Goal: Task Accomplishment & Management: Manage account settings

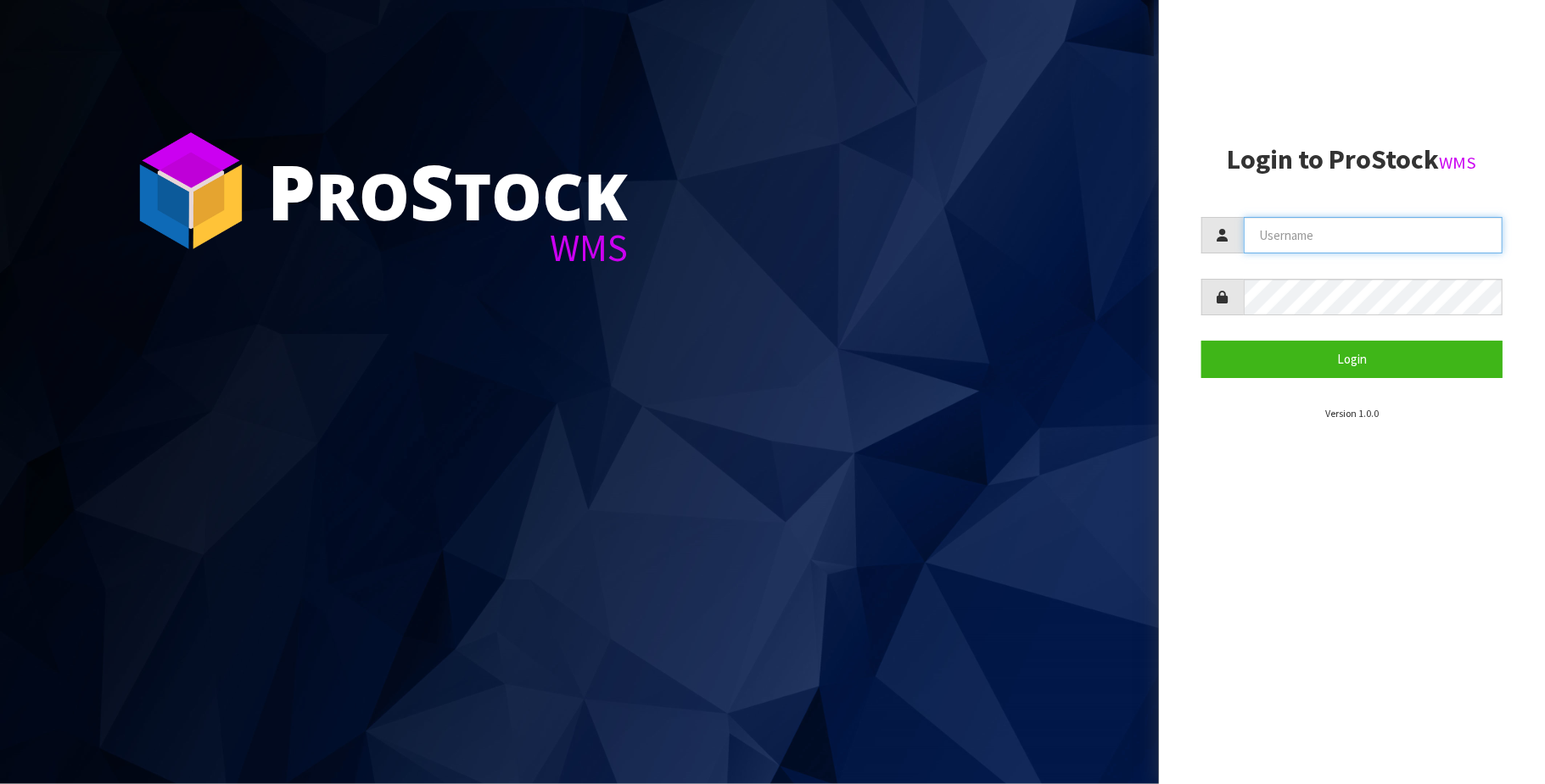
click at [1351, 249] on input "text" at bounding box center [1372, 235] width 258 height 36
type input "[PERSON_NAME][EMAIL_ADDRESS][DOMAIN_NAME]"
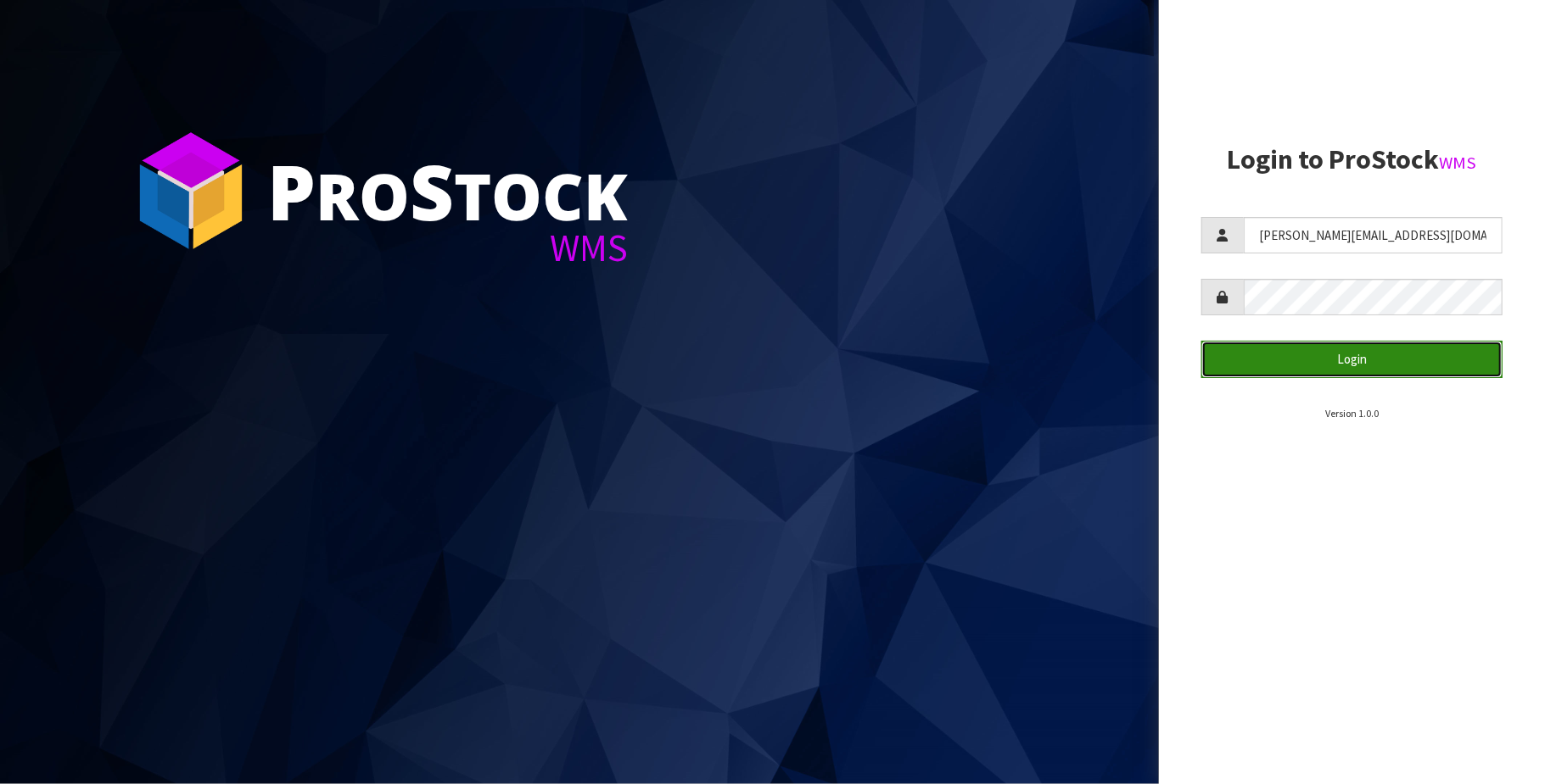
click at [1318, 360] on button "Login" at bounding box center [1351, 359] width 301 height 36
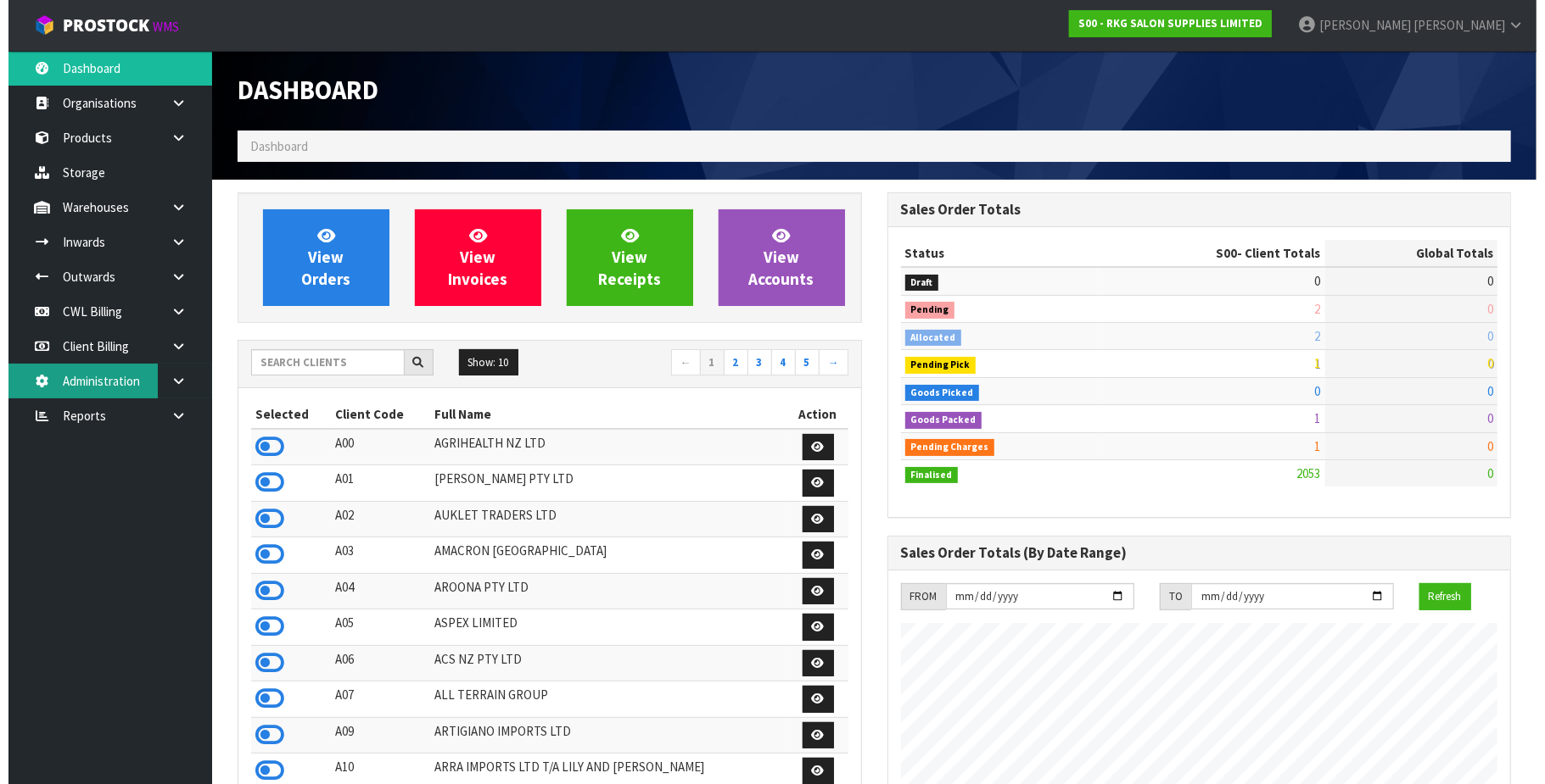
scroll to position [1290, 650]
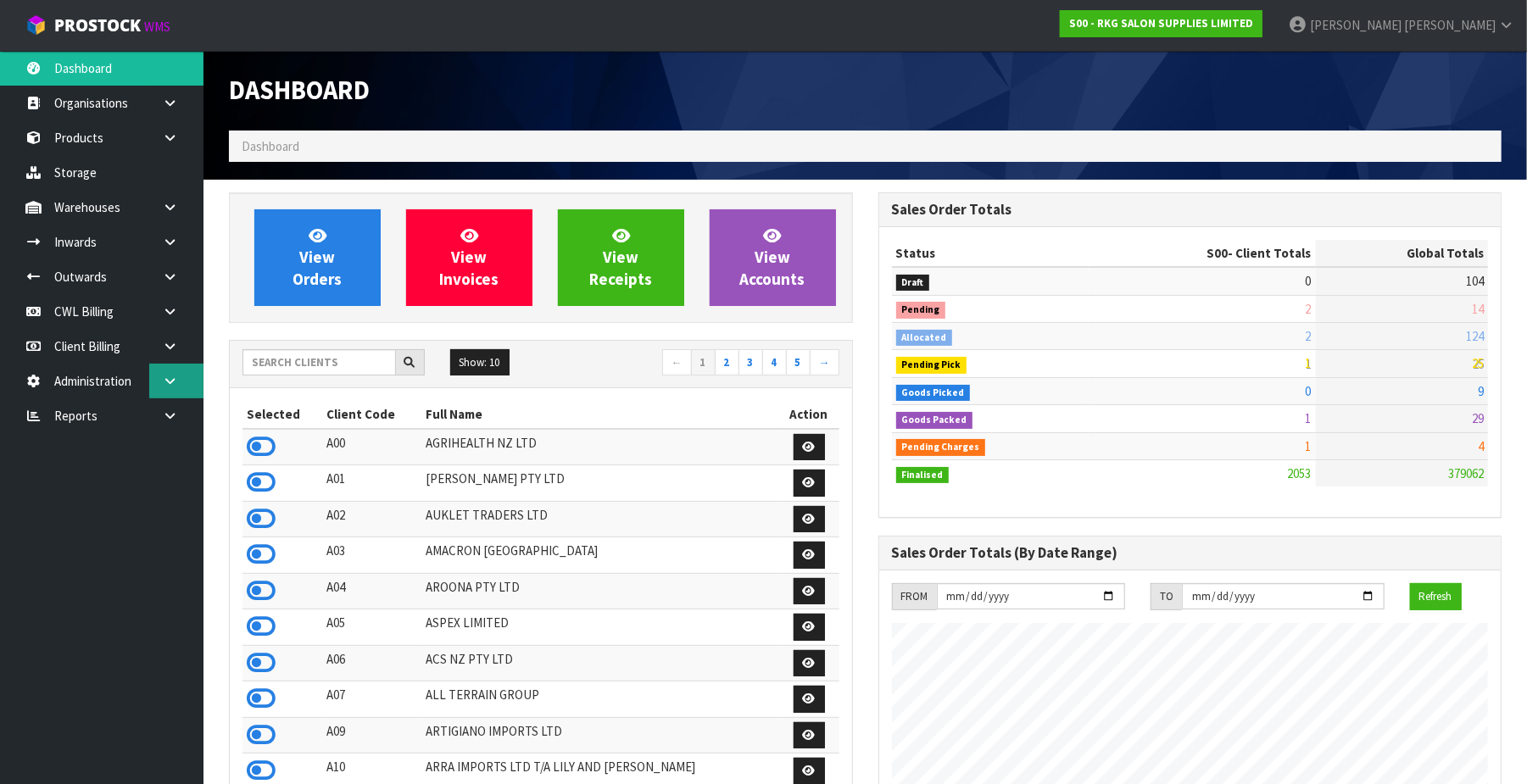
click at [167, 380] on icon at bounding box center [170, 381] width 16 height 13
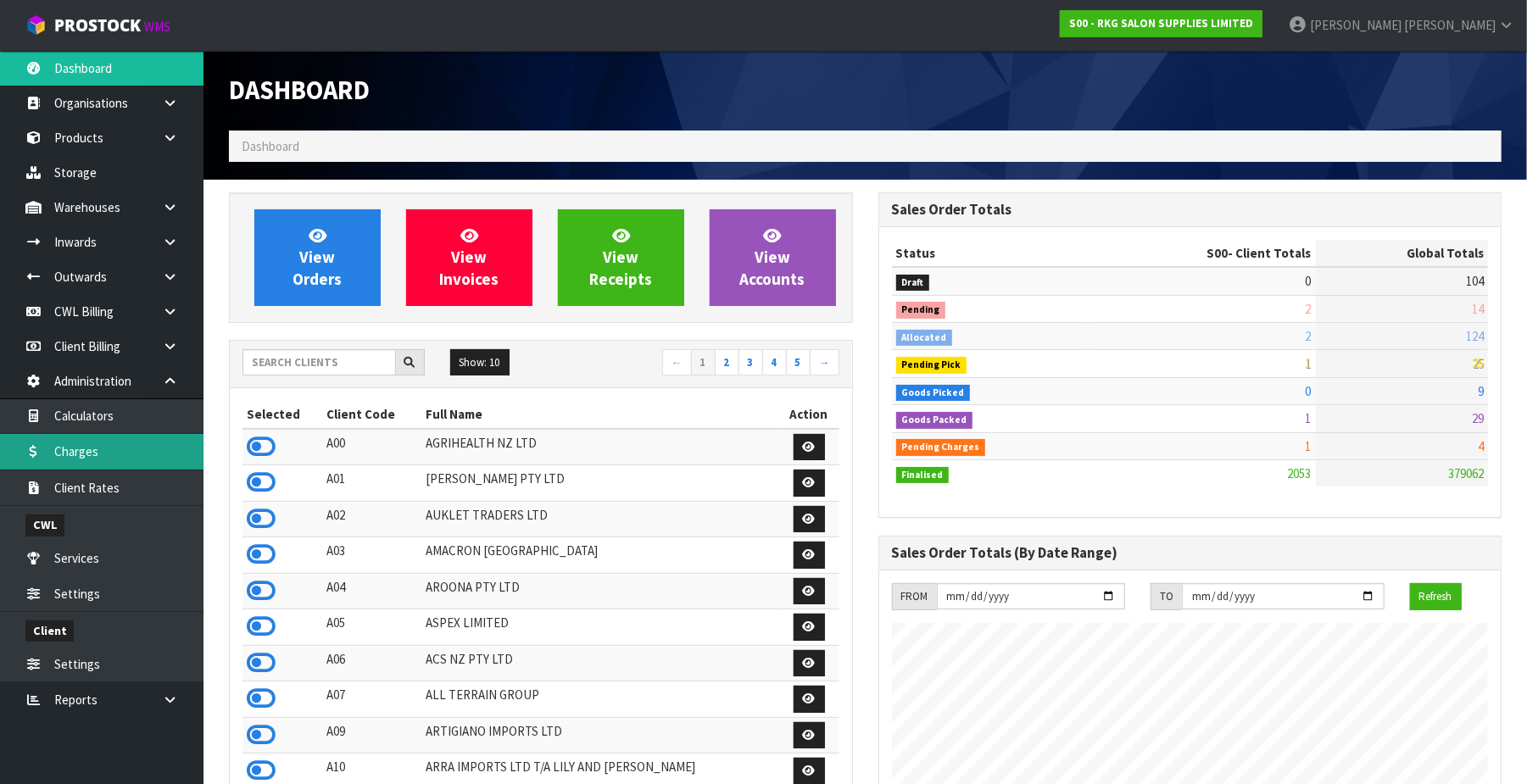
click at [130, 450] on link "Charges" at bounding box center [102, 451] width 203 height 35
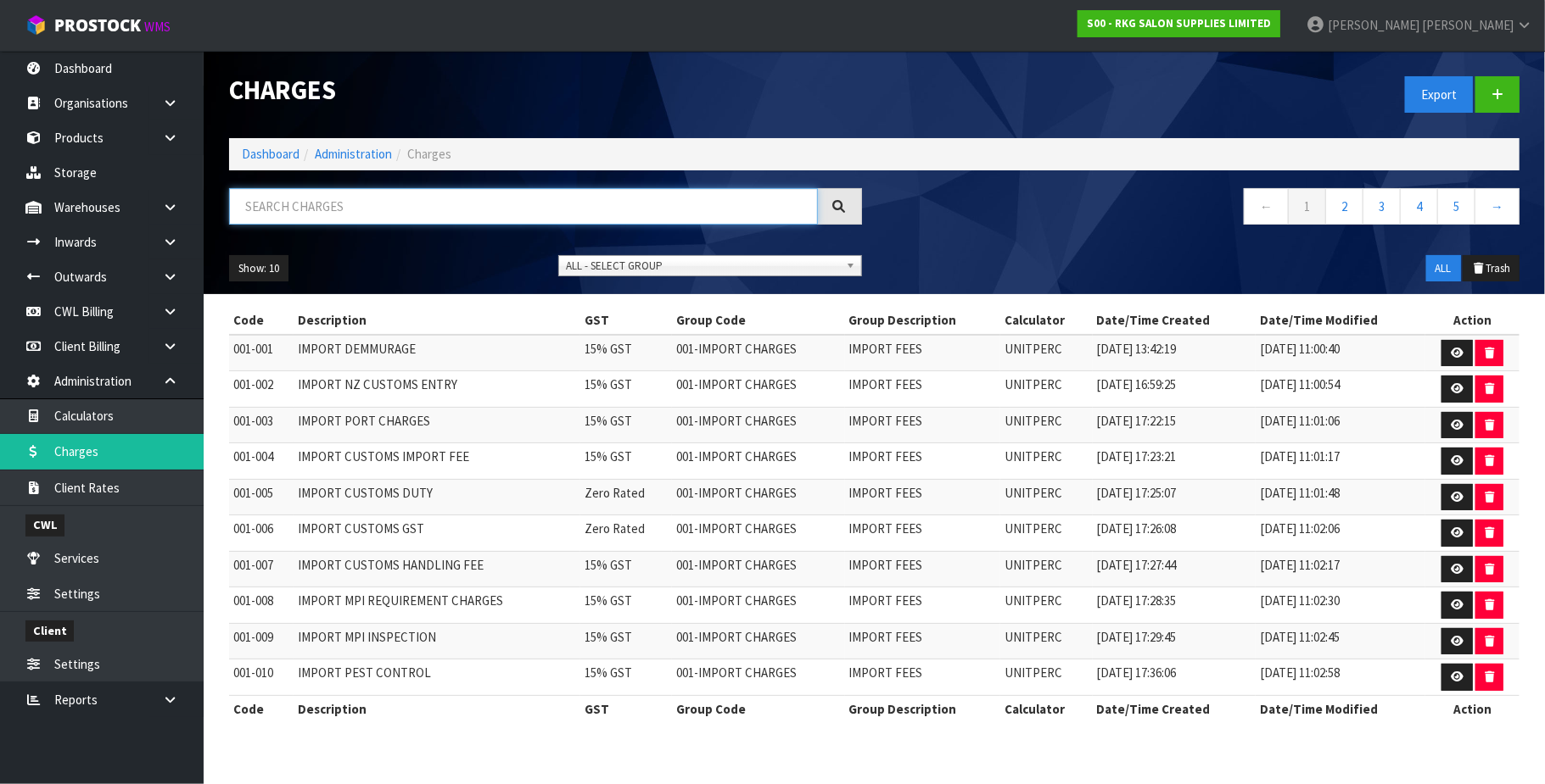
click at [303, 201] on input "text" at bounding box center [523, 206] width 589 height 36
type input "011-001"
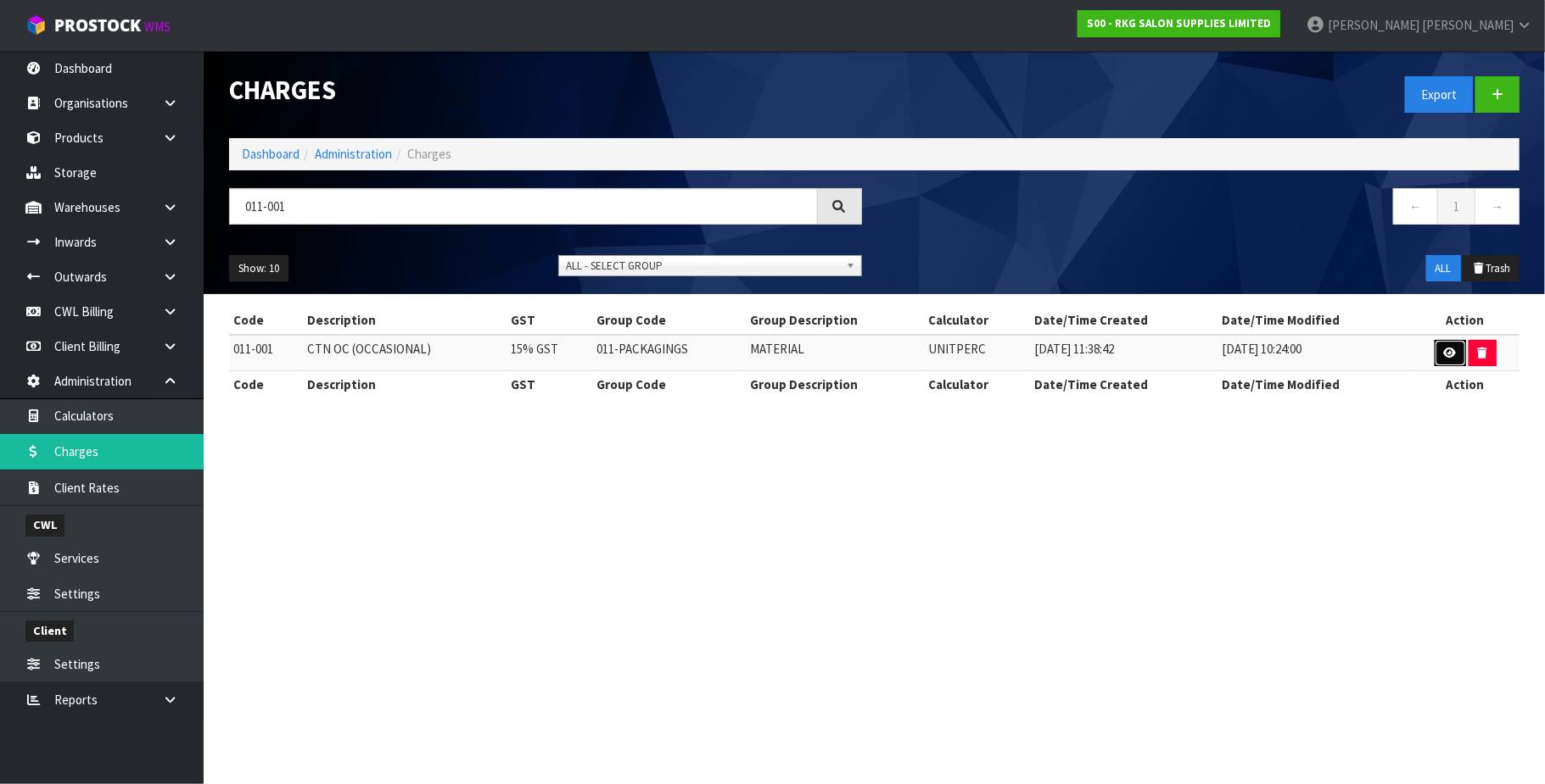
click at [1439, 347] on link at bounding box center [1450, 354] width 32 height 28
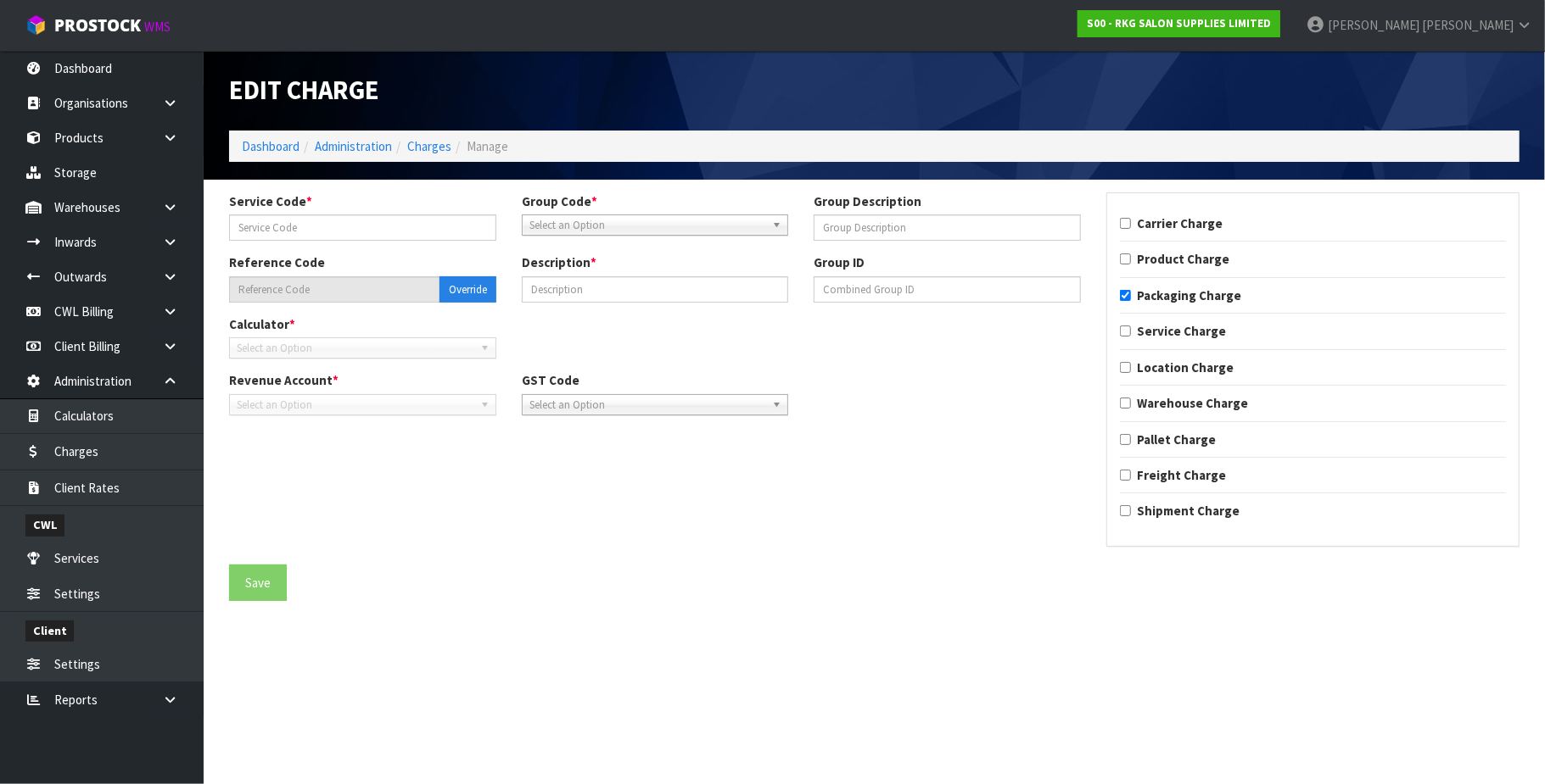
type input "001"
type input "MATERIAL"
type input "011-001"
type input "CTN OC (OCCASIONAL)"
checkbox input "true"
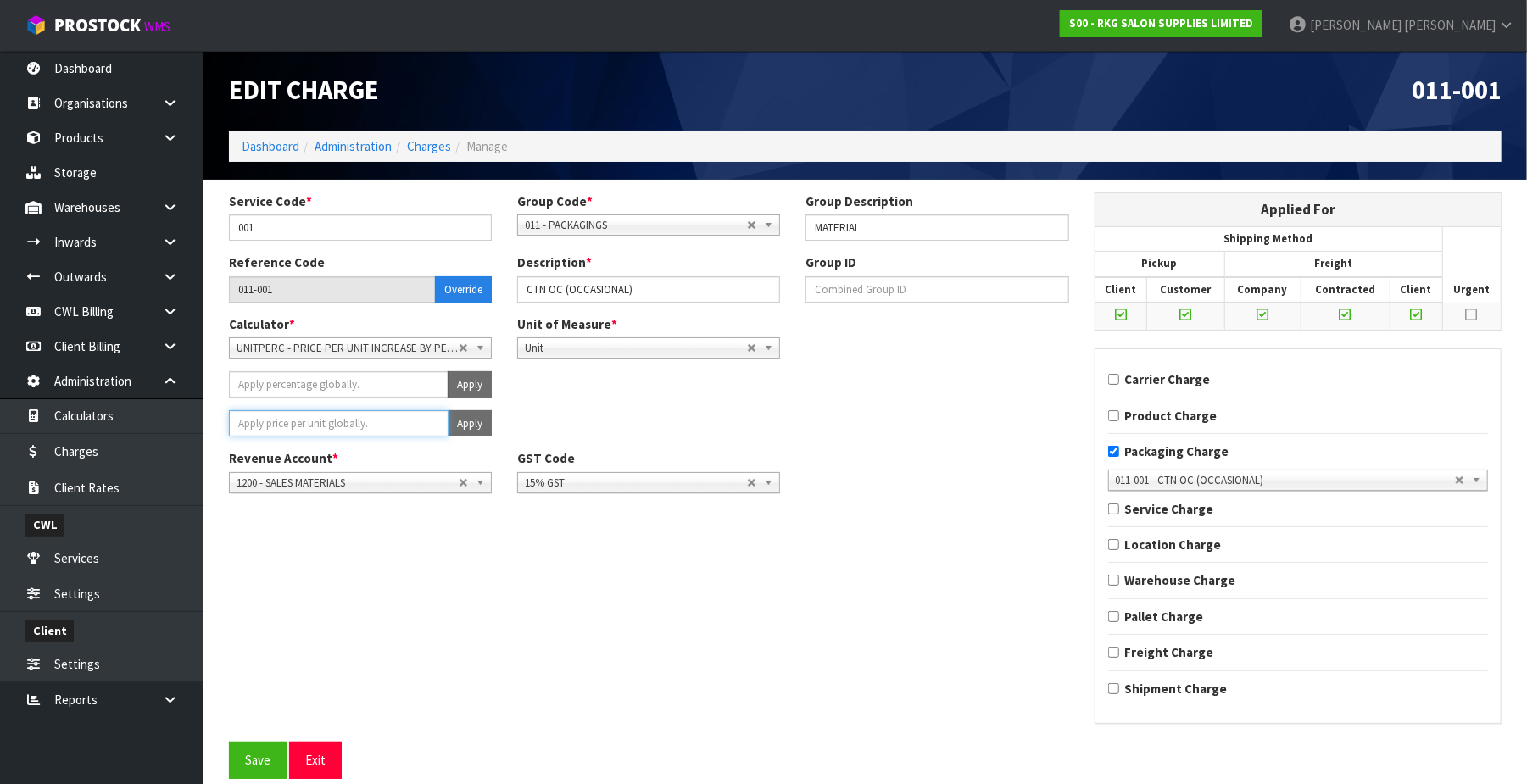
click at [375, 425] on input "number" at bounding box center [338, 423] width 220 height 27
type input ".67"
click at [474, 424] on button "Apply" at bounding box center [470, 423] width 44 height 27
click at [460, 424] on button "Confirm Apply" at bounding box center [451, 423] width 82 height 27
click at [242, 763] on button "Save" at bounding box center [257, 759] width 57 height 36
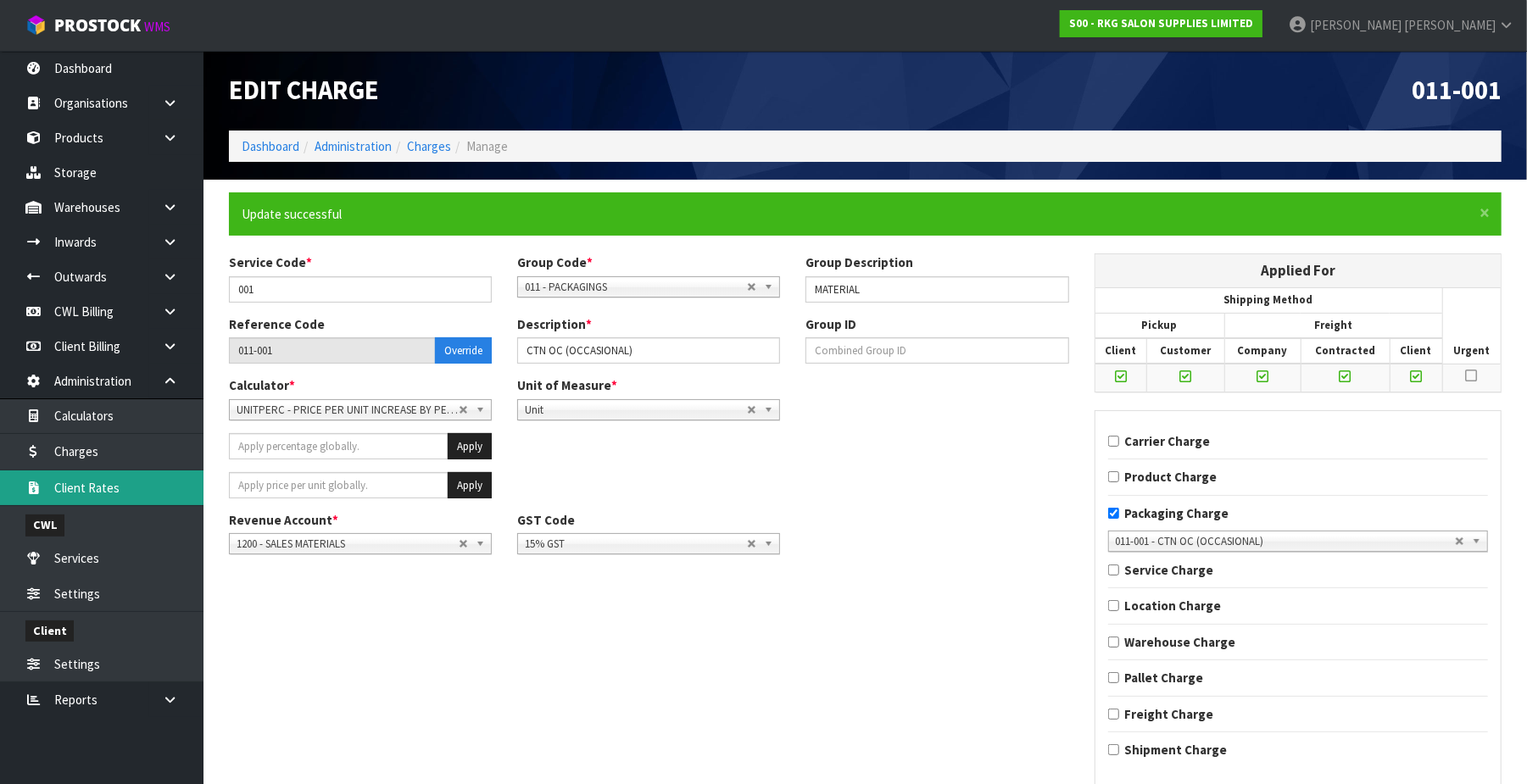
click at [164, 490] on link "Client Rates" at bounding box center [102, 487] width 203 height 35
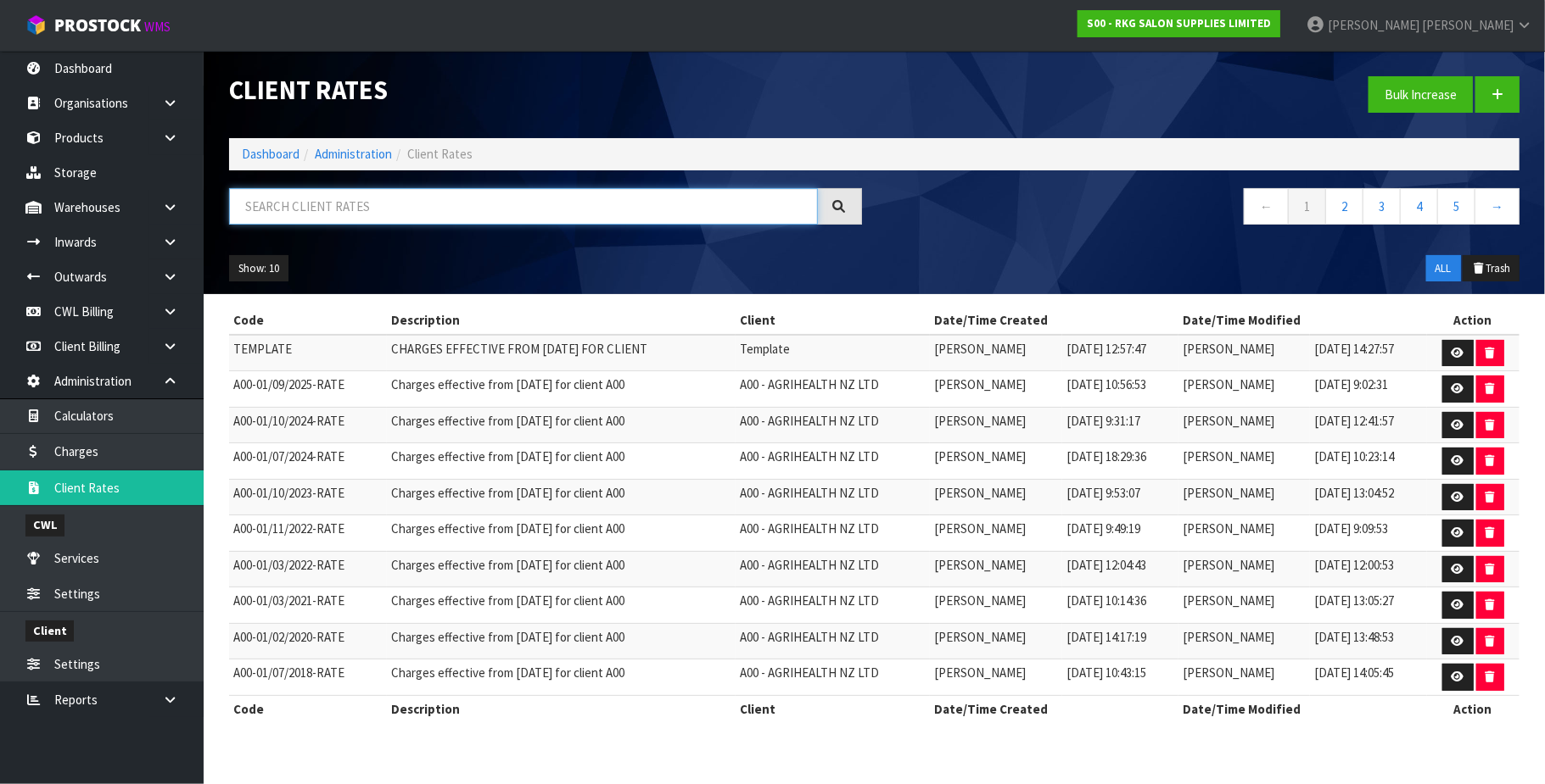
click at [324, 210] on input "text" at bounding box center [523, 206] width 589 height 36
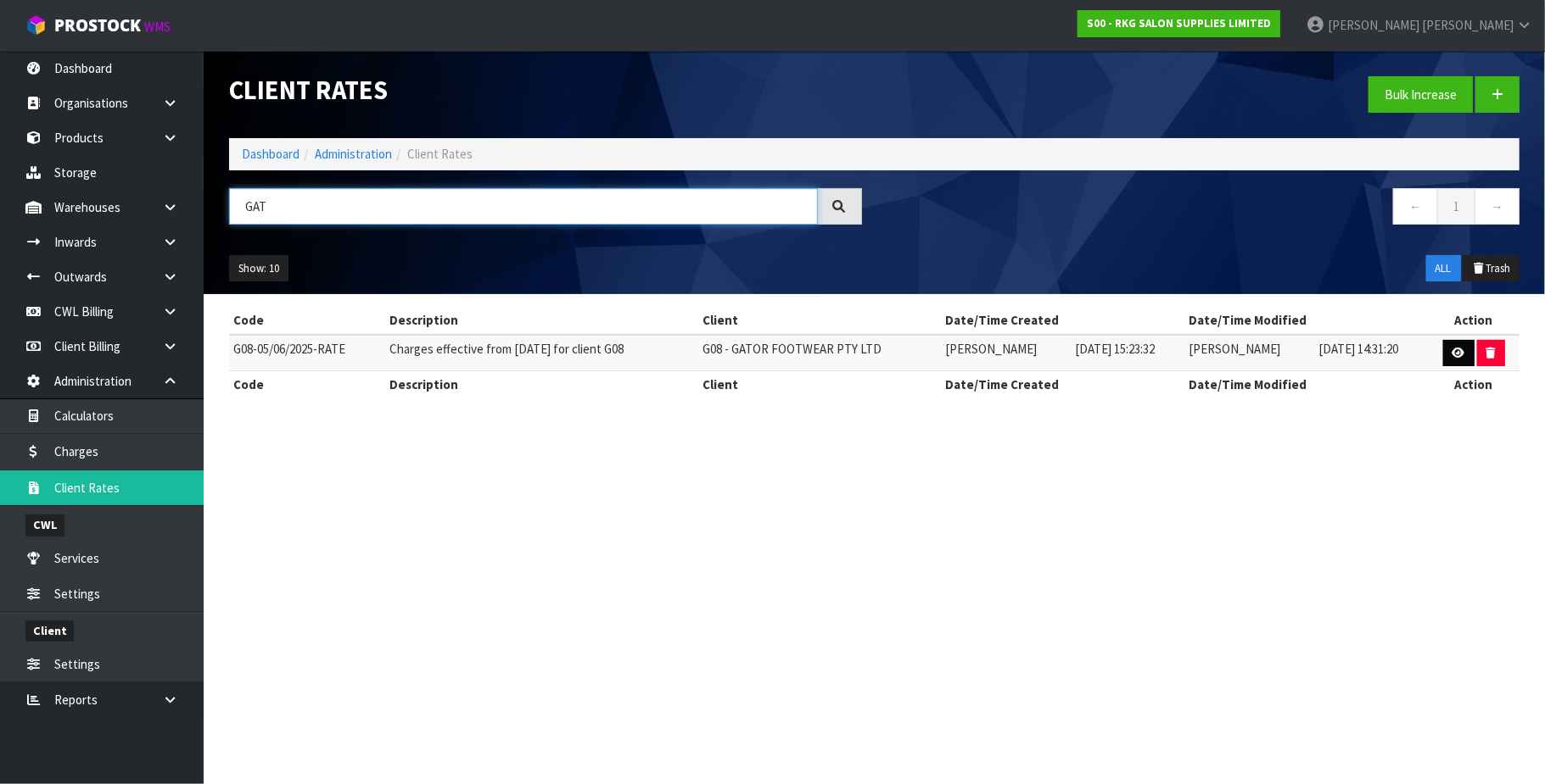
type input "GAT"
click at [1449, 354] on link at bounding box center [1458, 354] width 32 height 28
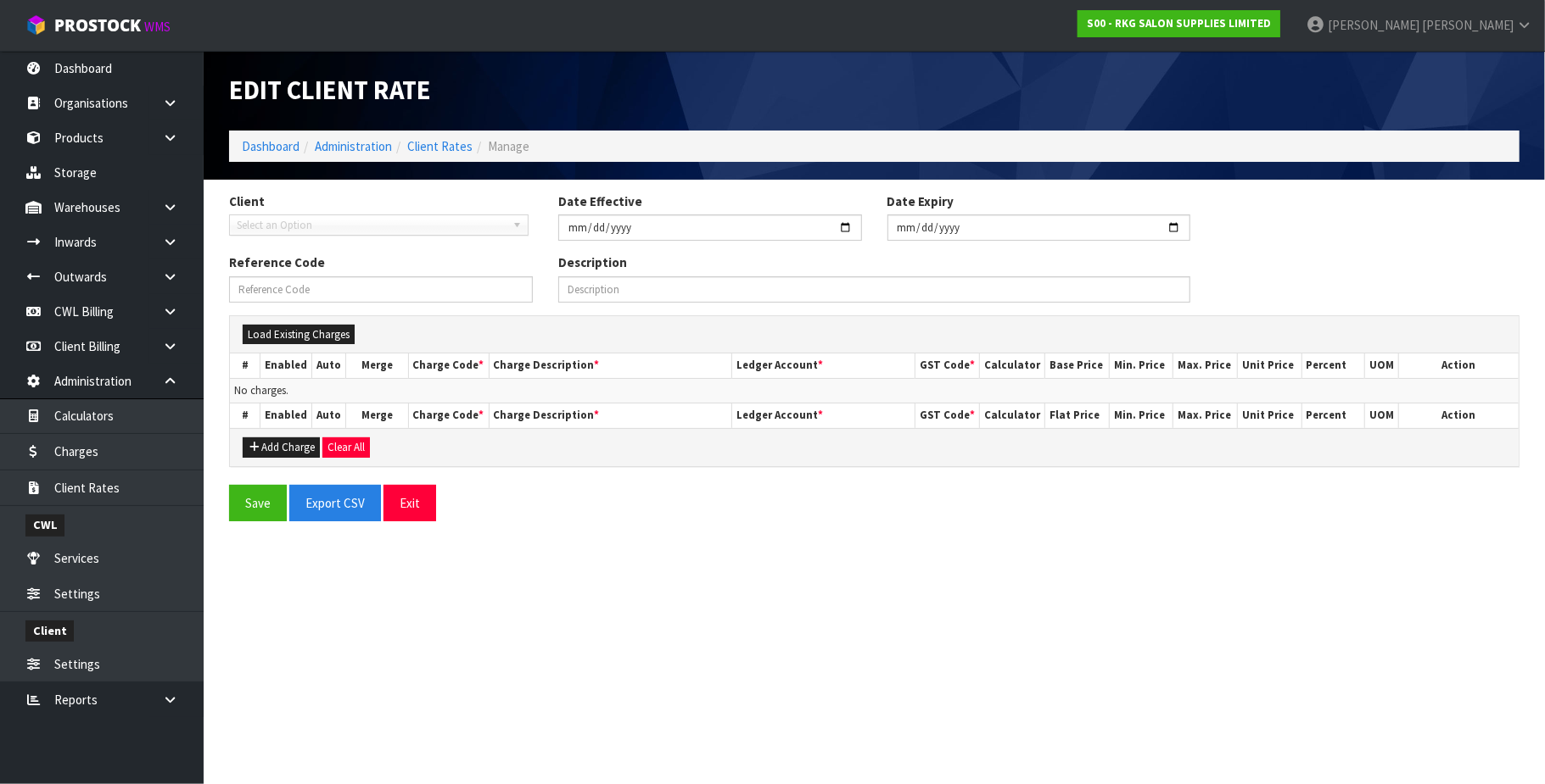
type input "[DATE]"
type input "G08-05/06/2025-RATE"
type input "Charges effective from [DATE] for client G08"
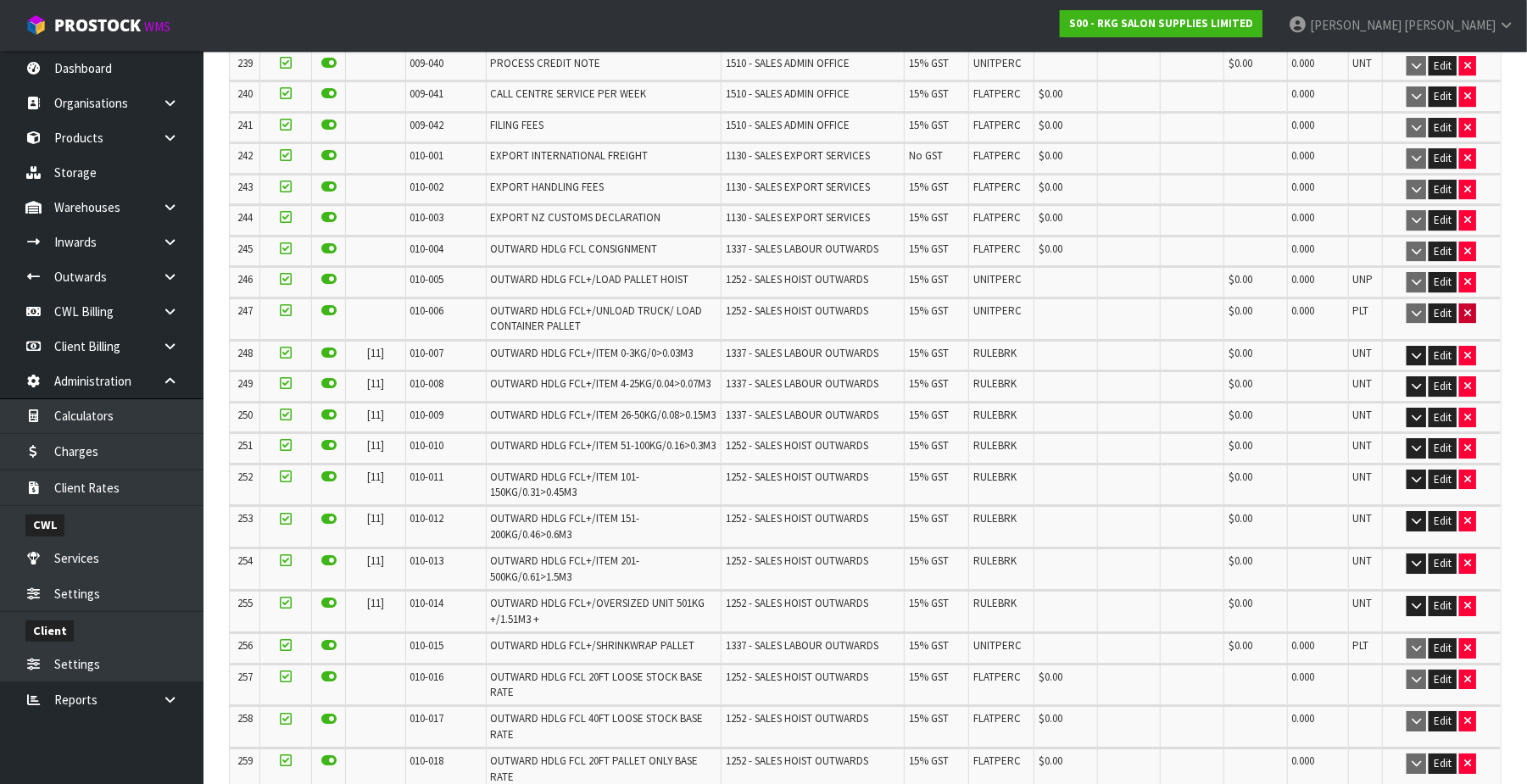
scroll to position [8313, 0]
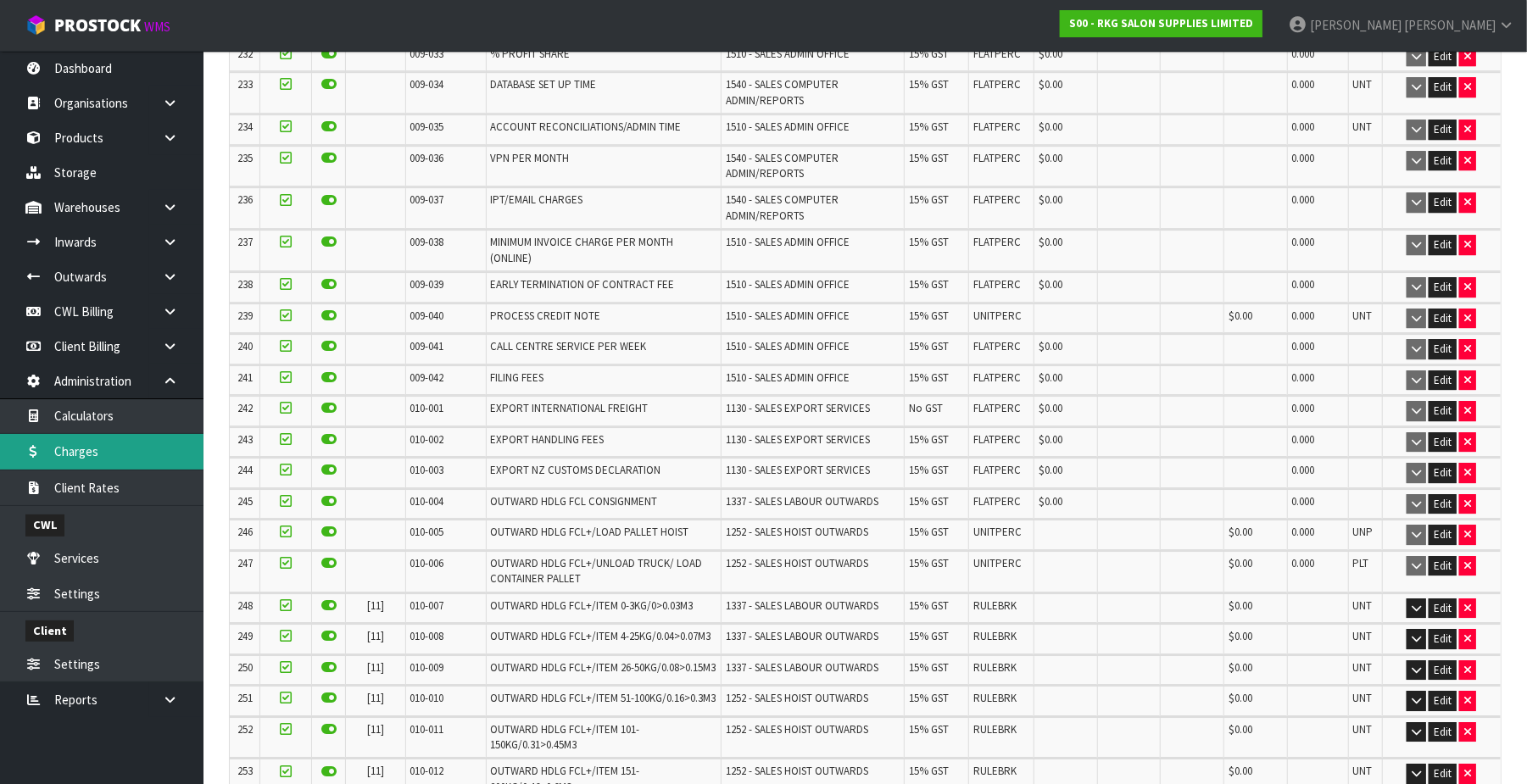
click at [80, 458] on link "Charges" at bounding box center [102, 451] width 203 height 35
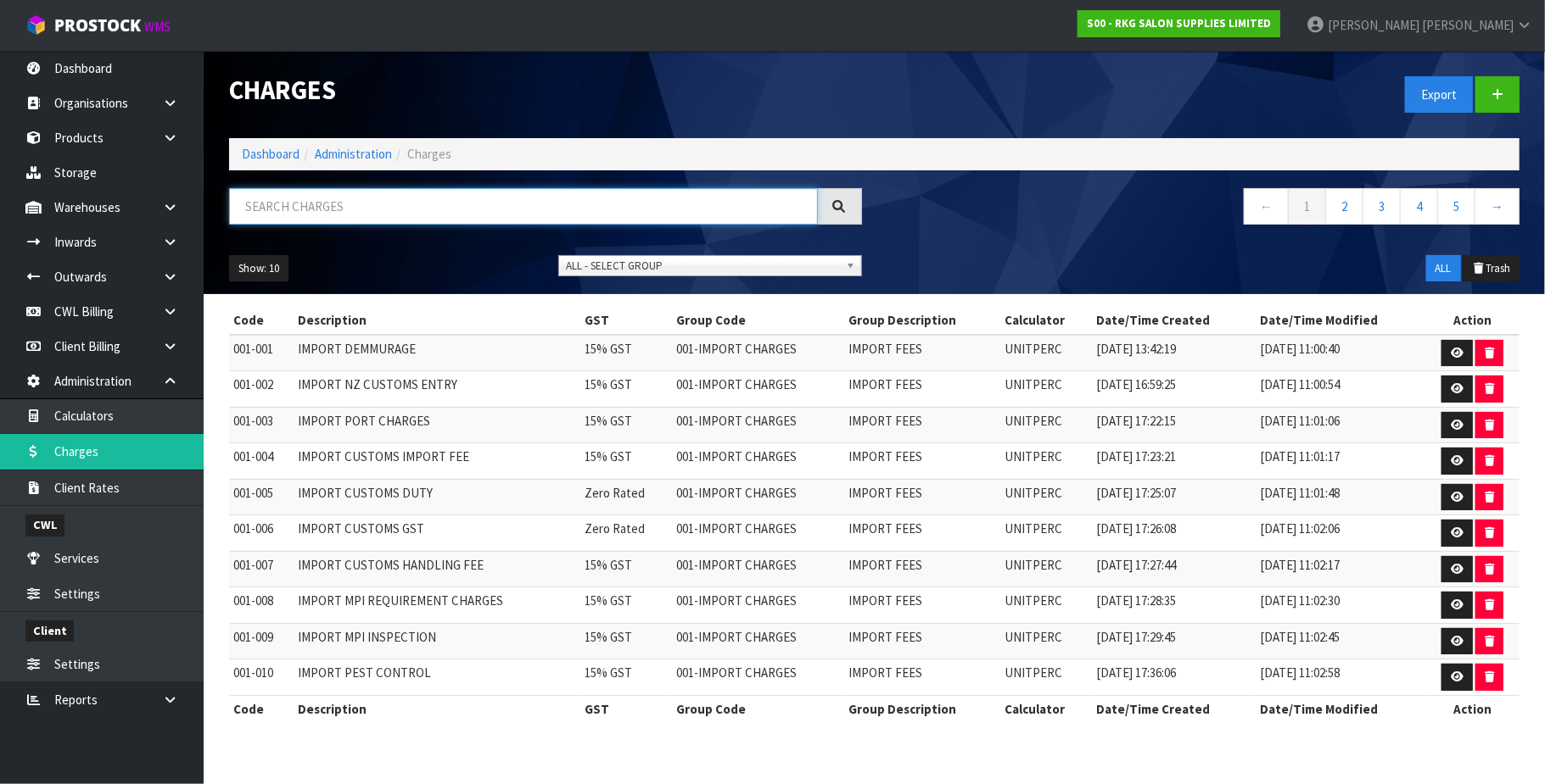
click at [273, 200] on input "text" at bounding box center [523, 206] width 589 height 36
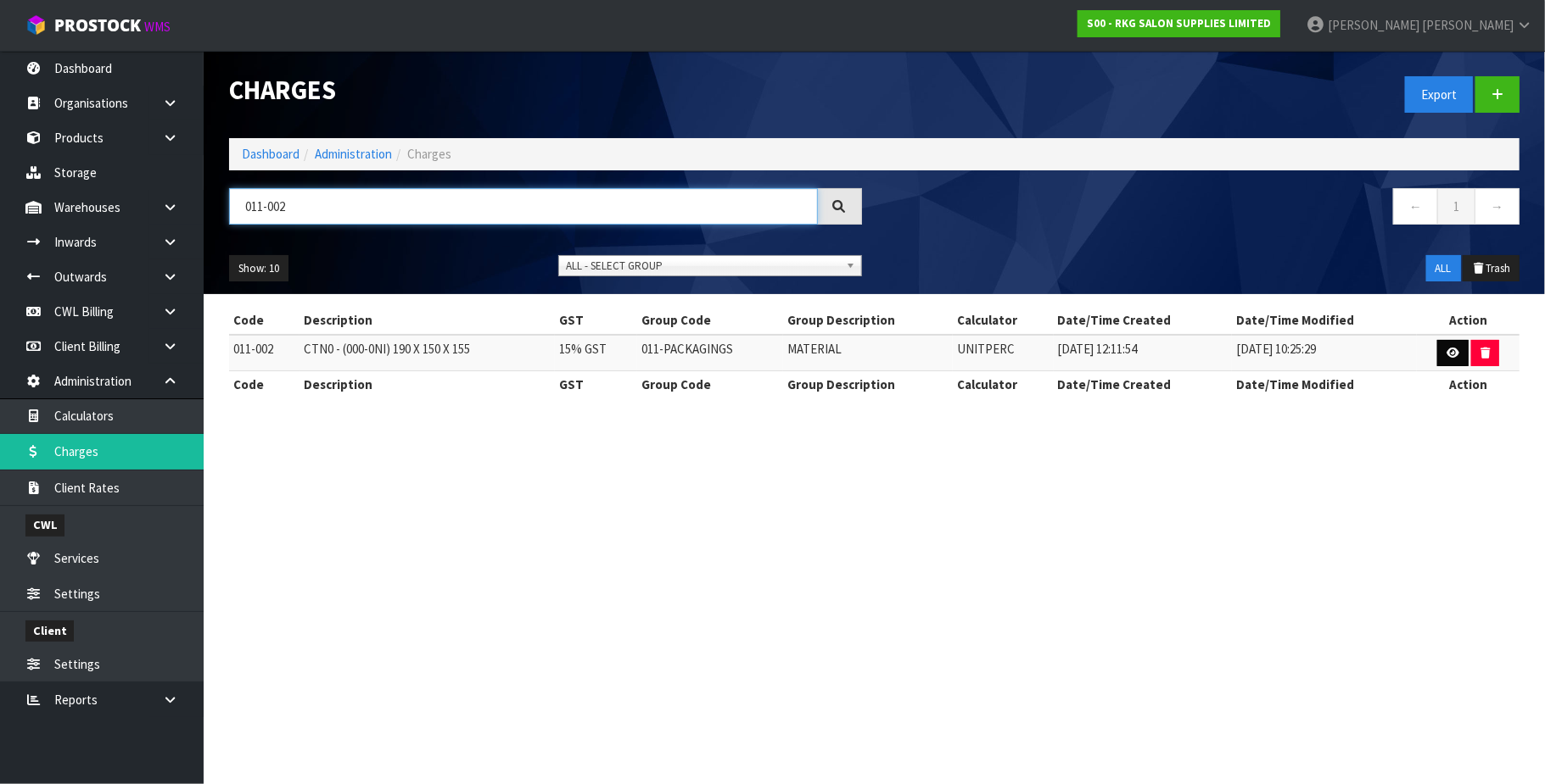
type input "011-002"
click at [1449, 350] on icon at bounding box center [1452, 352] width 13 height 11
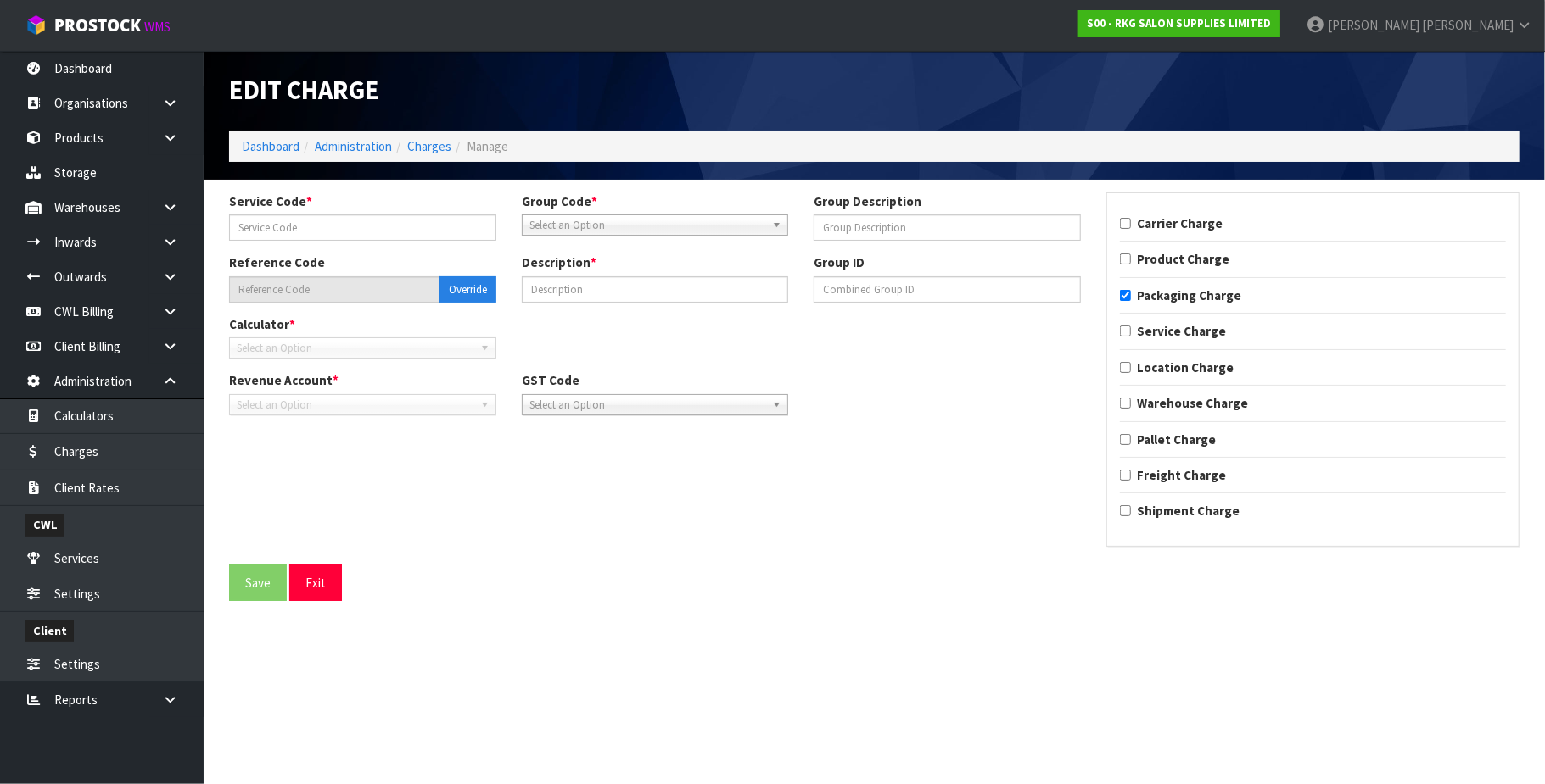
type input "002"
type input "MATERIAL"
type input "011-002"
type input "CTN0 - (000-0NI) 190 X 150 X 155"
checkbox input "true"
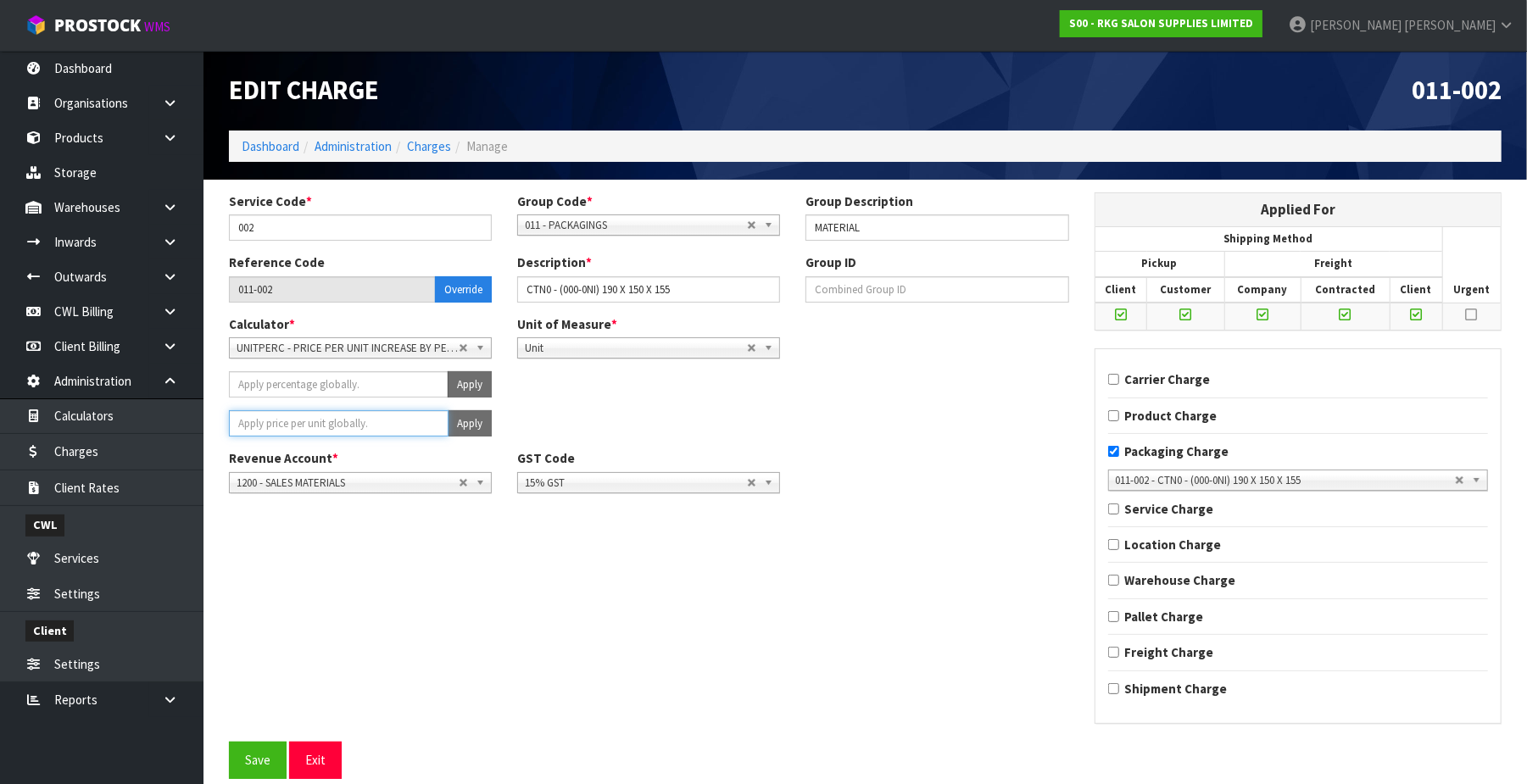
click at [360, 422] on input "number" at bounding box center [338, 423] width 220 height 27
type input ".66"
click at [475, 428] on button "Apply" at bounding box center [470, 423] width 44 height 27
click at [470, 415] on button "Confirm Apply" at bounding box center [451, 423] width 82 height 27
click at [252, 767] on button "Save" at bounding box center [257, 759] width 57 height 36
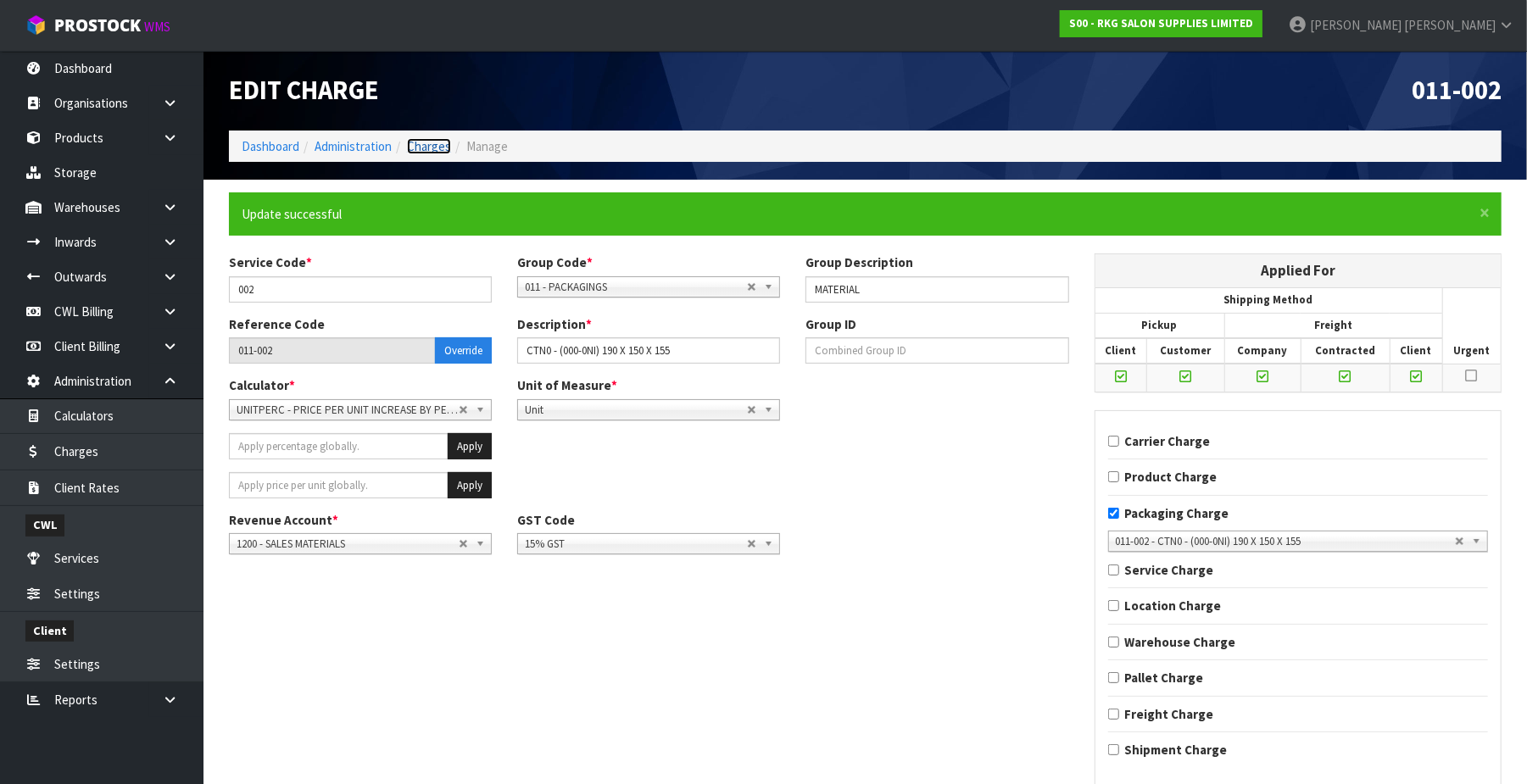
click at [435, 144] on link "Charges" at bounding box center [429, 146] width 44 height 16
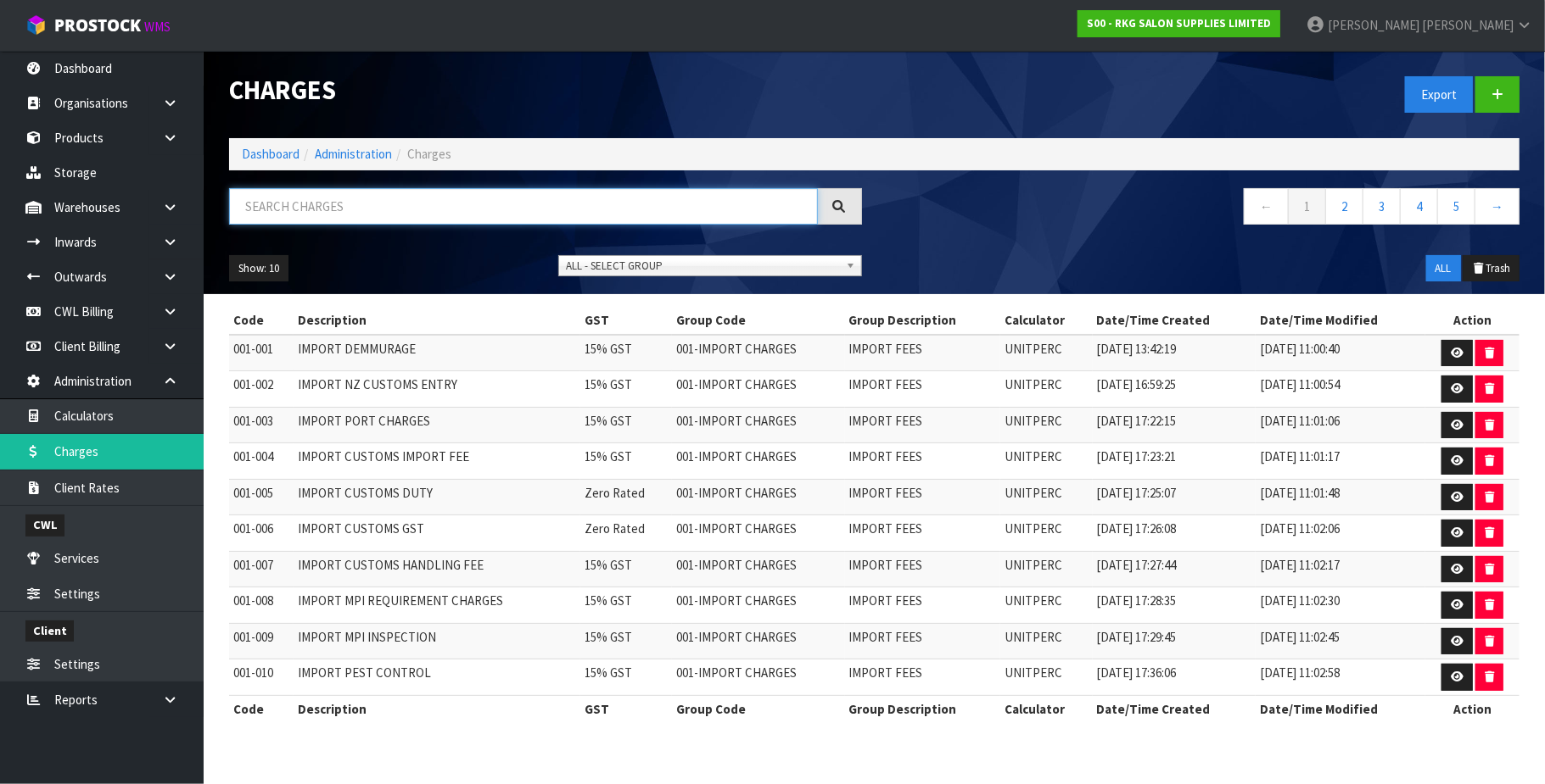
click at [333, 195] on input "text" at bounding box center [523, 206] width 589 height 36
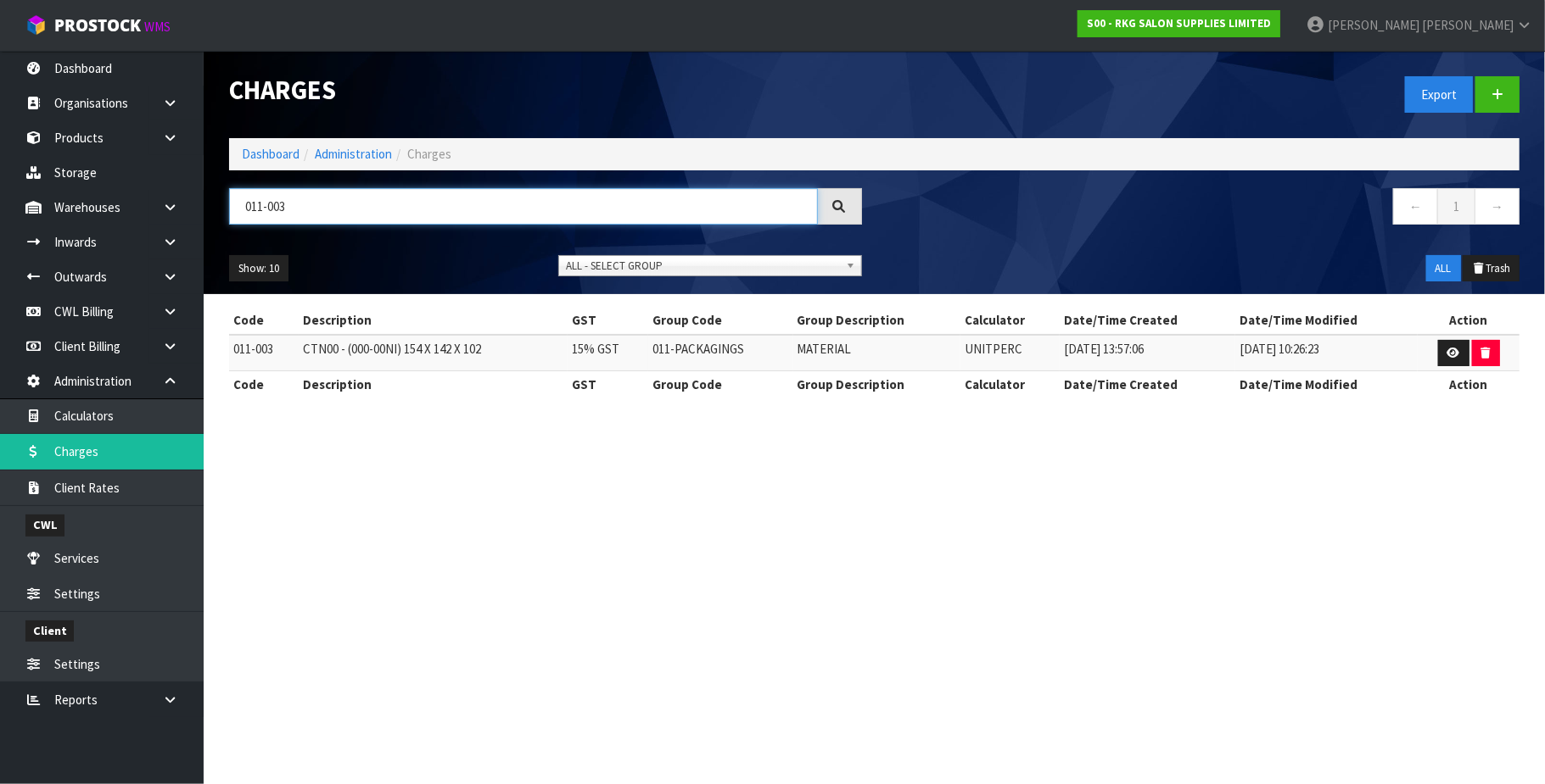
type input "011-003"
click at [1434, 353] on td at bounding box center [1468, 353] width 102 height 36
click at [1447, 351] on icon at bounding box center [1453, 352] width 13 height 11
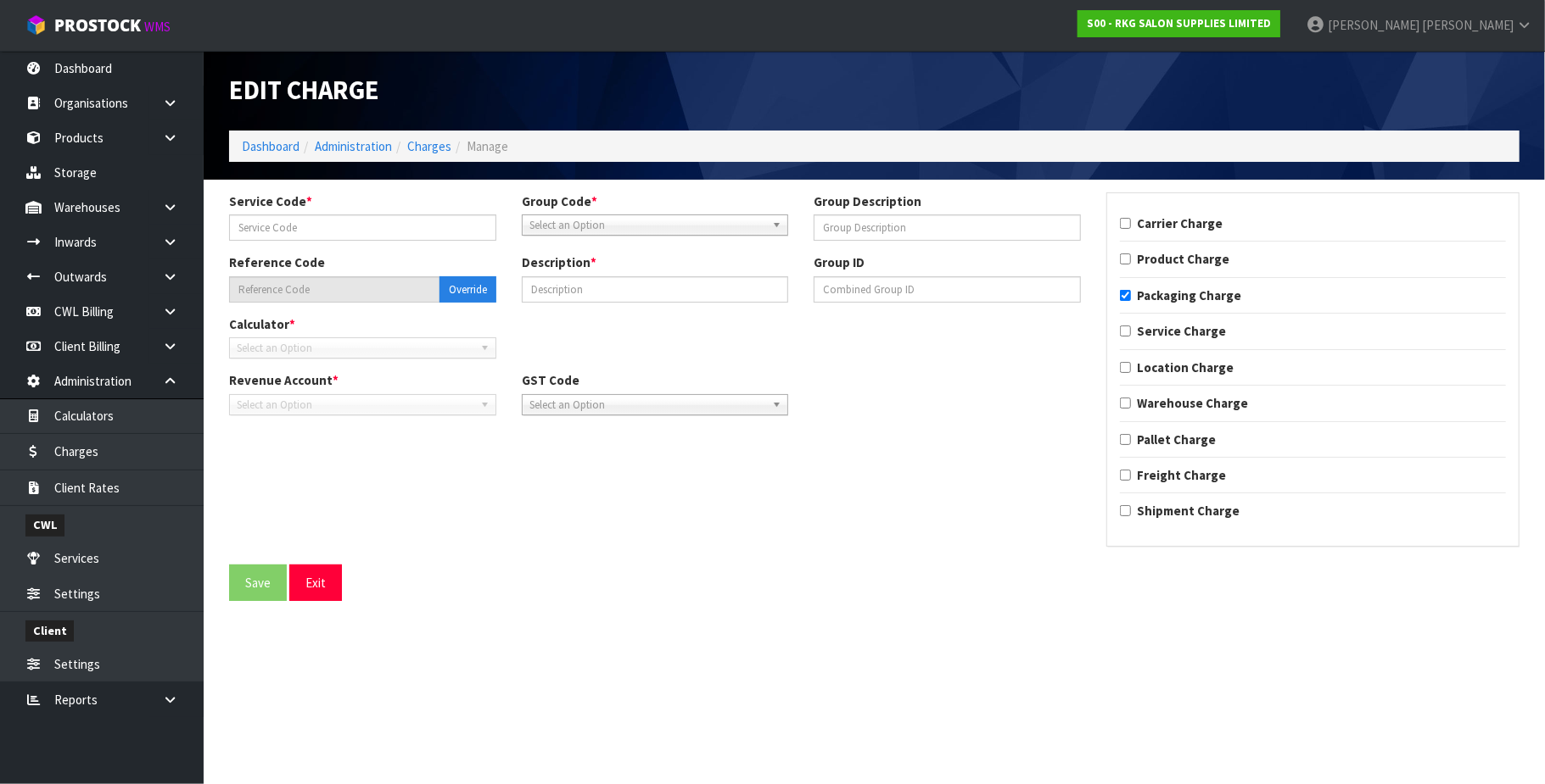
type input "003"
type input "MATERIAL"
type input "011-003"
type input "CTN00 - (000-00NI) 154 X 142 X 102"
checkbox input "true"
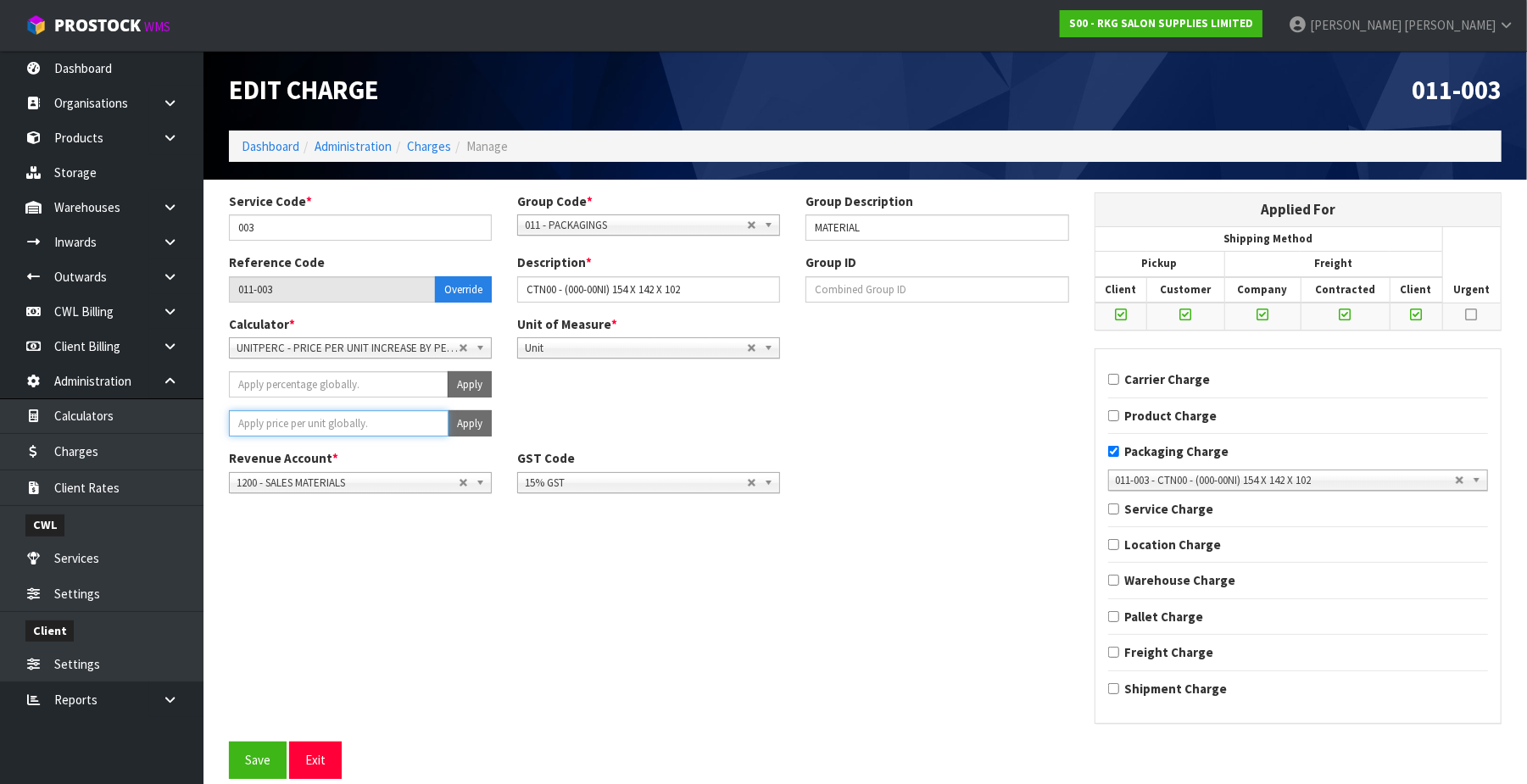
click at [299, 421] on input "number" at bounding box center [338, 423] width 220 height 27
type input ".58"
click at [470, 419] on button "Apply" at bounding box center [470, 423] width 44 height 27
click at [469, 419] on button "Confirm Apply" at bounding box center [451, 423] width 82 height 27
click at [265, 768] on button "Save" at bounding box center [257, 759] width 57 height 36
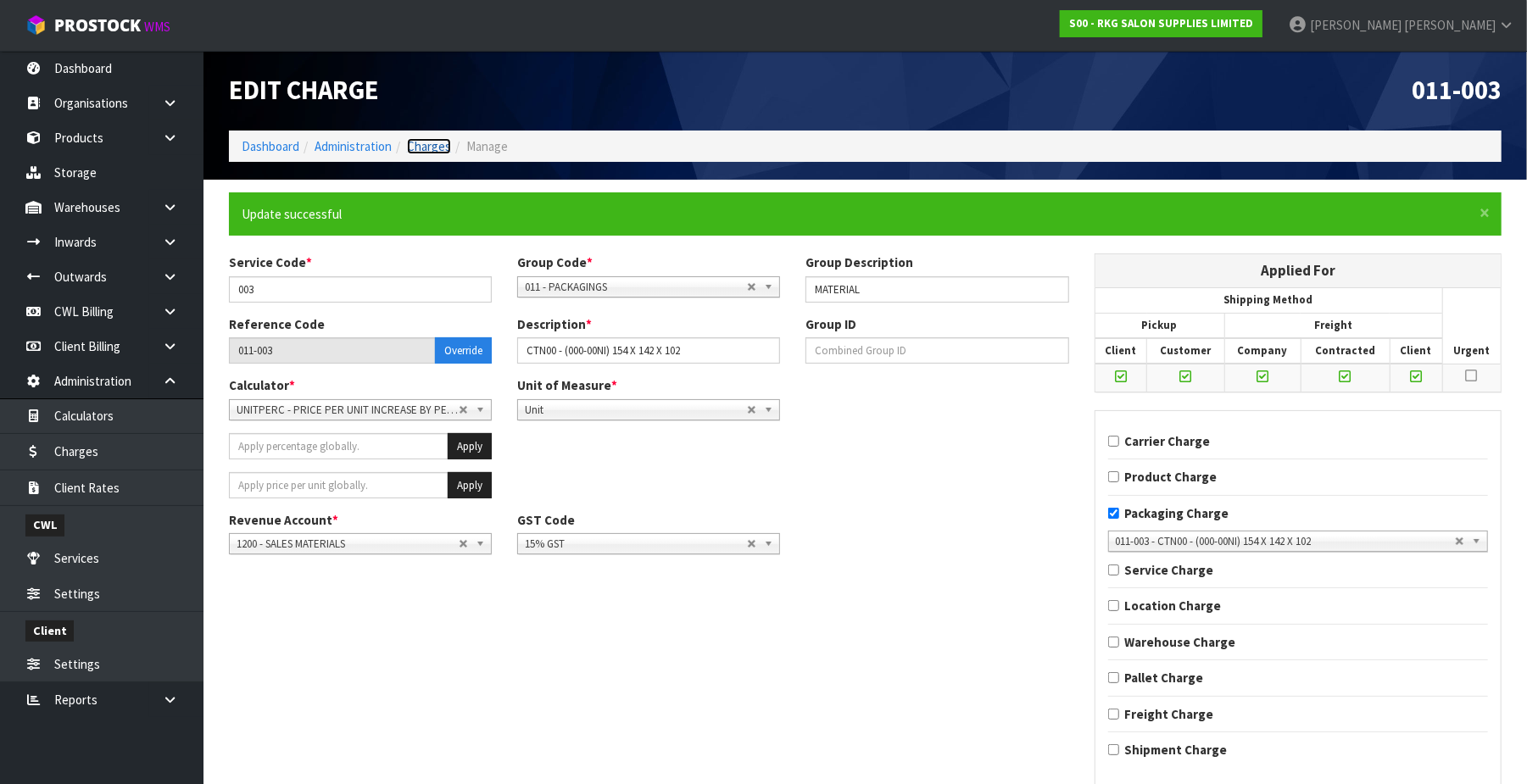
click at [434, 150] on link "Charges" at bounding box center [429, 146] width 44 height 16
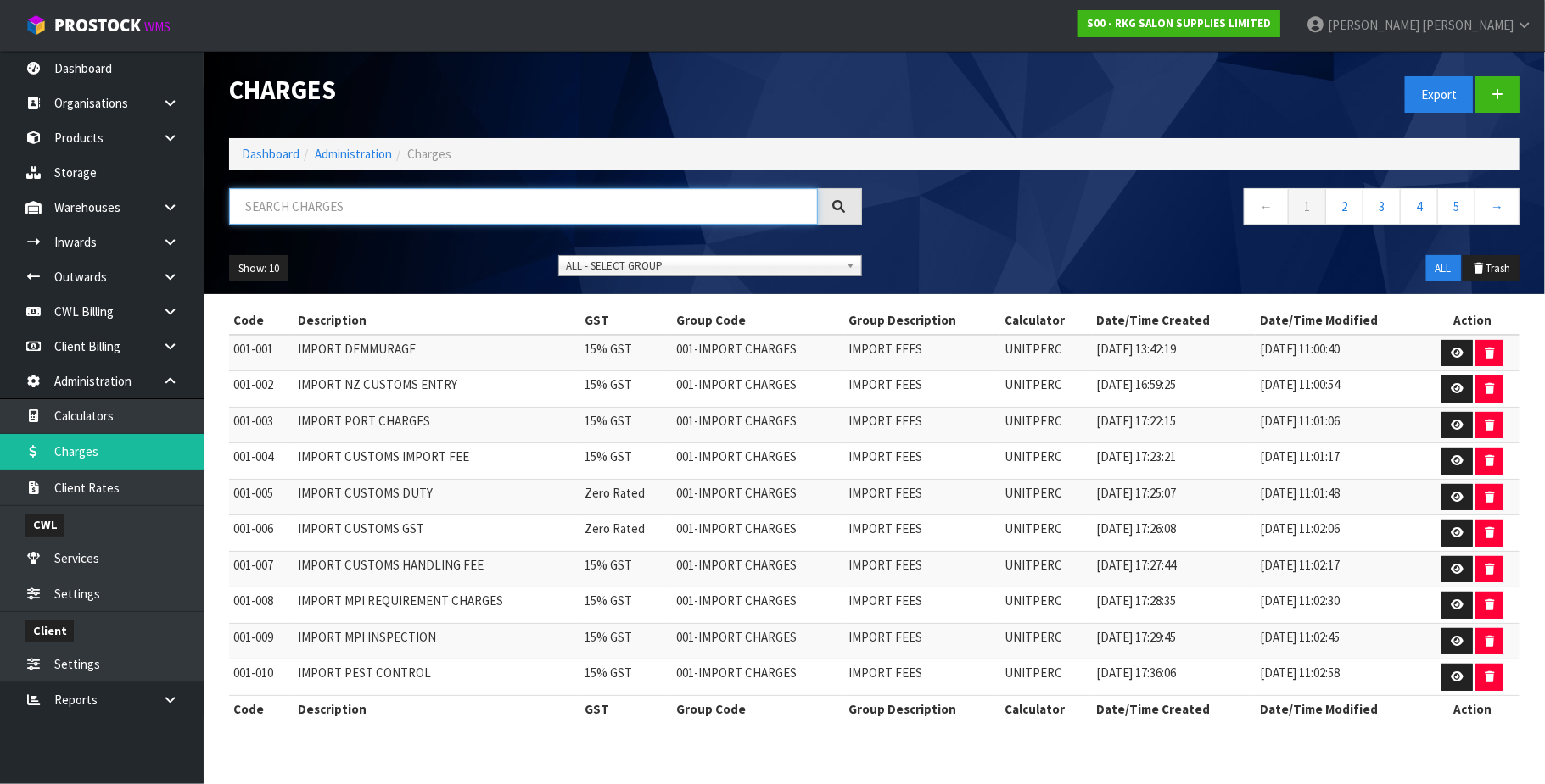
click at [318, 218] on input "text" at bounding box center [523, 206] width 589 height 36
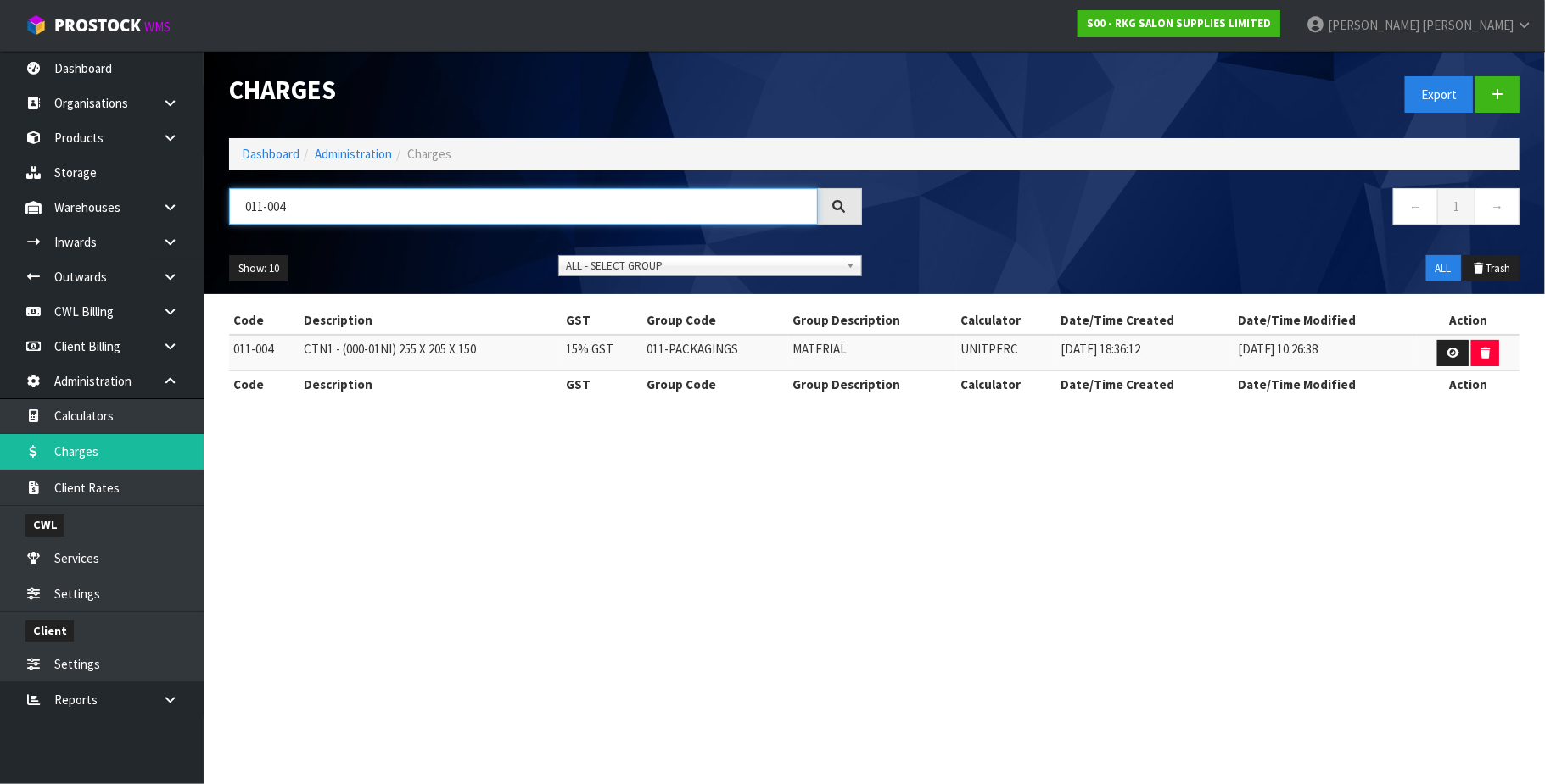
type input "011-004"
click at [1455, 357] on icon at bounding box center [1452, 352] width 13 height 11
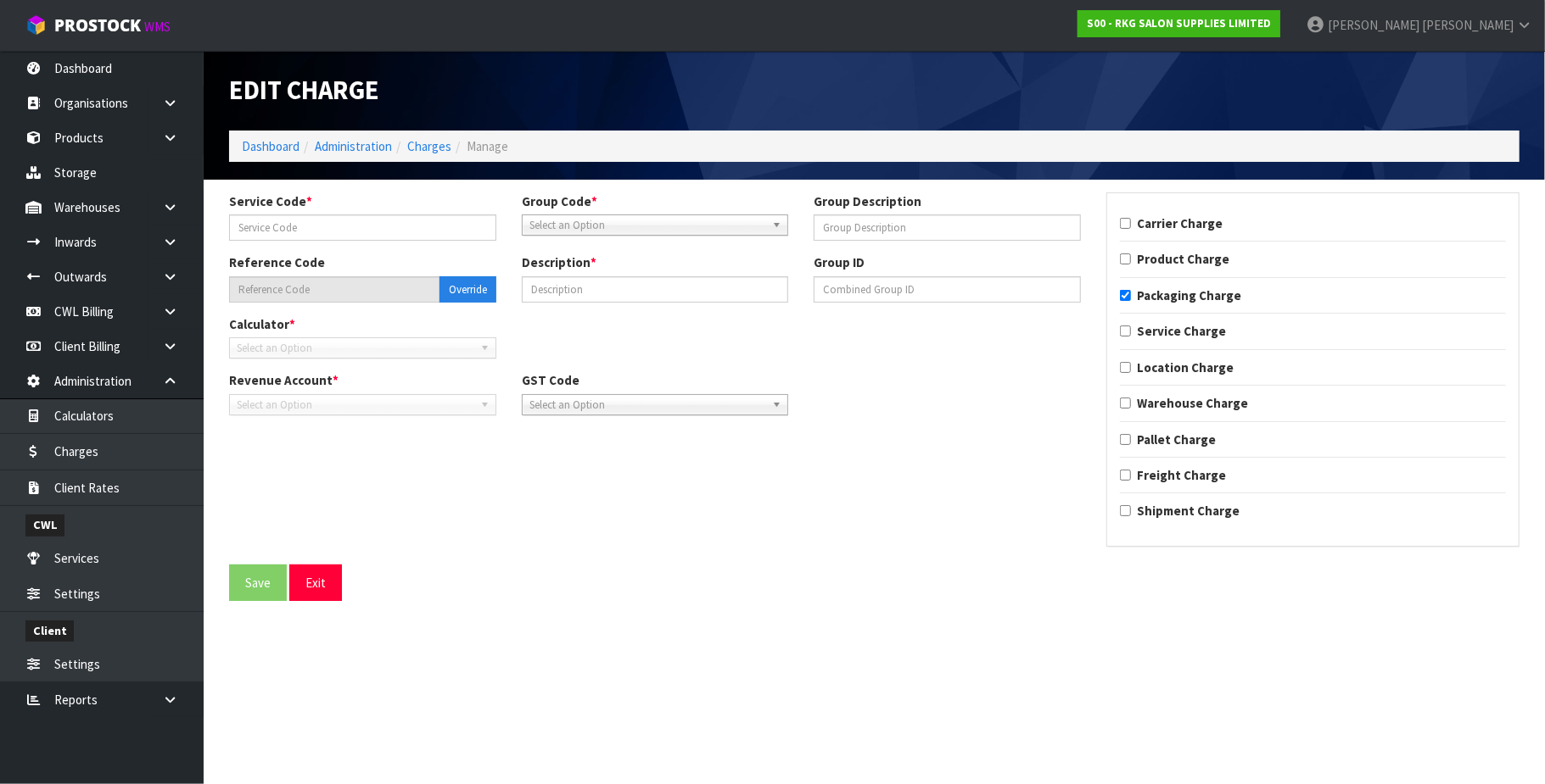
type input "004"
type input "MATERIAL"
type input "011-004"
type input "CTN1 - (000-01NI) 255 X 205 X 150"
checkbox input "true"
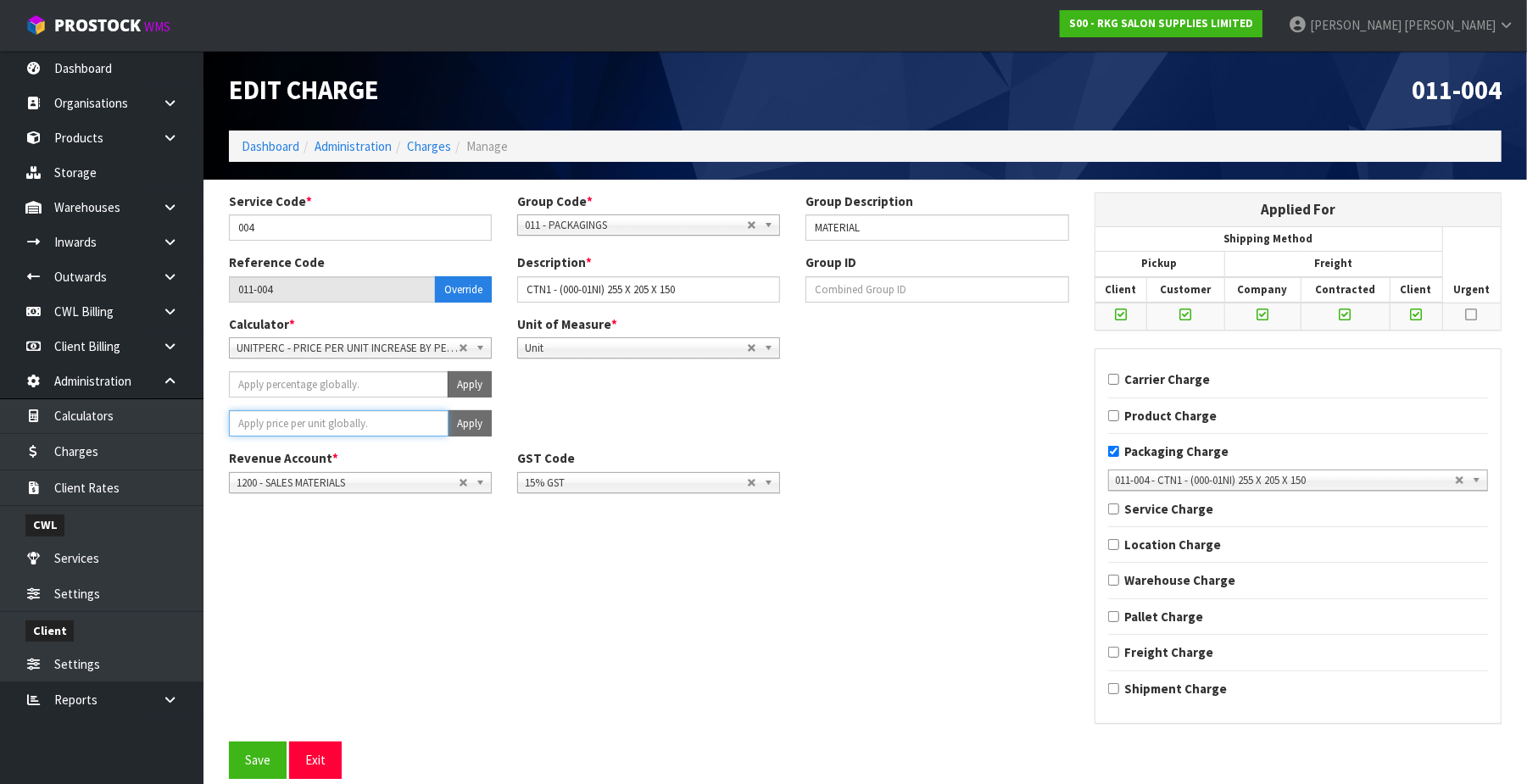
click at [288, 421] on input "number" at bounding box center [338, 423] width 220 height 27
type input "1.11"
click at [460, 425] on button "Apply" at bounding box center [470, 423] width 44 height 27
click at [460, 425] on button "Confirm Apply" at bounding box center [451, 423] width 82 height 27
click at [261, 754] on button "Save" at bounding box center [257, 759] width 57 height 36
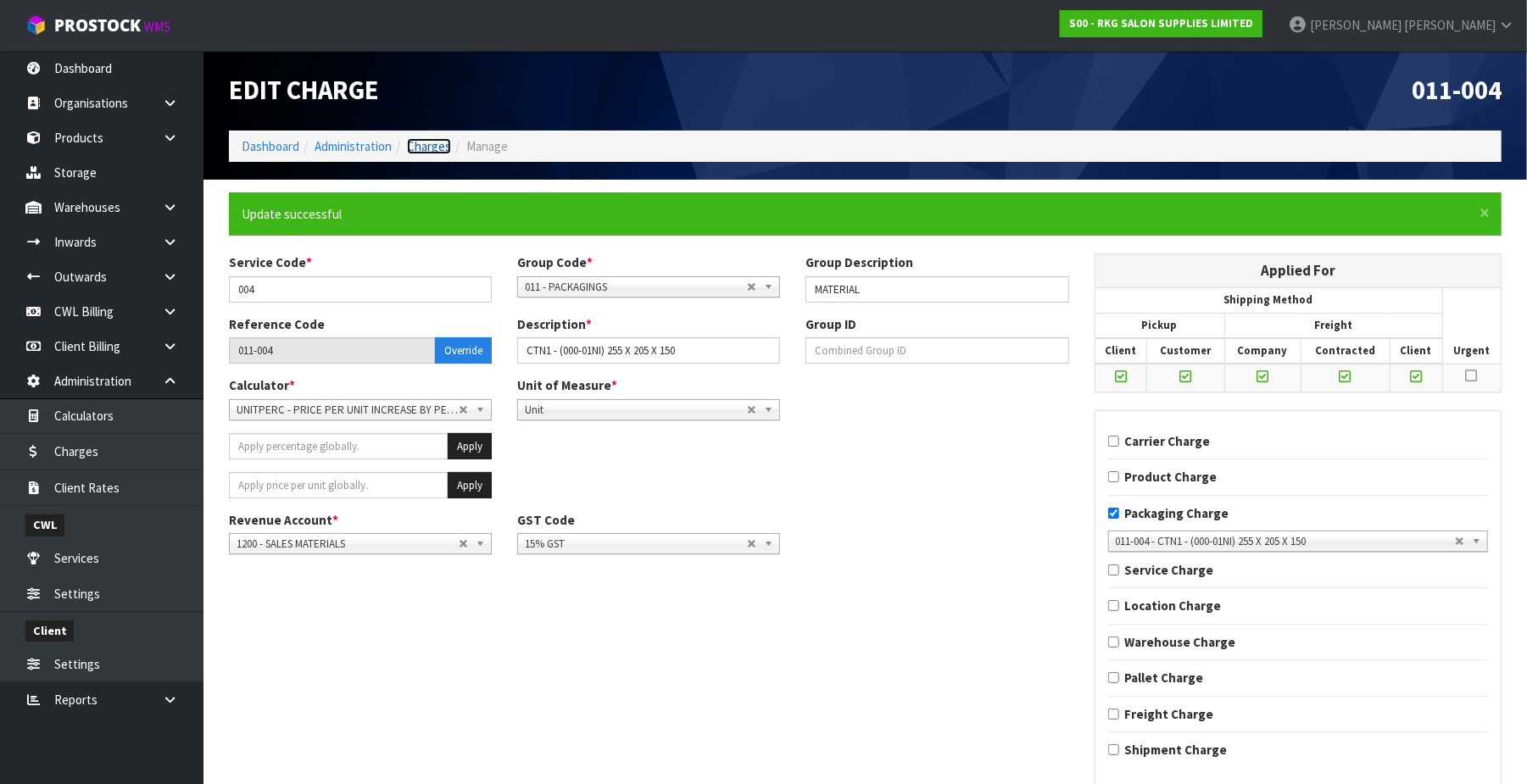
click at [436, 149] on link "Charges" at bounding box center [429, 146] width 44 height 16
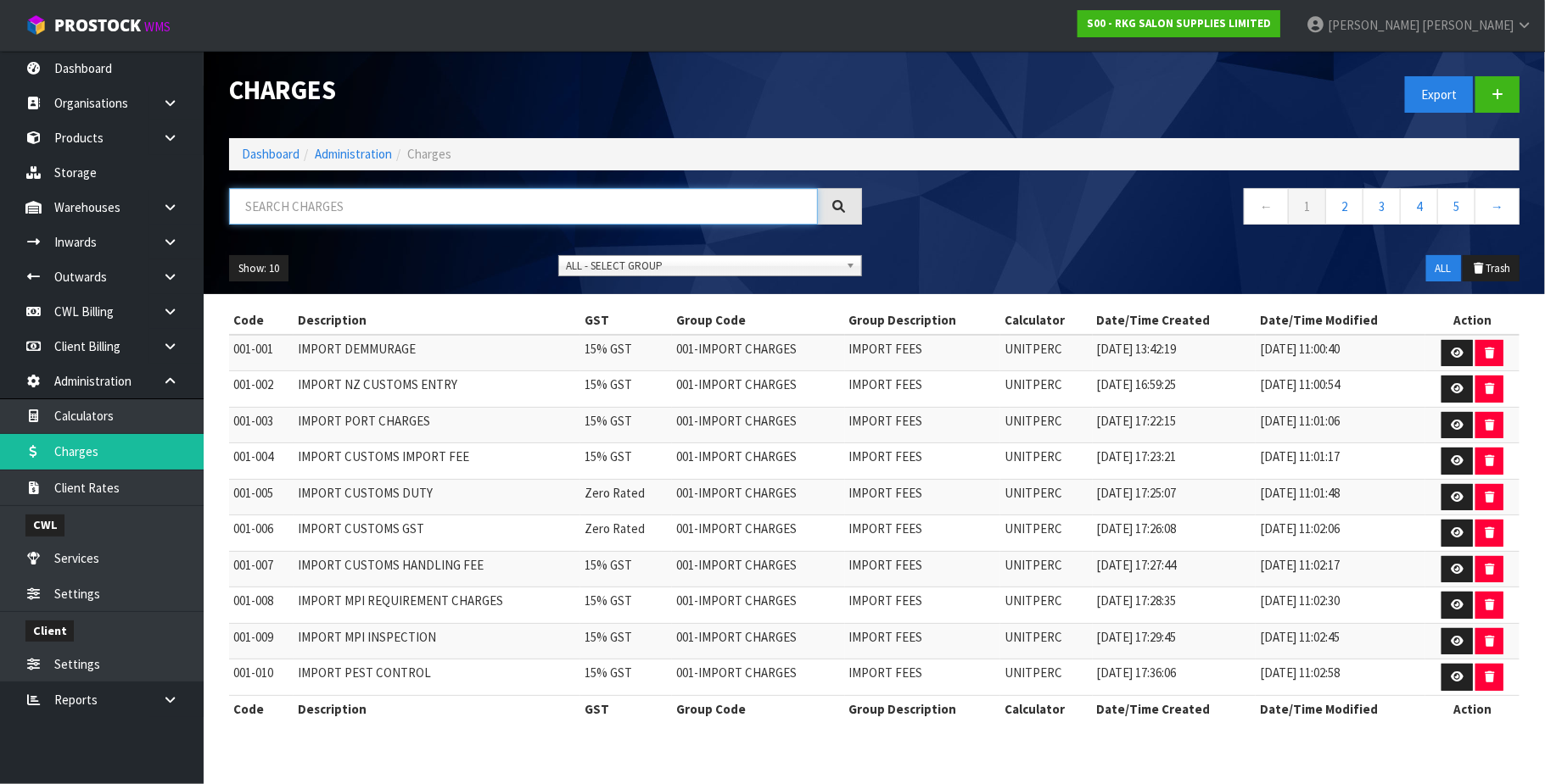
click at [275, 207] on input "text" at bounding box center [523, 206] width 589 height 36
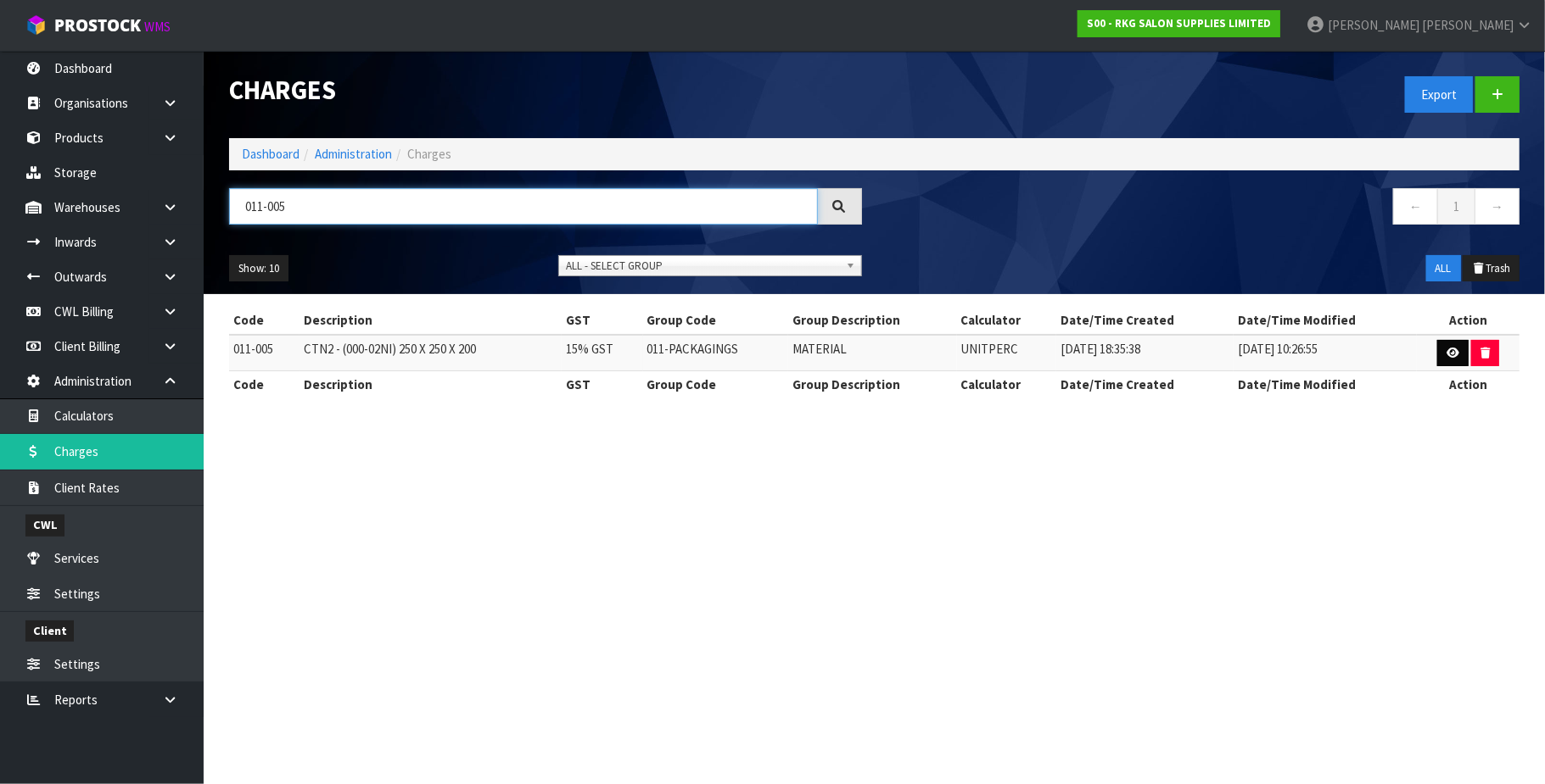
type input "011-005"
click at [1454, 347] on icon at bounding box center [1452, 352] width 13 height 11
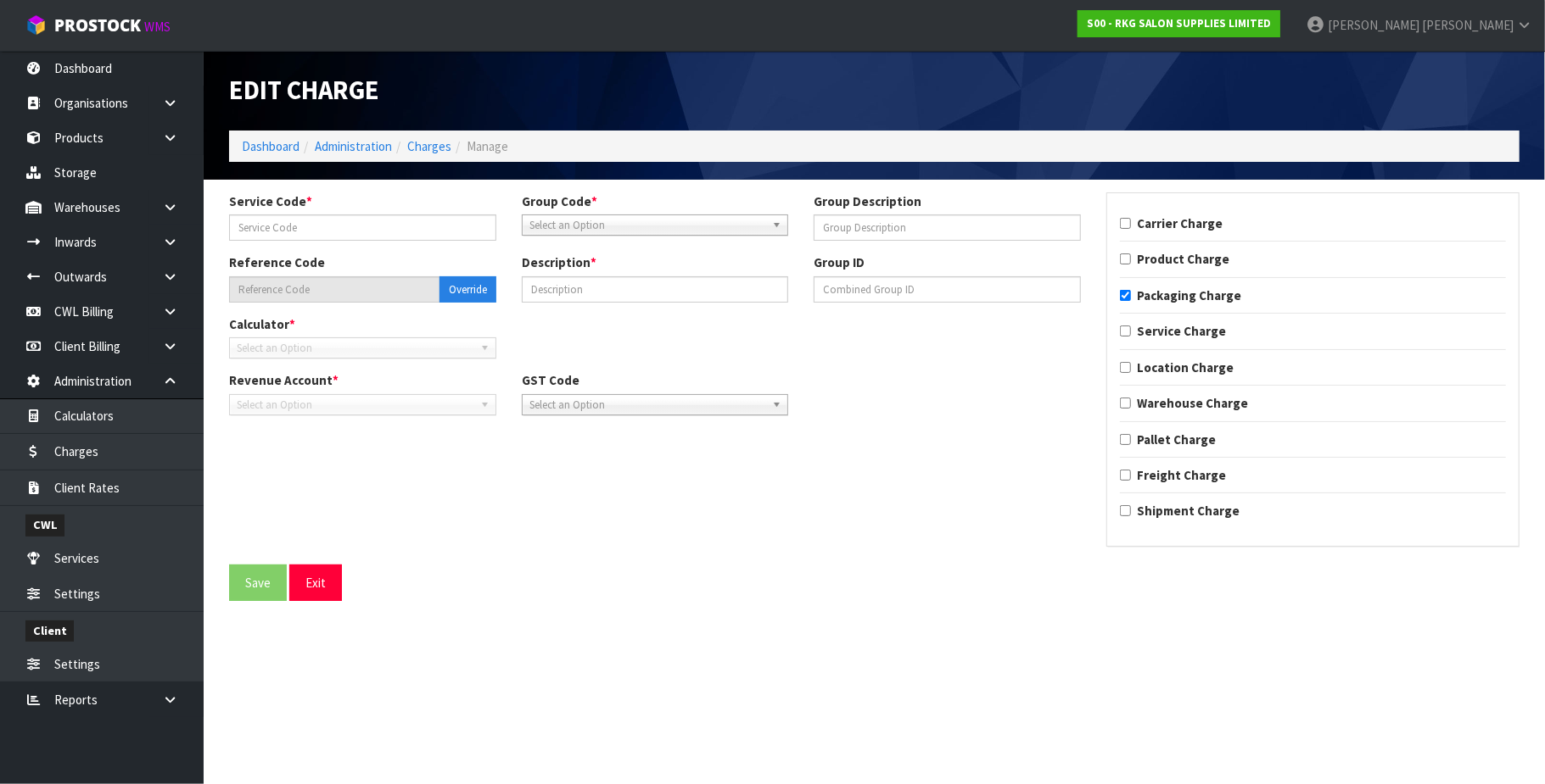
type input "005"
type input "MATERIAL"
type input "011-005"
type input "CTN2 - (000-02NI) 250 X 250 X 200"
checkbox input "true"
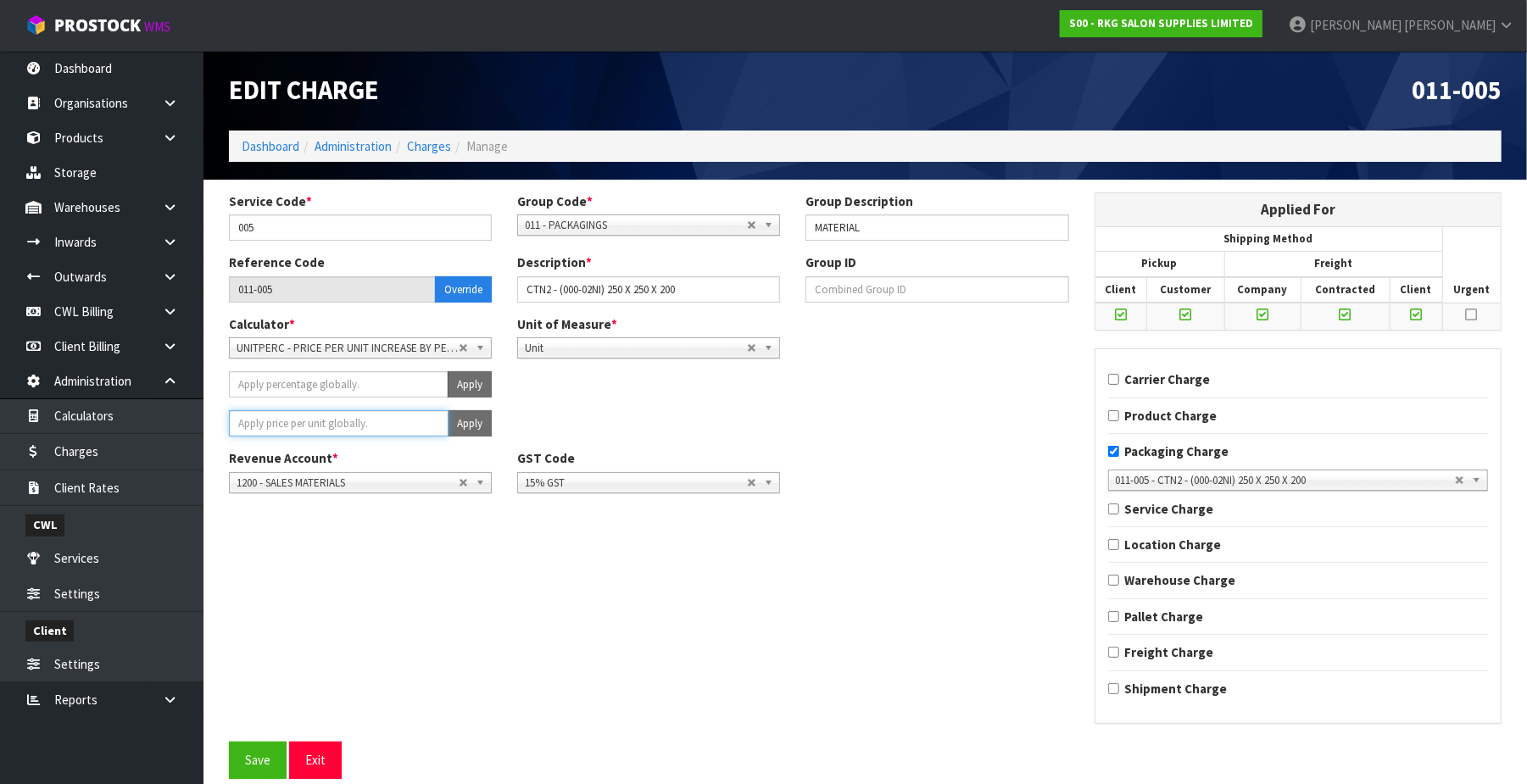
click at [405, 428] on input "number" at bounding box center [338, 423] width 220 height 27
type input "1.57"
click at [467, 427] on button "Apply" at bounding box center [470, 423] width 44 height 27
click at [460, 425] on button "Confirm Apply" at bounding box center [451, 423] width 82 height 27
click at [264, 776] on button "Save" at bounding box center [257, 759] width 57 height 36
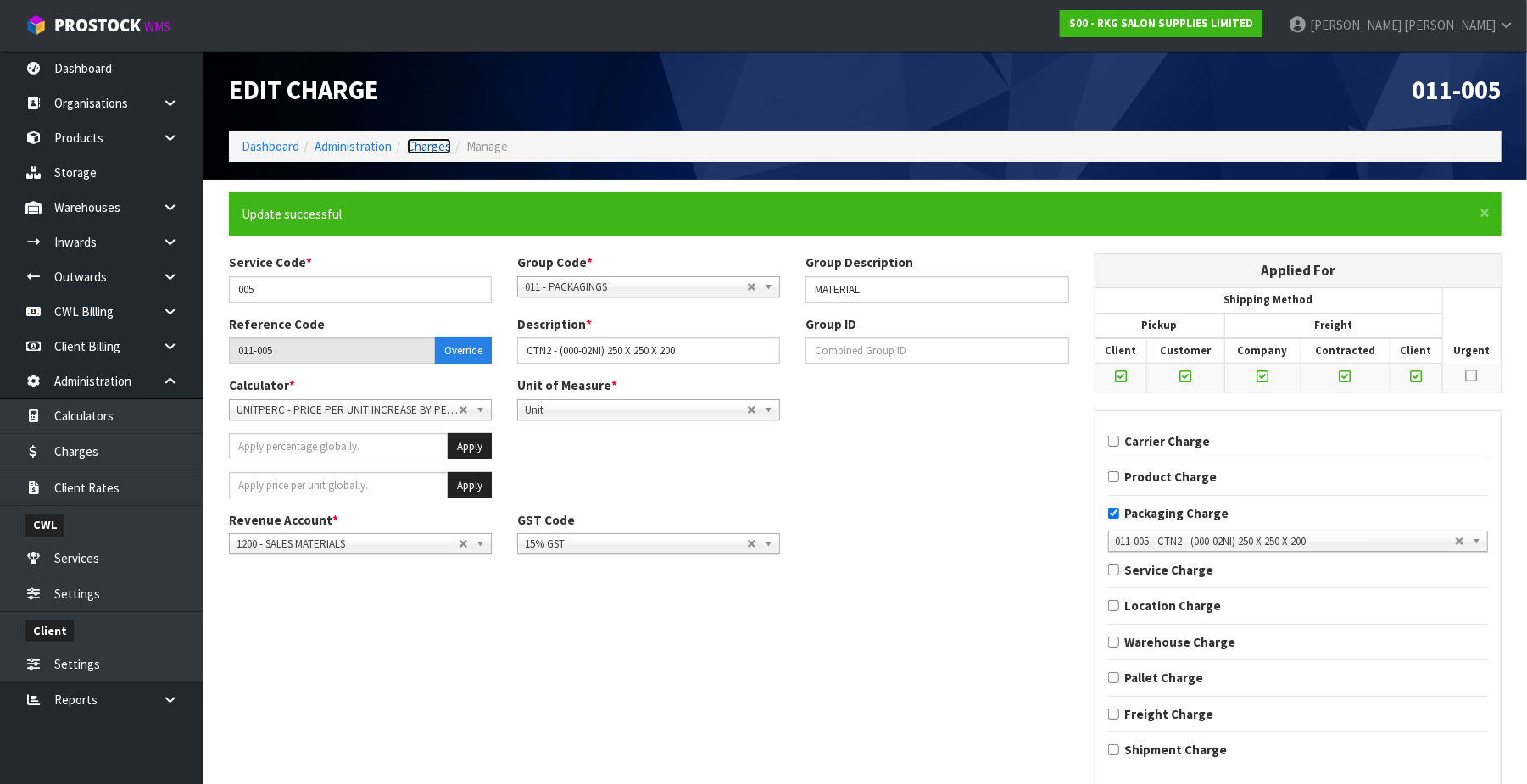
click at [418, 142] on link "Charges" at bounding box center [429, 146] width 44 height 16
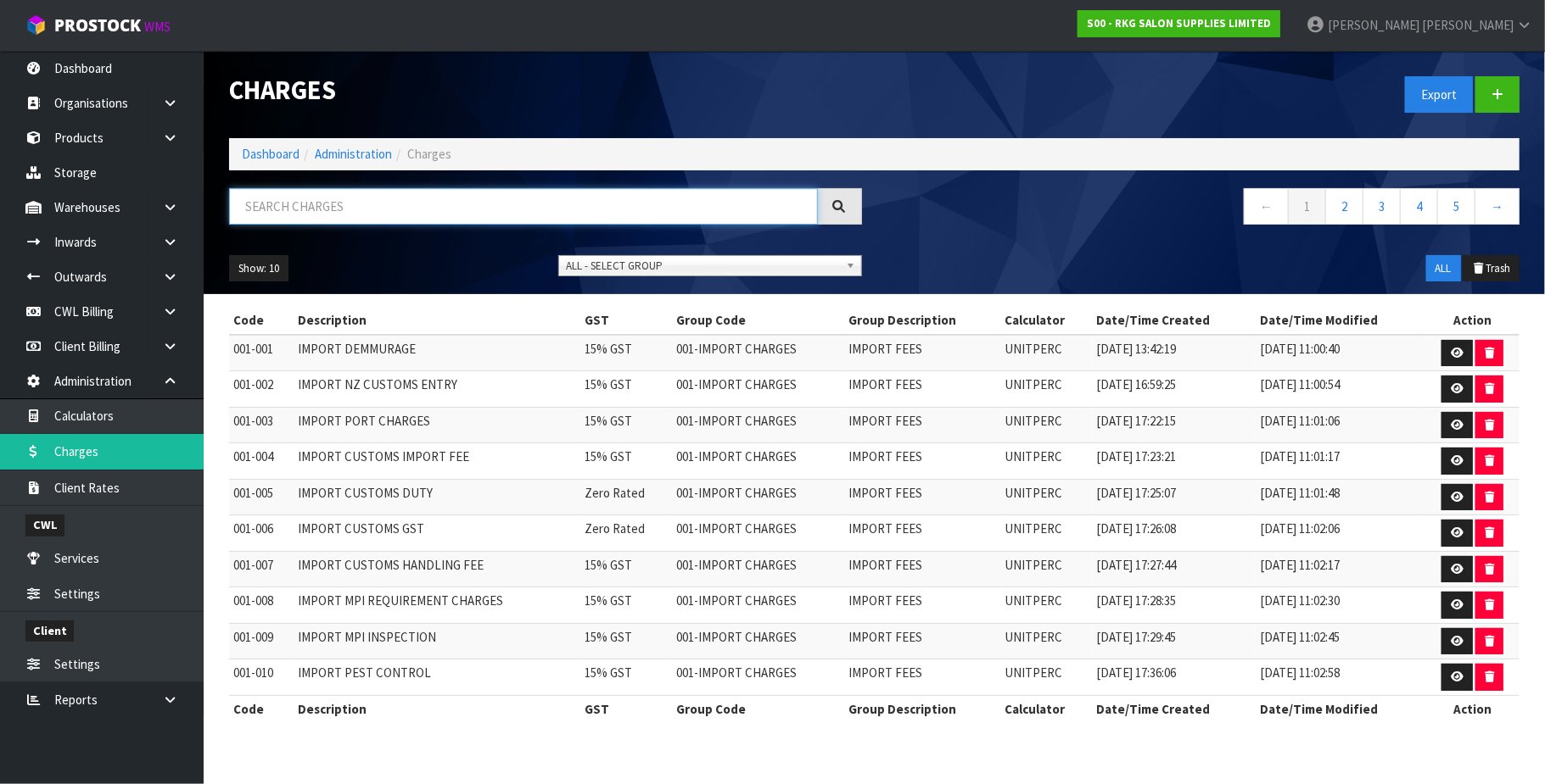
click at [335, 217] on input "text" at bounding box center [523, 206] width 589 height 36
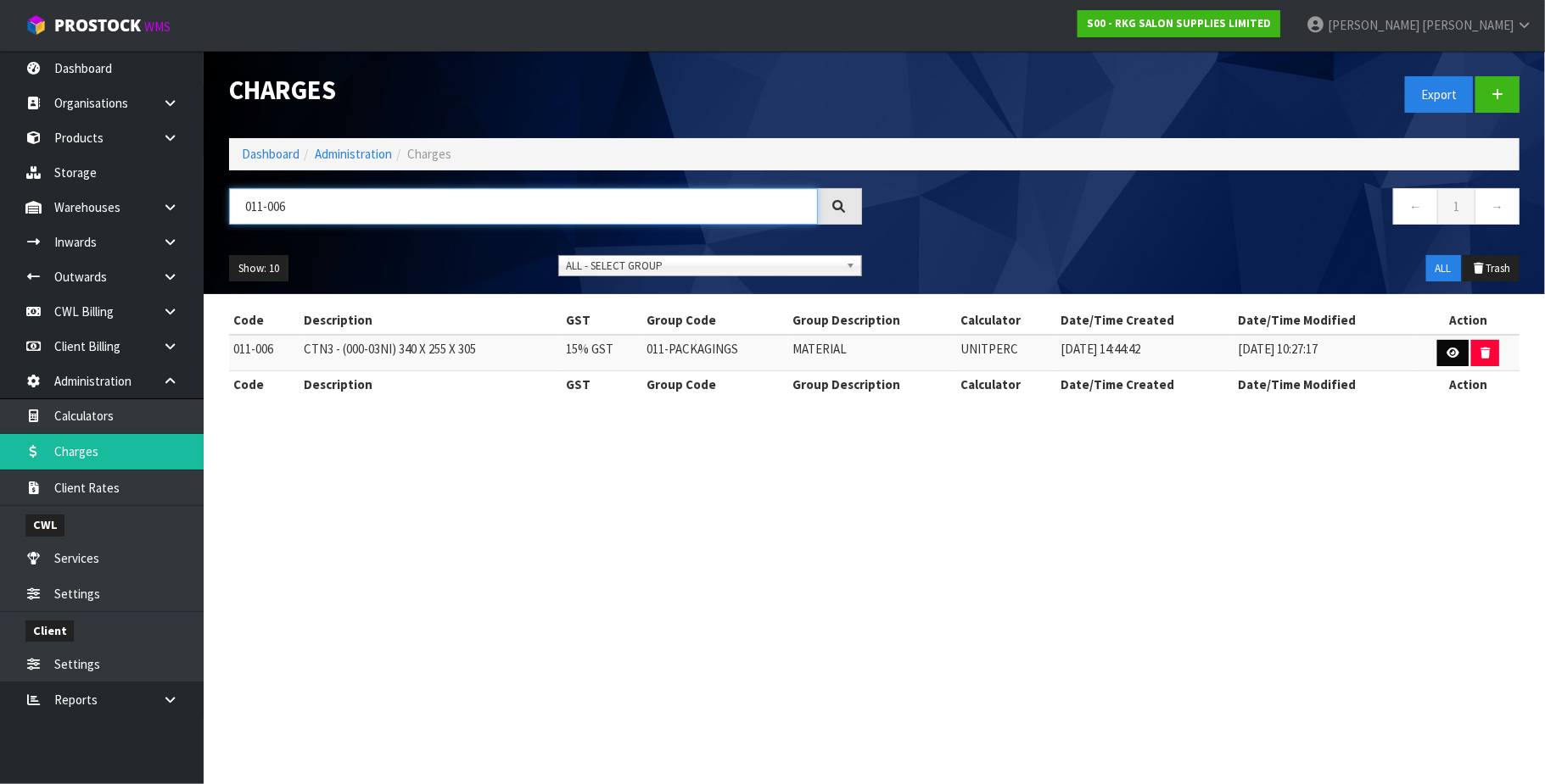
type input "011-006"
click at [1442, 353] on link at bounding box center [1452, 354] width 32 height 28
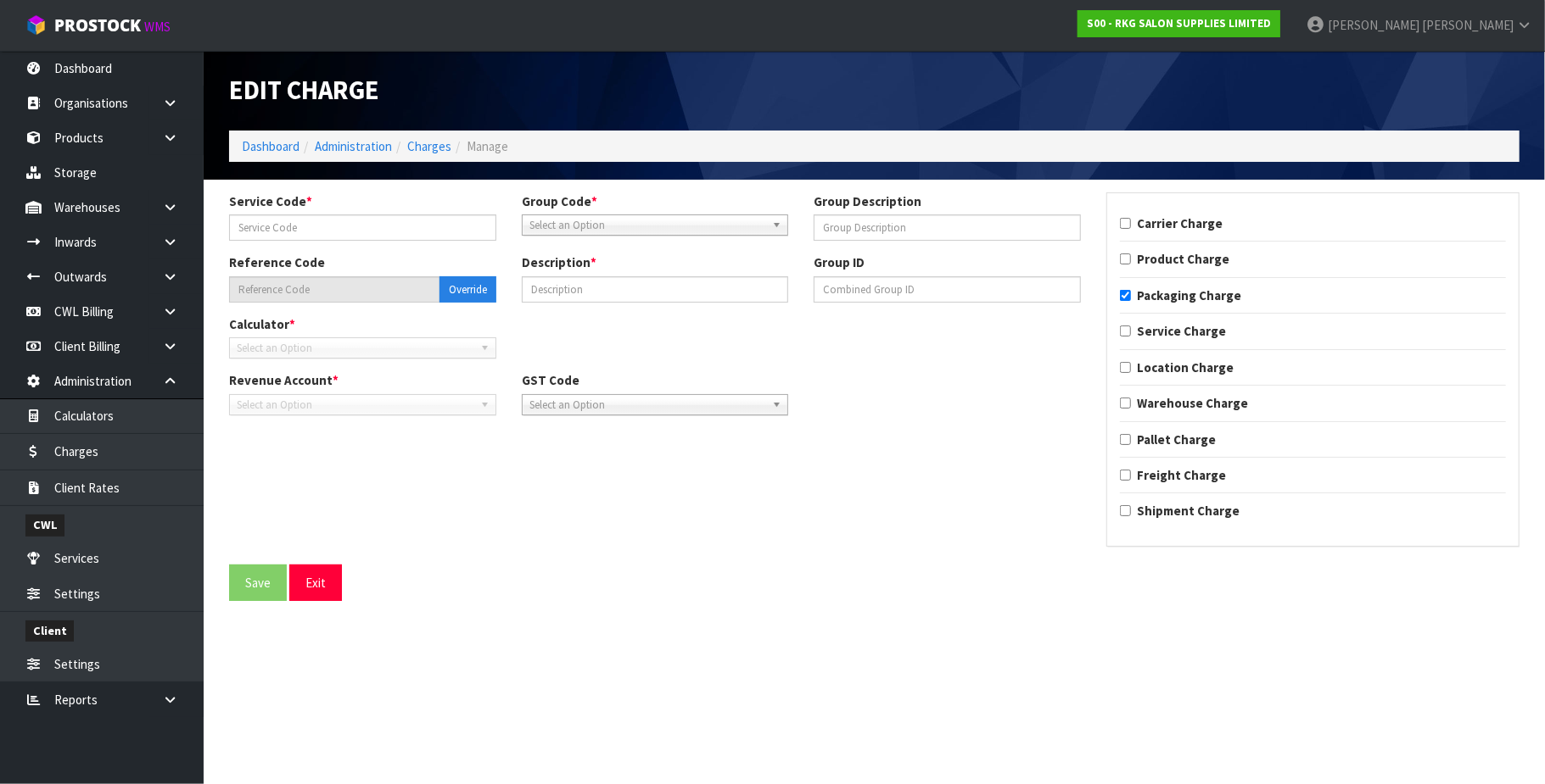
type input "006"
type input "MATERIAL"
type input "011-006"
type input "CTN3 - (000-03NI) 340 X 255 X 305"
checkbox input "true"
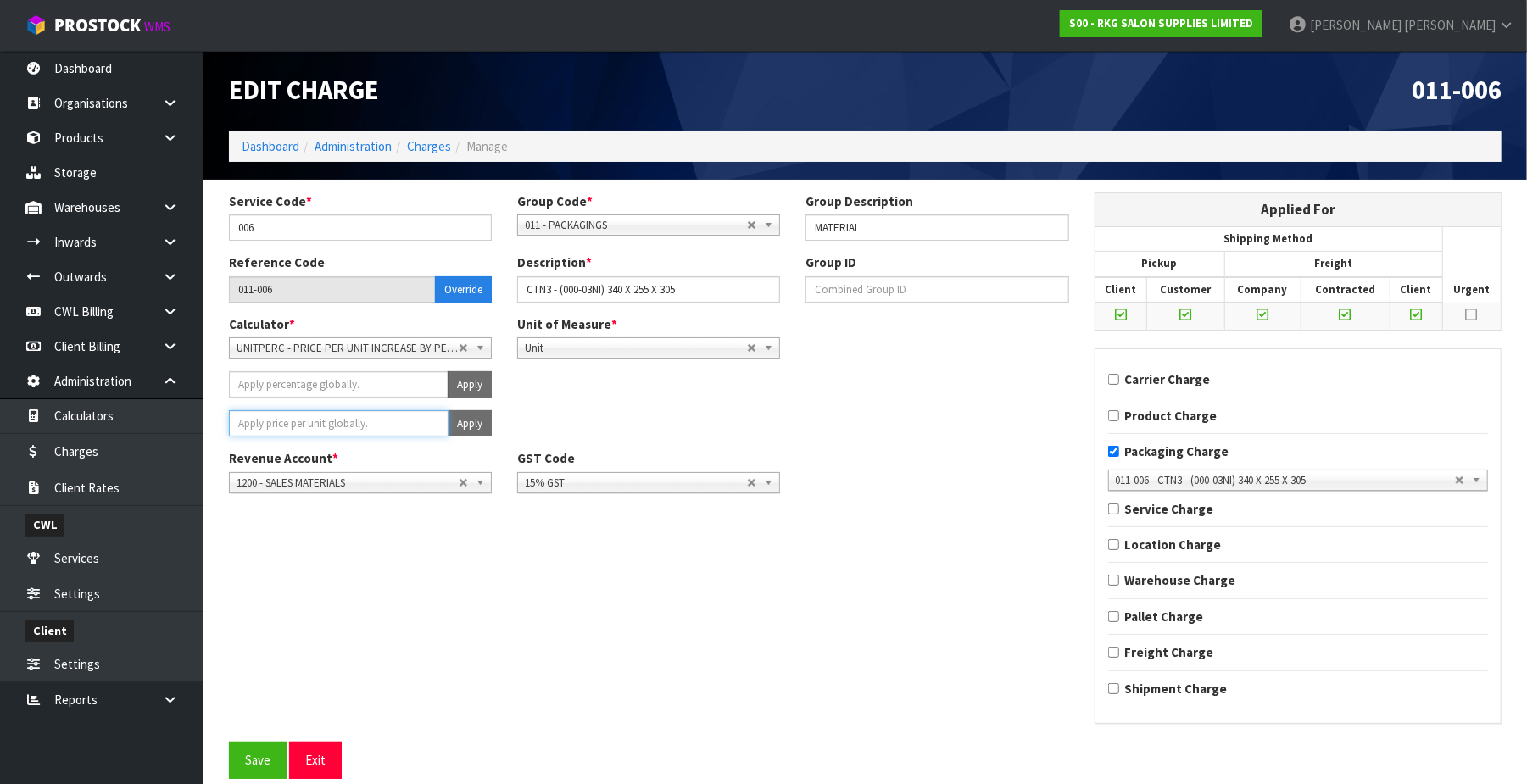
click at [408, 427] on input "number" at bounding box center [338, 423] width 220 height 27
type input "2.41"
click at [474, 427] on button "Apply" at bounding box center [470, 423] width 44 height 27
click at [469, 422] on button "Confirm Apply" at bounding box center [451, 423] width 82 height 27
click at [264, 761] on button "Save" at bounding box center [257, 759] width 57 height 36
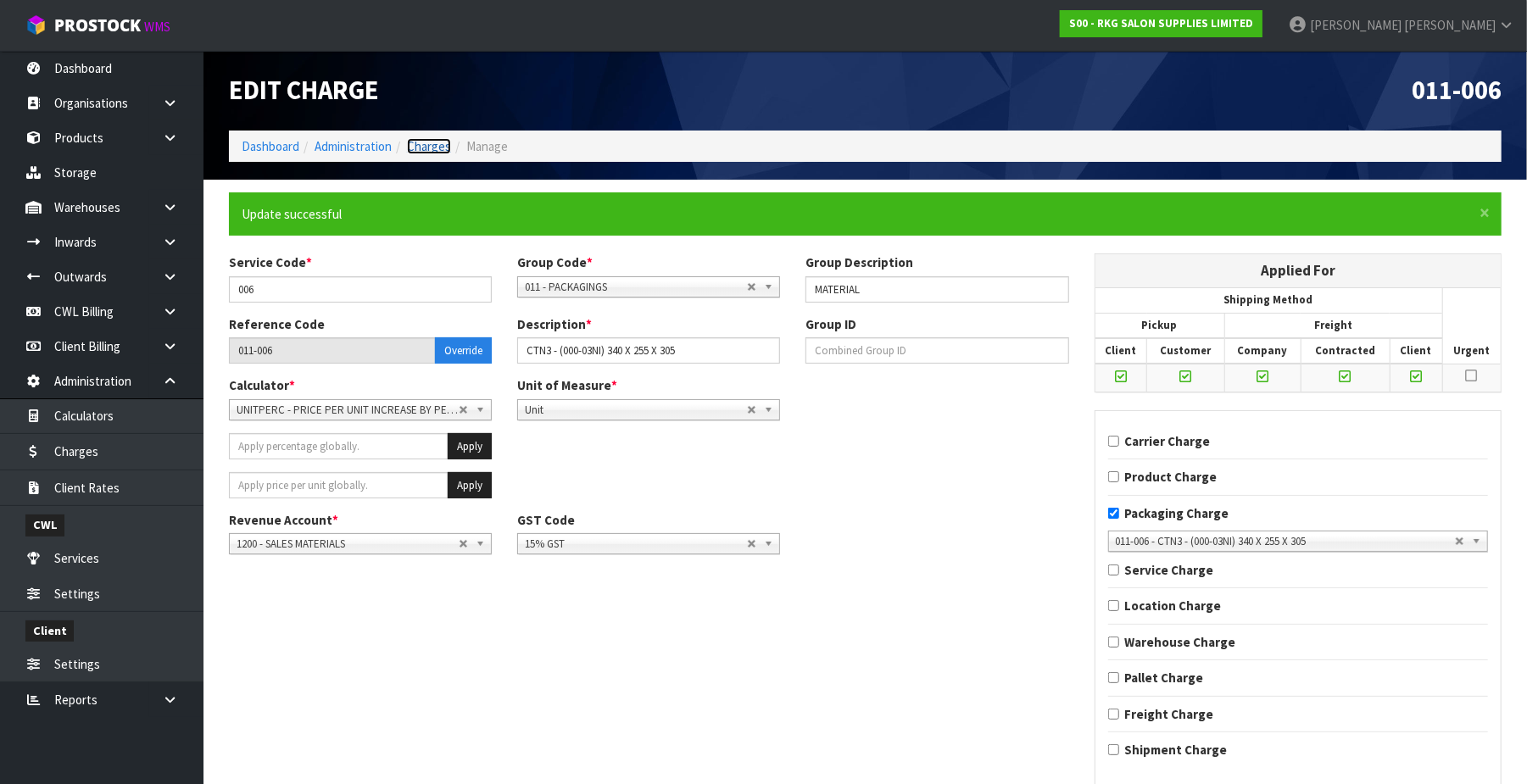
click at [446, 150] on link "Charges" at bounding box center [429, 146] width 44 height 16
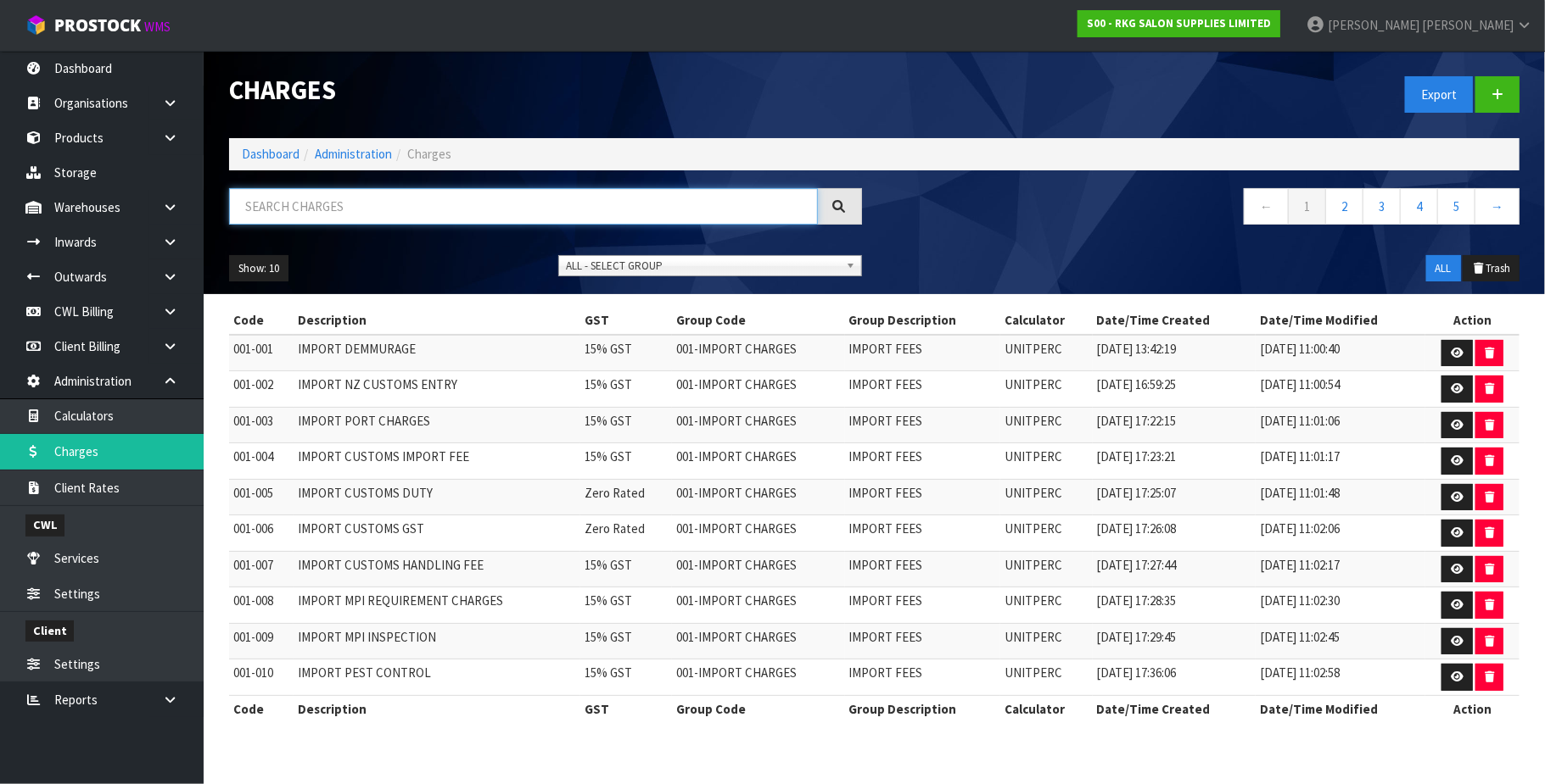
click at [367, 218] on input "text" at bounding box center [523, 206] width 589 height 36
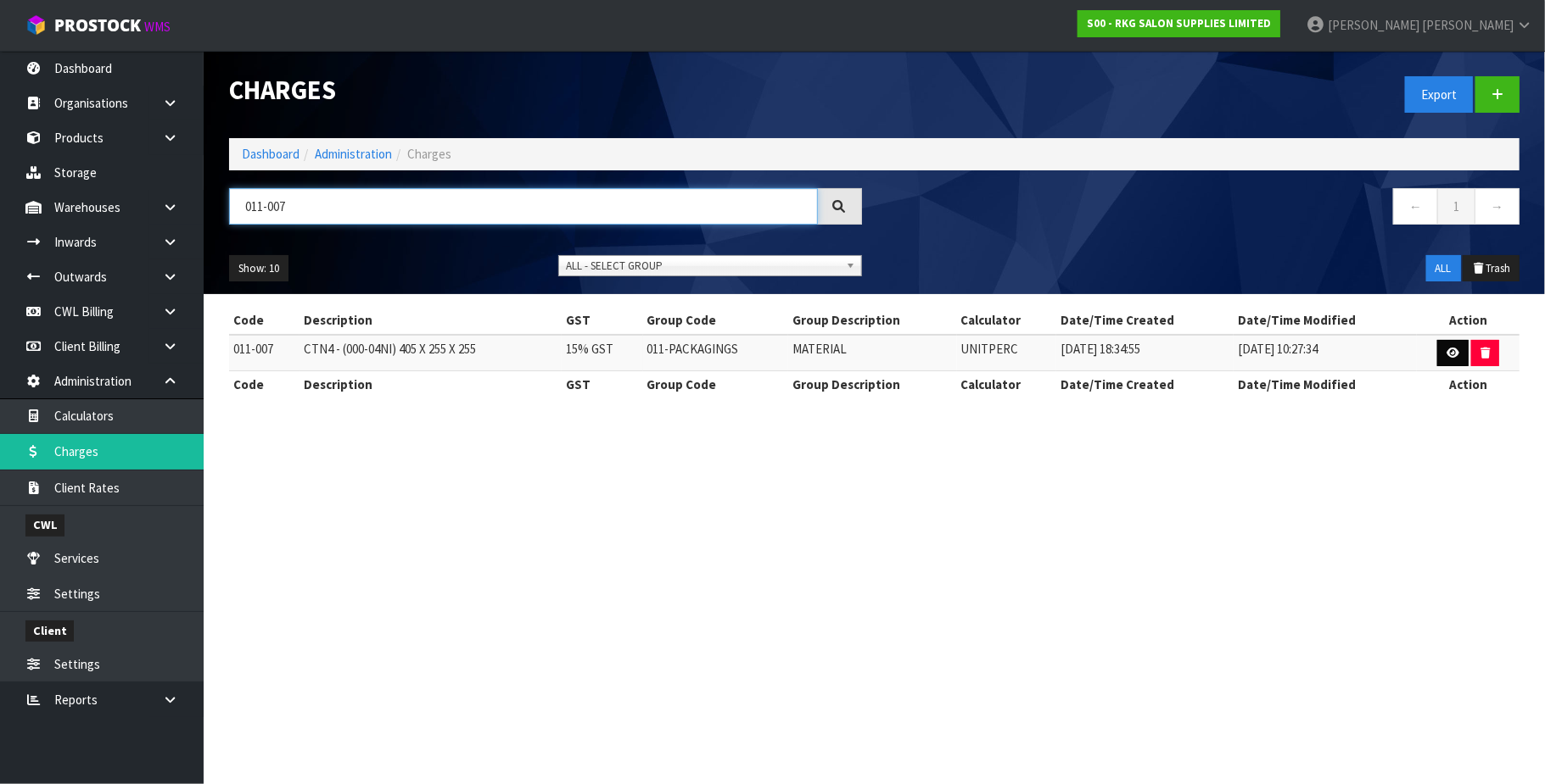
type input "011-007"
click at [1447, 351] on icon at bounding box center [1452, 352] width 13 height 11
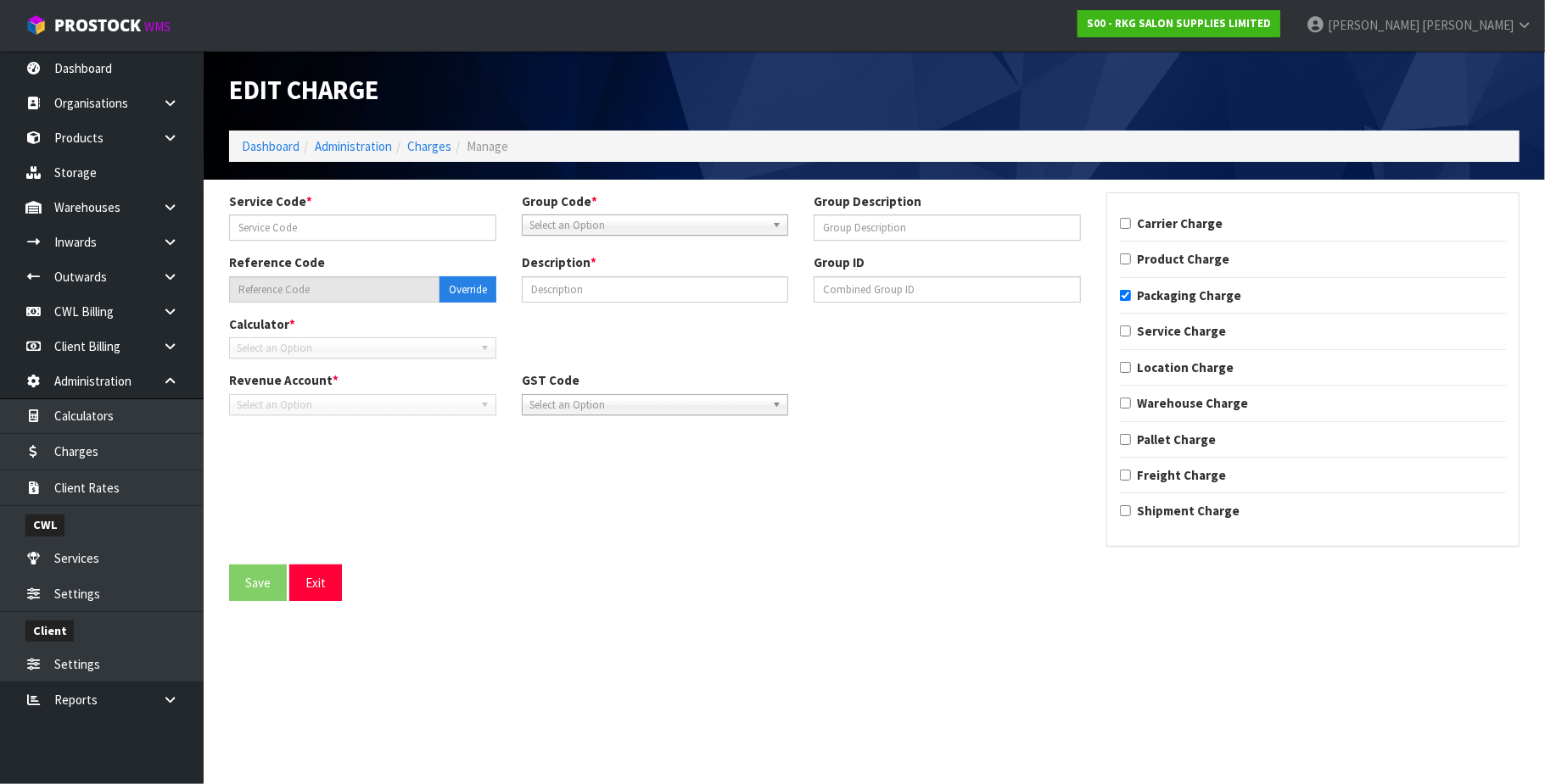
type input "007"
type input "MATERIAL"
type input "011-007"
type input "CTN4 - (000-04NI) 405 X 255 X 255"
checkbox input "true"
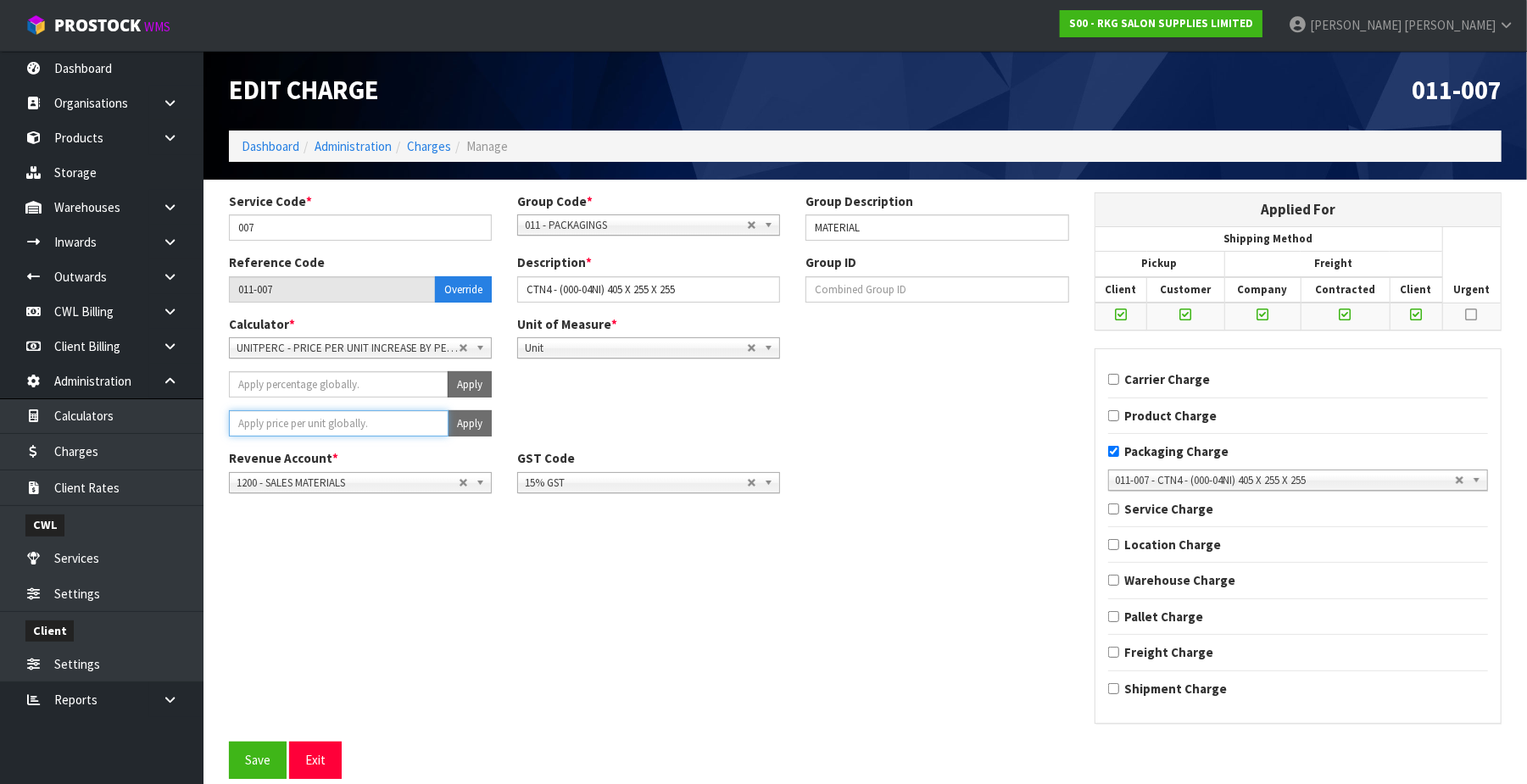
click at [341, 424] on input "number" at bounding box center [338, 423] width 220 height 27
type input "1.81"
click at [466, 420] on button "Apply" at bounding box center [470, 423] width 44 height 27
click at [466, 420] on button "Confirm Apply" at bounding box center [451, 423] width 82 height 27
click at [266, 761] on button "Save" at bounding box center [257, 759] width 57 height 36
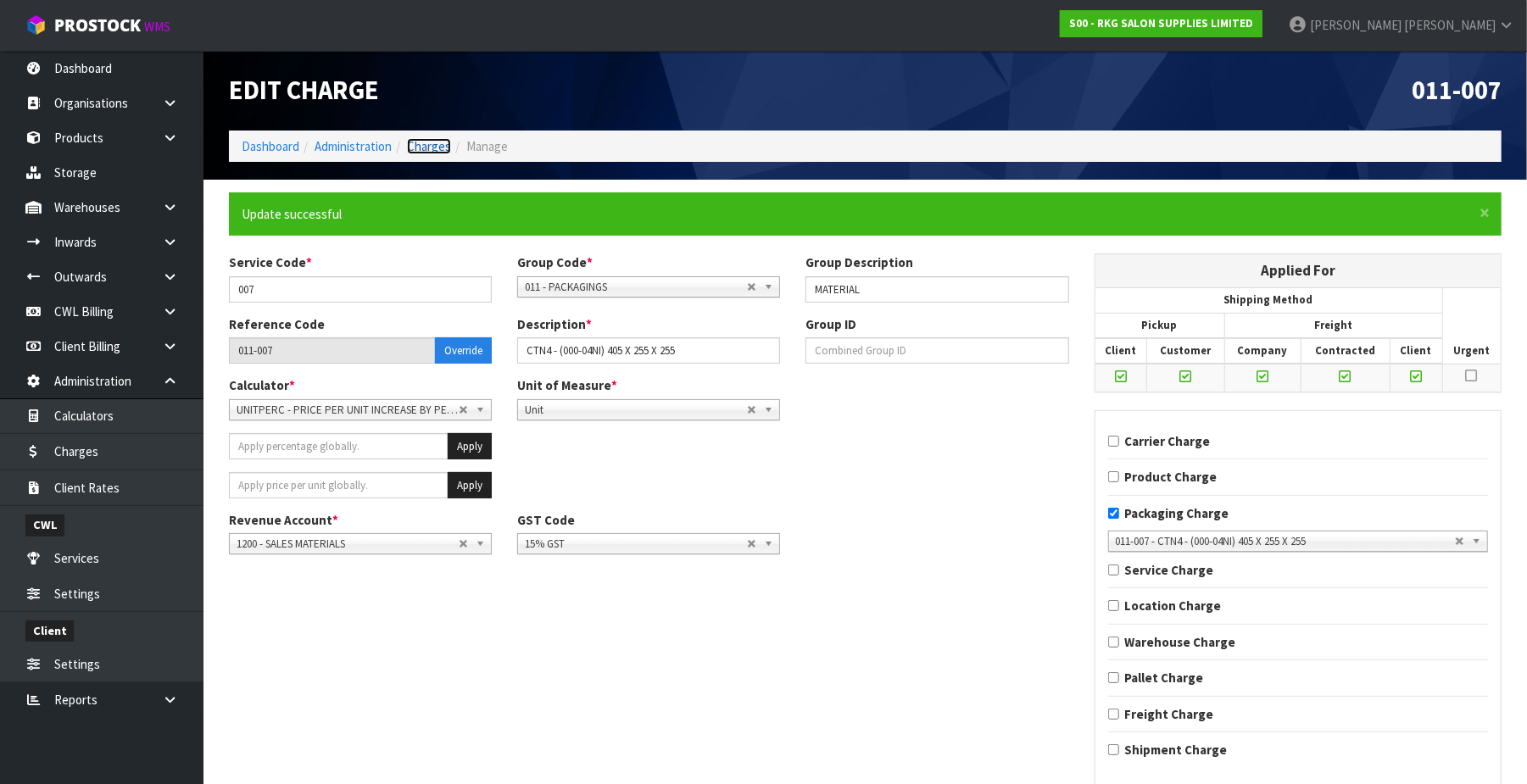
click at [435, 143] on link "Charges" at bounding box center [429, 146] width 44 height 16
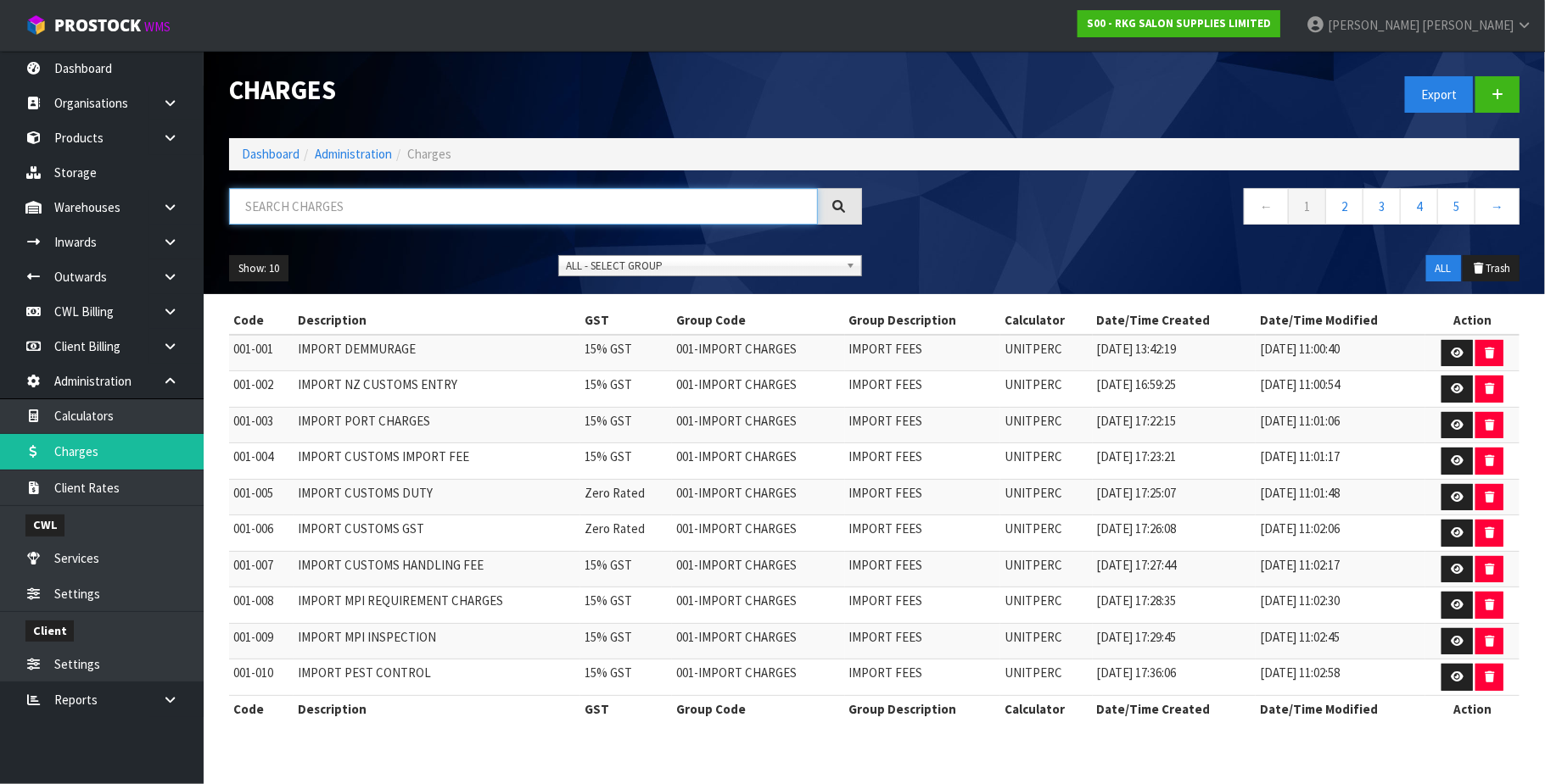
click at [354, 195] on input "text" at bounding box center [523, 206] width 589 height 36
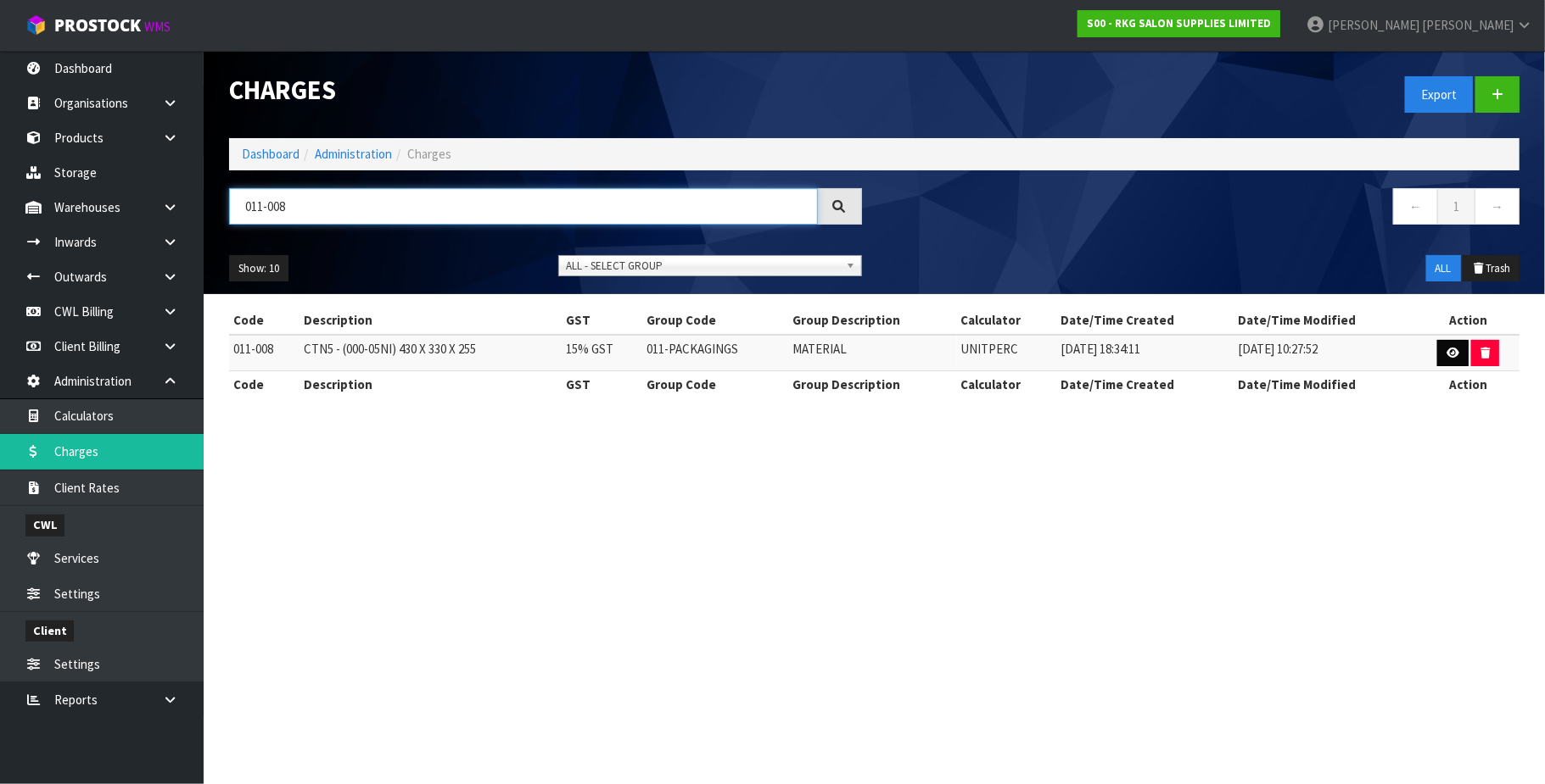
type input "011-008"
click at [1457, 349] on link at bounding box center [1452, 354] width 32 height 28
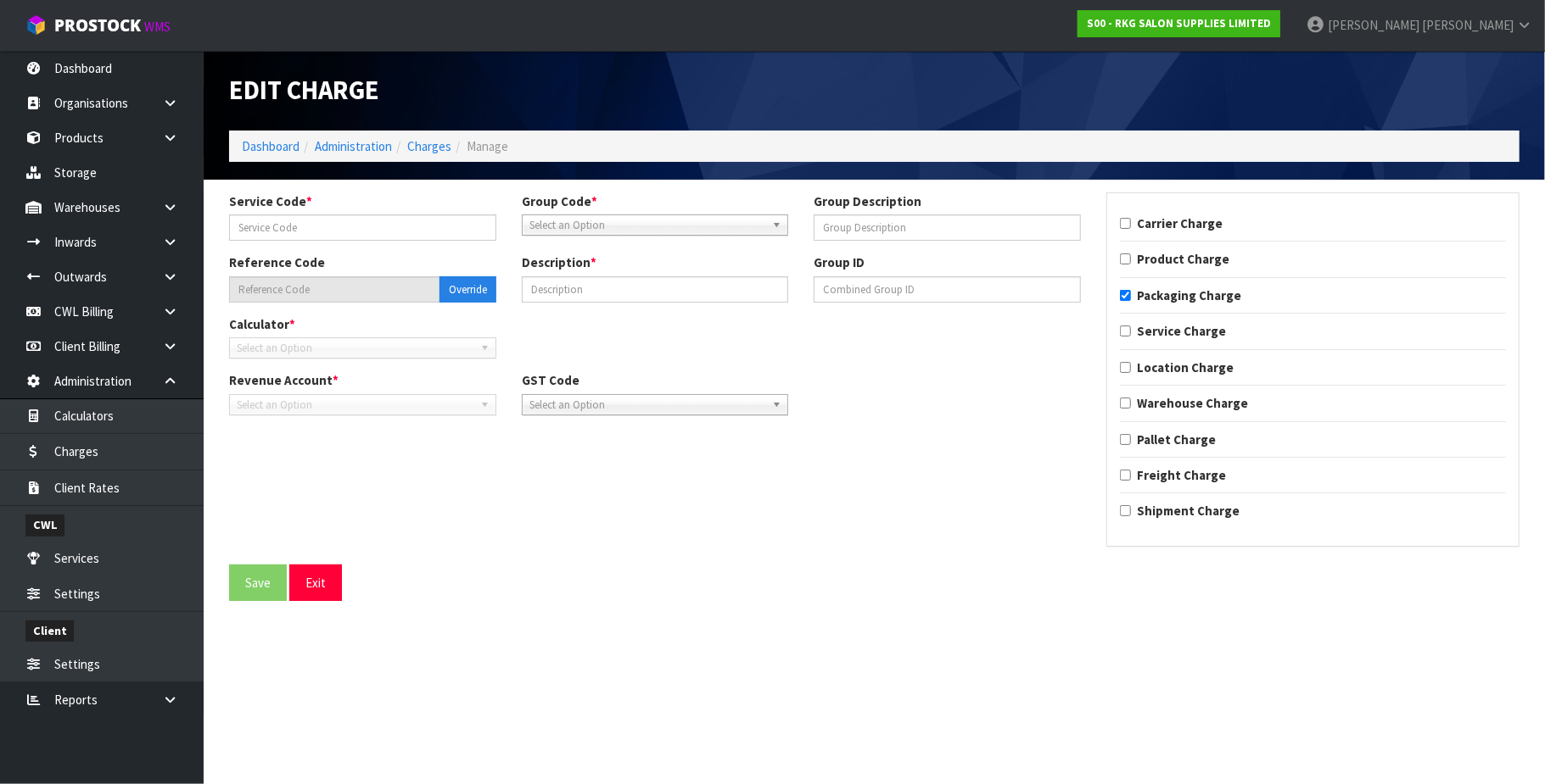
type input "008"
type input "MATERIAL"
type input "011-008"
type input "CTN5 - (000-05NI) 430 X 330 X 255"
checkbox input "true"
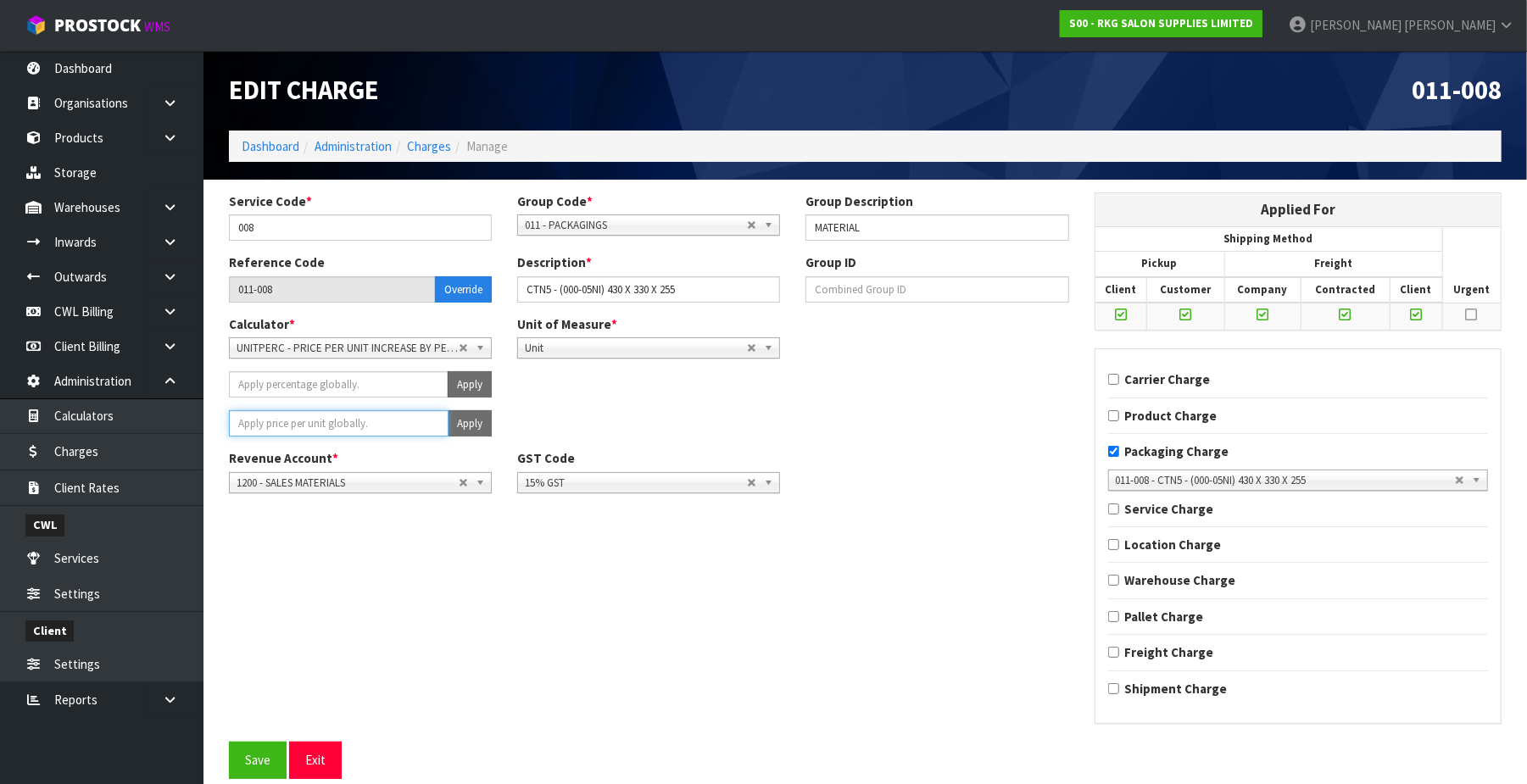
click at [292, 419] on input "number" at bounding box center [338, 423] width 220 height 27
type input "1.81"
click at [469, 425] on button "Apply" at bounding box center [470, 423] width 44 height 27
click at [469, 425] on button "Confirm Apply" at bounding box center [451, 423] width 82 height 27
click at [257, 766] on button "Save" at bounding box center [257, 759] width 57 height 36
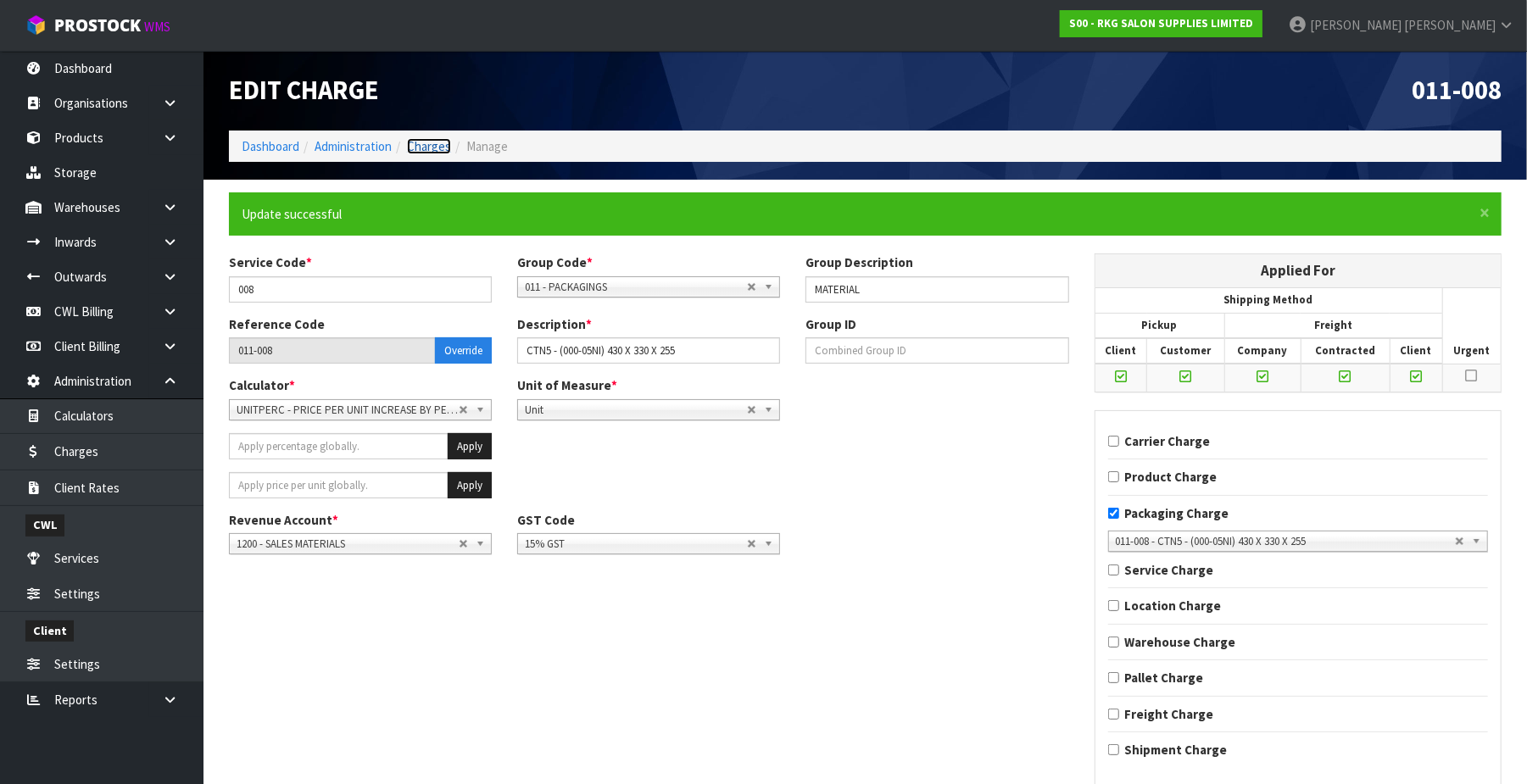
click at [439, 147] on link "Charges" at bounding box center [429, 146] width 44 height 16
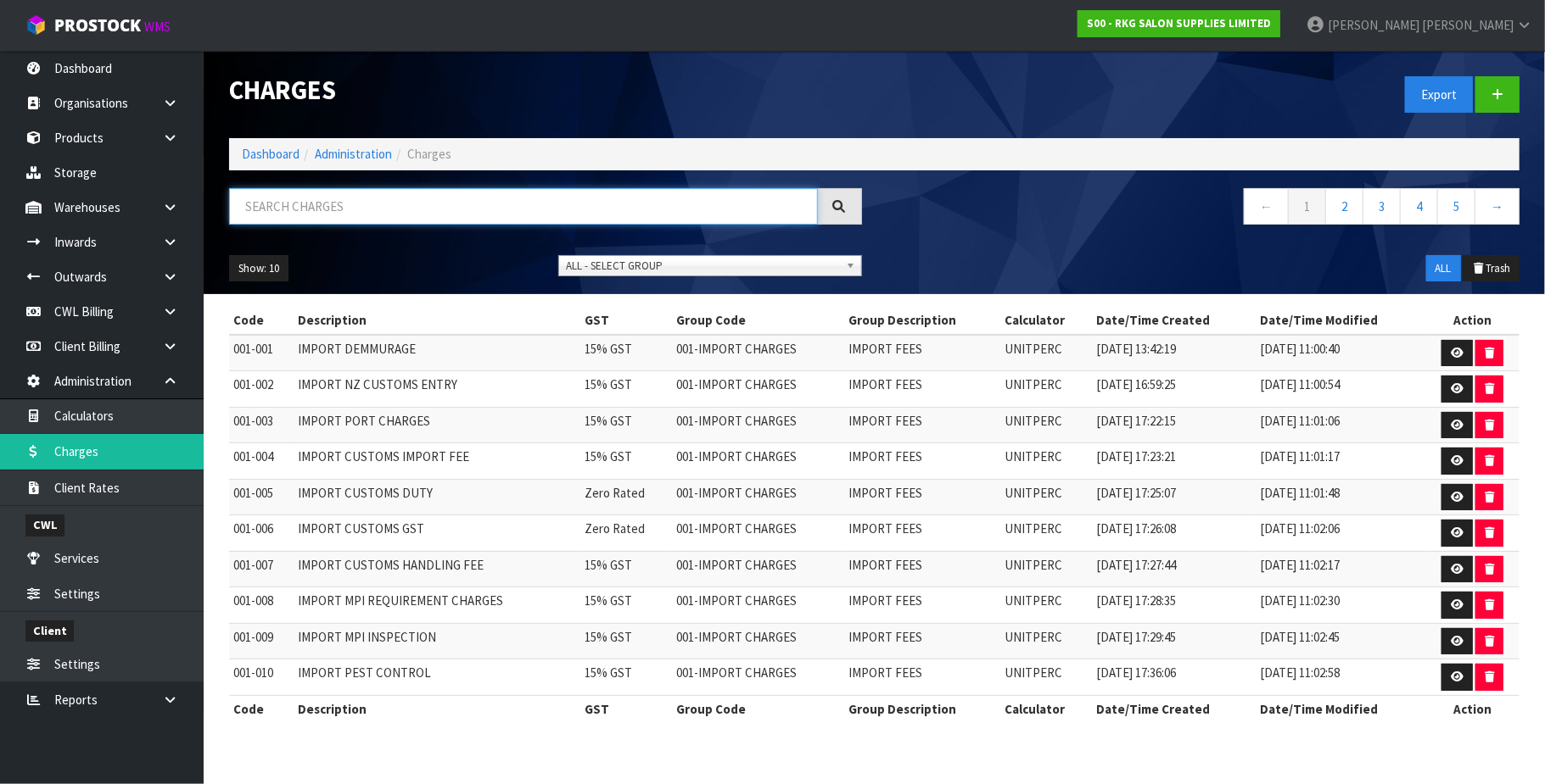
click at [342, 190] on input "text" at bounding box center [523, 206] width 589 height 36
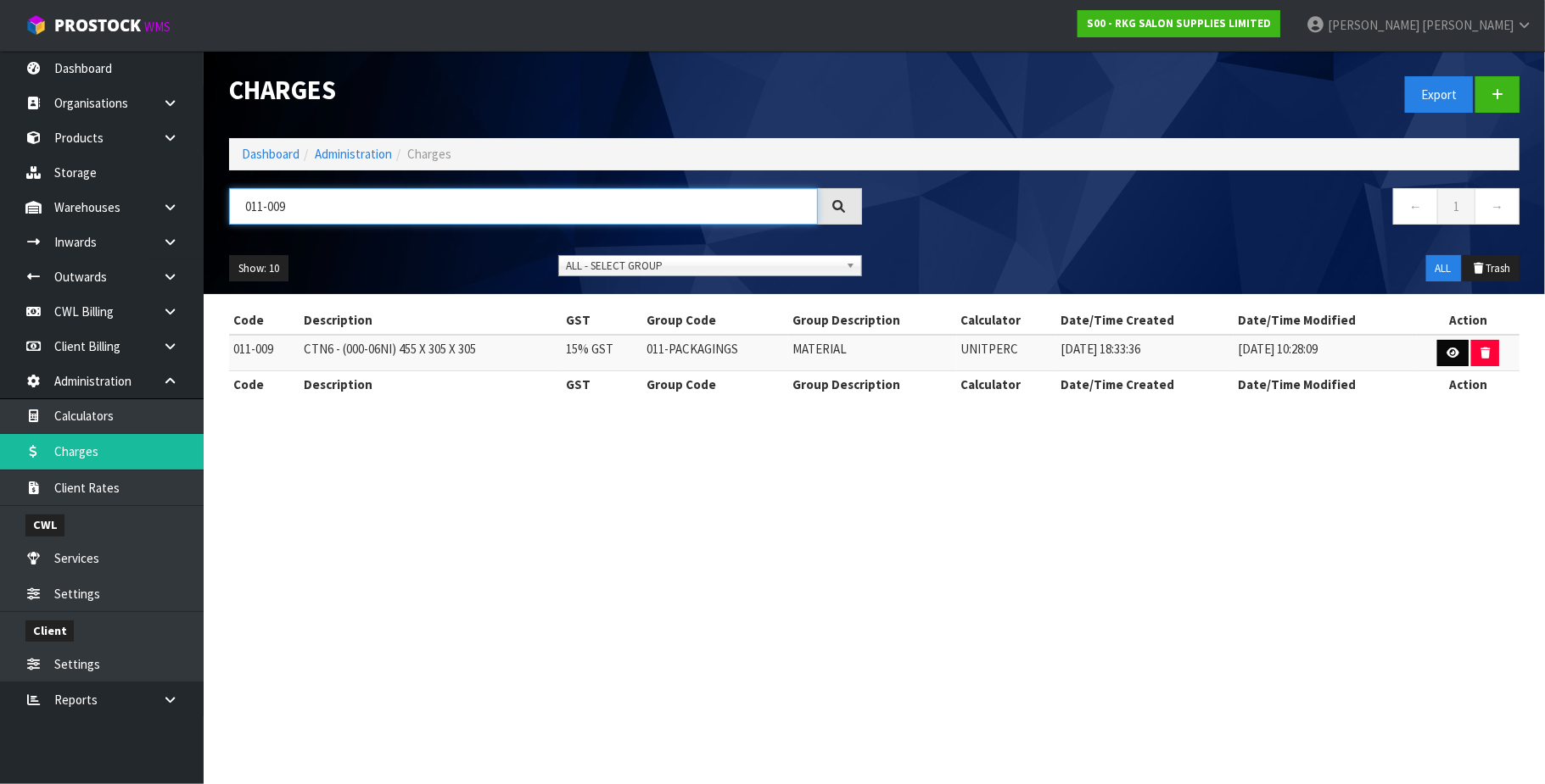
type input "011-009"
click at [1441, 351] on link at bounding box center [1452, 354] width 32 height 28
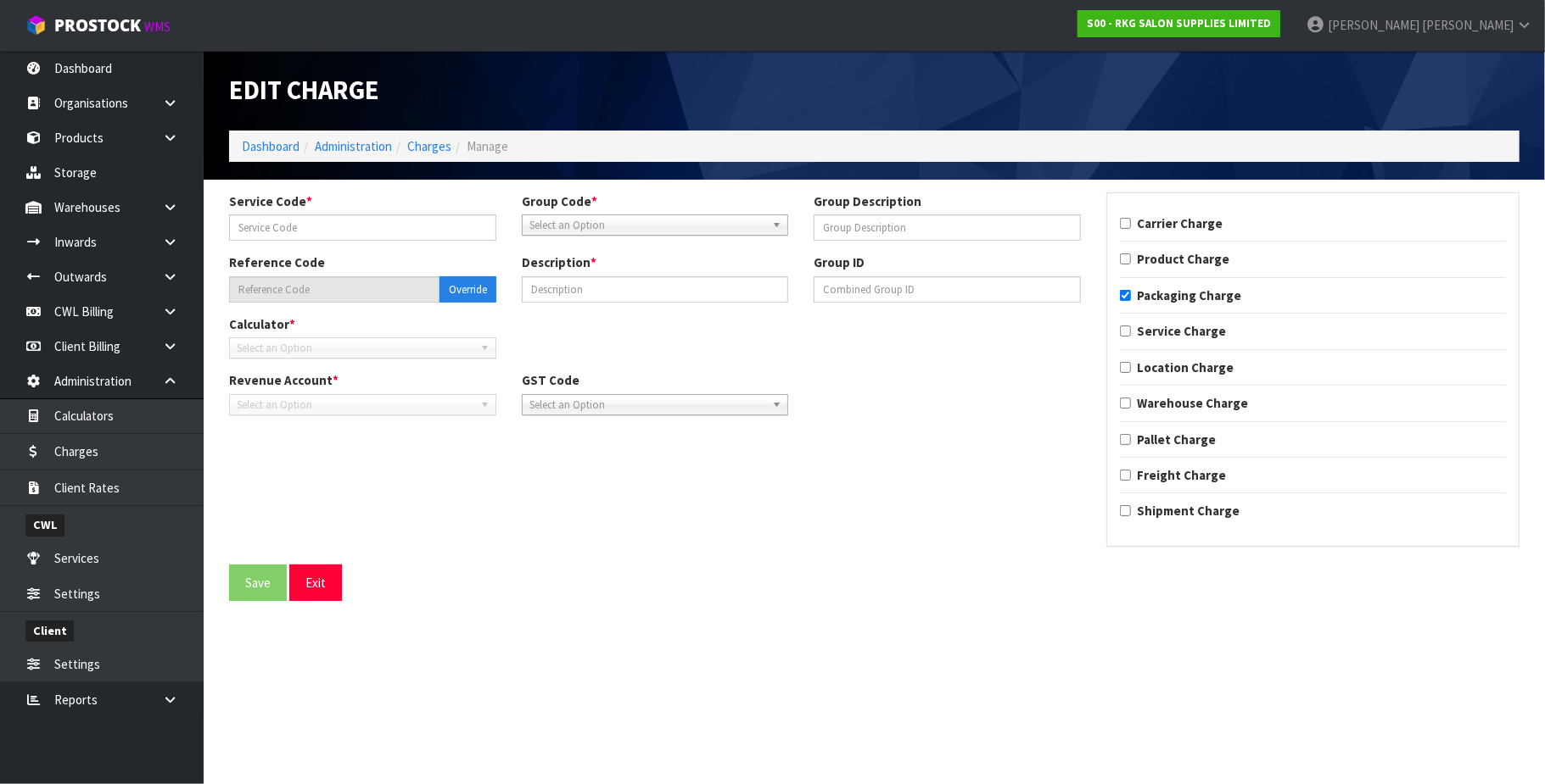
type input "009"
type input "MATERIAL"
type input "011-009"
type input "CTN6 - (000-06NI) 455 X 305 X 305"
checkbox input "true"
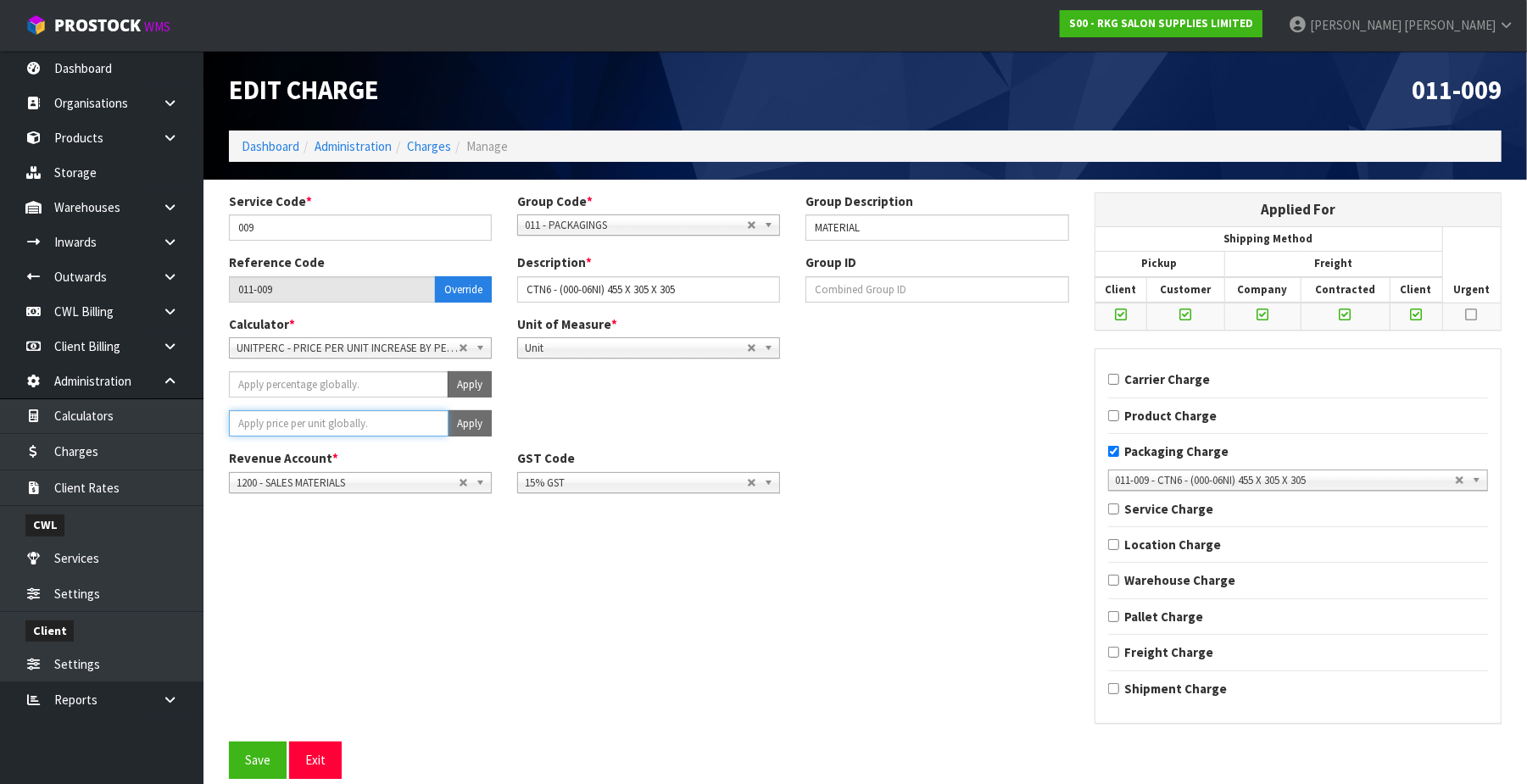
click at [327, 418] on input "number" at bounding box center [338, 423] width 220 height 27
type input "1.9"
click at [469, 422] on button "Apply" at bounding box center [470, 423] width 44 height 27
click at [469, 422] on button "Confirm Apply" at bounding box center [451, 423] width 82 height 27
click at [242, 761] on button "Save" at bounding box center [257, 759] width 57 height 36
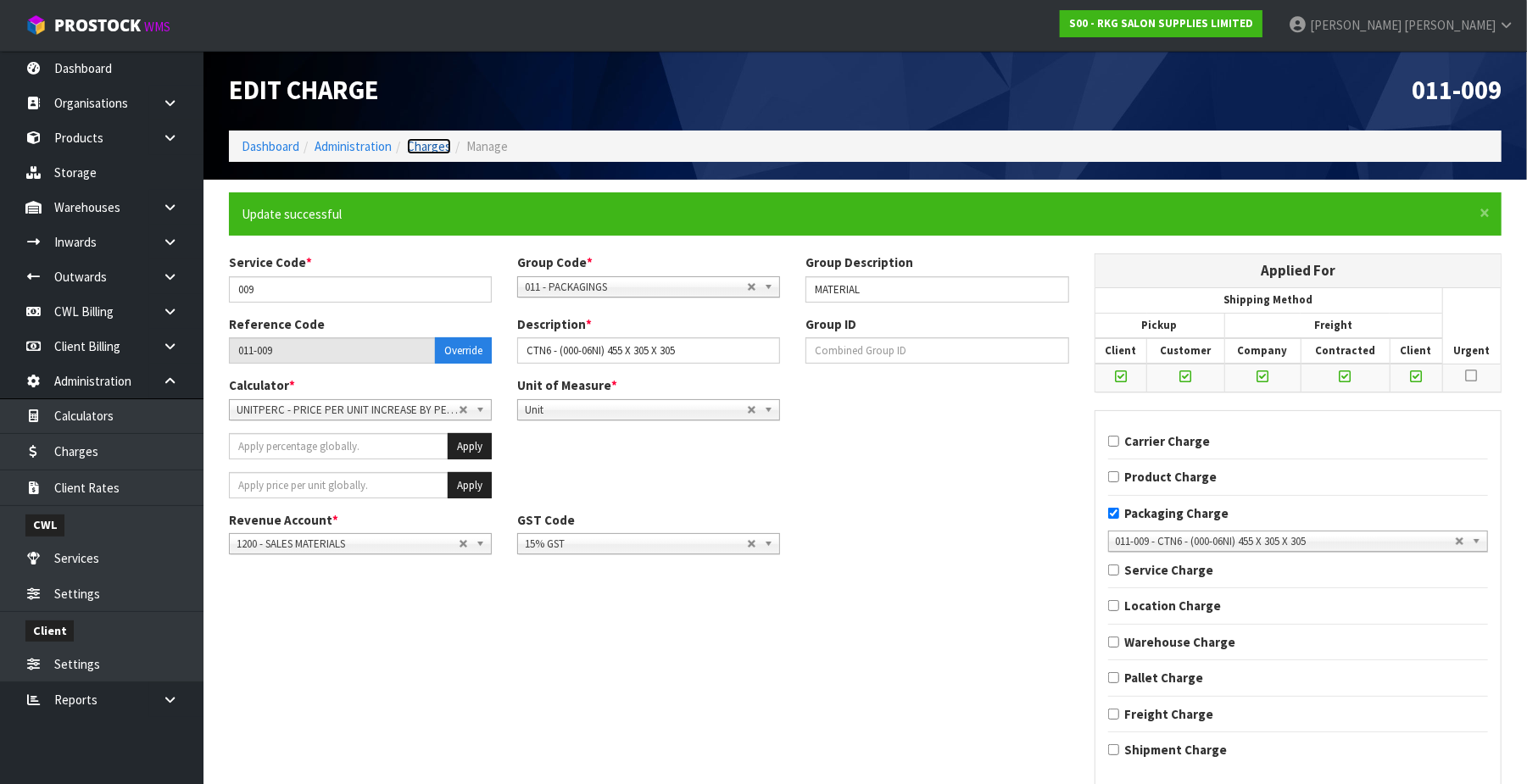
click at [436, 142] on link "Charges" at bounding box center [429, 146] width 44 height 16
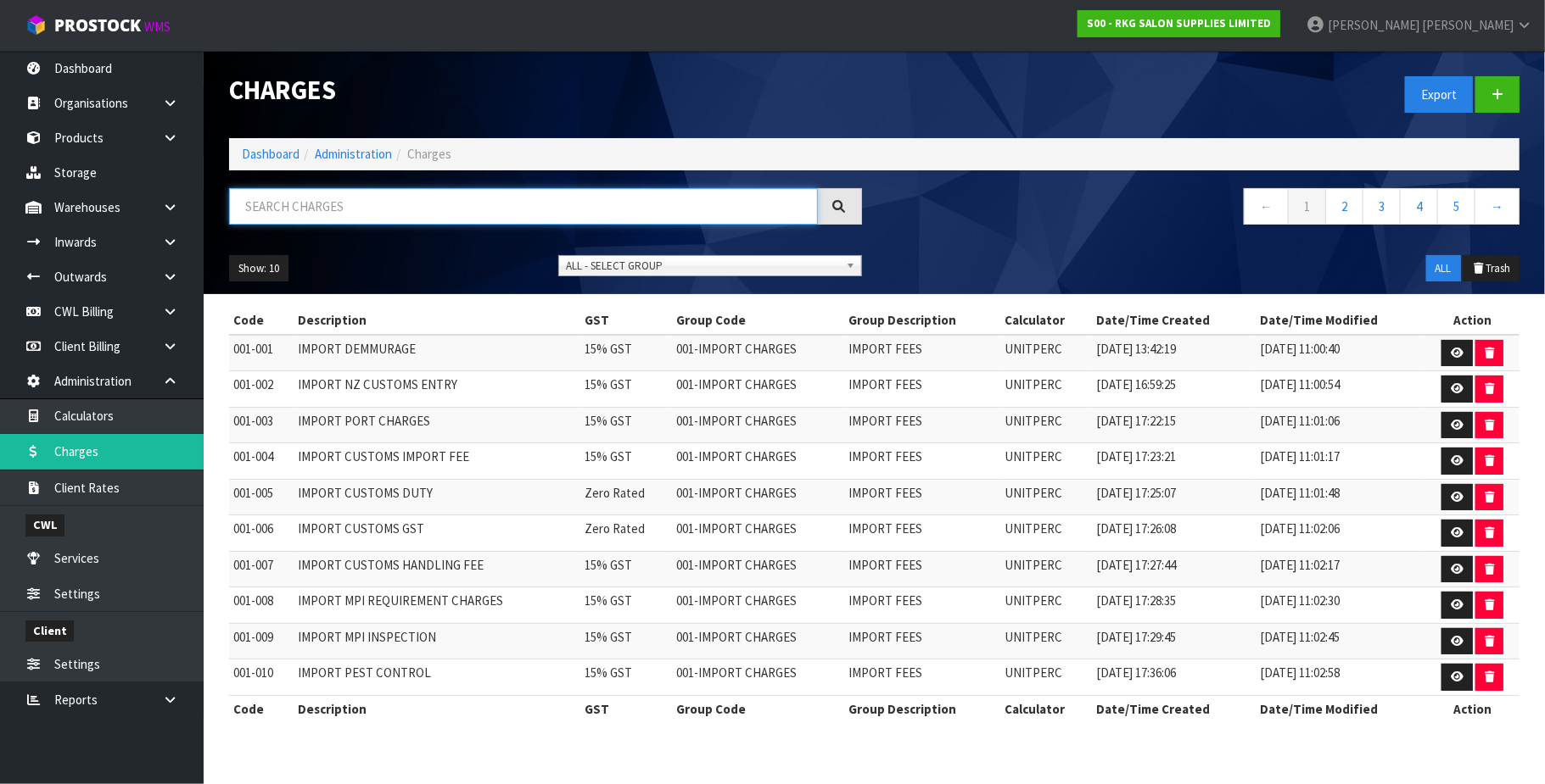
click at [320, 215] on input "text" at bounding box center [523, 206] width 589 height 36
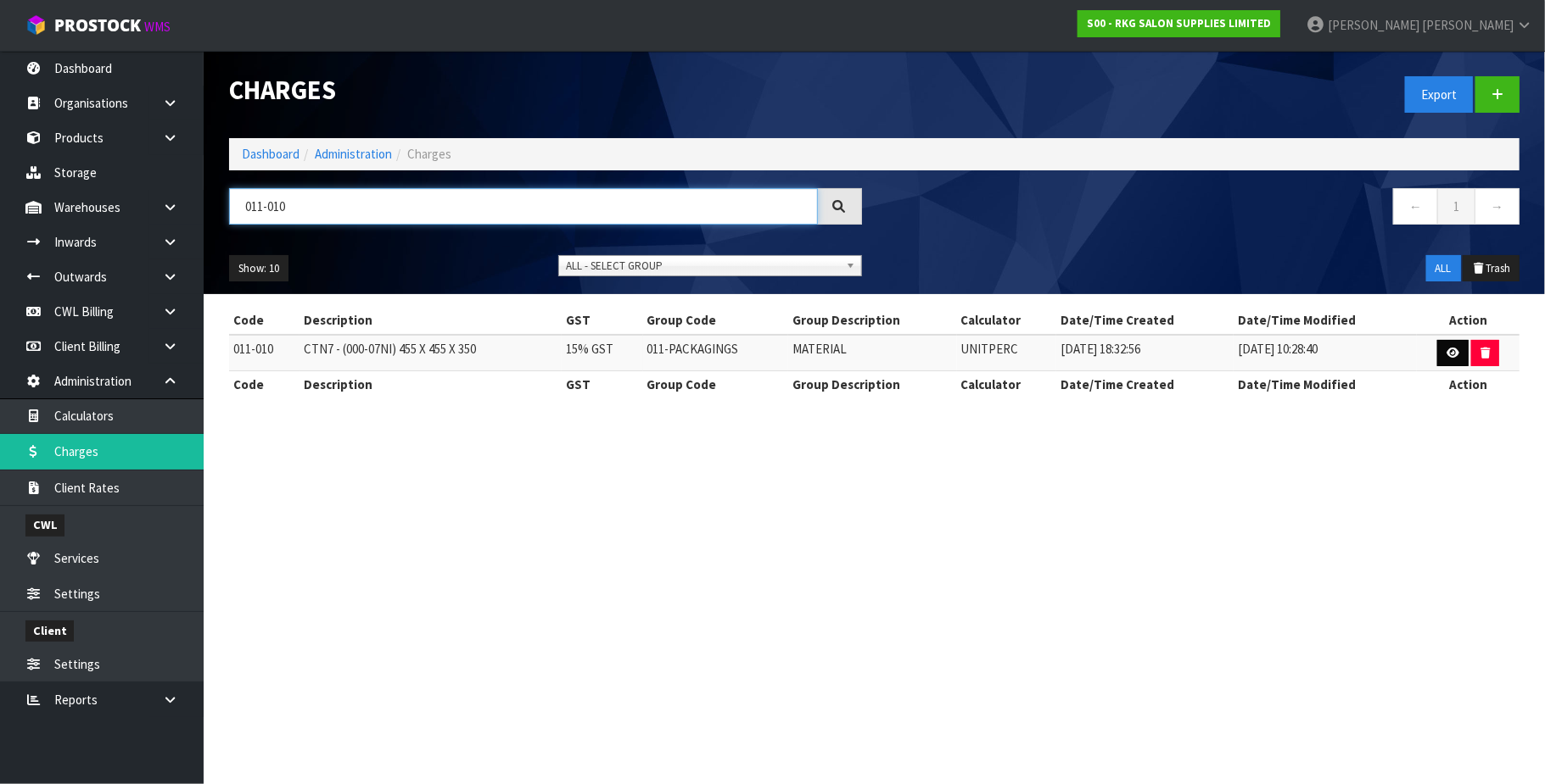
type input "011-010"
click at [1448, 349] on icon at bounding box center [1452, 352] width 13 height 11
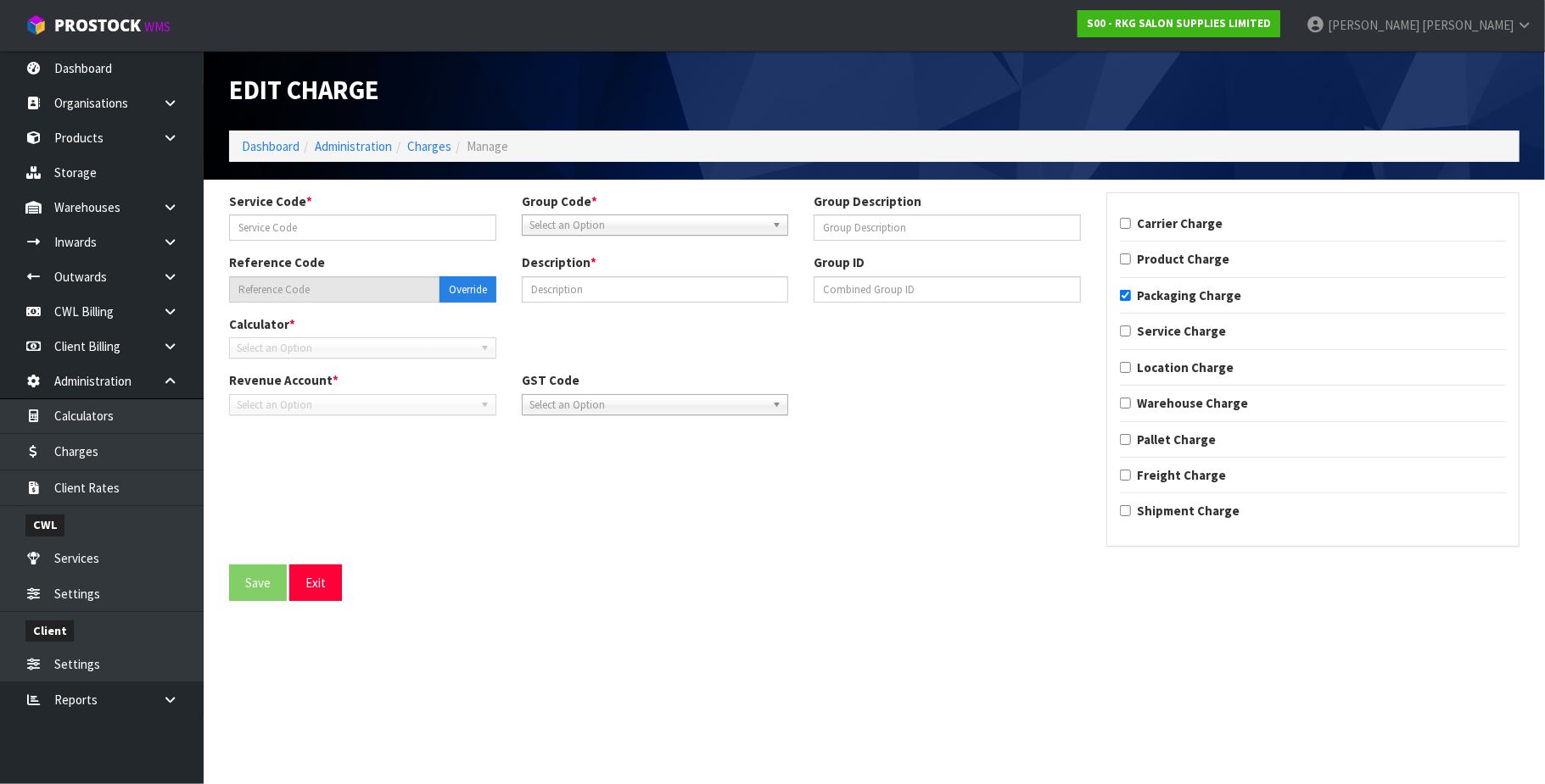
type input "010"
type input "MATERIAL"
type input "011-010"
type input "CTN7 - (000-07NI) 455 X 455 X 350"
checkbox input "true"
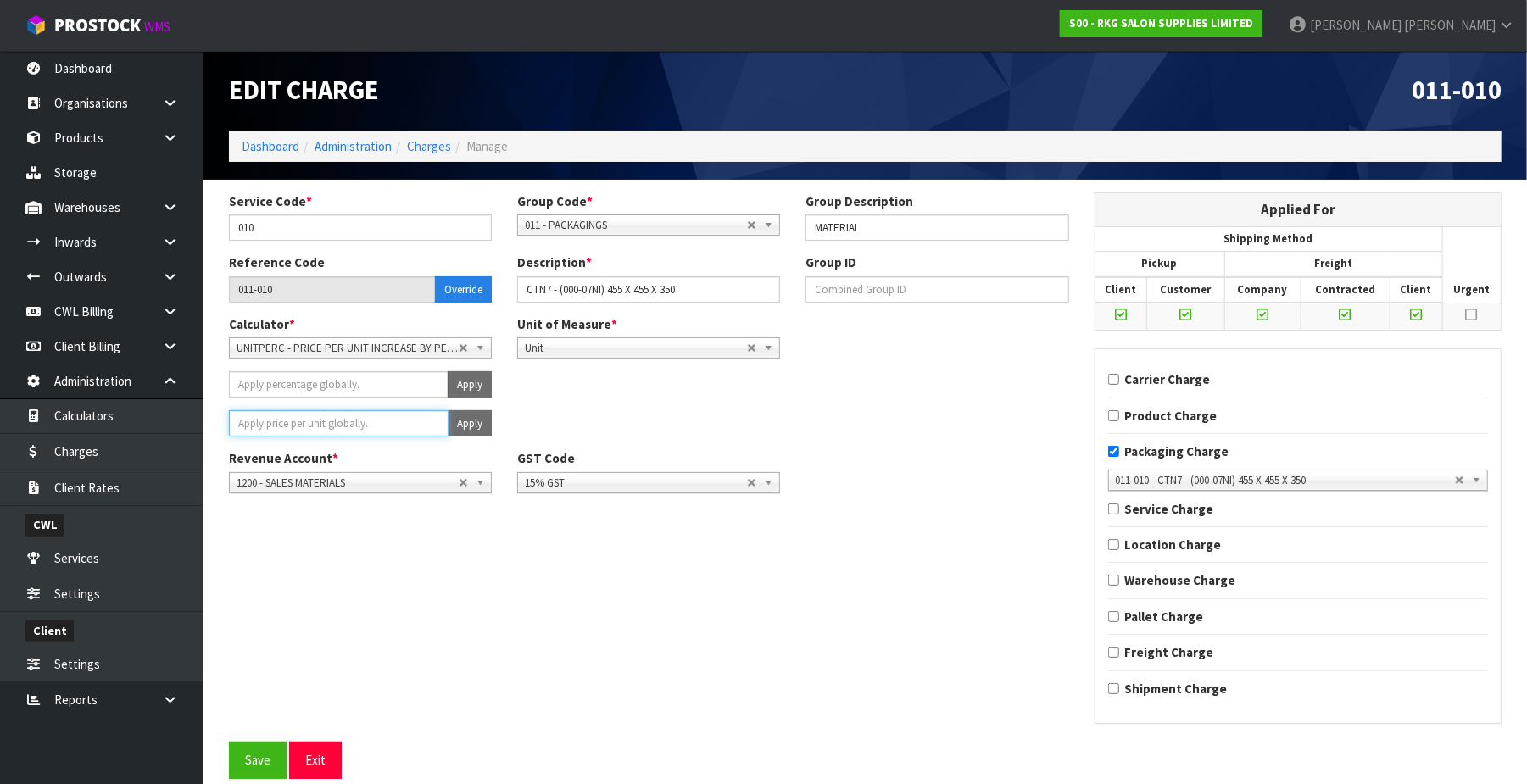
click at [292, 422] on input "number" at bounding box center [338, 423] width 220 height 27
type input "2.85"
click at [473, 426] on button "Apply" at bounding box center [470, 423] width 44 height 27
click at [459, 419] on button "Confirm Apply" at bounding box center [451, 423] width 82 height 27
click at [252, 770] on button "Save" at bounding box center [257, 759] width 57 height 36
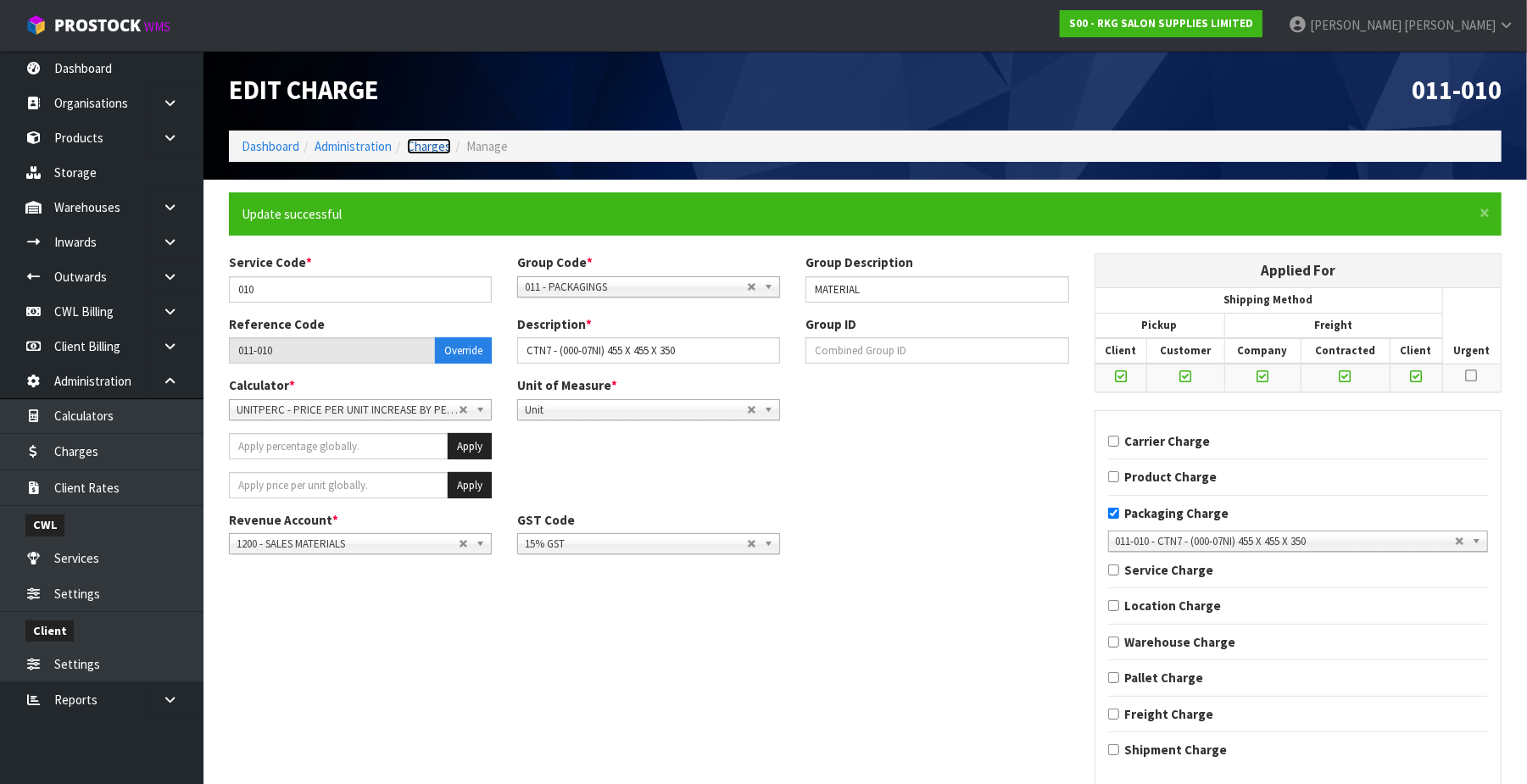
click at [448, 151] on link "Charges" at bounding box center [429, 146] width 44 height 16
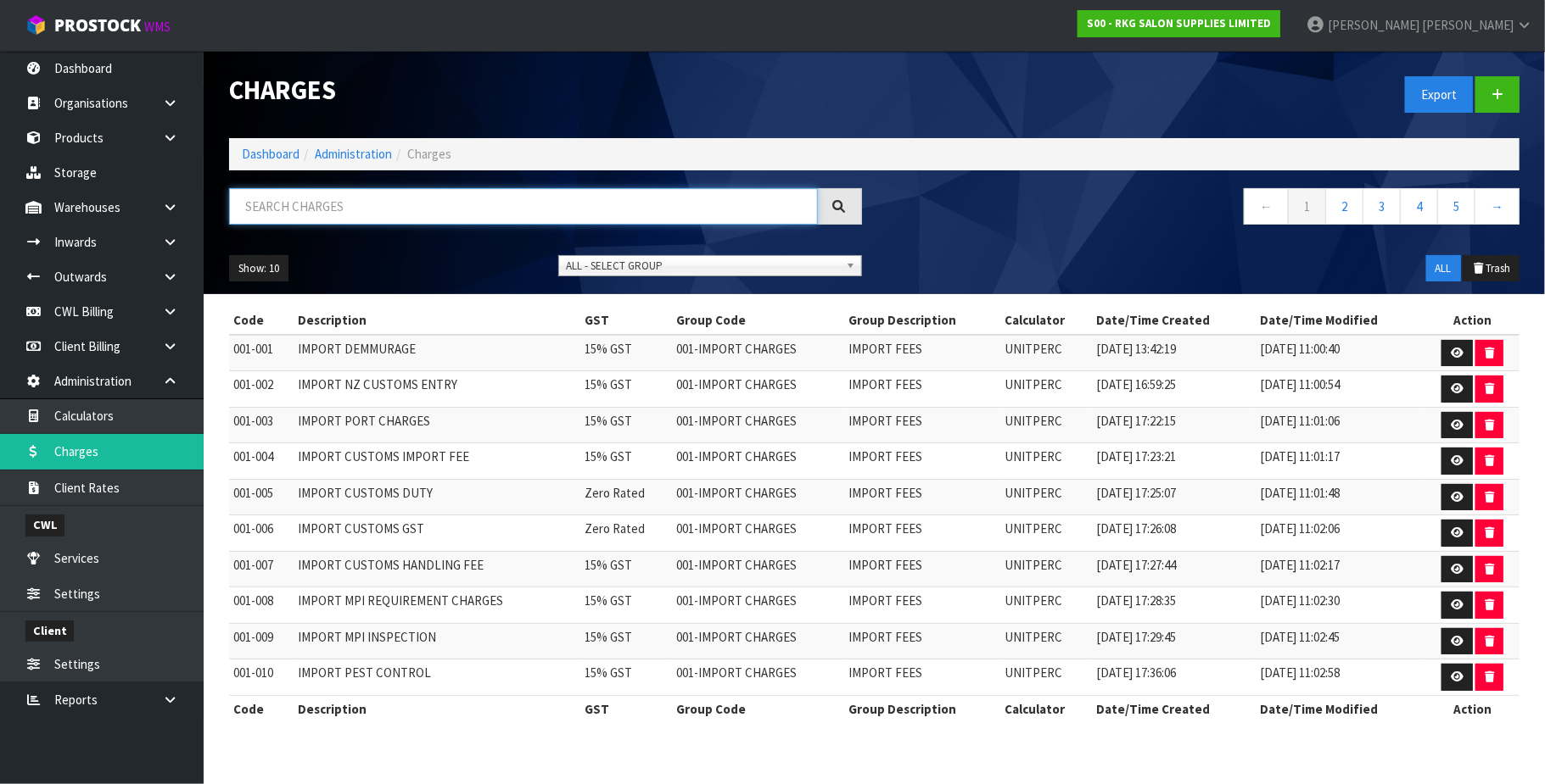
click at [323, 201] on input "text" at bounding box center [523, 206] width 589 height 36
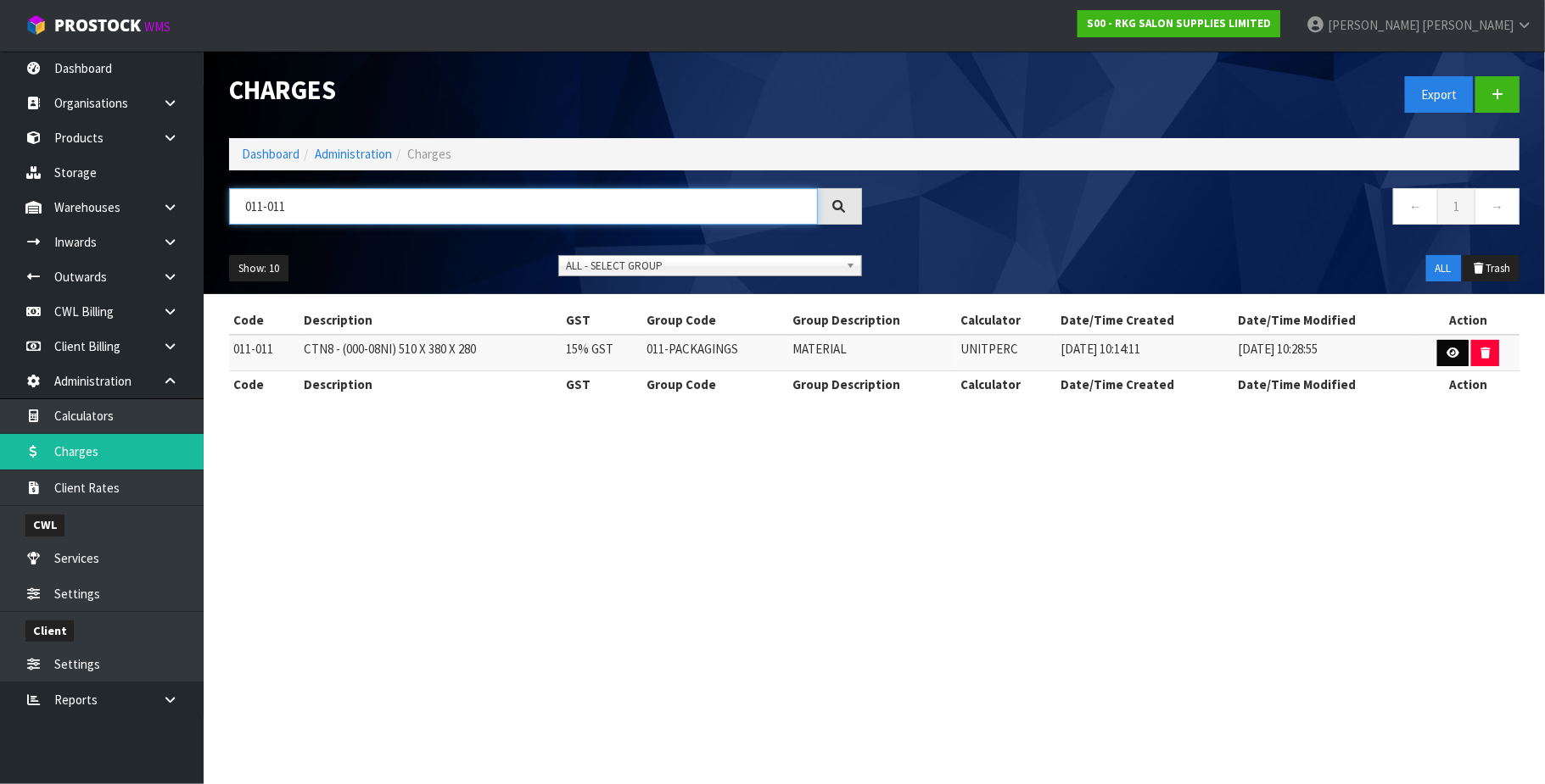
type input "011-011"
click at [1452, 357] on icon at bounding box center [1452, 352] width 13 height 11
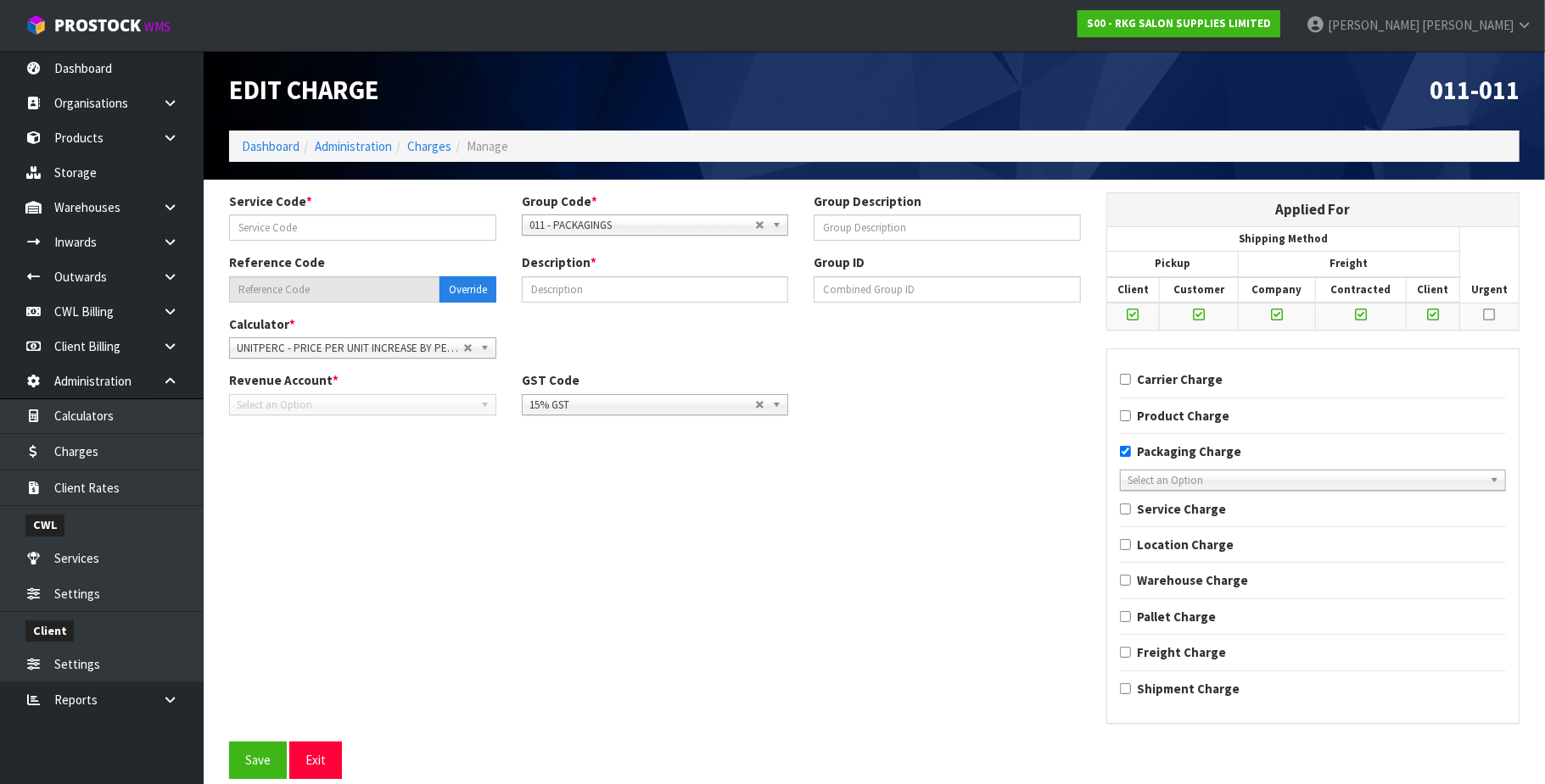
type input "011"
type input "MATERIAL"
type input "011-011"
type input "CTN8 - (000-08NI) 510 X 380 X 280"
checkbox input "true"
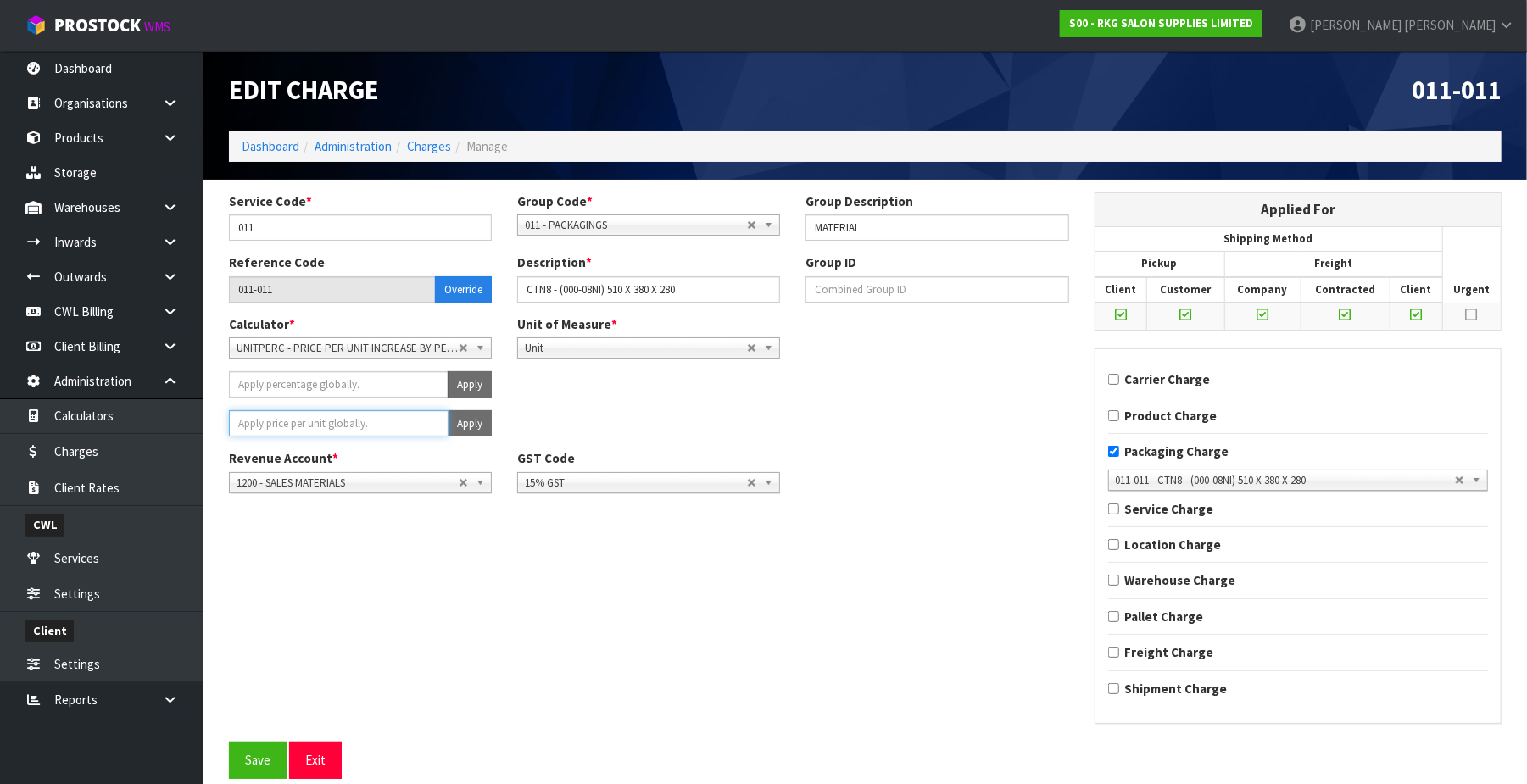
click at [415, 429] on input "number" at bounding box center [338, 423] width 220 height 27
type input "2.67"
click at [460, 420] on button "Apply" at bounding box center [470, 423] width 44 height 27
click at [460, 420] on button "Confirm Apply" at bounding box center [451, 423] width 82 height 27
drag, startPoint x: 253, startPoint y: 761, endPoint x: 326, endPoint y: 520, distance: 251.8
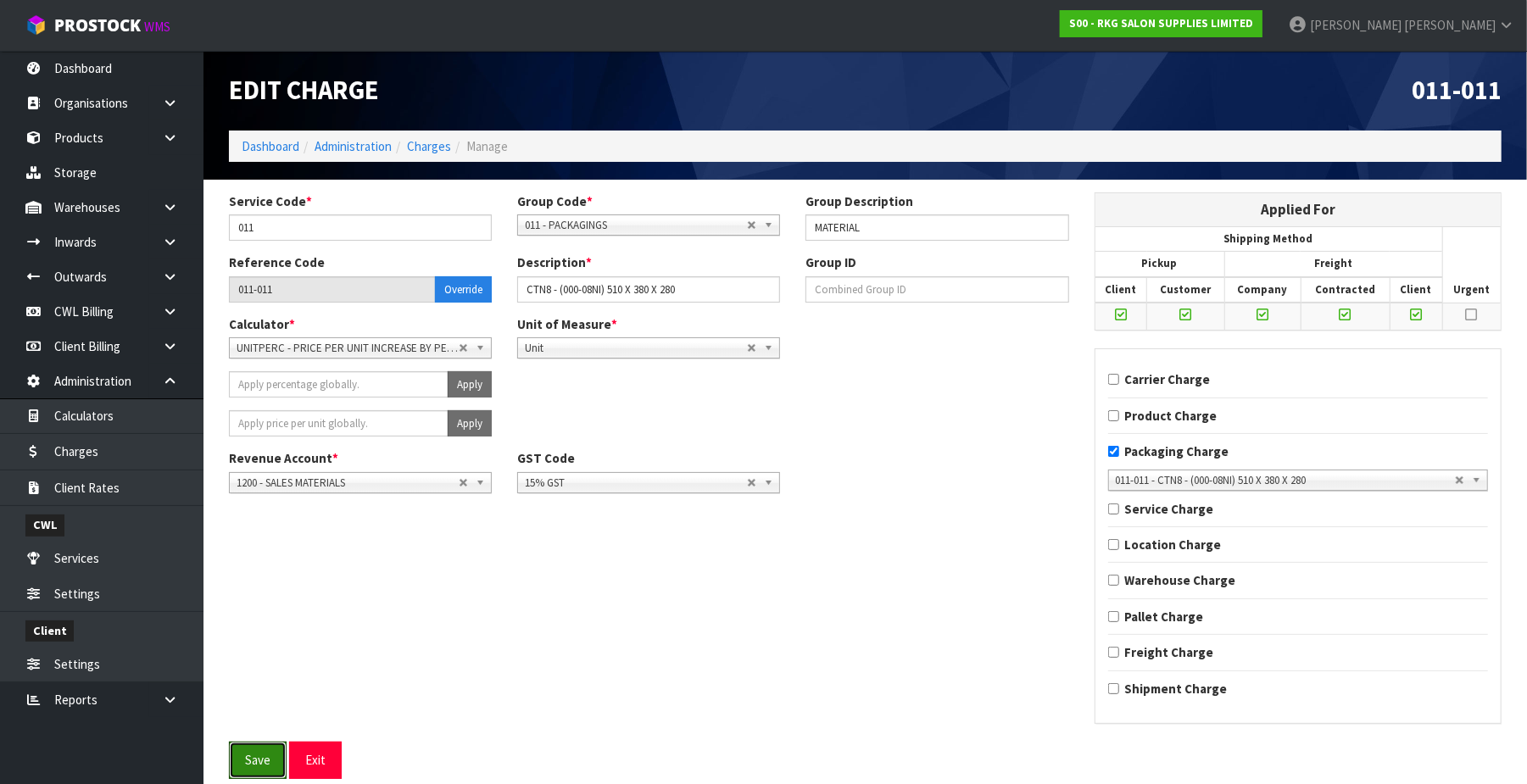
click at [254, 761] on button "Save" at bounding box center [257, 759] width 57 height 36
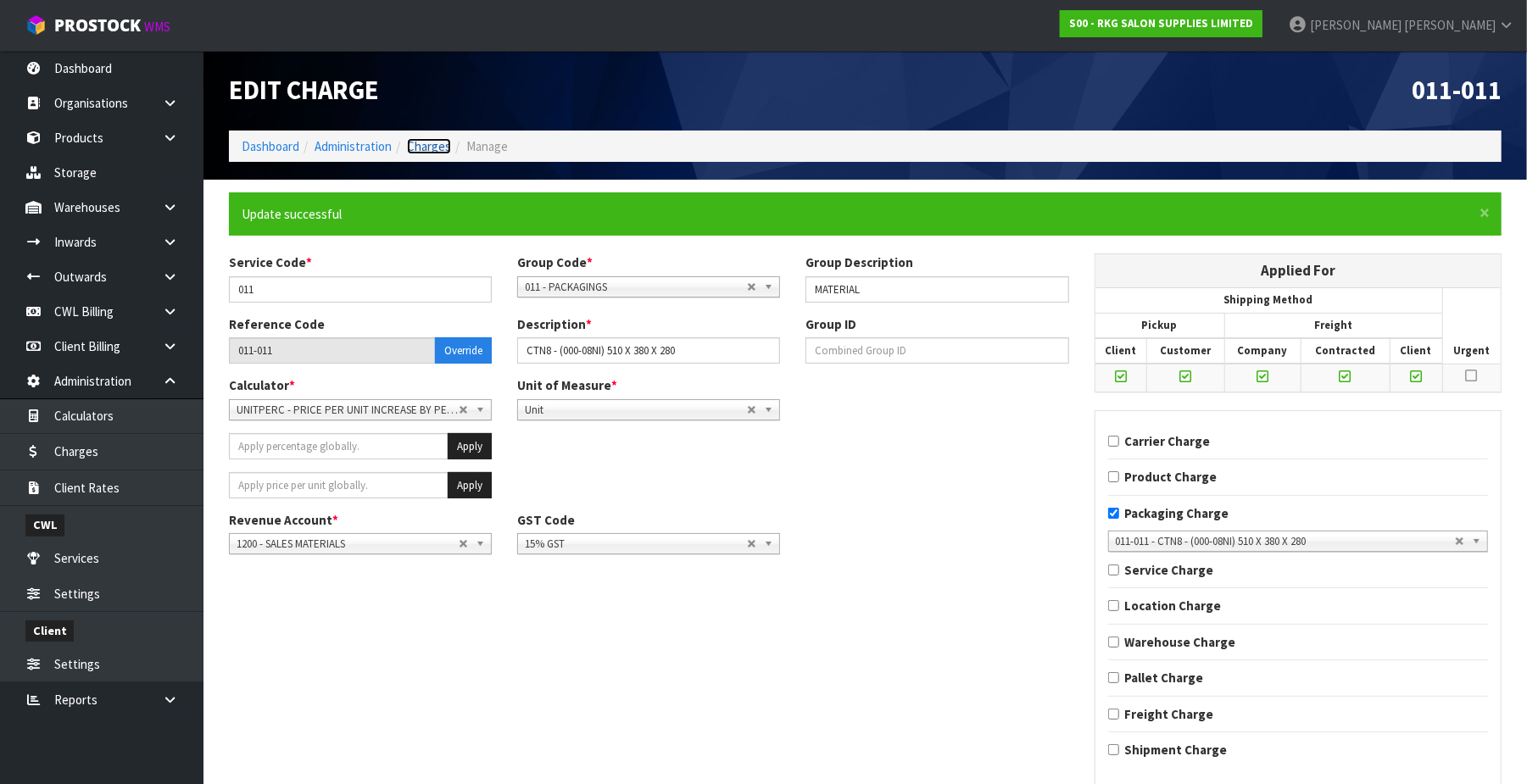
click at [441, 148] on link "Charges" at bounding box center [429, 146] width 44 height 16
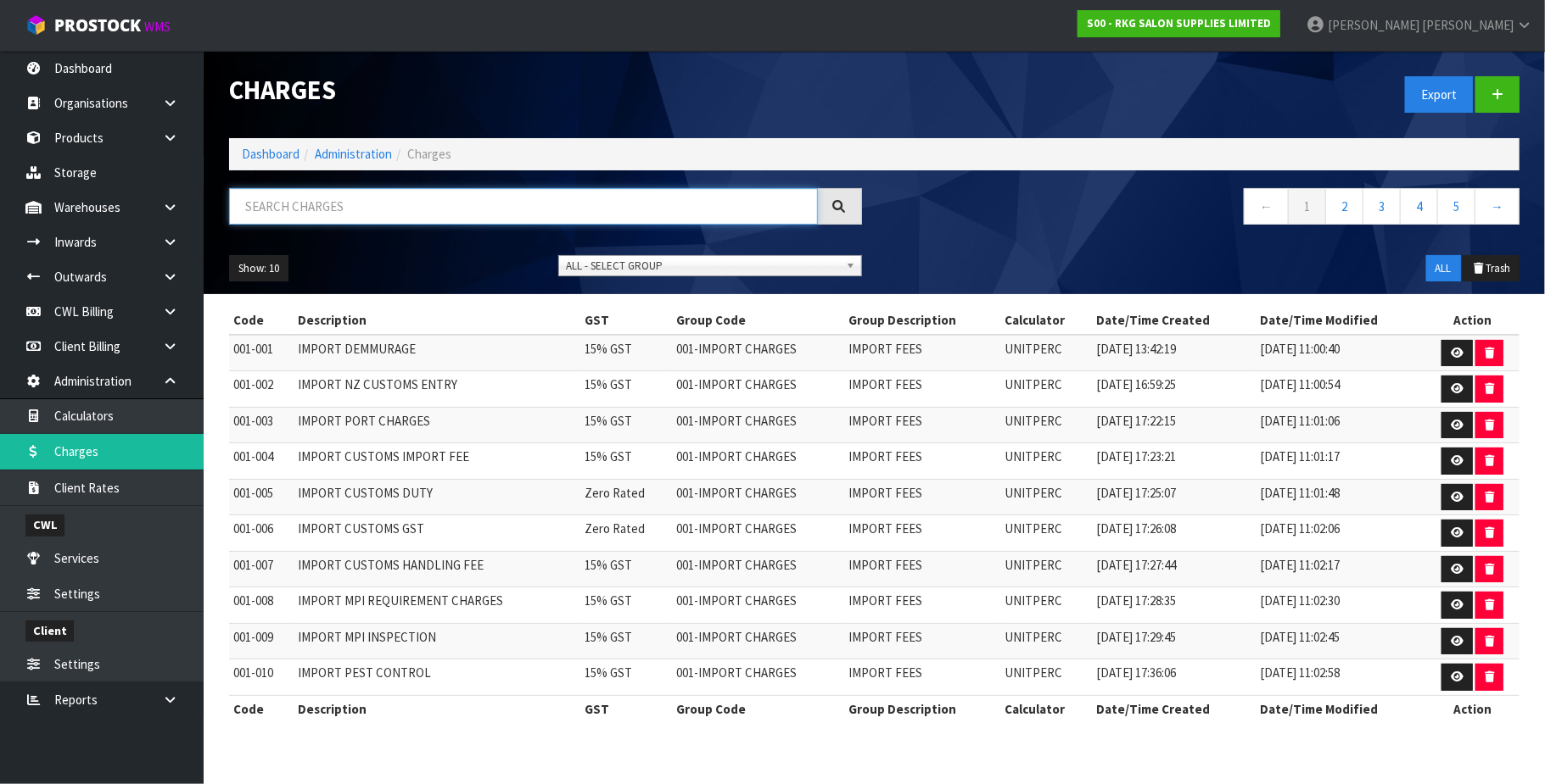
click at [300, 205] on input "text" at bounding box center [523, 206] width 589 height 36
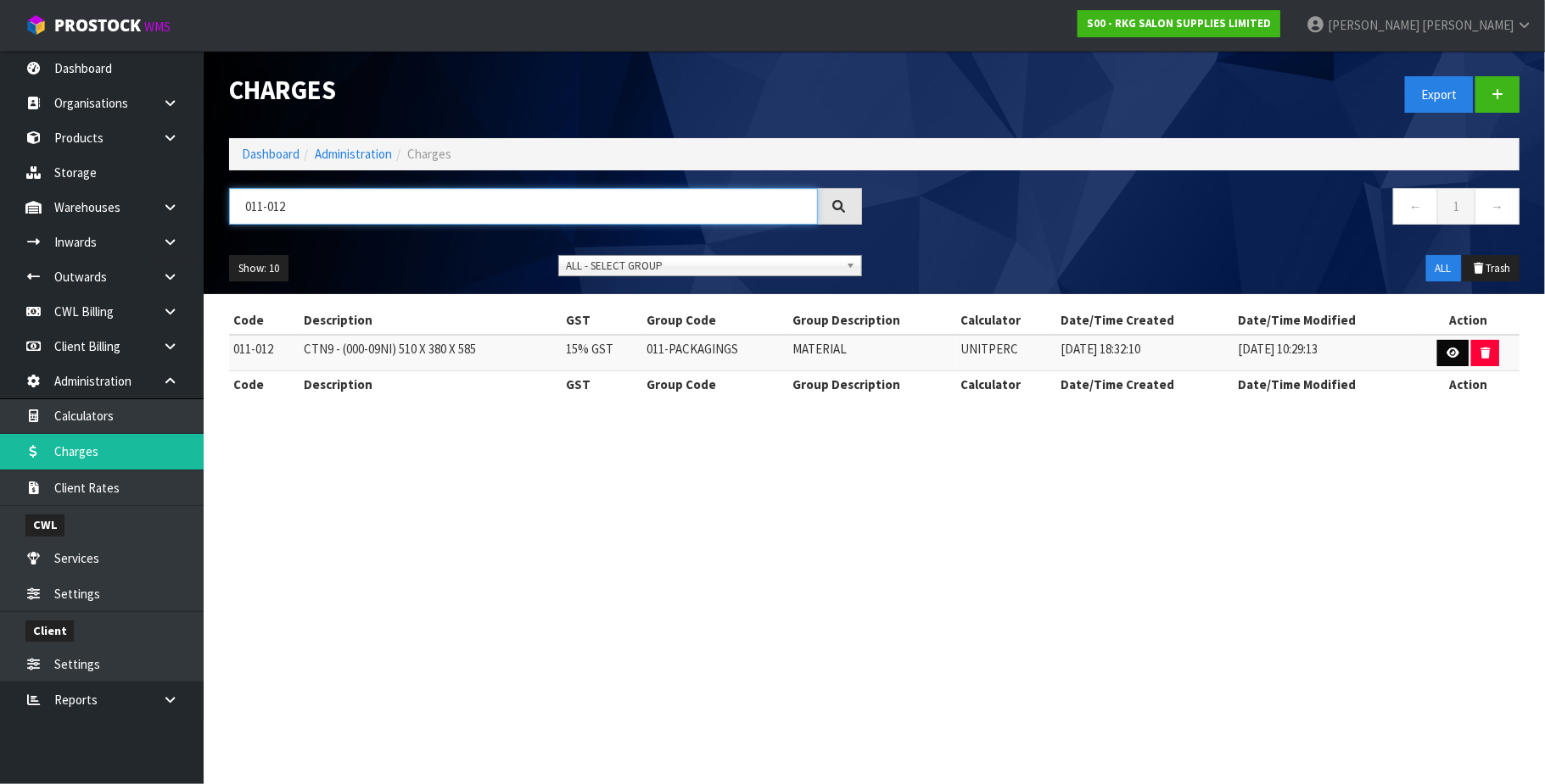
type input "011-012"
click at [1460, 357] on link at bounding box center [1452, 354] width 32 height 28
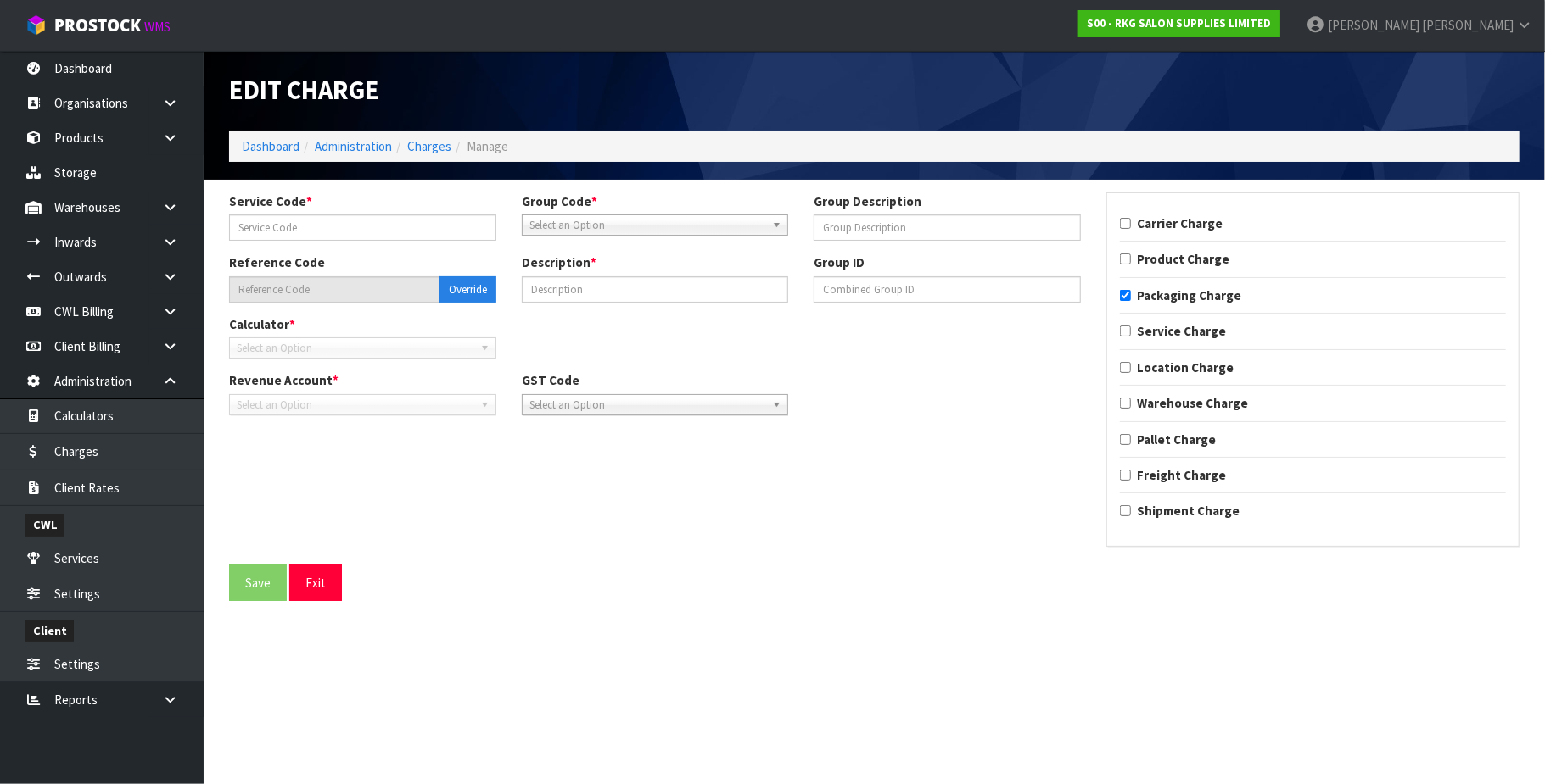
type input "012"
type input "MATERIAL"
type input "011-012"
type input "CTN9 - (000-09NI) 510 X 380 X 585"
checkbox input "true"
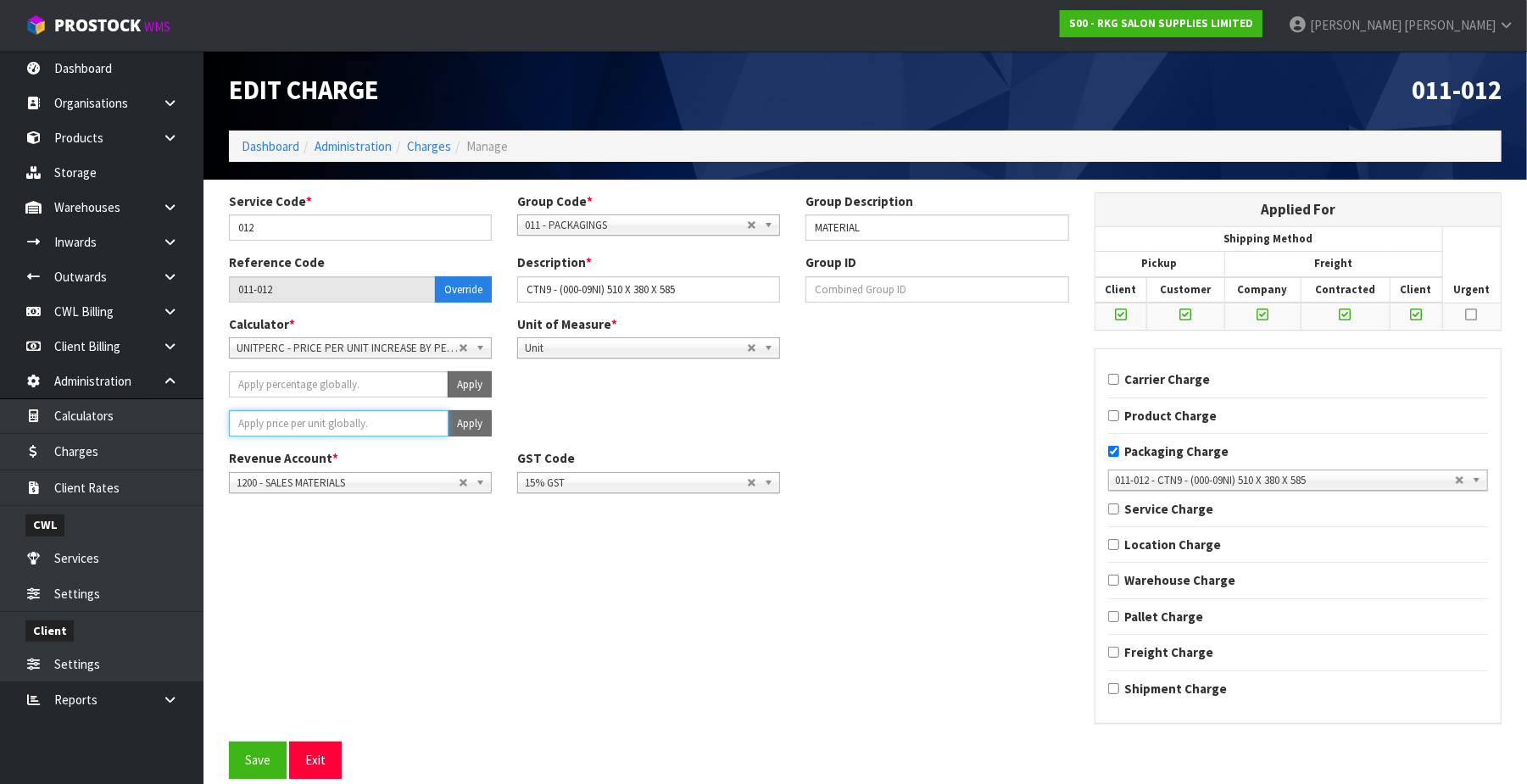
click at [350, 426] on input "number" at bounding box center [338, 423] width 220 height 27
type input "4"
type input "4.05"
click at [459, 429] on button "Apply" at bounding box center [470, 423] width 44 height 27
click at [451, 422] on span "Confirm" at bounding box center [439, 423] width 37 height 15
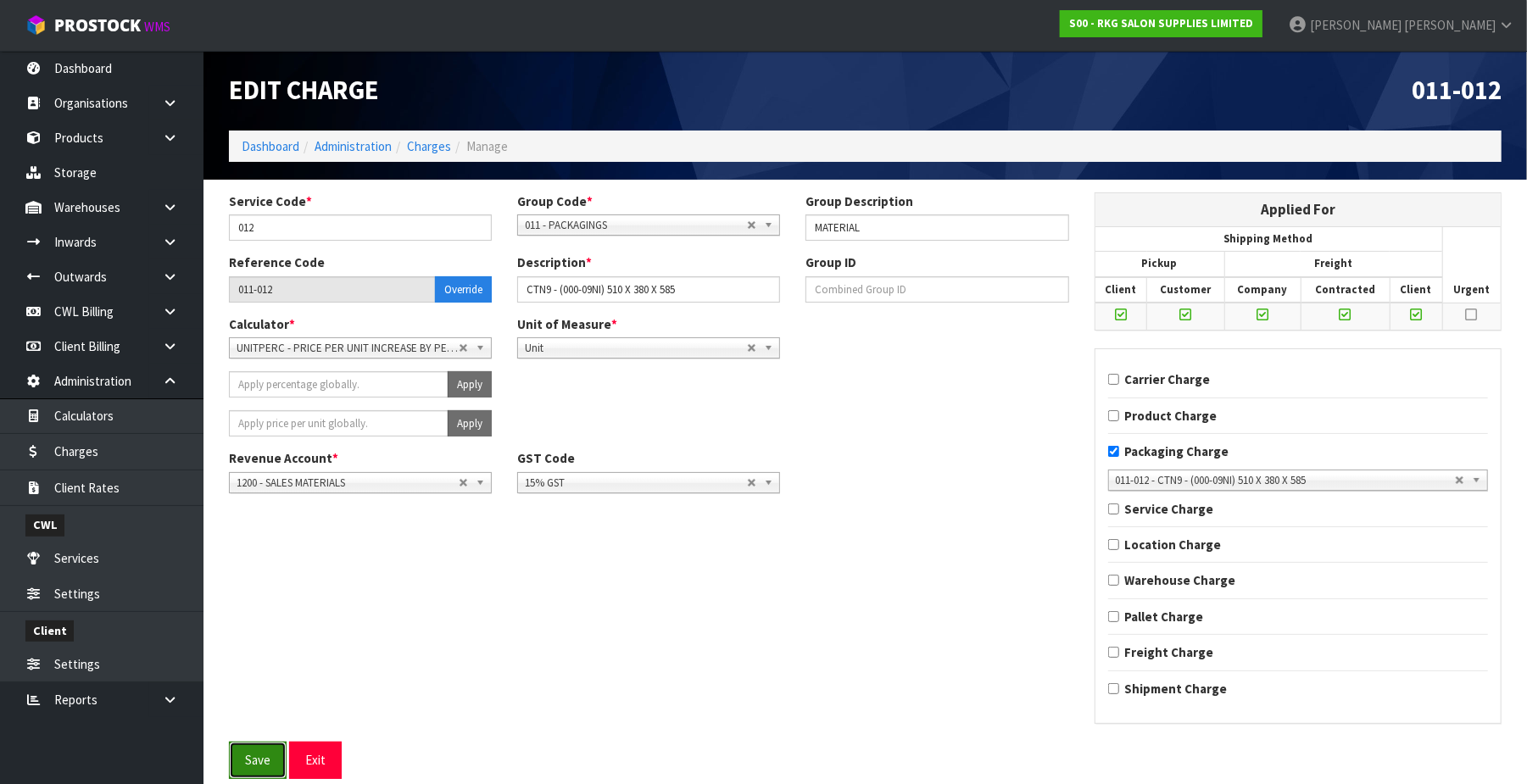
click at [239, 770] on button "Save" at bounding box center [257, 759] width 57 height 36
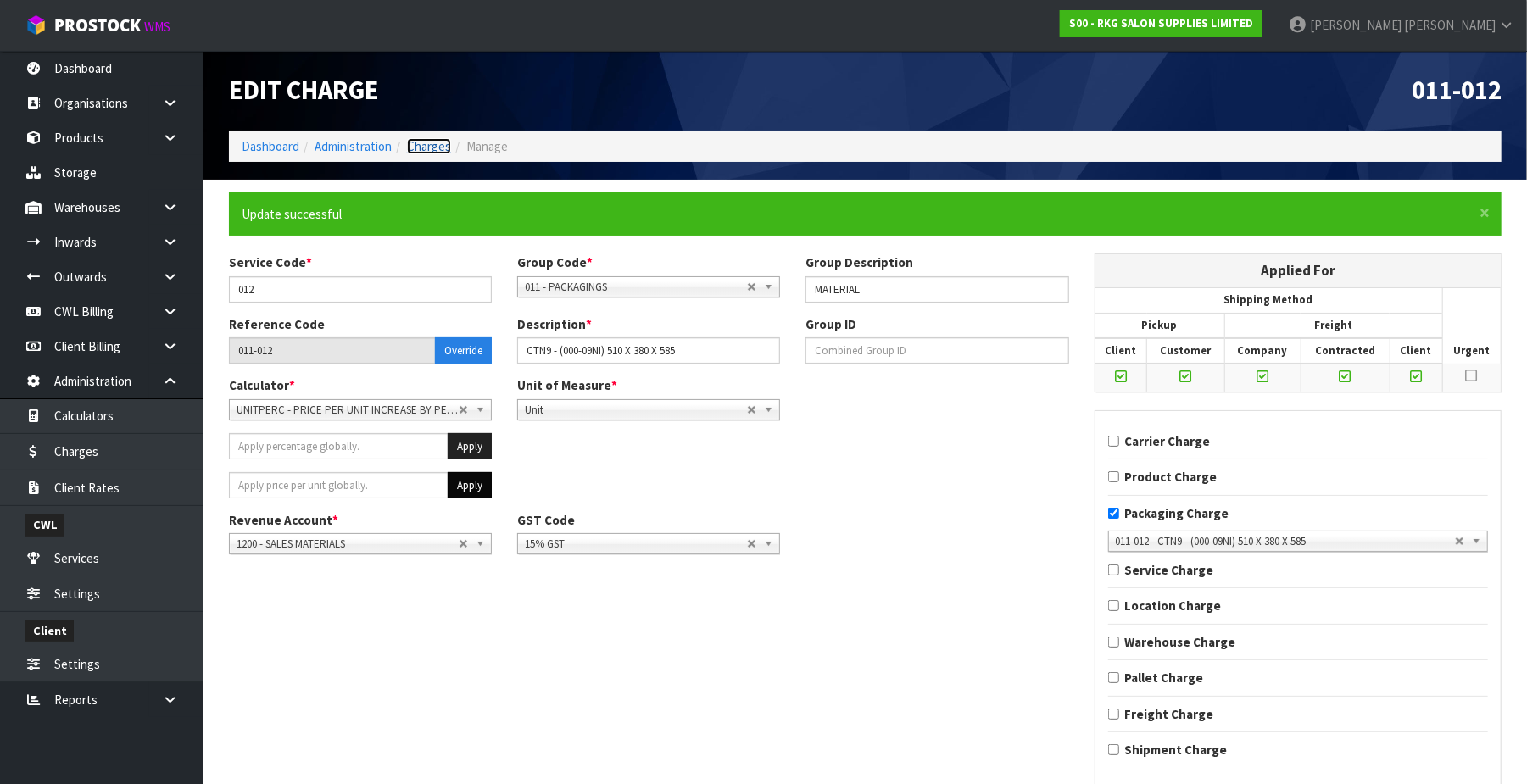
click at [410, 151] on link "Charges" at bounding box center [429, 146] width 44 height 16
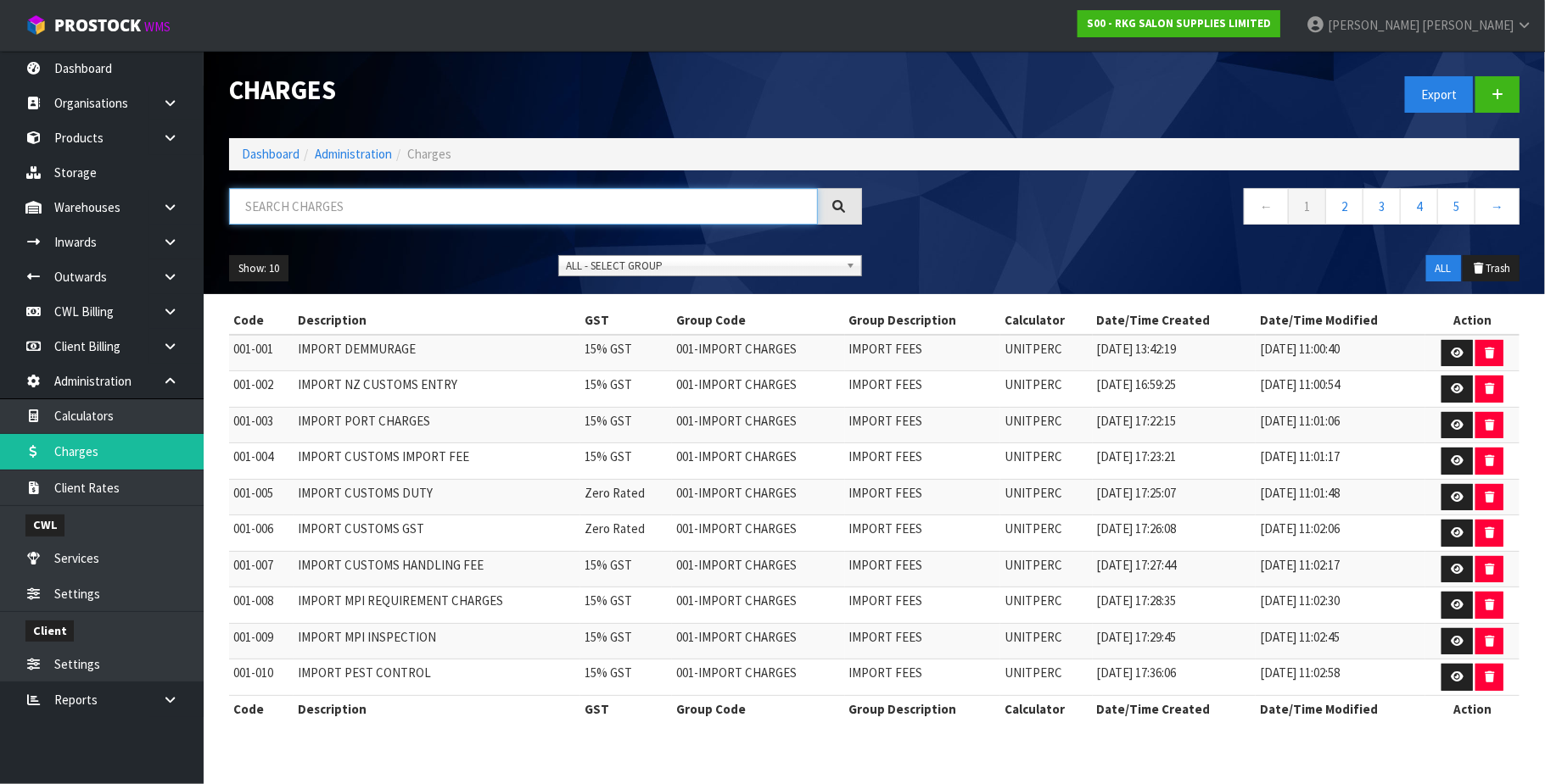
click at [368, 204] on input "text" at bounding box center [523, 206] width 589 height 36
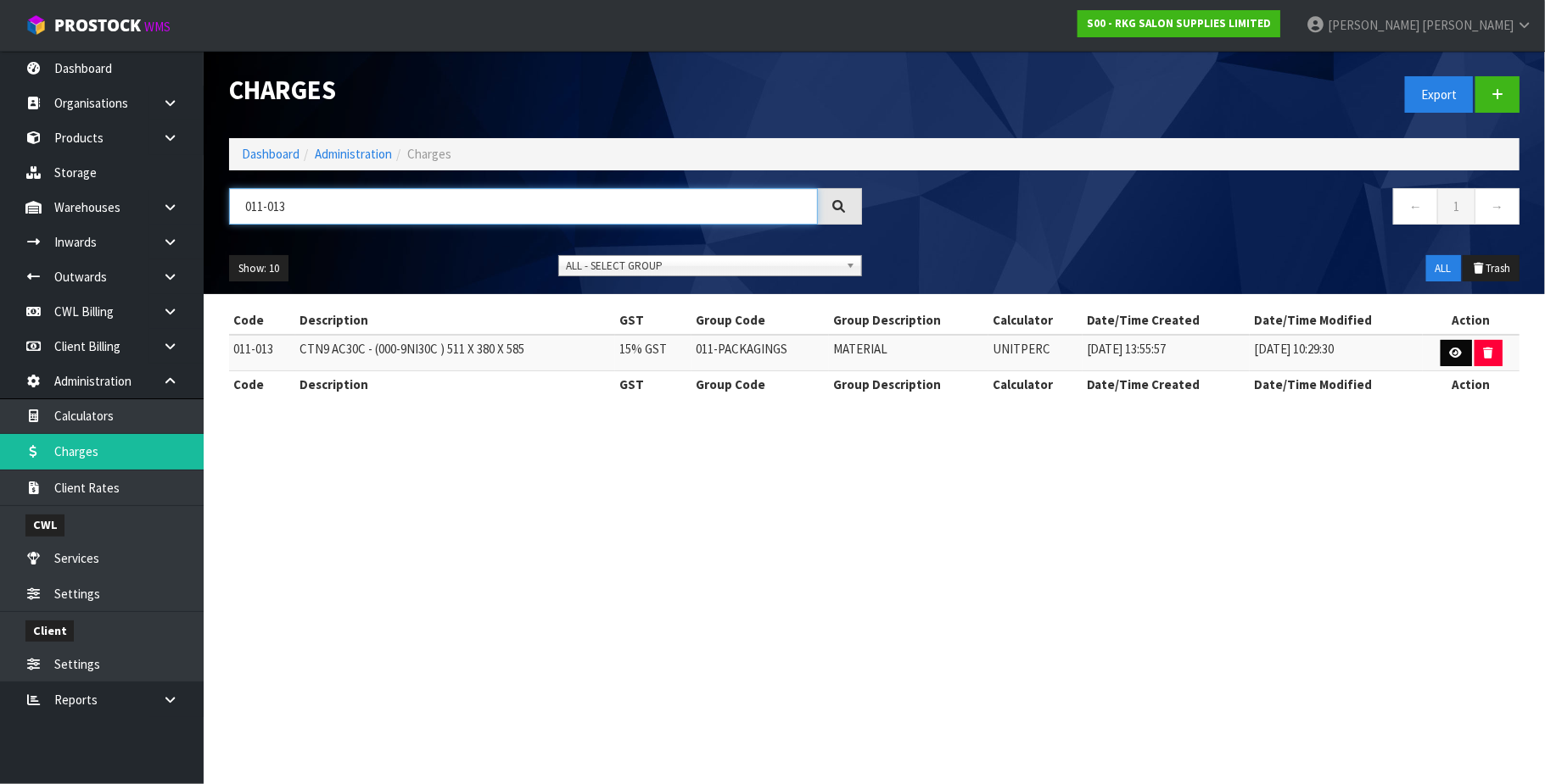
type input "011-013"
click at [1455, 353] on icon at bounding box center [1455, 352] width 13 height 11
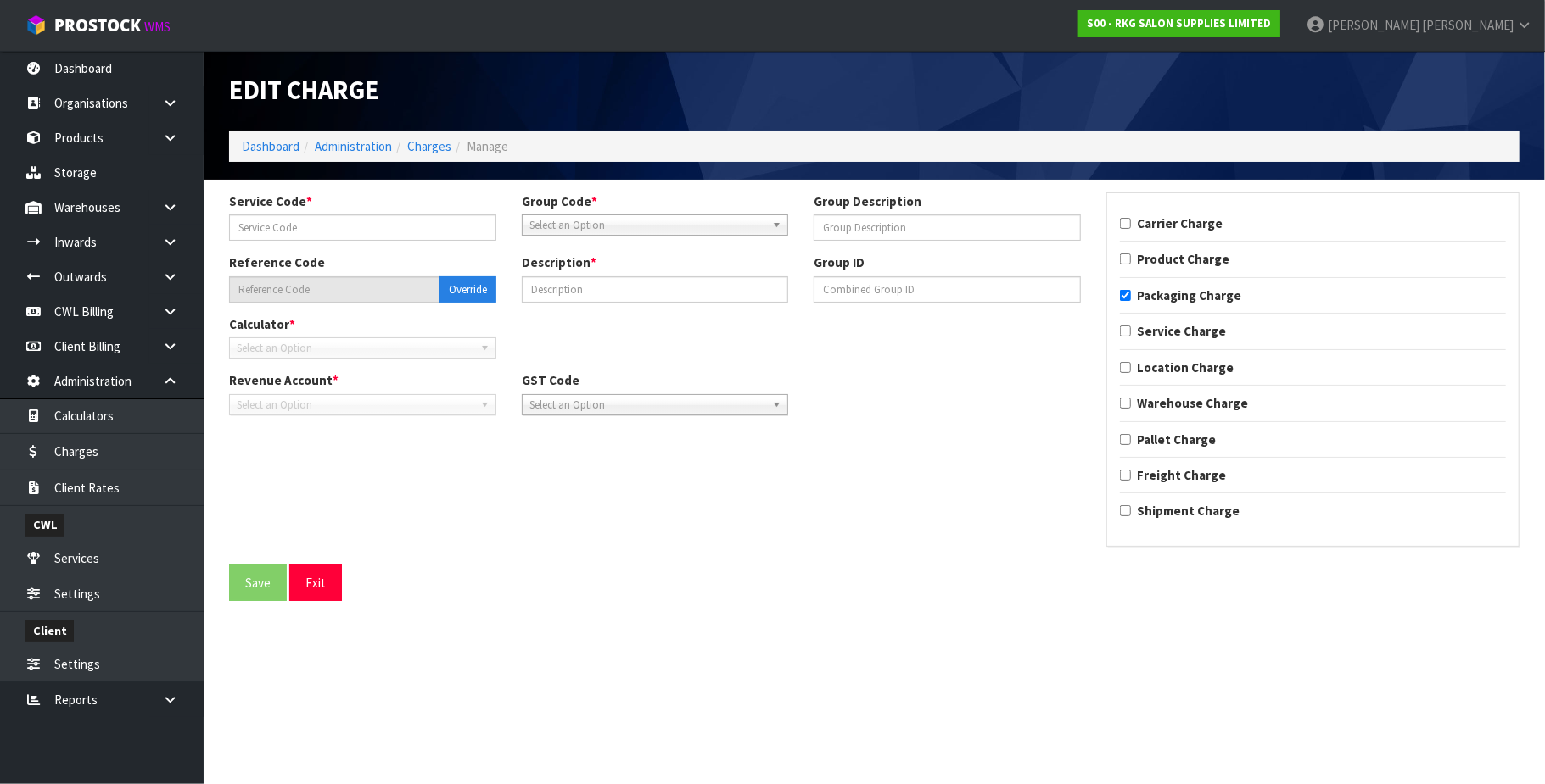
type input "013"
type input "MATERIAL"
type input "011-013"
type input "CTN9 AC30C - (000-9NI30C ) 511 X 380 X 585"
checkbox input "true"
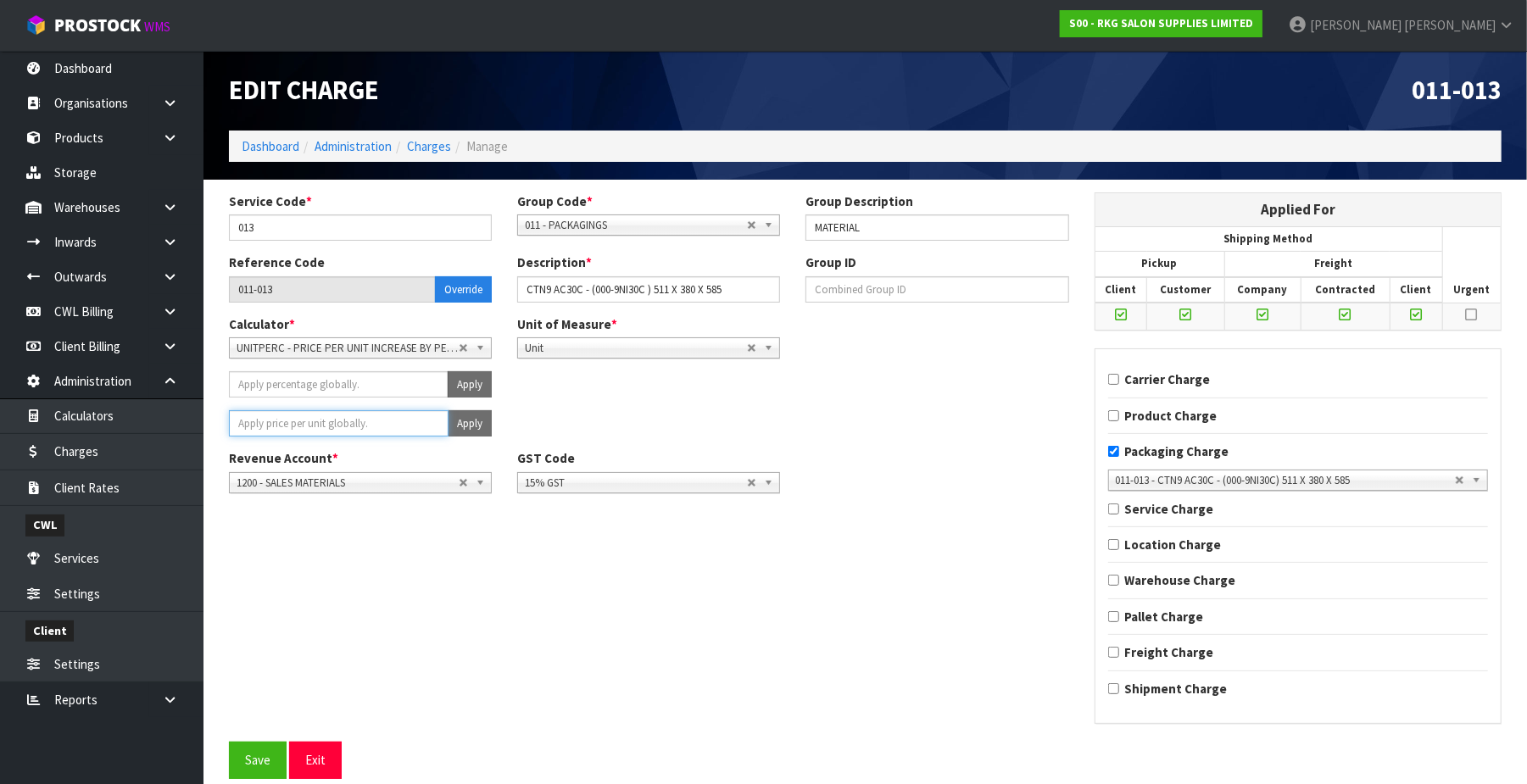
click at [367, 415] on input "number" at bounding box center [338, 423] width 220 height 27
type input "4.86"
click at [472, 421] on button "Apply" at bounding box center [470, 423] width 44 height 27
click at [472, 421] on button "Confirm Apply" at bounding box center [451, 423] width 82 height 27
click at [254, 761] on button "Save" at bounding box center [257, 759] width 57 height 36
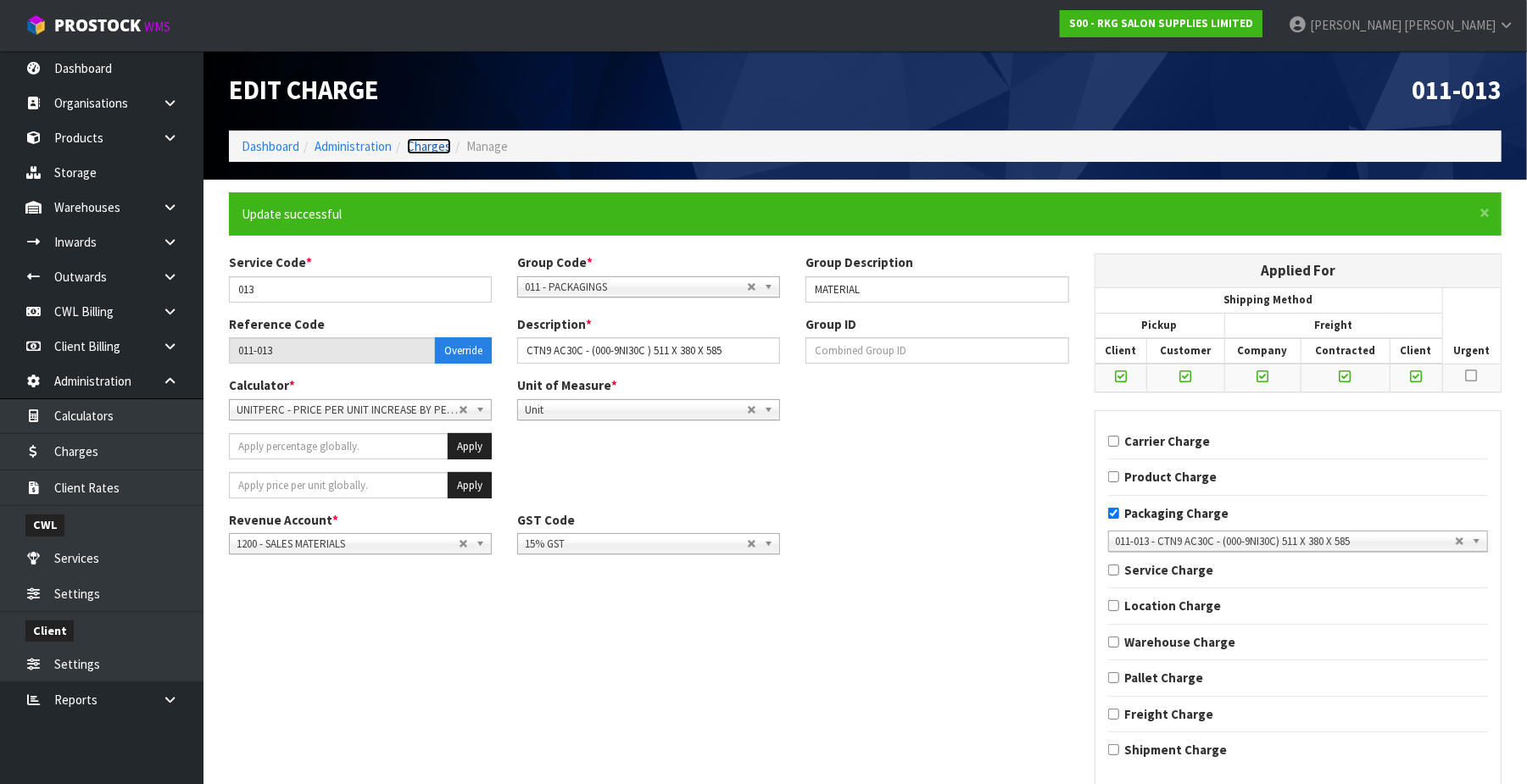
click at [434, 153] on link "Charges" at bounding box center [429, 146] width 44 height 16
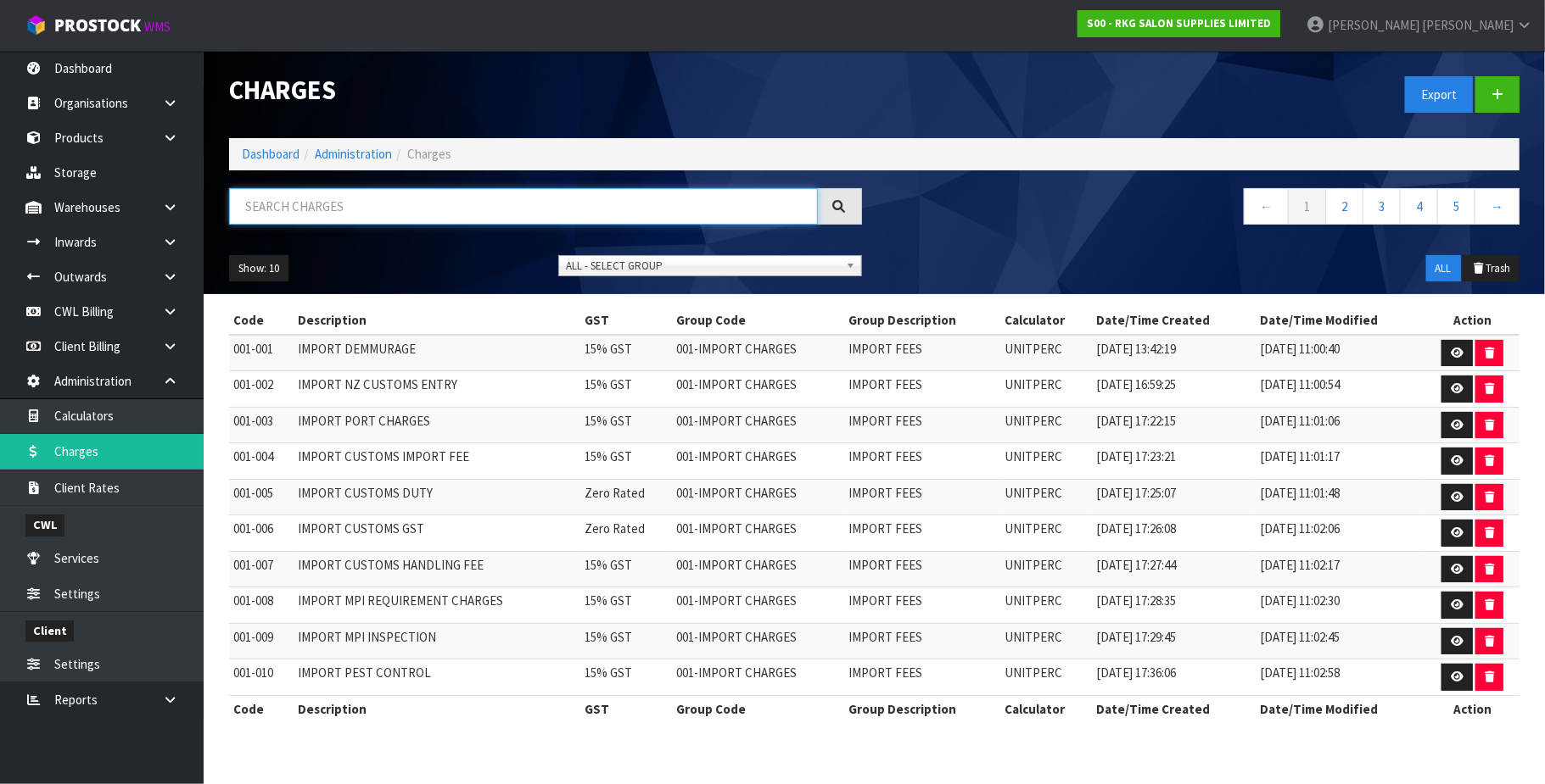
click at [328, 200] on input "text" at bounding box center [523, 206] width 589 height 36
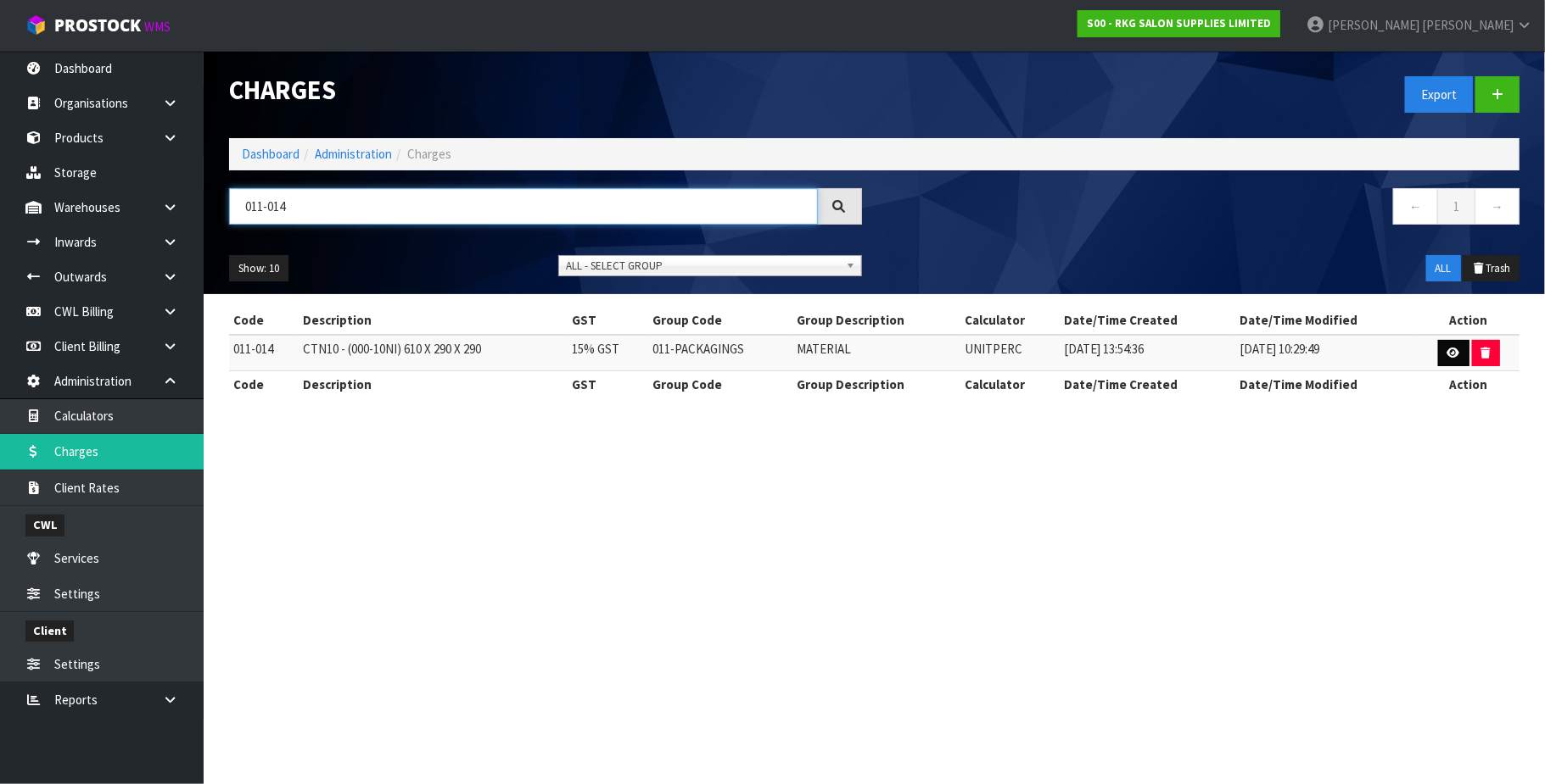
type input "011-014"
click at [1452, 353] on icon at bounding box center [1453, 352] width 13 height 11
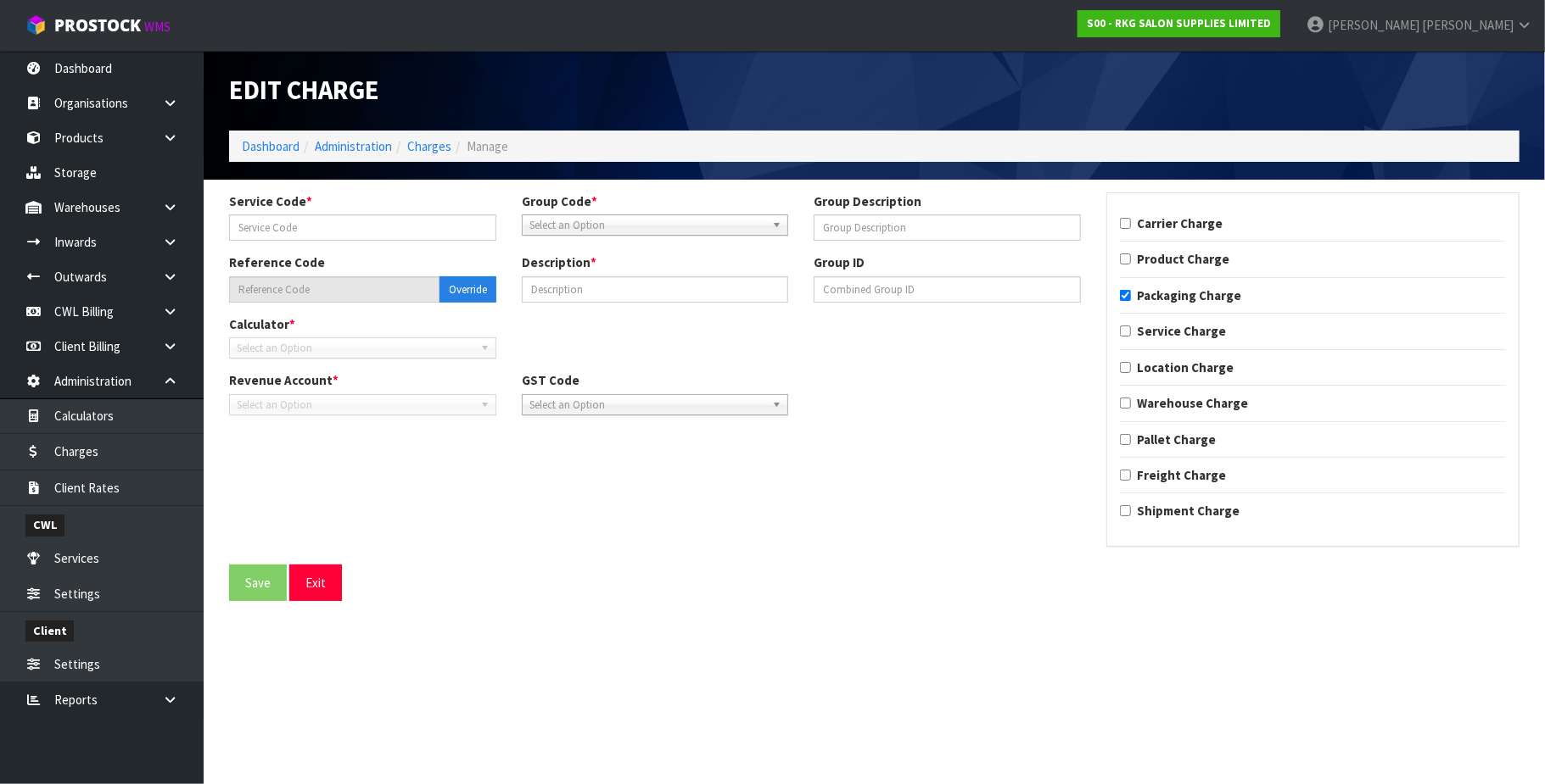
type input "014"
type input "MATERIAL"
type input "011-014"
type input "CTN10 - (000-10NI) 610 X 290 X 290"
checkbox input "true"
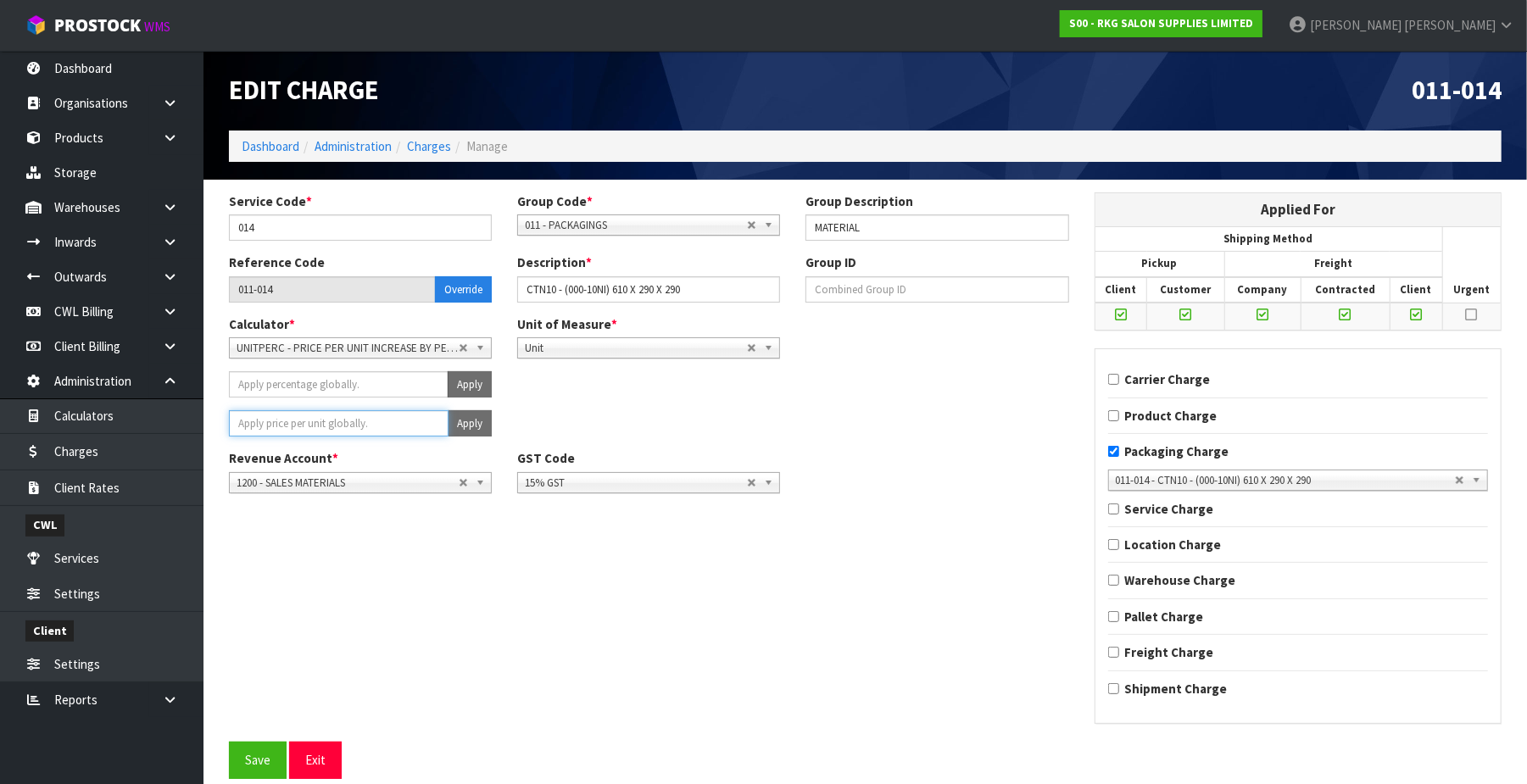
click at [401, 414] on input "number" at bounding box center [338, 423] width 220 height 27
type input "2.32"
click at [458, 420] on button "Apply" at bounding box center [470, 423] width 44 height 27
click at [458, 420] on button "Confirm Apply" at bounding box center [451, 423] width 82 height 27
click at [264, 753] on button "Save" at bounding box center [257, 759] width 57 height 36
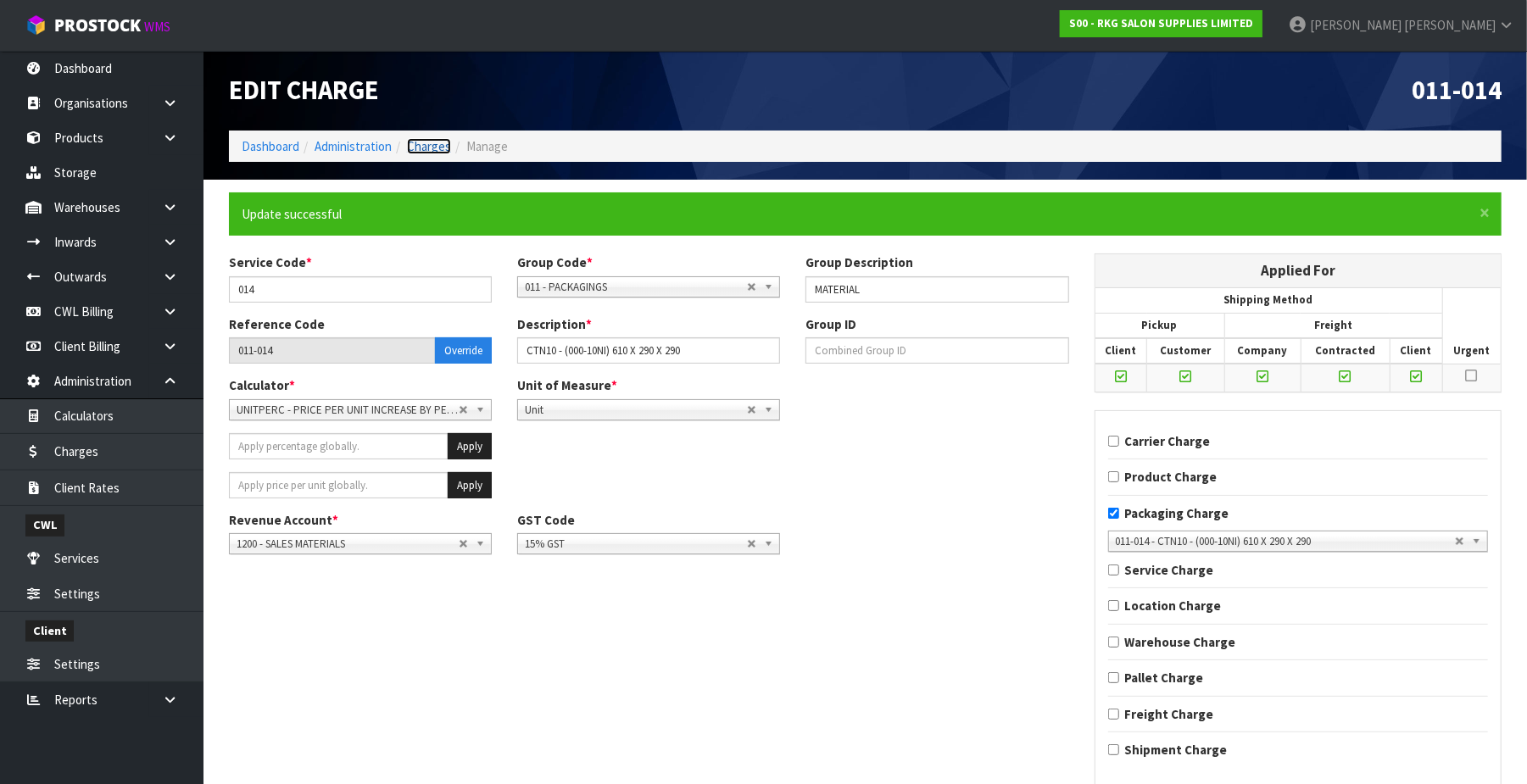
click at [438, 140] on link "Charges" at bounding box center [429, 146] width 44 height 16
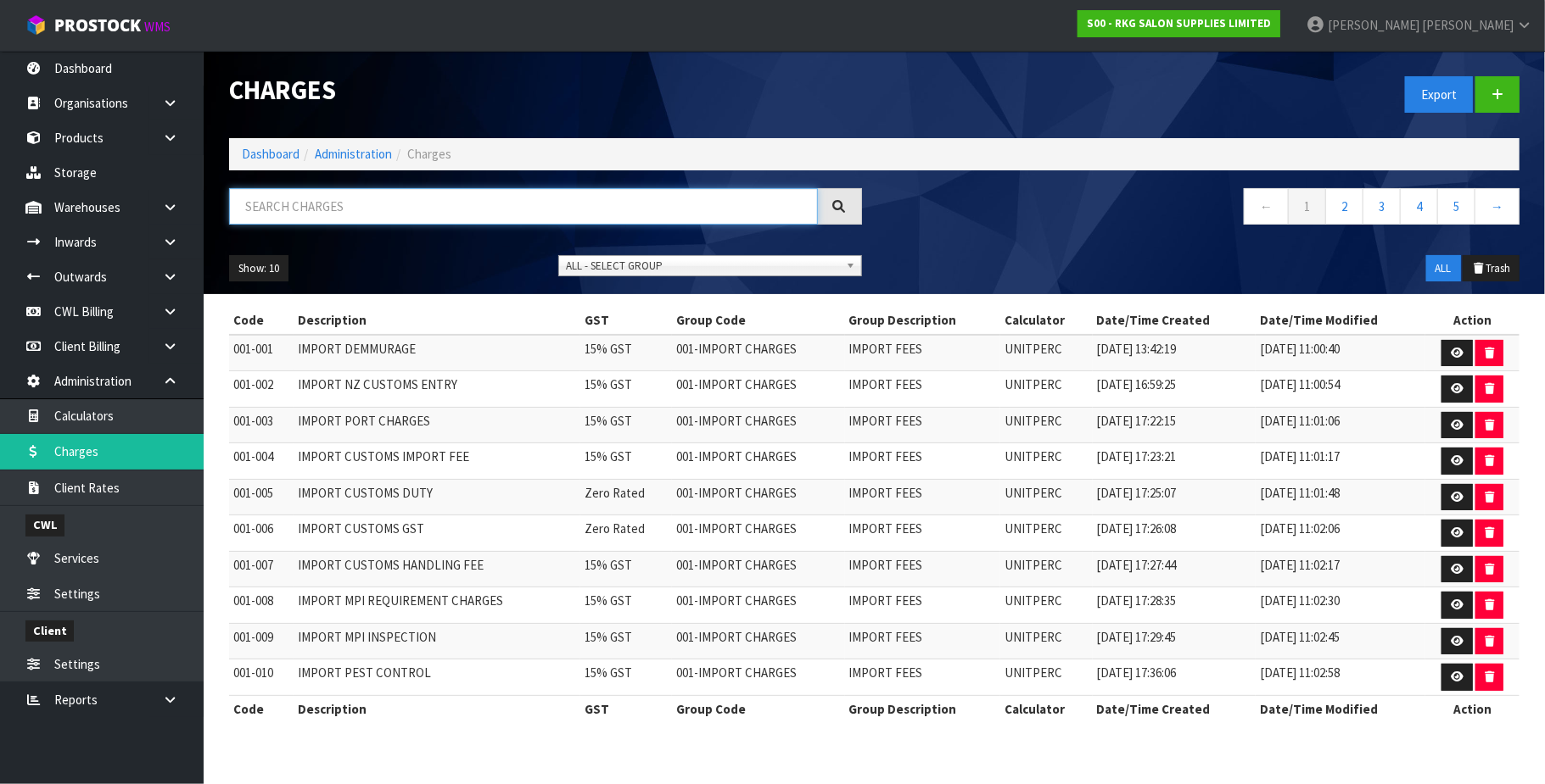
click at [309, 201] on input "text" at bounding box center [523, 206] width 589 height 36
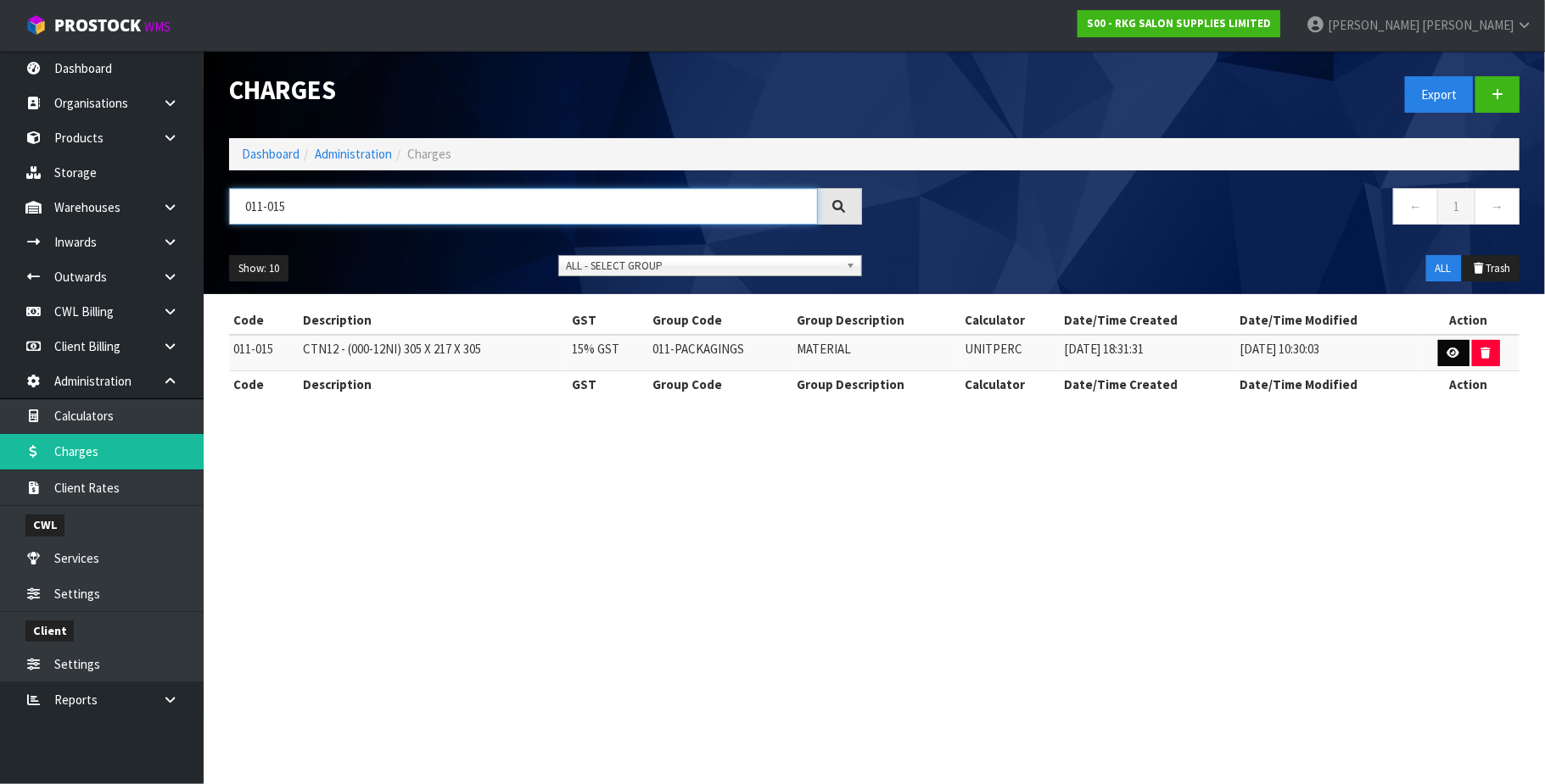
type input "011-015"
click at [1447, 354] on icon at bounding box center [1453, 352] width 13 height 11
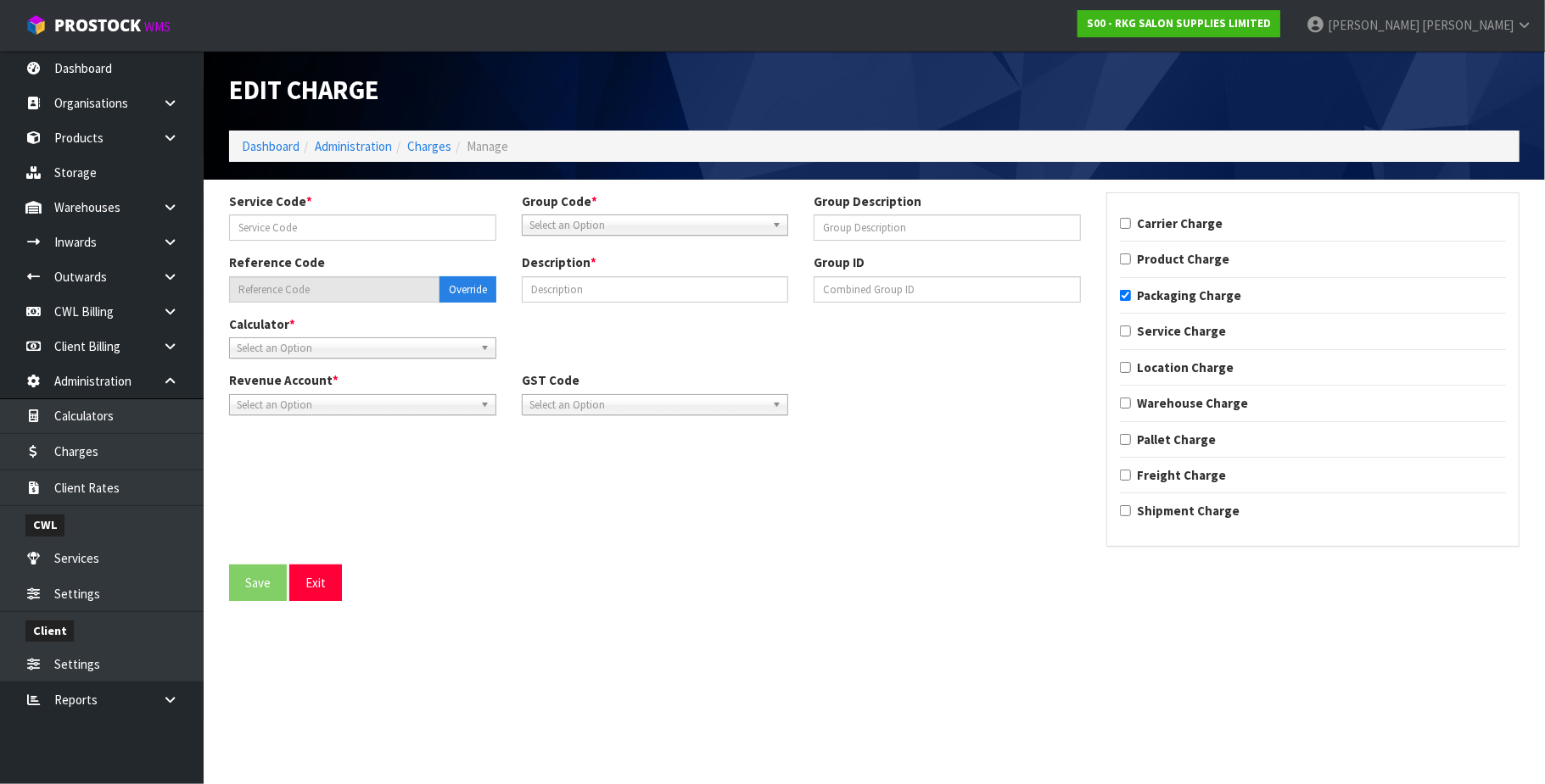
type input "015"
type input "MATERIAL"
type input "011-015"
type input "CTN12 - (000-12NI) 305 X 217 X 305"
checkbox input "true"
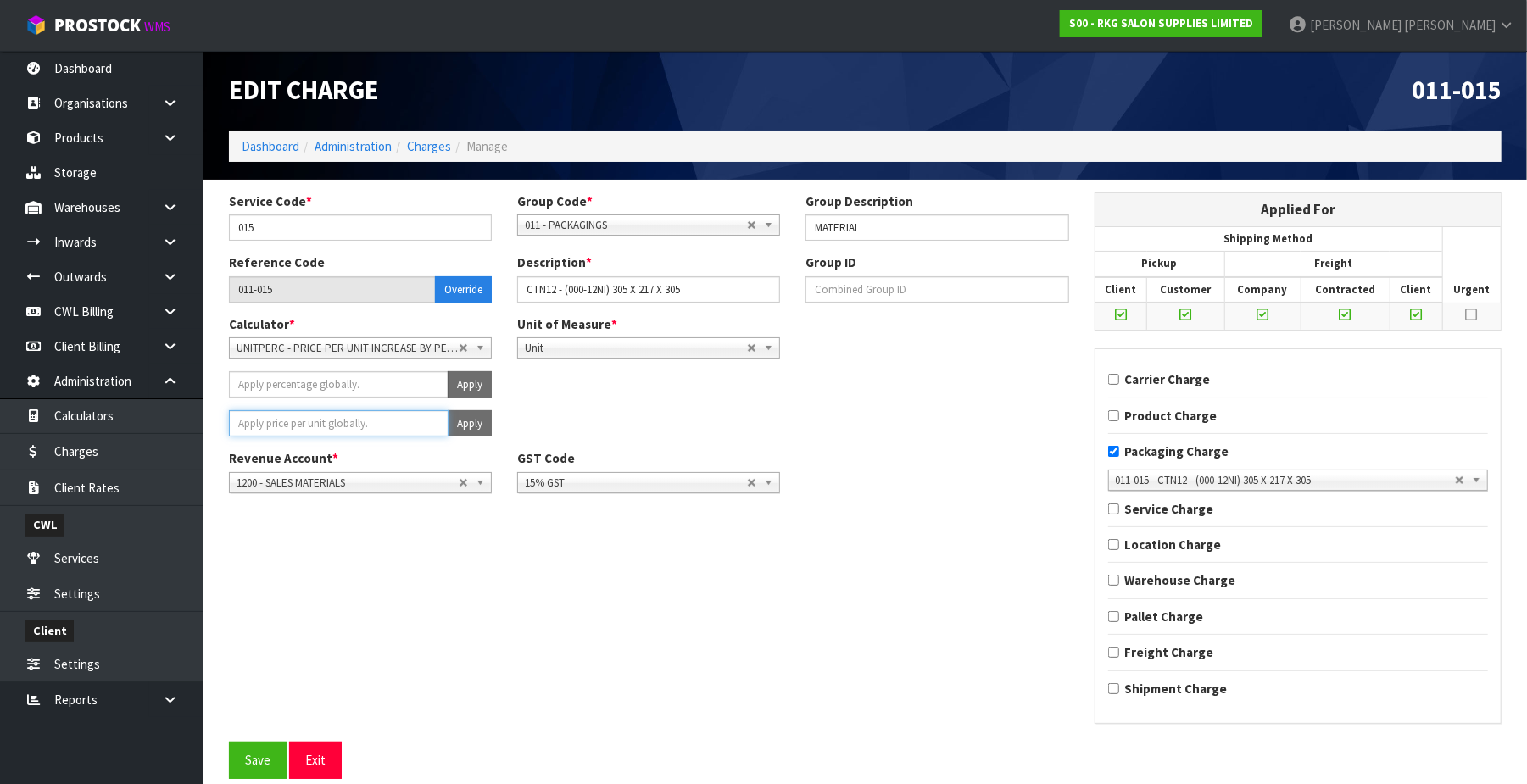
click at [334, 417] on input "number" at bounding box center [338, 423] width 220 height 27
type input "1.61"
click at [479, 422] on button "Apply" at bounding box center [470, 423] width 44 height 27
click at [466, 424] on button "Confirm Apply" at bounding box center [451, 423] width 82 height 27
click at [254, 759] on button "Save" at bounding box center [257, 759] width 57 height 36
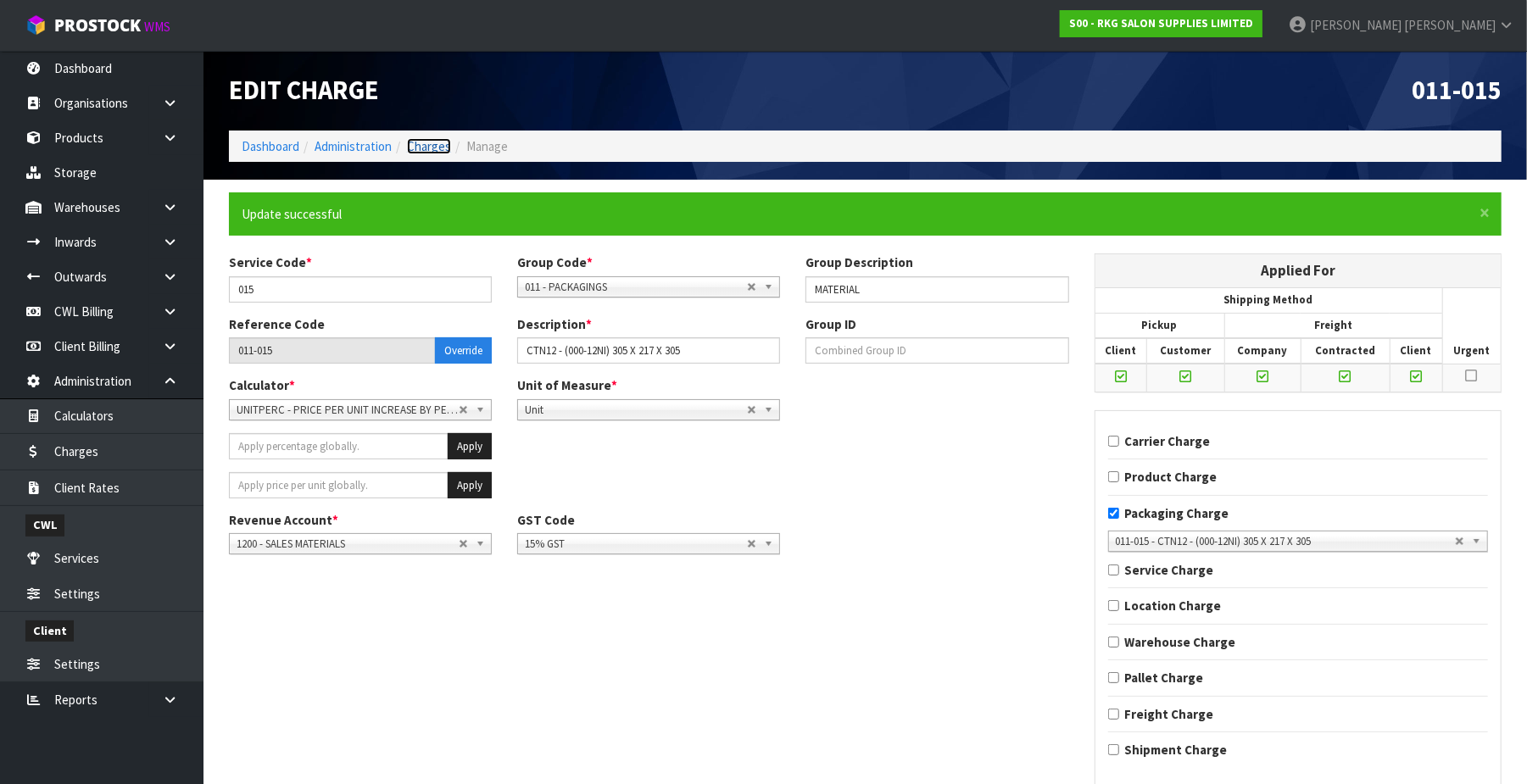
click at [418, 148] on link "Charges" at bounding box center [429, 146] width 44 height 16
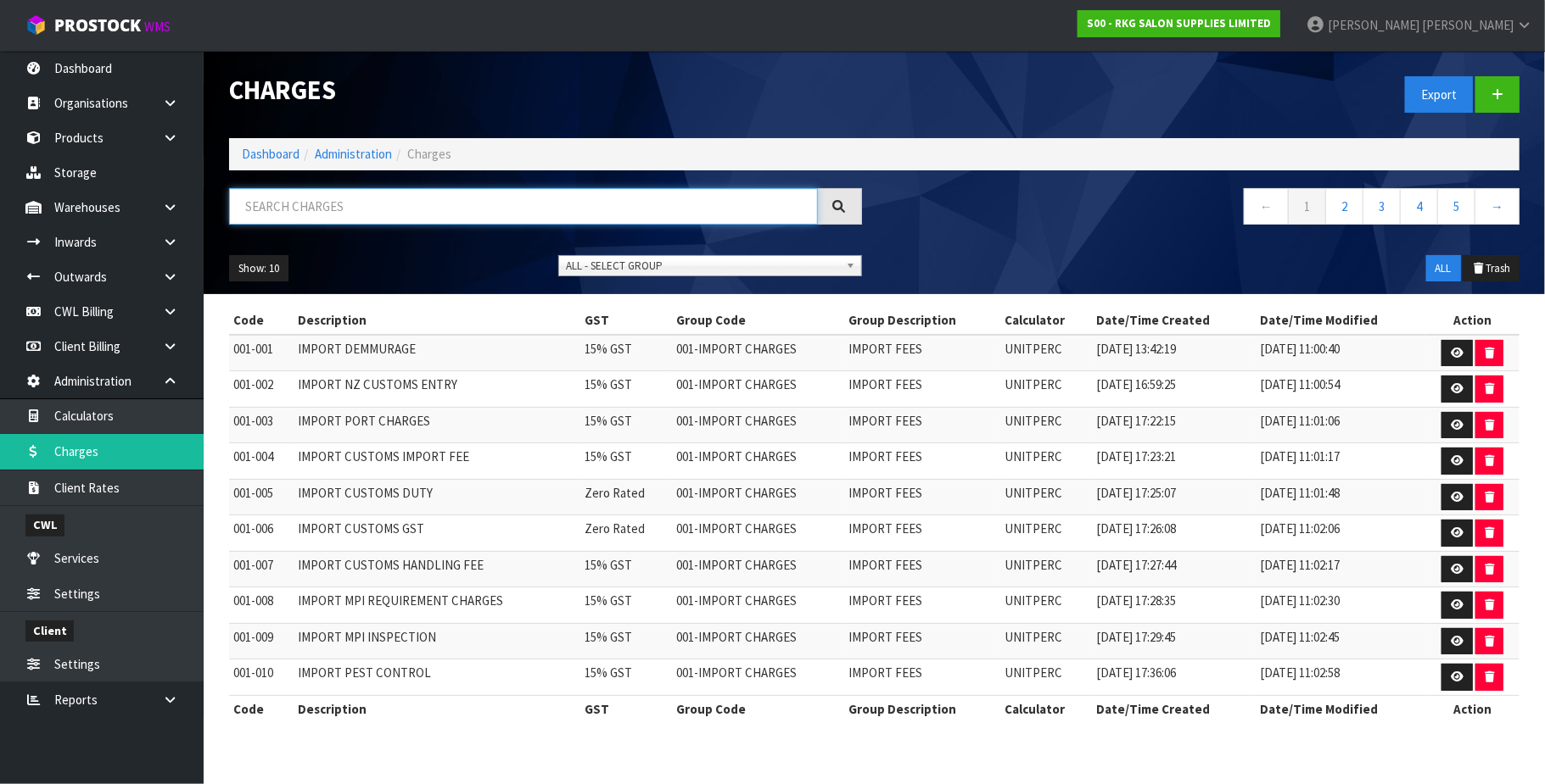
click at [307, 208] on input "text" at bounding box center [523, 206] width 589 height 36
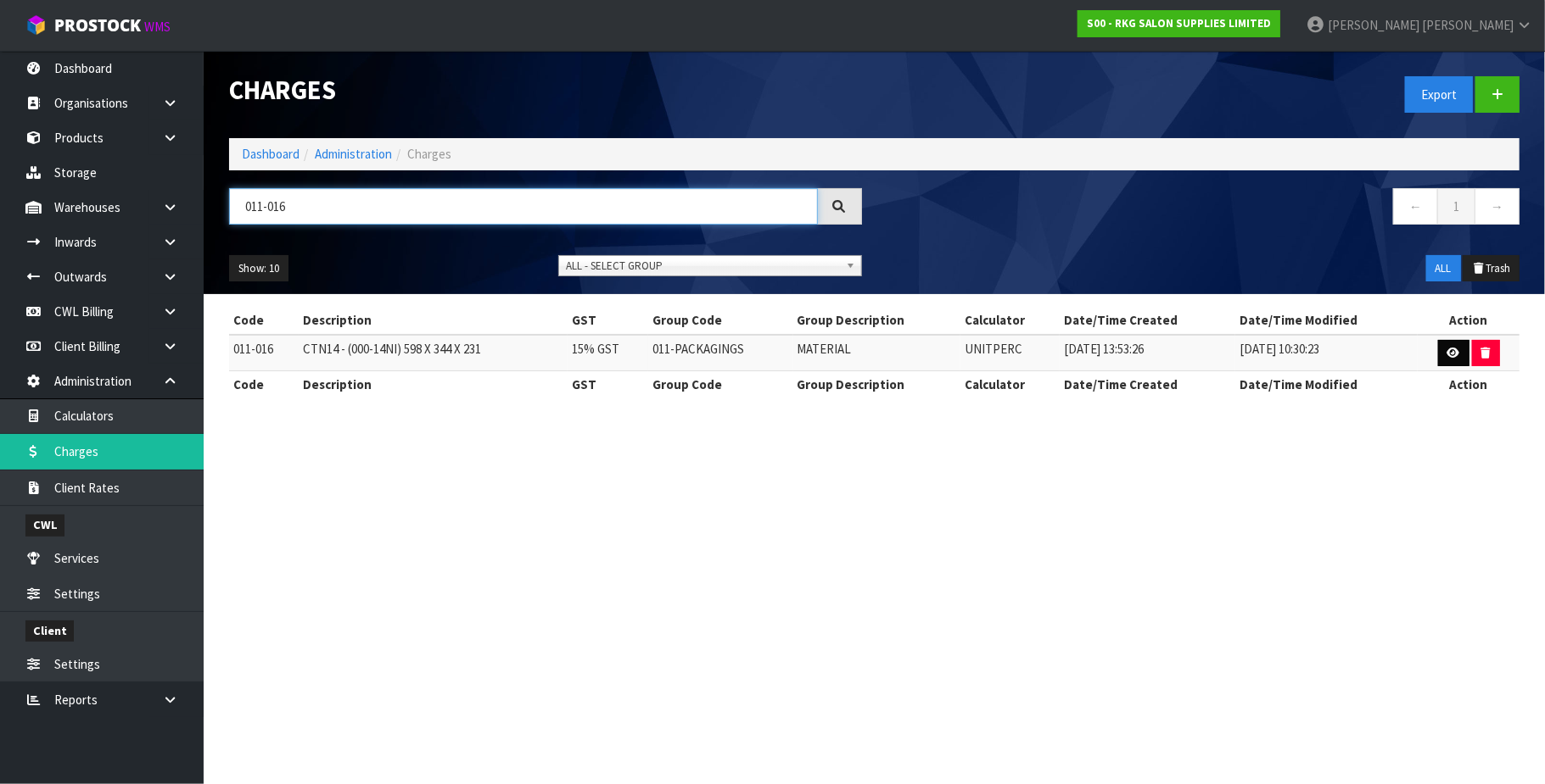
type input "011-016"
click at [1442, 350] on link at bounding box center [1453, 354] width 32 height 28
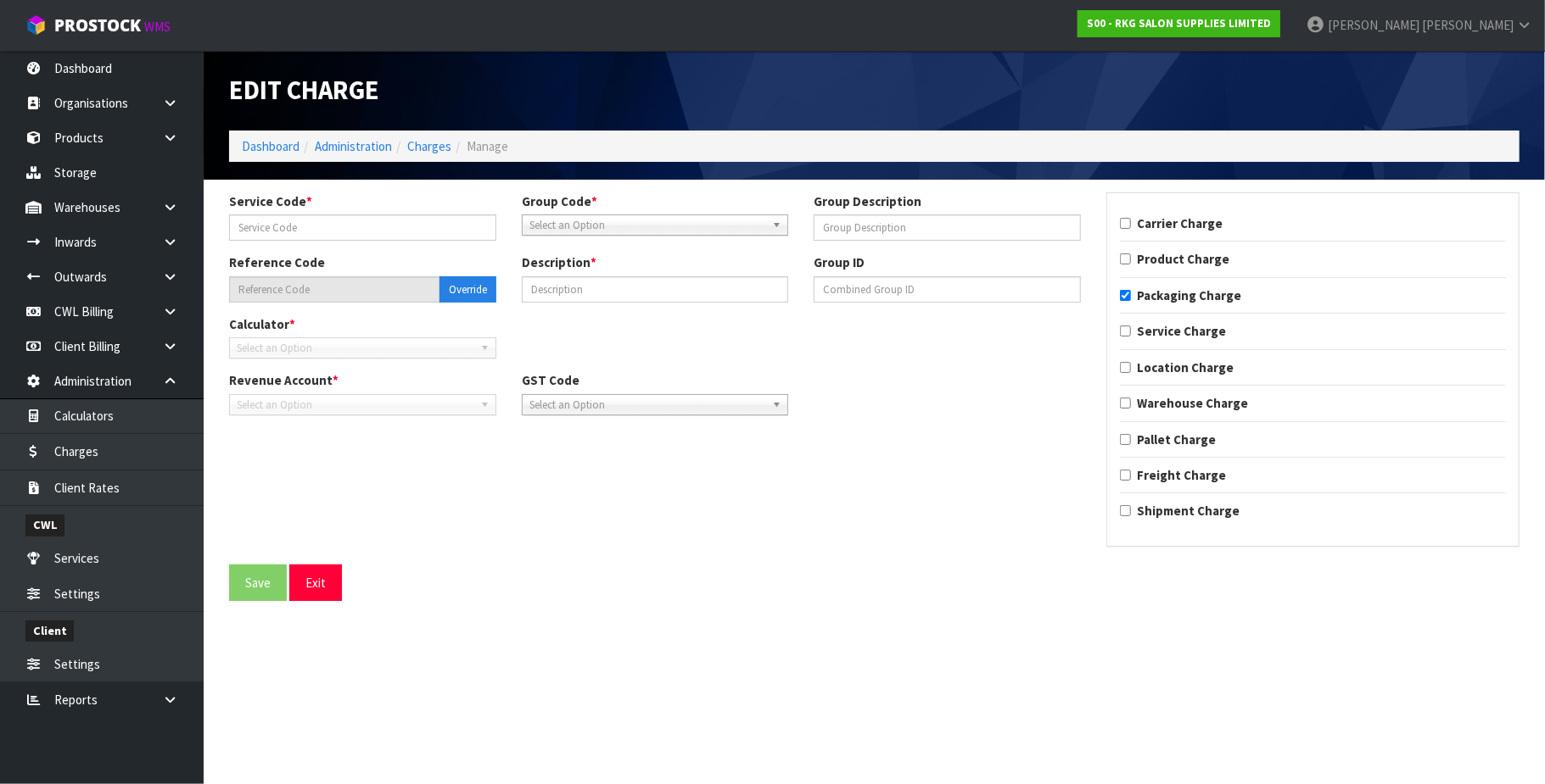
type input "016"
type input "MATERIAL"
type input "011-016"
type input "CTN14 - (000-14NI) 598 X 344 X 231"
checkbox input "true"
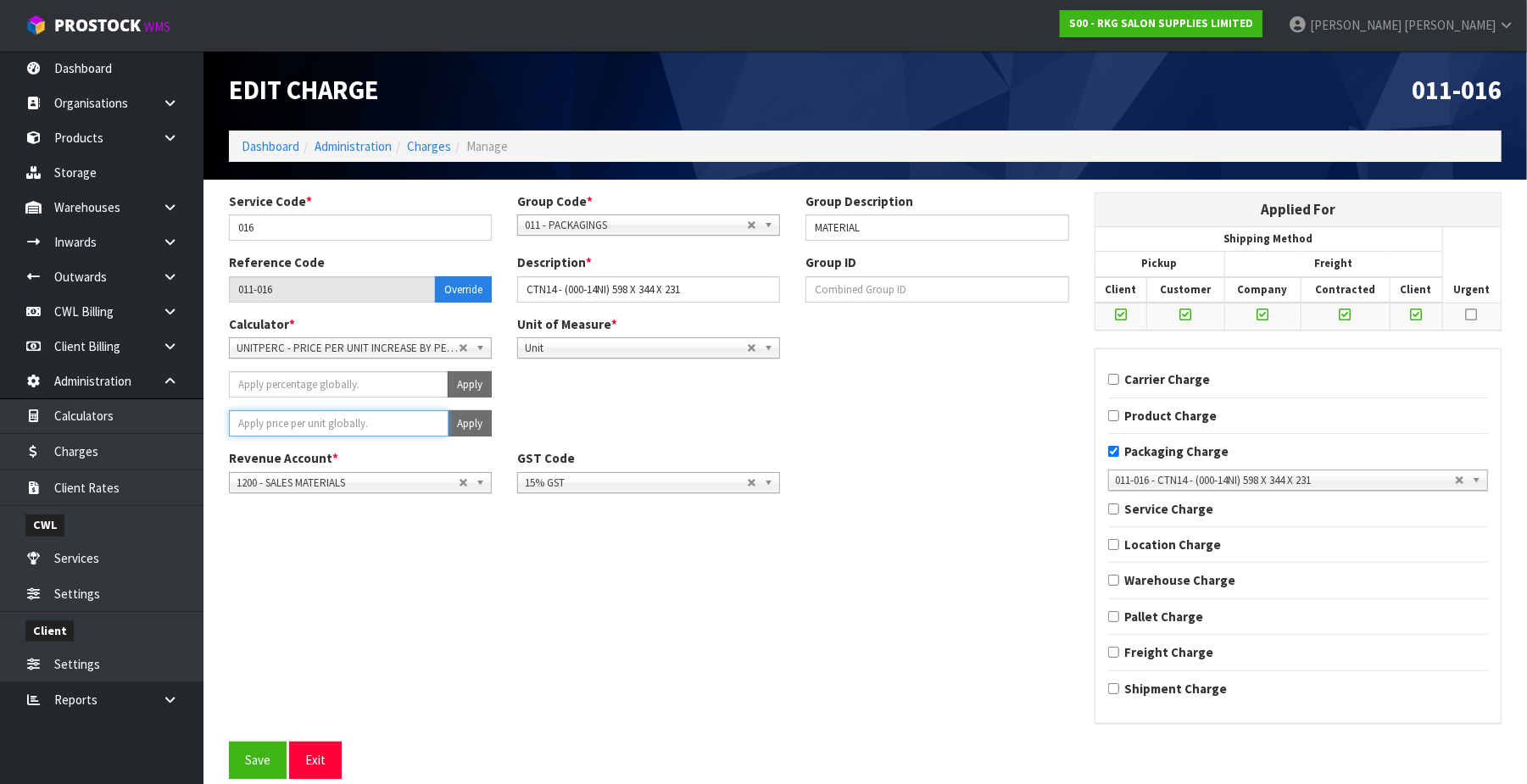
click at [384, 414] on input "number" at bounding box center [338, 423] width 220 height 27
type input "2.61"
click at [476, 427] on button "Apply" at bounding box center [470, 423] width 44 height 27
click at [463, 420] on button "Confirm Apply" at bounding box center [451, 423] width 82 height 27
drag, startPoint x: 264, startPoint y: 761, endPoint x: 462, endPoint y: 476, distance: 347.0
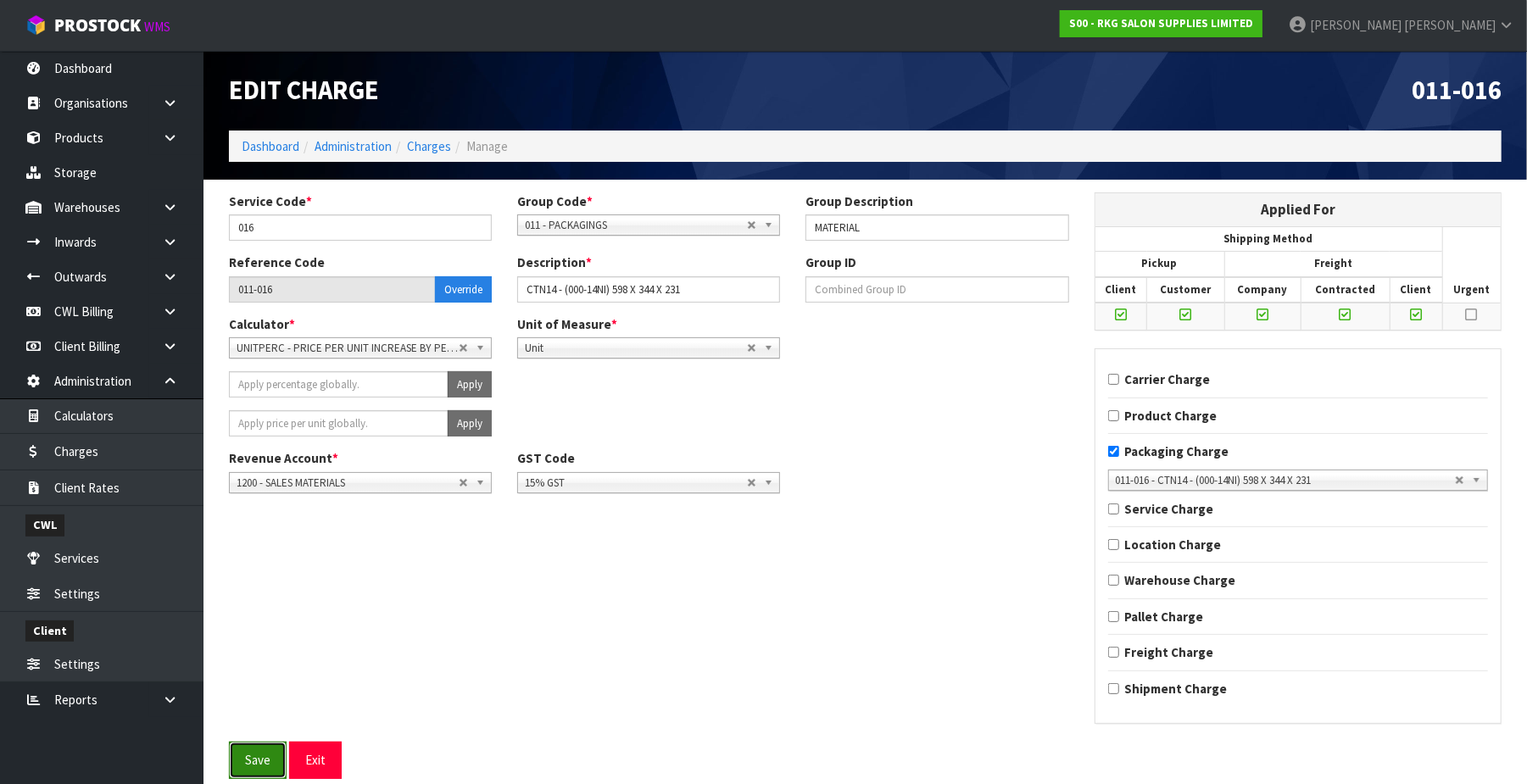
click at [264, 760] on button "Save" at bounding box center [257, 759] width 57 height 36
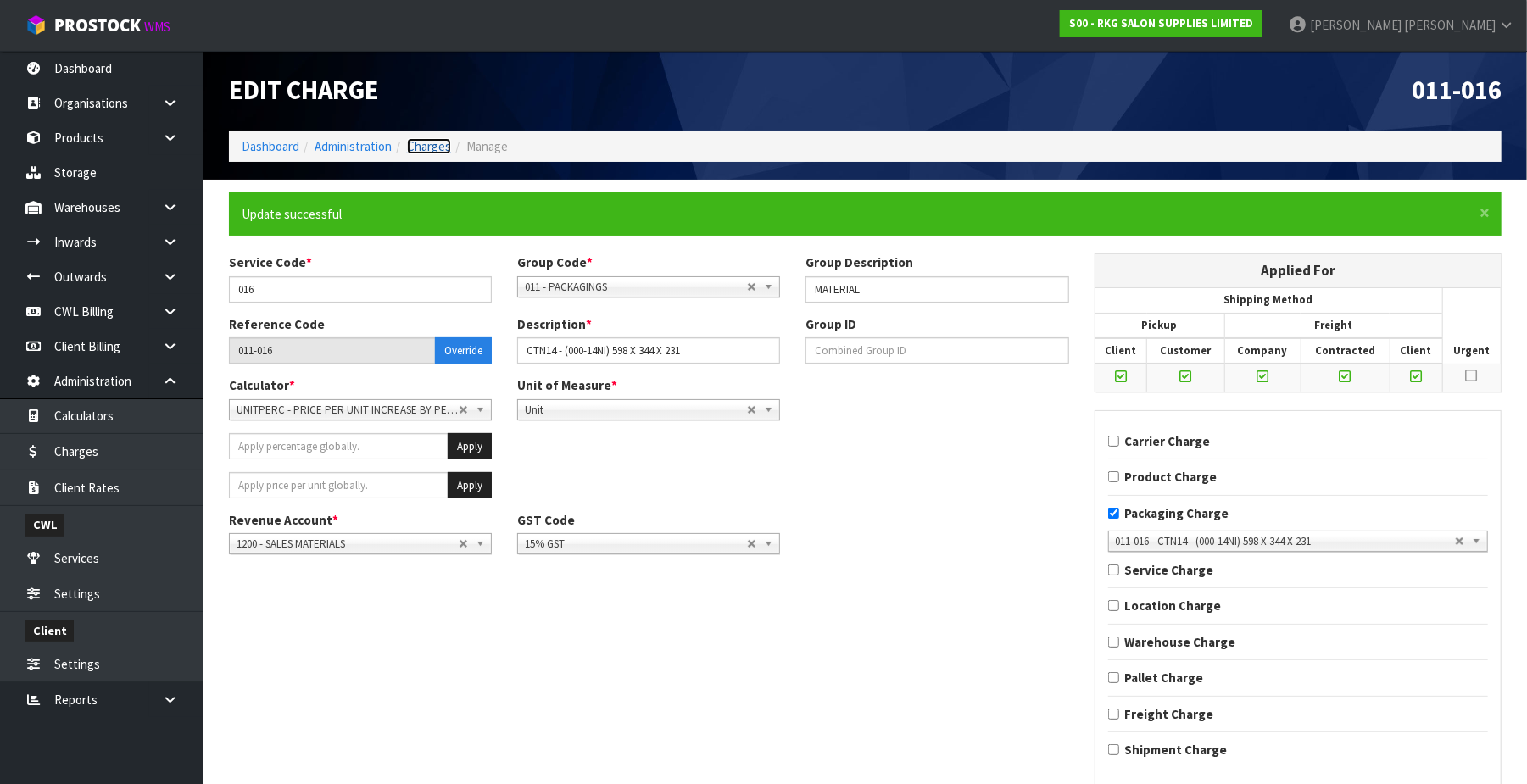
click at [442, 151] on link "Charges" at bounding box center [429, 146] width 44 height 16
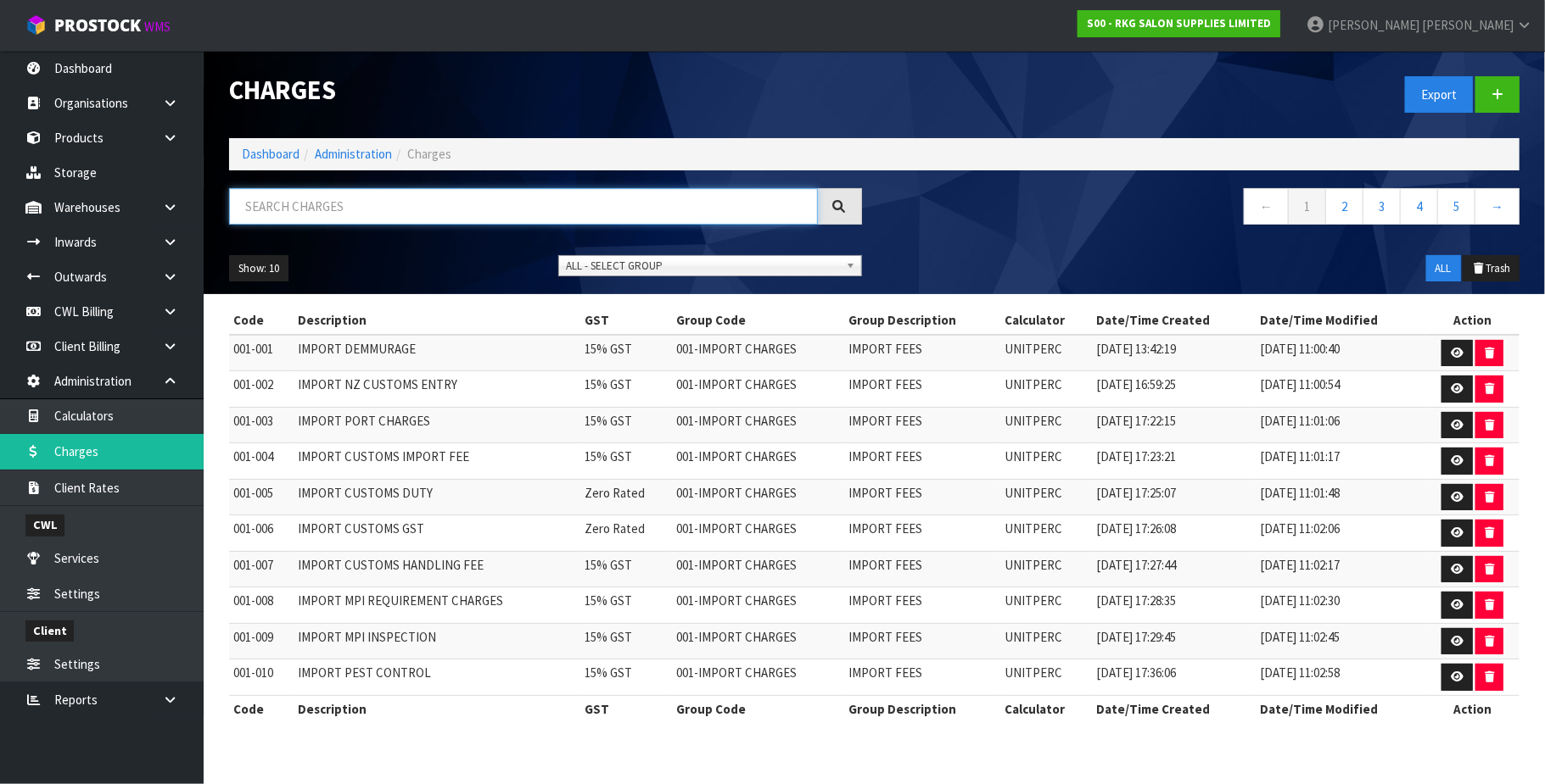
click at [364, 203] on input "text" at bounding box center [523, 206] width 589 height 36
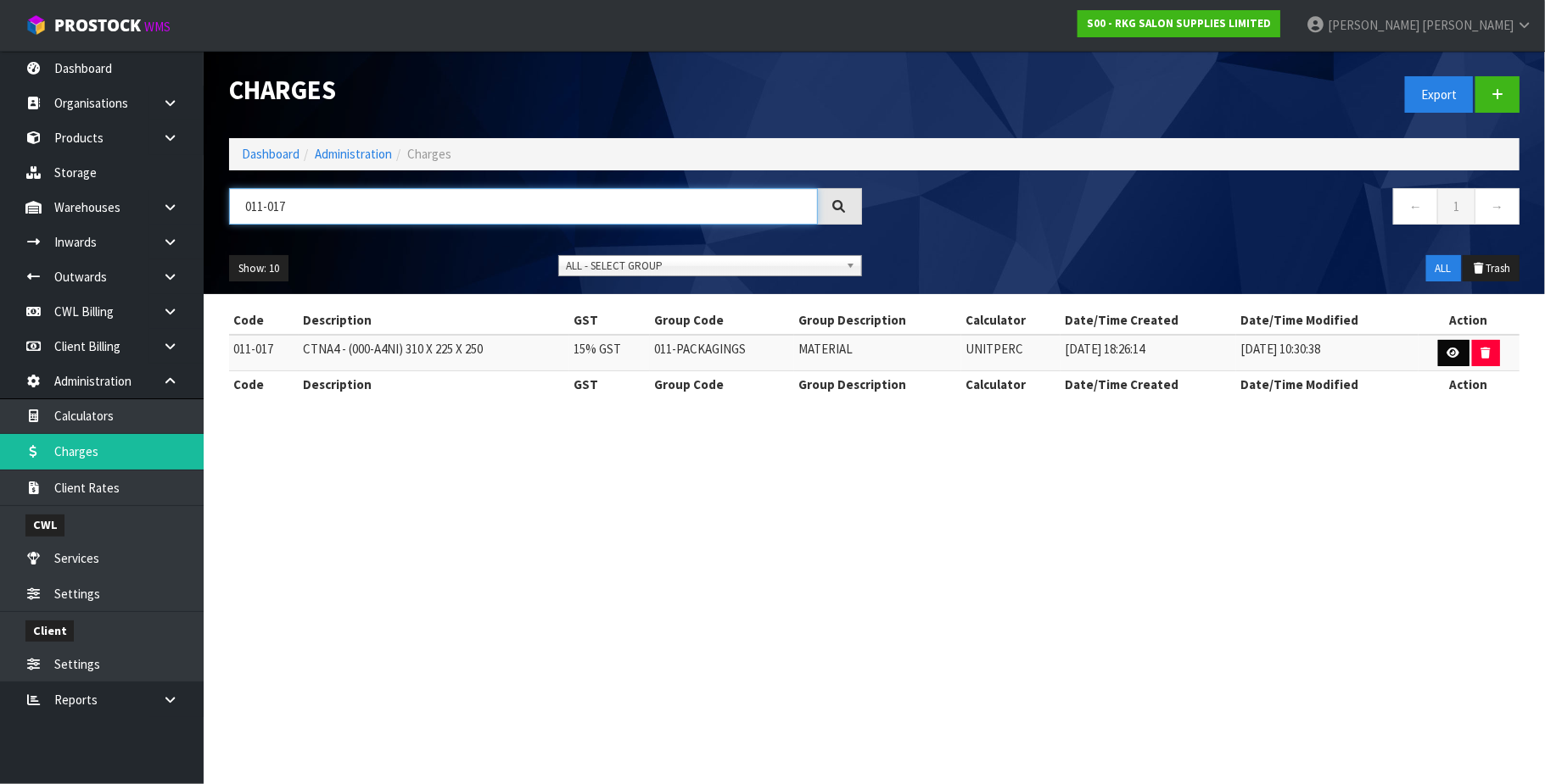
type input "011-017"
click at [1460, 363] on link at bounding box center [1453, 354] width 32 height 28
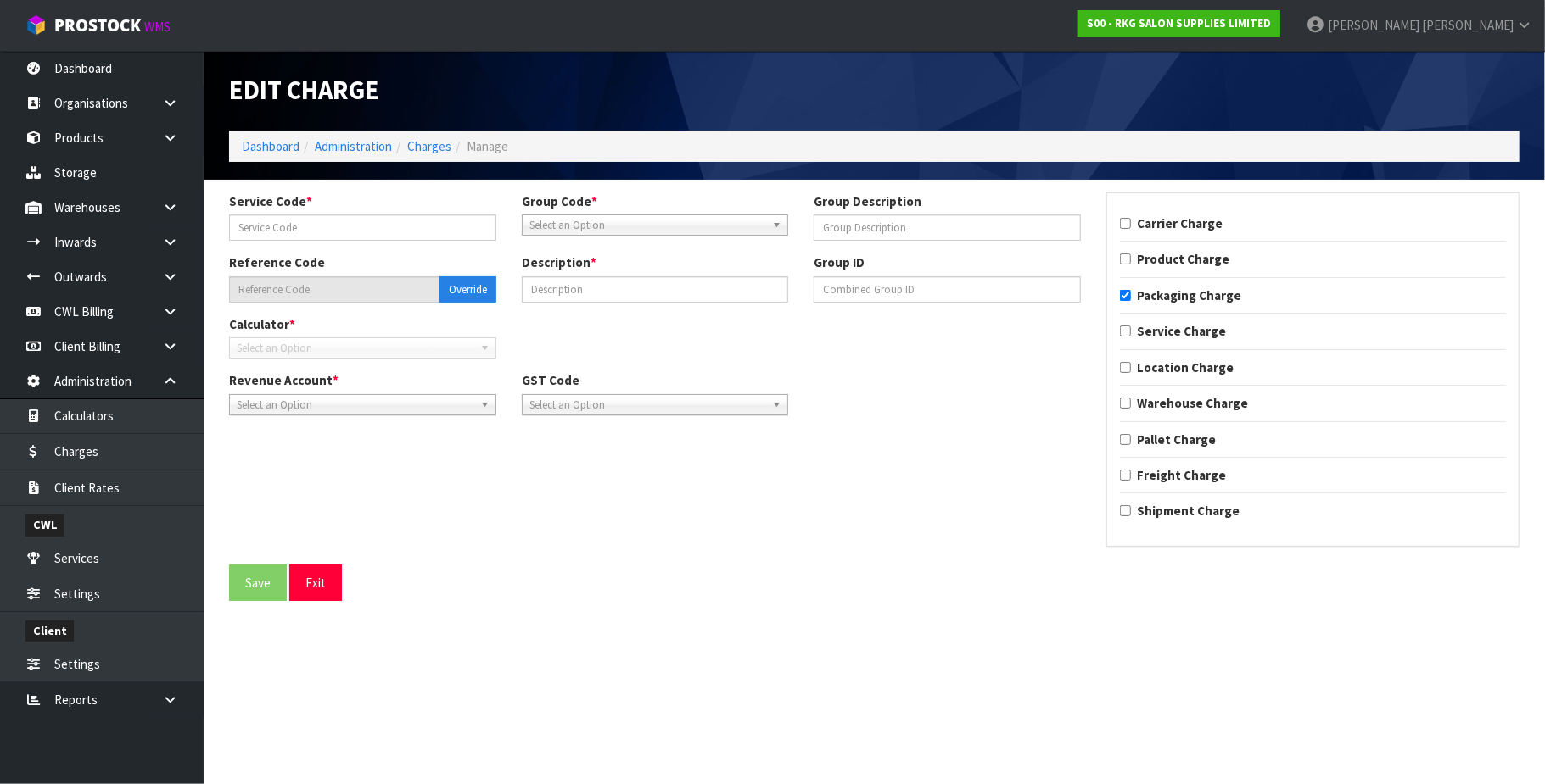
type input "017"
type input "MATERIAL"
type input "011-017"
type input "CTNA4 - (000-A4NI) 310 X 225 X 250"
checkbox input "true"
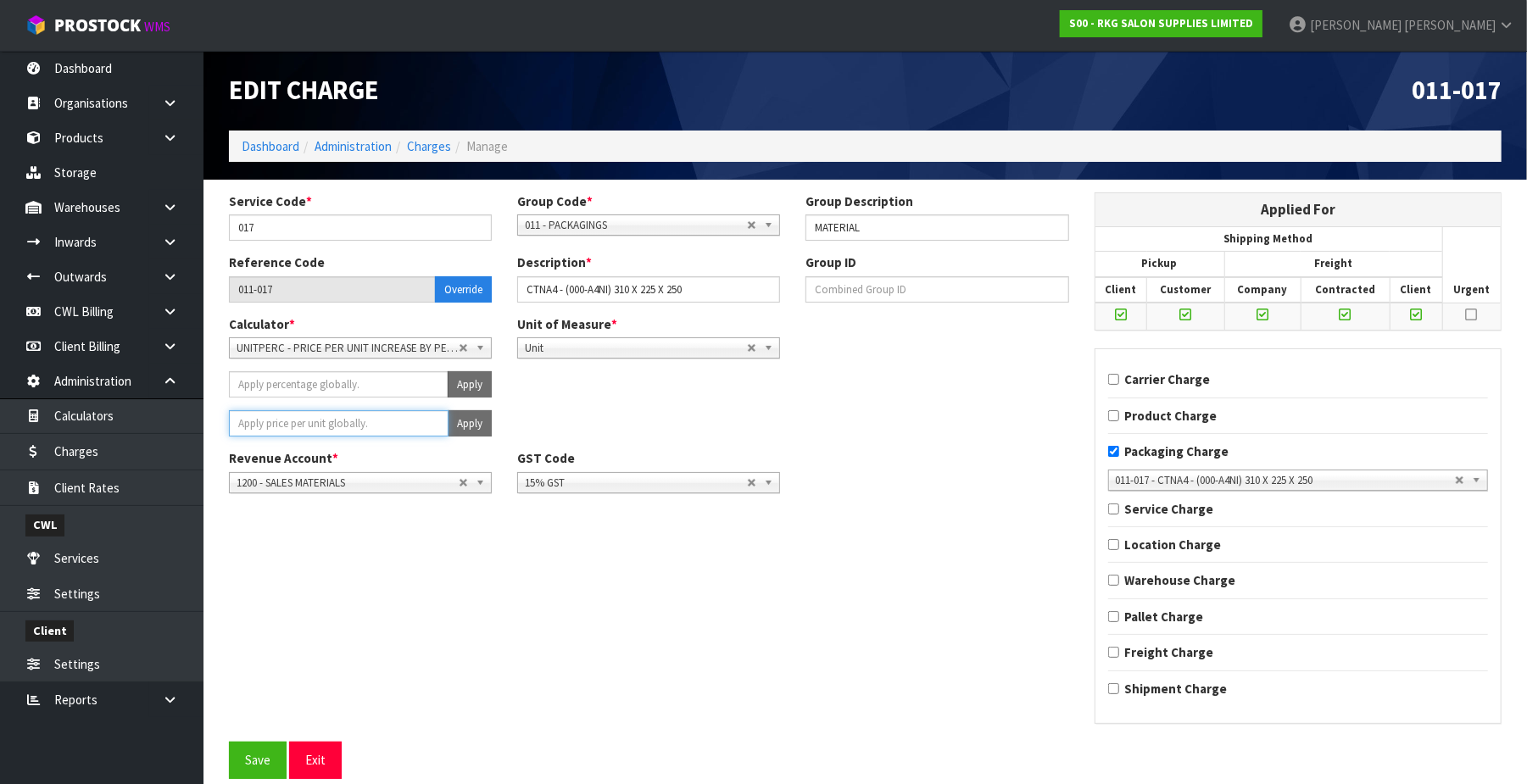
click at [329, 420] on input "number" at bounding box center [338, 423] width 220 height 27
type input "1.13"
click at [475, 422] on button "Apply" at bounding box center [470, 423] width 44 height 27
click at [475, 422] on button "Confirm Apply" at bounding box center [451, 423] width 82 height 27
click at [269, 757] on button "Save" at bounding box center [257, 759] width 57 height 36
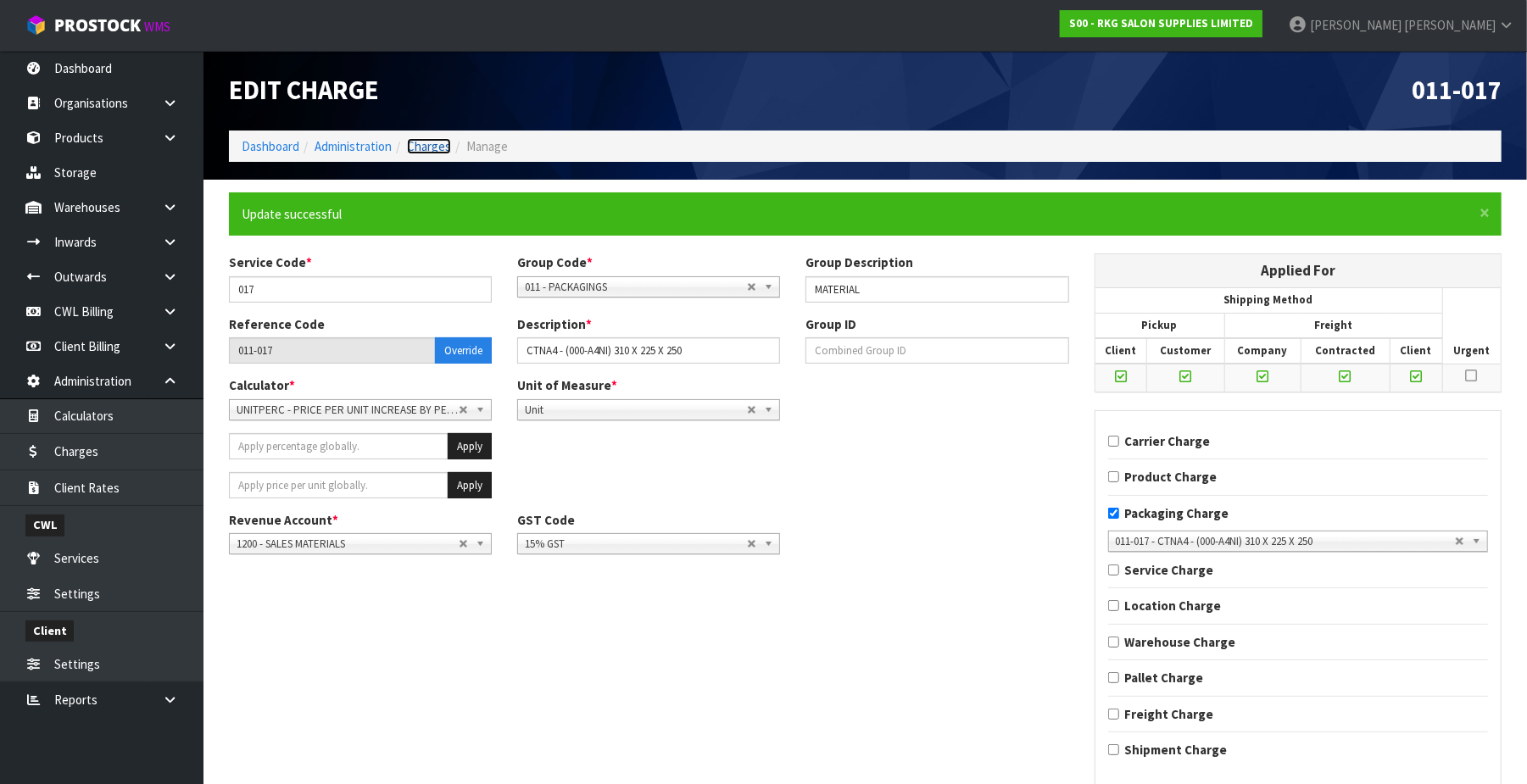
click at [426, 148] on link "Charges" at bounding box center [429, 146] width 44 height 16
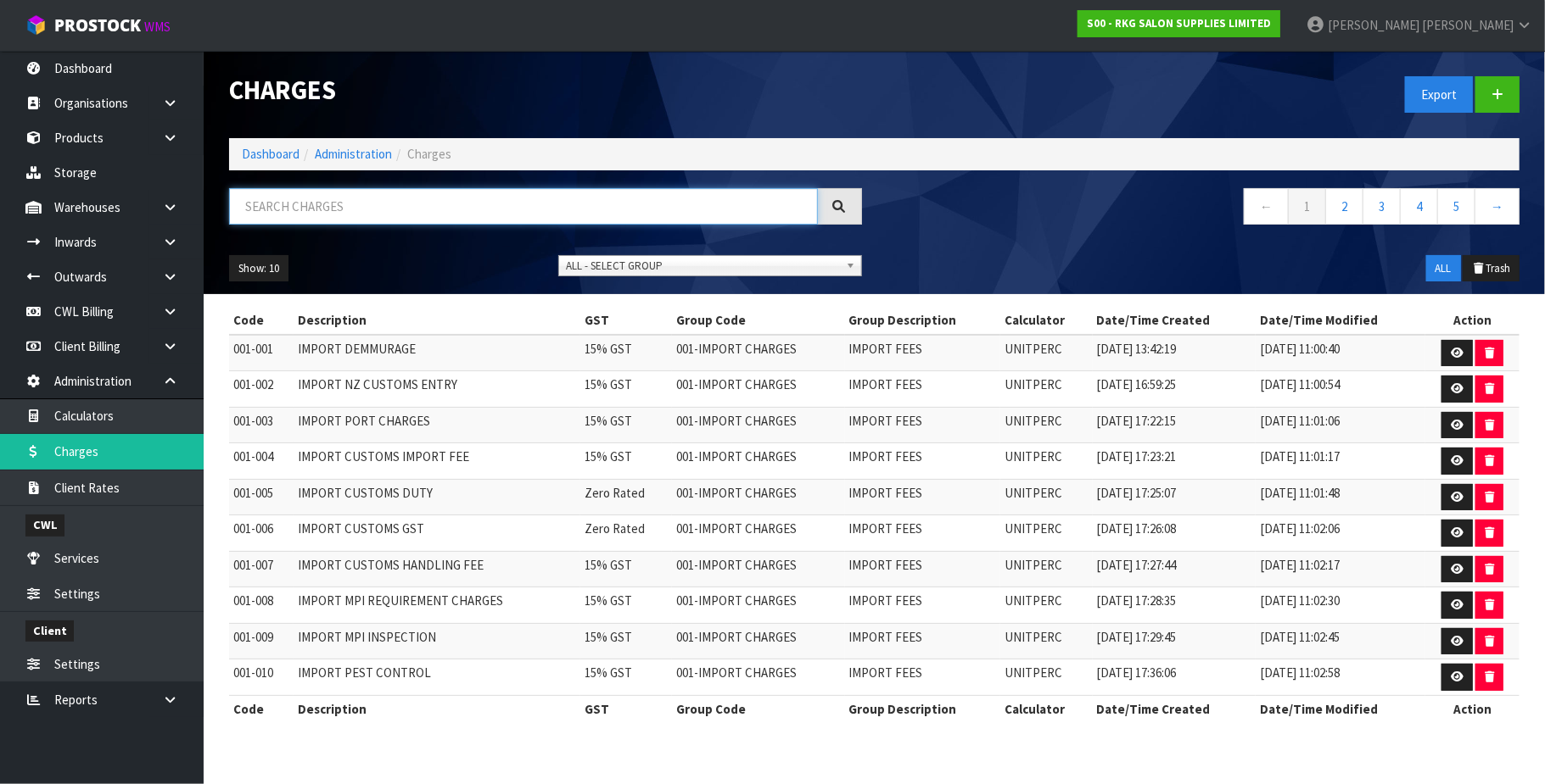
click at [305, 201] on input "text" at bounding box center [523, 206] width 589 height 36
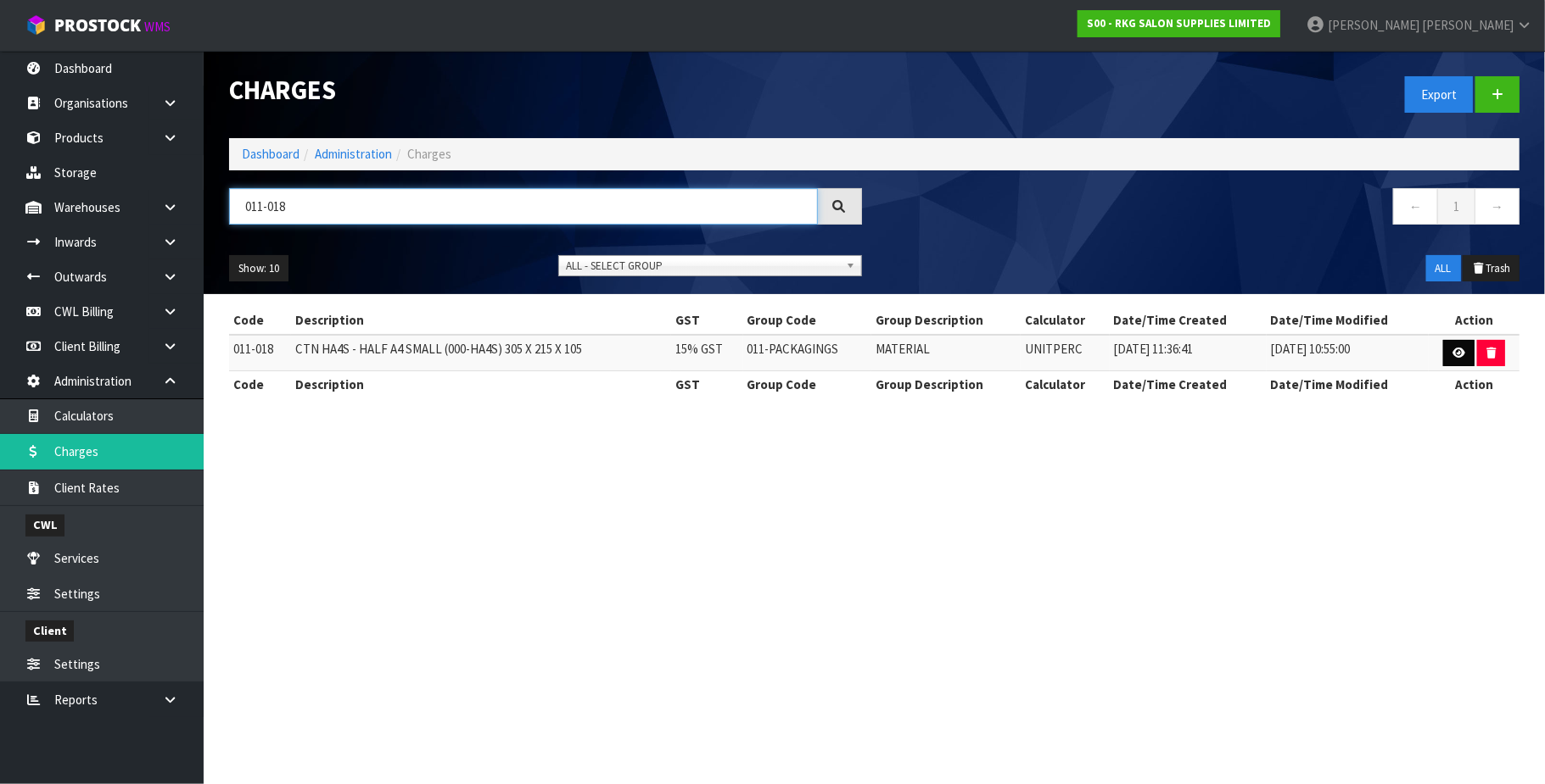
type input "011-018"
click at [1455, 349] on icon at bounding box center [1458, 352] width 13 height 11
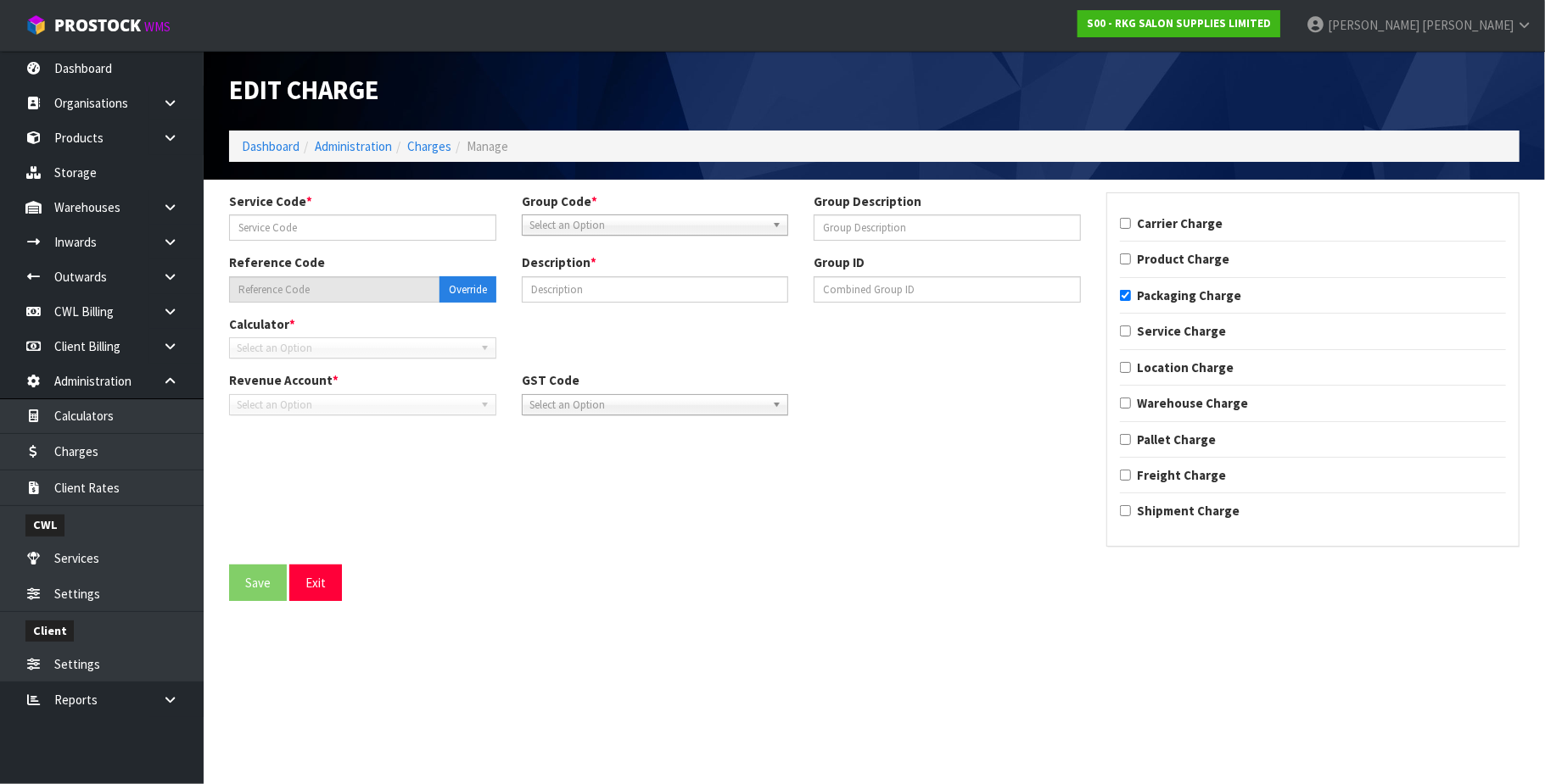
type input "018"
type input "MATERIAL"
type input "011-018"
type input "CTN HA4S - HALF A4 SMALL (000-HA4S) 305 X 215 X 105"
checkbox input "true"
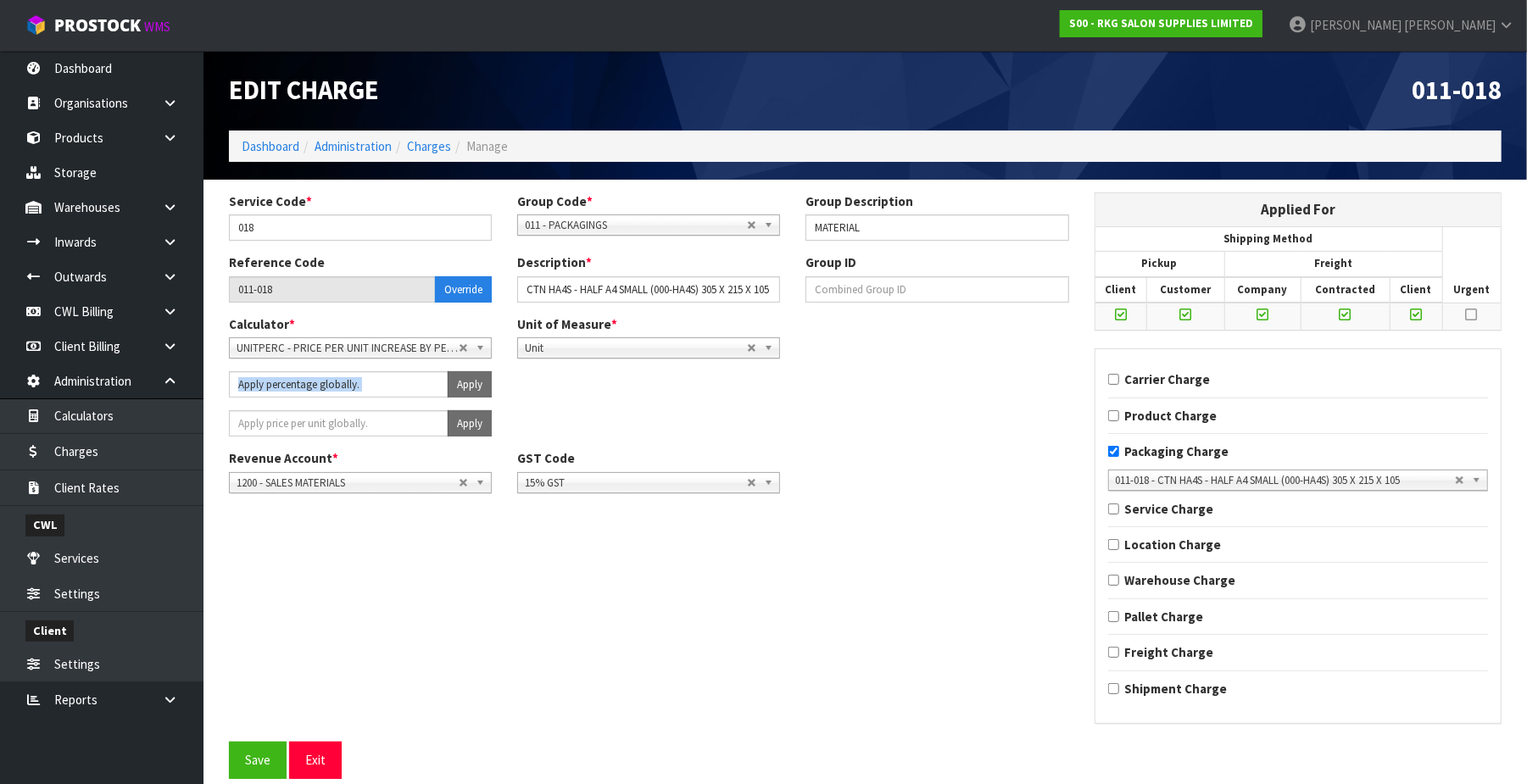
click at [354, 411] on div "Service Code * 018 Group Code * 001 - IMPORT CHARGES 002 - CONTRACTED FREIGHT I…" at bounding box center [649, 349] width 866 height 314
click at [354, 424] on input "number" at bounding box center [338, 423] width 220 height 27
type input "1.1"
click at [457, 424] on button "Apply" at bounding box center [470, 423] width 44 height 27
click at [457, 424] on button "Confirm Apply" at bounding box center [451, 423] width 82 height 27
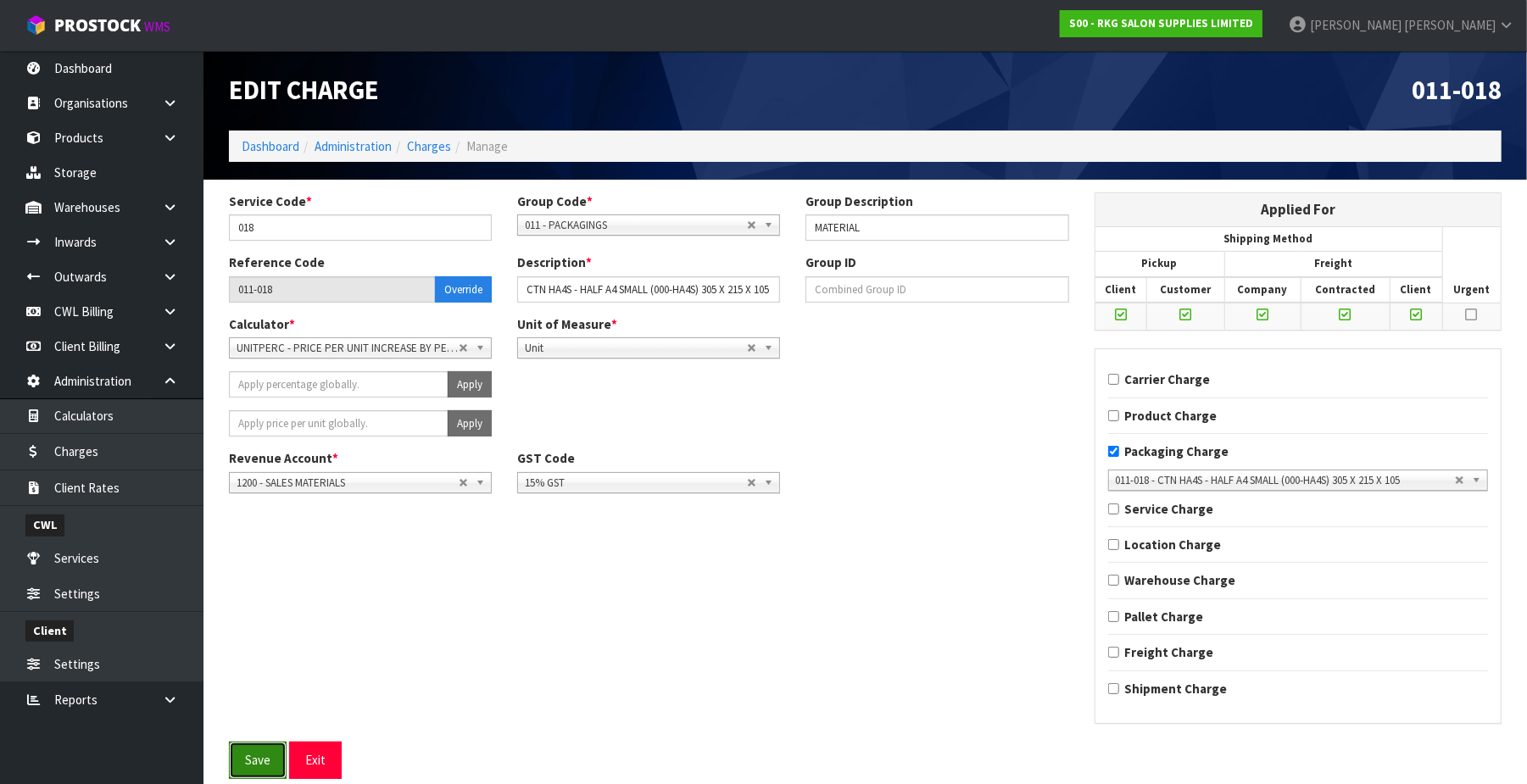
click at [256, 767] on button "Save" at bounding box center [257, 759] width 57 height 36
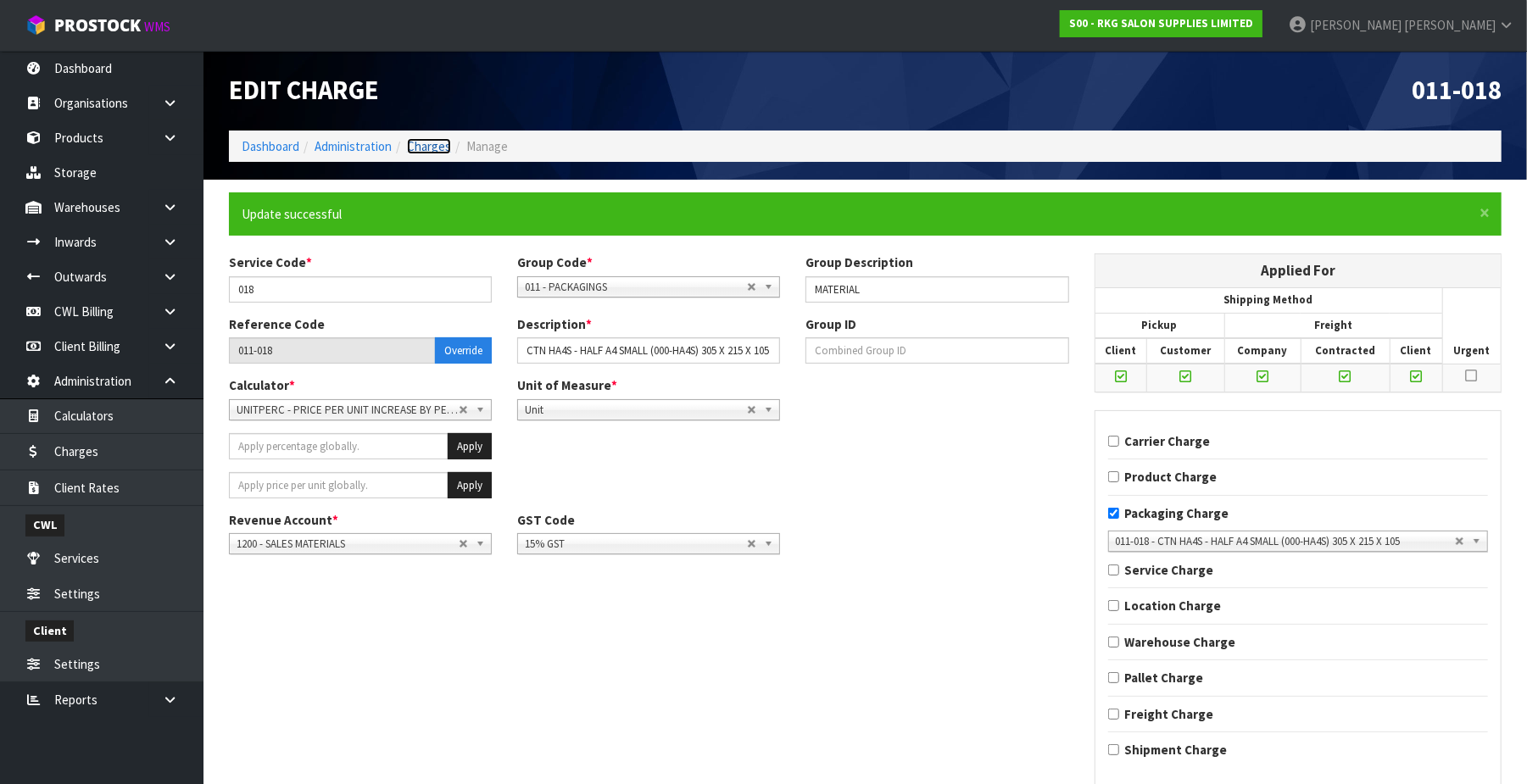
click at [439, 144] on link "Charges" at bounding box center [429, 146] width 44 height 16
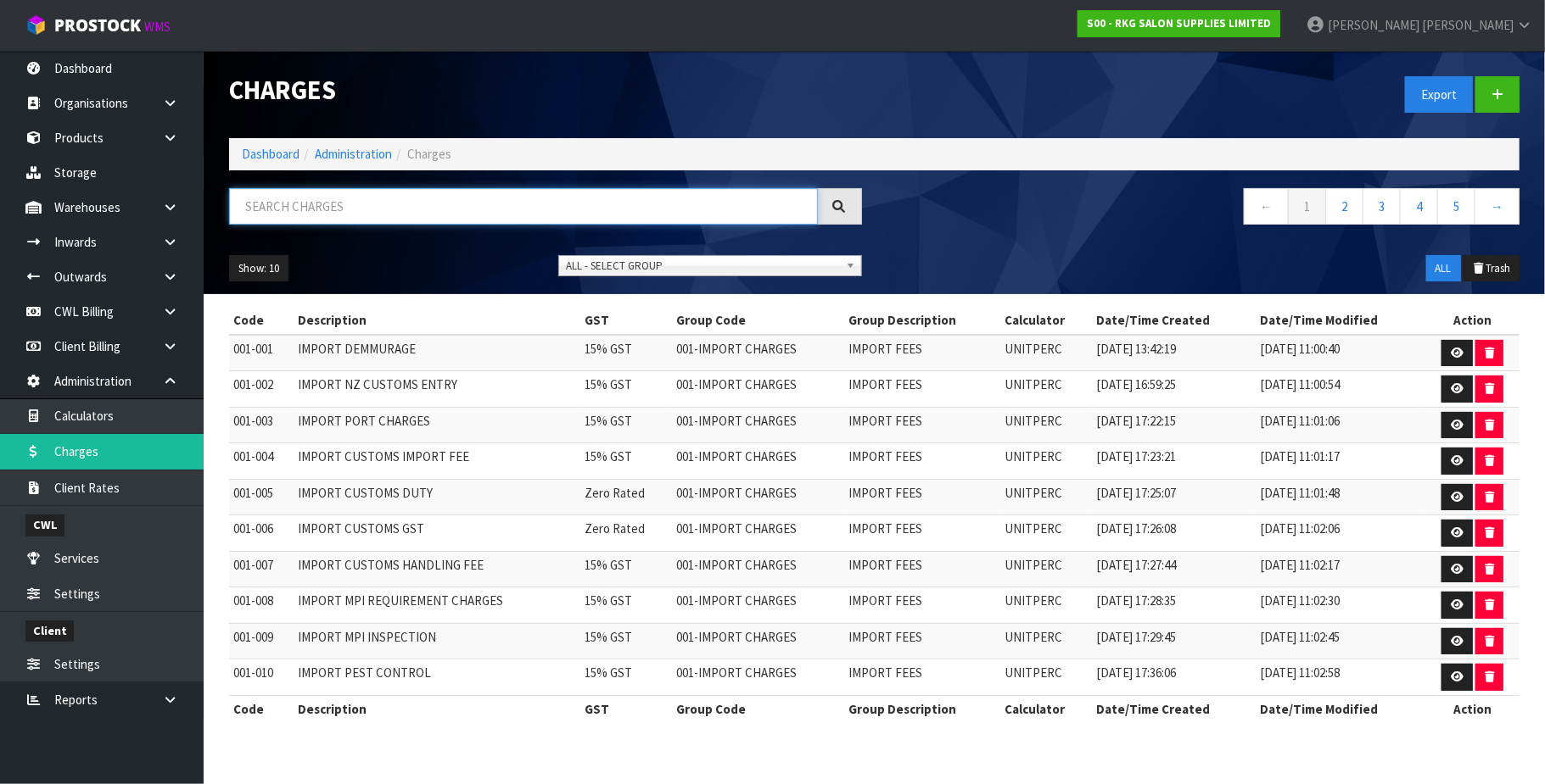
click at [272, 212] on input "text" at bounding box center [523, 206] width 589 height 36
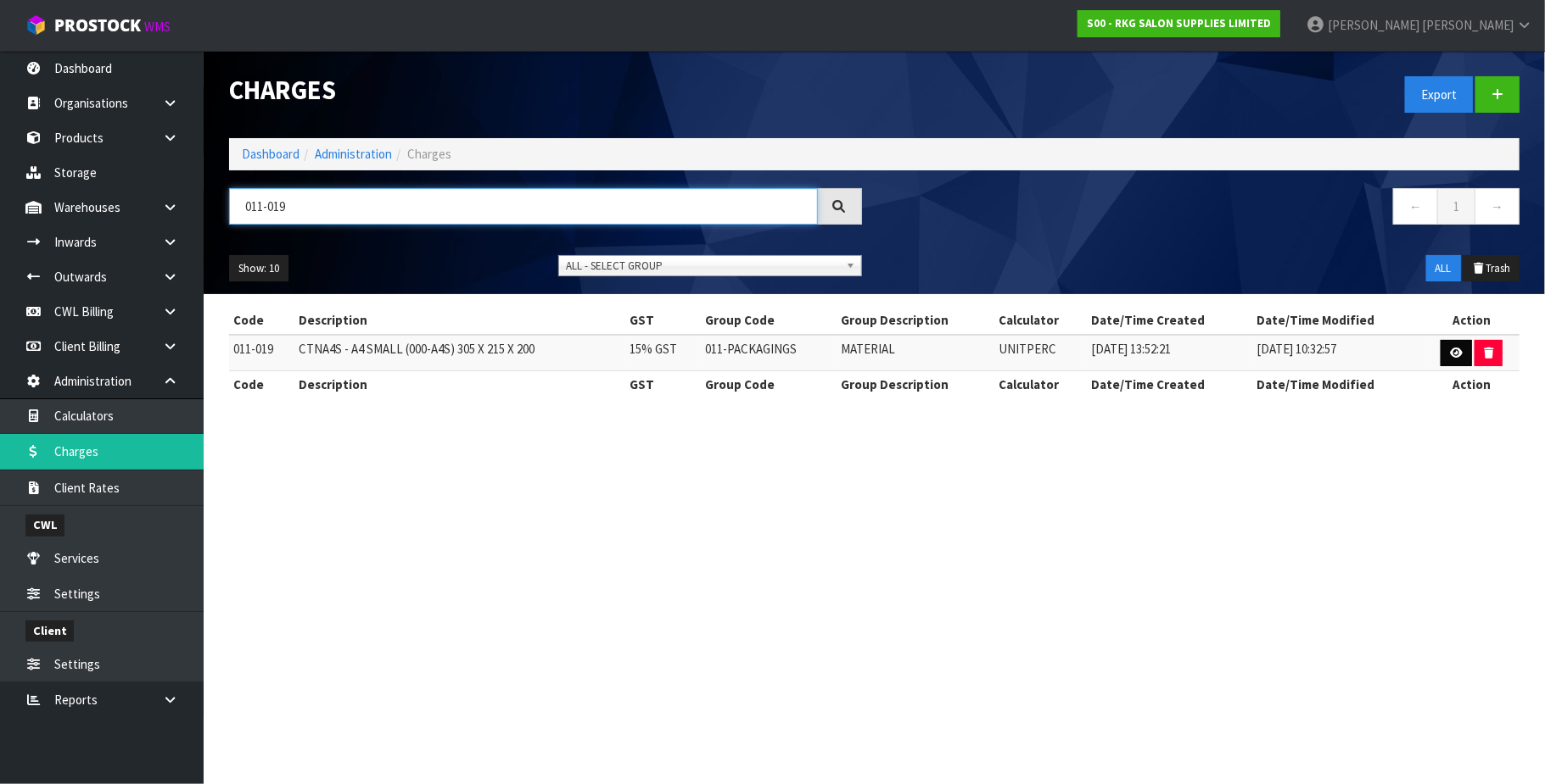
type input "011-019"
click at [1449, 358] on icon at bounding box center [1455, 352] width 13 height 11
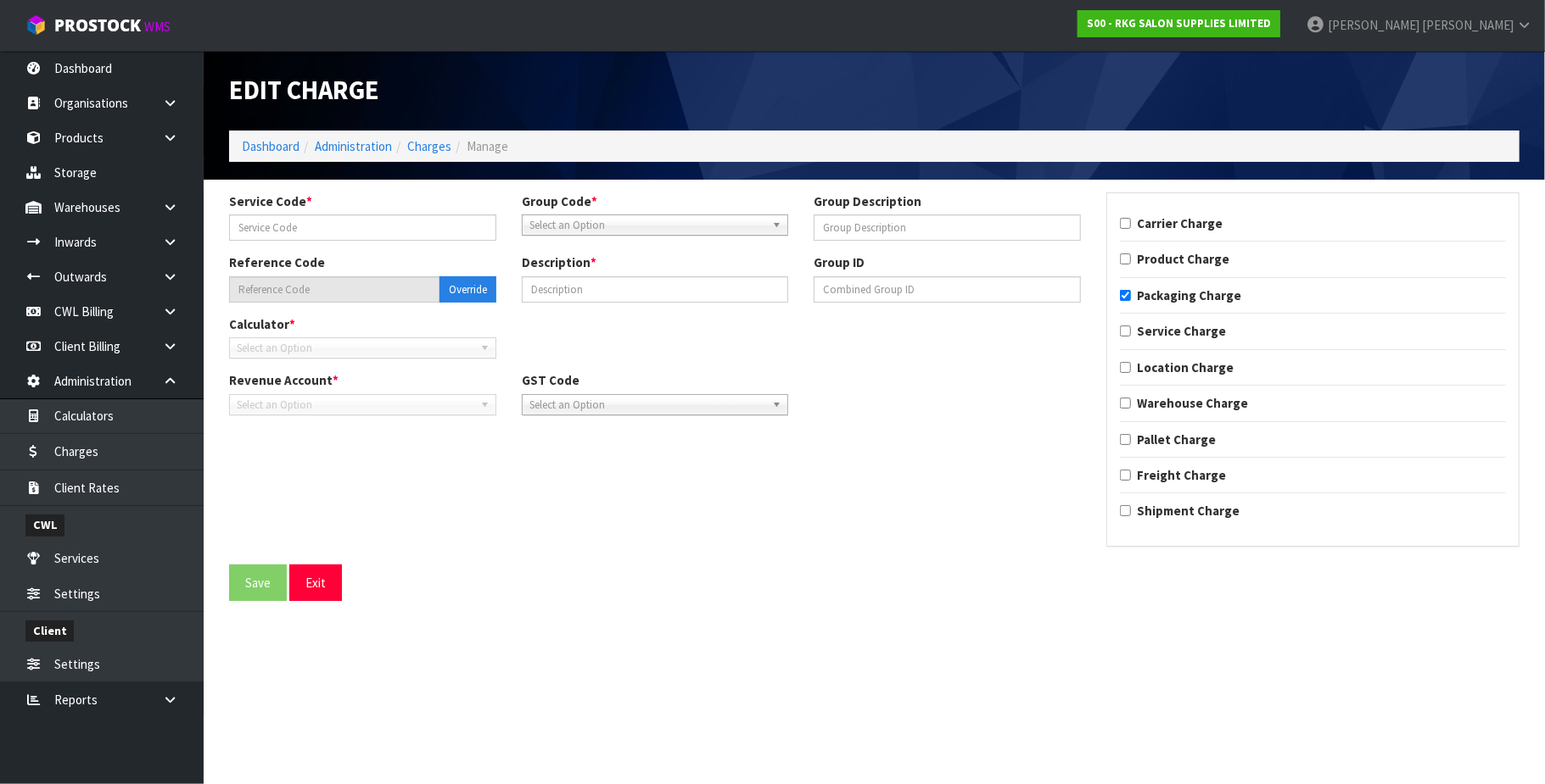
type input "019"
type input "MATERIAL"
type input "011-019"
type input "CTNA4S - A4 SMALL (000-A4S) 305 X 215 X 200"
checkbox input "true"
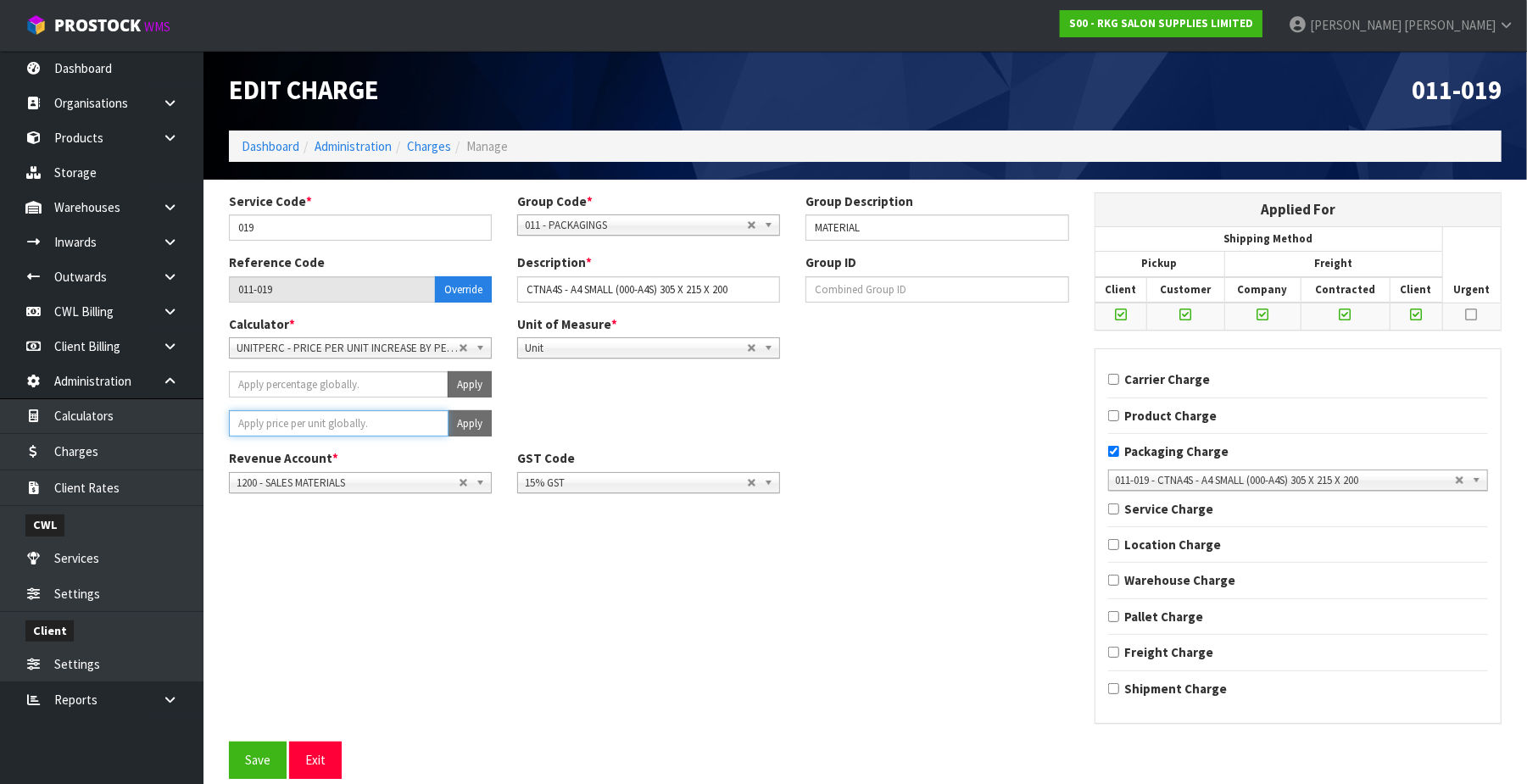
click at [361, 426] on input "number" at bounding box center [338, 423] width 220 height 27
type input "1.1"
click at [473, 422] on button "Apply" at bounding box center [470, 423] width 44 height 27
click at [473, 422] on button "Confirm Apply" at bounding box center [451, 423] width 82 height 27
drag, startPoint x: 239, startPoint y: 768, endPoint x: 312, endPoint y: 656, distance: 133.7
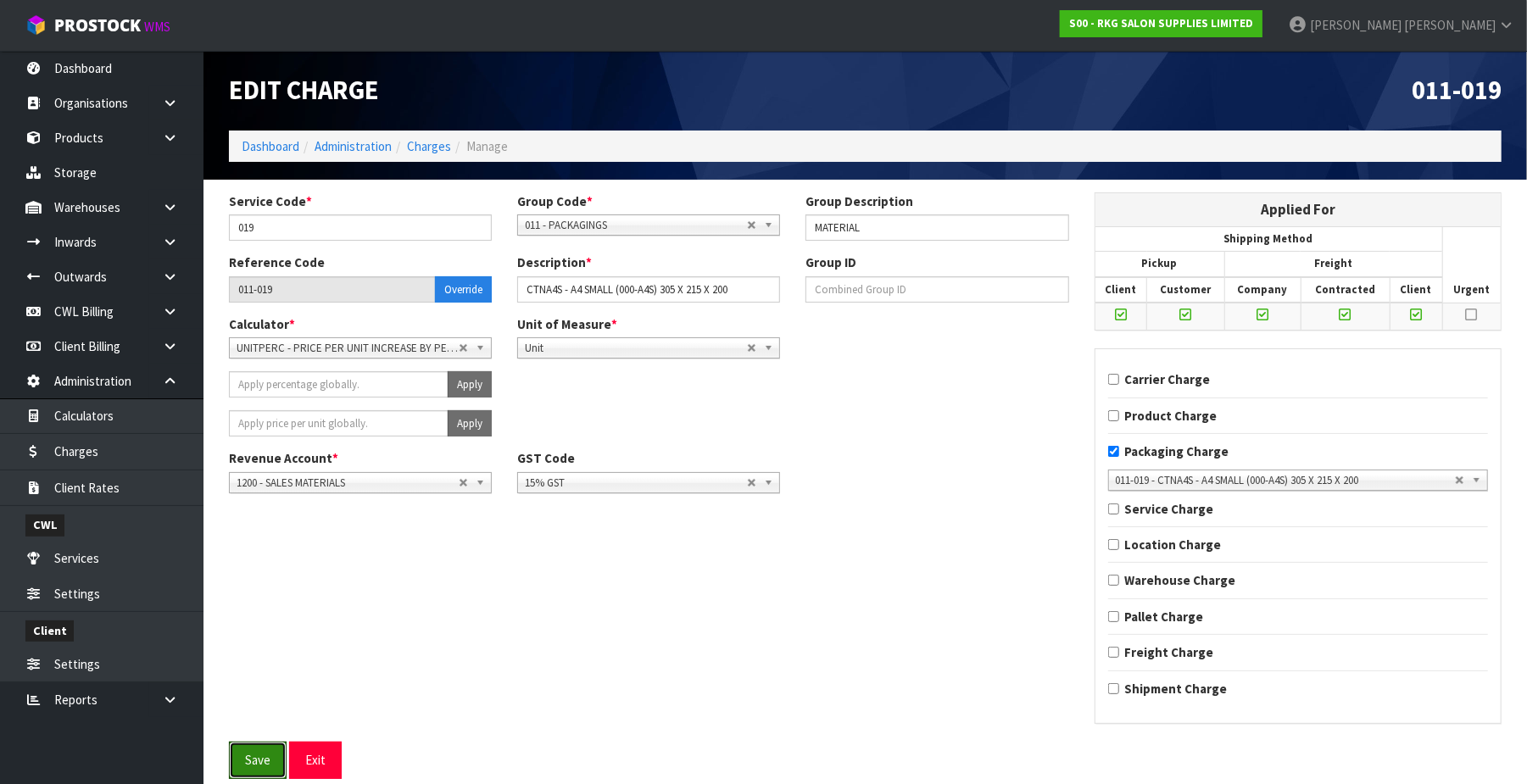
click at [239, 766] on button "Save" at bounding box center [257, 759] width 57 height 36
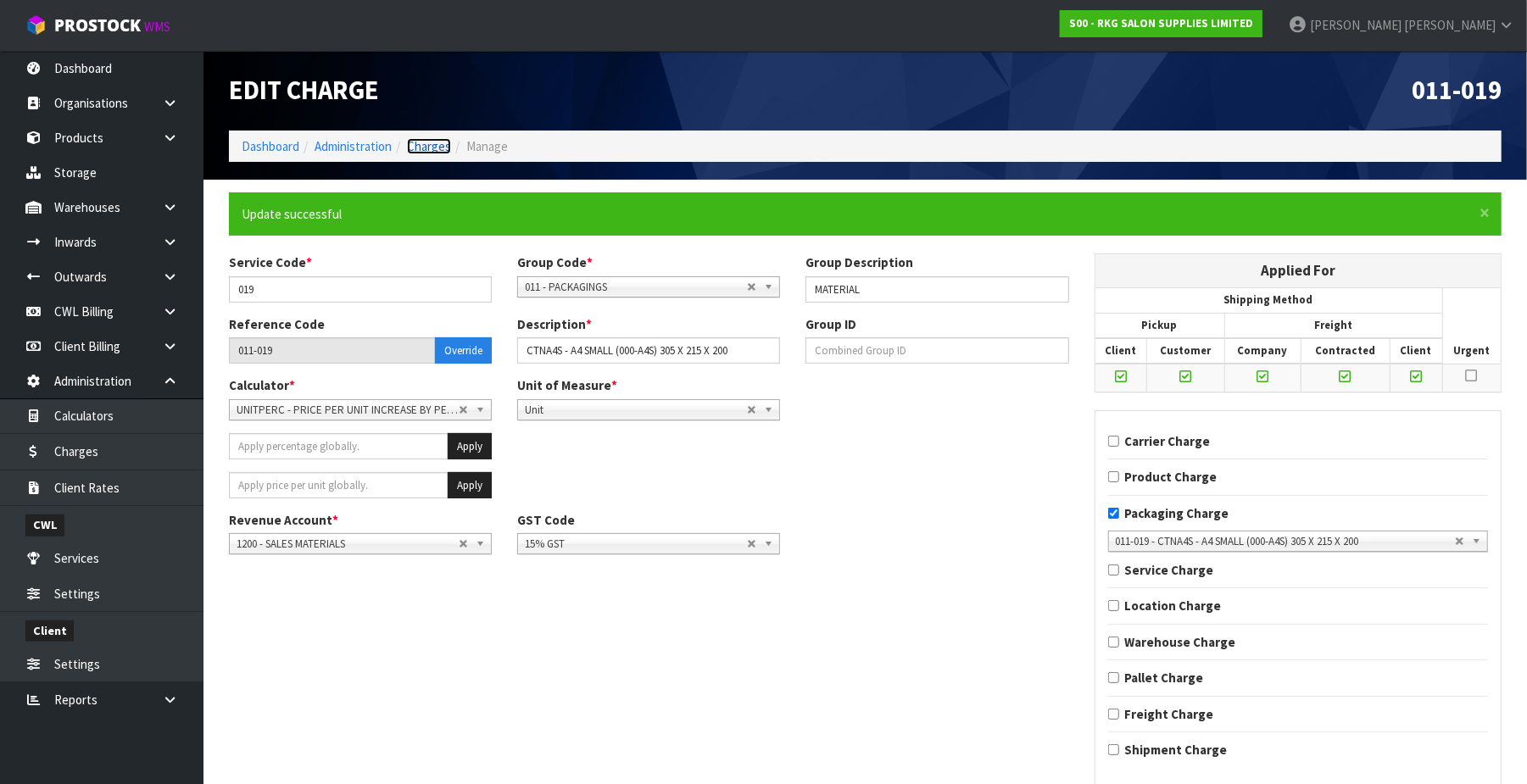
click at [427, 148] on link "Charges" at bounding box center [429, 146] width 44 height 16
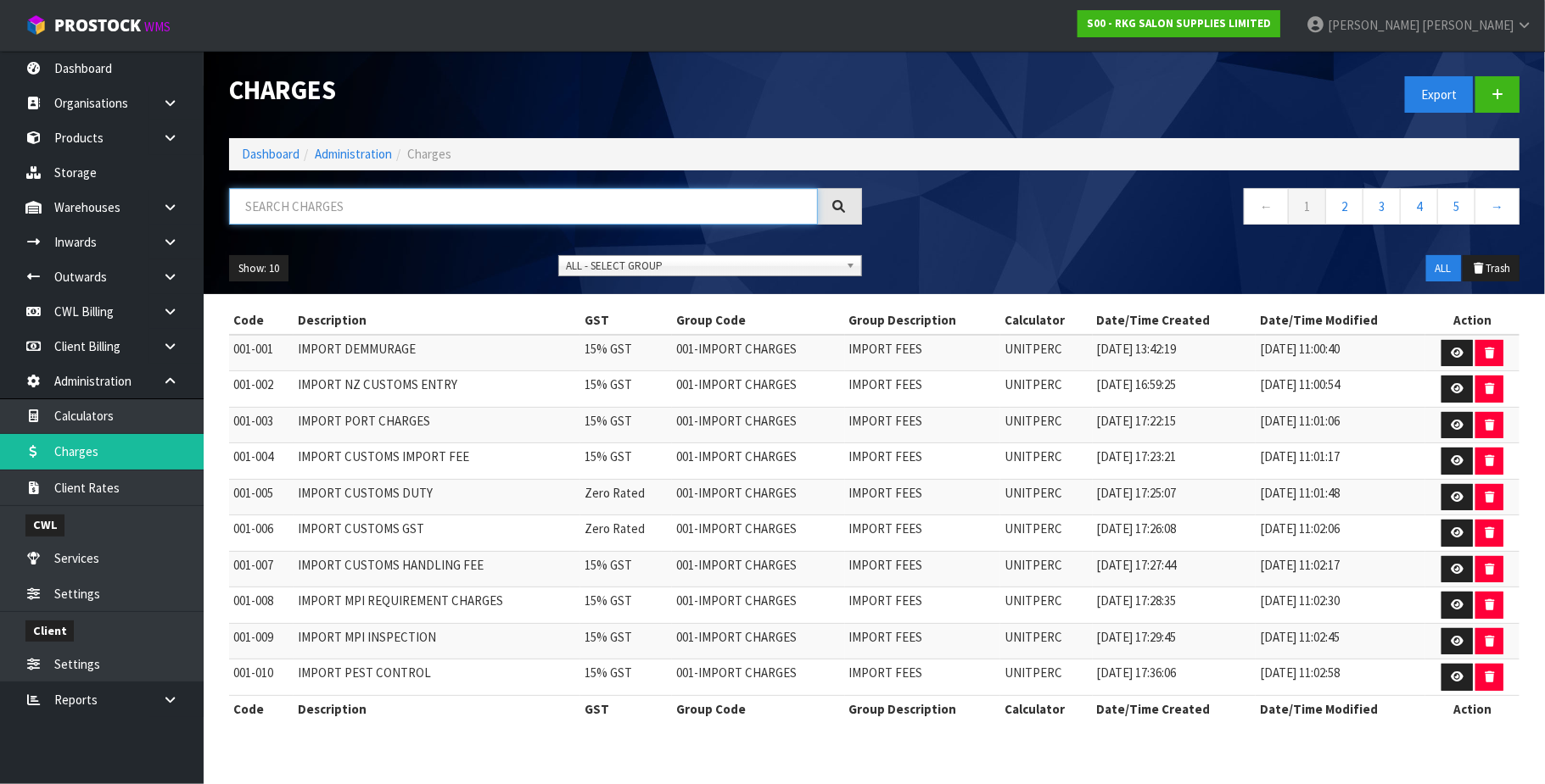
click at [312, 207] on input "text" at bounding box center [523, 206] width 589 height 36
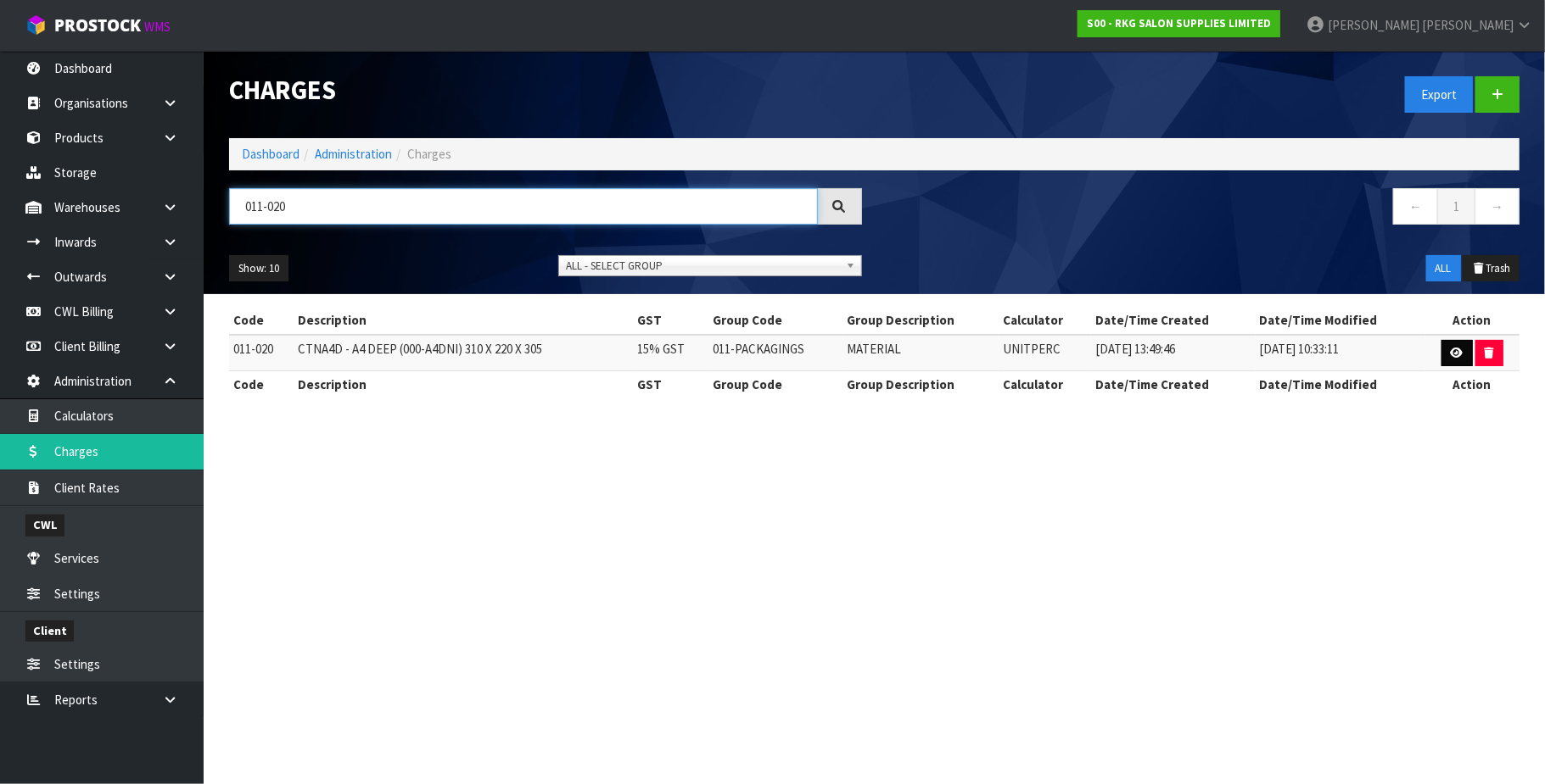
type input "011-020"
click at [1453, 347] on icon at bounding box center [1456, 352] width 13 height 11
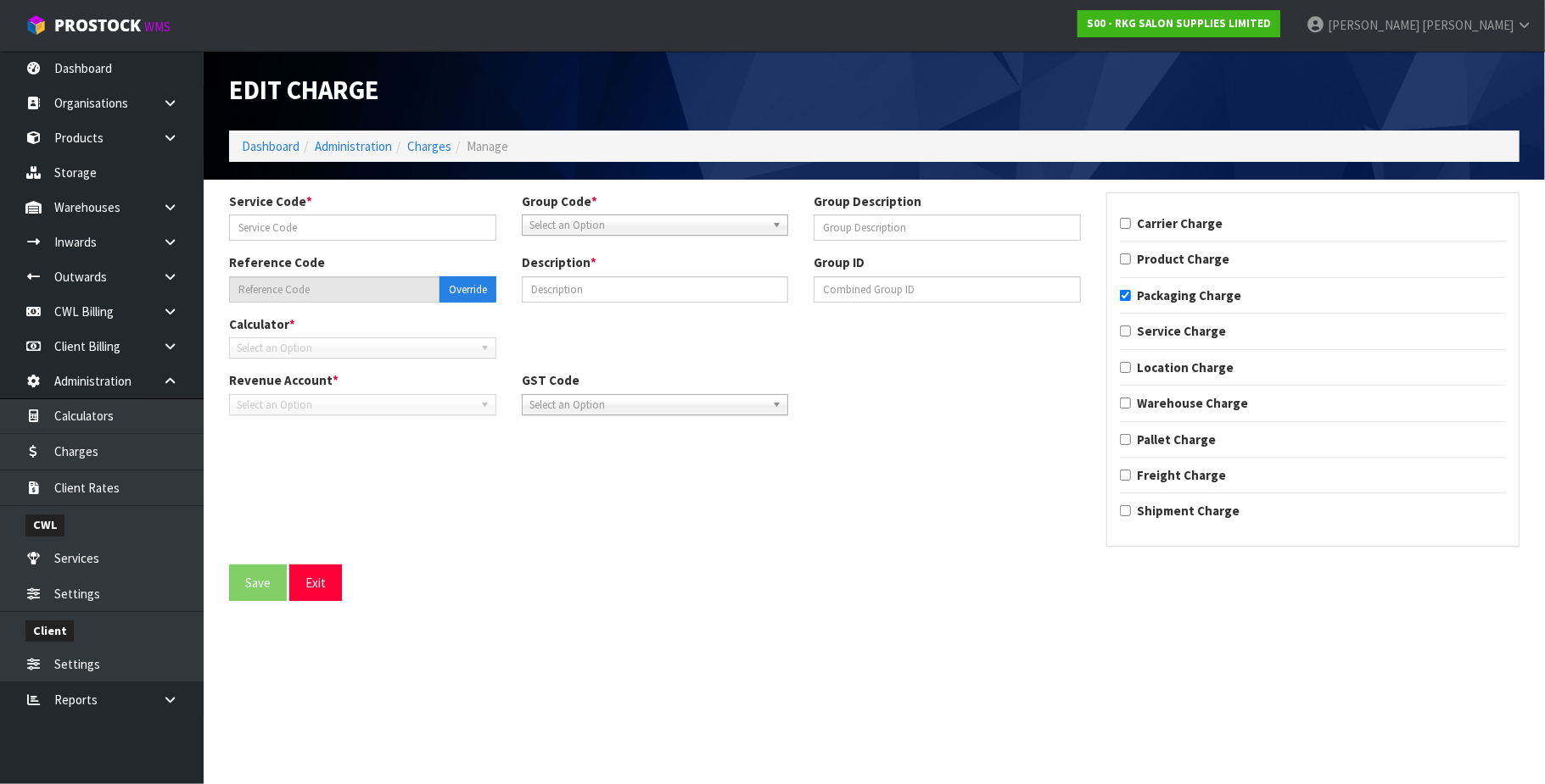
type input "020"
type input "MATERIAL"
type input "011-020"
type input "CTNA4D - A4 DEEP (000-A4DNI) 310 X 220 X 305"
checkbox input "true"
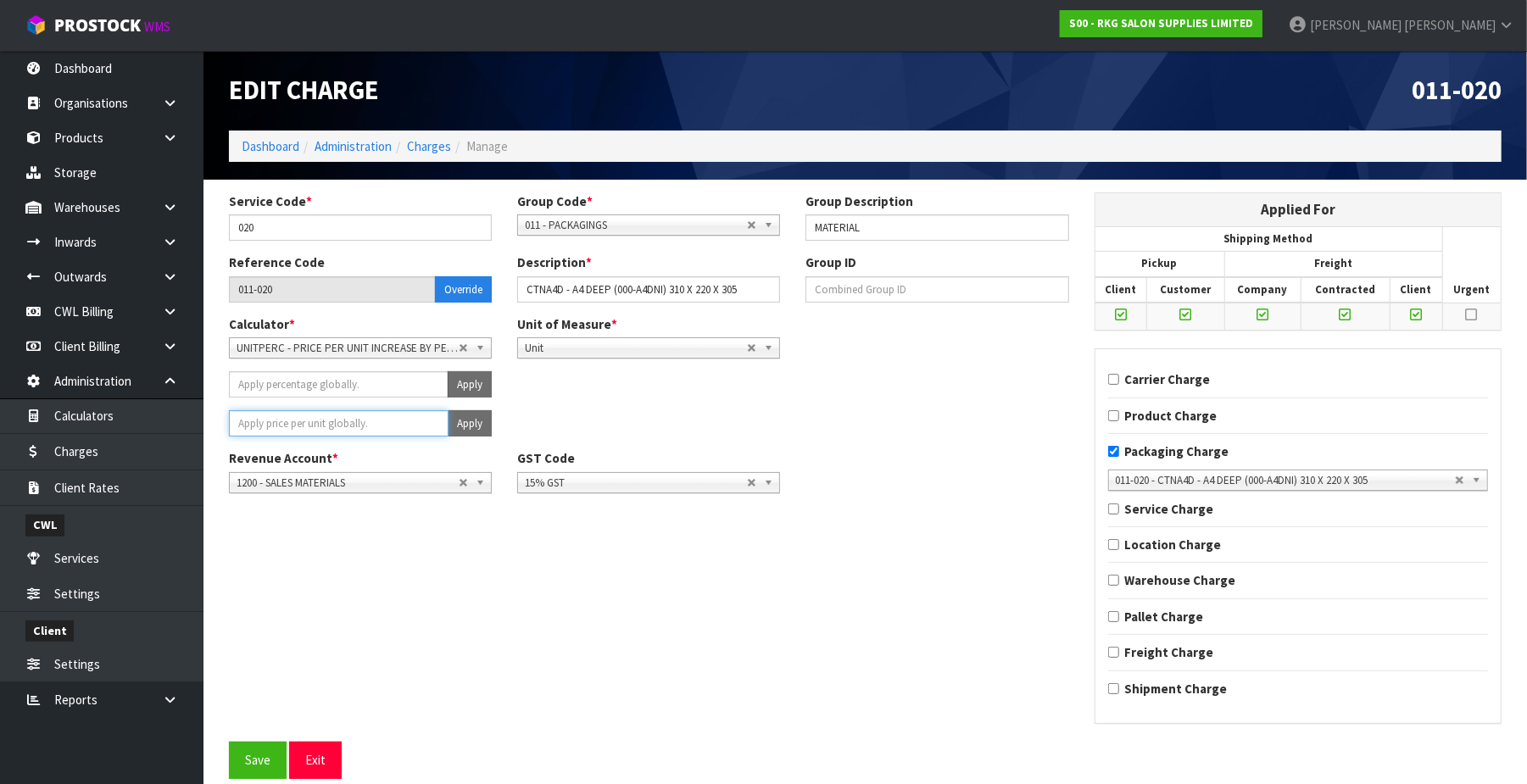
click at [400, 426] on input "number" at bounding box center [338, 423] width 220 height 27
type input "1.49"
click at [470, 417] on button "Apply" at bounding box center [470, 423] width 44 height 27
click at [469, 426] on button "Confirm Apply" at bounding box center [451, 423] width 82 height 27
click at [269, 752] on button "Save" at bounding box center [257, 759] width 57 height 36
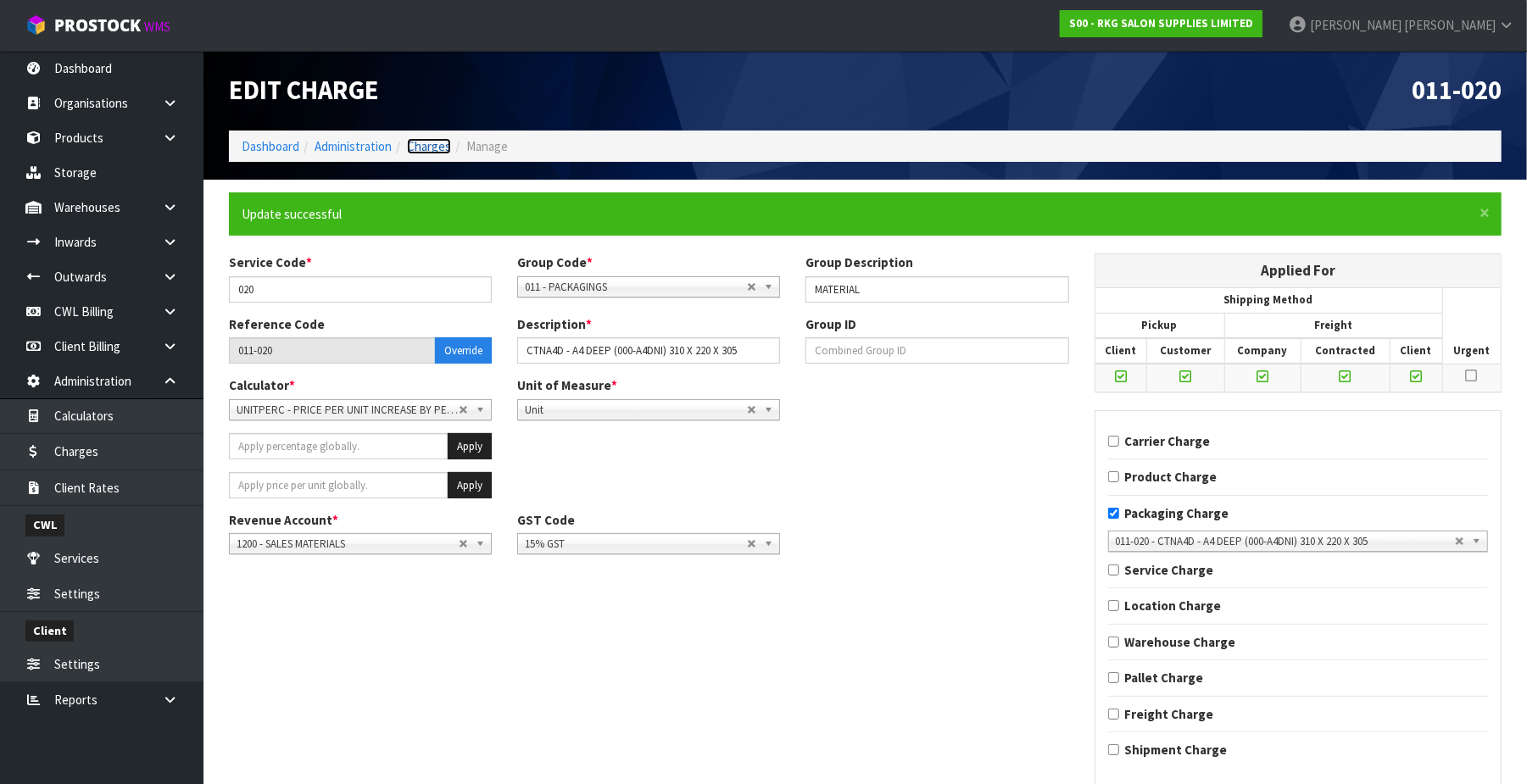
click at [439, 150] on link "Charges" at bounding box center [429, 146] width 44 height 16
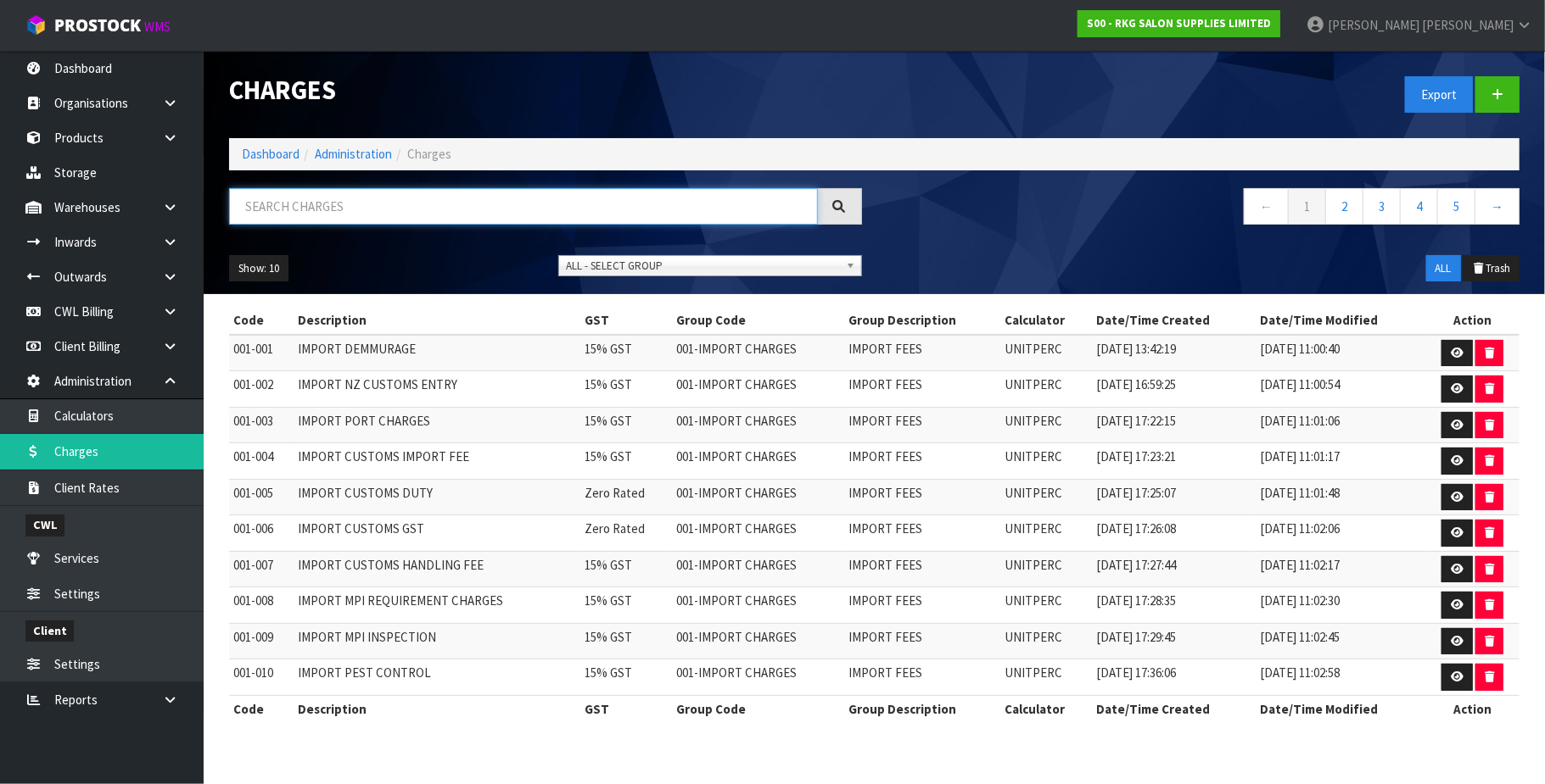
click at [273, 205] on input "text" at bounding box center [523, 206] width 589 height 36
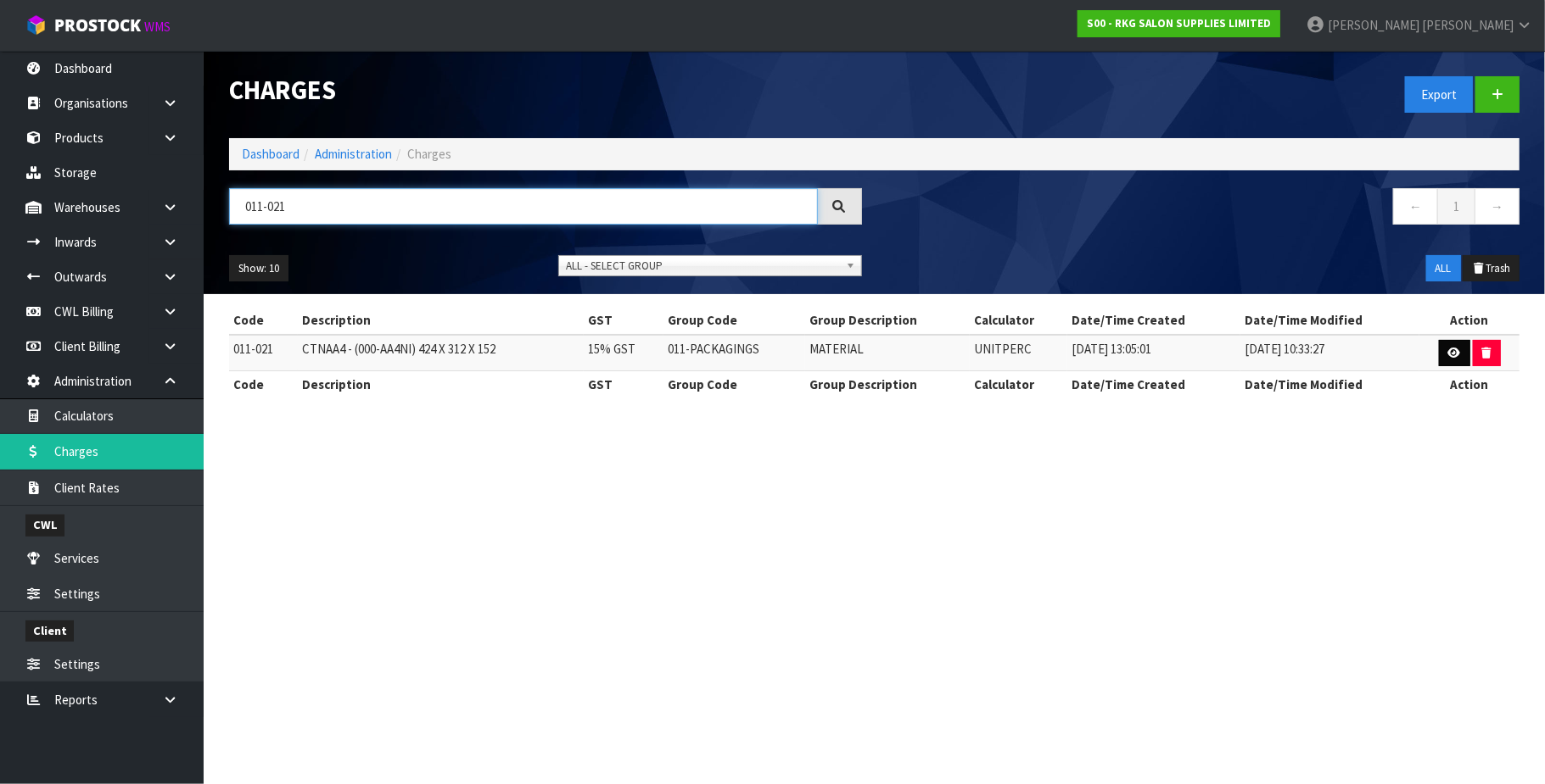
type input "011-021"
click at [1452, 344] on link at bounding box center [1454, 354] width 32 height 28
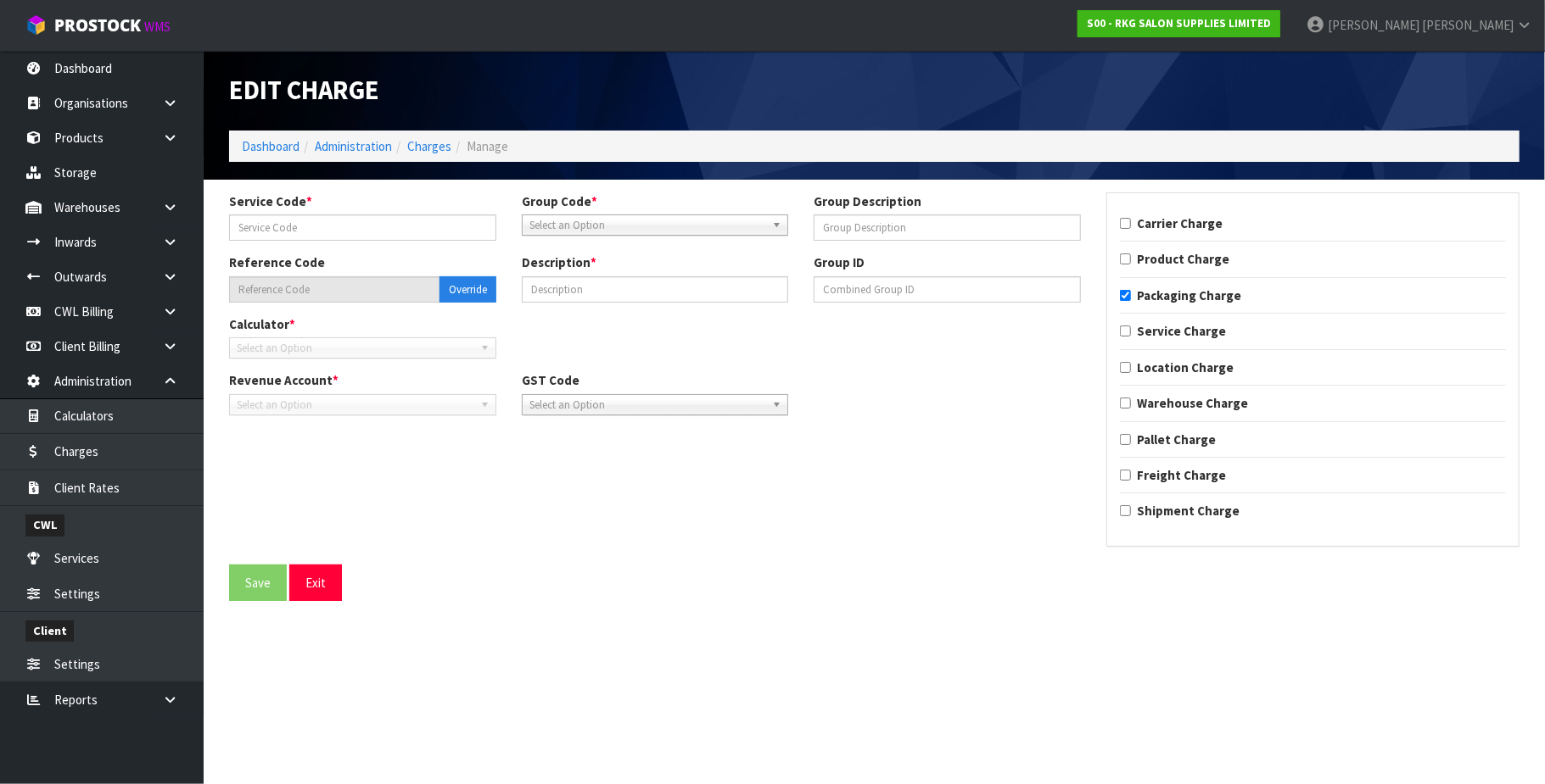
type input "021"
type input "MATERIAL"
type input "011-021"
type input "CTNAA4 - (000-AA4NI) 424 X 312 X 152"
checkbox input "true"
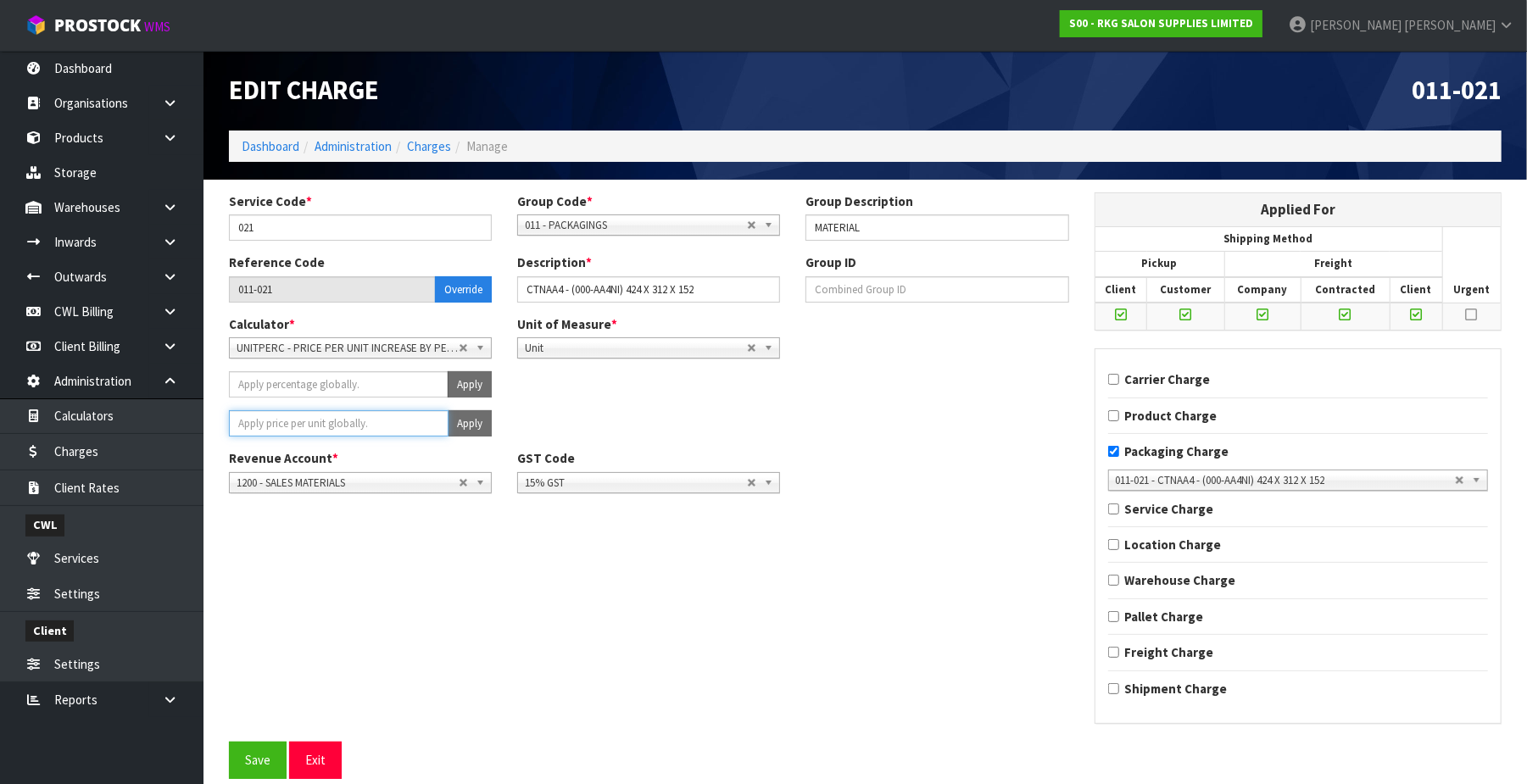
click at [370, 424] on input "number" at bounding box center [338, 423] width 220 height 27
type input "1.75"
click at [474, 422] on button "Apply" at bounding box center [470, 423] width 44 height 27
click at [460, 418] on button "Confirm Apply" at bounding box center [451, 423] width 82 height 27
drag, startPoint x: 246, startPoint y: 778, endPoint x: 316, endPoint y: 667, distance: 131.2
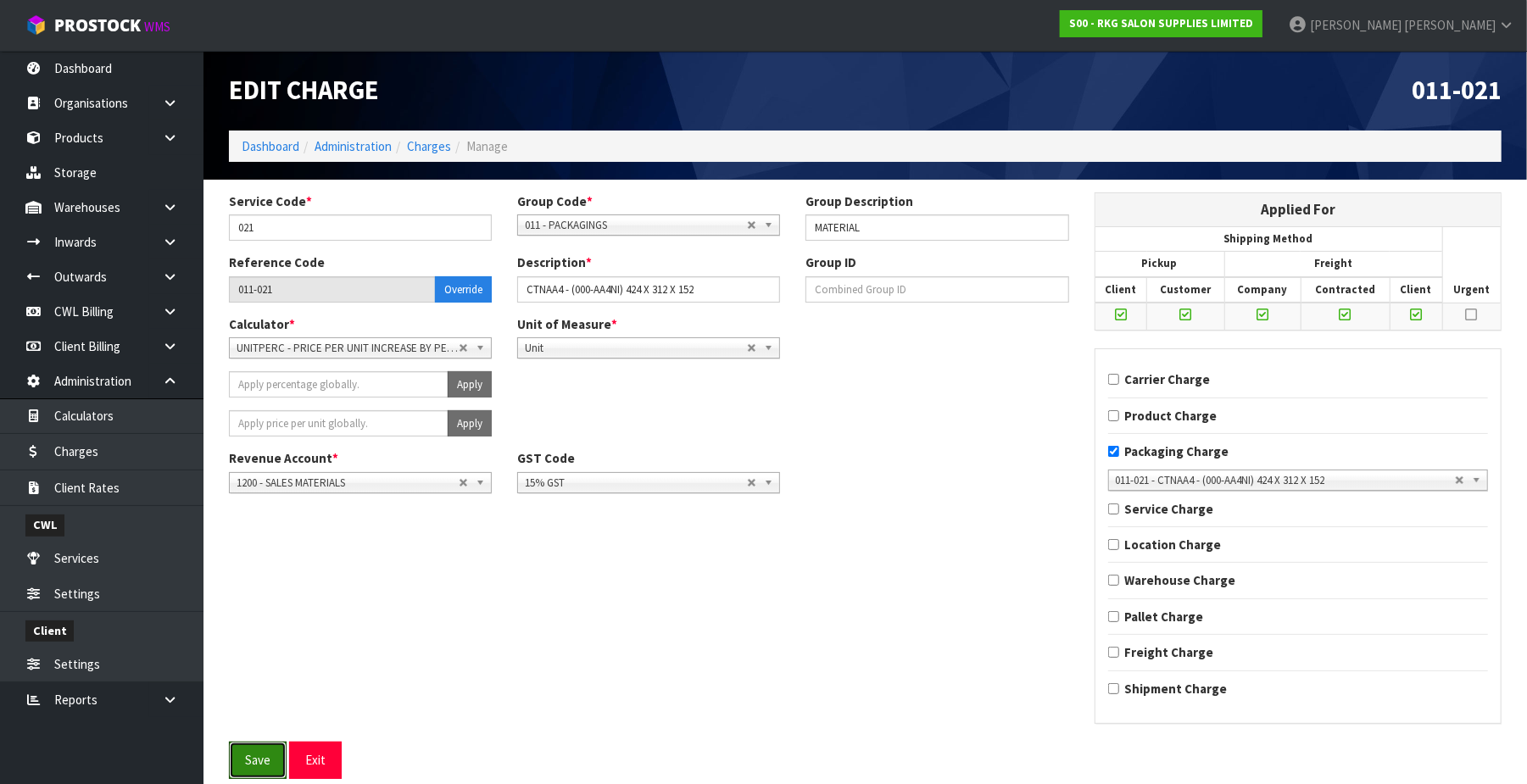
click at [246, 776] on button "Save" at bounding box center [257, 759] width 57 height 36
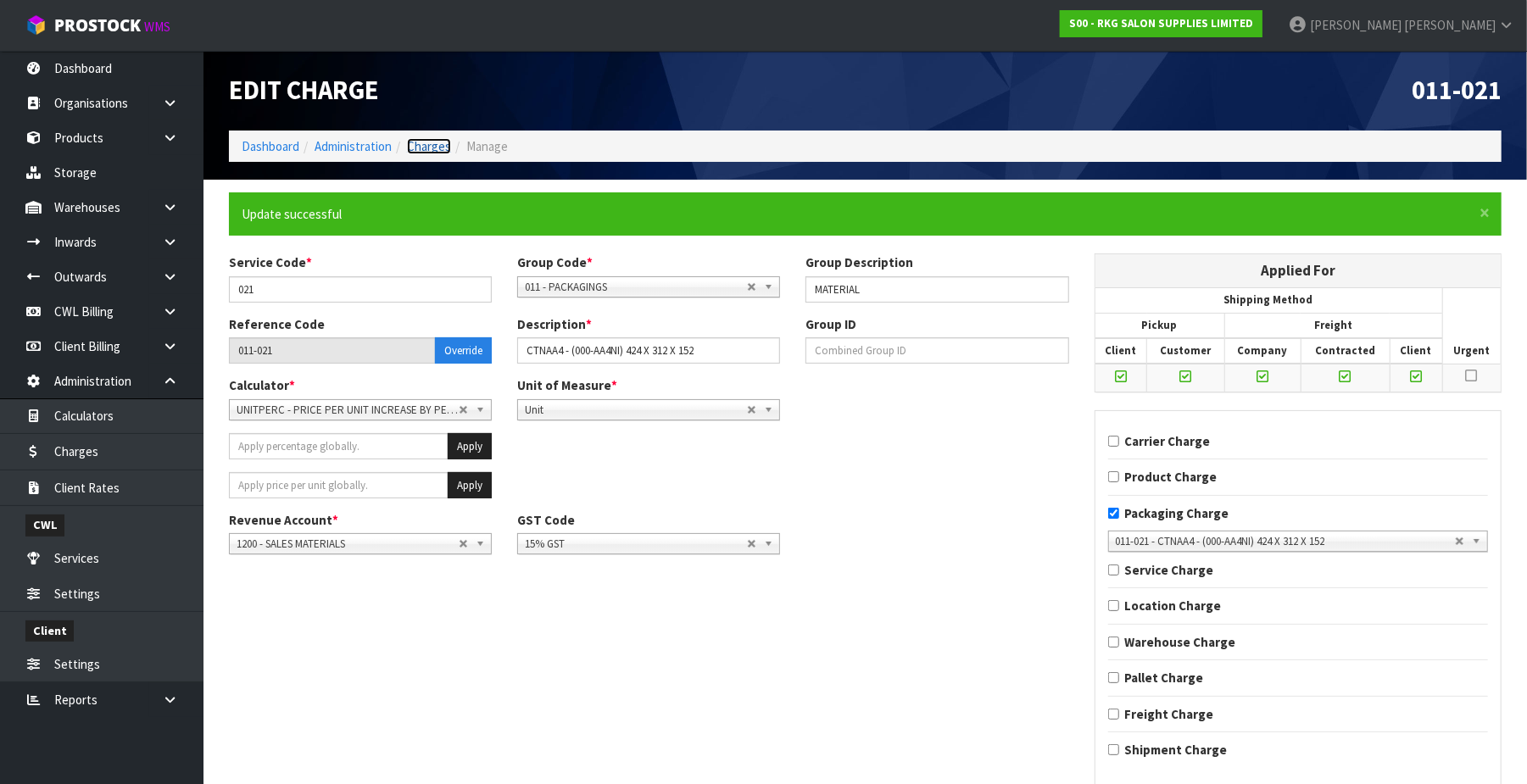
click at [417, 147] on link "Charges" at bounding box center [429, 146] width 44 height 16
click at [438, 149] on link "Charges" at bounding box center [429, 146] width 44 height 16
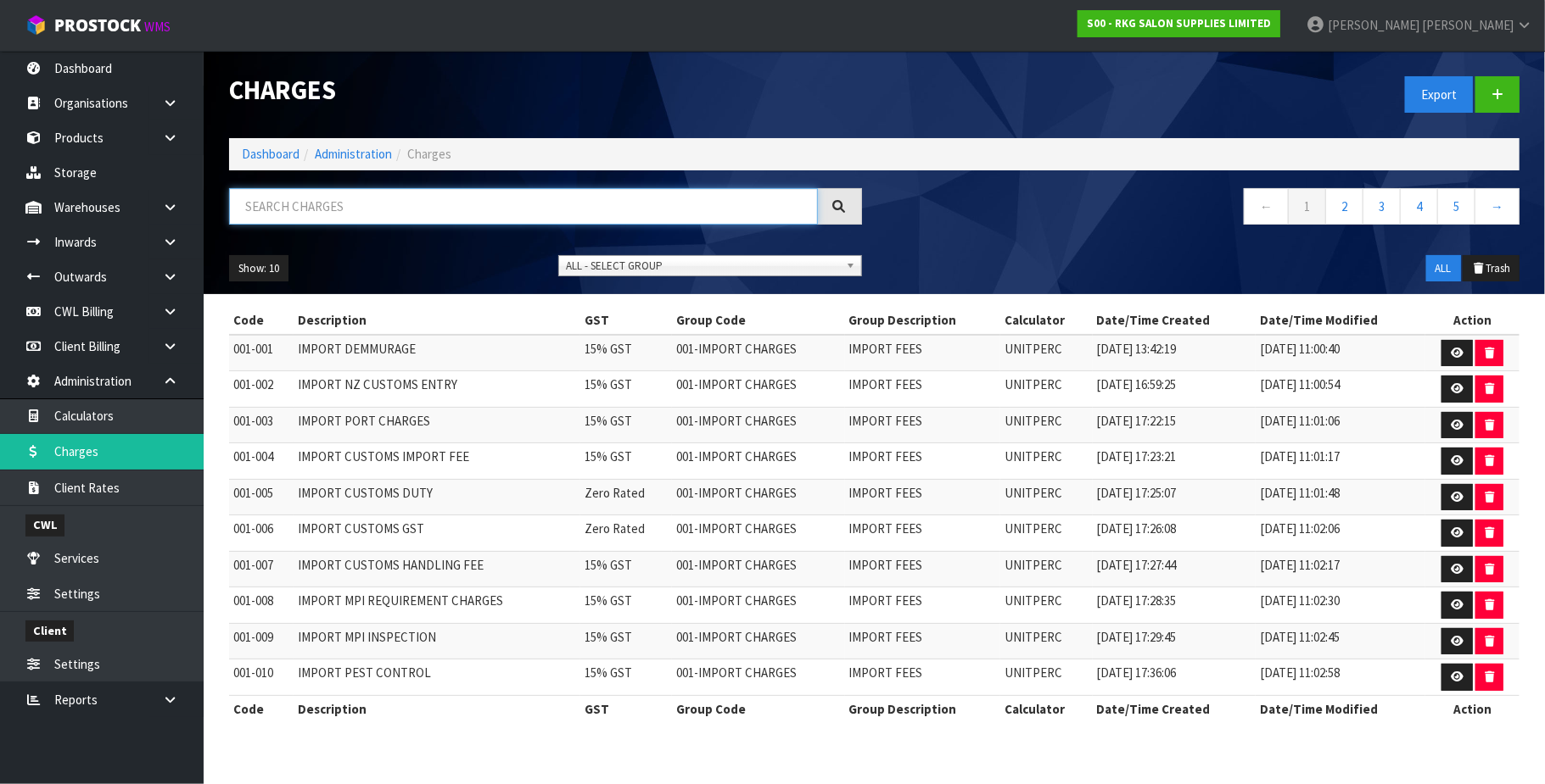
click at [331, 210] on input "text" at bounding box center [523, 206] width 589 height 36
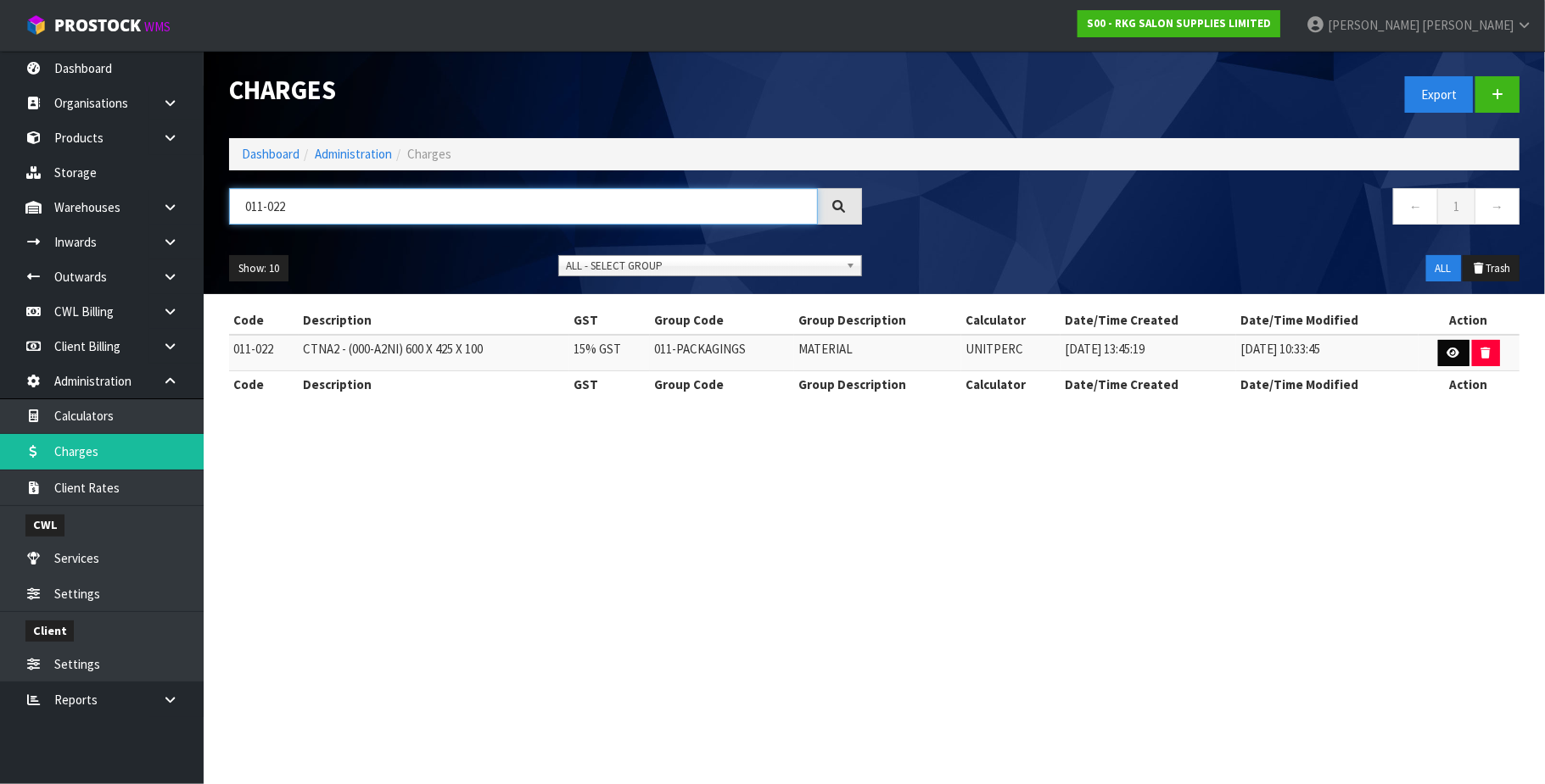
type input "011-022"
click at [1447, 346] on link at bounding box center [1453, 354] width 32 height 28
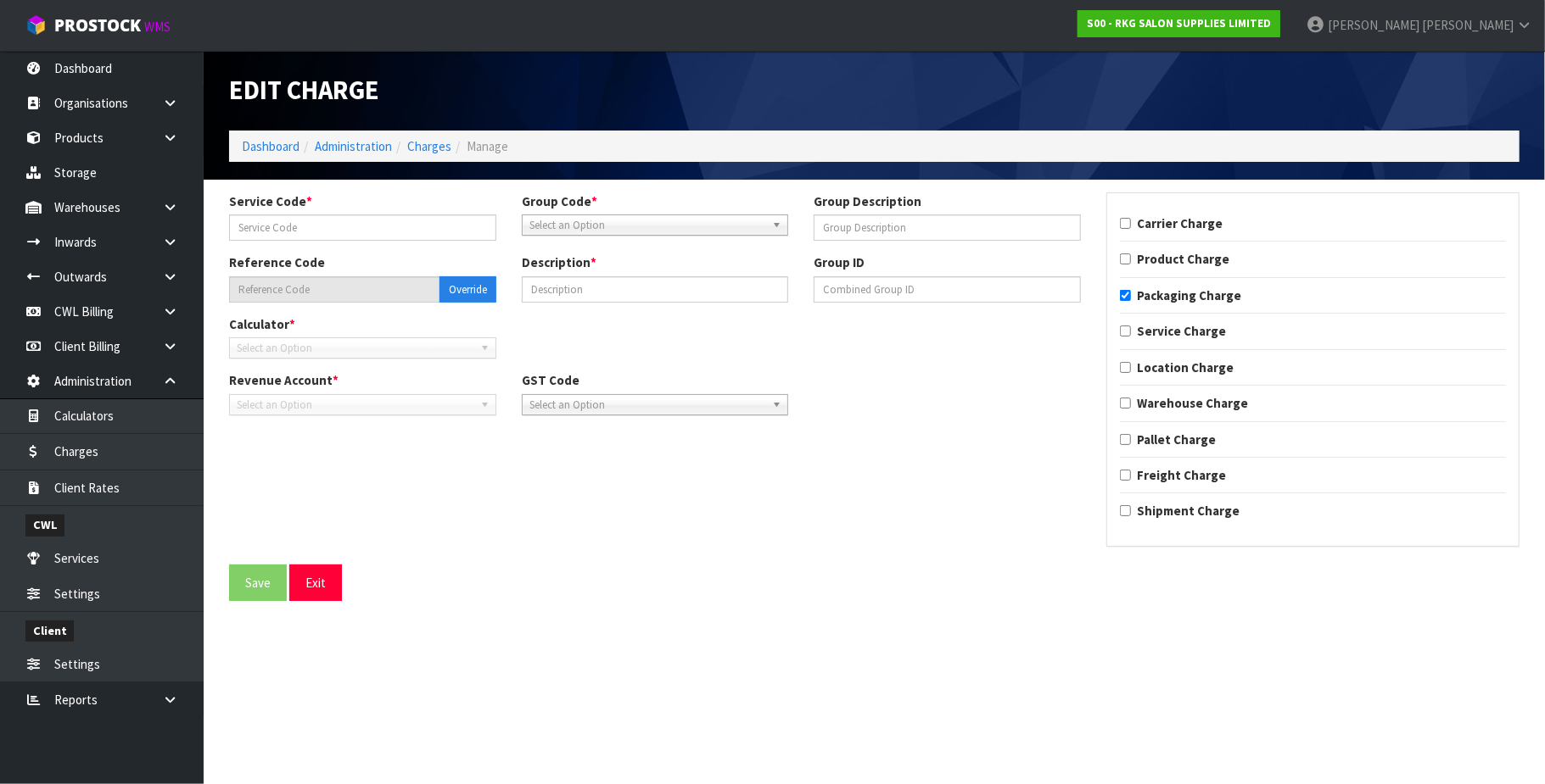
type input "022"
type input "MATERIAL"
type input "011-022"
type input "CTNA2 - (000-A2NI) 600 X 425 X 100"
checkbox input "true"
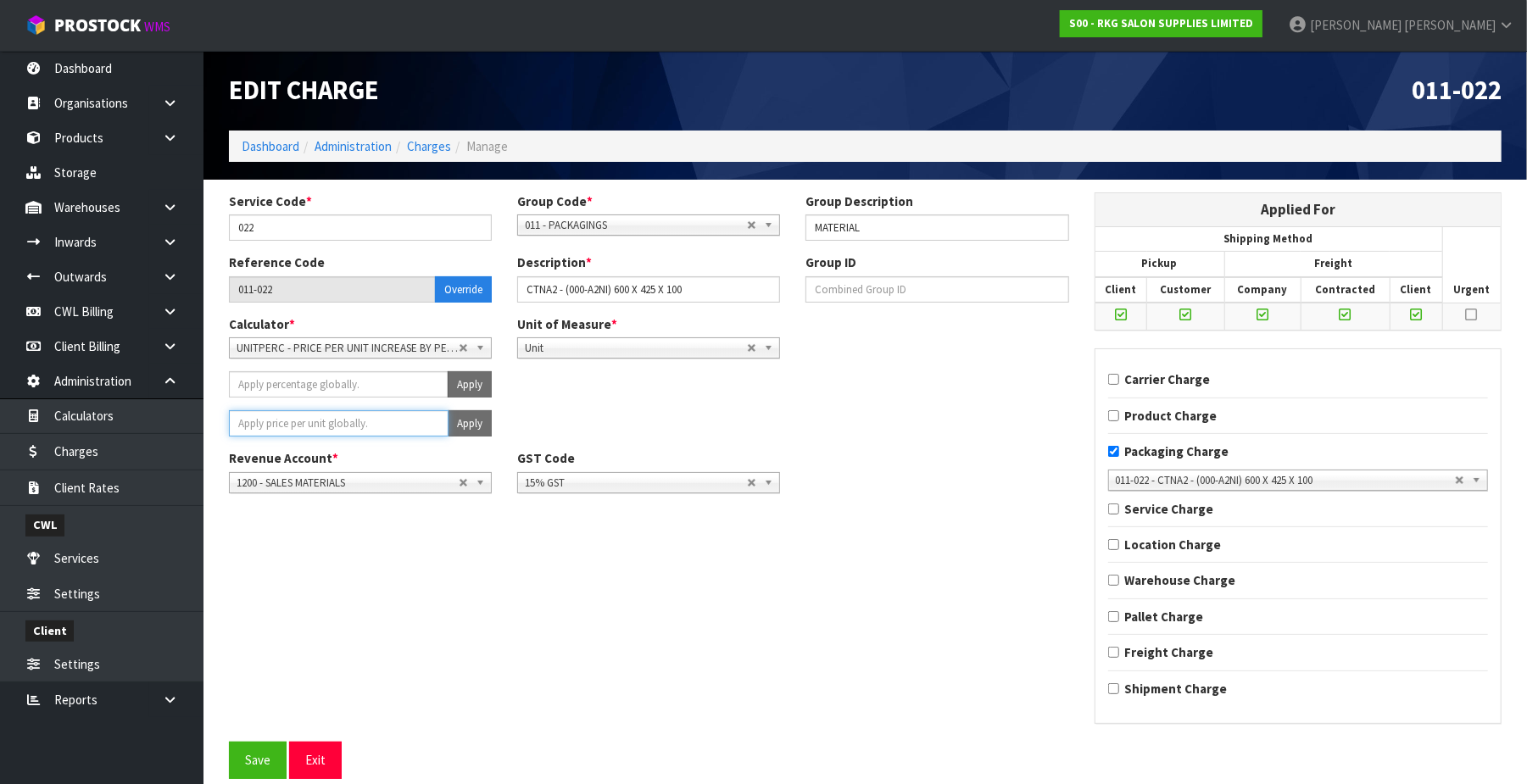
click at [327, 414] on input "number" at bounding box center [338, 423] width 220 height 27
type input "2.86"
click at [463, 427] on button "Apply" at bounding box center [470, 423] width 44 height 27
click at [460, 421] on button "Confirm Apply" at bounding box center [451, 423] width 82 height 27
drag, startPoint x: 248, startPoint y: 773, endPoint x: 303, endPoint y: 673, distance: 114.1
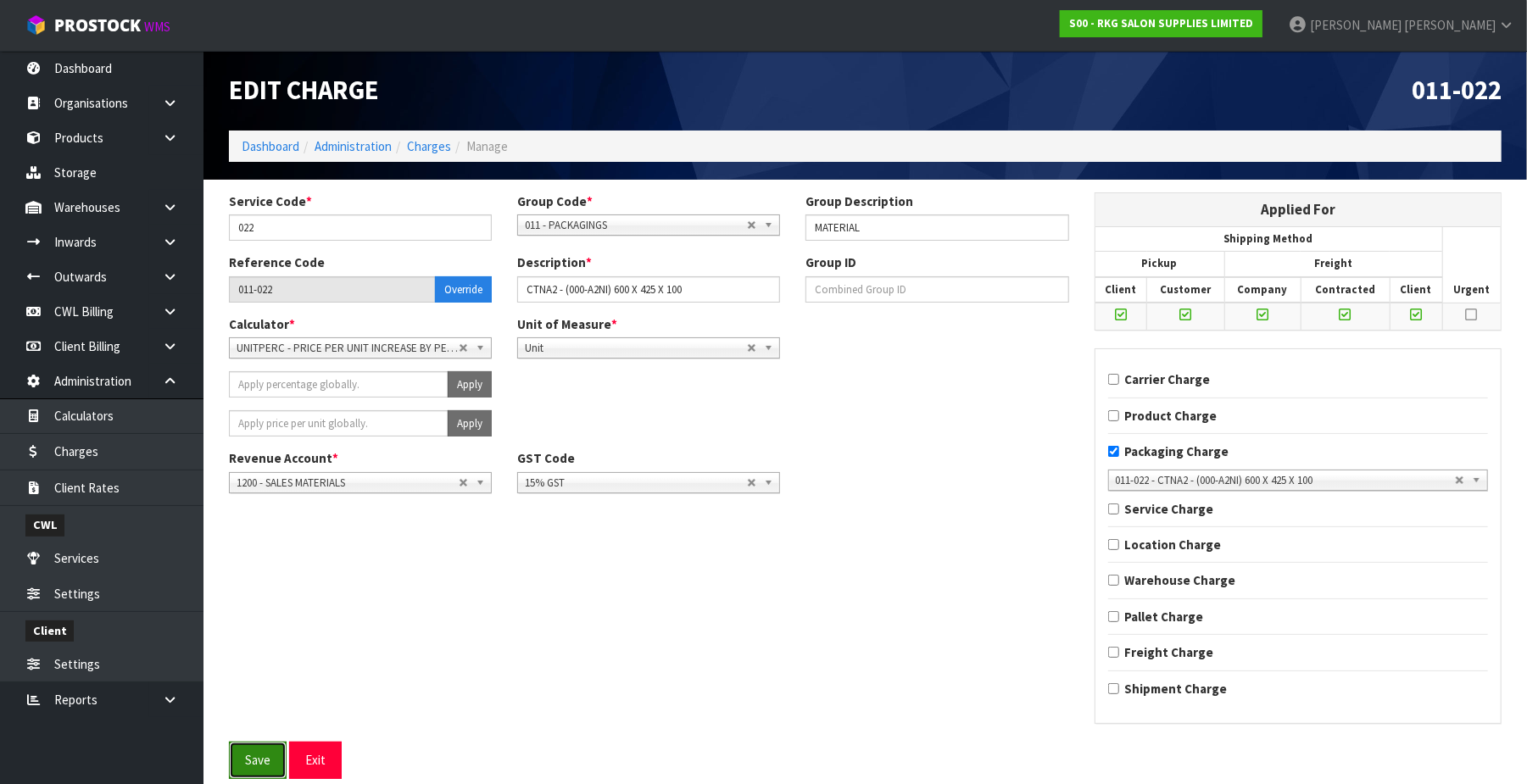
click at [249, 773] on button "Save" at bounding box center [257, 759] width 57 height 36
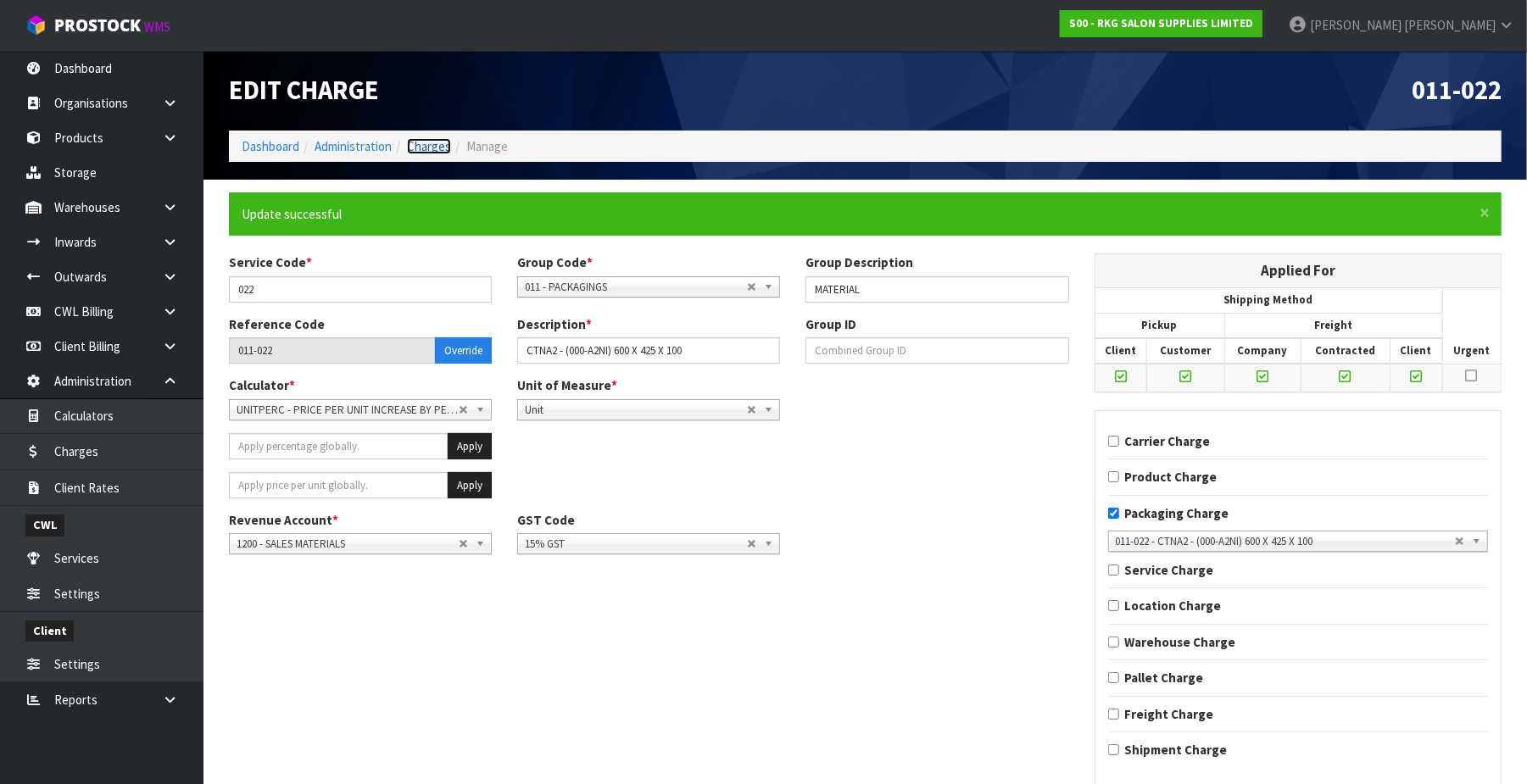
click at [435, 150] on link "Charges" at bounding box center [429, 146] width 44 height 16
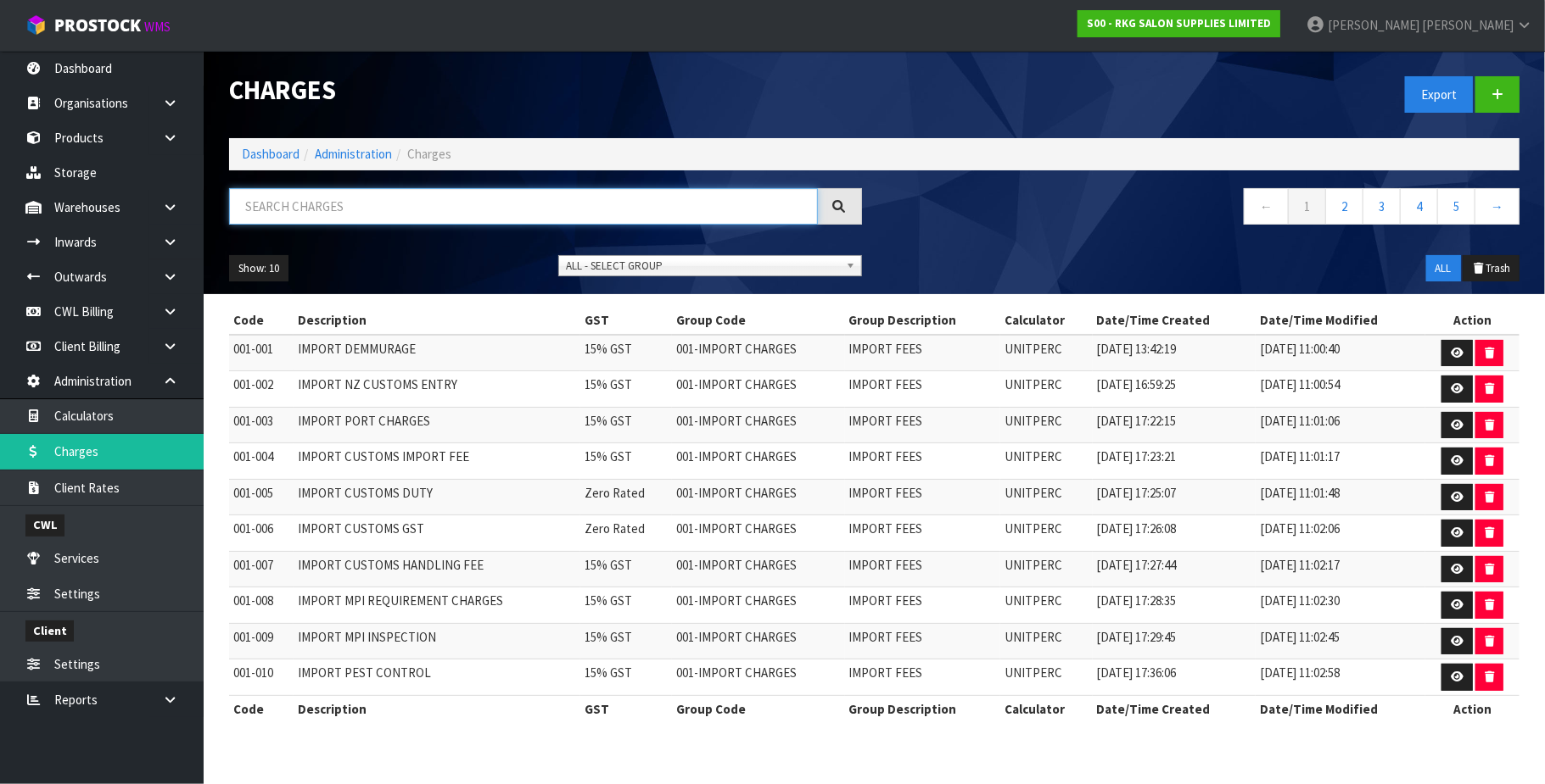
click at [299, 204] on input "text" at bounding box center [523, 206] width 589 height 36
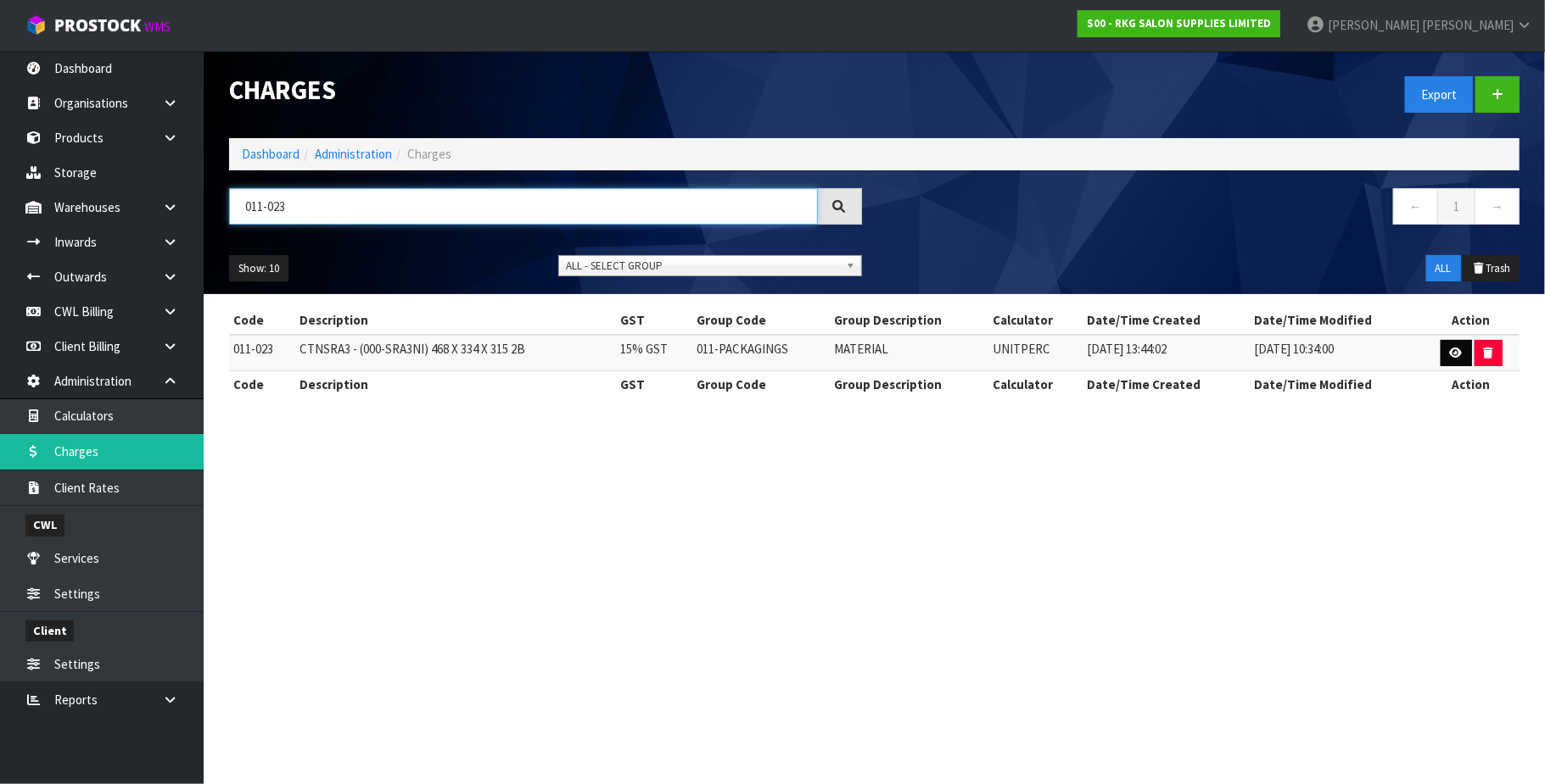
type input "011-023"
click at [1454, 349] on icon at bounding box center [1455, 352] width 13 height 11
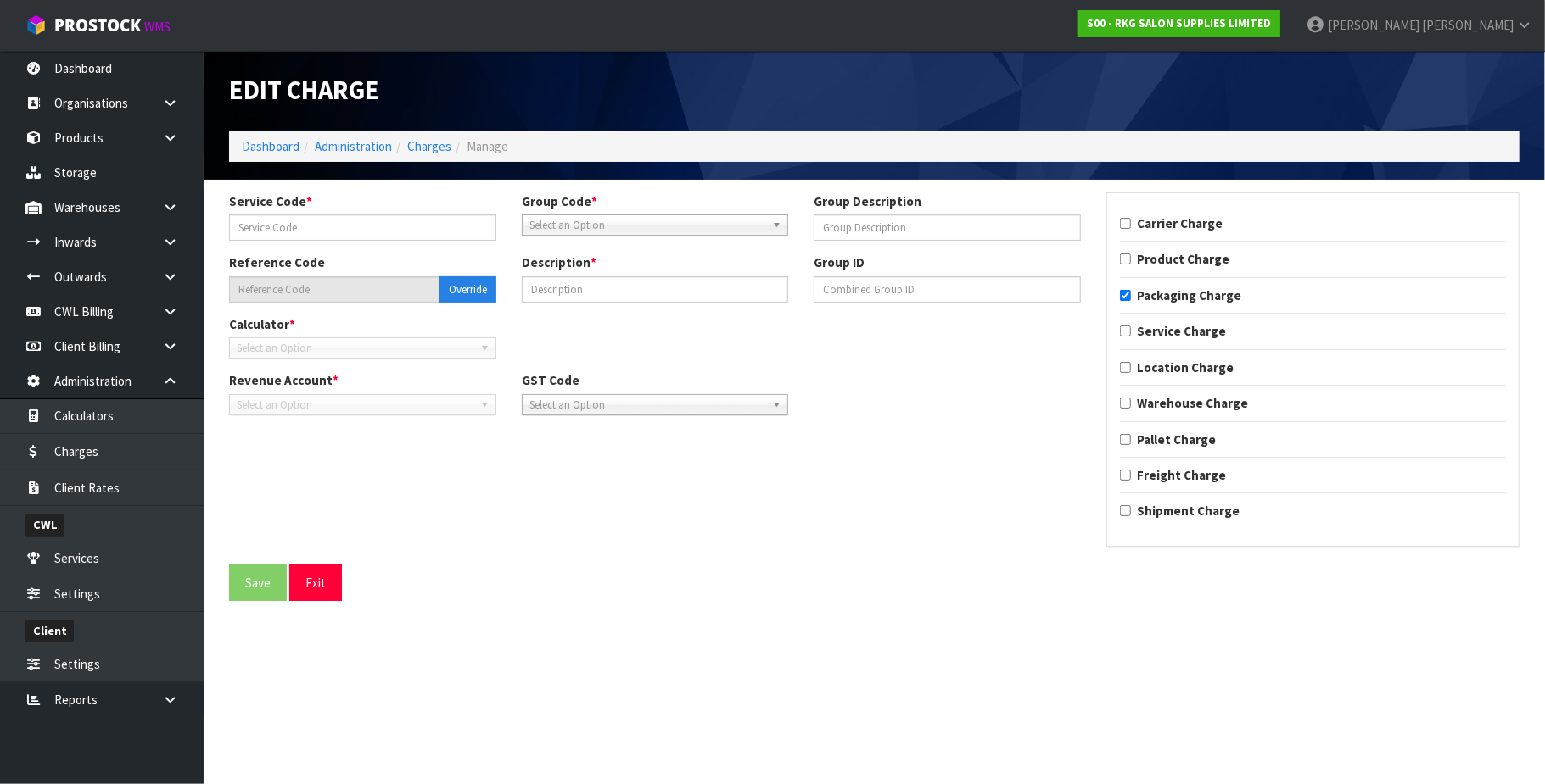
type input "023"
type input "MATERIAL"
type input "011-023"
type input "CTNSRA3 - (000-SRA3NI) 468 X 334 X 315 2B"
checkbox input "true"
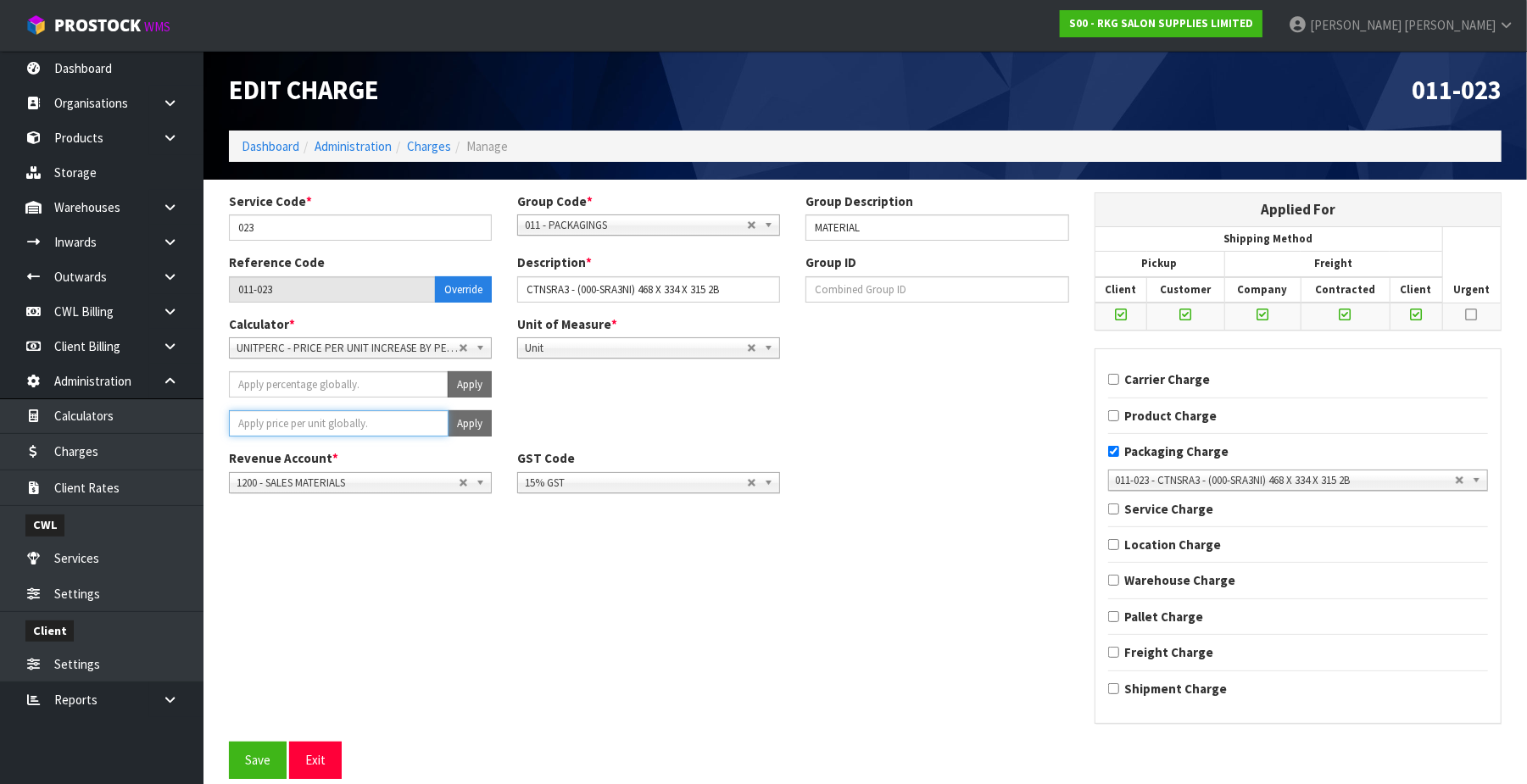
click at [323, 419] on input "number" at bounding box center [338, 423] width 220 height 27
type input "3.5"
click at [473, 418] on button "Apply" at bounding box center [470, 423] width 44 height 27
click at [472, 420] on button "Confirm Apply" at bounding box center [451, 423] width 82 height 27
click at [271, 752] on button "Save" at bounding box center [257, 759] width 57 height 36
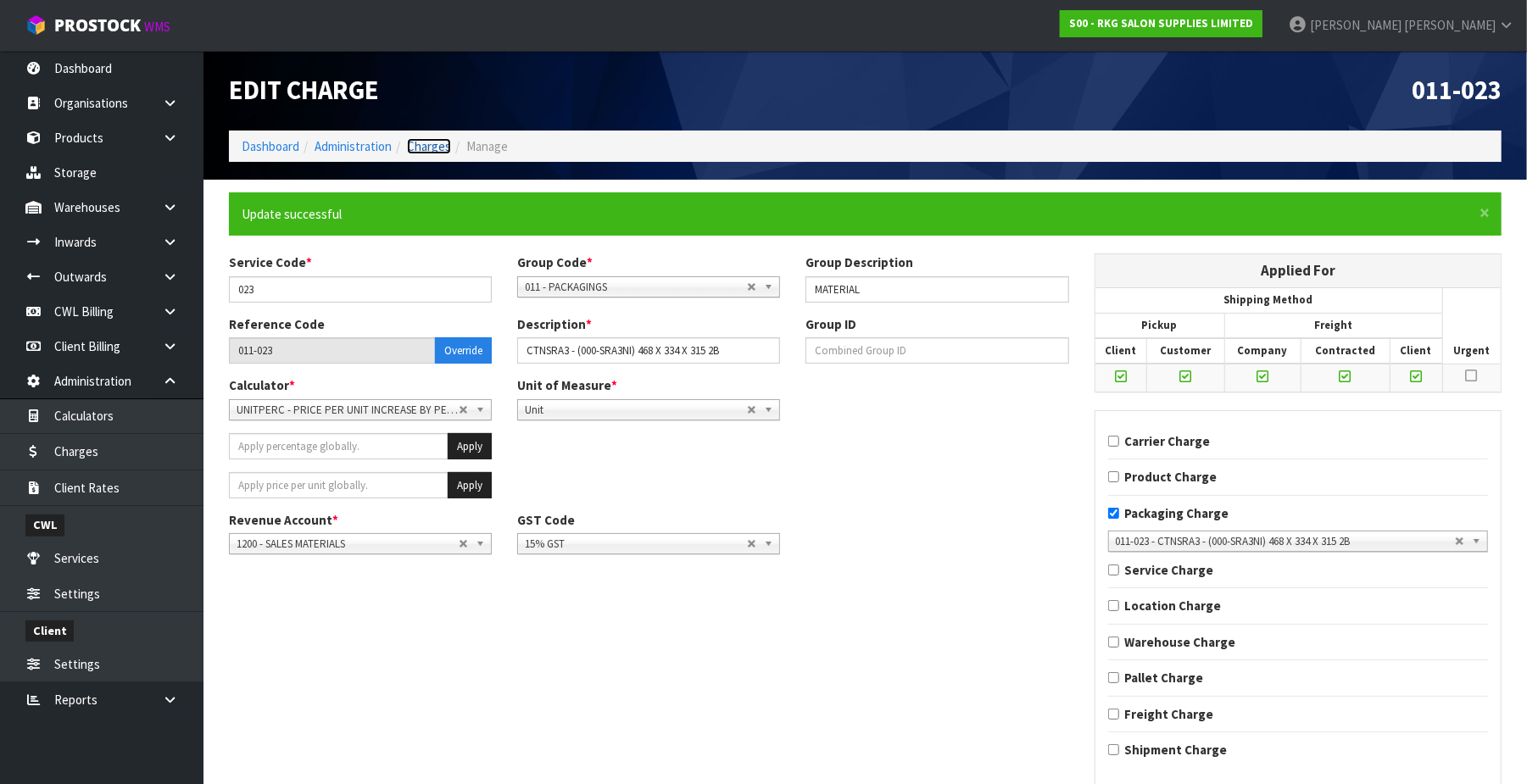
click at [439, 141] on link "Charges" at bounding box center [429, 146] width 44 height 16
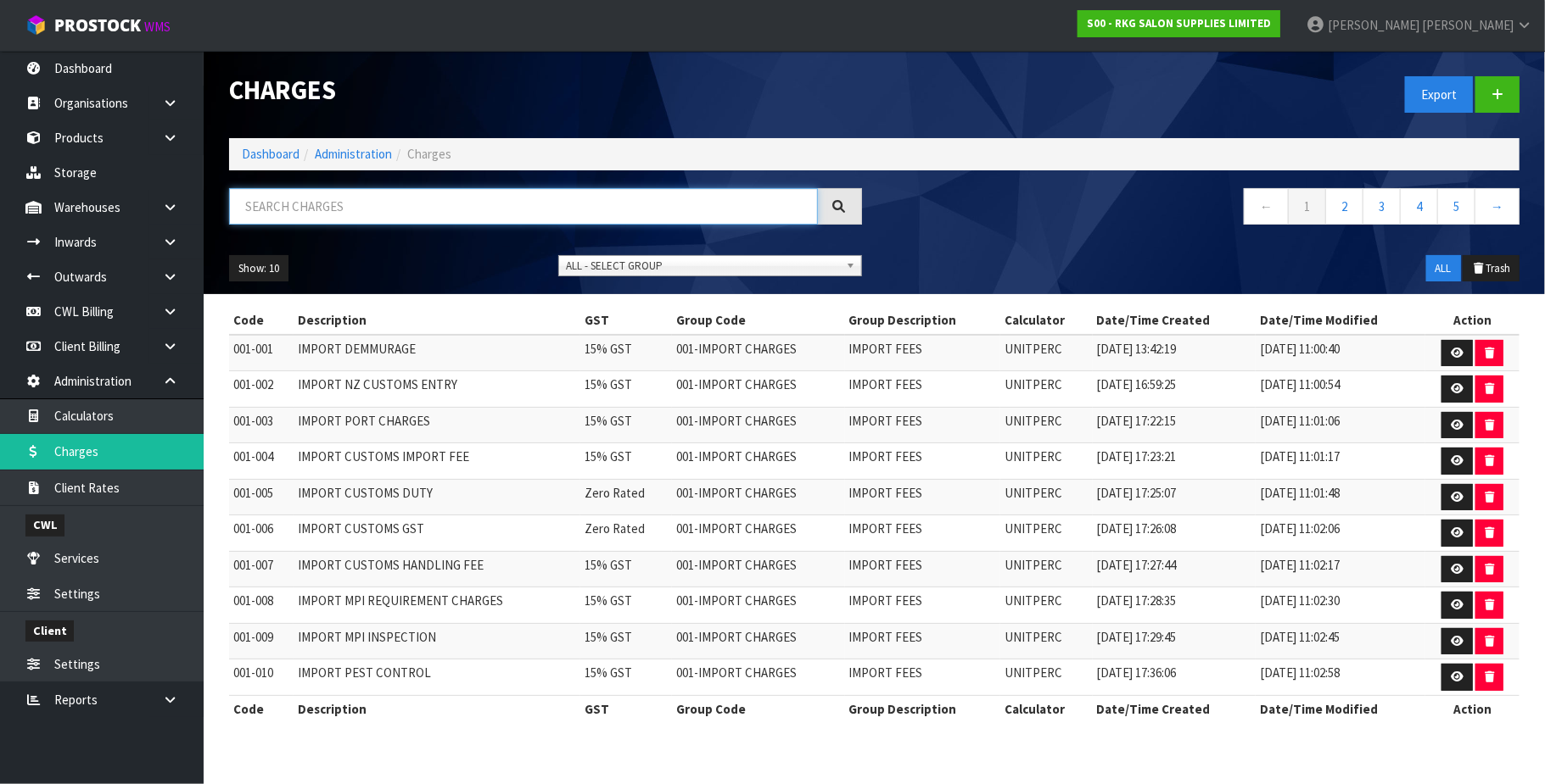
click at [299, 208] on input "text" at bounding box center [523, 206] width 589 height 36
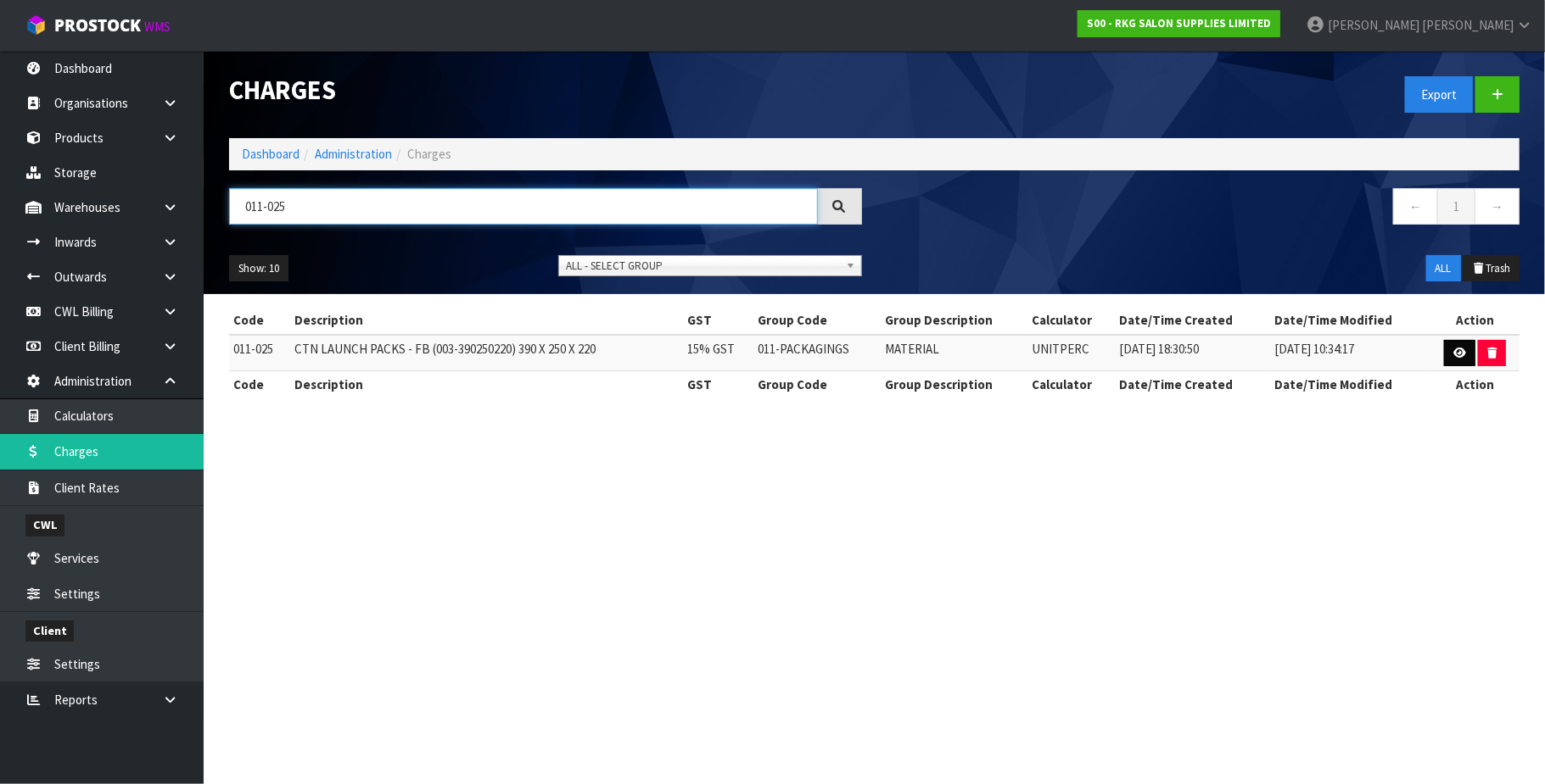
type input "011-025"
click at [1466, 353] on link at bounding box center [1459, 354] width 32 height 28
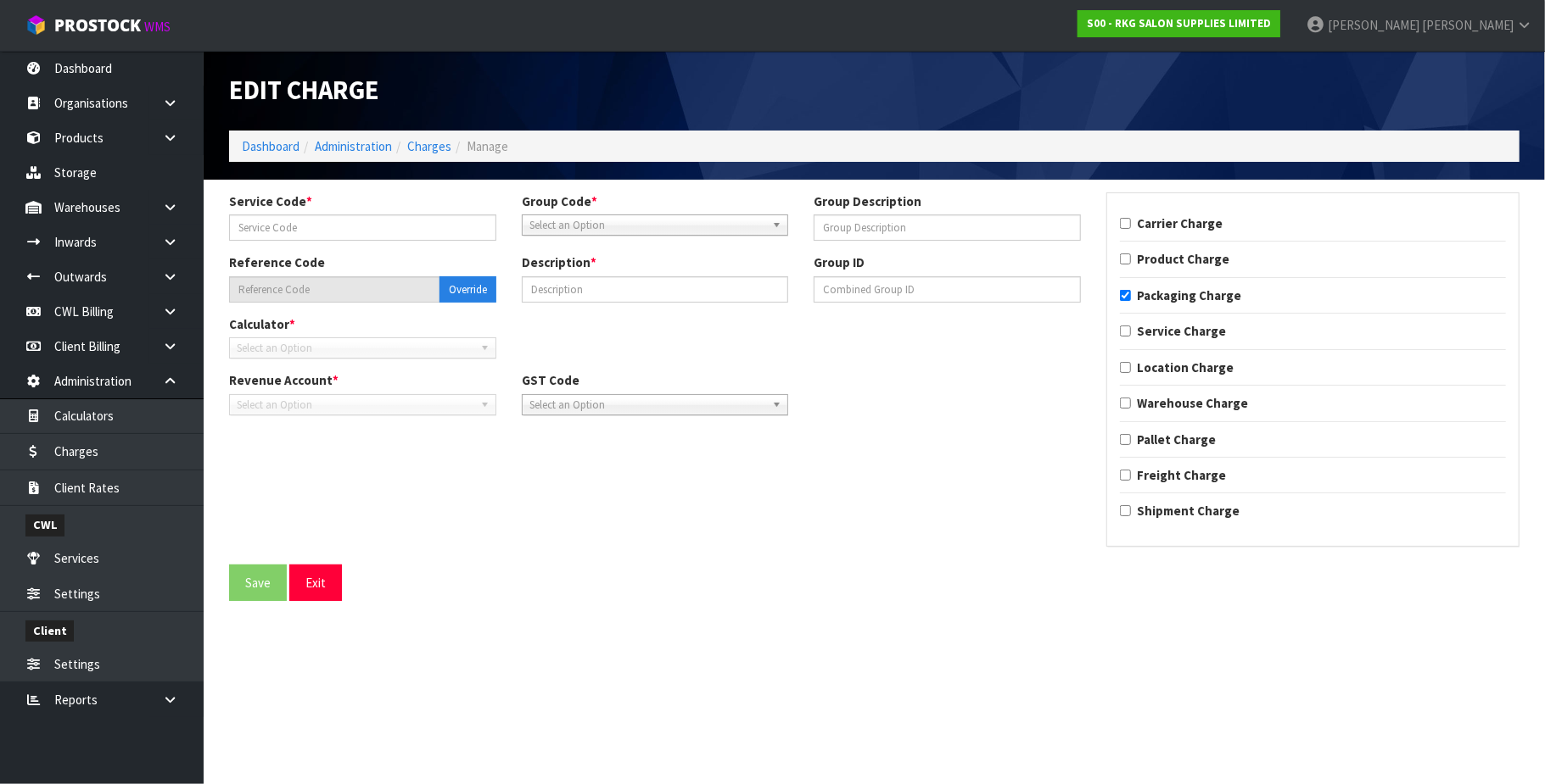
type input "025"
type input "MATERIAL"
type input "011-025"
type input "CTN LAUNCH PACKS - FB (003-390250220) 390 X 250 X 220"
checkbox input "true"
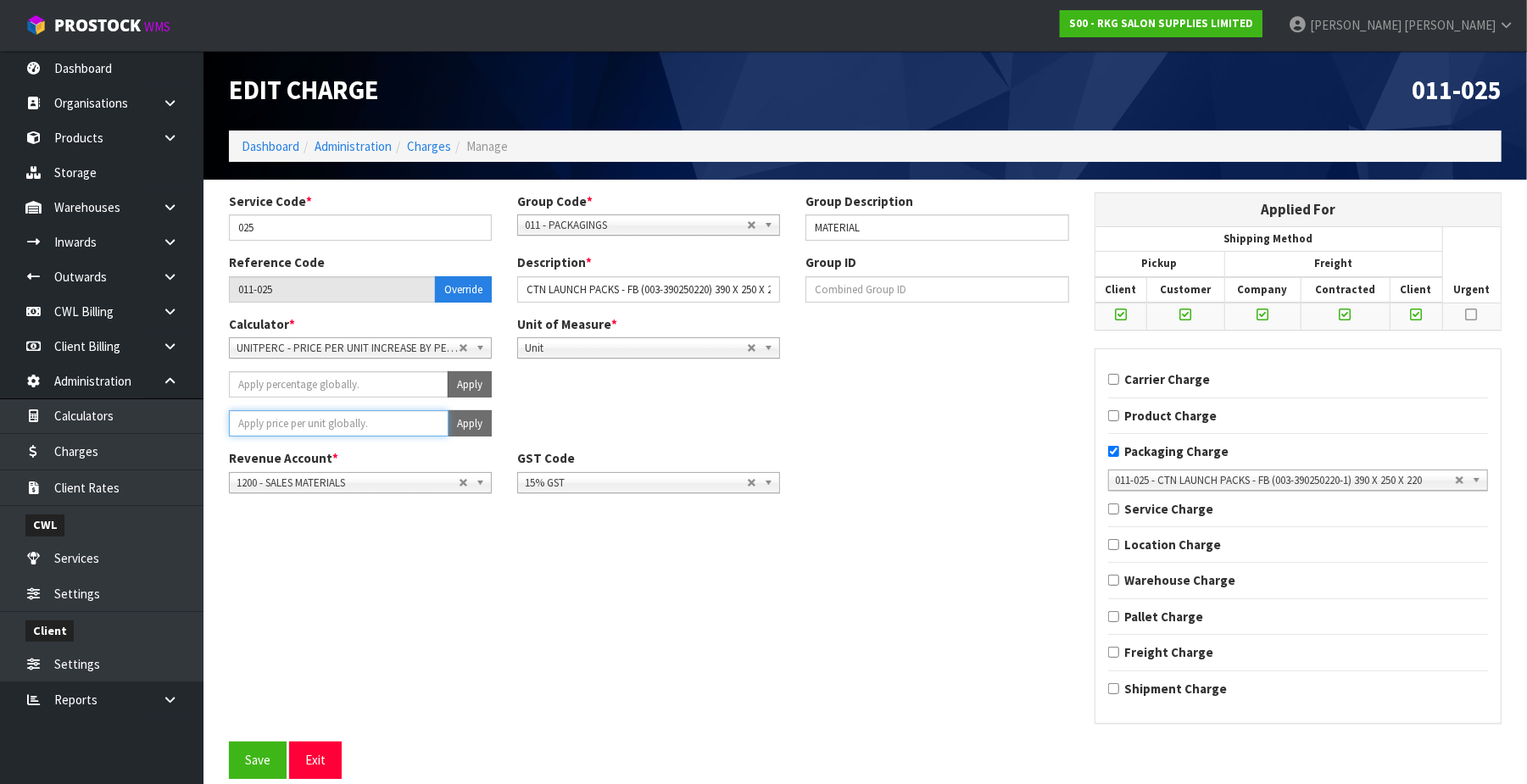
click at [370, 417] on input "number" at bounding box center [338, 423] width 220 height 27
type input "2.04"
click at [465, 420] on button "Apply" at bounding box center [470, 423] width 44 height 27
click at [442, 416] on span "Confirm" at bounding box center [439, 423] width 37 height 15
click at [246, 771] on button "Save" at bounding box center [257, 759] width 57 height 36
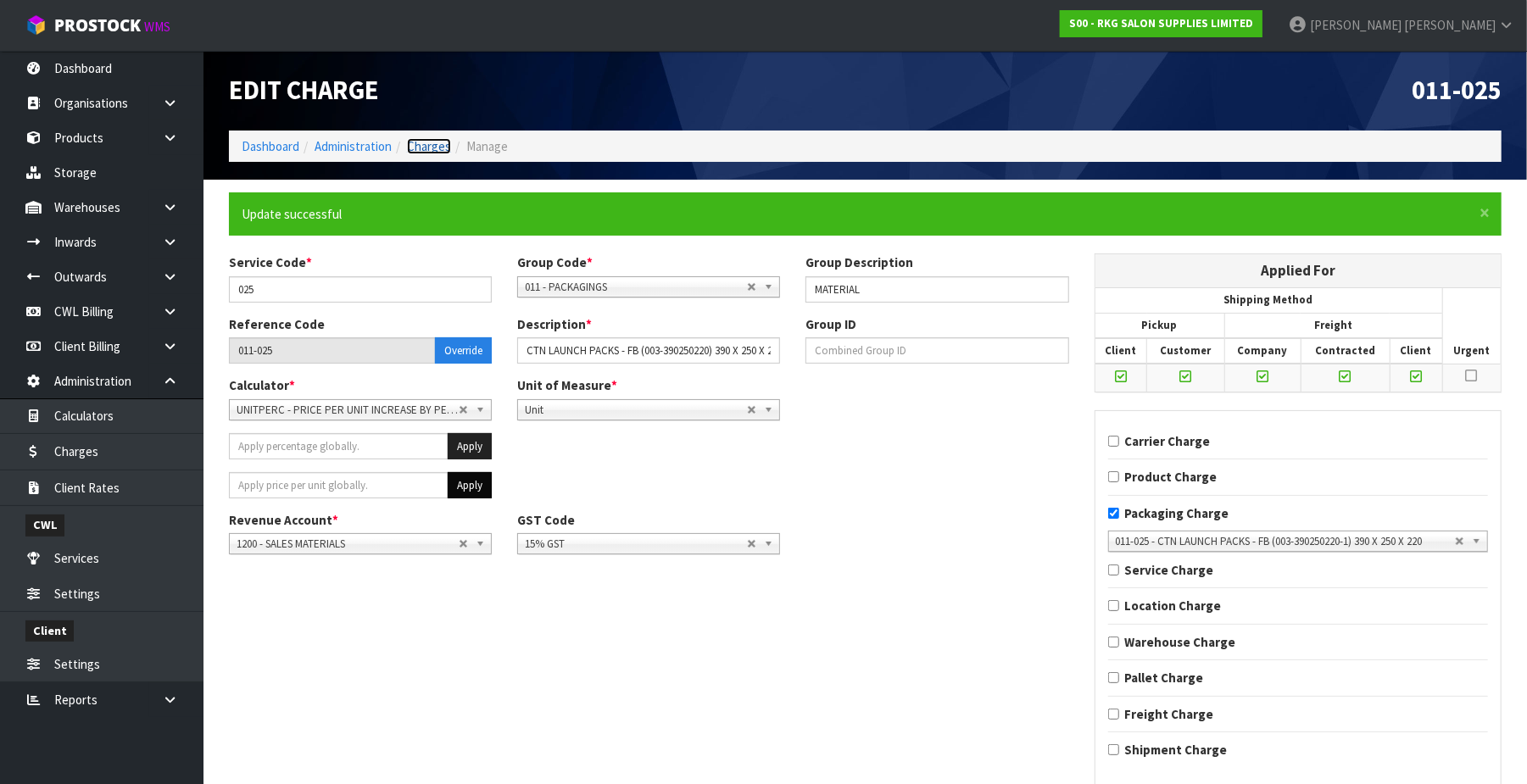
click at [434, 141] on link "Charges" at bounding box center [429, 146] width 44 height 16
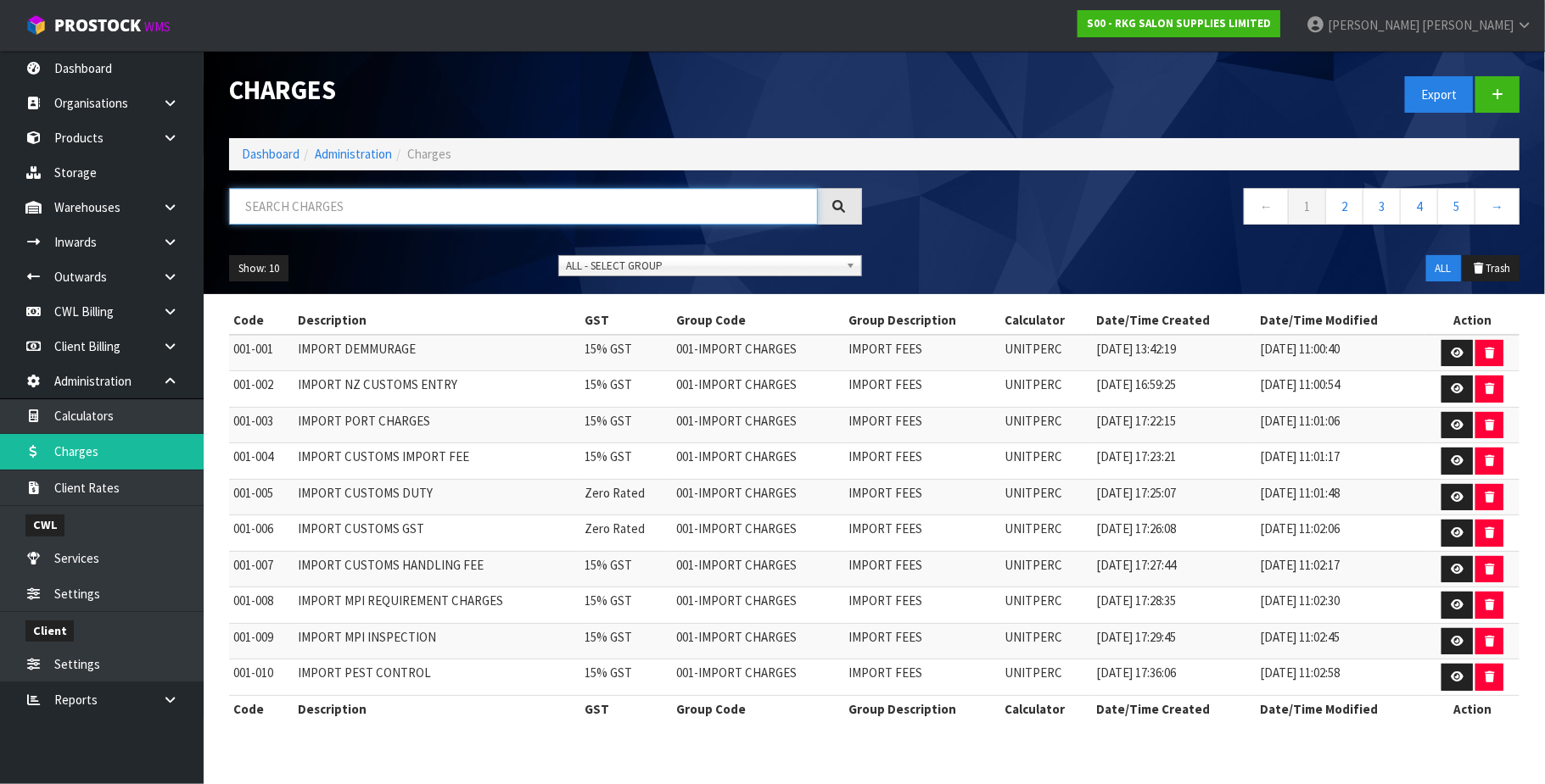
click at [282, 208] on input "text" at bounding box center [523, 206] width 589 height 36
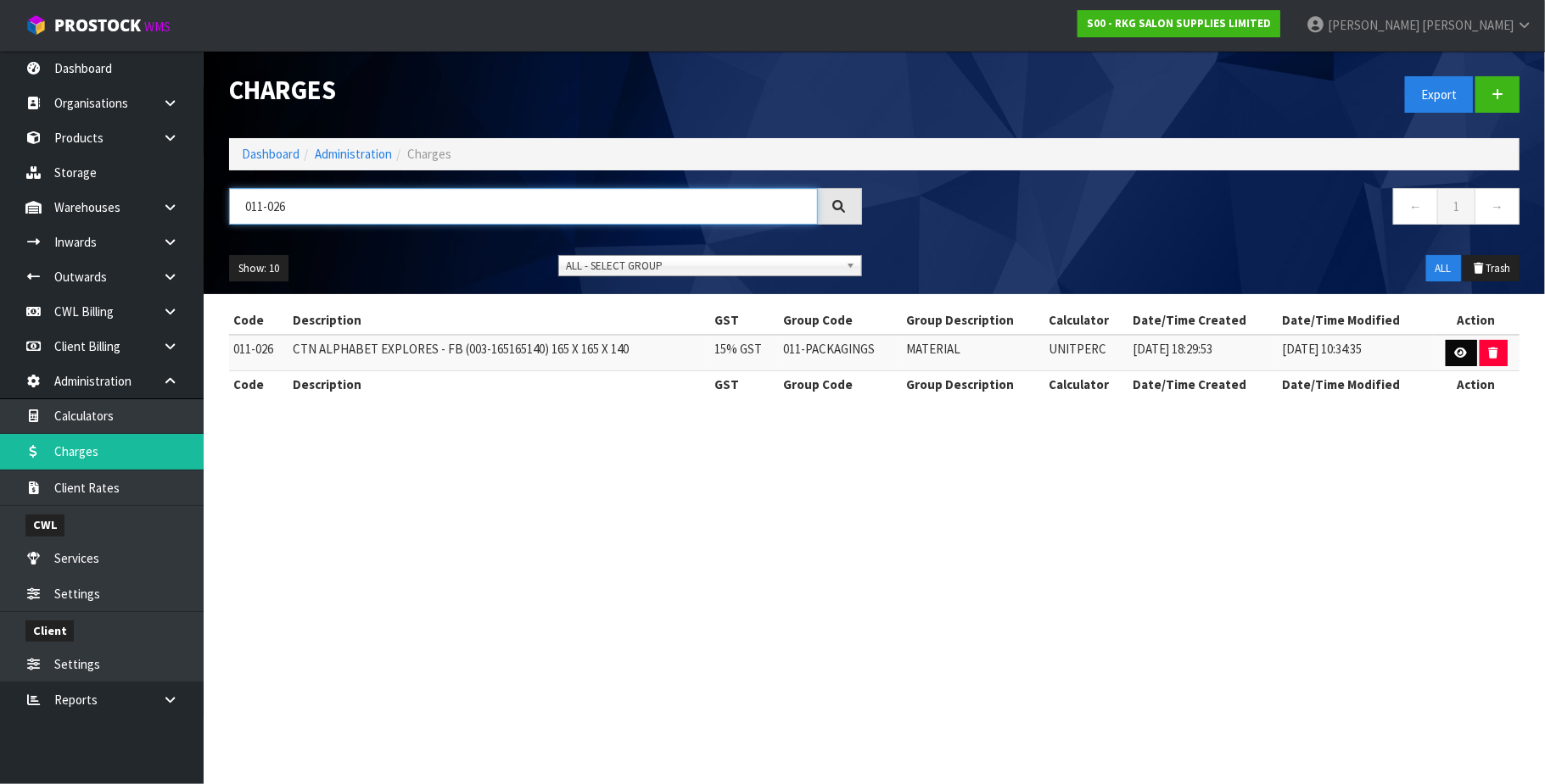
type input "011-026"
click at [1449, 349] on link at bounding box center [1461, 354] width 32 height 28
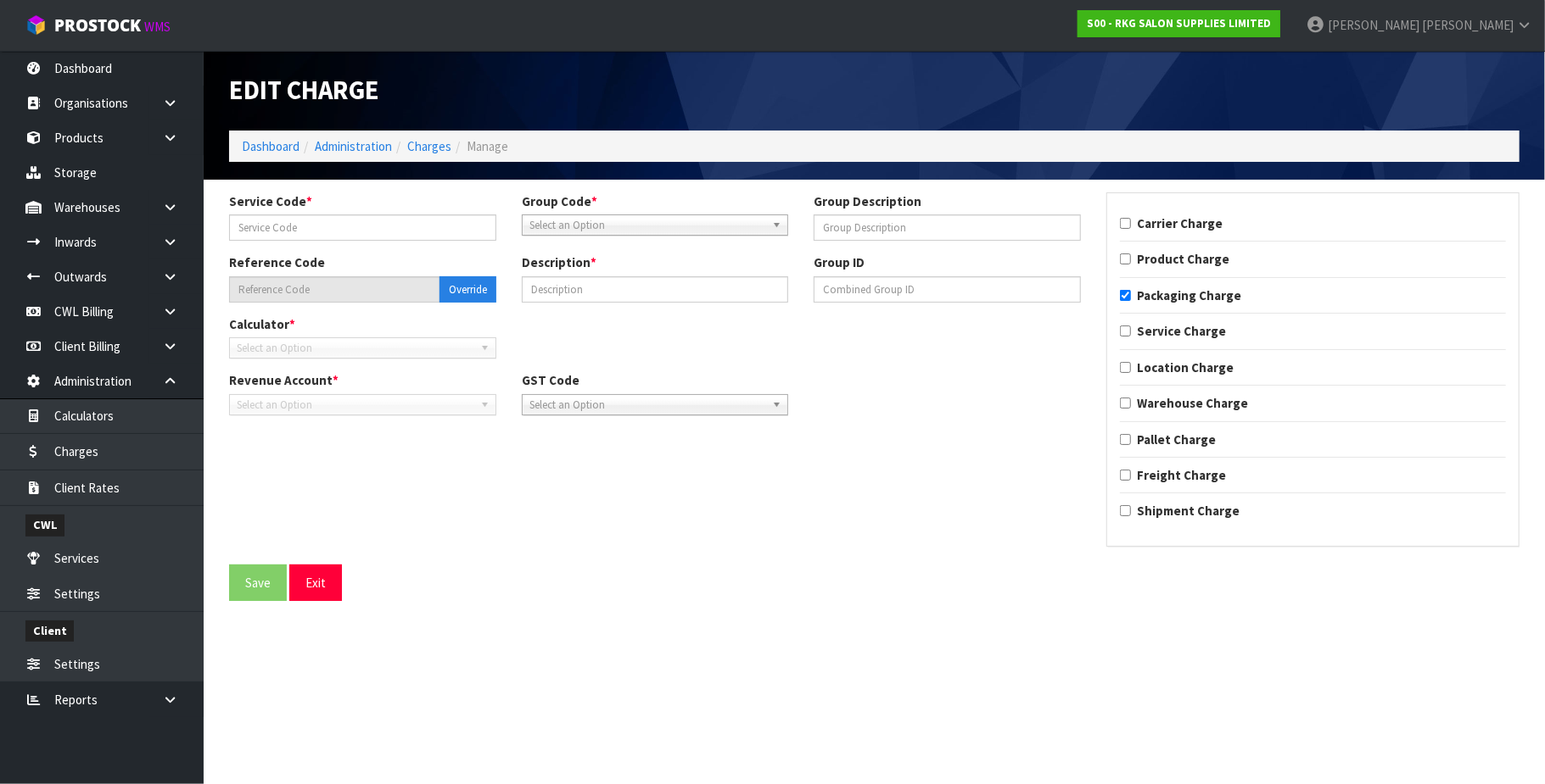
type input "026"
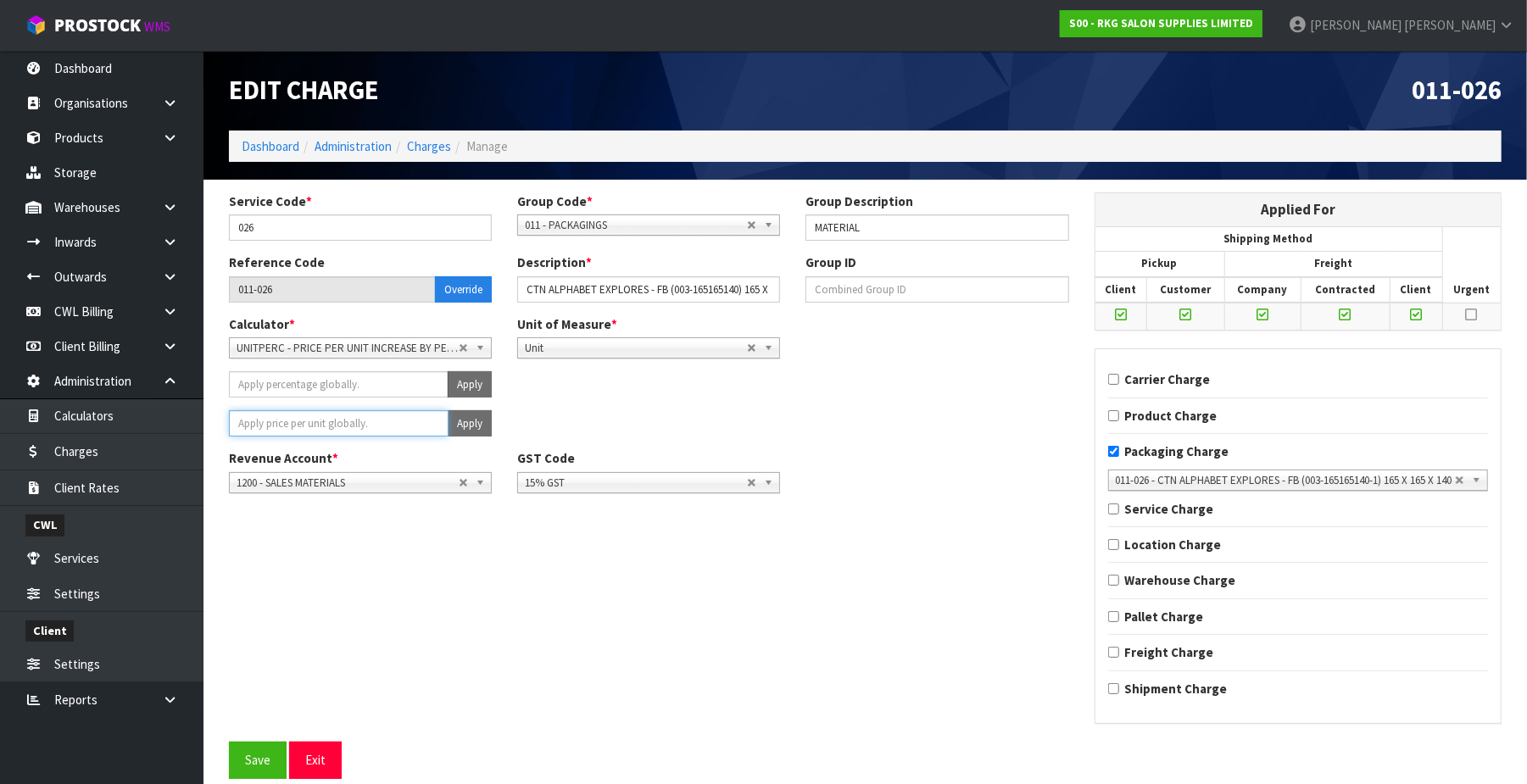
click at [385, 426] on input "number" at bounding box center [338, 423] width 220 height 27
click at [459, 418] on button "Apply" at bounding box center [470, 423] width 44 height 27
click at [456, 422] on button "Confirm Apply" at bounding box center [451, 423] width 82 height 27
click at [257, 764] on button "Save" at bounding box center [257, 759] width 57 height 36
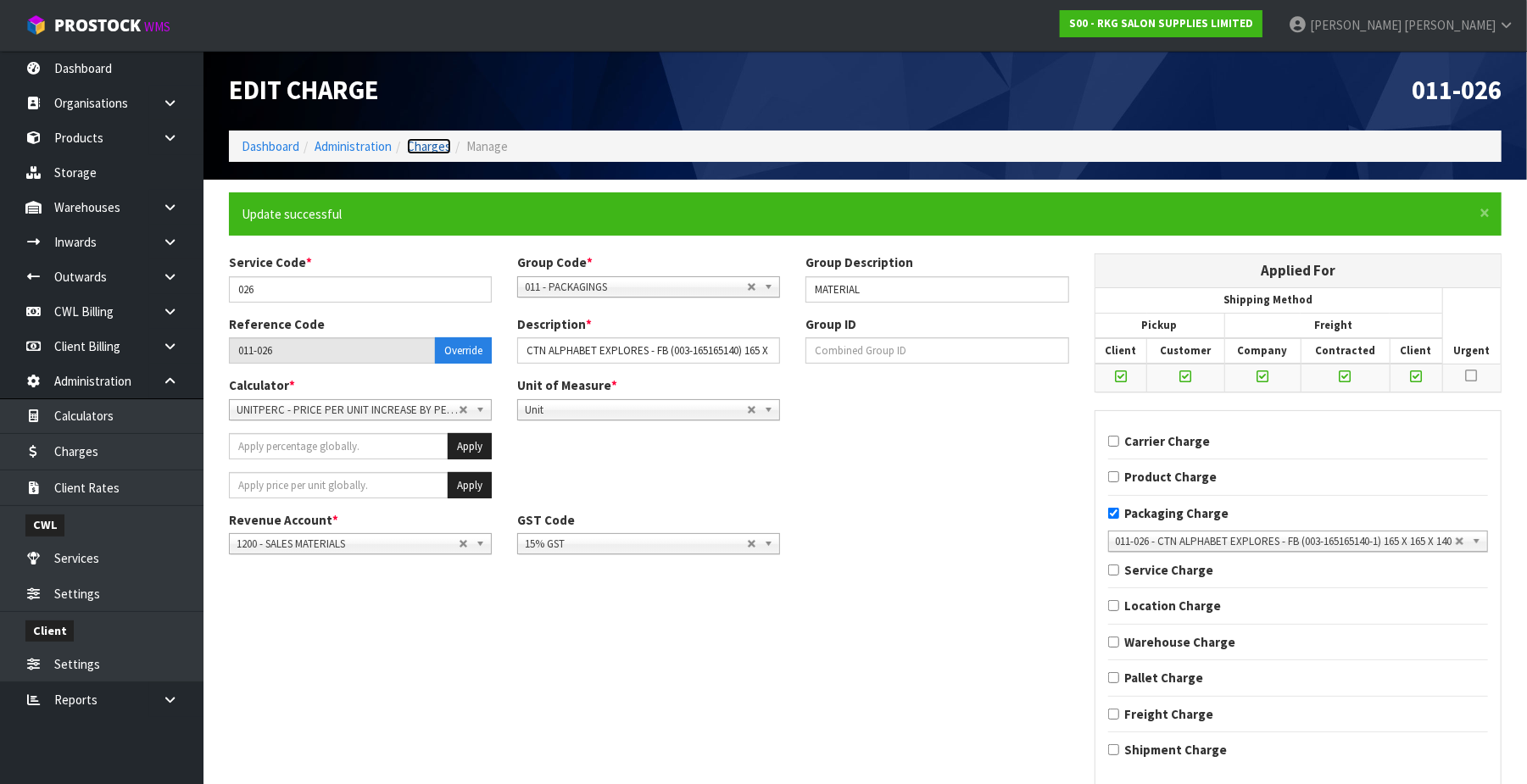
drag, startPoint x: 438, startPoint y: 148, endPoint x: 385, endPoint y: 165, distance: 55.7
click at [436, 148] on link "Charges" at bounding box center [429, 146] width 44 height 16
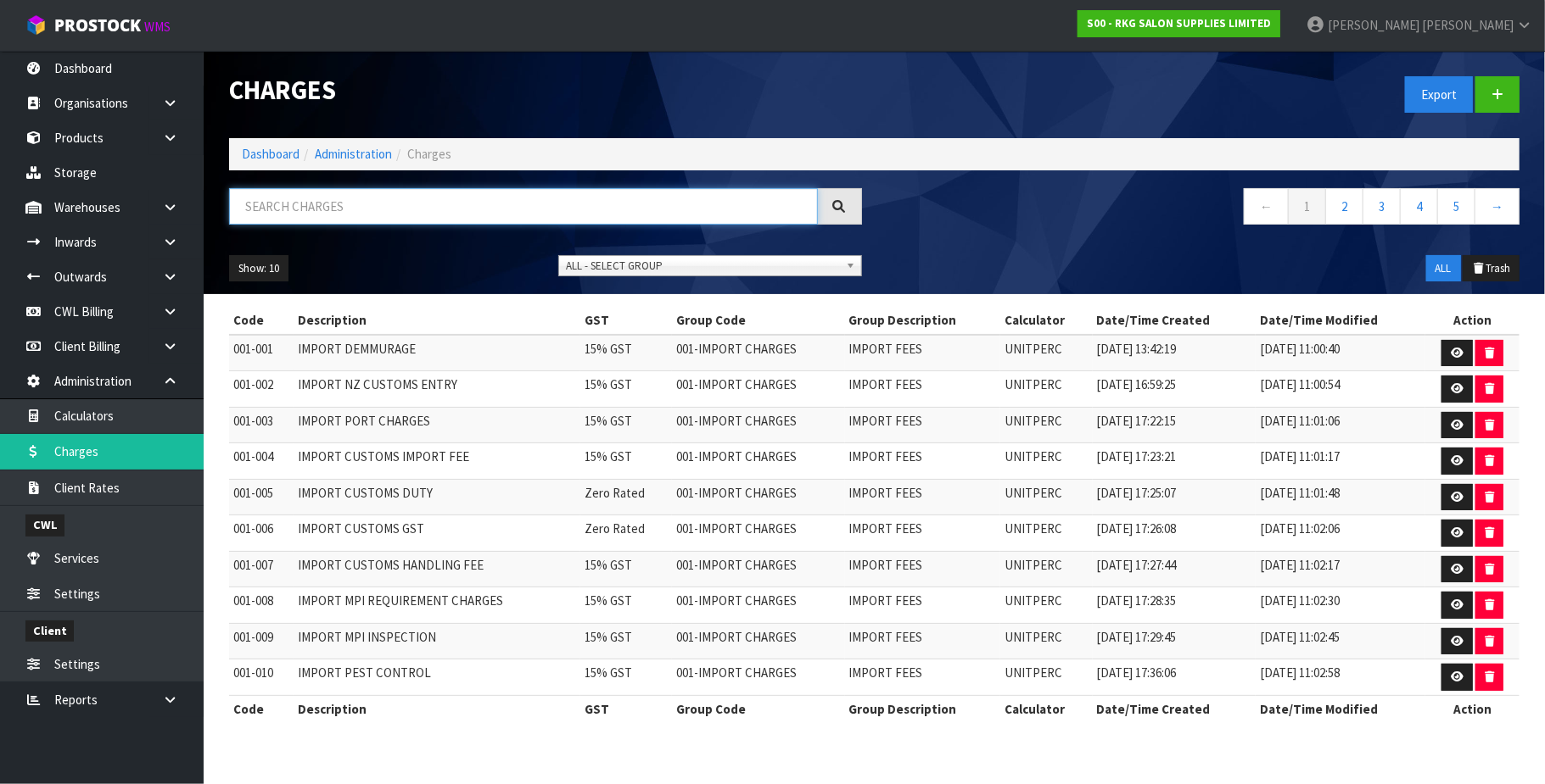
click at [317, 212] on input "text" at bounding box center [523, 206] width 589 height 36
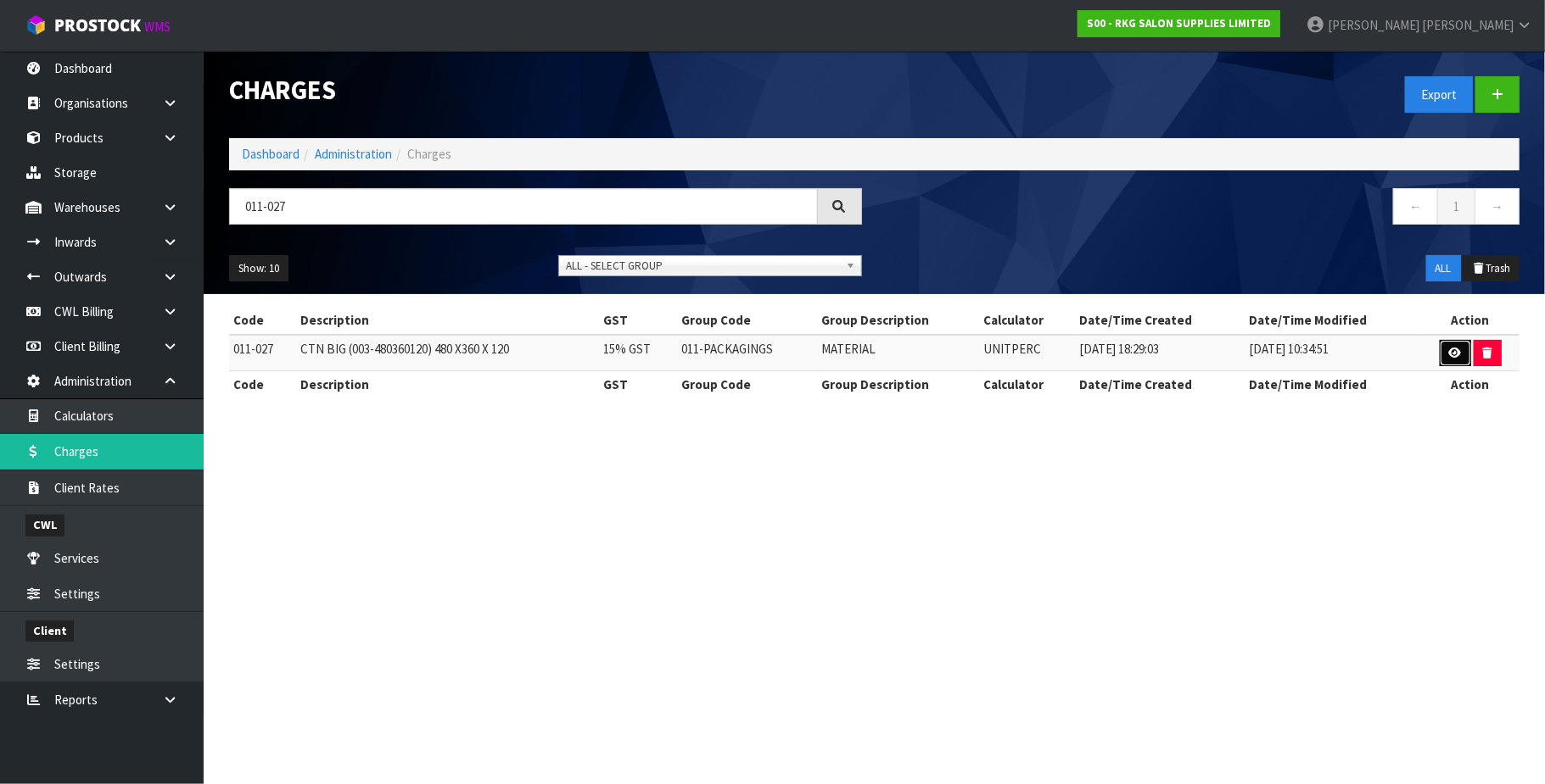
drag, startPoint x: 1449, startPoint y: 346, endPoint x: 1113, endPoint y: 373, distance: 337.1
click at [1448, 347] on link at bounding box center [1455, 354] width 32 height 28
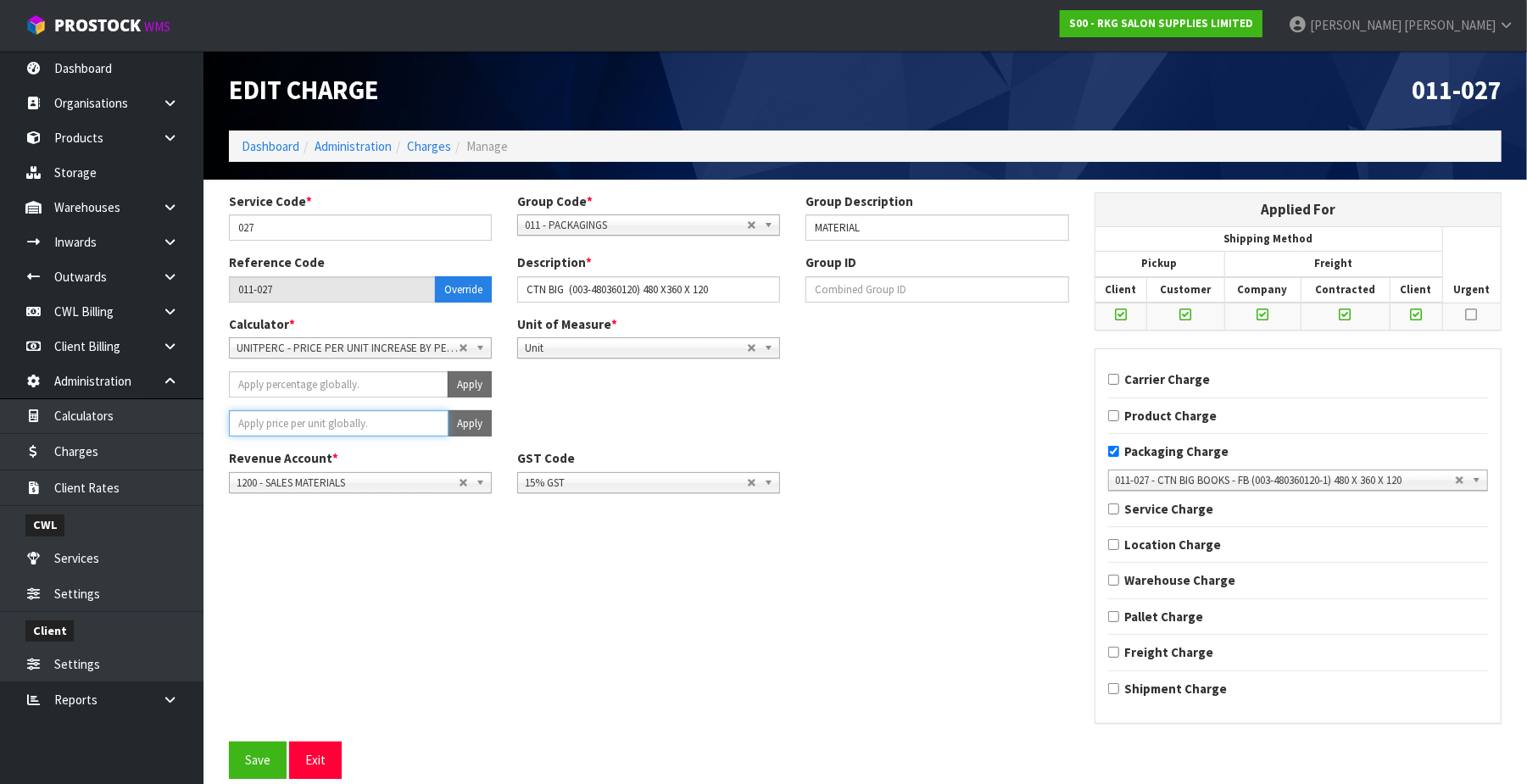
click at [372, 415] on input "number" at bounding box center [338, 423] width 220 height 27
click at [470, 426] on button "Apply" at bounding box center [470, 423] width 44 height 27
click at [470, 424] on button "Confirm Apply" at bounding box center [451, 423] width 82 height 27
click at [268, 754] on button "Save" at bounding box center [257, 759] width 57 height 36
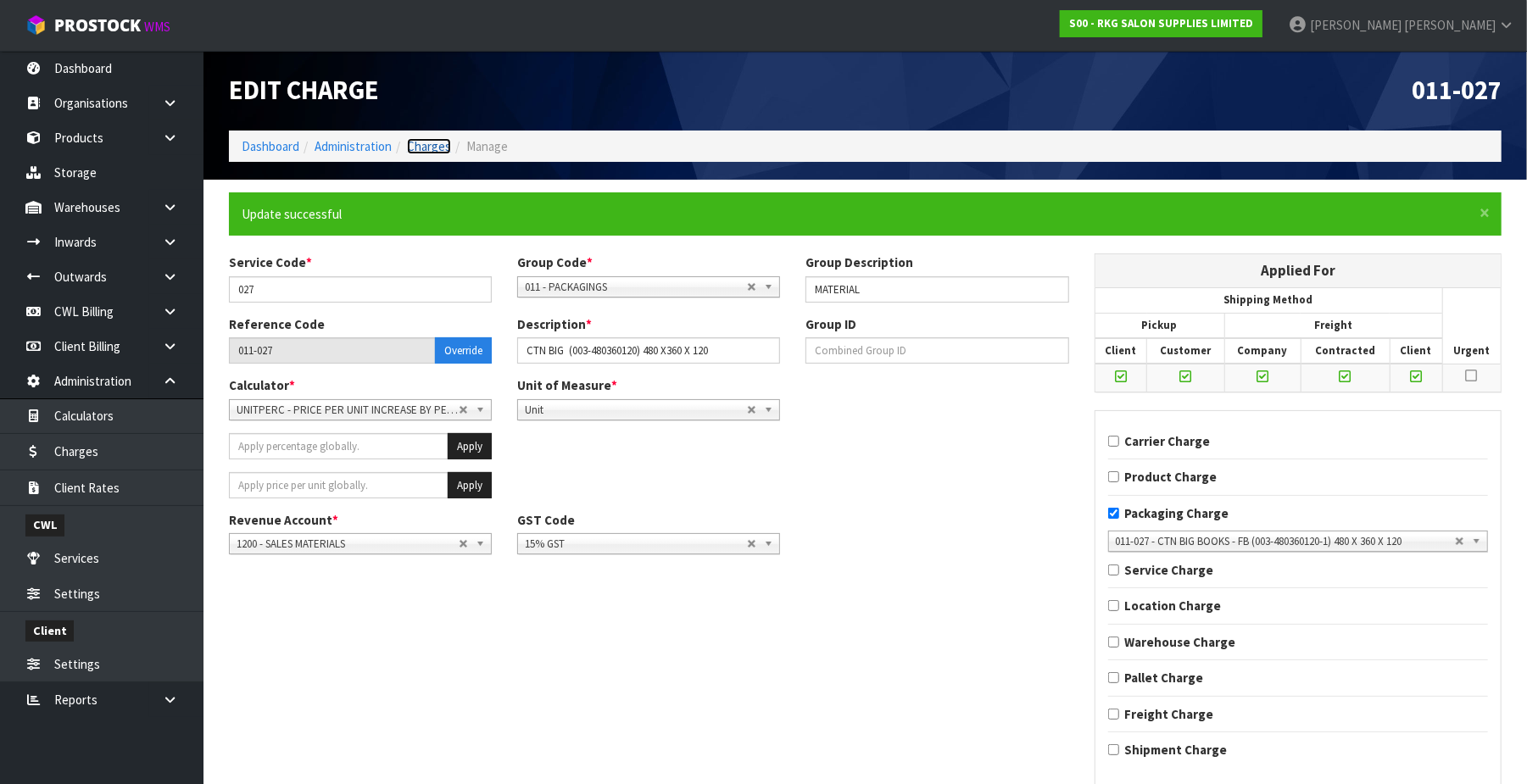
click at [439, 139] on link "Charges" at bounding box center [429, 146] width 44 height 16
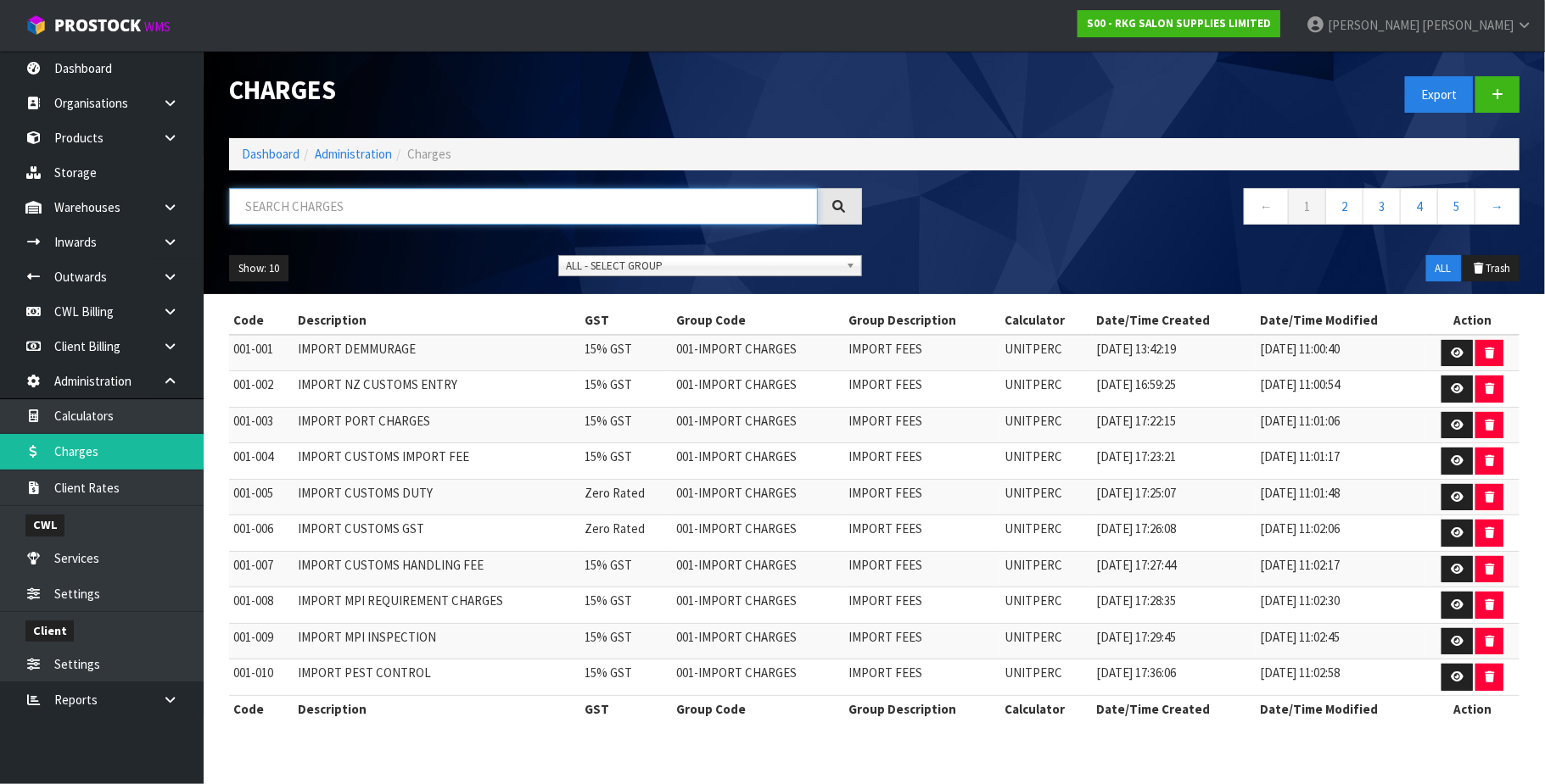
click at [324, 217] on input "text" at bounding box center [523, 206] width 589 height 36
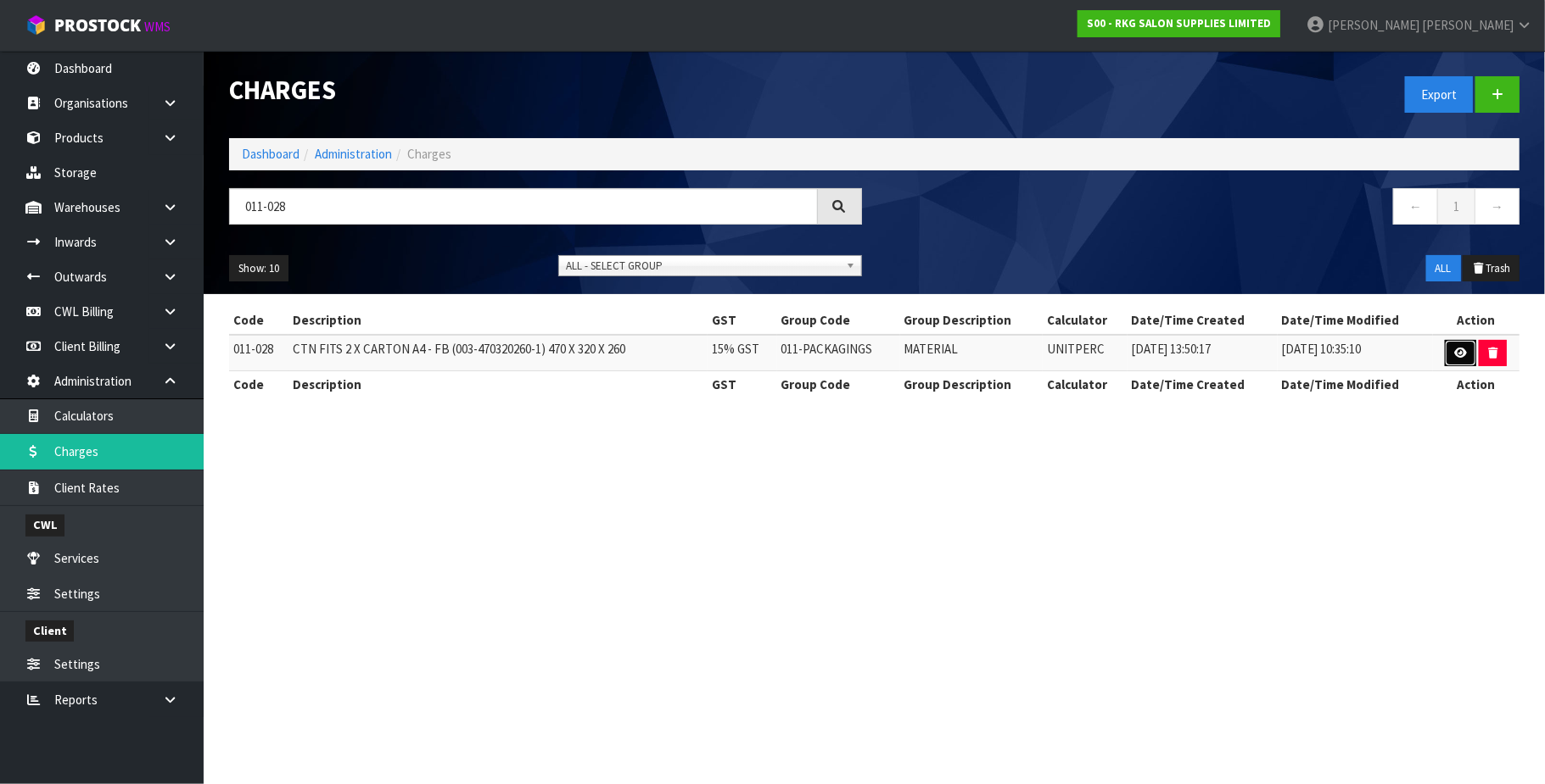
click at [1466, 347] on link at bounding box center [1460, 354] width 32 height 28
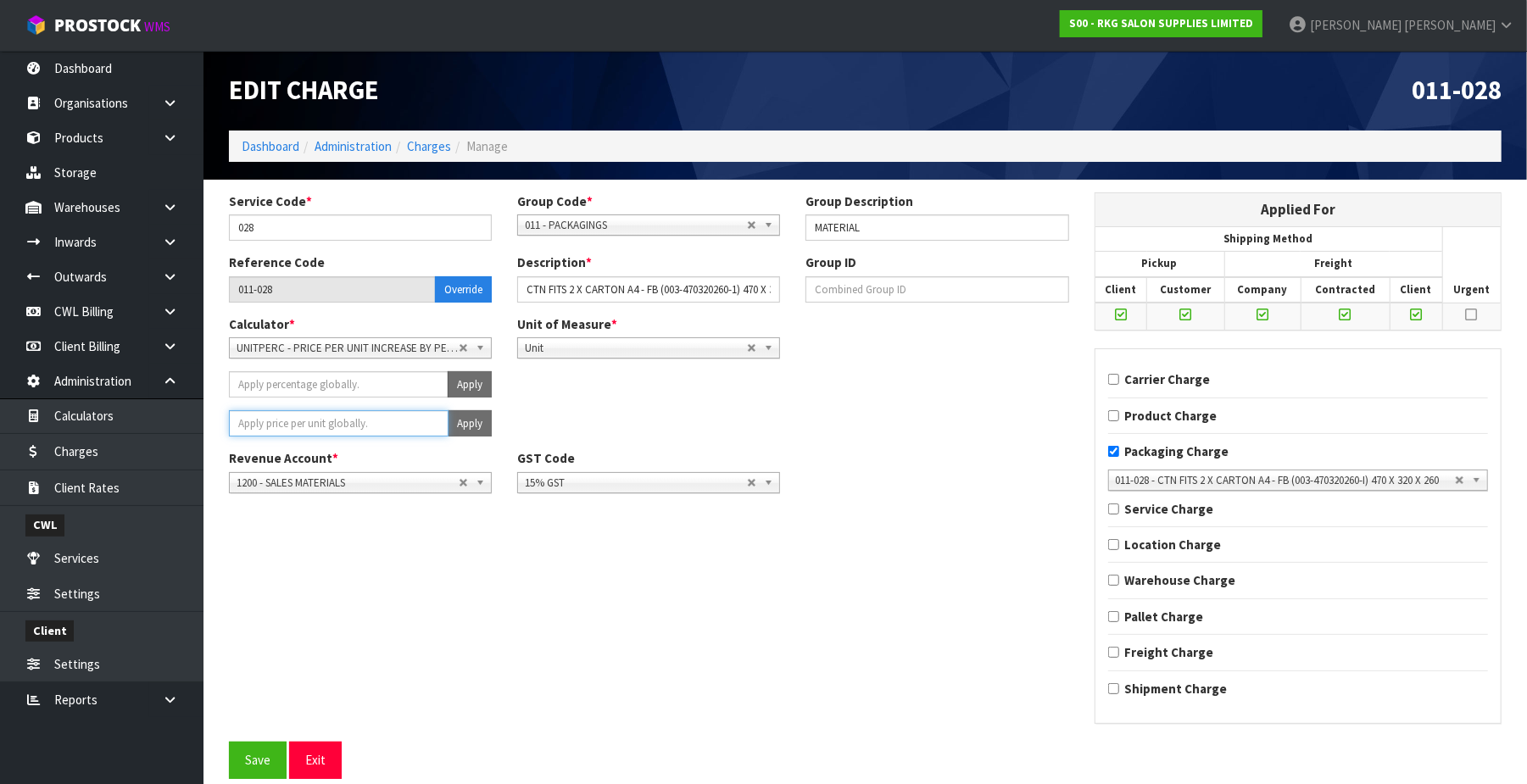
click at [360, 424] on input "number" at bounding box center [338, 423] width 220 height 27
click at [466, 419] on button "Apply" at bounding box center [470, 423] width 44 height 27
click at [466, 419] on button "Confirm Apply" at bounding box center [451, 423] width 82 height 27
click at [268, 766] on button "Save" at bounding box center [257, 759] width 57 height 36
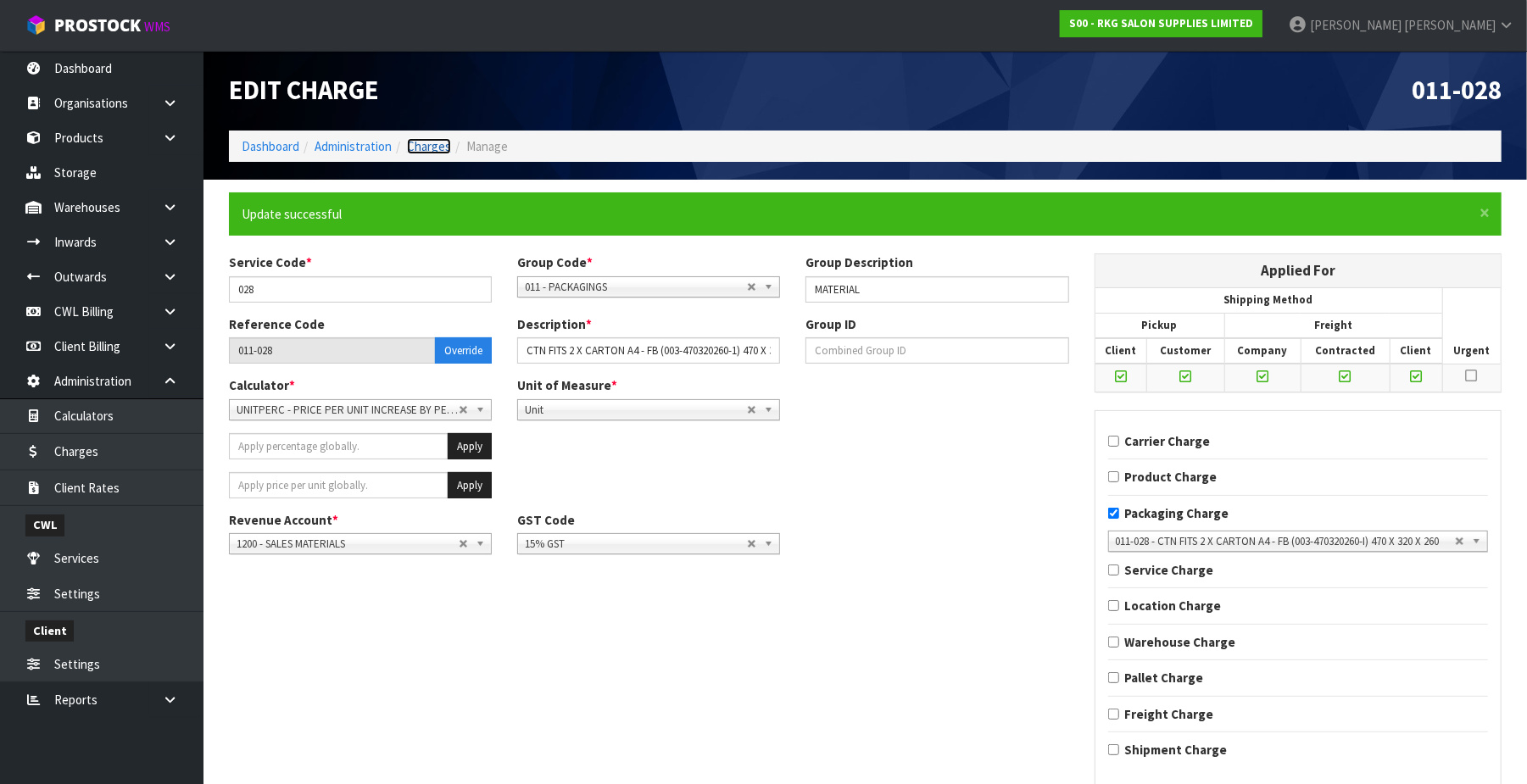
drag, startPoint x: 438, startPoint y: 142, endPoint x: 435, endPoint y: 154, distance: 12.4
click at [438, 144] on link "Charges" at bounding box center [429, 146] width 44 height 16
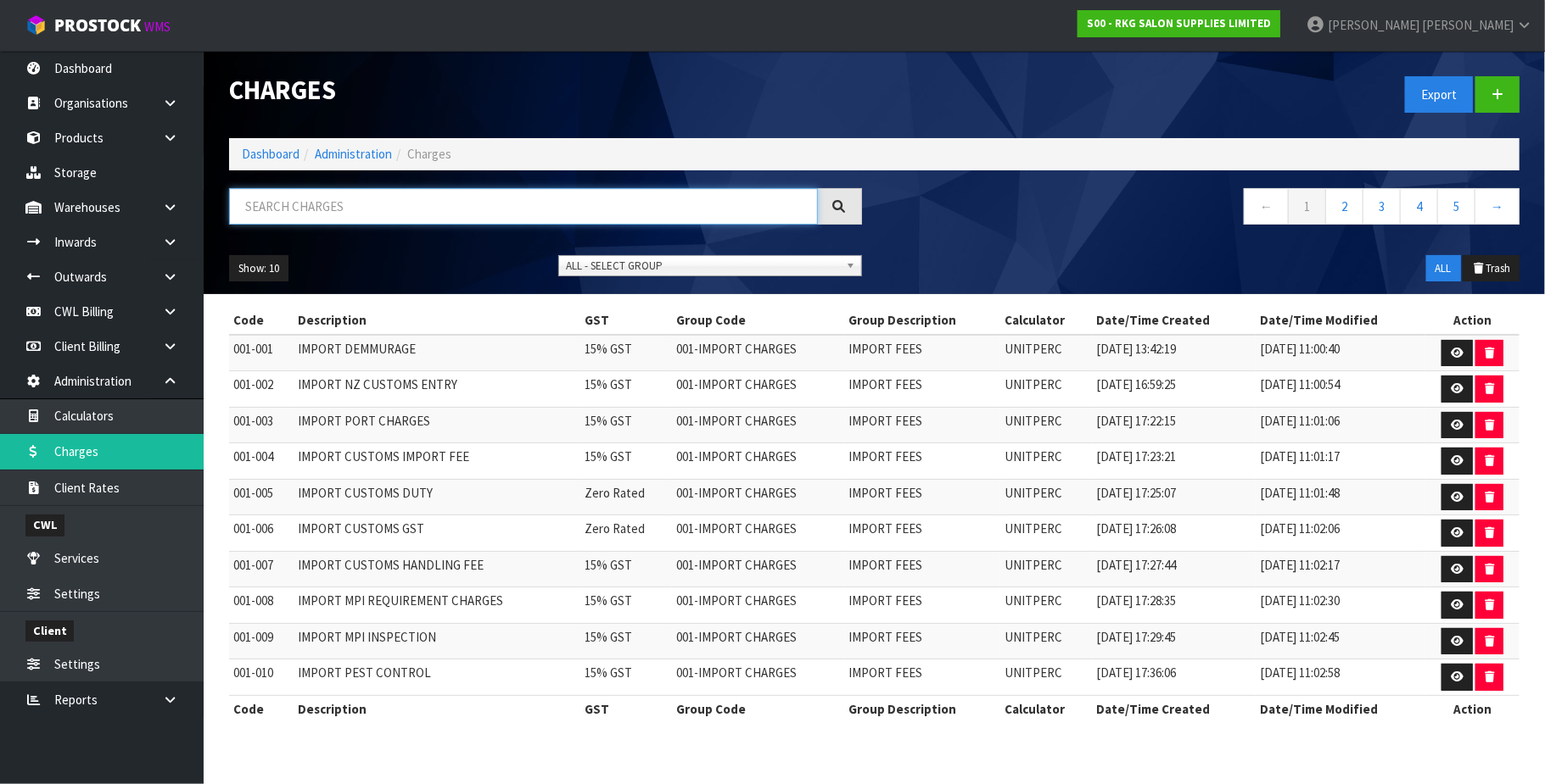
click at [295, 203] on input "text" at bounding box center [523, 206] width 589 height 36
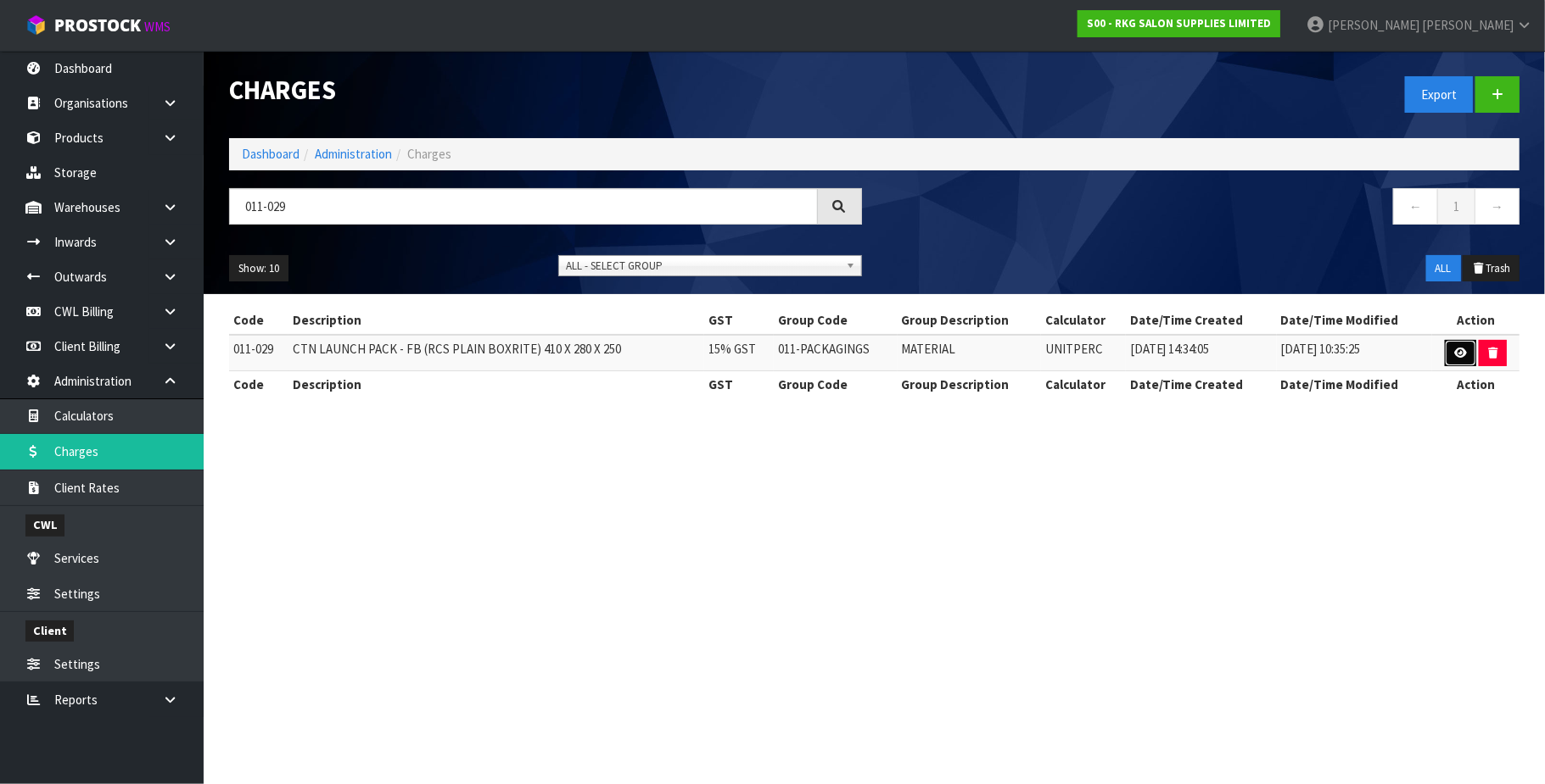
click at [1459, 350] on icon at bounding box center [1460, 352] width 13 height 11
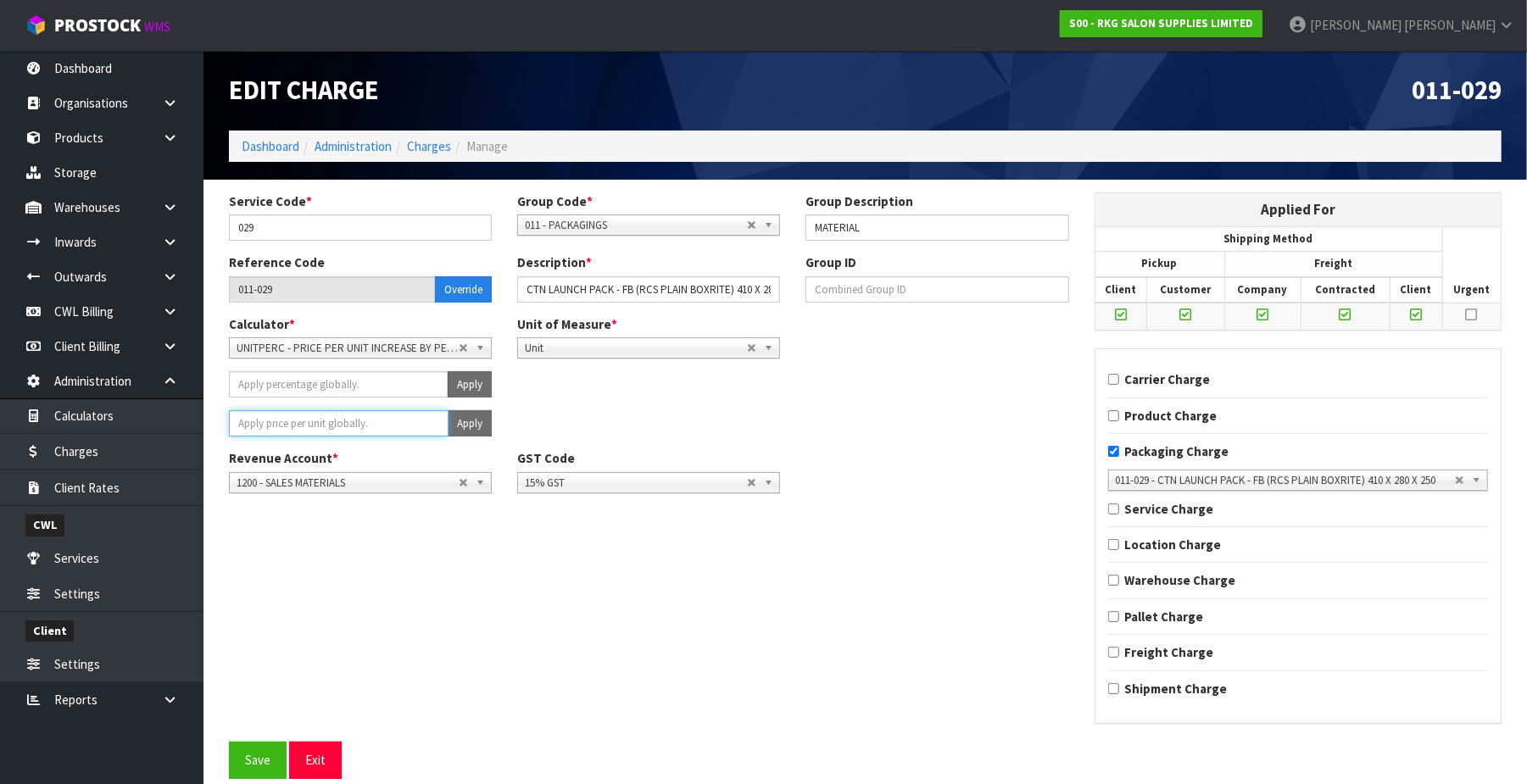
click at [324, 426] on input "number" at bounding box center [338, 423] width 220 height 27
click at [456, 428] on button "Apply" at bounding box center [470, 423] width 44 height 27
click at [455, 428] on button "Confirm Apply" at bounding box center [451, 423] width 82 height 27
click at [268, 756] on button "Save" at bounding box center [257, 759] width 57 height 36
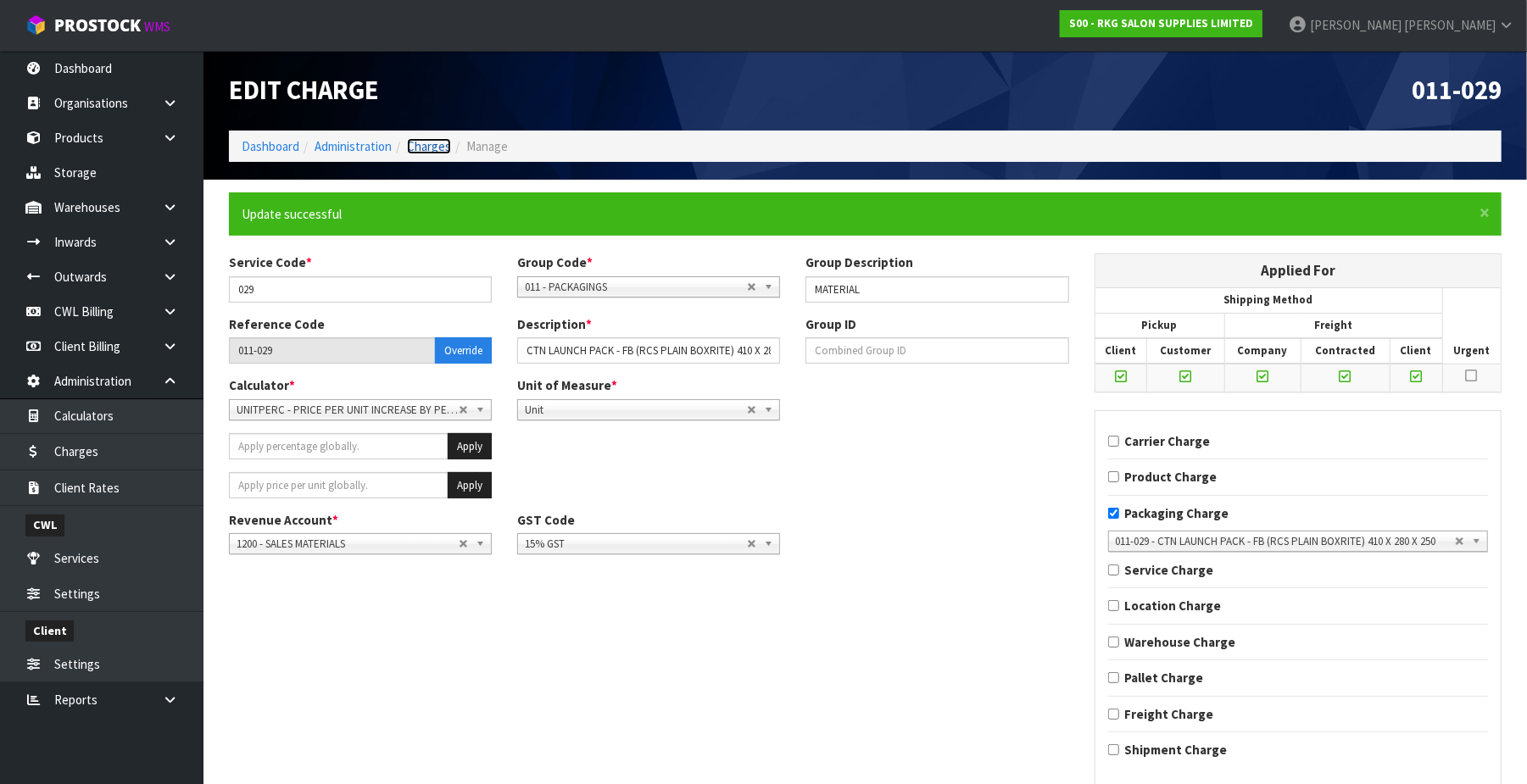
click at [434, 143] on link "Charges" at bounding box center [429, 146] width 44 height 16
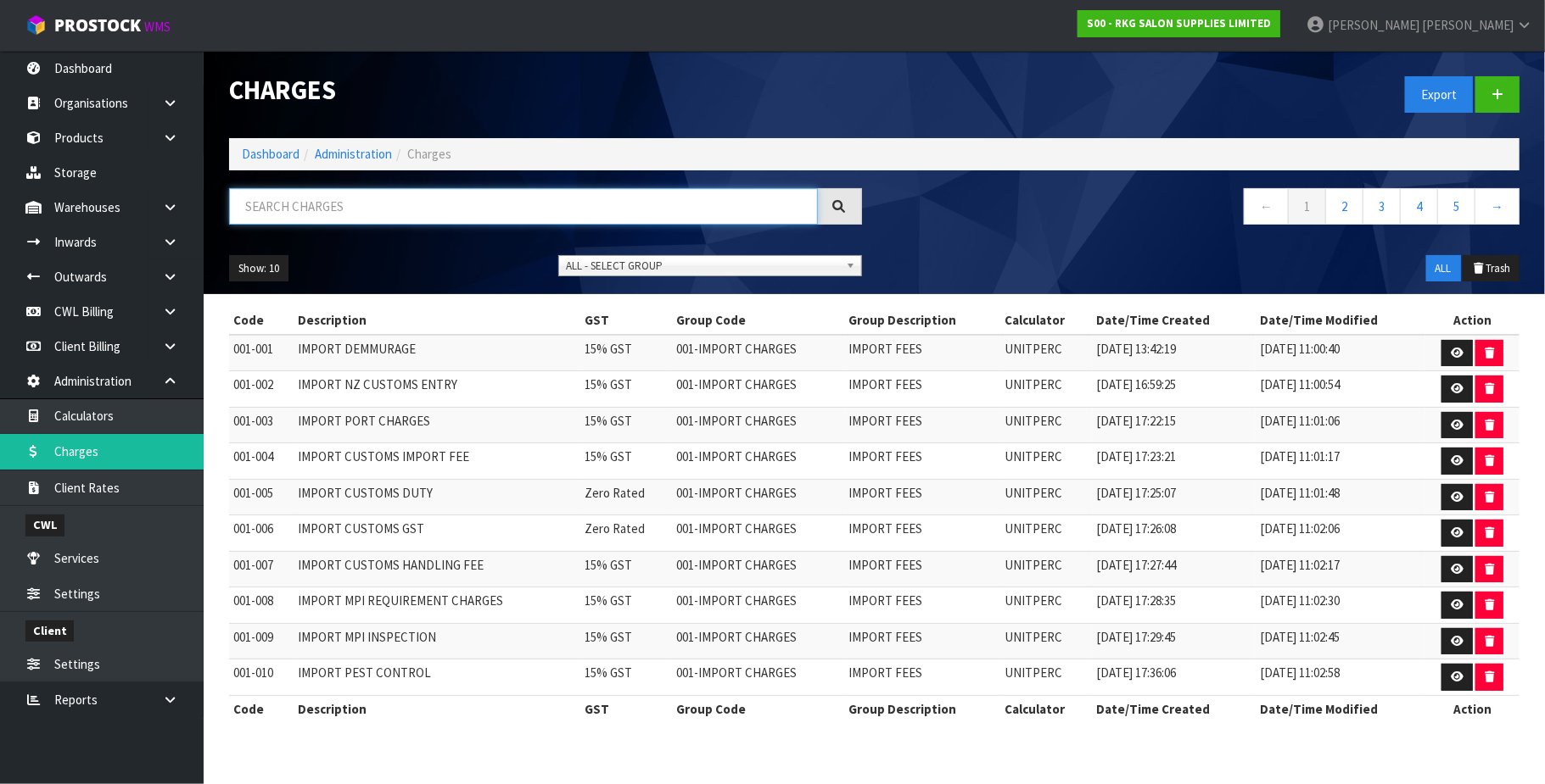
click at [293, 217] on input "text" at bounding box center [523, 206] width 589 height 36
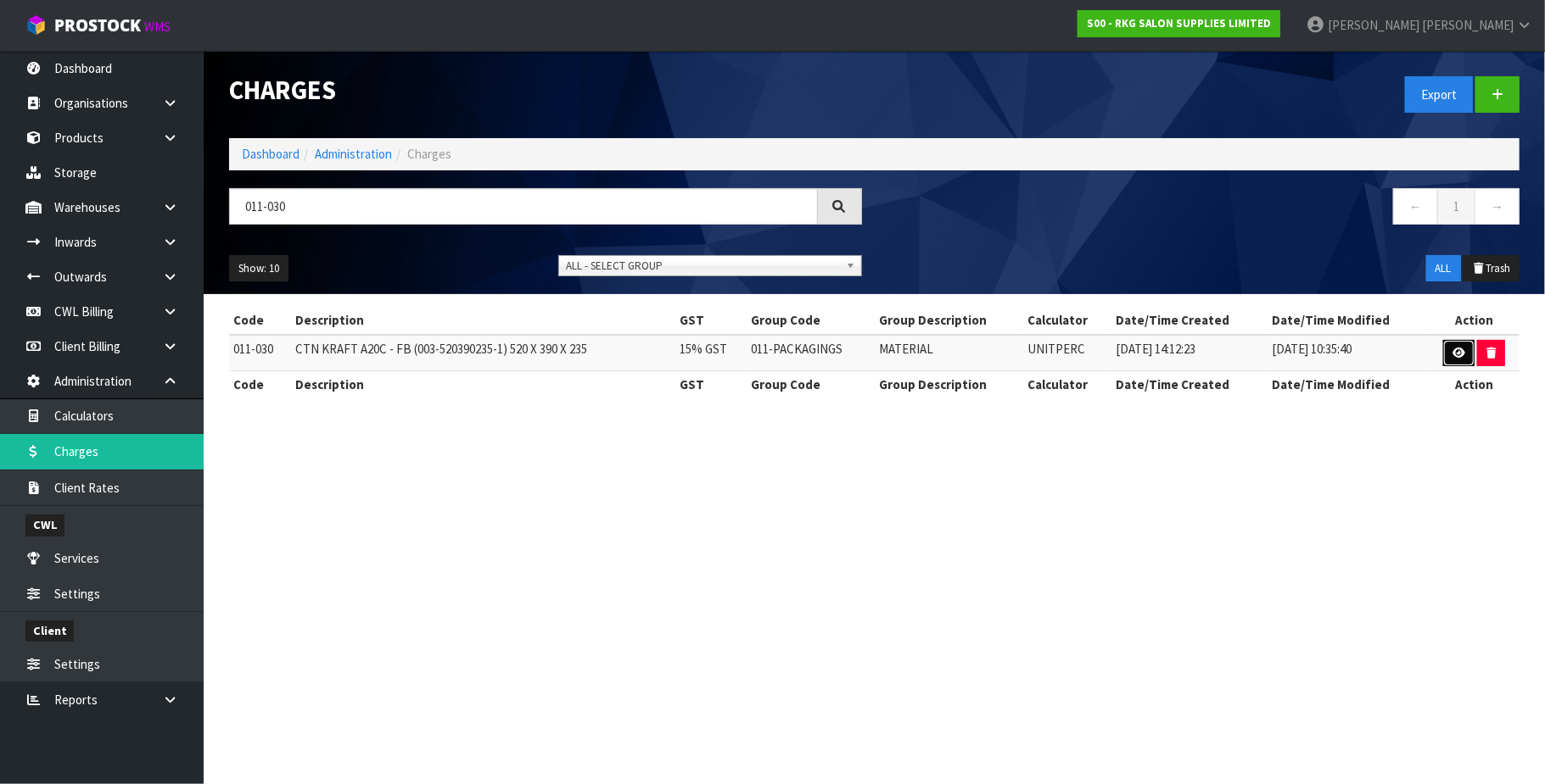
click at [1459, 347] on icon at bounding box center [1458, 352] width 13 height 11
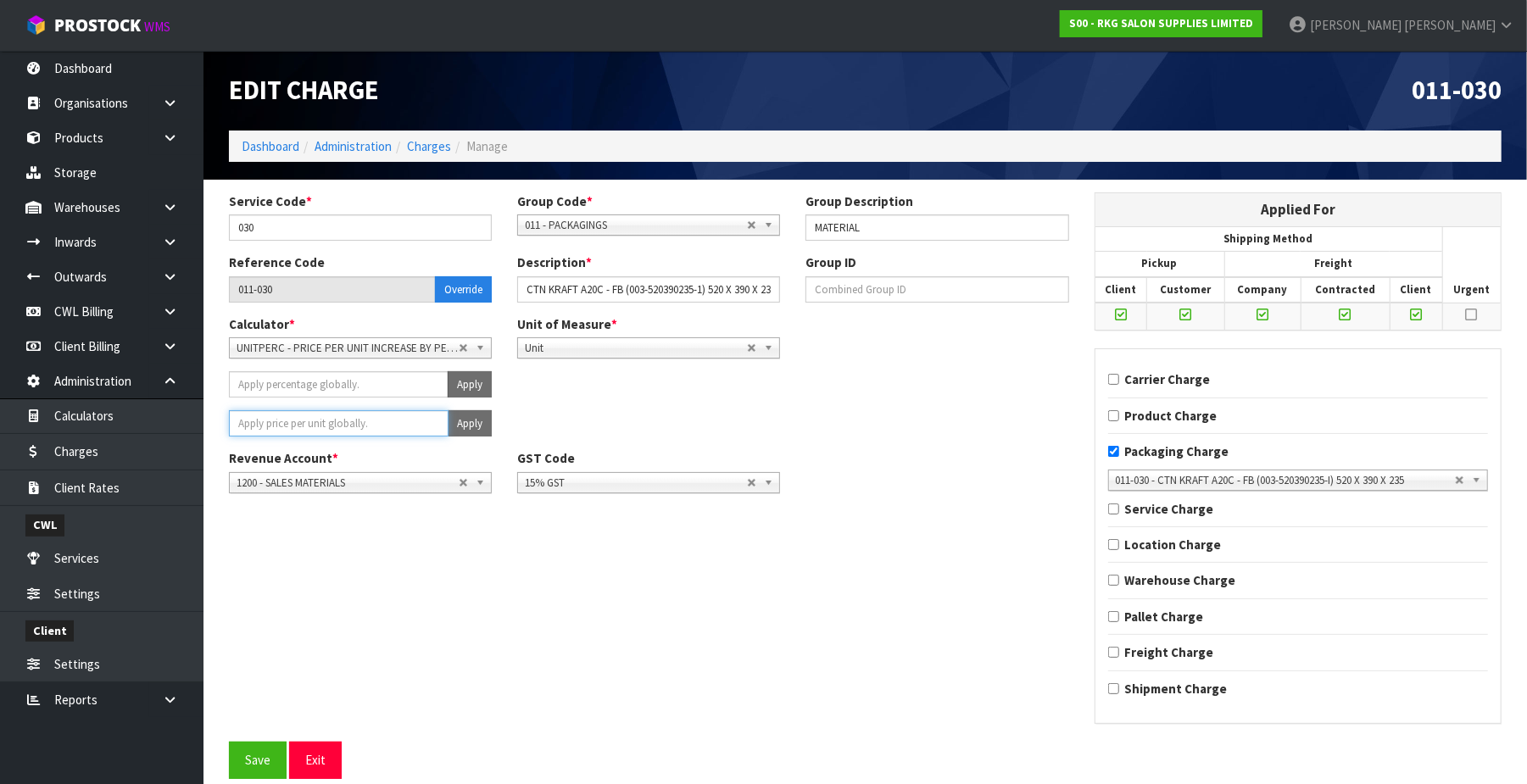
click at [326, 421] on input "number" at bounding box center [338, 423] width 220 height 27
click at [460, 417] on button "Apply" at bounding box center [470, 423] width 44 height 27
click at [451, 419] on span "Confirm" at bounding box center [439, 423] width 37 height 15
click at [243, 764] on button "Save" at bounding box center [257, 759] width 57 height 36
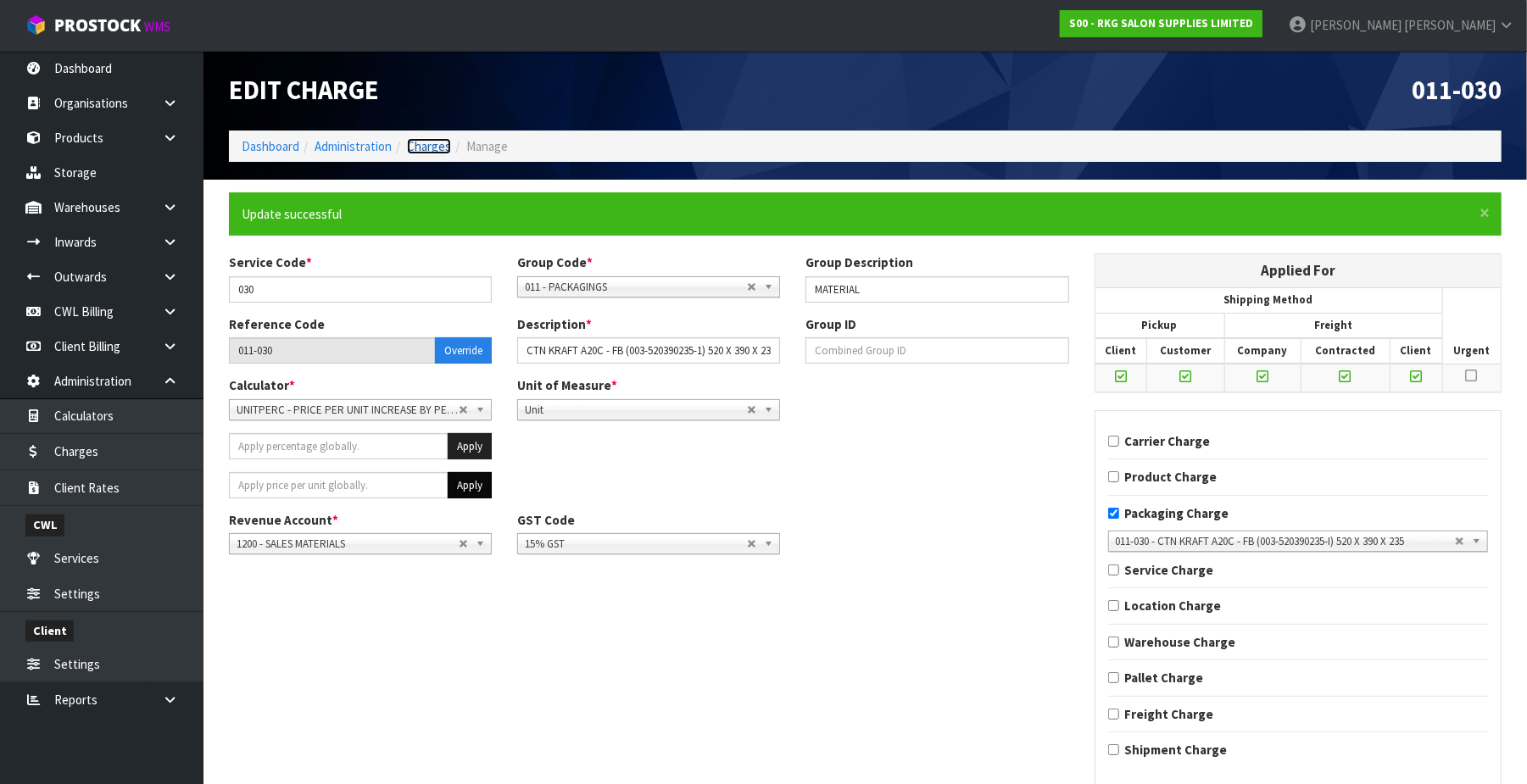
click at [444, 148] on link "Charges" at bounding box center [429, 146] width 44 height 16
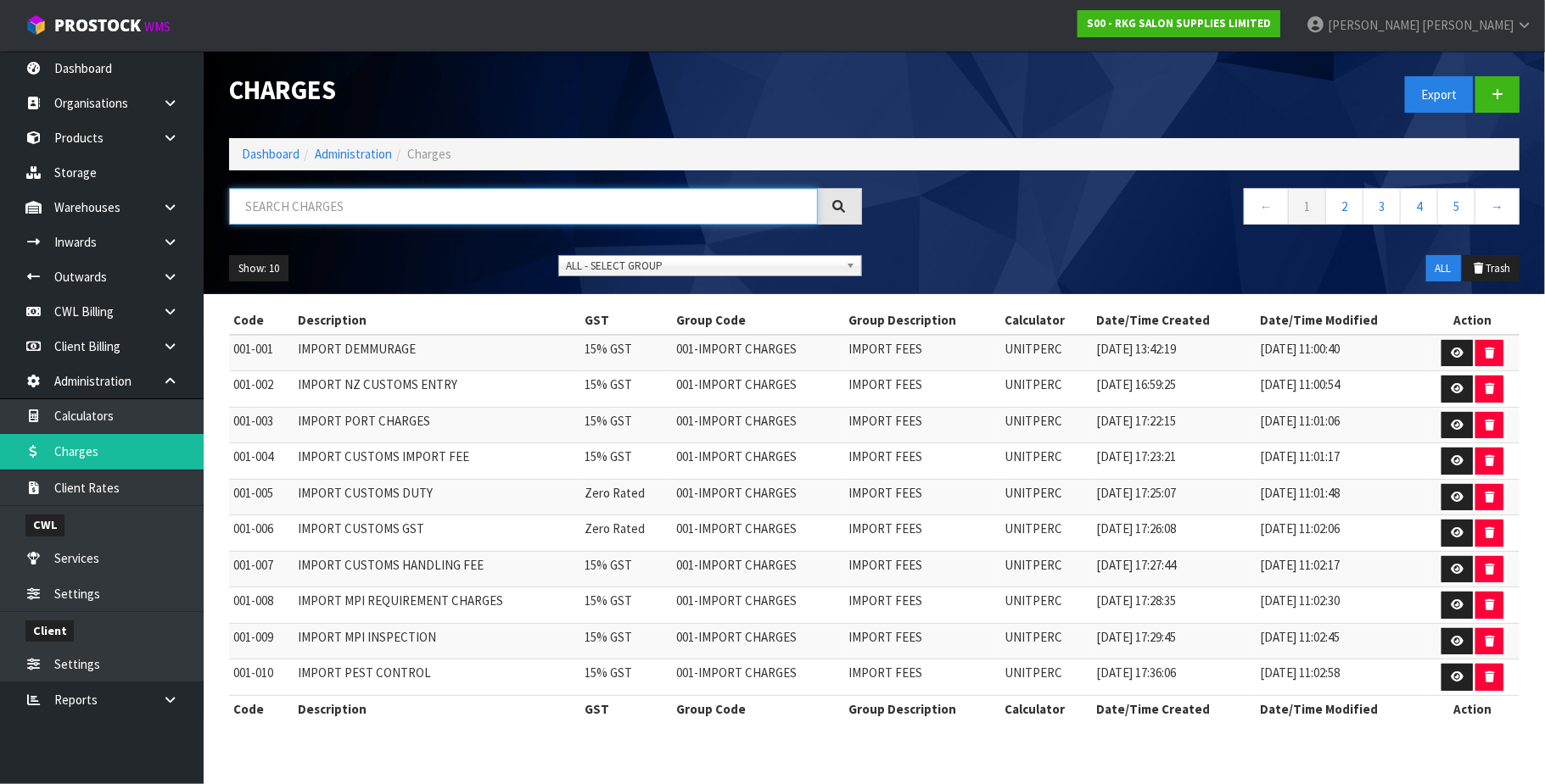
click at [343, 211] on input "text" at bounding box center [523, 206] width 589 height 36
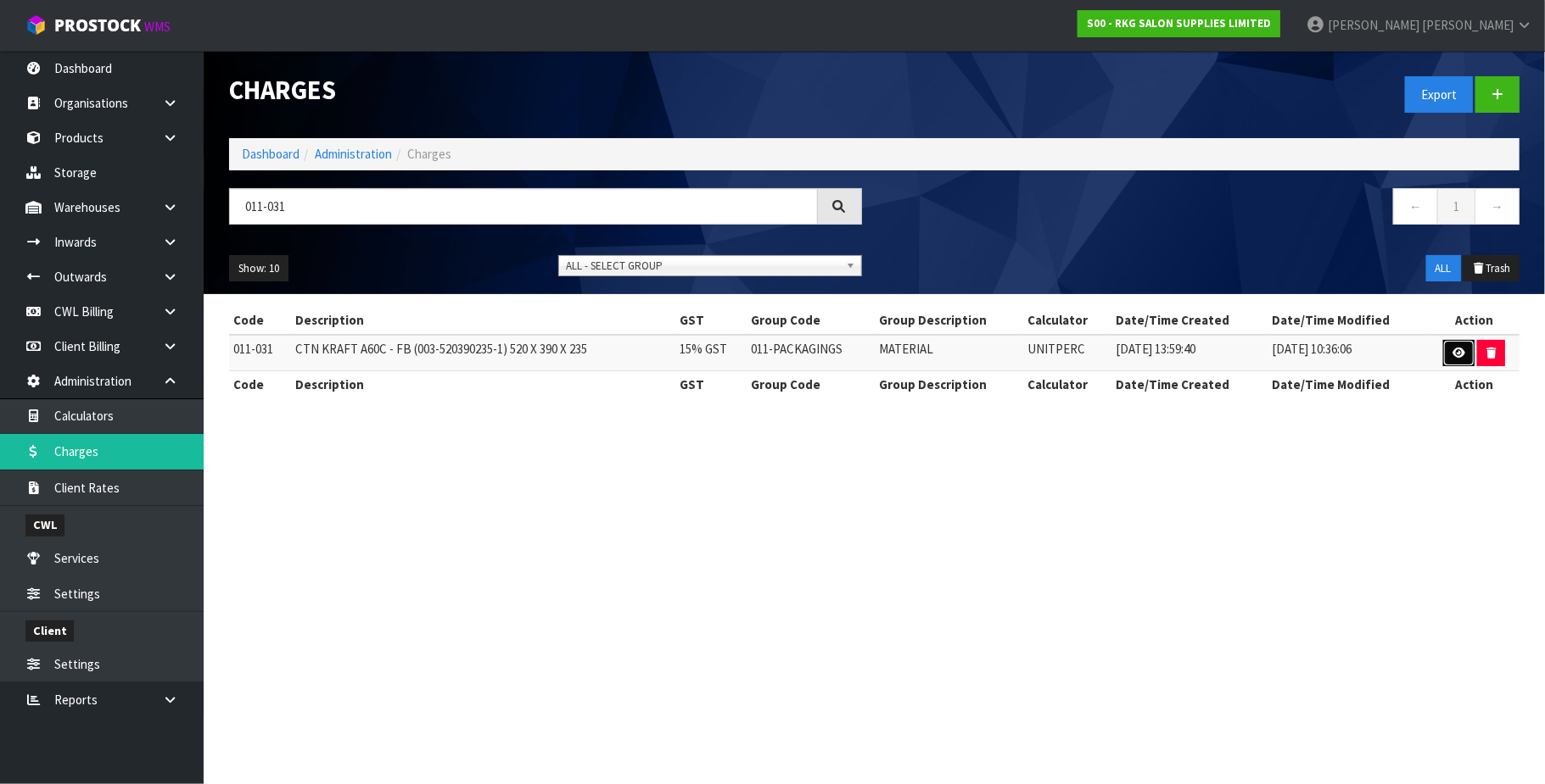
click at [1452, 349] on icon at bounding box center [1458, 352] width 13 height 11
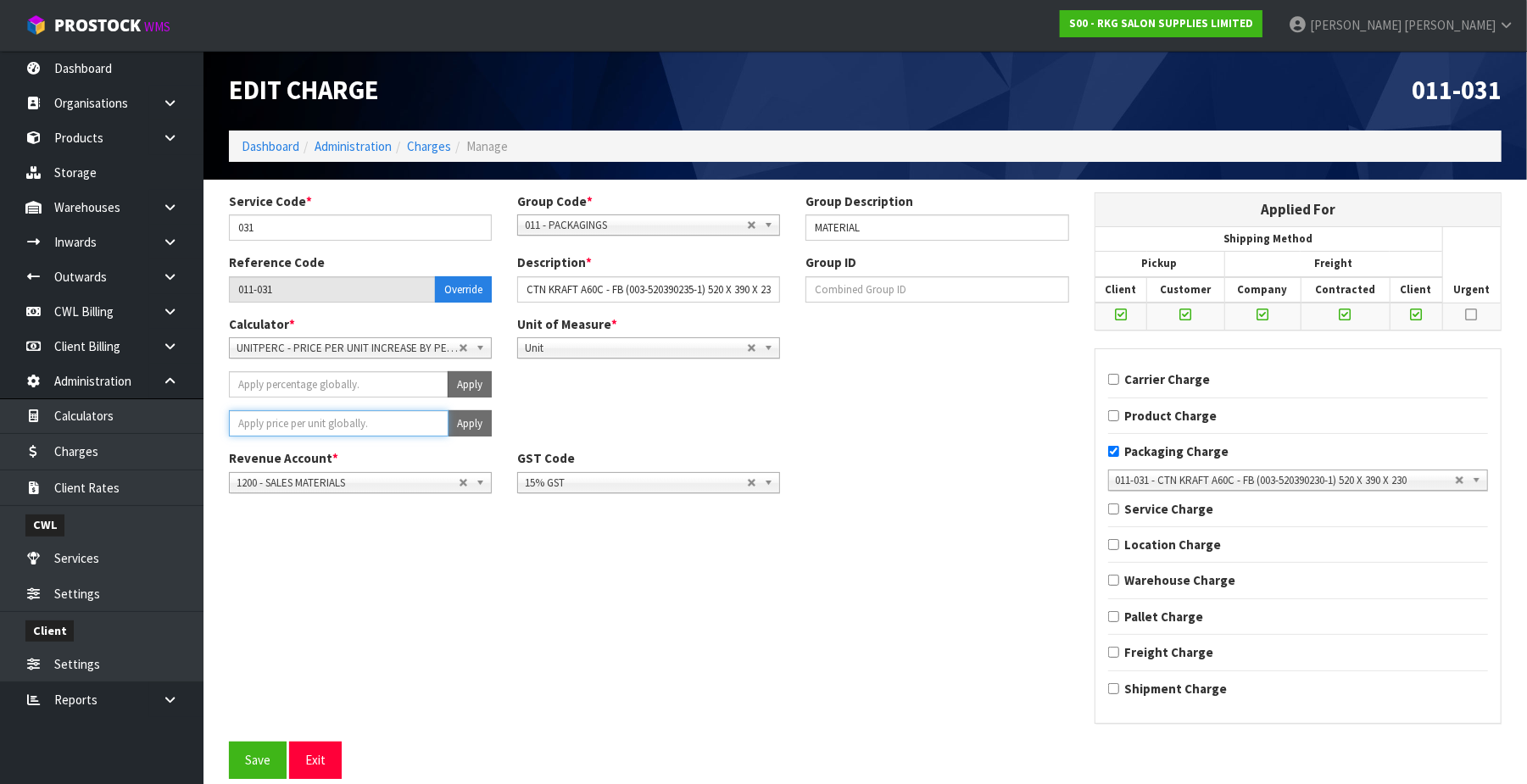
click at [361, 428] on input "number" at bounding box center [338, 423] width 220 height 27
click at [481, 421] on button "Apply" at bounding box center [470, 423] width 44 height 27
click at [473, 420] on button "Confirm Apply" at bounding box center [451, 423] width 82 height 27
drag, startPoint x: 266, startPoint y: 768, endPoint x: 451, endPoint y: 271, distance: 530.3
click at [266, 767] on button "Save" at bounding box center [257, 759] width 57 height 36
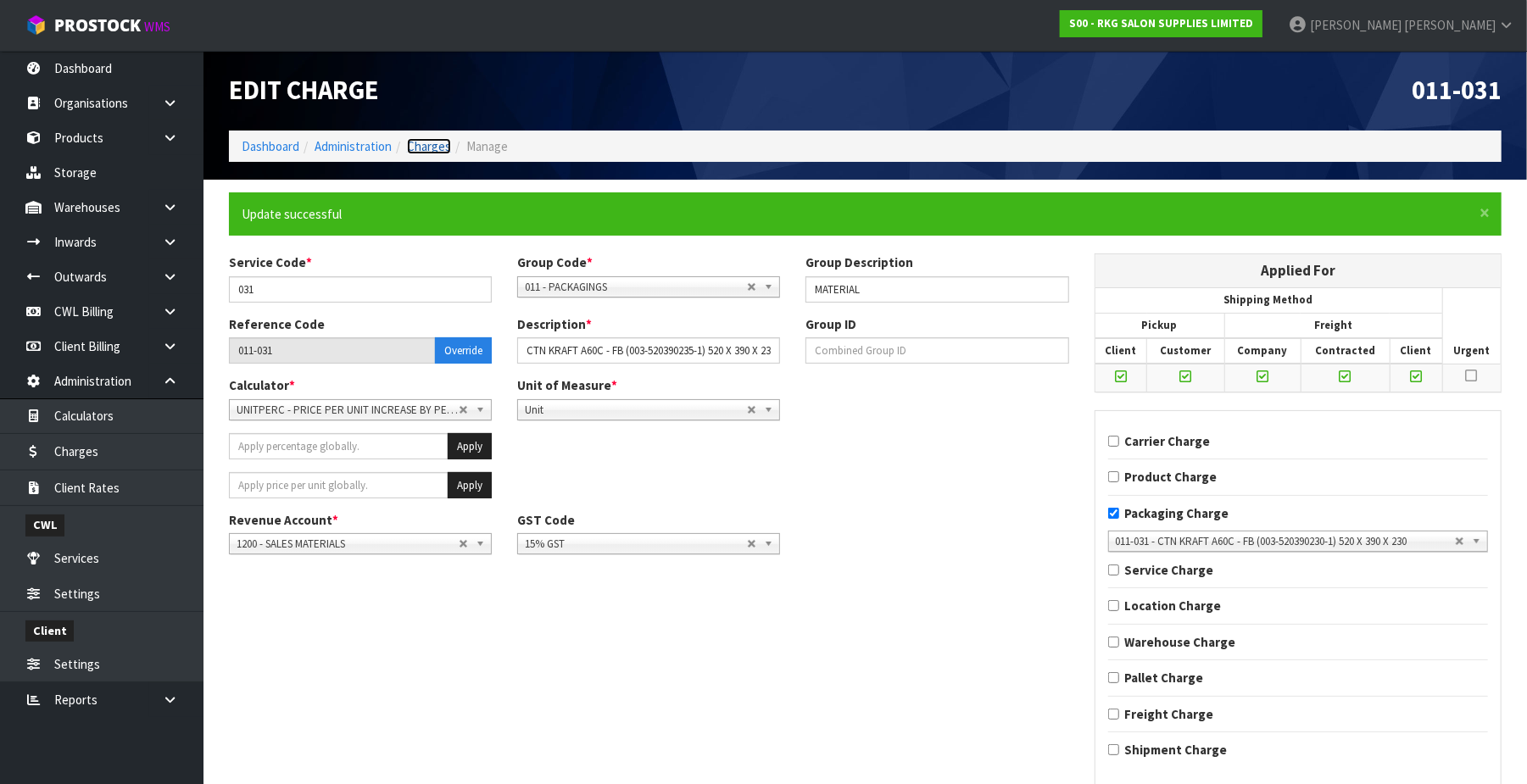
click at [439, 150] on link "Charges" at bounding box center [429, 146] width 44 height 16
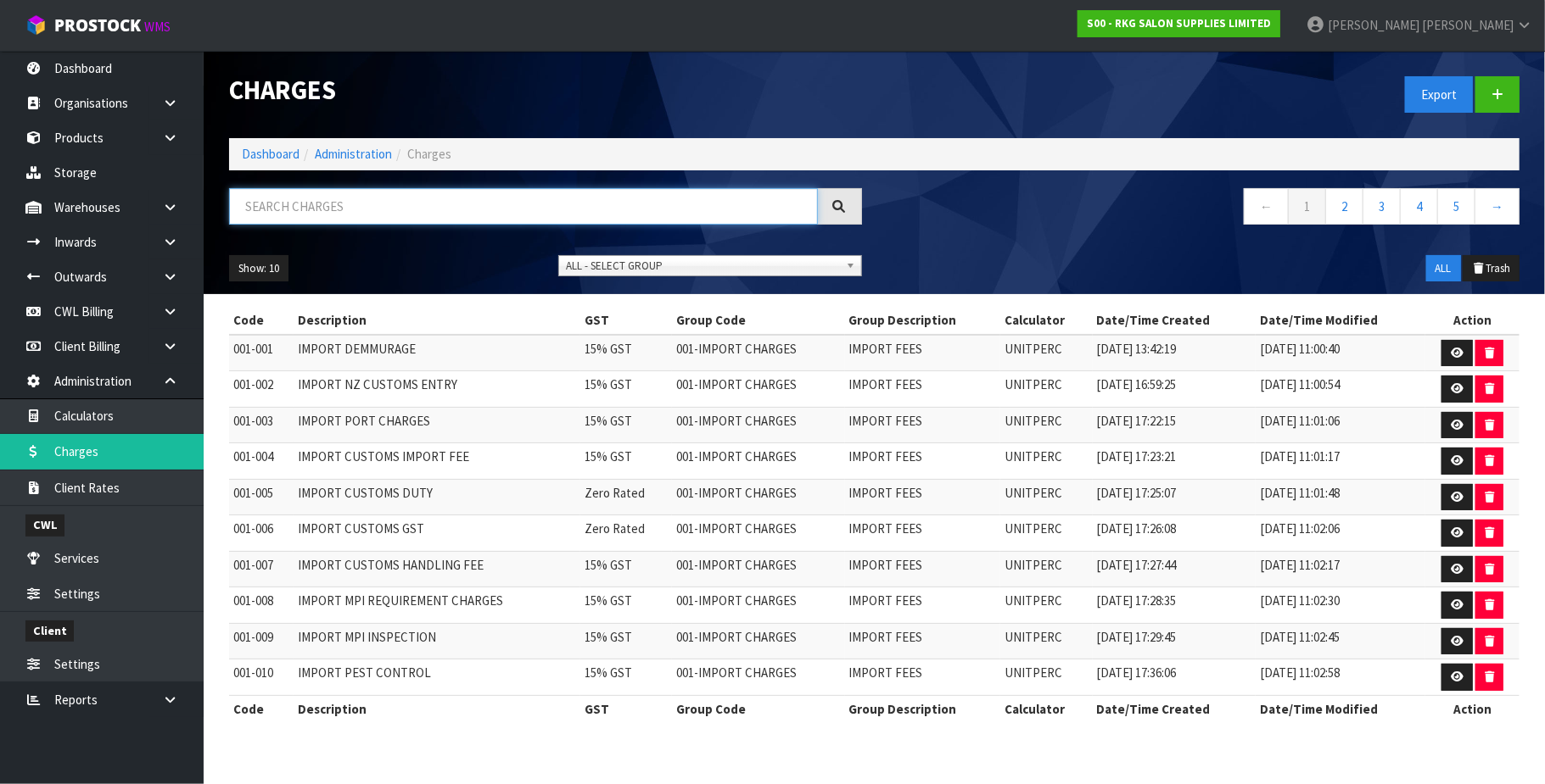
click at [317, 201] on input "text" at bounding box center [523, 206] width 589 height 36
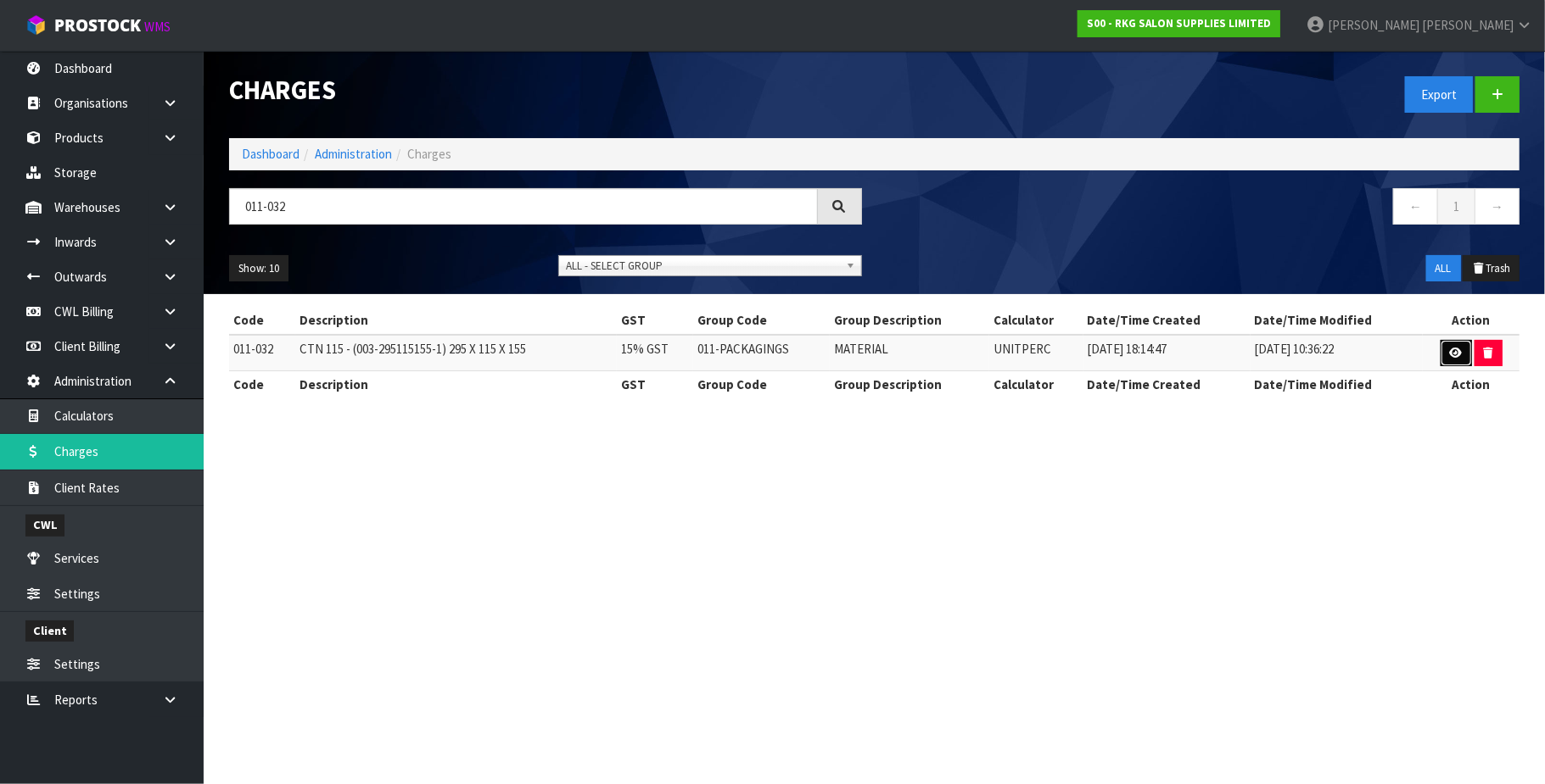
click at [1459, 350] on icon at bounding box center [1455, 352] width 13 height 11
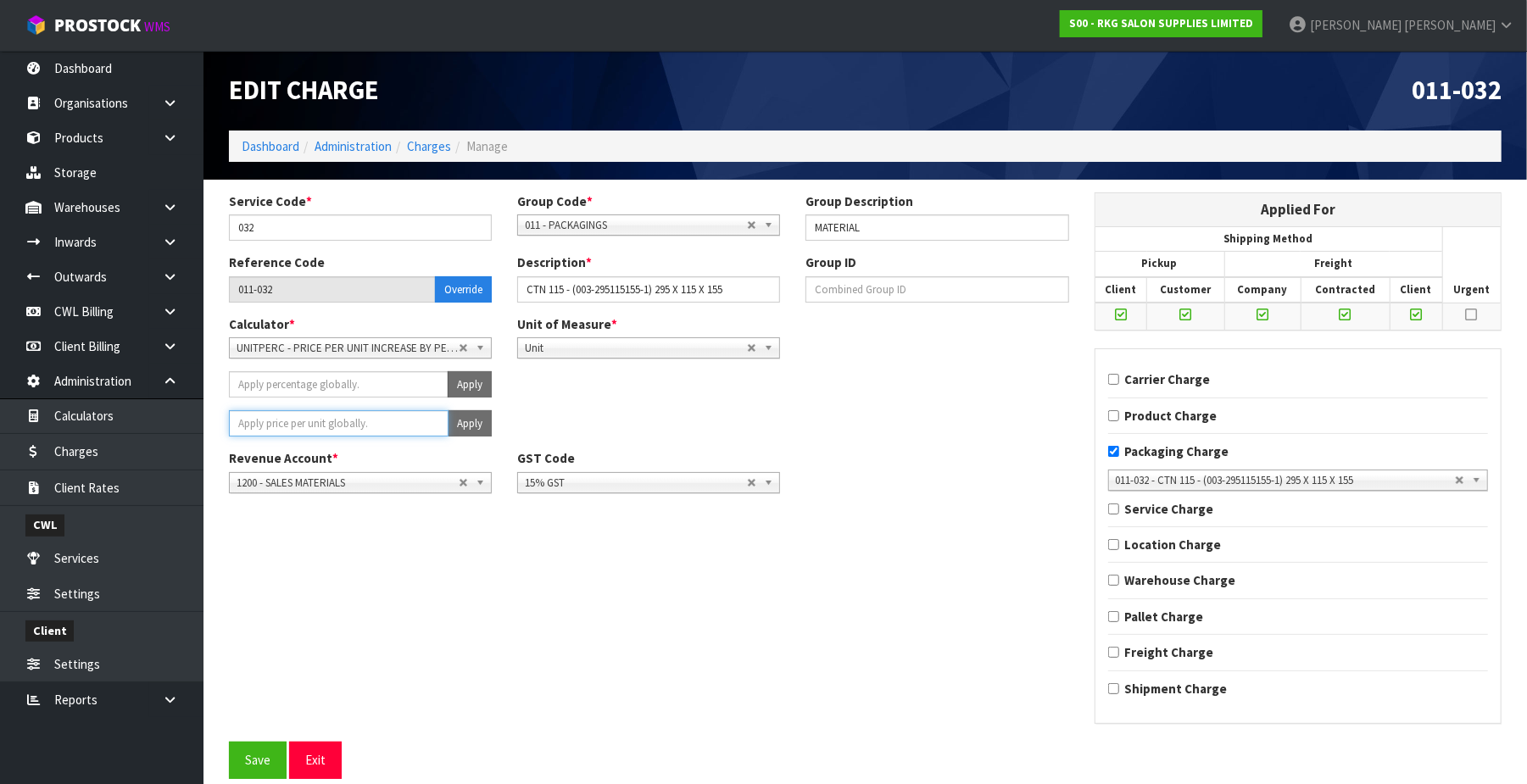
click at [389, 422] on input "number" at bounding box center [338, 423] width 220 height 27
click at [479, 420] on button "Apply" at bounding box center [470, 423] width 44 height 27
click at [473, 422] on button "Confirm Apply" at bounding box center [451, 423] width 82 height 27
click at [264, 763] on button "Save" at bounding box center [257, 759] width 57 height 36
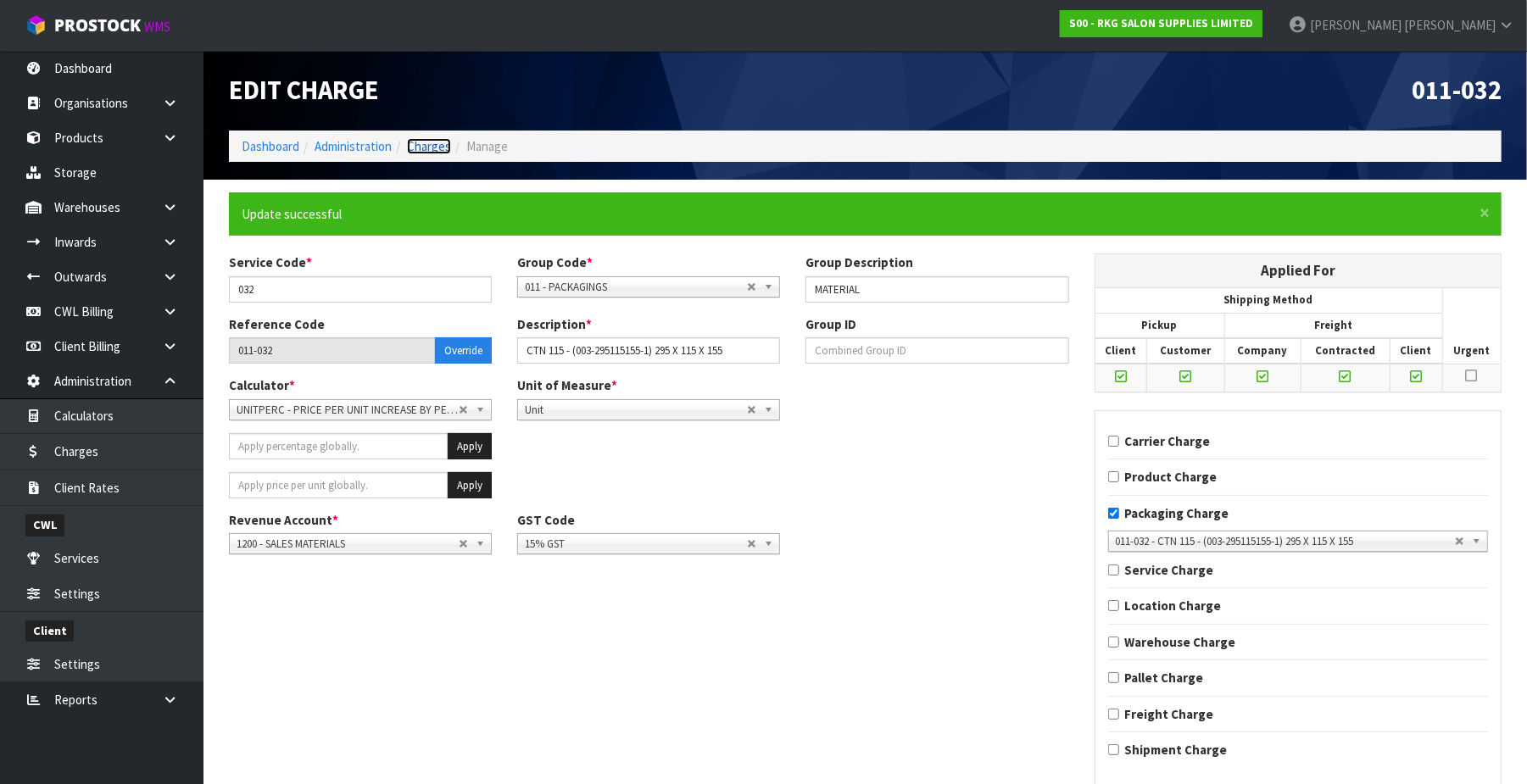
drag, startPoint x: 438, startPoint y: 142, endPoint x: 353, endPoint y: 184, distance: 94.8
click at [438, 142] on link "Charges" at bounding box center [429, 146] width 44 height 16
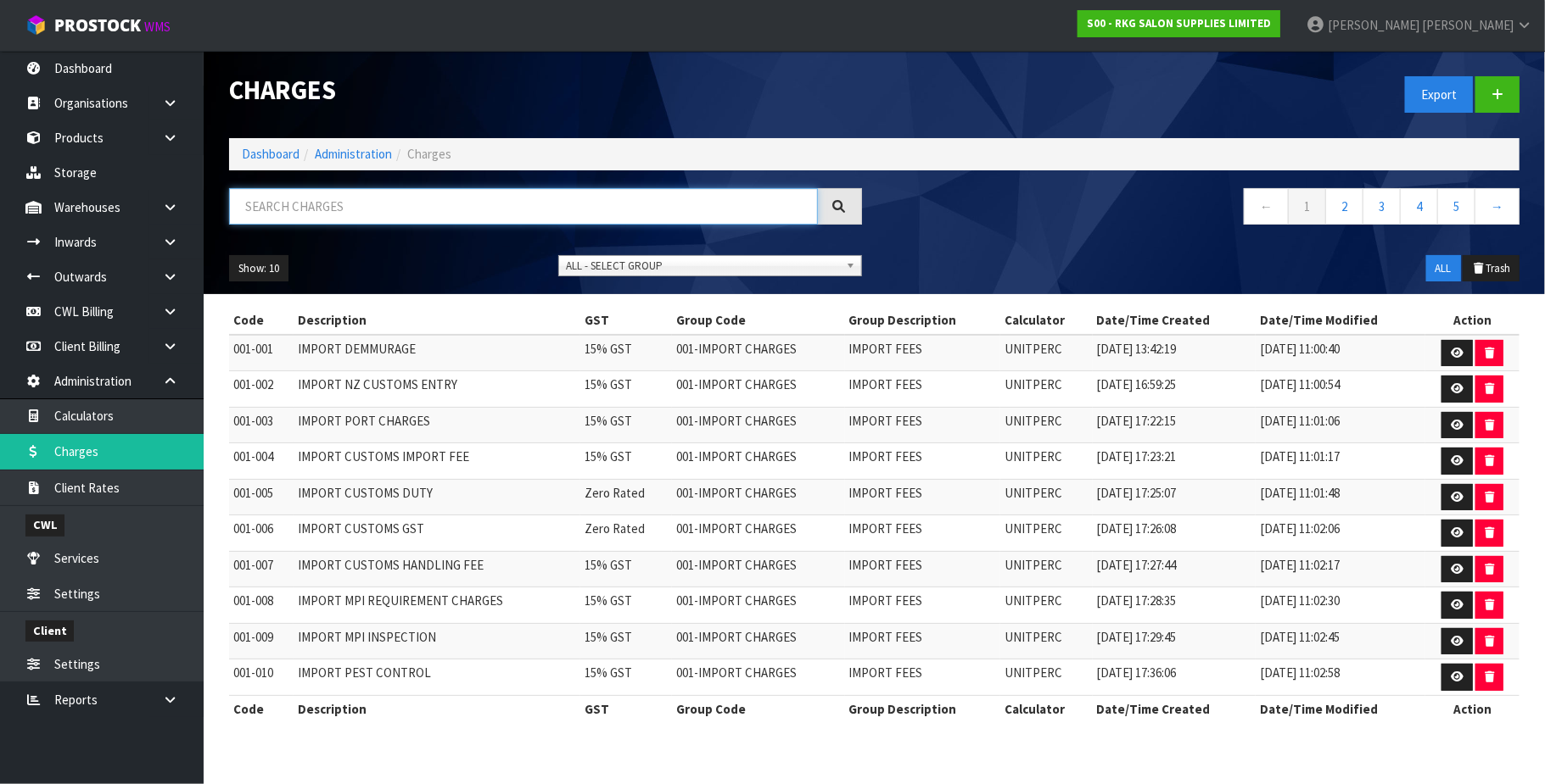
click at [317, 200] on input "text" at bounding box center [523, 206] width 589 height 36
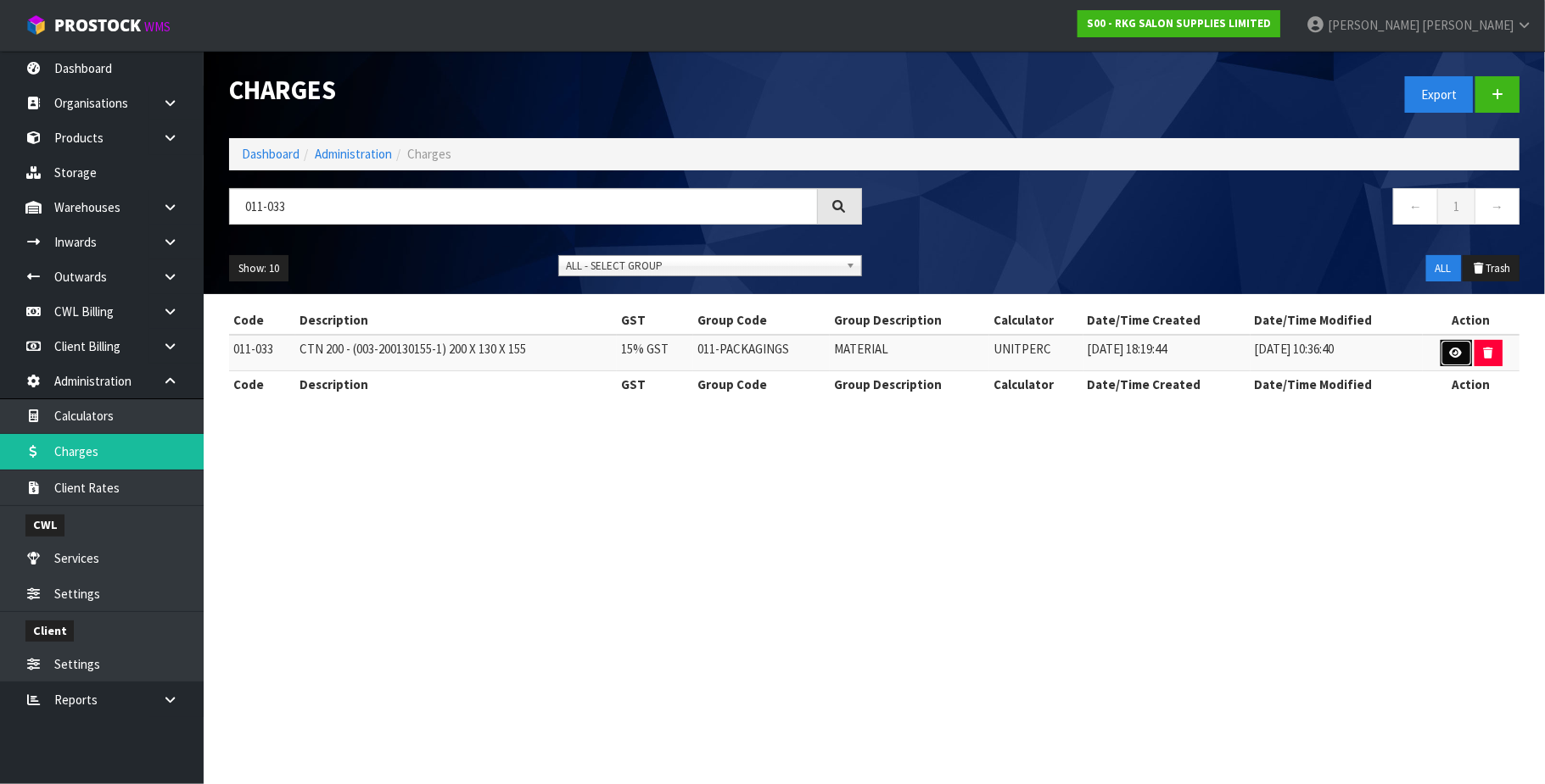
click at [1454, 353] on icon at bounding box center [1455, 352] width 13 height 11
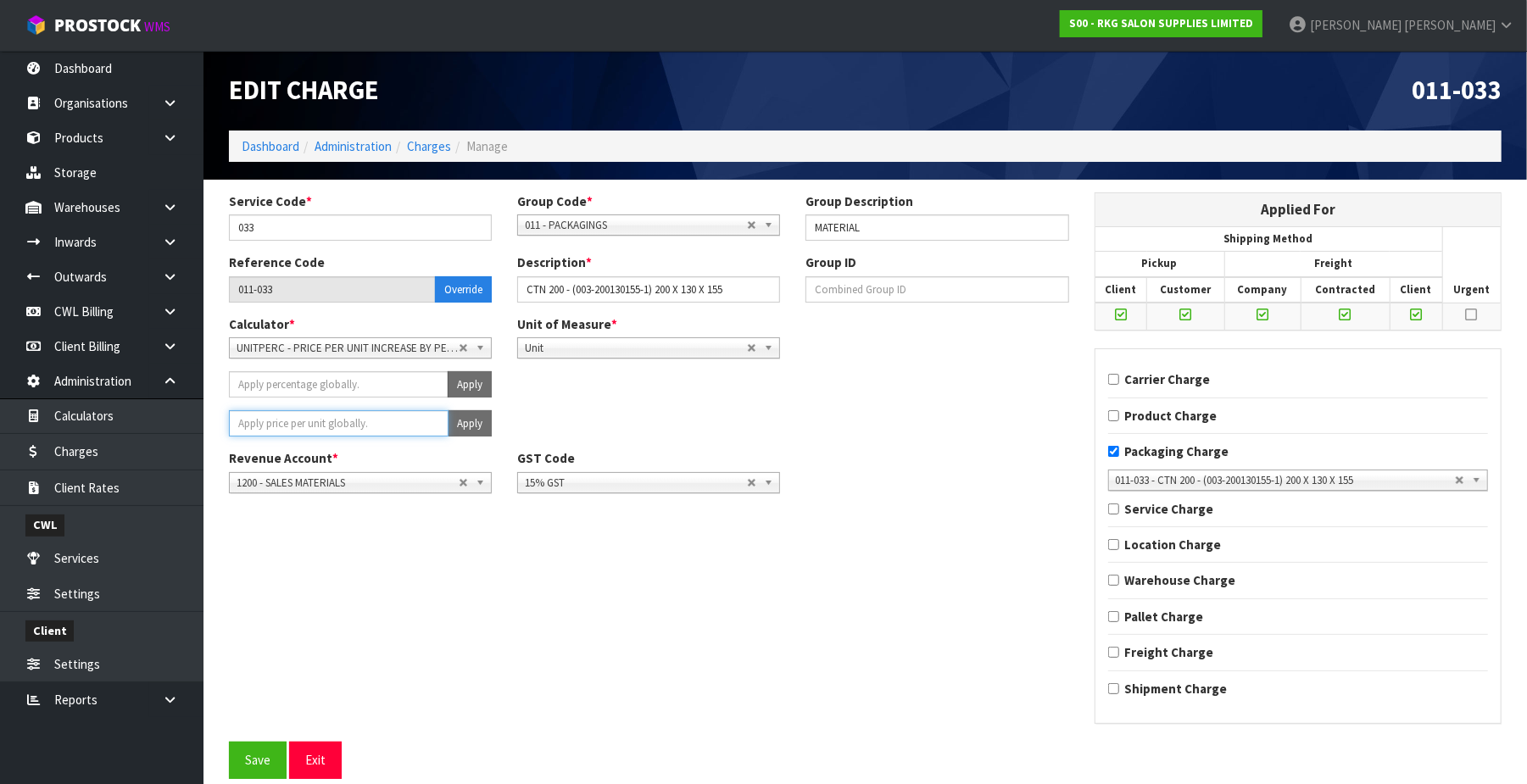
click at [357, 421] on input "number" at bounding box center [338, 423] width 220 height 27
click at [460, 418] on button "Apply" at bounding box center [470, 423] width 44 height 27
click at [426, 422] on span "Confirm" at bounding box center [439, 423] width 37 height 15
click at [443, 144] on link "Charges" at bounding box center [429, 146] width 44 height 16
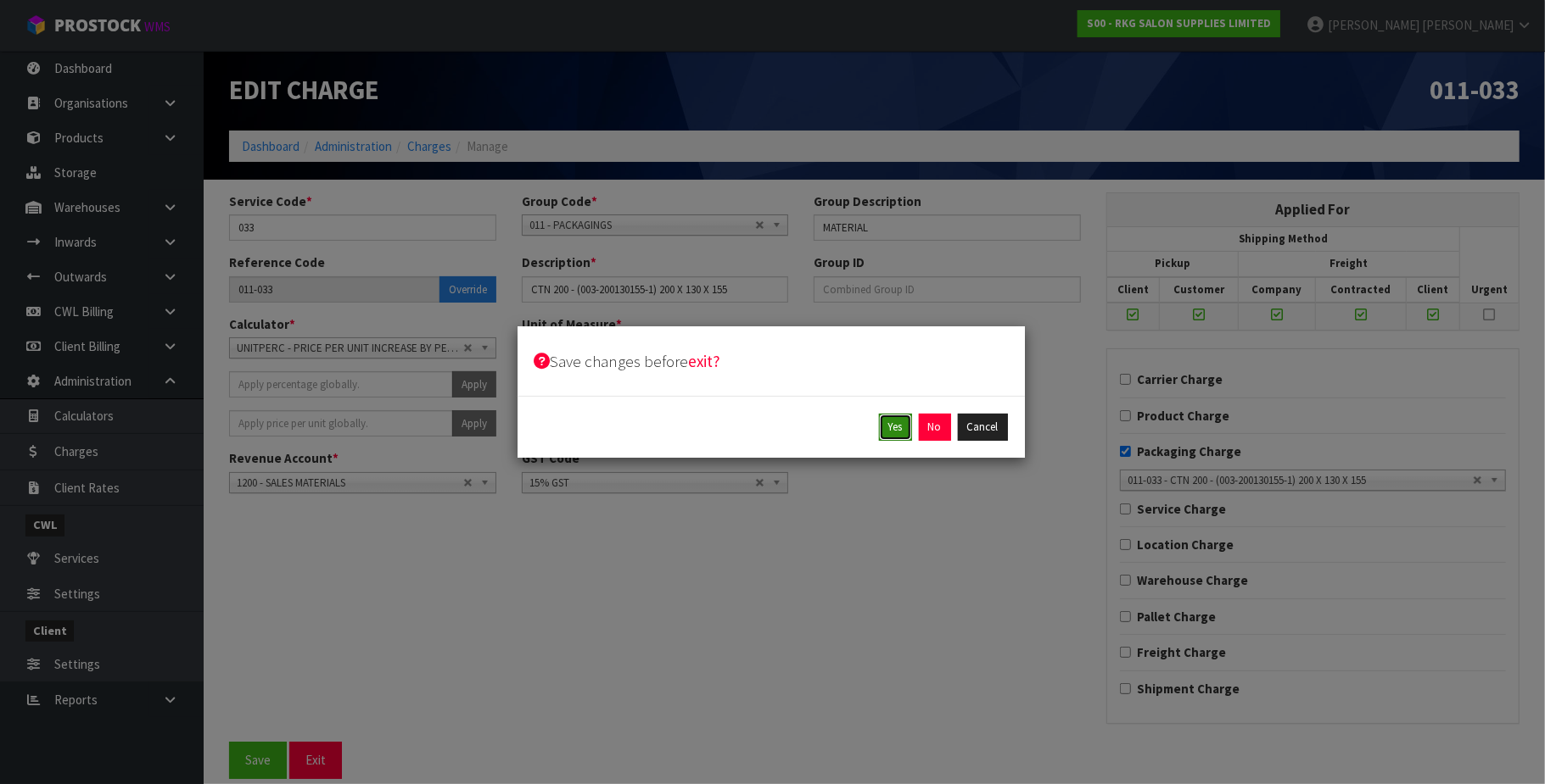
click at [896, 424] on button "Yes" at bounding box center [896, 428] width 34 height 28
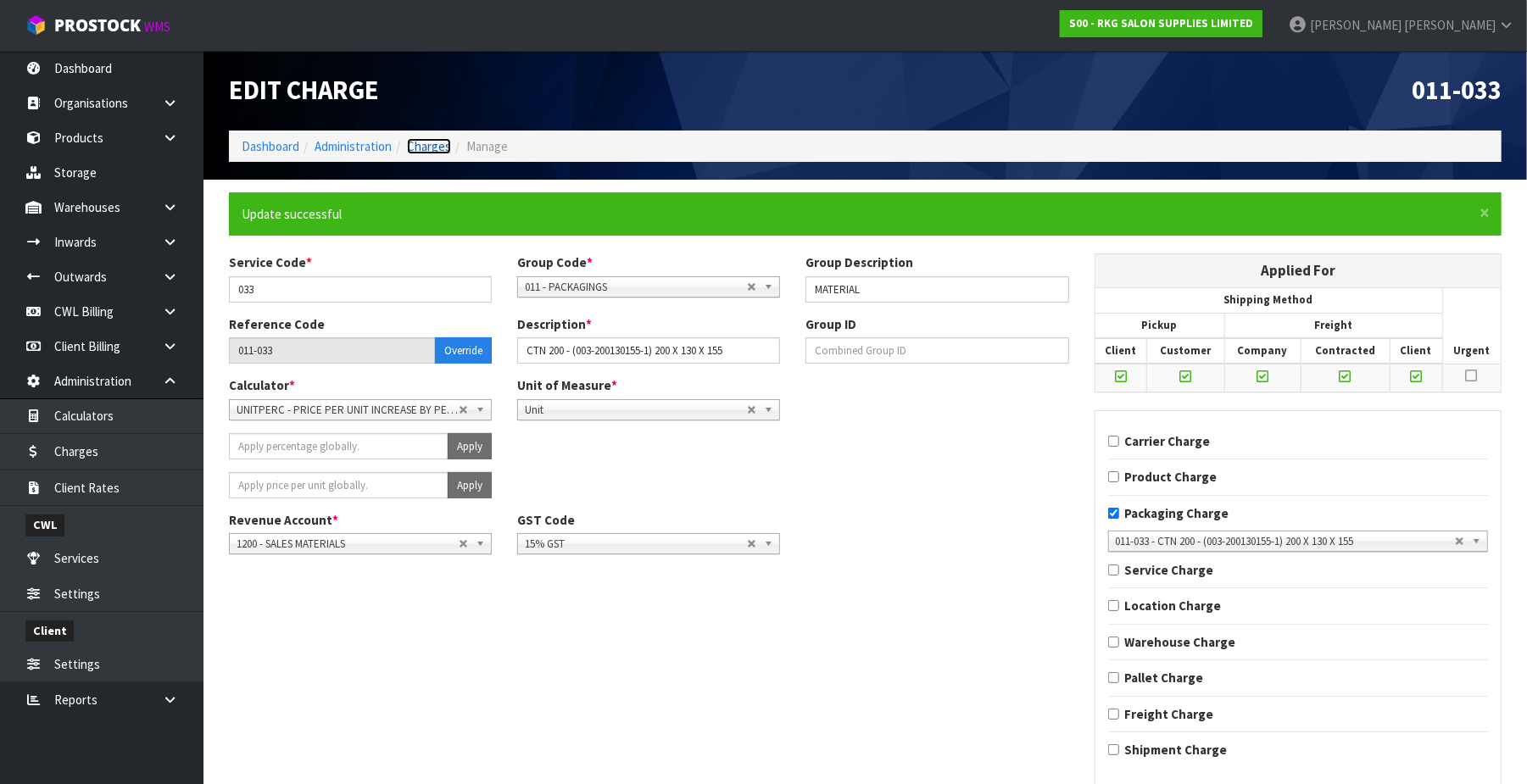
click at [427, 149] on link "Charges" at bounding box center [429, 146] width 44 height 16
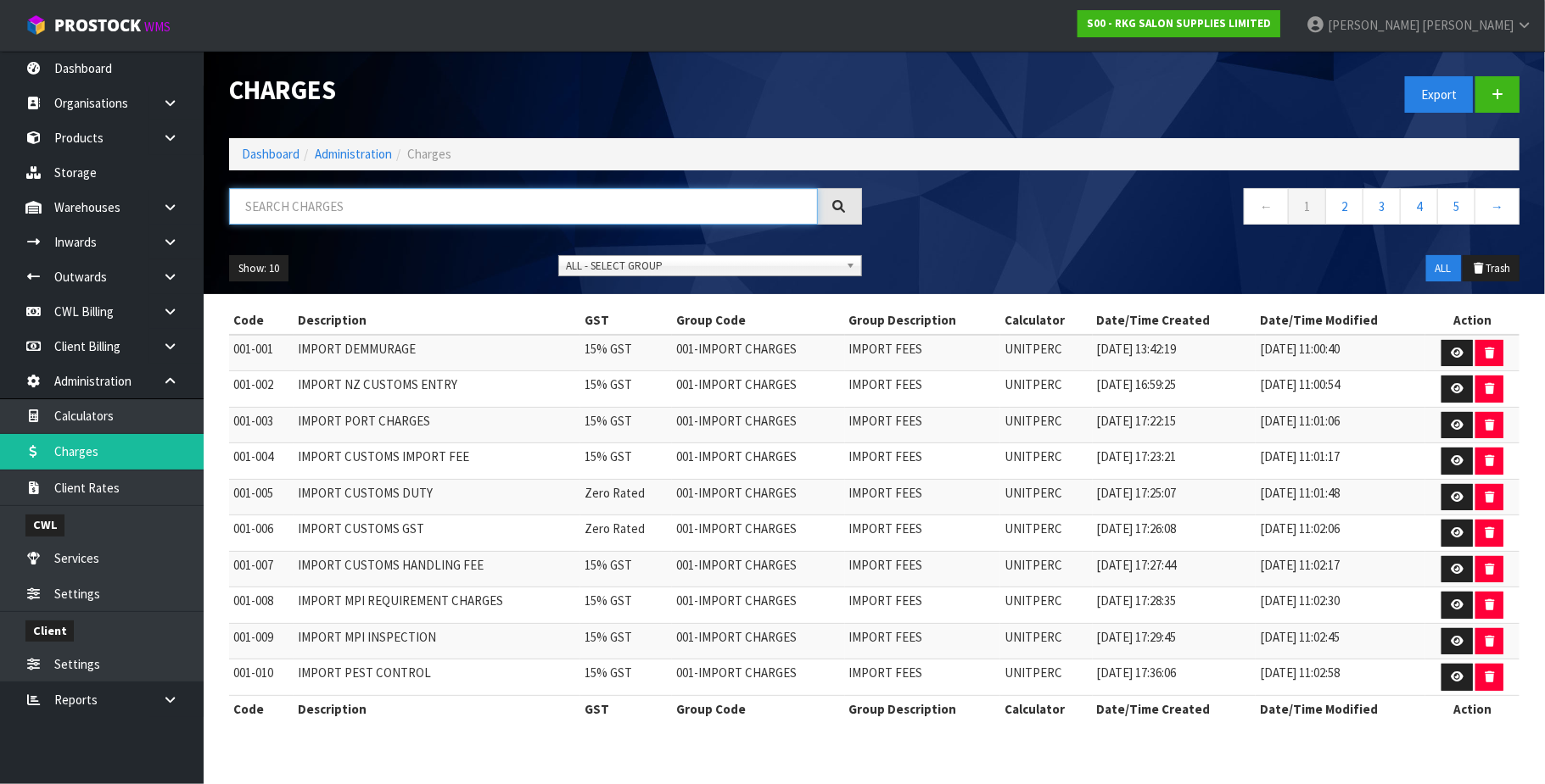
click at [357, 193] on input "text" at bounding box center [523, 206] width 589 height 36
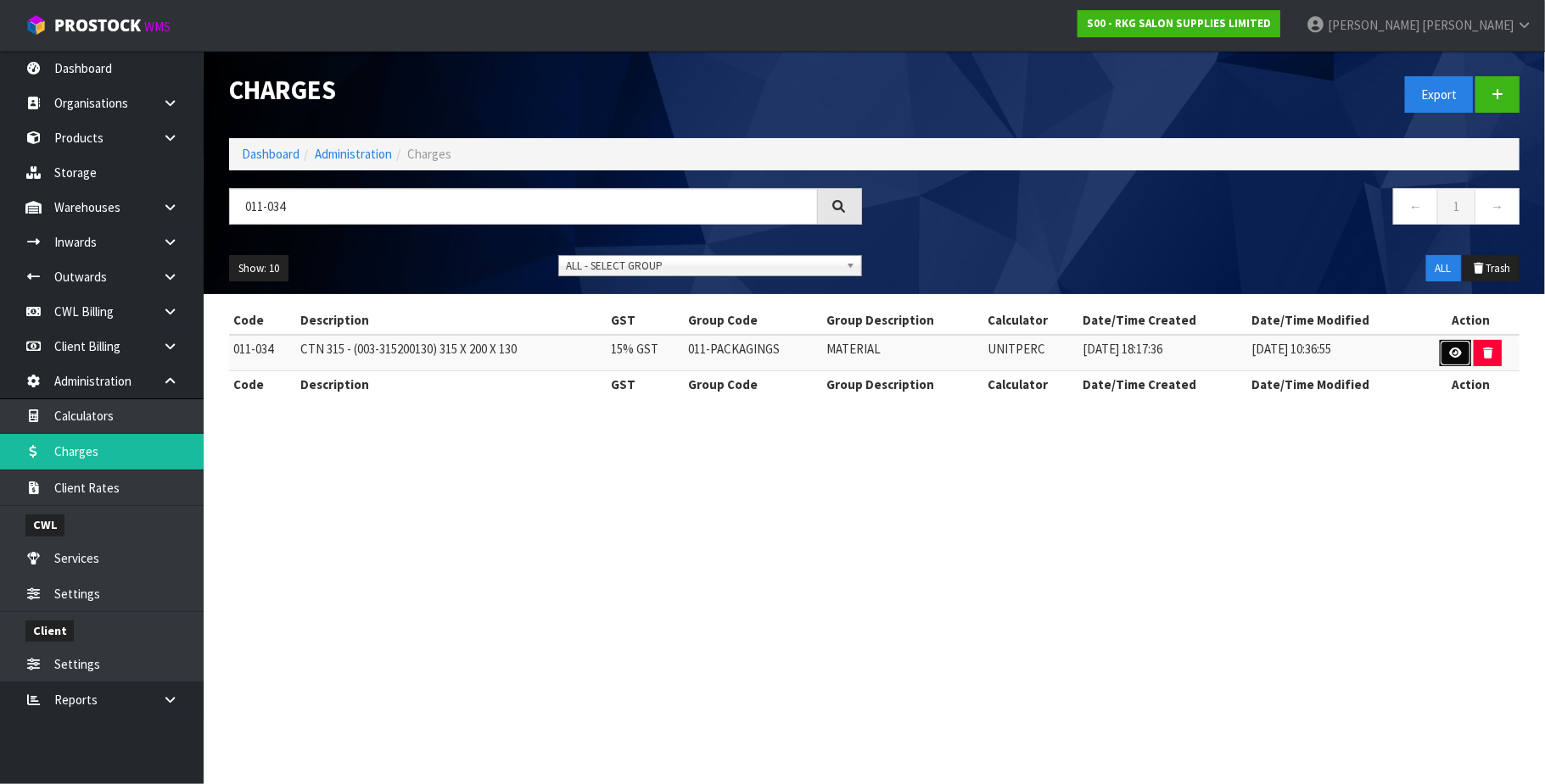
click at [1453, 351] on icon at bounding box center [1454, 352] width 13 height 11
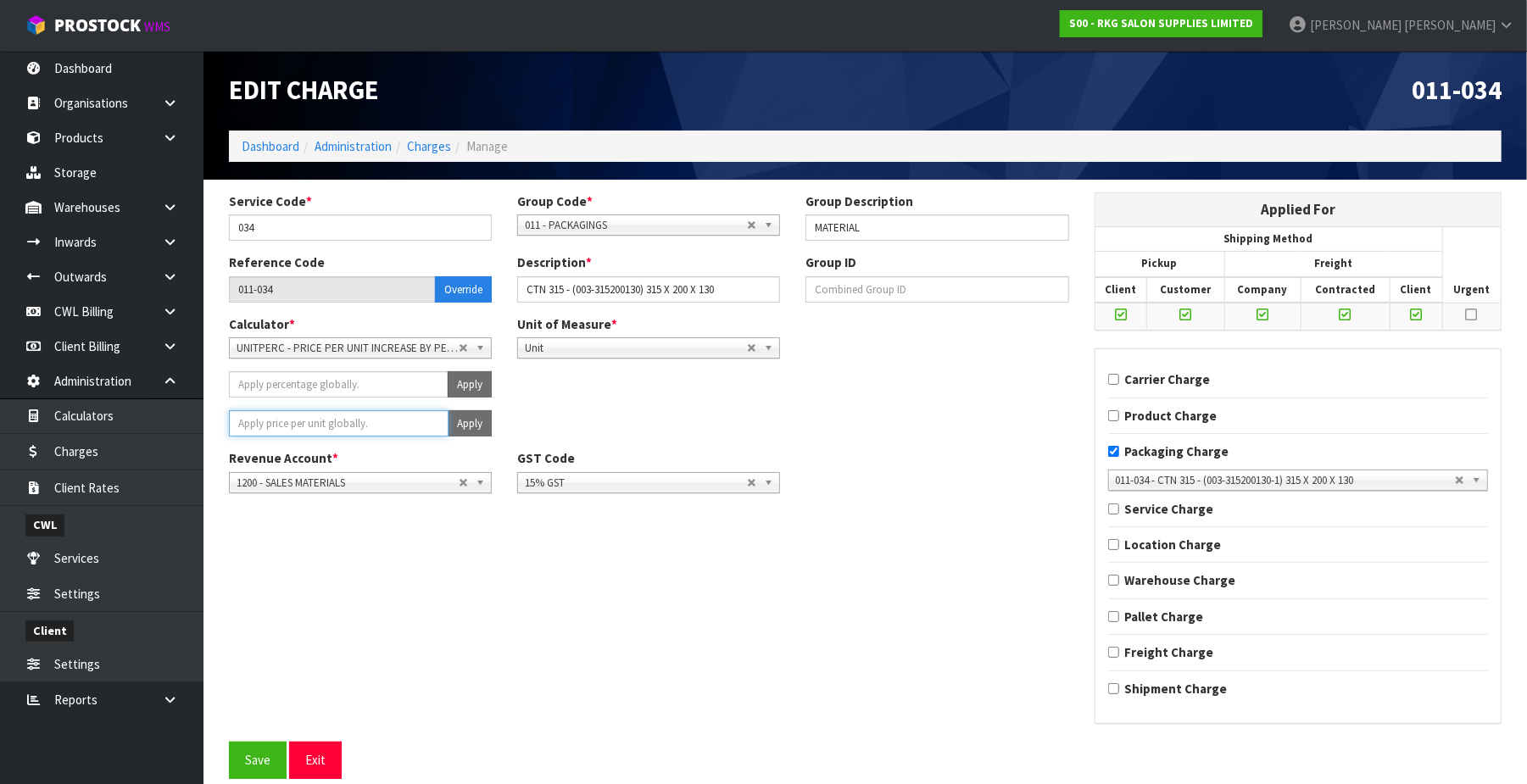
click at [342, 419] on input "number" at bounding box center [338, 423] width 220 height 27
click at [463, 421] on button "Apply" at bounding box center [470, 423] width 44 height 27
click at [463, 421] on button "Confirm Apply" at bounding box center [451, 423] width 82 height 27
drag, startPoint x: 248, startPoint y: 759, endPoint x: 520, endPoint y: 343, distance: 497.0
click at [252, 756] on button "Save" at bounding box center [257, 759] width 57 height 36
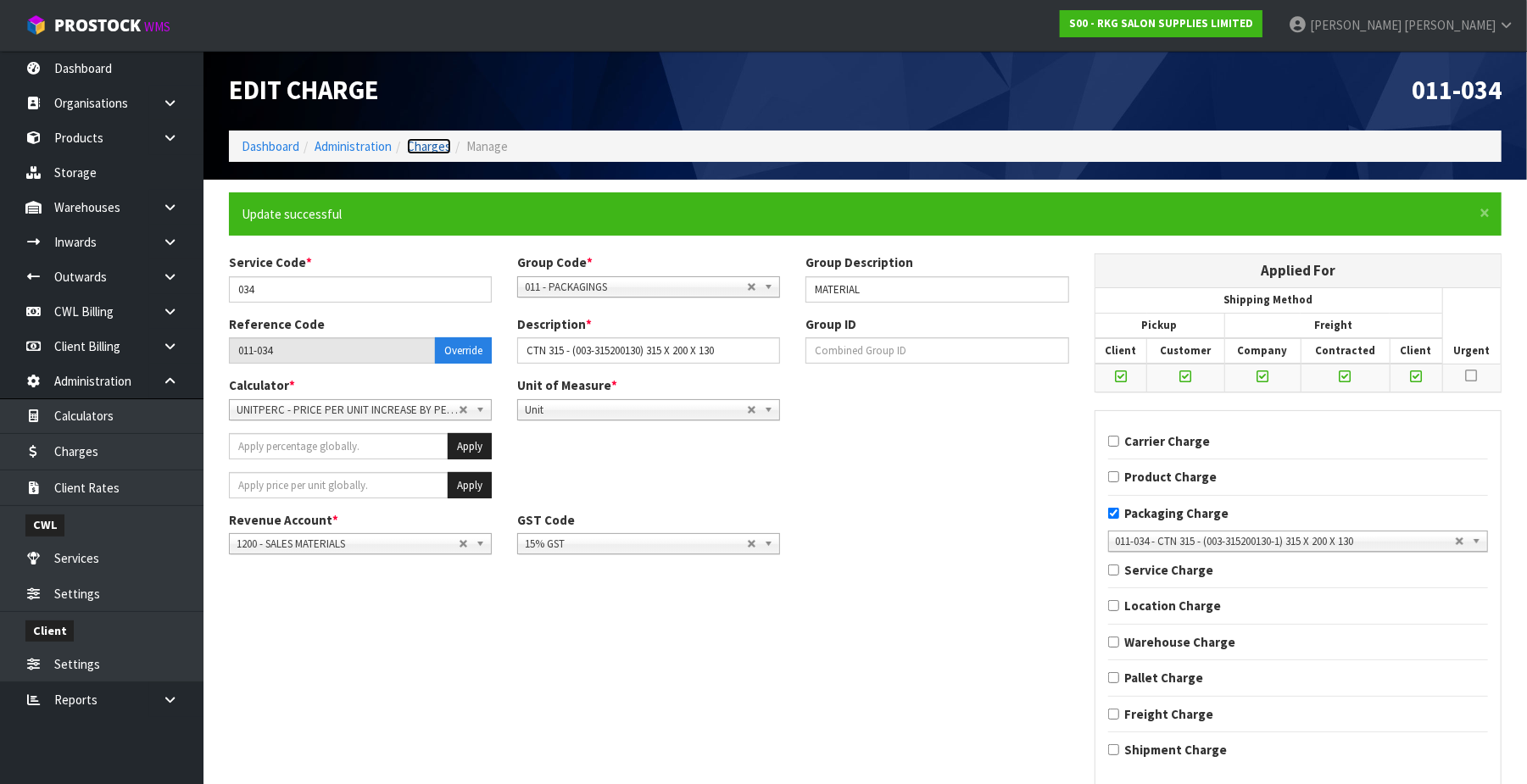
click at [441, 144] on link "Charges" at bounding box center [429, 146] width 44 height 16
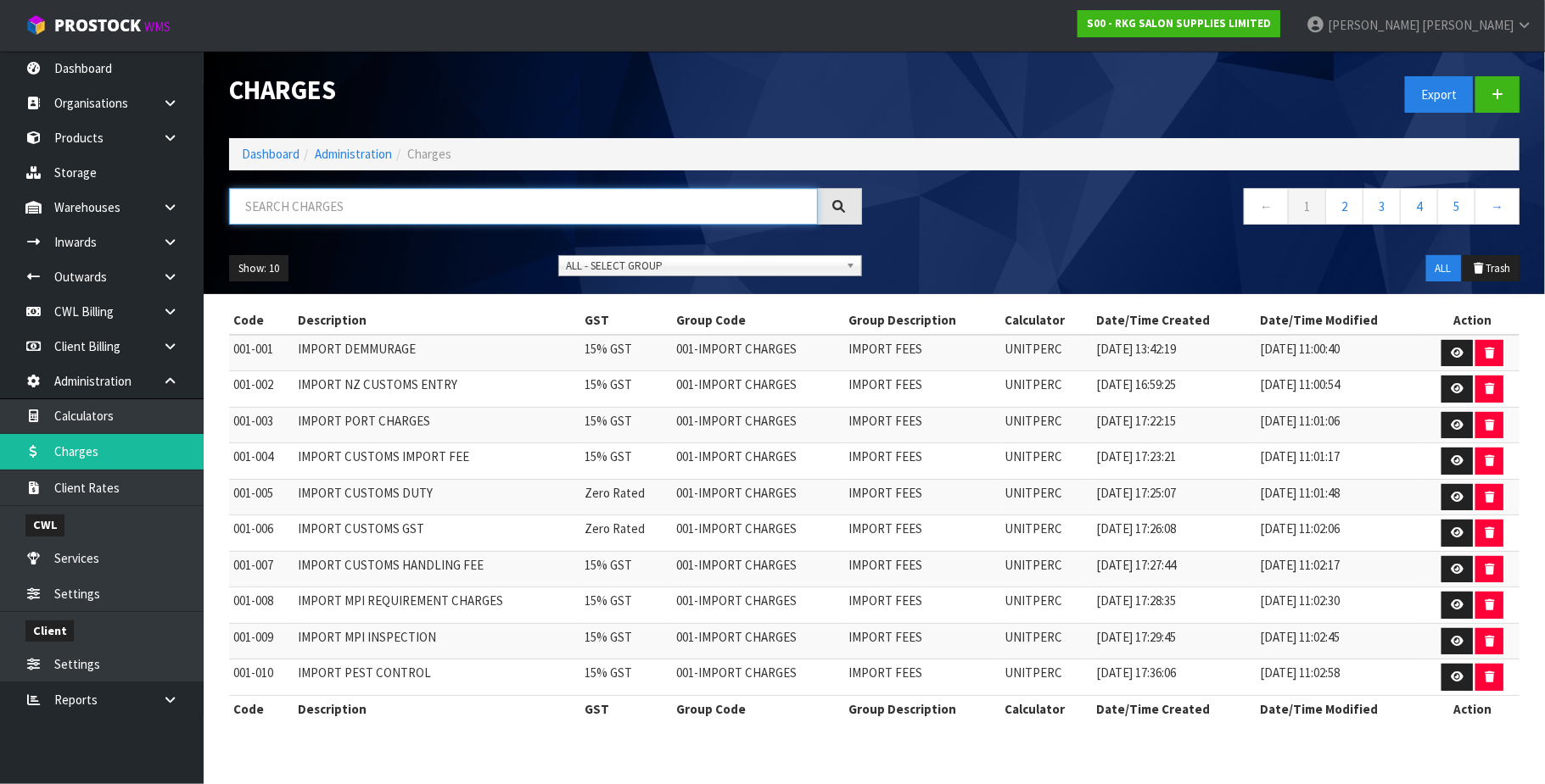
click at [370, 208] on input "text" at bounding box center [523, 206] width 589 height 36
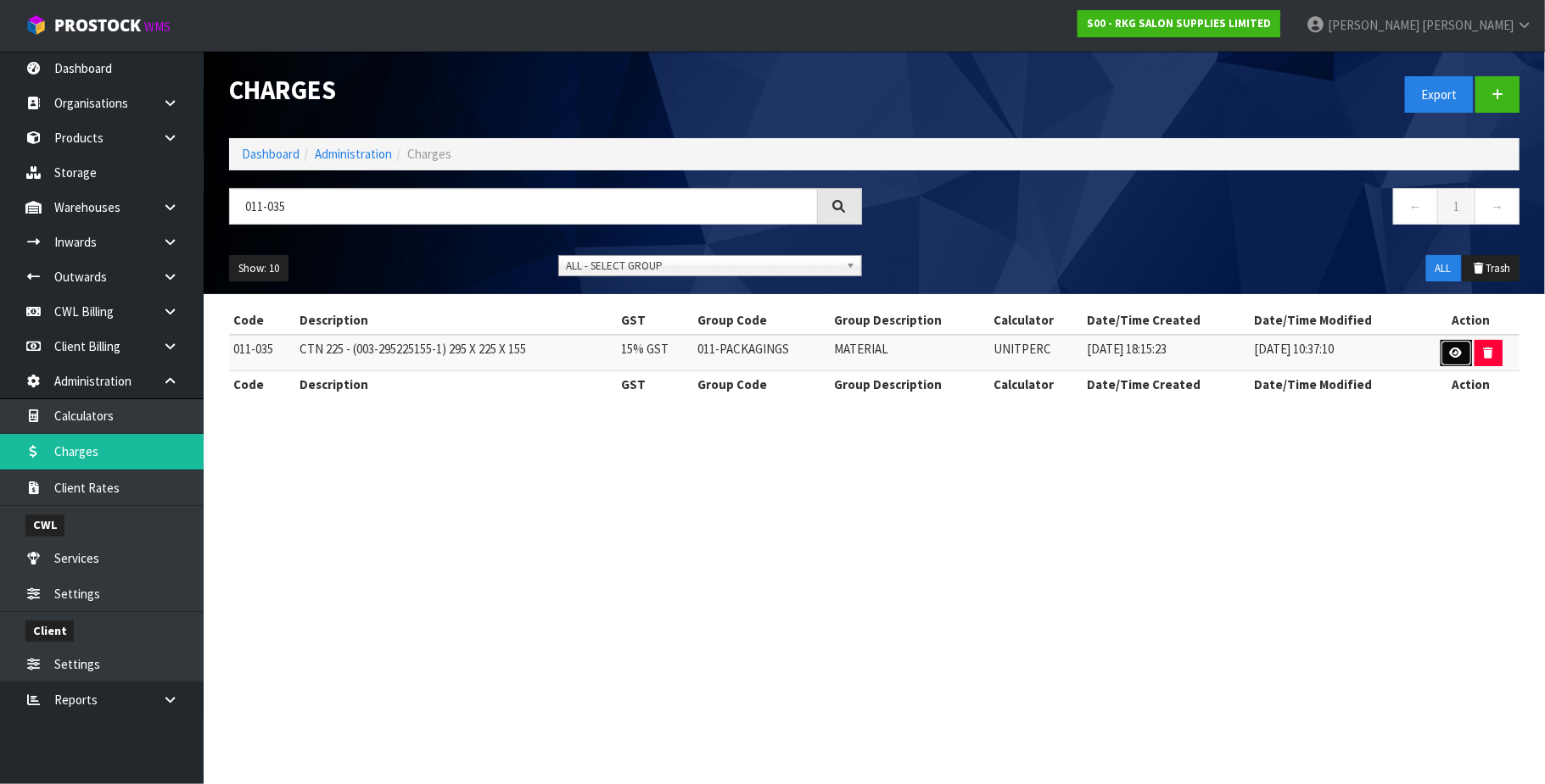
click at [1449, 356] on icon at bounding box center [1455, 352] width 13 height 11
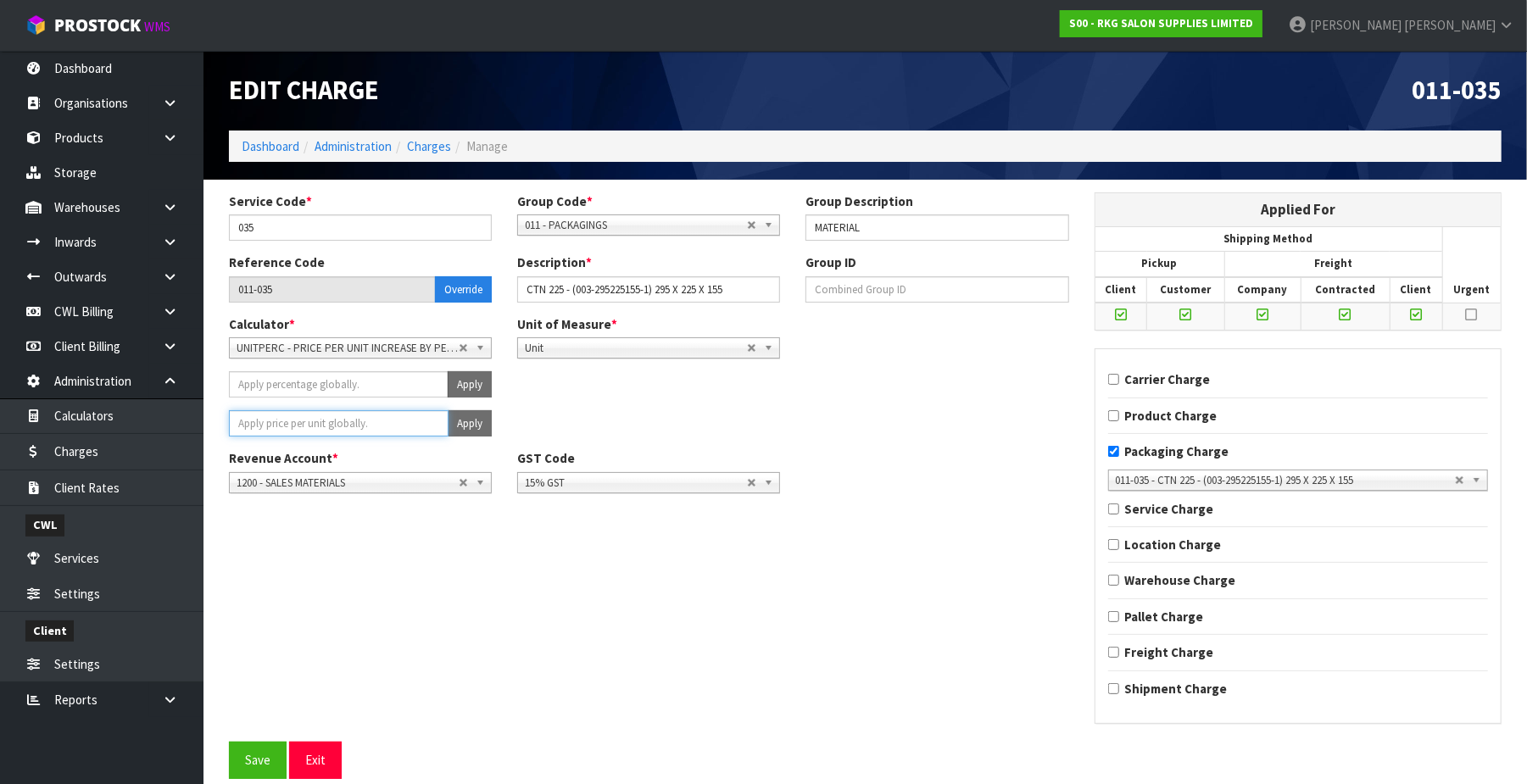
click at [370, 425] on input "number" at bounding box center [338, 423] width 220 height 27
click at [470, 420] on button "Apply" at bounding box center [470, 423] width 44 height 27
click at [470, 420] on button "Confirm Apply" at bounding box center [451, 423] width 82 height 27
click at [261, 761] on button "Save" at bounding box center [257, 759] width 57 height 36
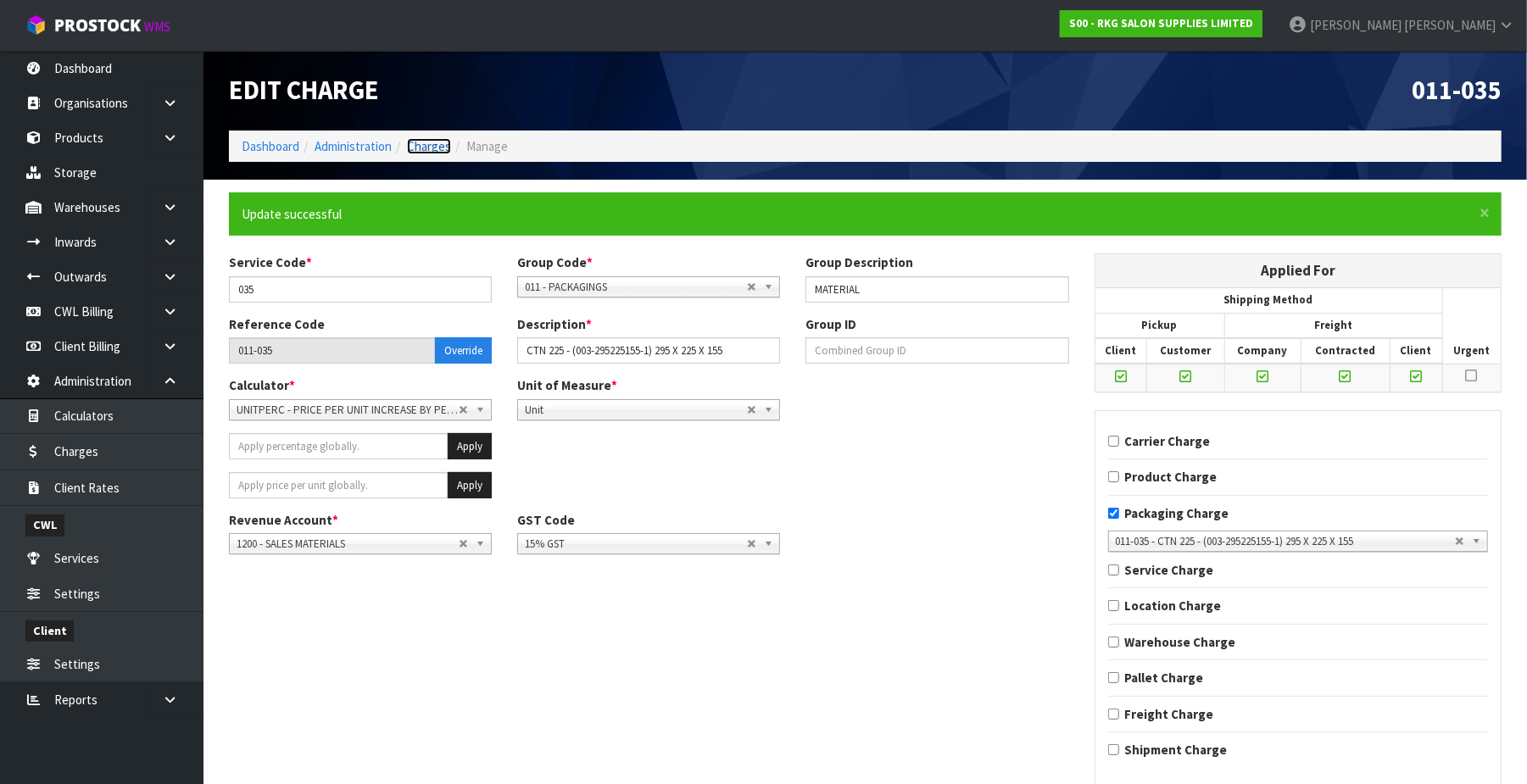
click at [432, 143] on link "Charges" at bounding box center [429, 146] width 44 height 16
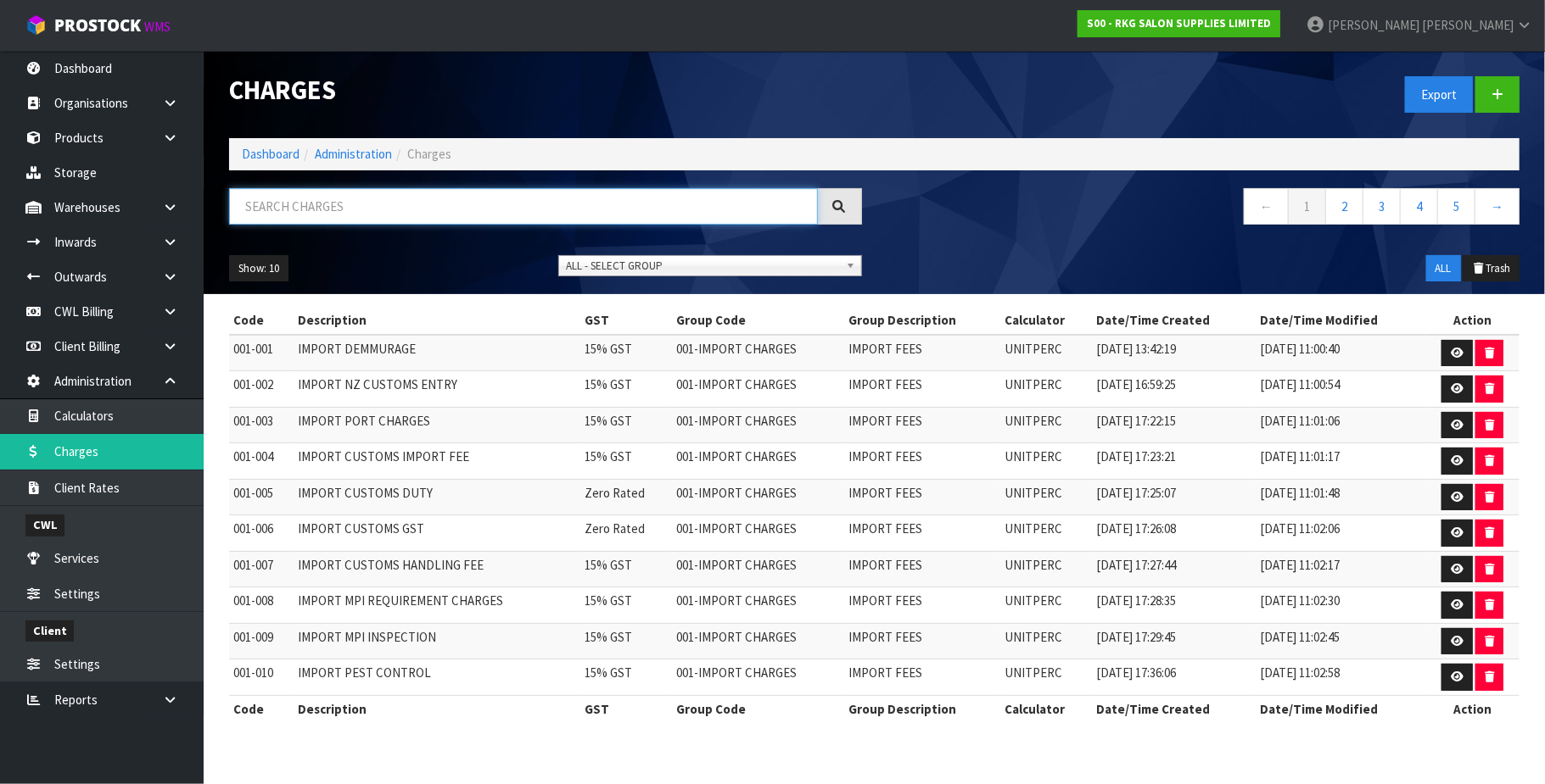
click at [316, 201] on input "text" at bounding box center [523, 206] width 589 height 36
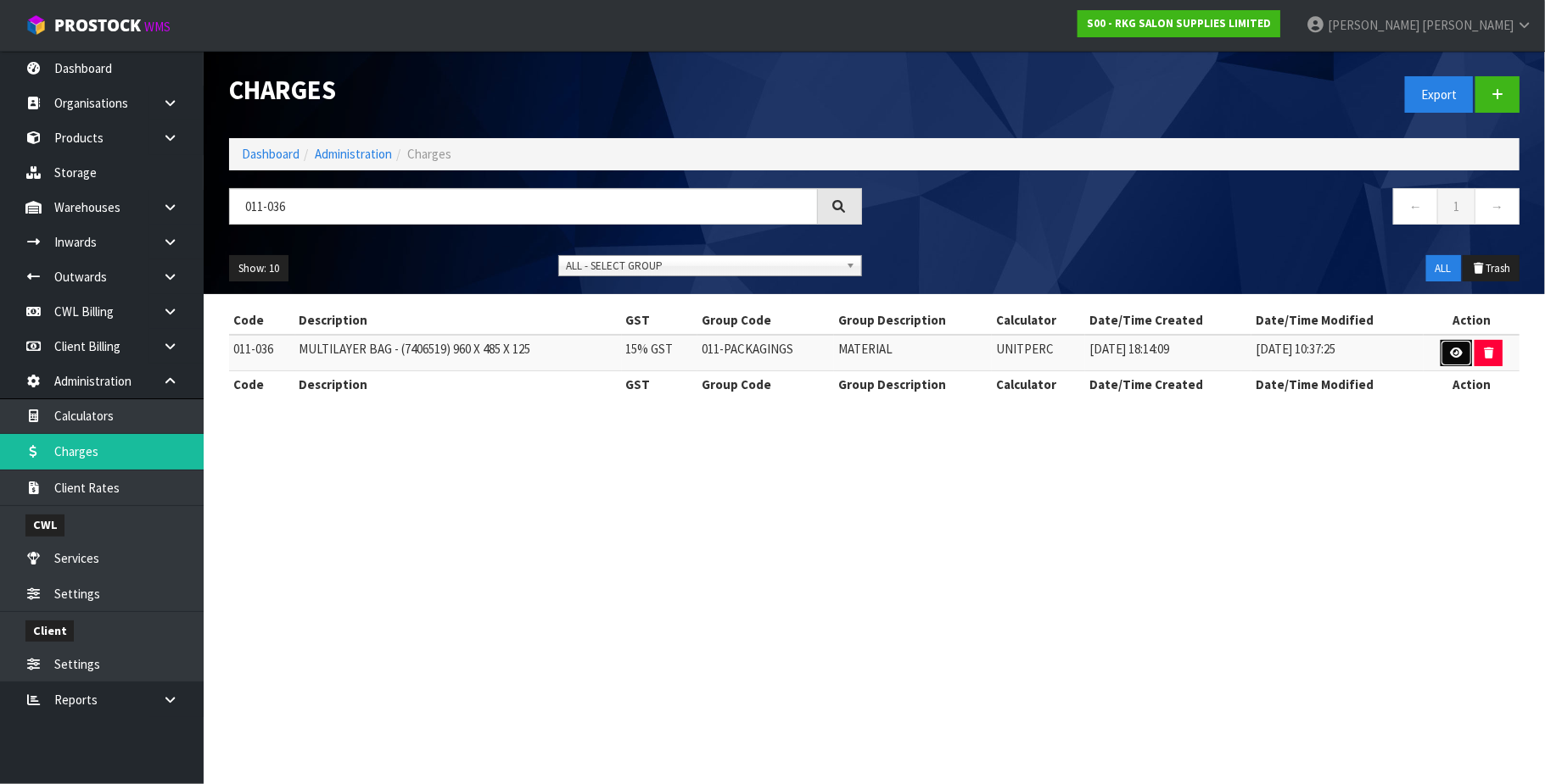
click at [1446, 349] on link at bounding box center [1456, 354] width 32 height 28
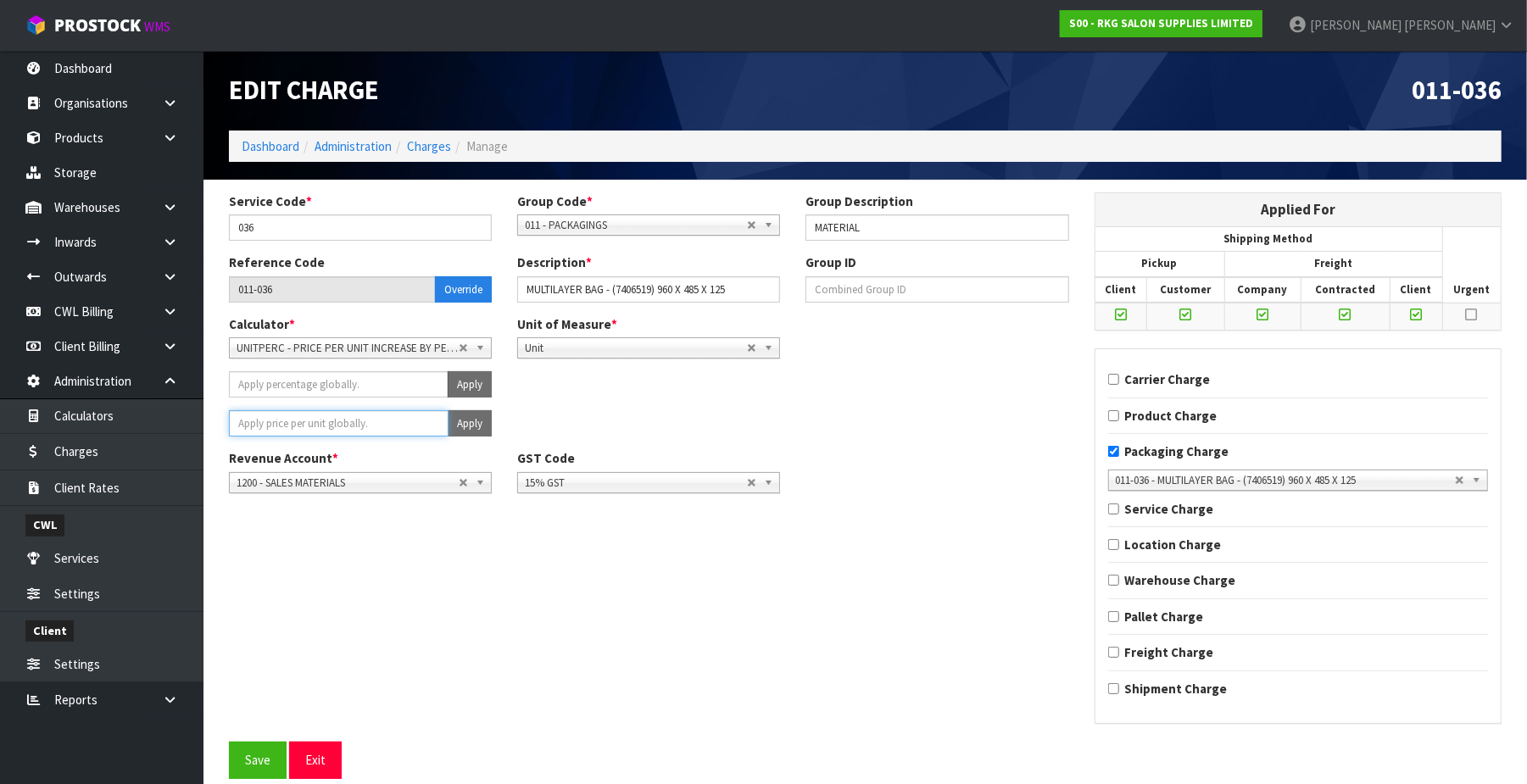
click at [395, 428] on input "number" at bounding box center [338, 423] width 220 height 27
click at [458, 418] on button "Apply" at bounding box center [470, 423] width 44 height 27
click at [458, 418] on button "Confirm Apply" at bounding box center [451, 423] width 82 height 27
click at [269, 749] on button "Save" at bounding box center [257, 759] width 57 height 36
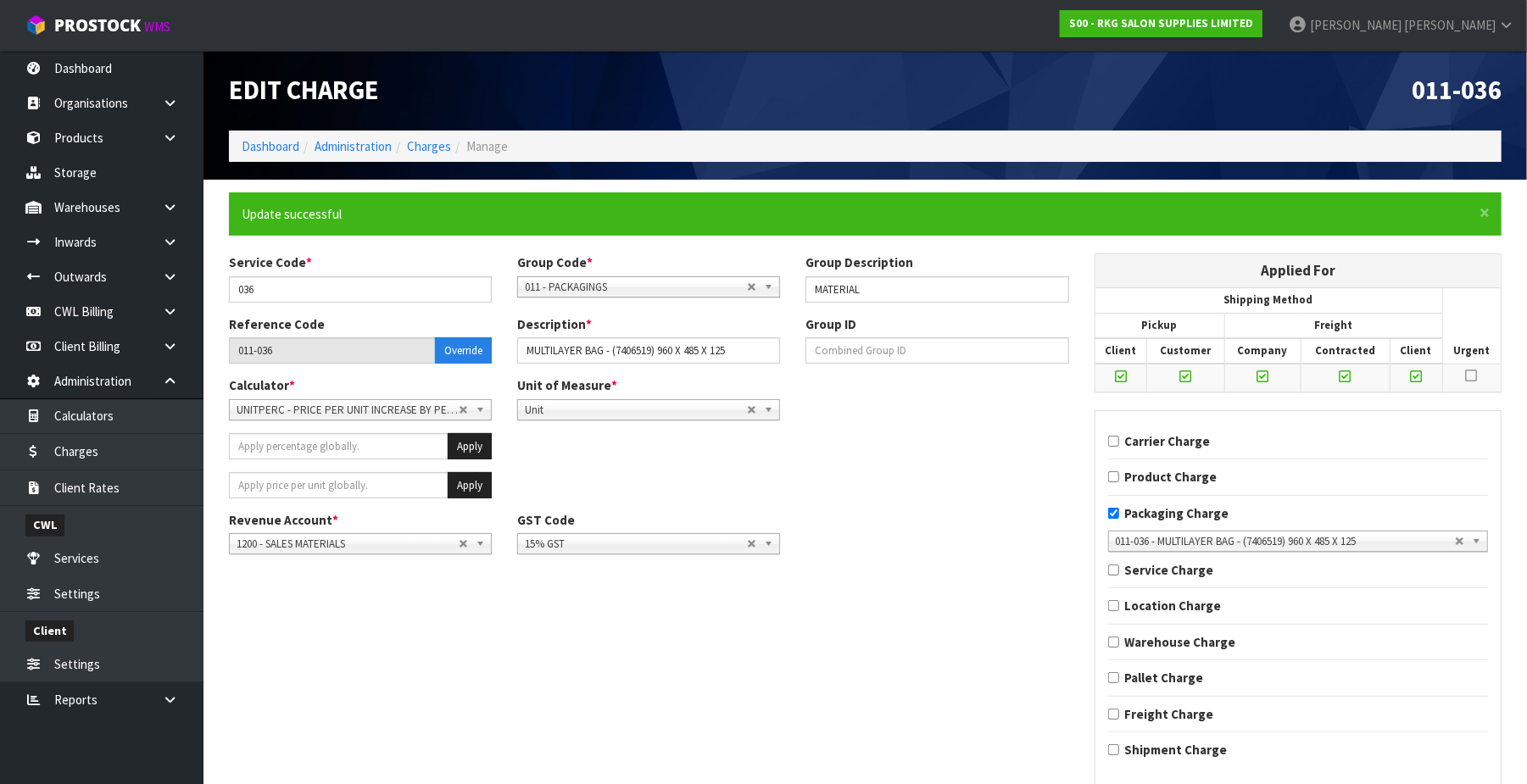
click at [451, 147] on li "Manage" at bounding box center [479, 146] width 57 height 18
click at [412, 147] on link "Charges" at bounding box center [429, 146] width 44 height 16
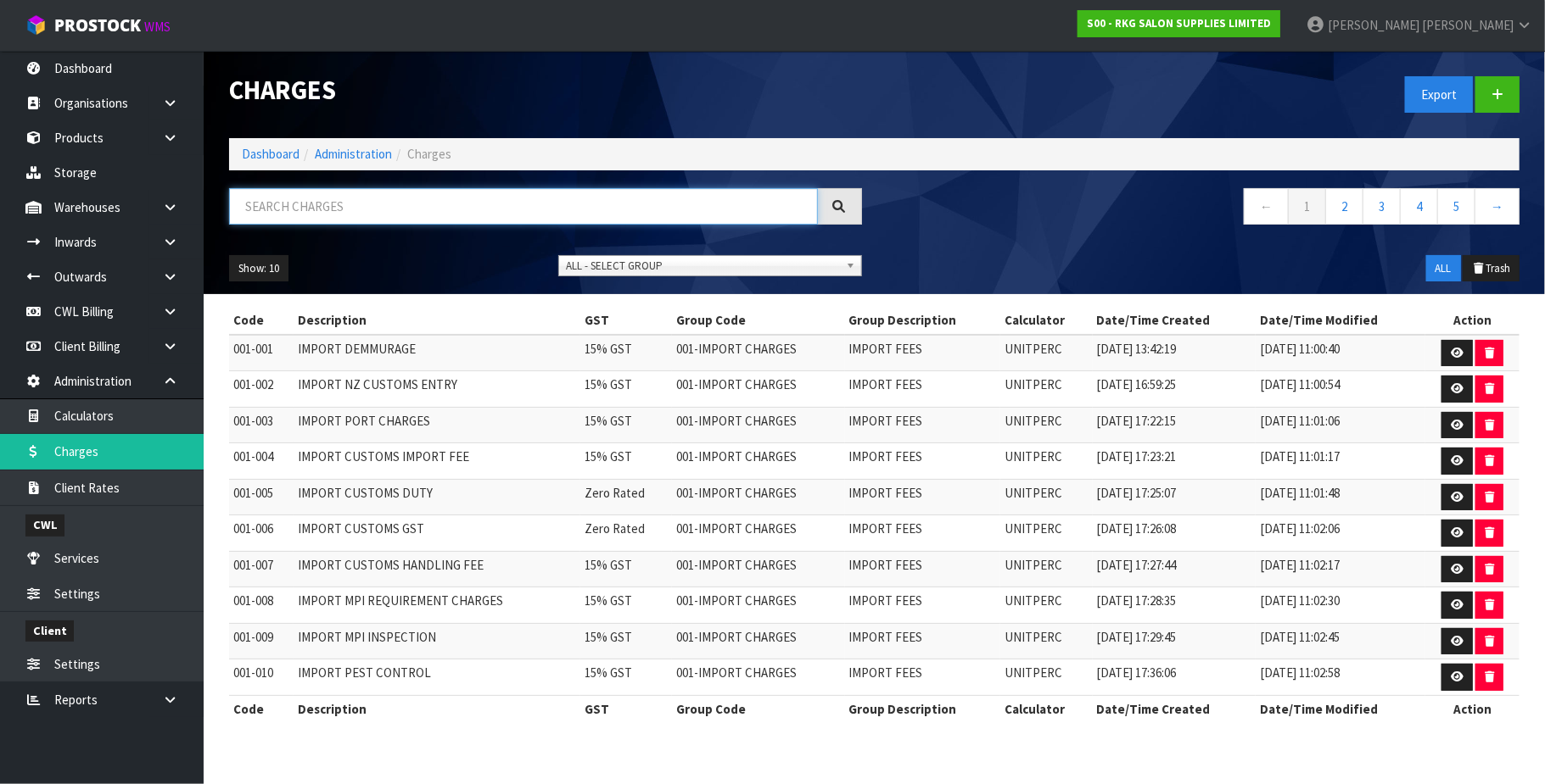
click at [311, 208] on input "text" at bounding box center [523, 206] width 589 height 36
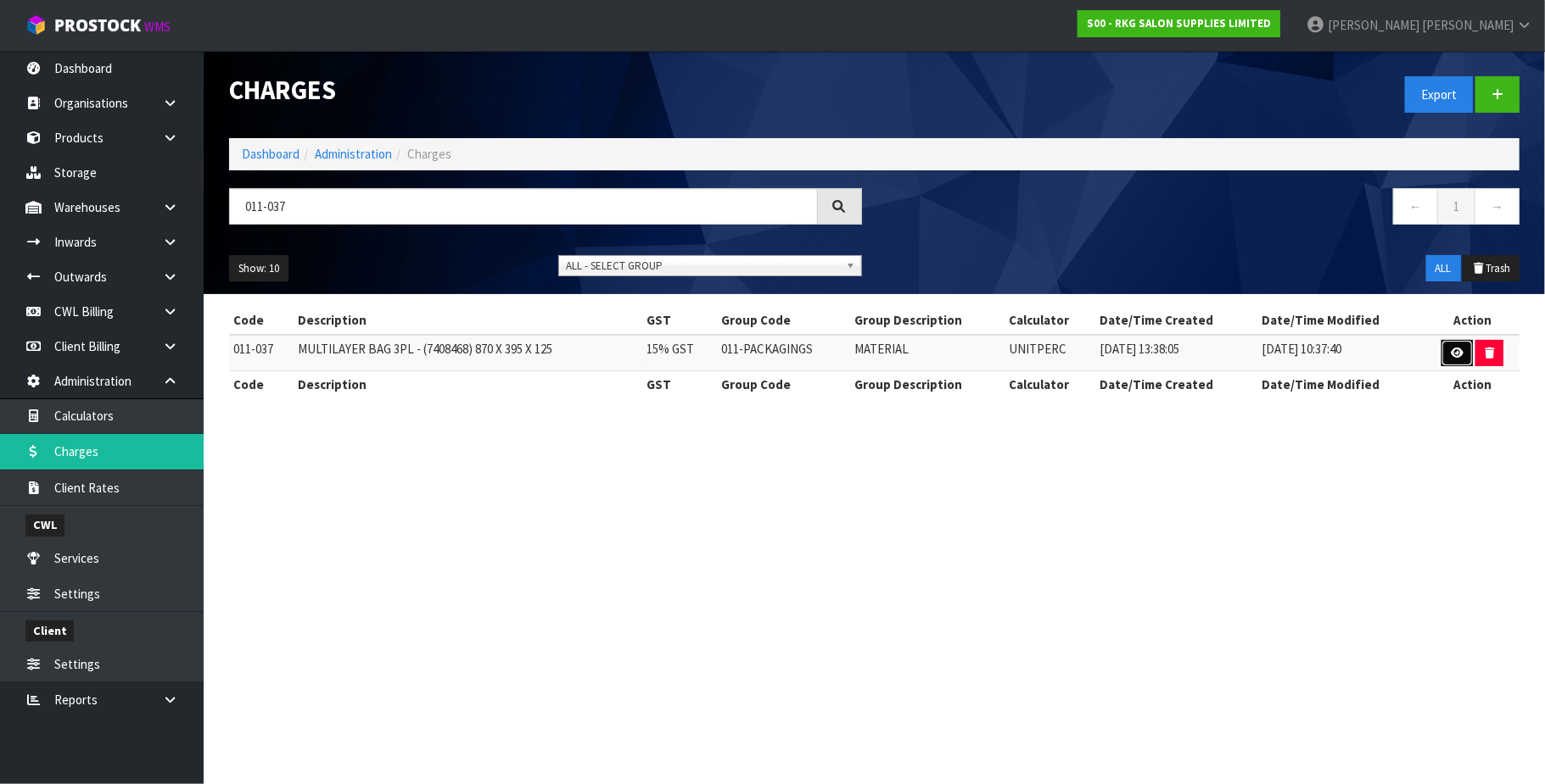
click at [1453, 349] on icon at bounding box center [1456, 352] width 13 height 11
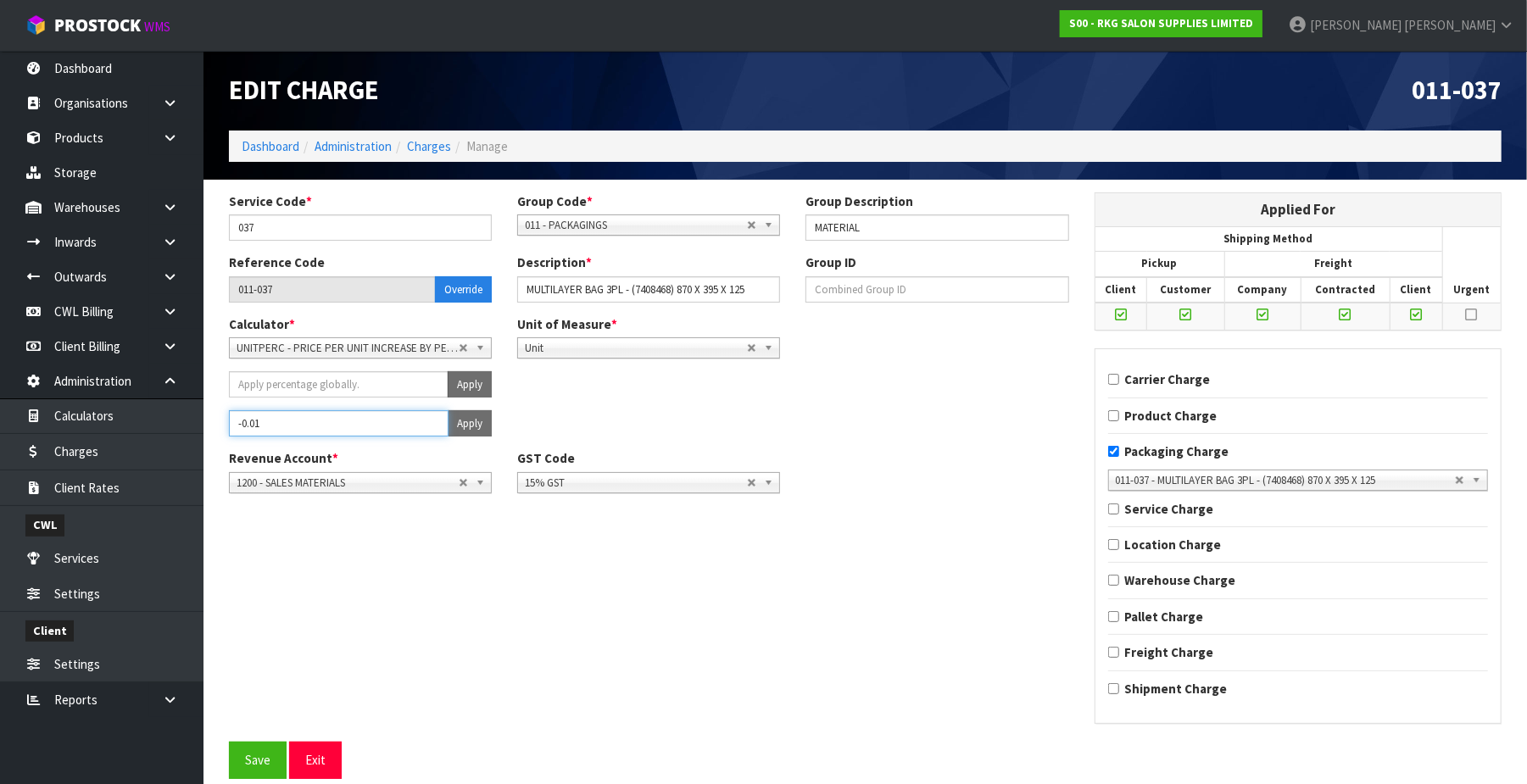
click at [425, 426] on input "-0.01" at bounding box center [338, 423] width 220 height 27
click at [470, 424] on button "Apply" at bounding box center [470, 423] width 44 height 27
click at [470, 424] on button "Confirm Apply" at bounding box center [451, 423] width 82 height 27
click at [254, 761] on button "Save" at bounding box center [257, 759] width 57 height 36
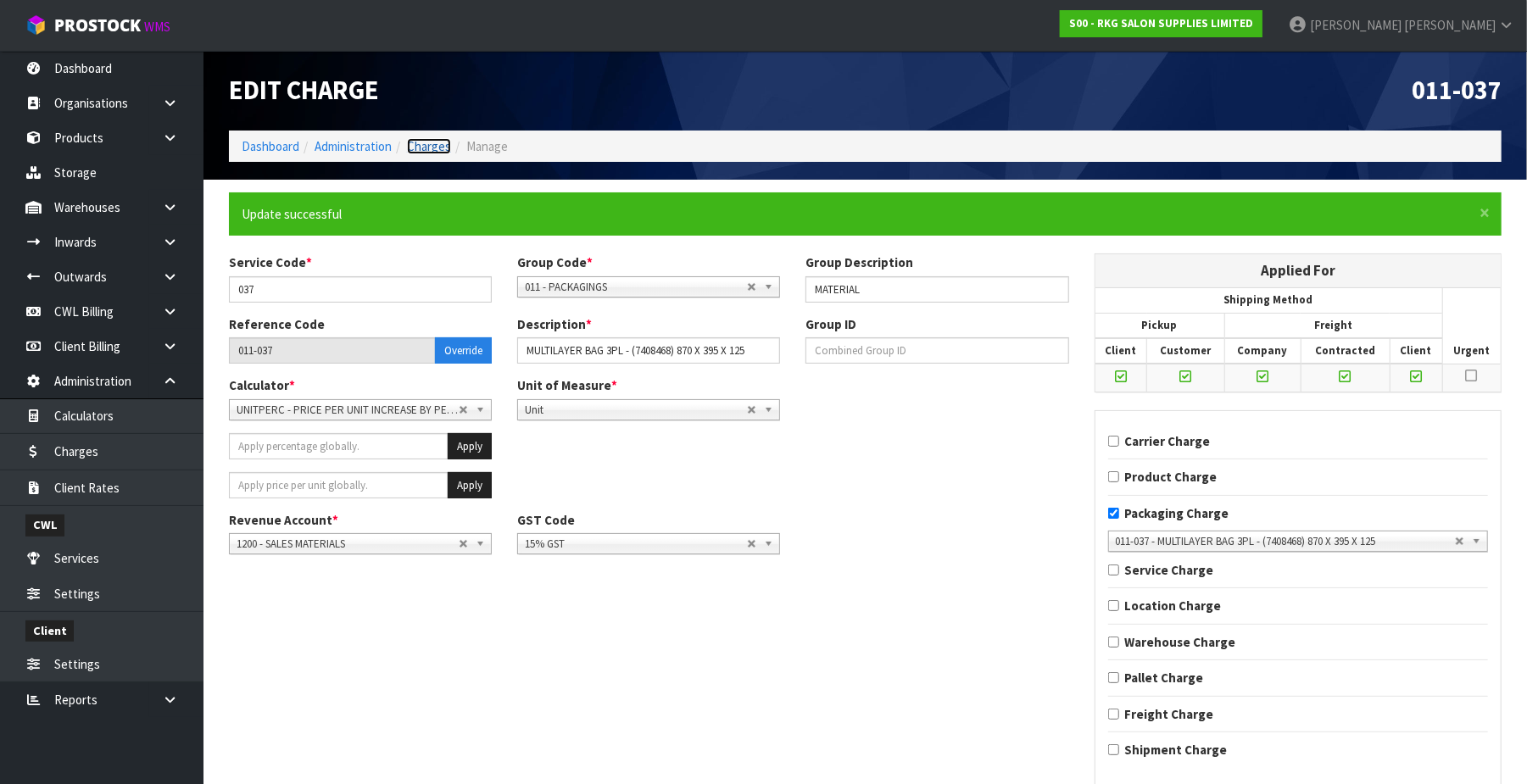
click at [434, 146] on link "Charges" at bounding box center [429, 146] width 44 height 16
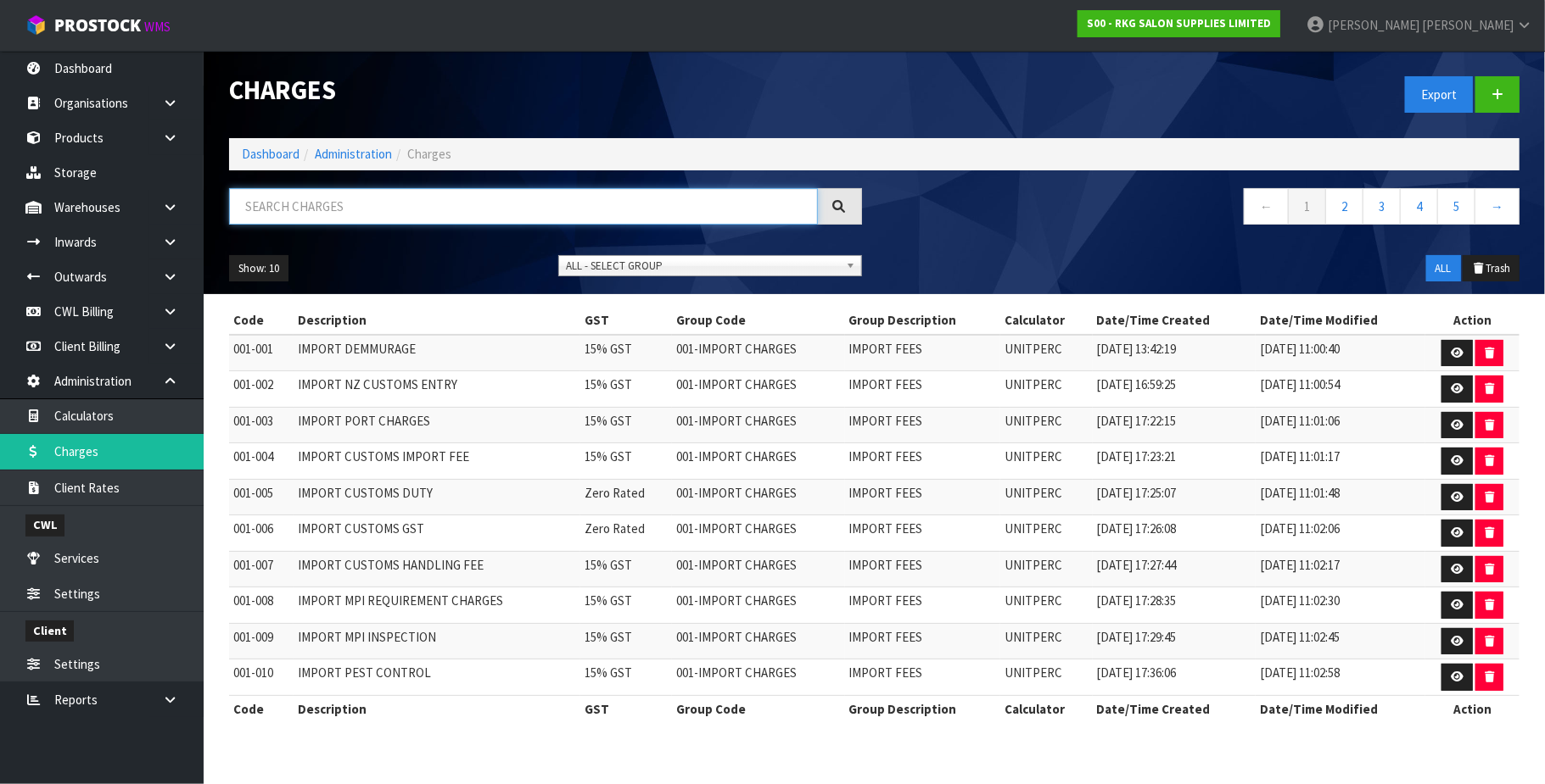
click at [279, 210] on input "text" at bounding box center [523, 206] width 589 height 36
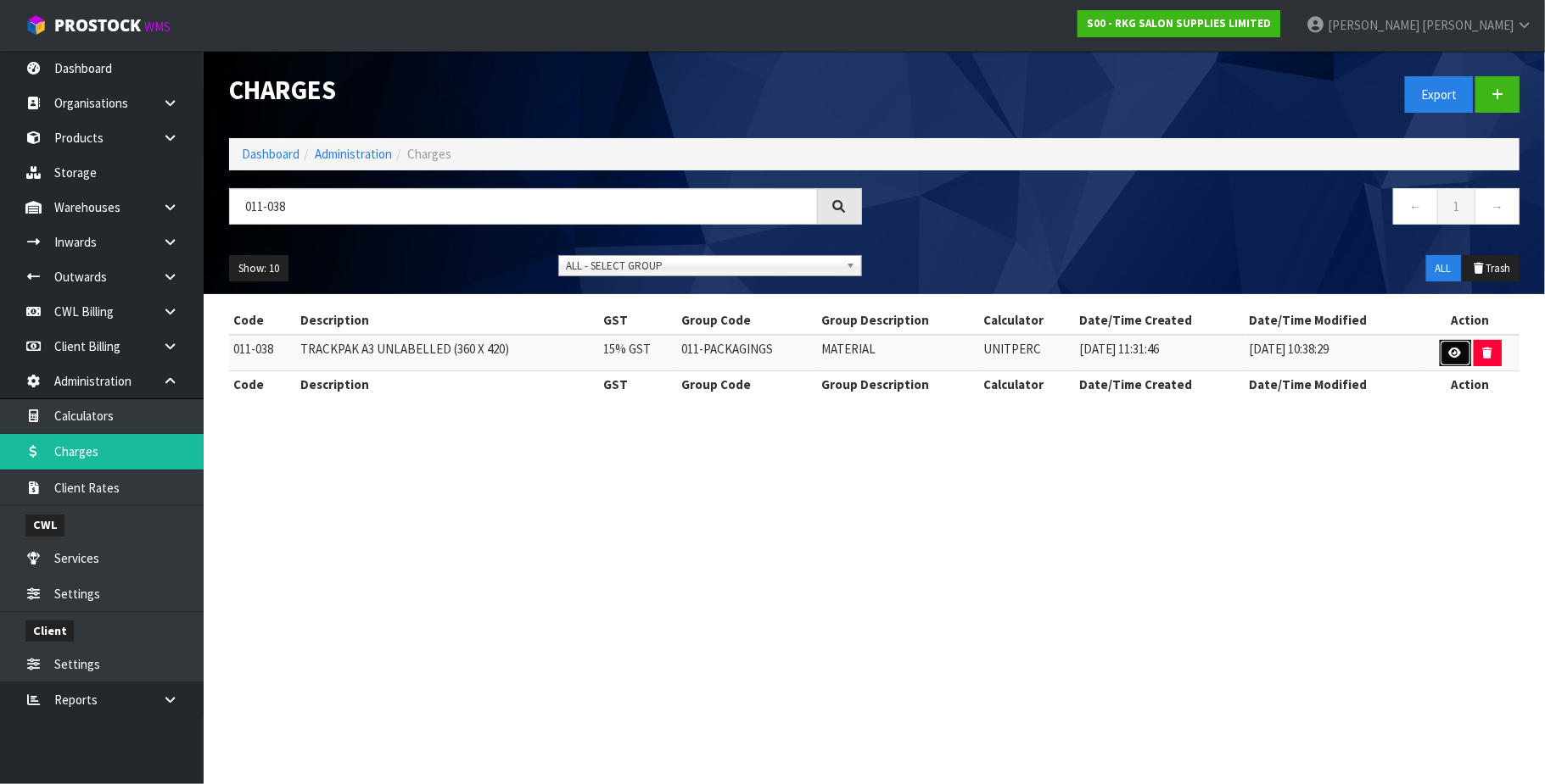
click at [1449, 347] on icon at bounding box center [1454, 352] width 13 height 11
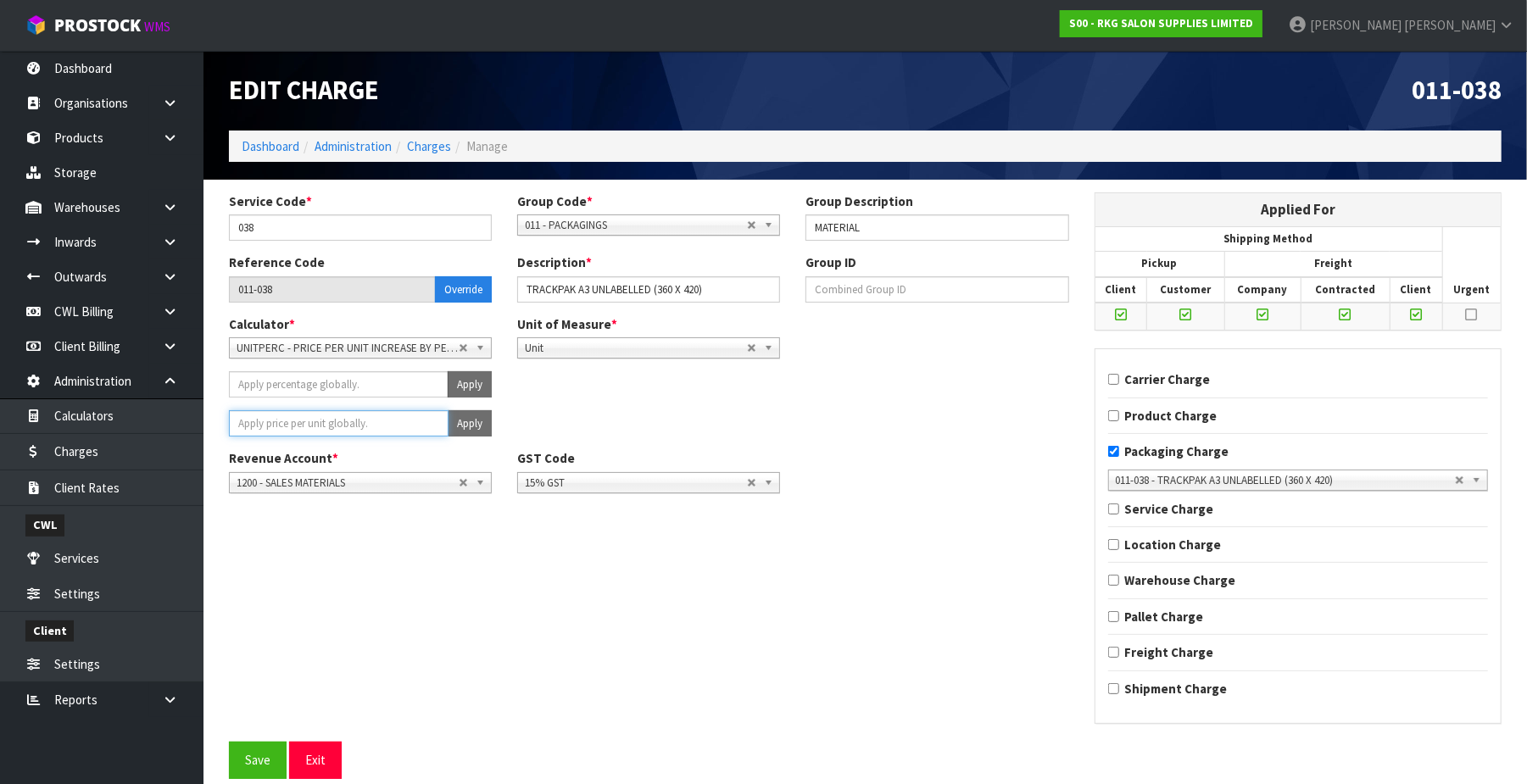
click at [371, 426] on input "number" at bounding box center [338, 423] width 220 height 27
click at [482, 421] on button "Apply" at bounding box center [470, 423] width 44 height 27
click at [469, 426] on button "Confirm Apply" at bounding box center [451, 423] width 82 height 27
click at [278, 774] on button "Save" at bounding box center [257, 759] width 57 height 36
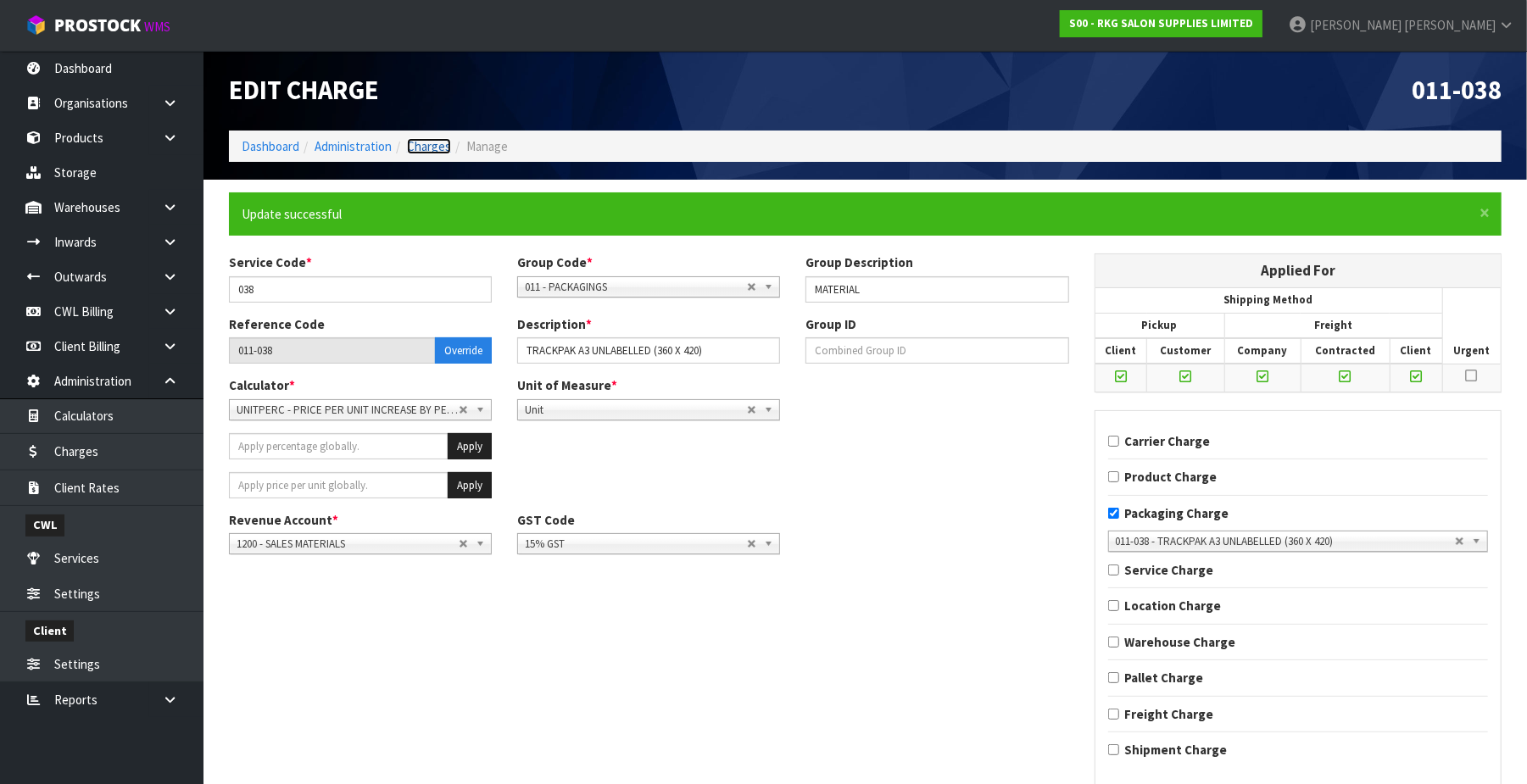
click at [425, 143] on link "Charges" at bounding box center [429, 146] width 44 height 16
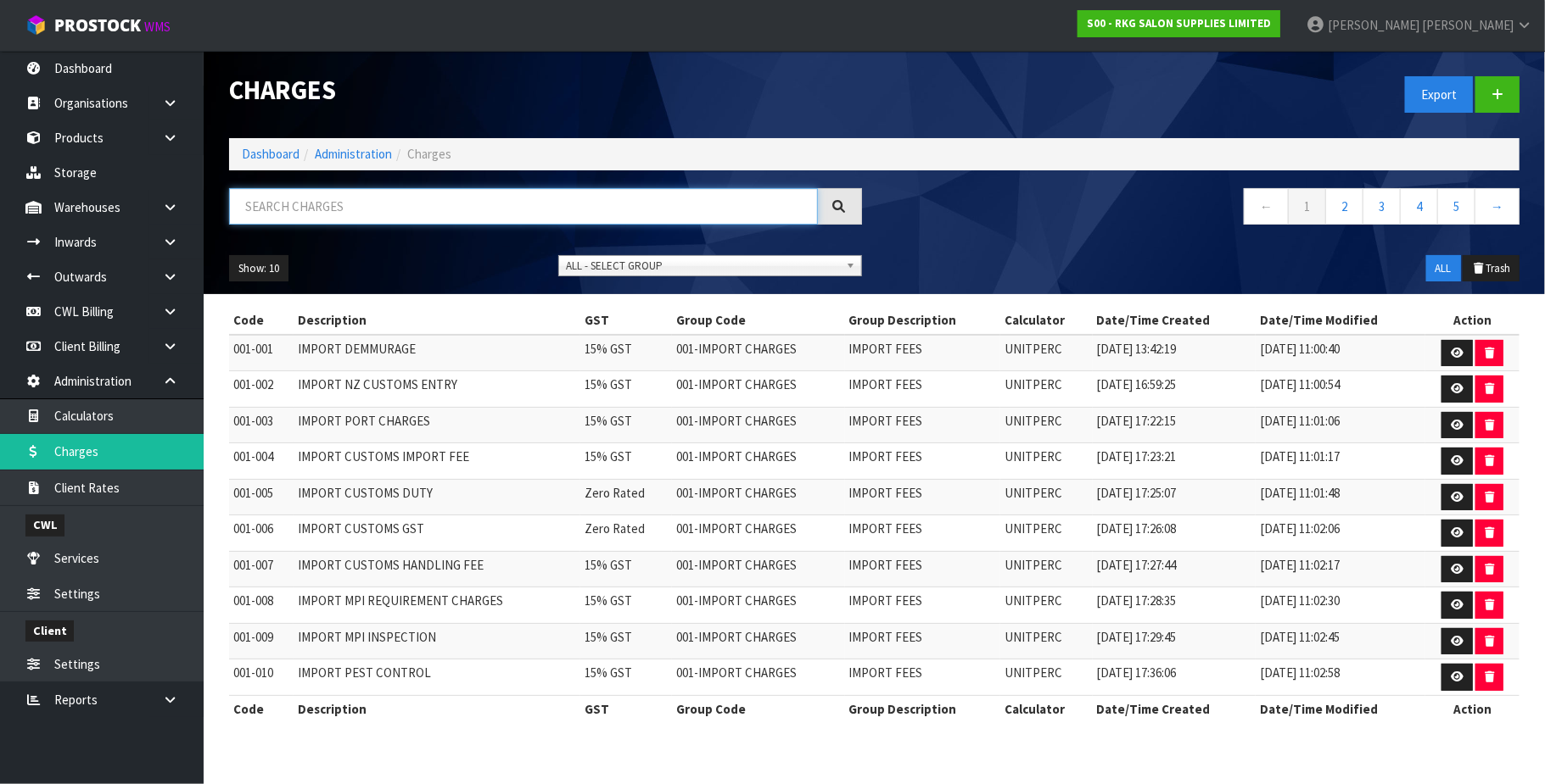
click at [313, 210] on input "text" at bounding box center [523, 206] width 589 height 36
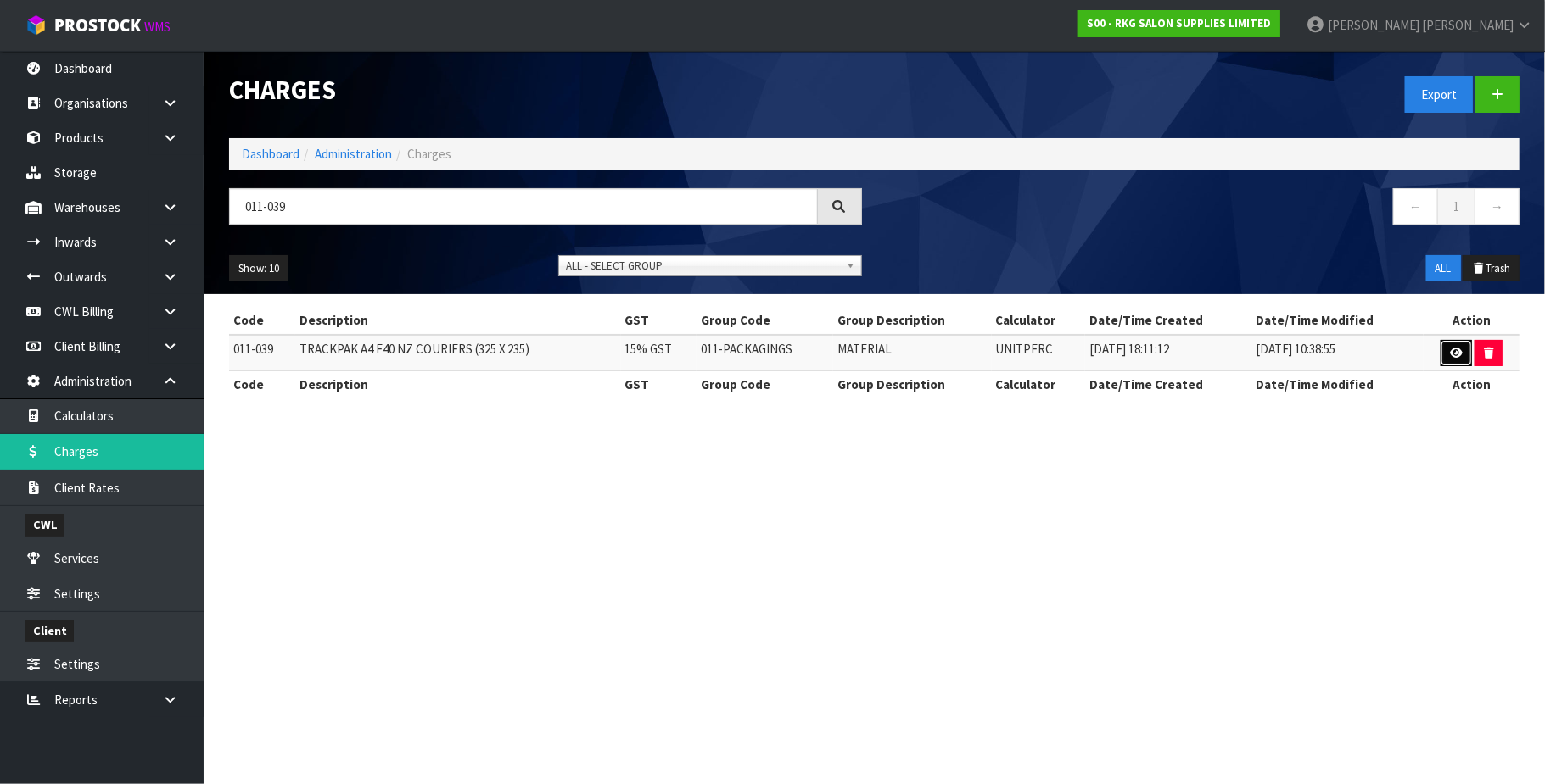
click at [1449, 356] on icon at bounding box center [1455, 352] width 13 height 11
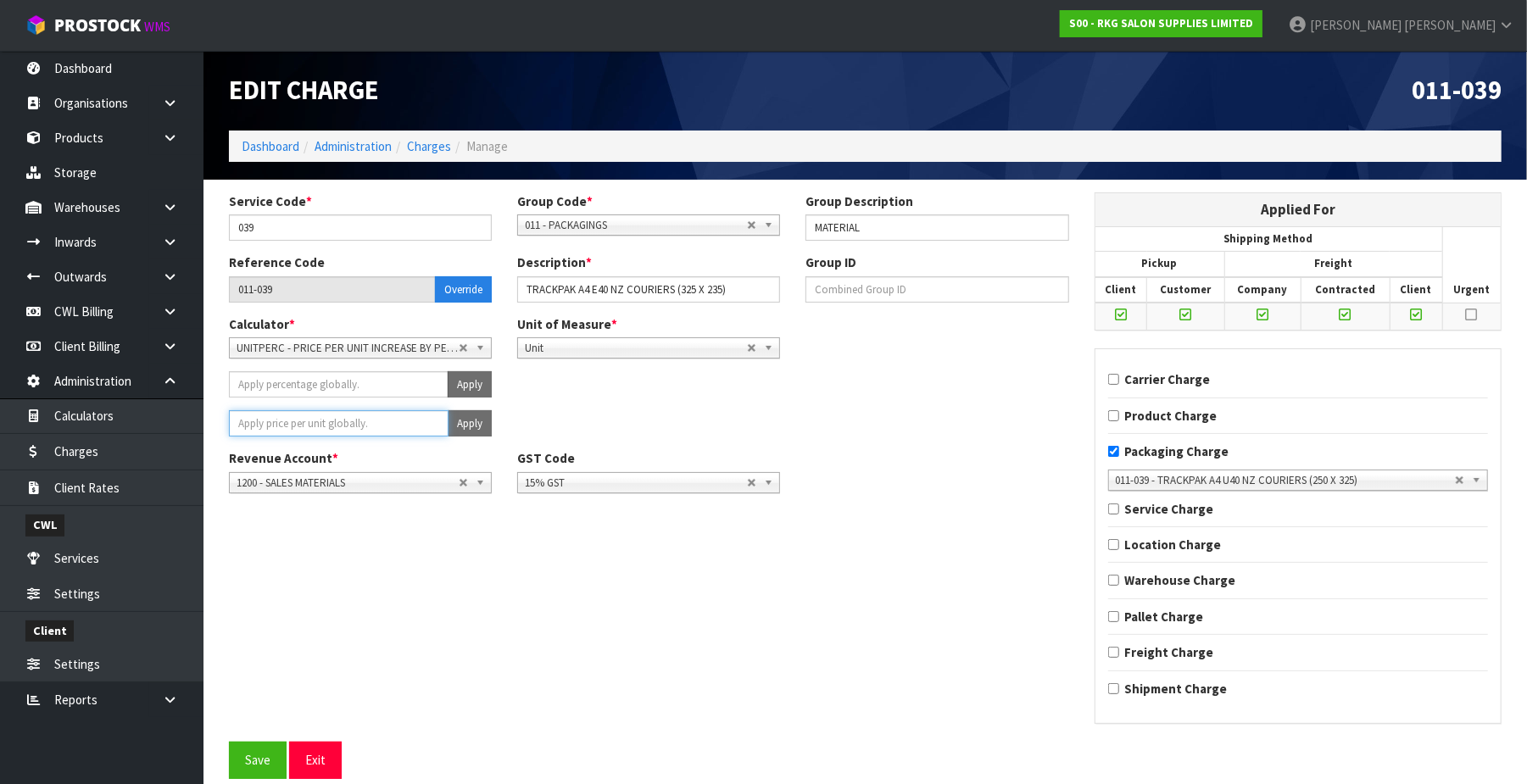
click at [329, 421] on input "number" at bounding box center [338, 423] width 220 height 27
click at [482, 421] on button "Apply" at bounding box center [470, 423] width 44 height 27
click at [463, 424] on button "Confirm Apply" at bounding box center [451, 423] width 82 height 27
drag, startPoint x: 245, startPoint y: 756, endPoint x: 360, endPoint y: 656, distance: 152.4
click at [250, 750] on button "Save" at bounding box center [257, 759] width 57 height 36
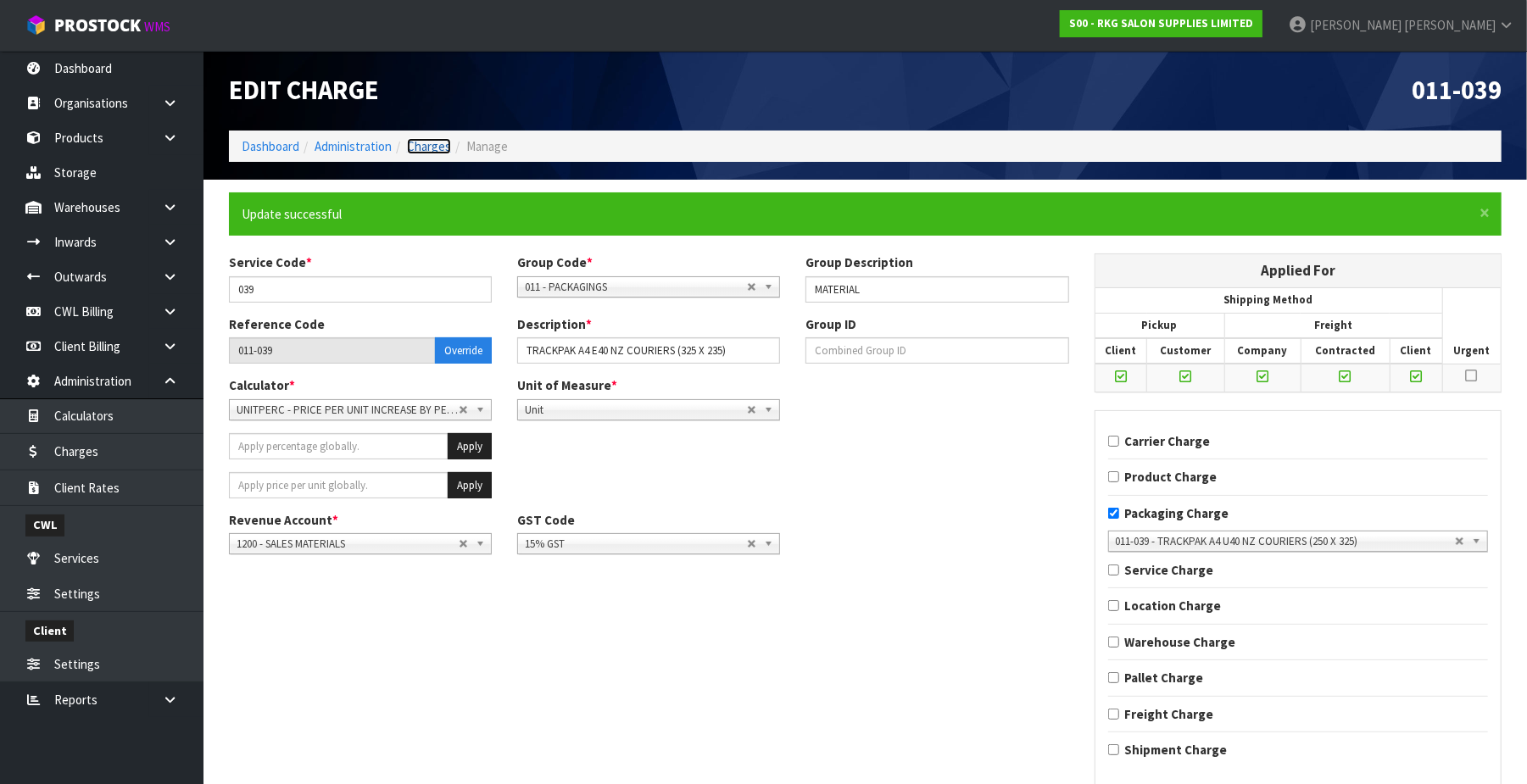
click at [443, 144] on link "Charges" at bounding box center [429, 146] width 44 height 16
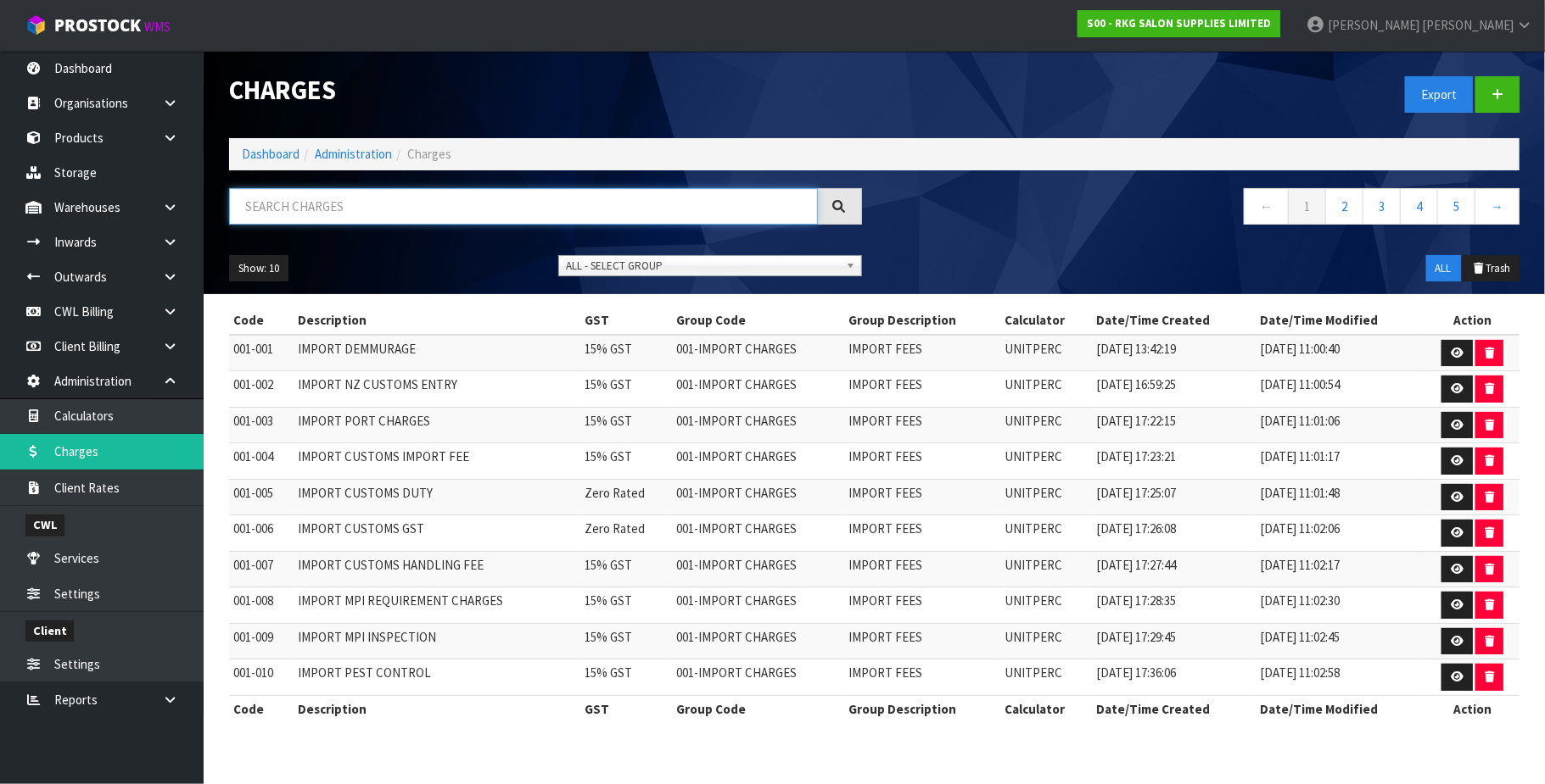
click at [300, 211] on input "text" at bounding box center [523, 206] width 589 height 36
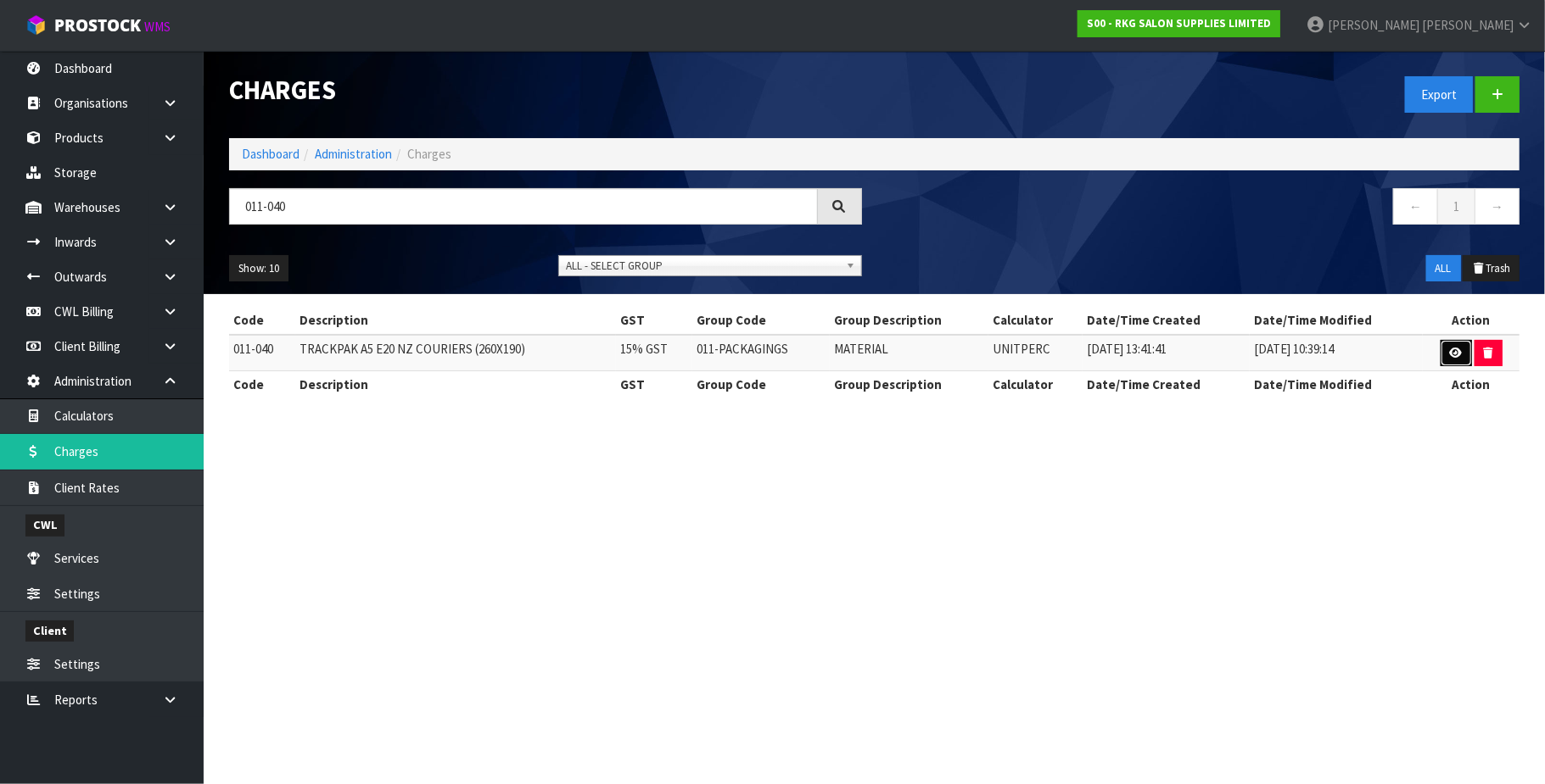
click at [1450, 351] on icon at bounding box center [1455, 352] width 13 height 11
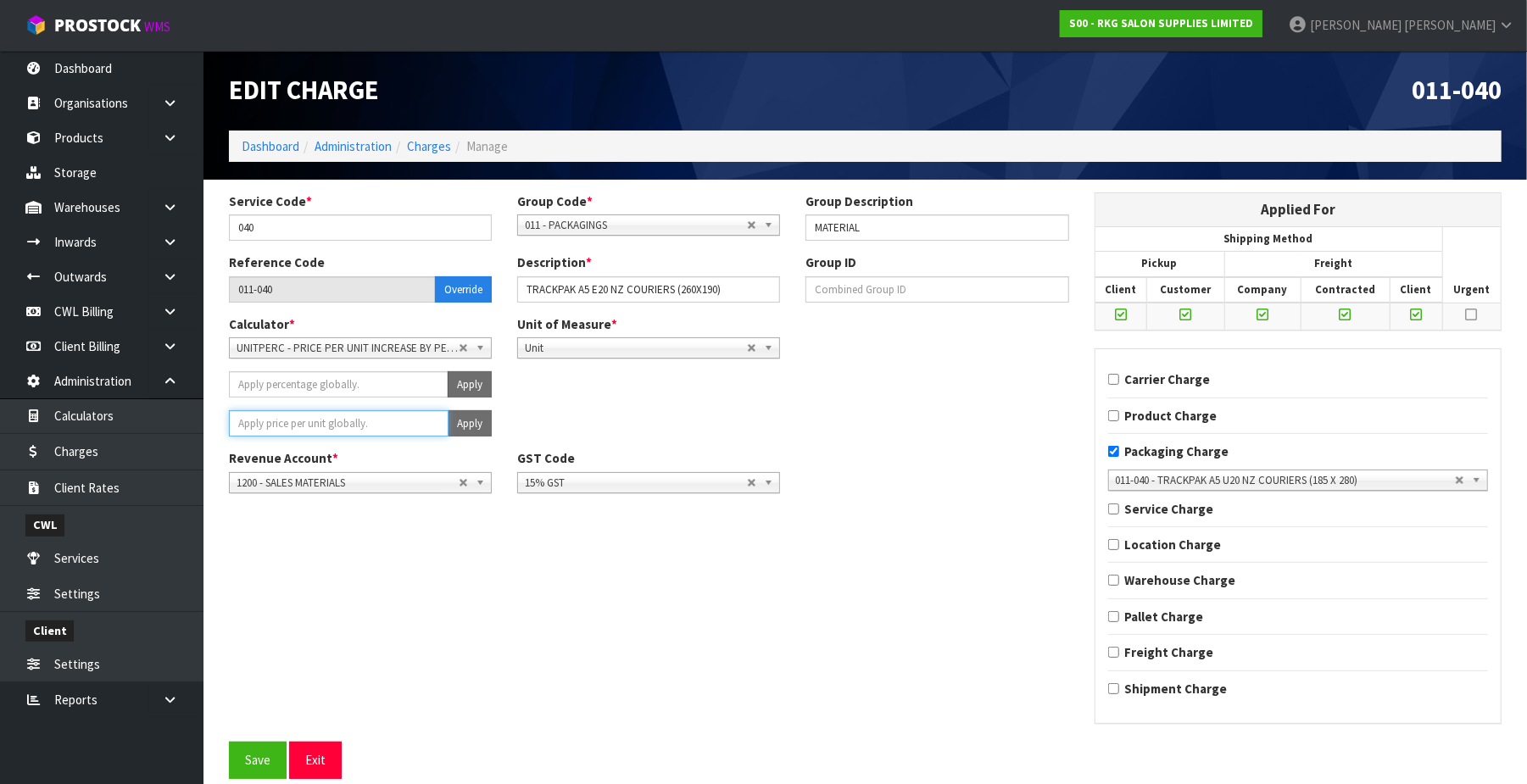
click at [384, 426] on input "number" at bounding box center [338, 423] width 220 height 27
click at [463, 427] on button "Apply" at bounding box center [470, 423] width 44 height 27
click at [463, 424] on button "Confirm Apply" at bounding box center [451, 423] width 82 height 27
click at [254, 761] on button "Save" at bounding box center [257, 759] width 57 height 36
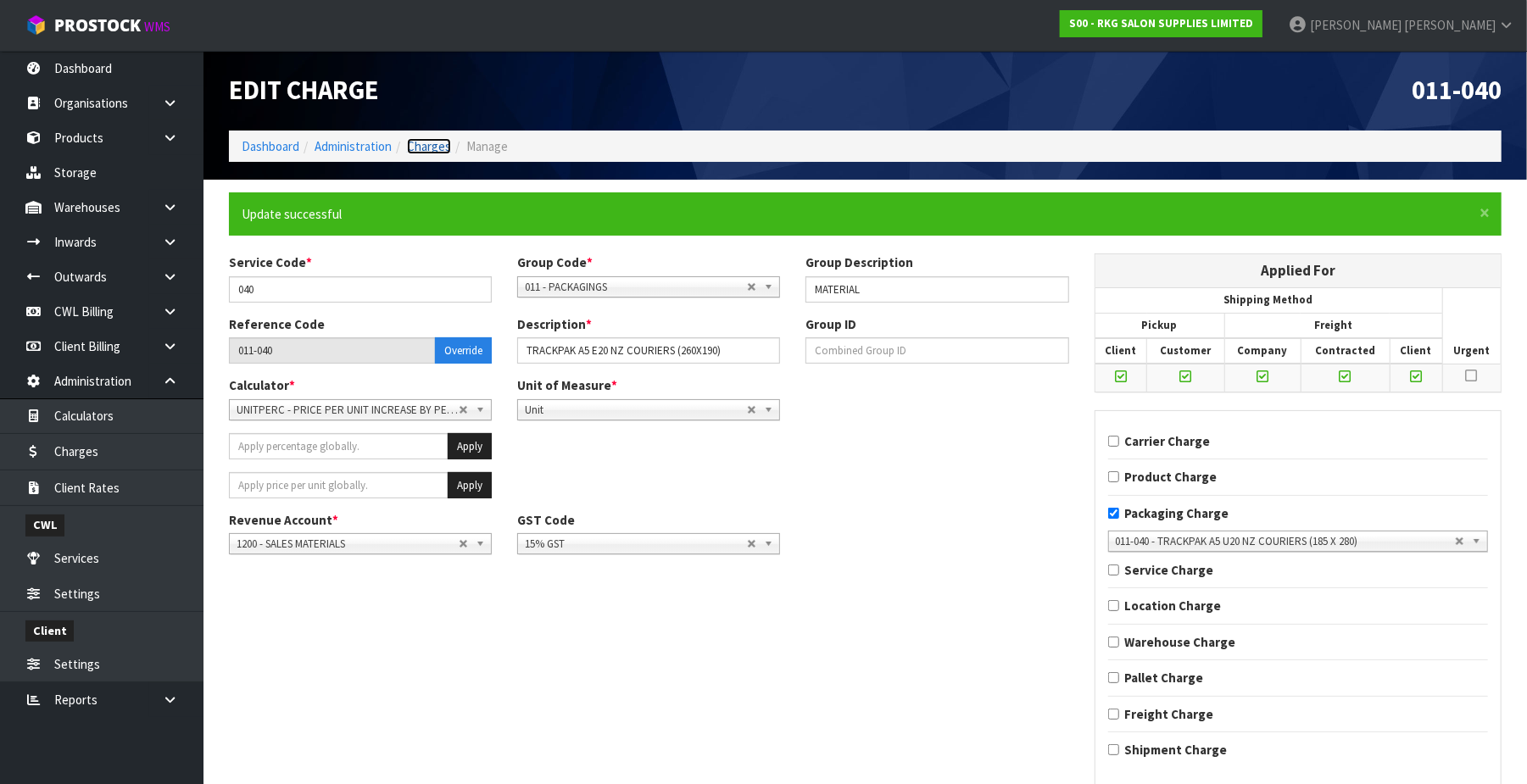
drag, startPoint x: 438, startPoint y: 148, endPoint x: 377, endPoint y: 178, distance: 68.0
click at [438, 149] on link "Charges" at bounding box center [429, 146] width 44 height 16
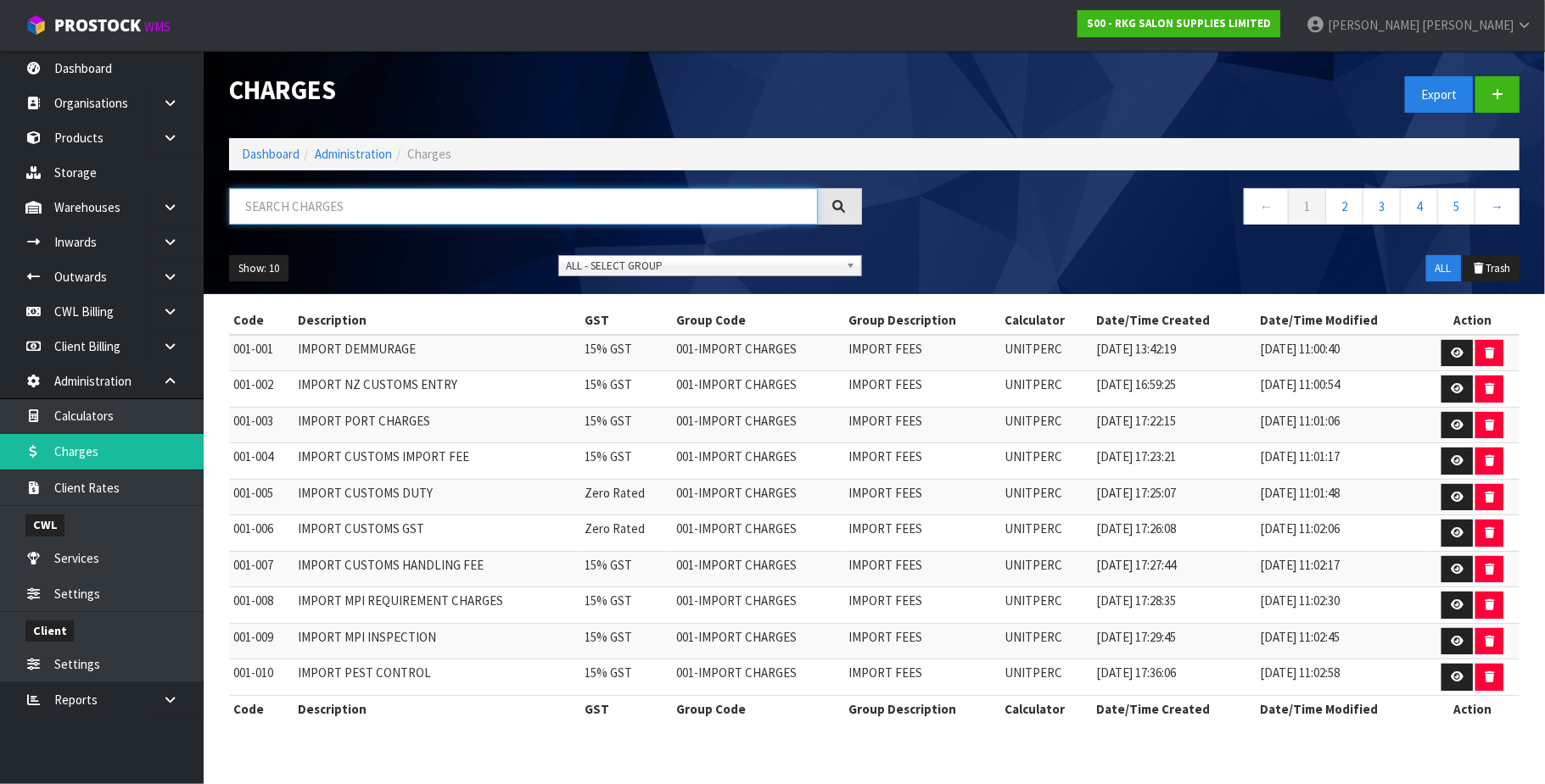
click at [314, 208] on input "text" at bounding box center [523, 206] width 589 height 36
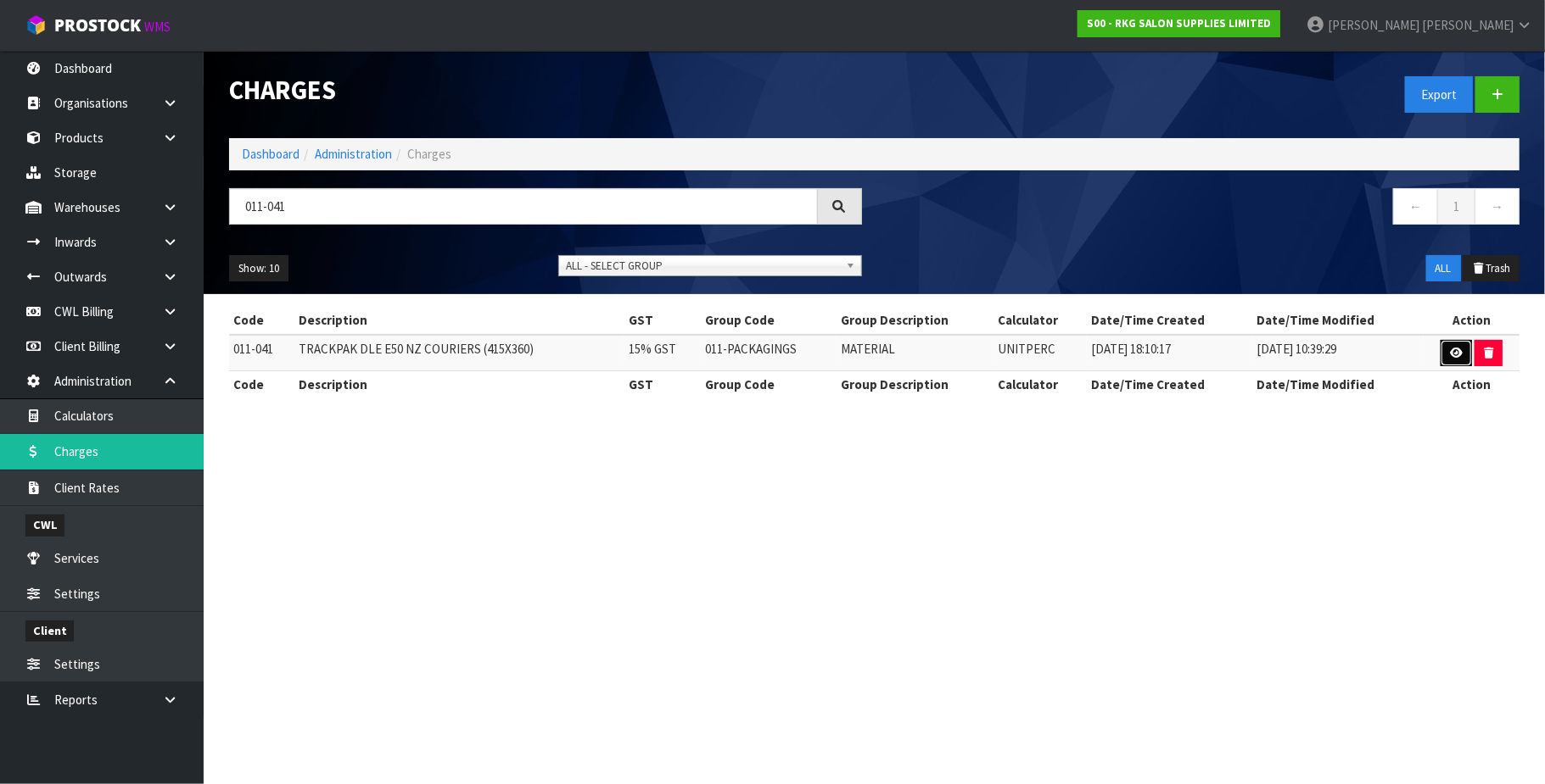
click at [1457, 351] on icon at bounding box center [1455, 352] width 13 height 11
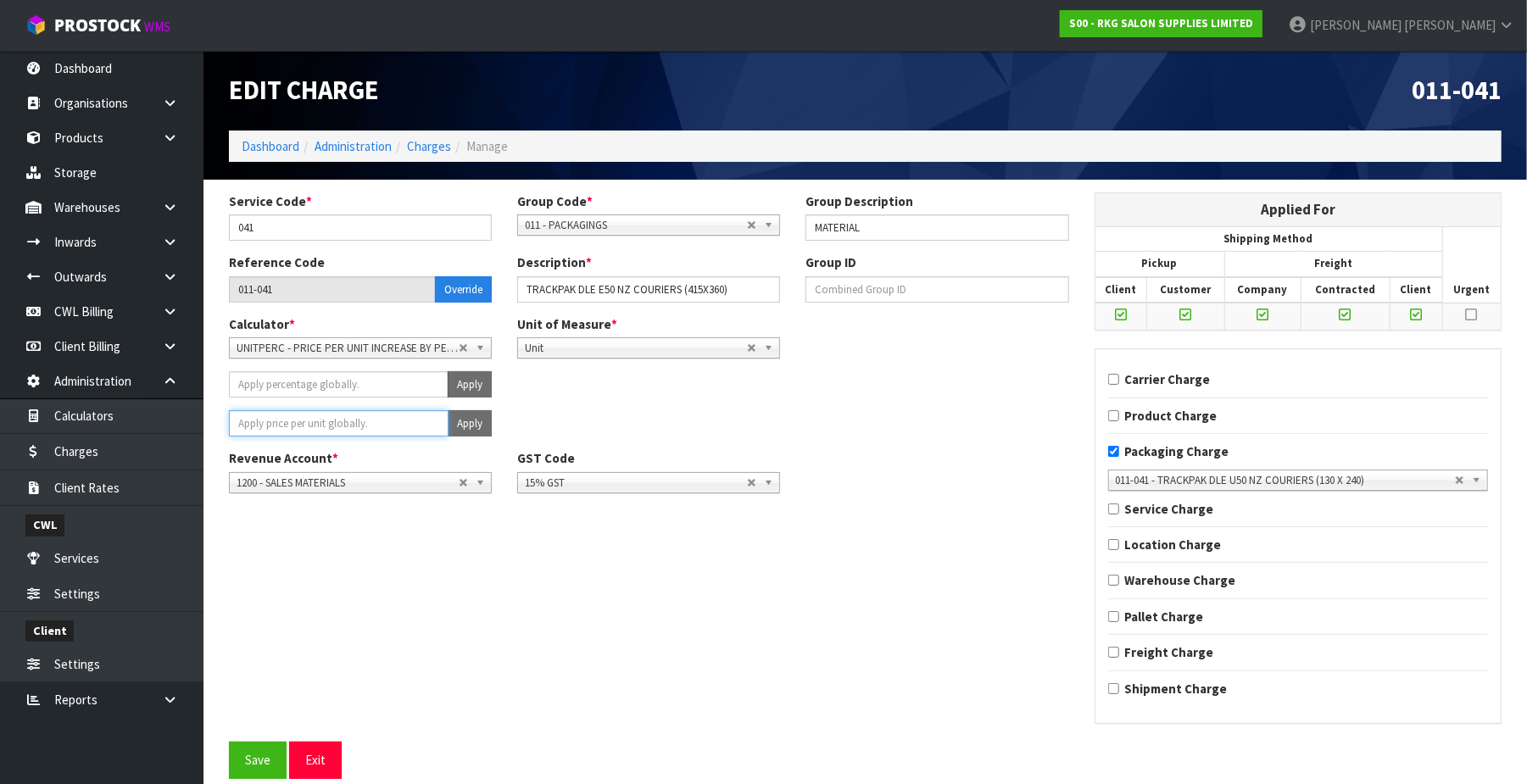
click at [387, 428] on input "number" at bounding box center [338, 423] width 220 height 27
click at [456, 427] on button "Apply" at bounding box center [470, 423] width 44 height 27
click at [456, 427] on button "Confirm Apply" at bounding box center [451, 423] width 82 height 27
click at [256, 775] on button "Save" at bounding box center [257, 759] width 57 height 36
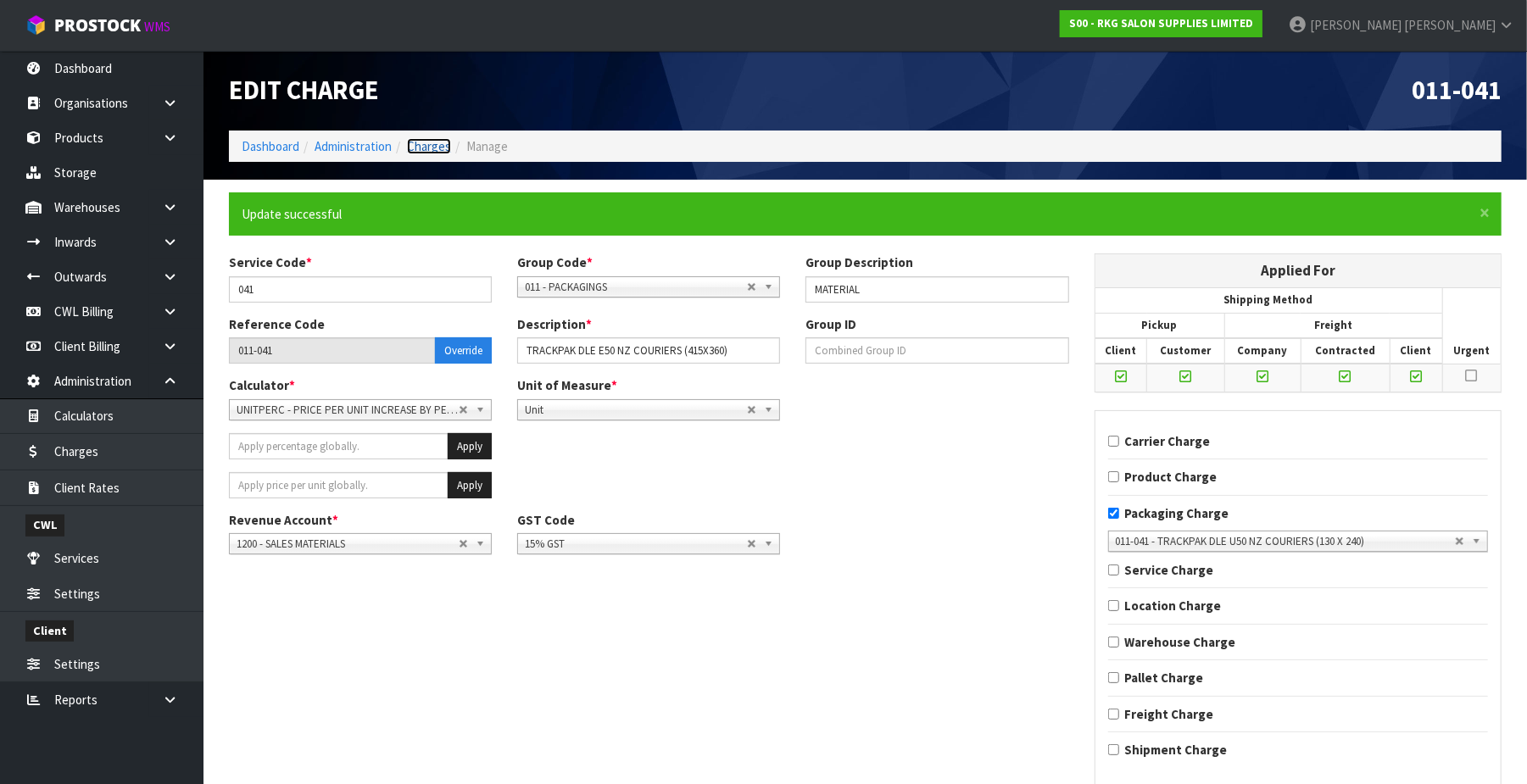
click at [432, 153] on link "Charges" at bounding box center [429, 146] width 44 height 16
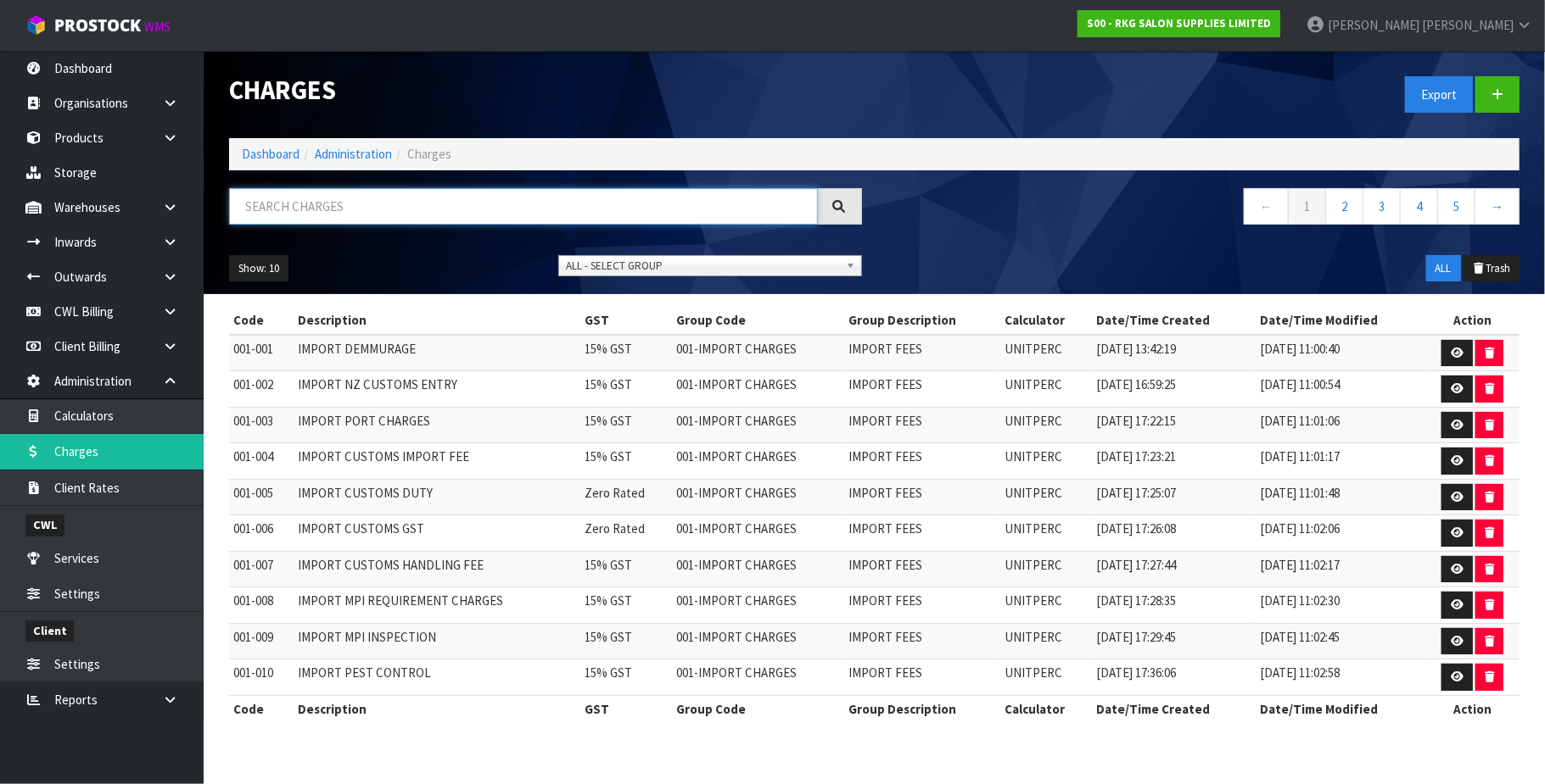
click at [410, 207] on input "text" at bounding box center [523, 206] width 589 height 36
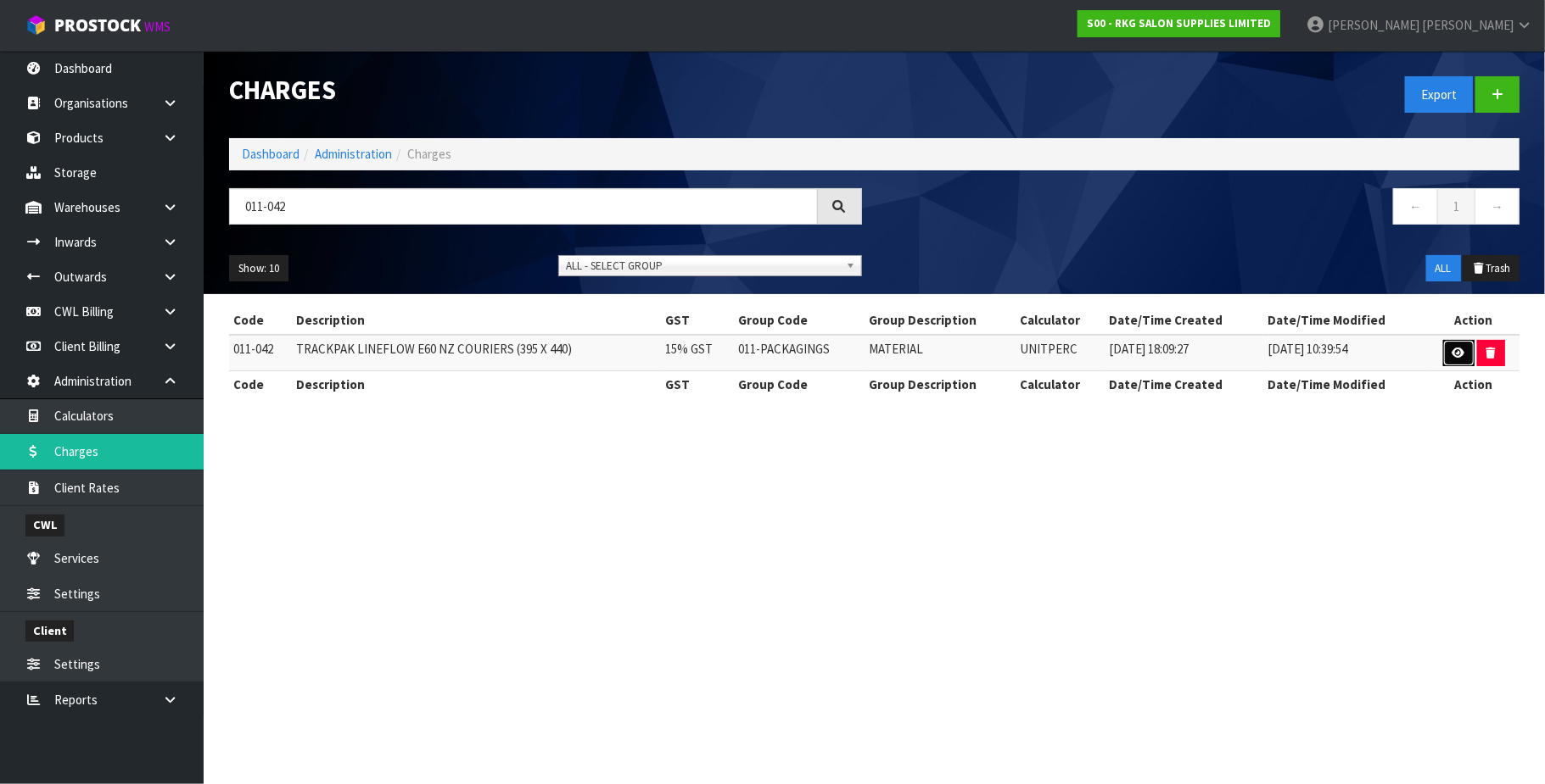
click at [1457, 351] on icon at bounding box center [1458, 352] width 13 height 11
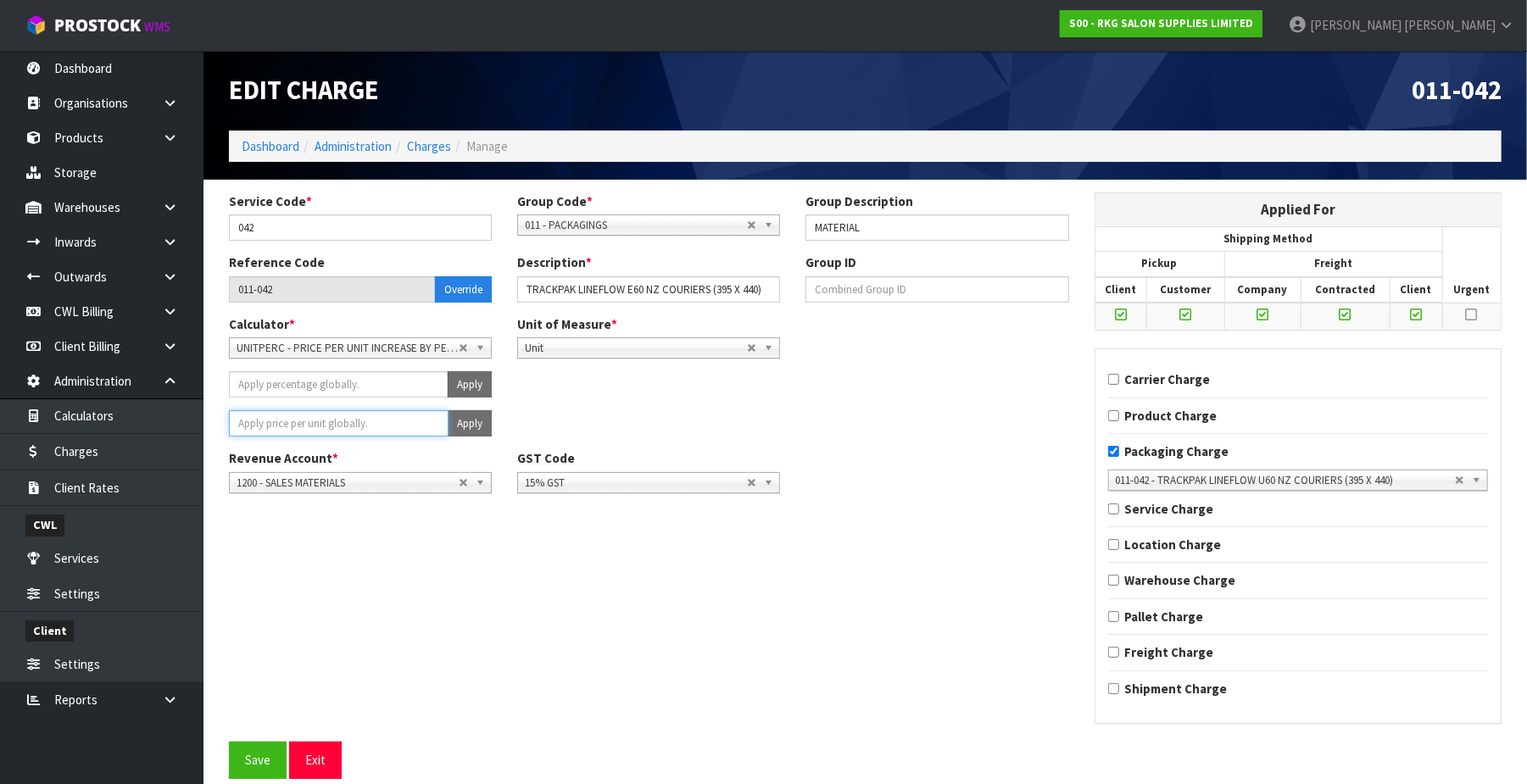
click at [394, 421] on input "number" at bounding box center [338, 423] width 220 height 27
click at [480, 425] on button "Apply" at bounding box center [470, 423] width 44 height 27
click at [435, 427] on span "Confirm" at bounding box center [439, 423] width 37 height 15
click at [268, 764] on button "Save" at bounding box center [257, 759] width 57 height 36
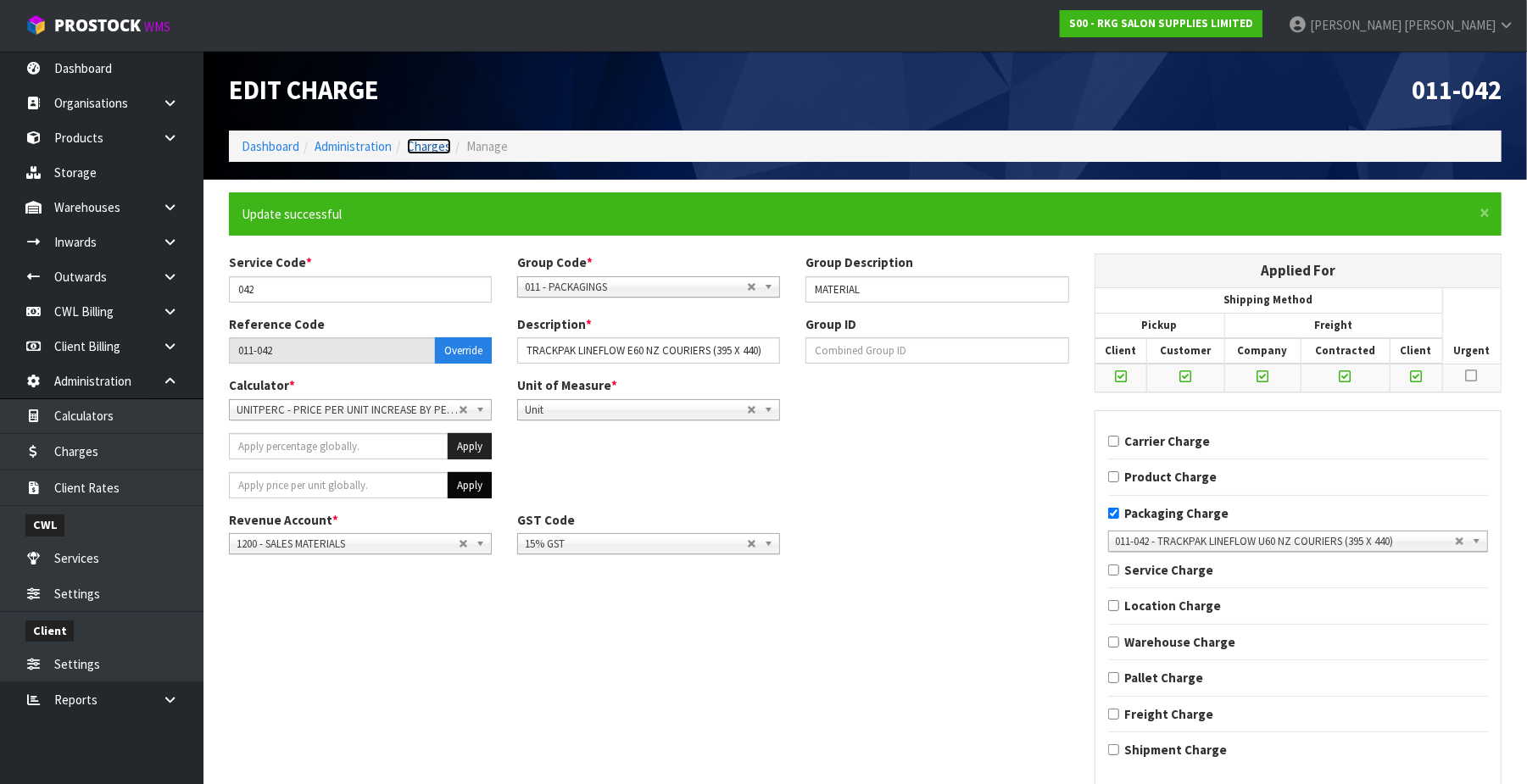
click at [436, 146] on link "Charges" at bounding box center [429, 146] width 44 height 16
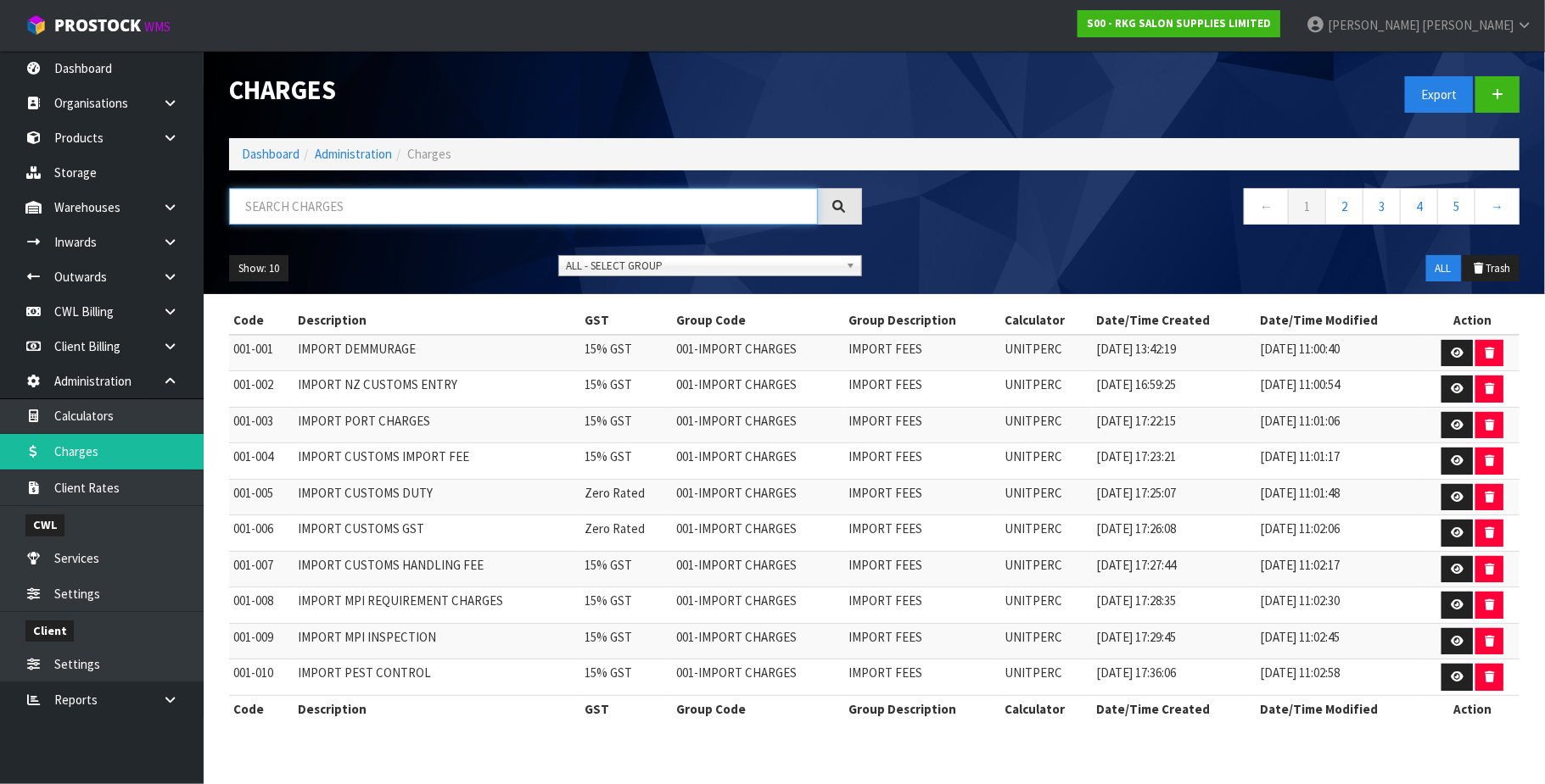
click at [353, 212] on input "text" at bounding box center [523, 206] width 589 height 36
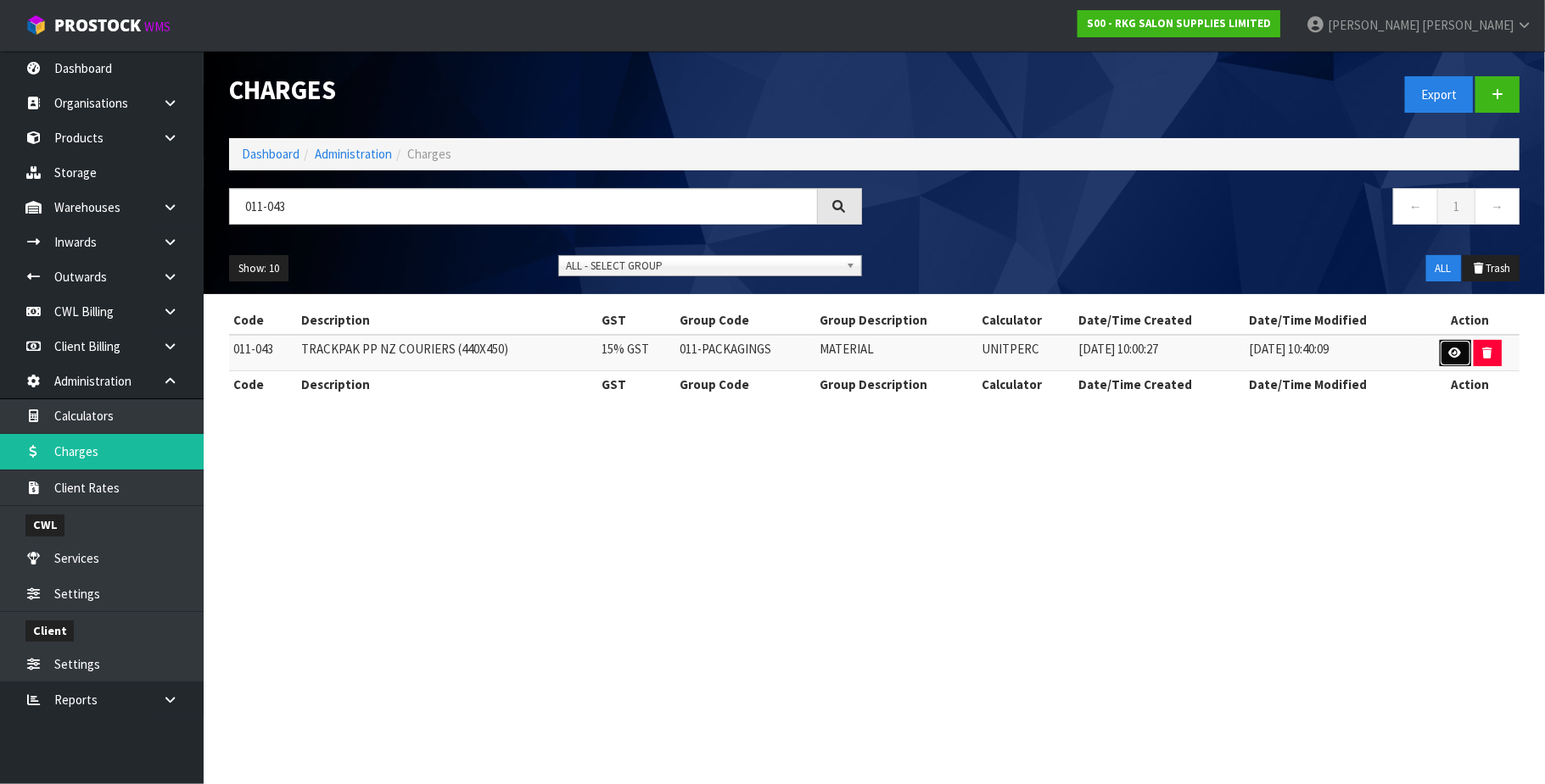
click at [1456, 353] on icon at bounding box center [1454, 352] width 13 height 11
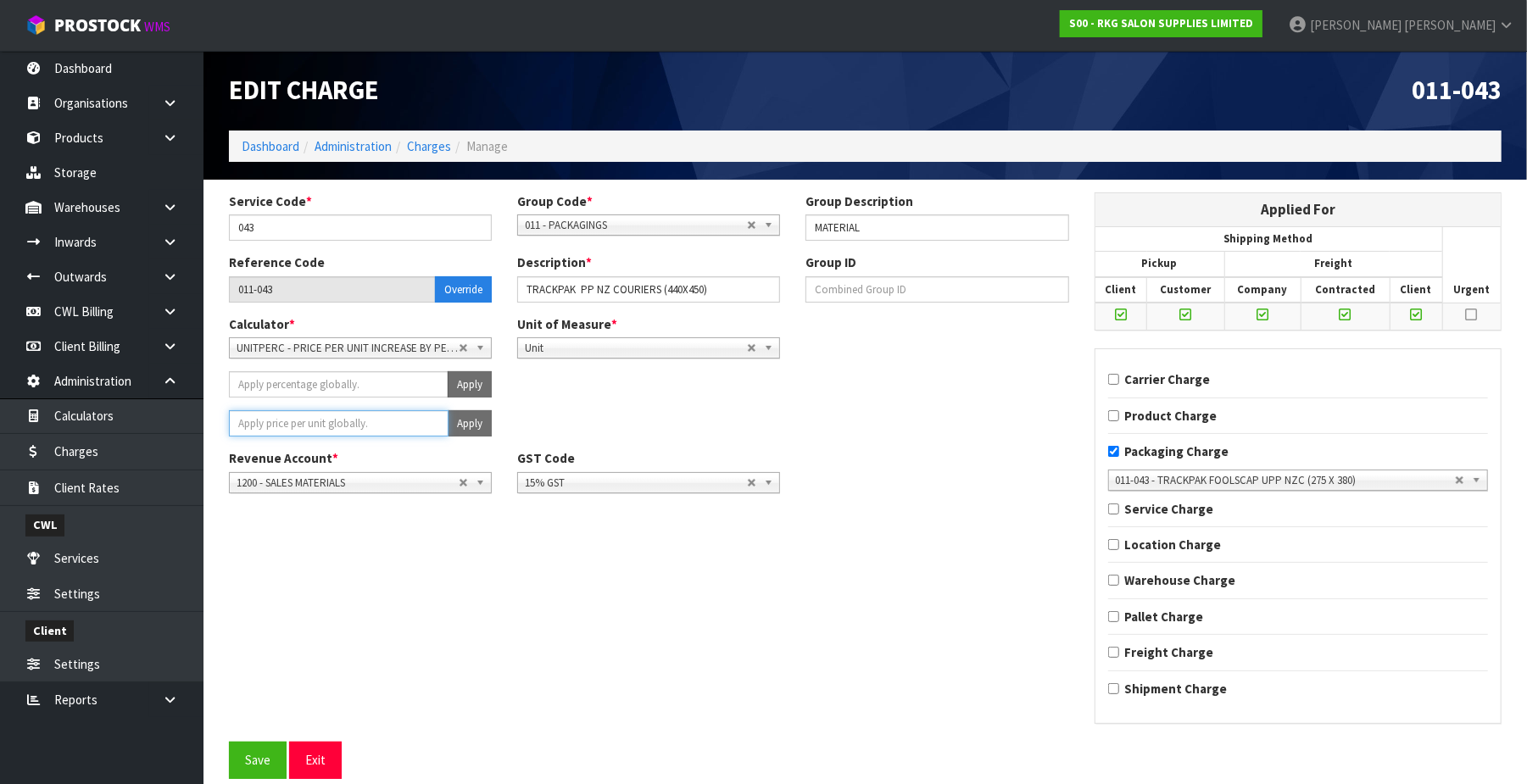
click at [339, 422] on input "number" at bounding box center [338, 423] width 220 height 27
click at [472, 424] on button "Apply" at bounding box center [470, 423] width 44 height 27
click at [472, 424] on button "Confirm Apply" at bounding box center [451, 423] width 82 height 27
click at [245, 752] on button "Save" at bounding box center [257, 759] width 57 height 36
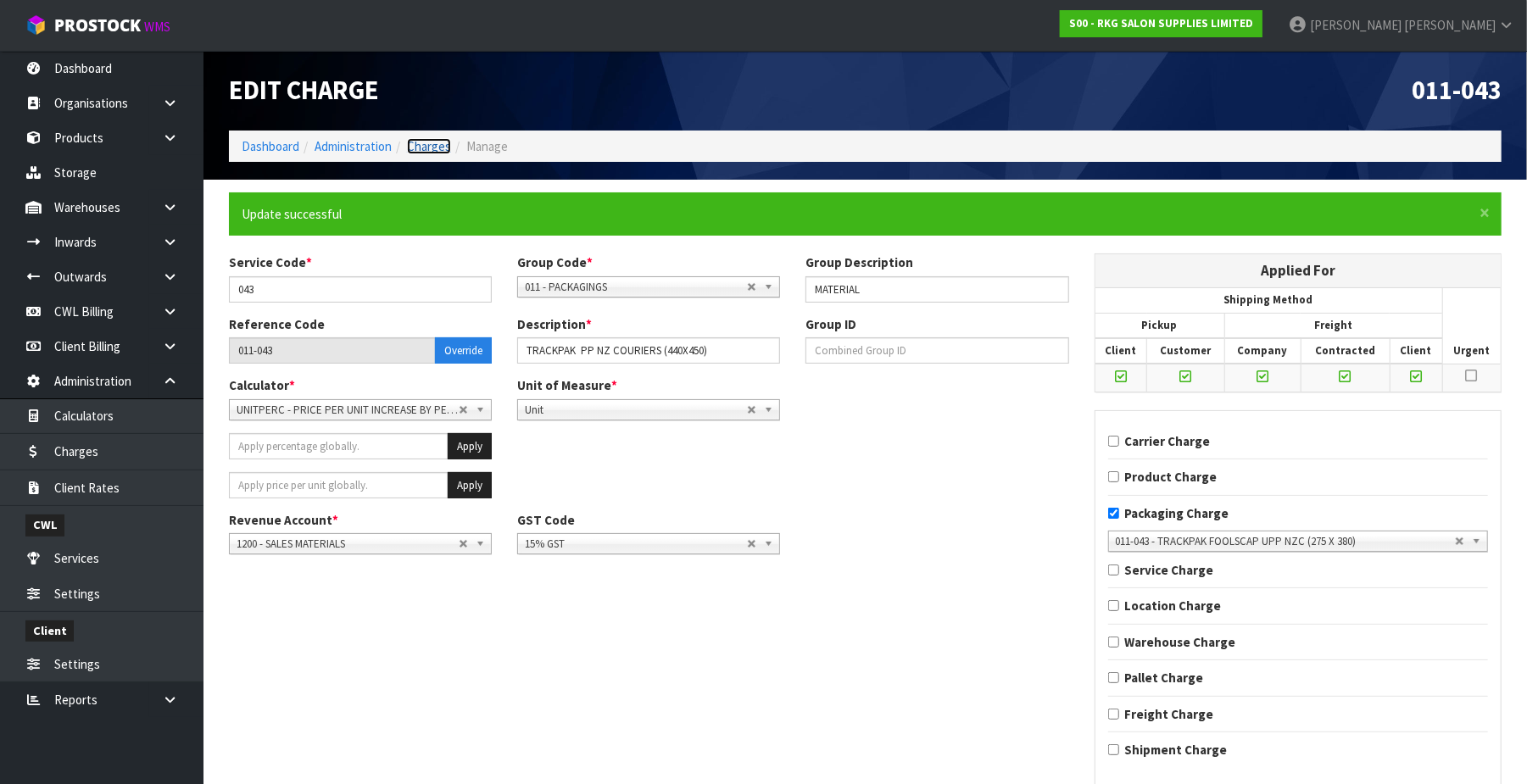
click at [441, 146] on link "Charges" at bounding box center [429, 146] width 44 height 16
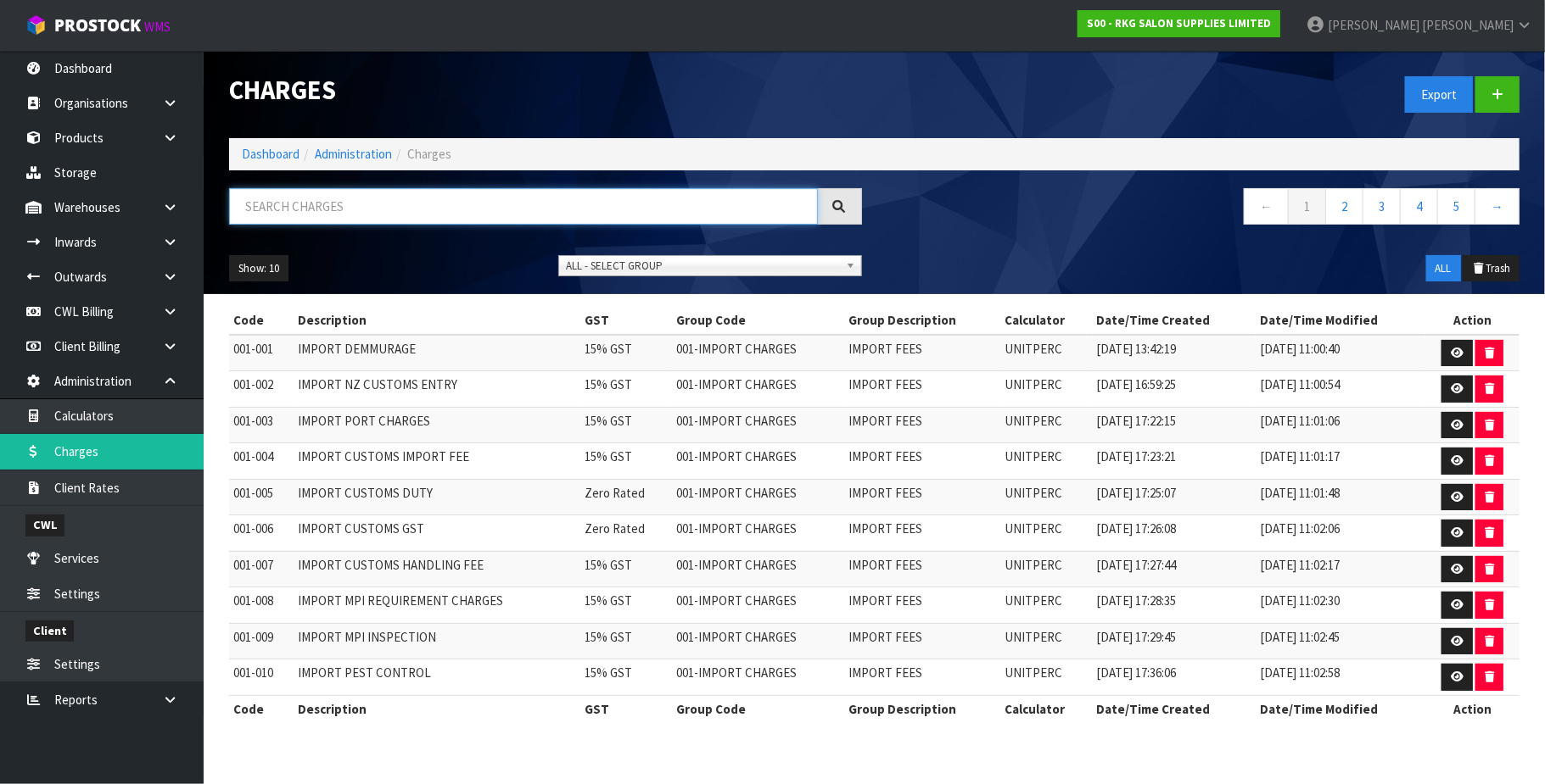
click at [339, 208] on input "text" at bounding box center [523, 206] width 589 height 36
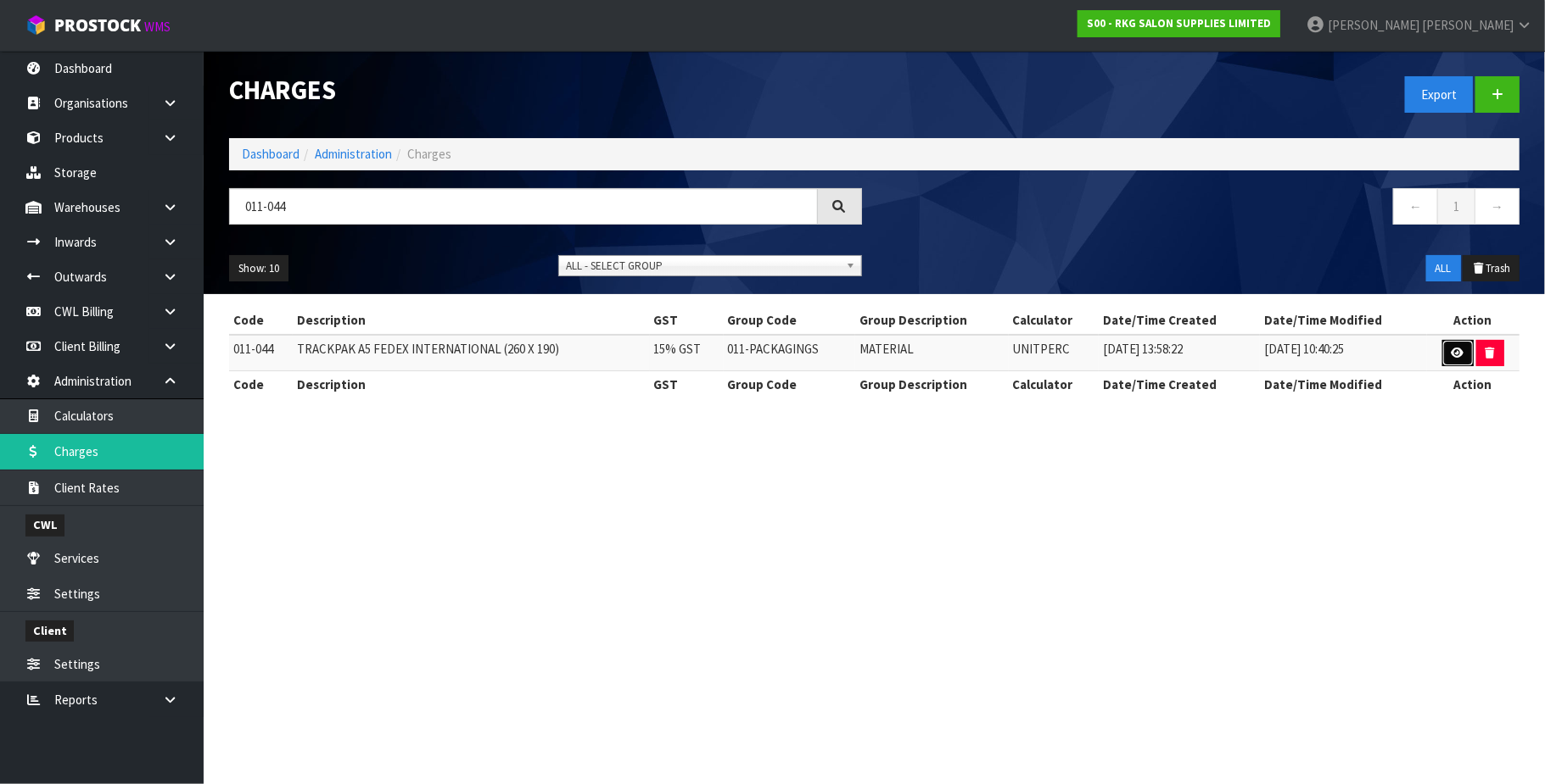
click at [1454, 347] on icon at bounding box center [1457, 352] width 13 height 11
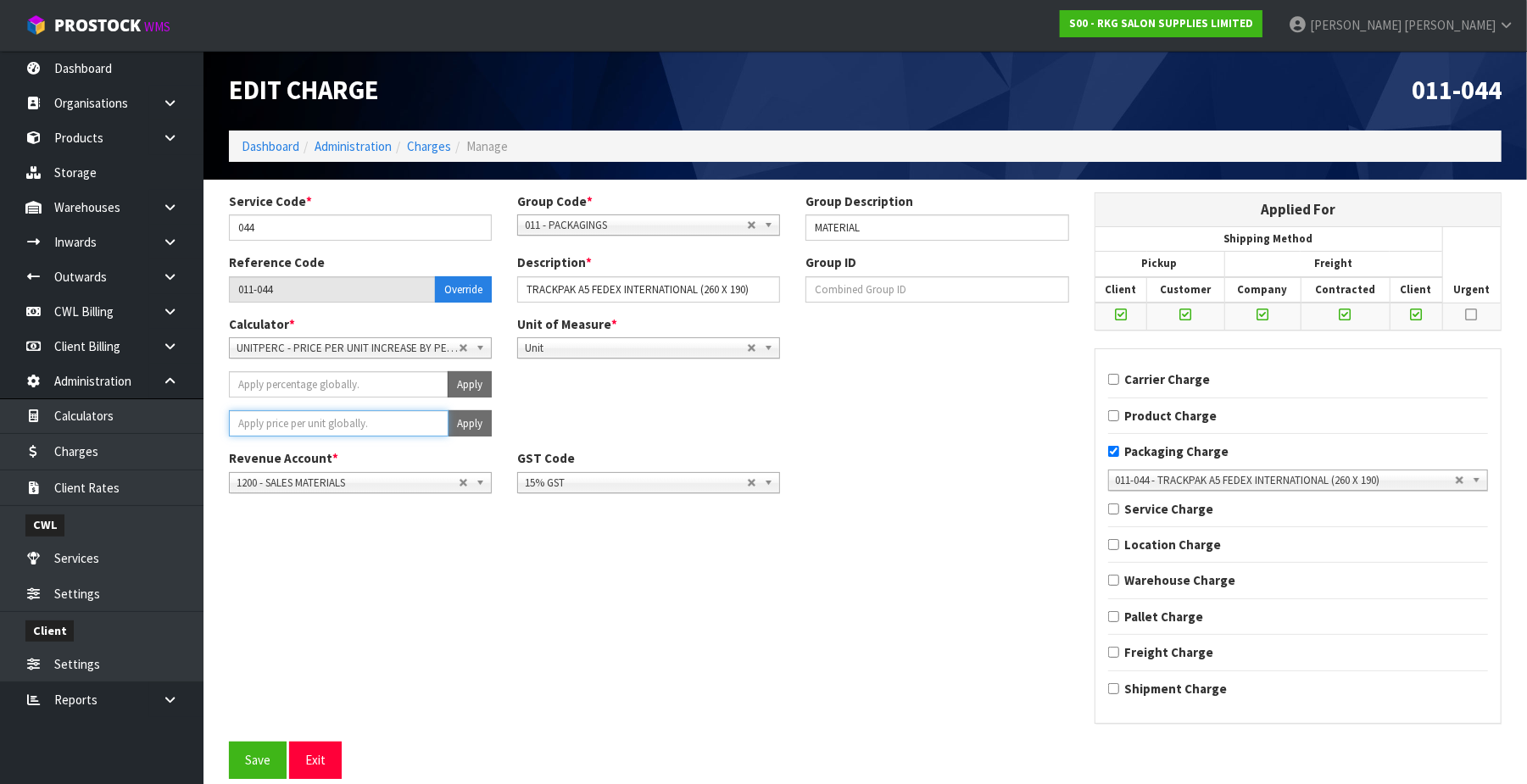
click at [330, 421] on input "number" at bounding box center [338, 423] width 220 height 27
click at [473, 420] on button "Apply" at bounding box center [470, 423] width 44 height 27
click at [473, 420] on button "Confirm Apply" at bounding box center [451, 423] width 82 height 27
click at [258, 760] on button "Save" at bounding box center [257, 759] width 57 height 36
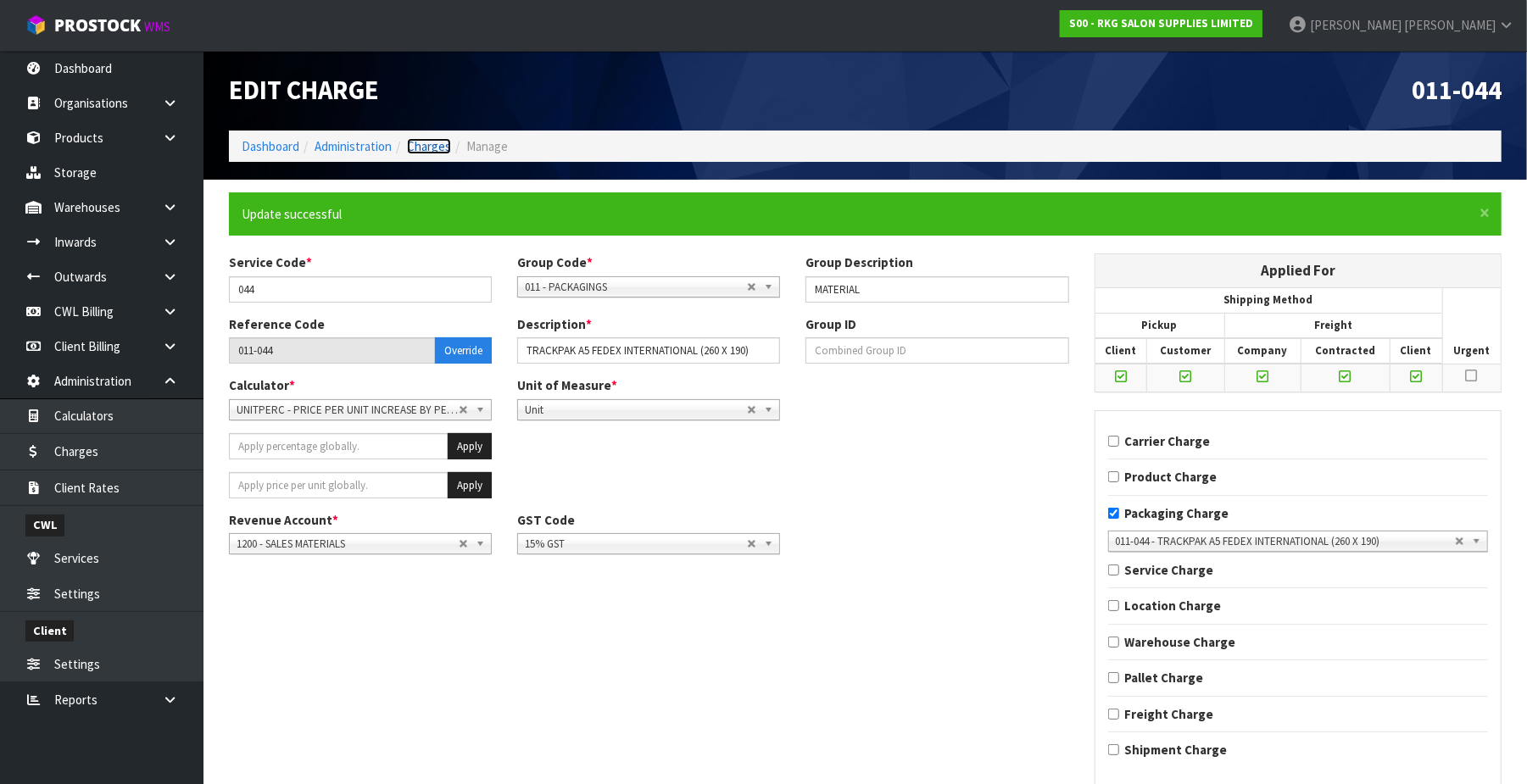
click at [425, 143] on link "Charges" at bounding box center [429, 146] width 44 height 16
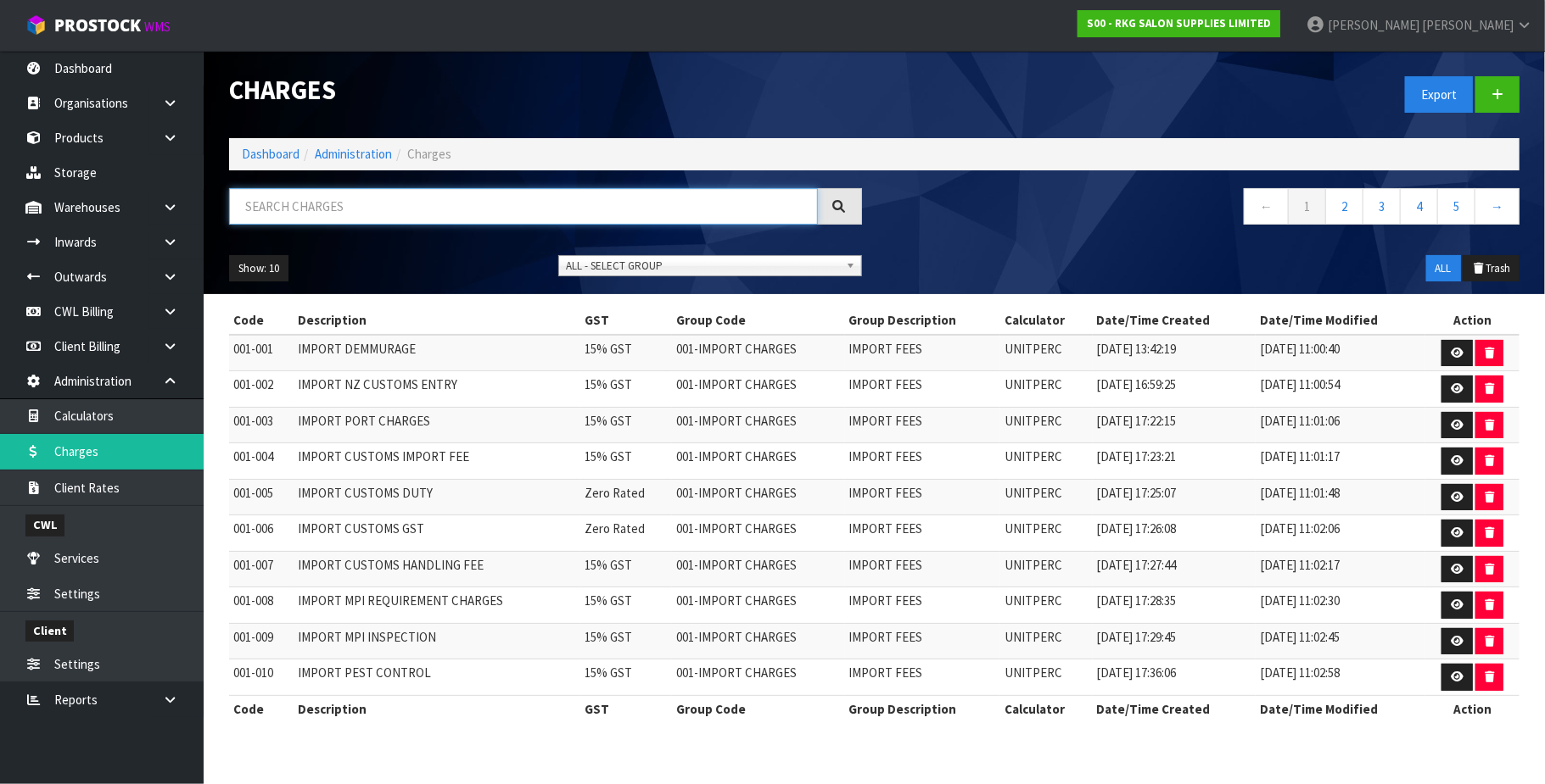
click at [334, 208] on input "text" at bounding box center [523, 206] width 589 height 36
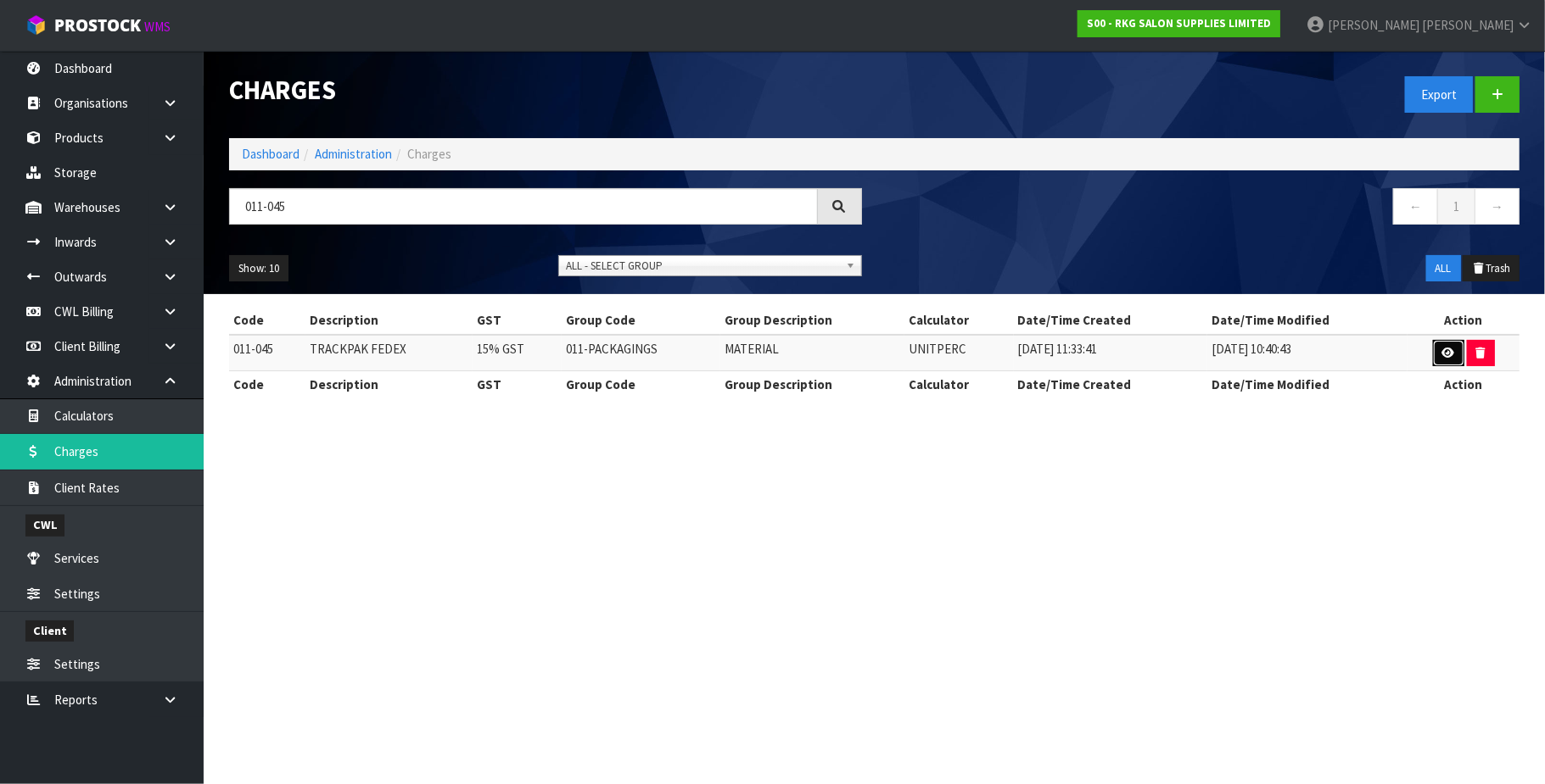
click at [1452, 354] on link at bounding box center [1448, 354] width 32 height 28
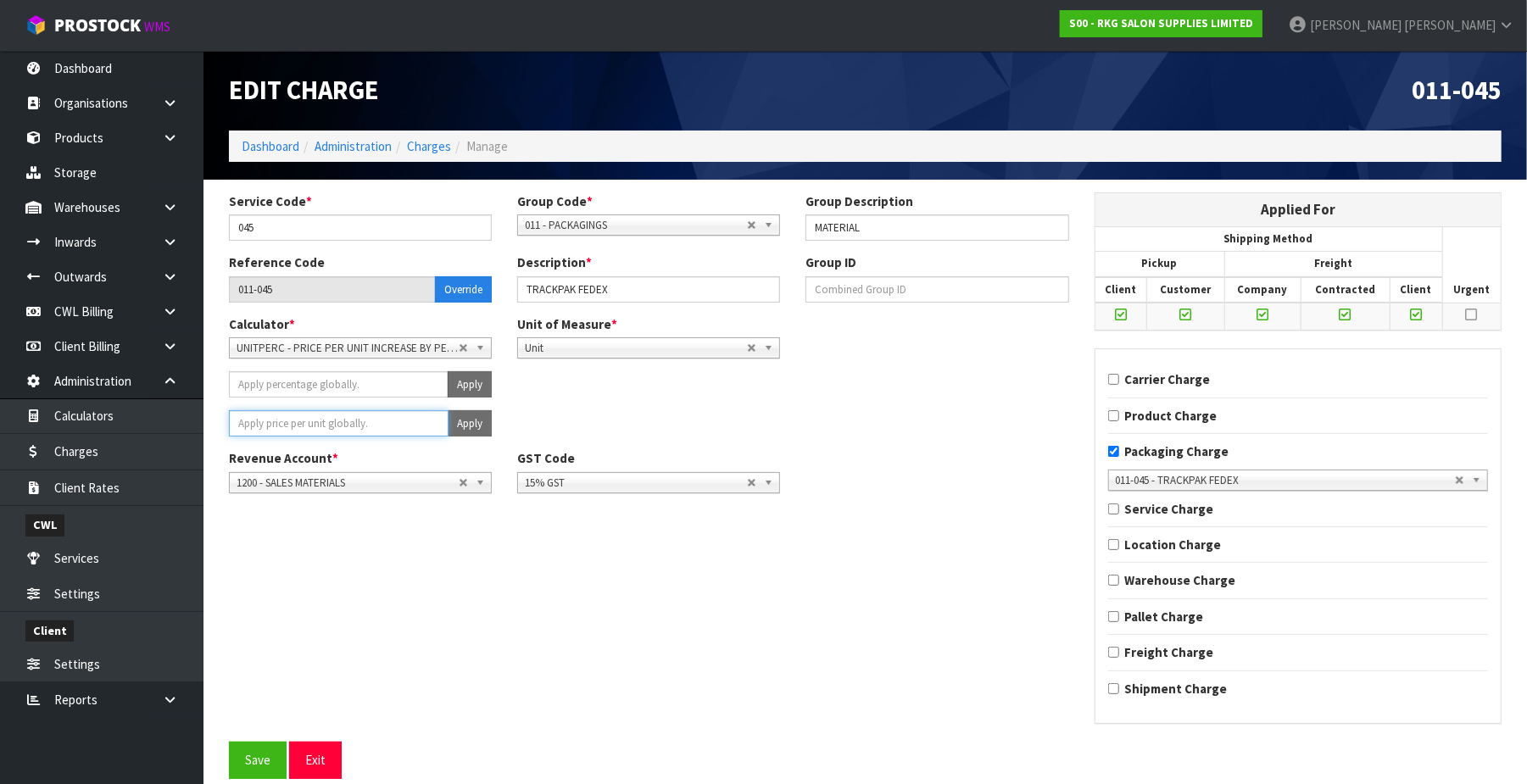
click at [389, 417] on input "number" at bounding box center [338, 423] width 220 height 27
click at [459, 419] on button "Apply" at bounding box center [470, 423] width 44 height 27
click at [459, 420] on button "Confirm Apply" at bounding box center [451, 423] width 82 height 27
click at [263, 754] on button "Save" at bounding box center [257, 759] width 57 height 36
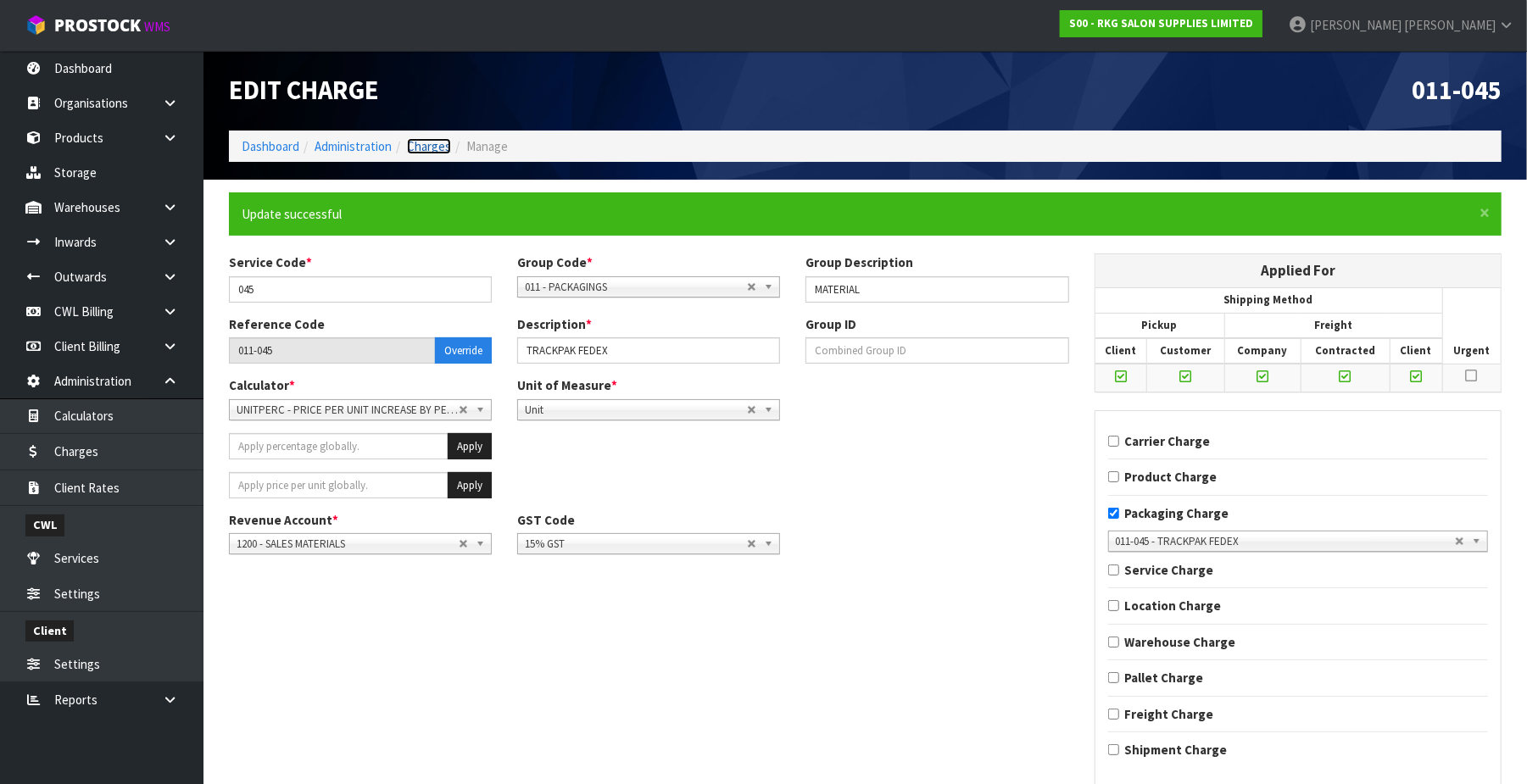
click at [446, 142] on link "Charges" at bounding box center [429, 146] width 44 height 16
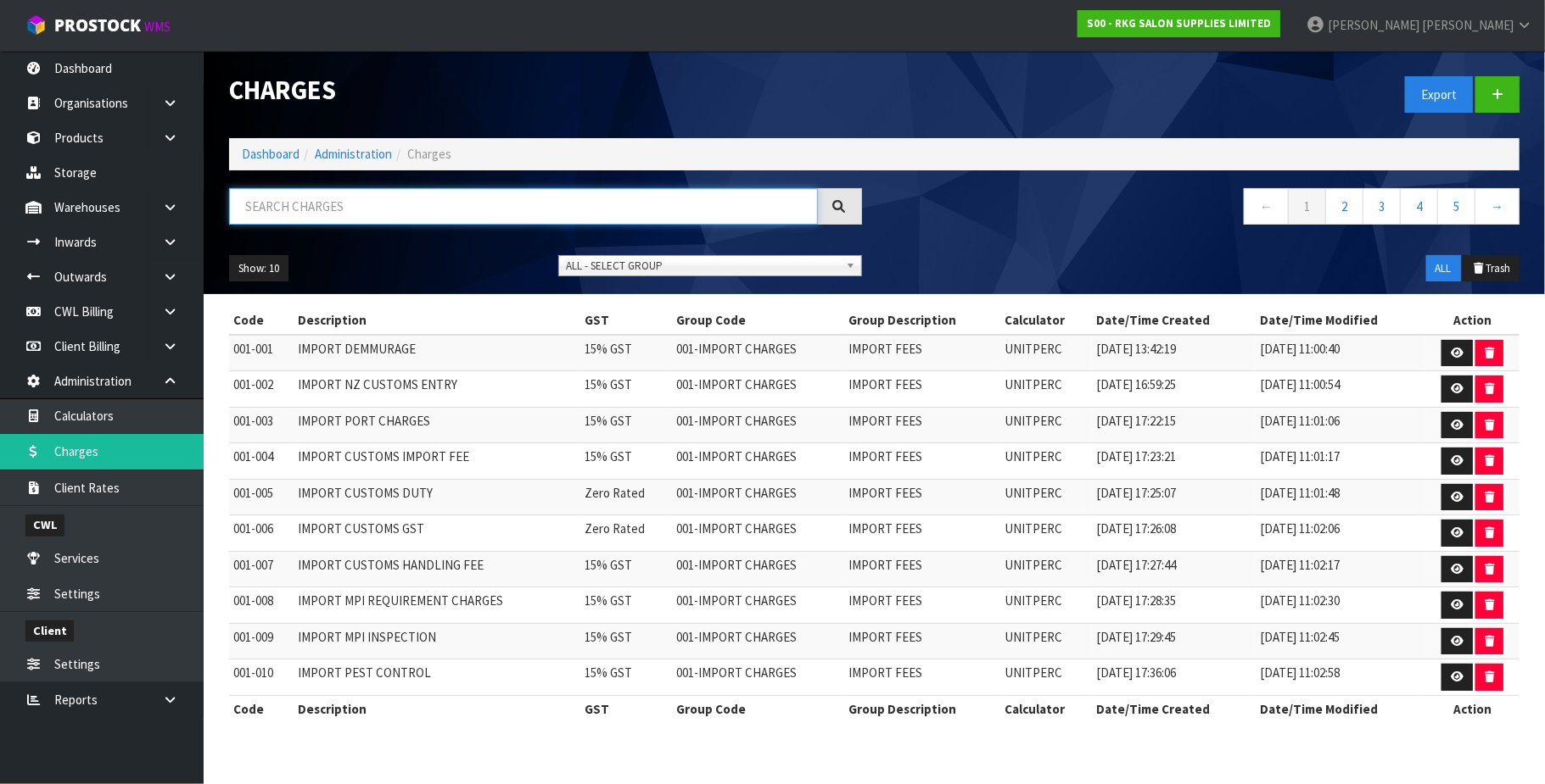
click at [307, 198] on input "text" at bounding box center [523, 206] width 589 height 36
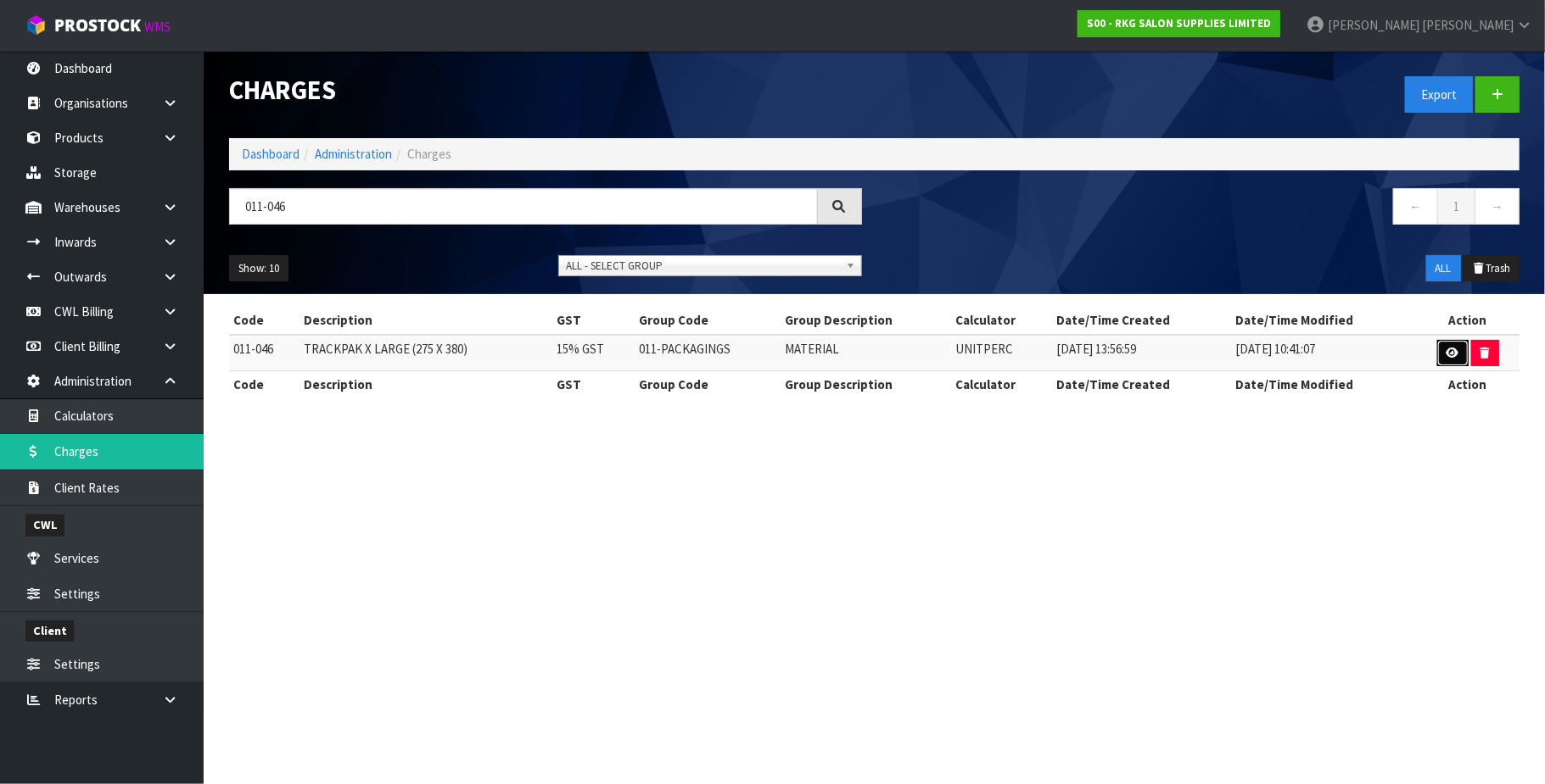
click at [1446, 353] on icon at bounding box center [1452, 352] width 13 height 11
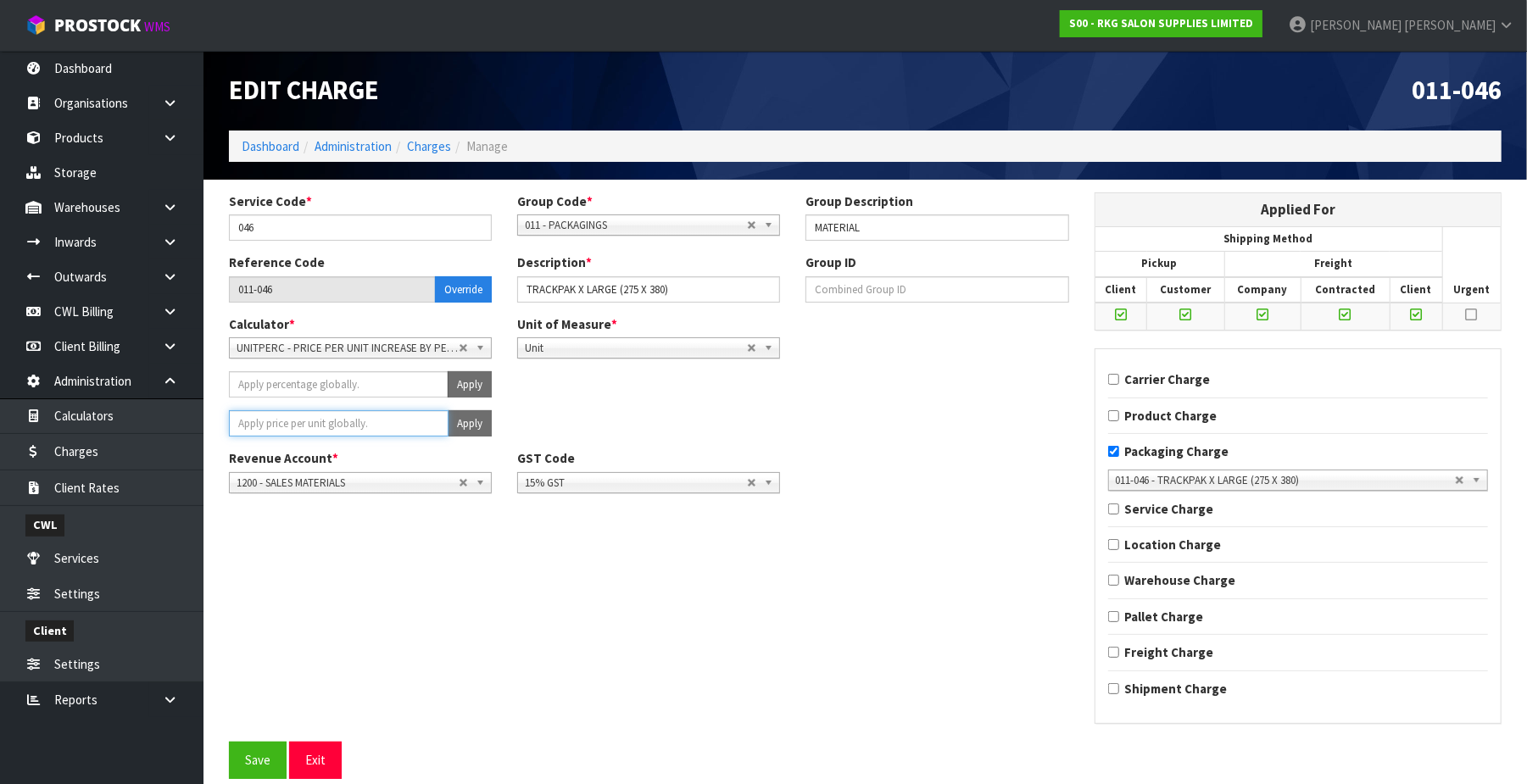
click at [394, 417] on input "number" at bounding box center [338, 423] width 220 height 27
click at [480, 420] on button "Apply" at bounding box center [470, 423] width 44 height 27
click at [450, 426] on span "Confirm" at bounding box center [439, 423] width 37 height 15
drag, startPoint x: 257, startPoint y: 768, endPoint x: 387, endPoint y: 561, distance: 244.4
click at [259, 766] on button "Save" at bounding box center [257, 759] width 57 height 36
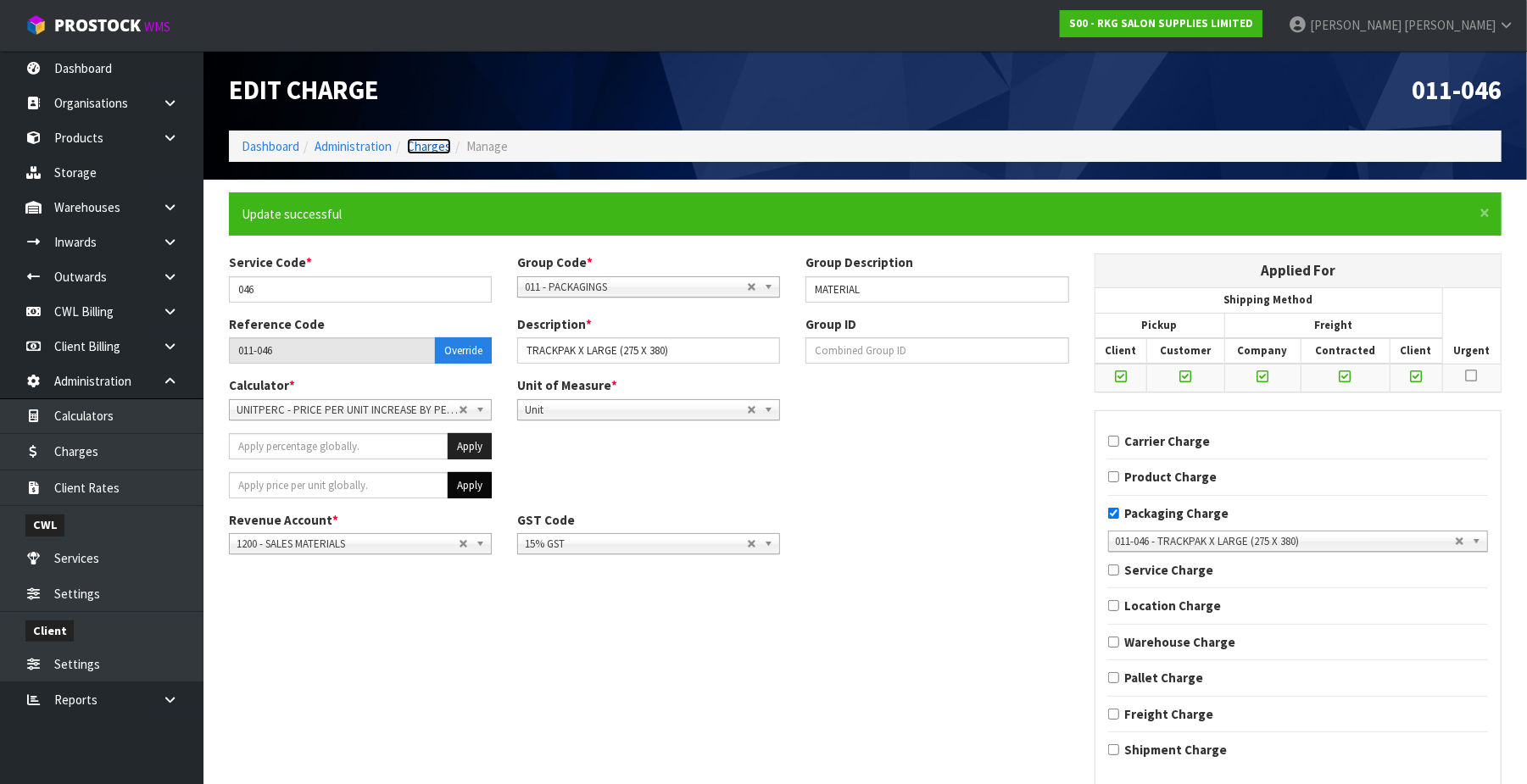
click at [431, 150] on link "Charges" at bounding box center [429, 146] width 44 height 16
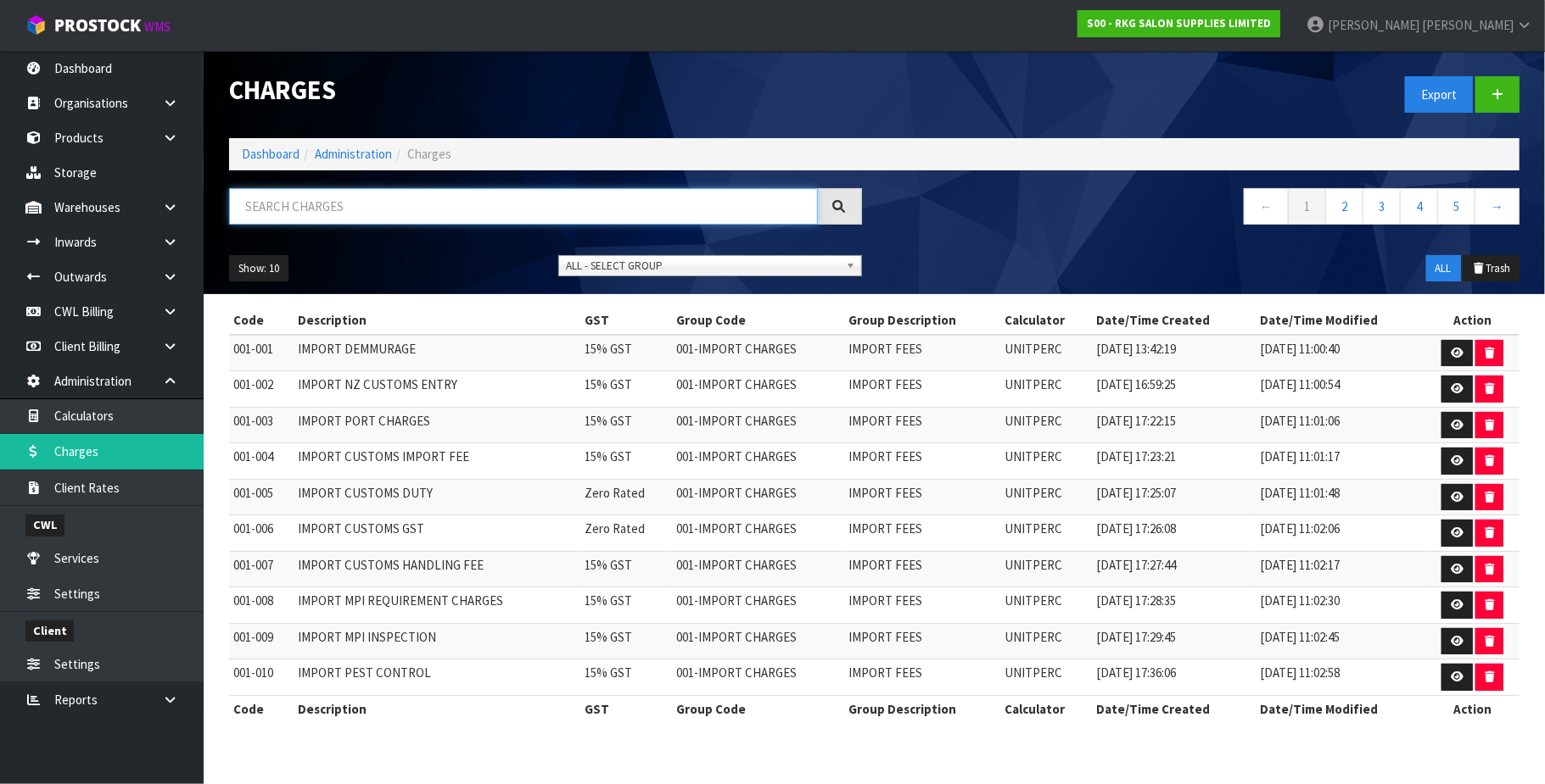
click at [360, 191] on input "text" at bounding box center [523, 206] width 589 height 36
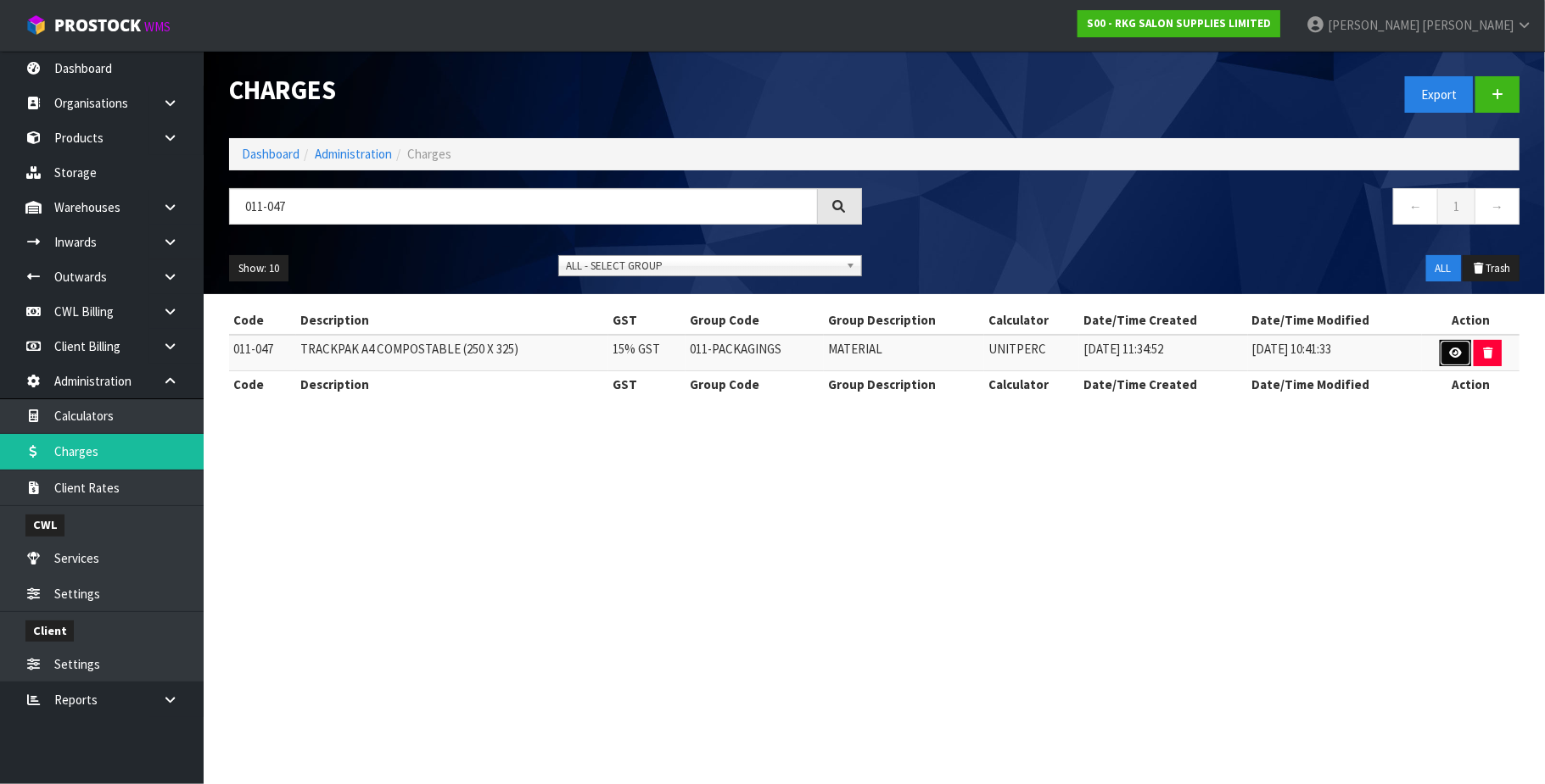
click at [1448, 351] on icon at bounding box center [1454, 352] width 13 height 11
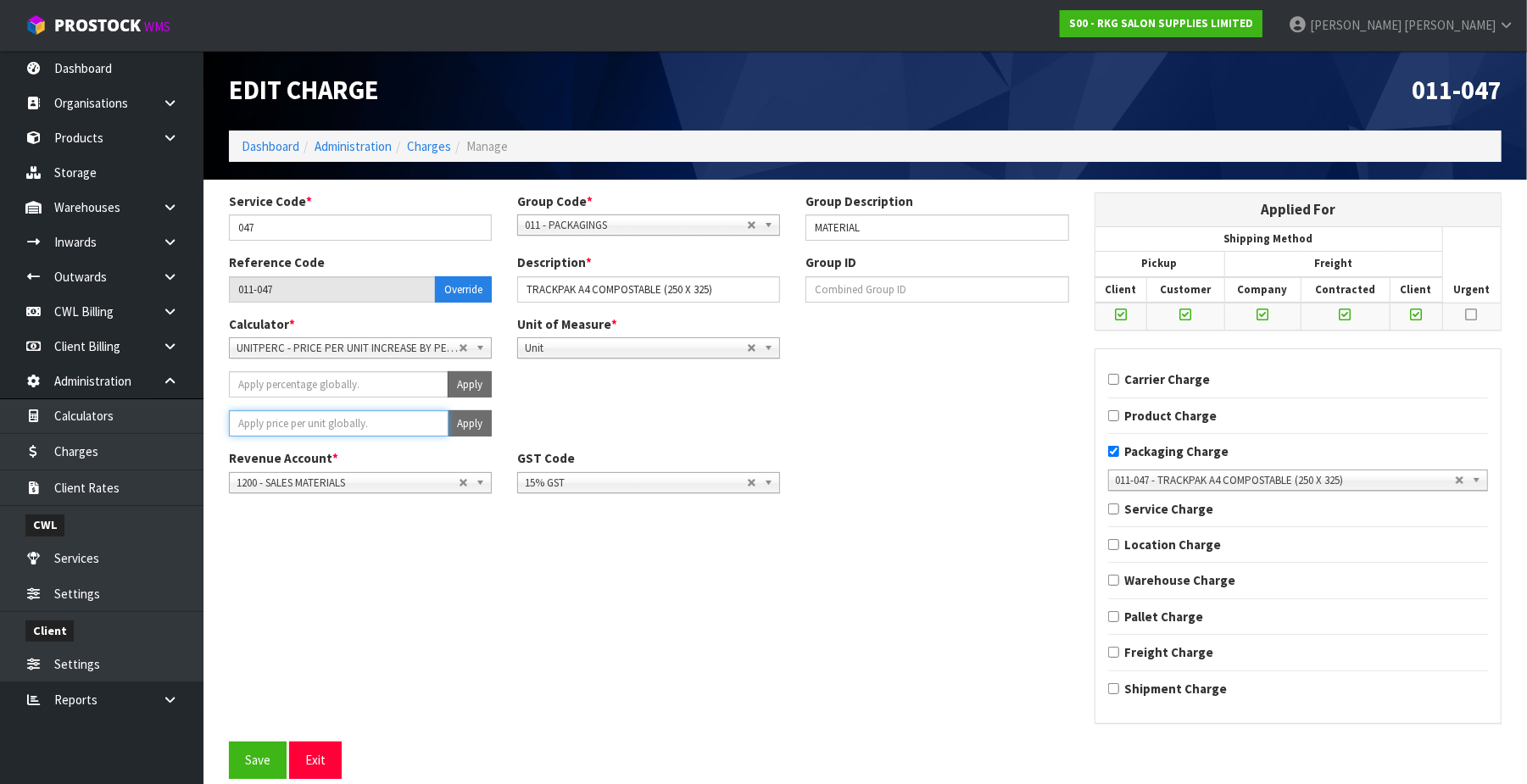
click at [318, 422] on input "number" at bounding box center [338, 423] width 220 height 27
click at [459, 419] on button "Apply" at bounding box center [470, 423] width 44 height 27
click at [459, 419] on button "Confirm Apply" at bounding box center [451, 423] width 82 height 27
click at [271, 764] on button "Save" at bounding box center [257, 759] width 57 height 36
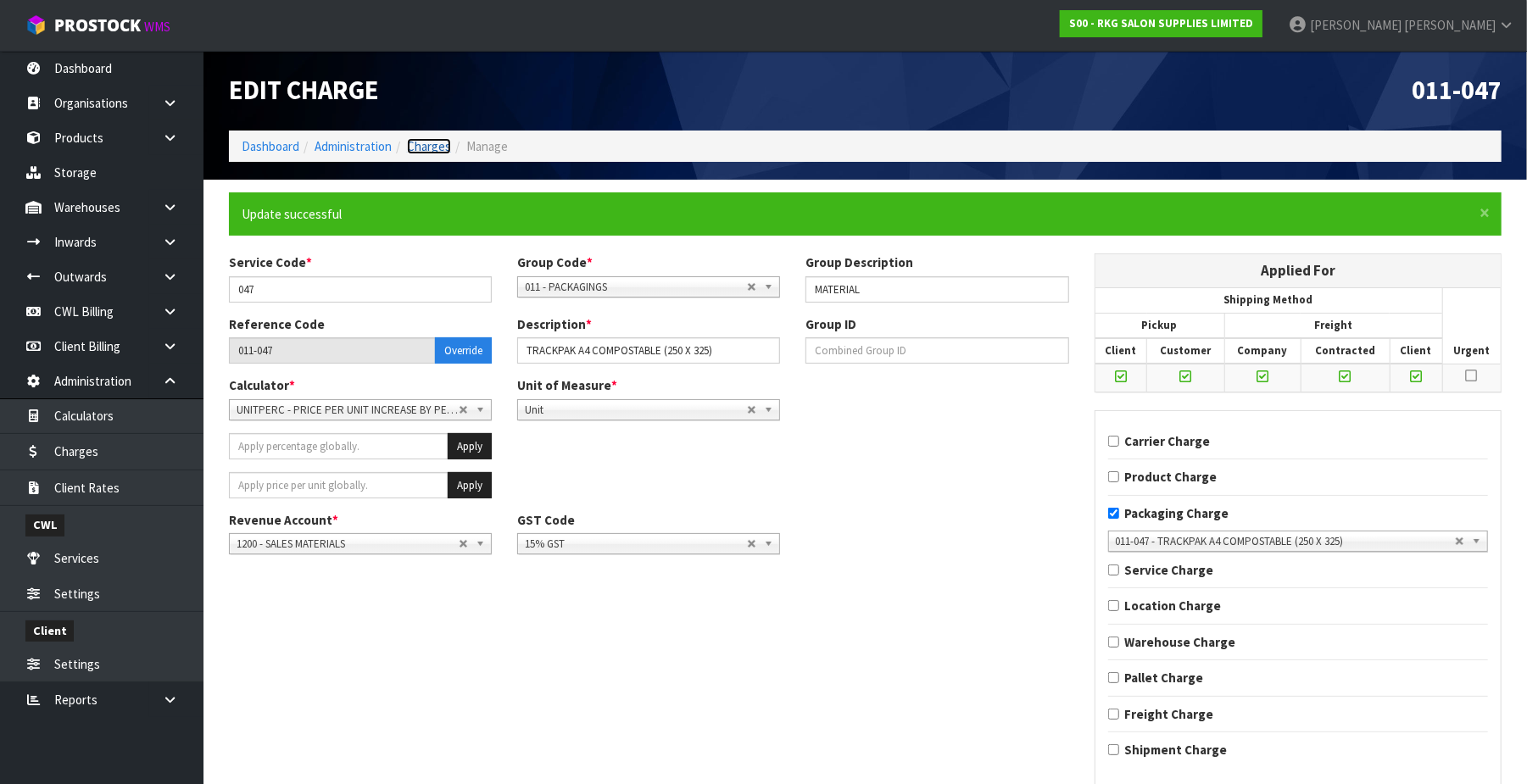
click at [444, 142] on link "Charges" at bounding box center [429, 146] width 44 height 16
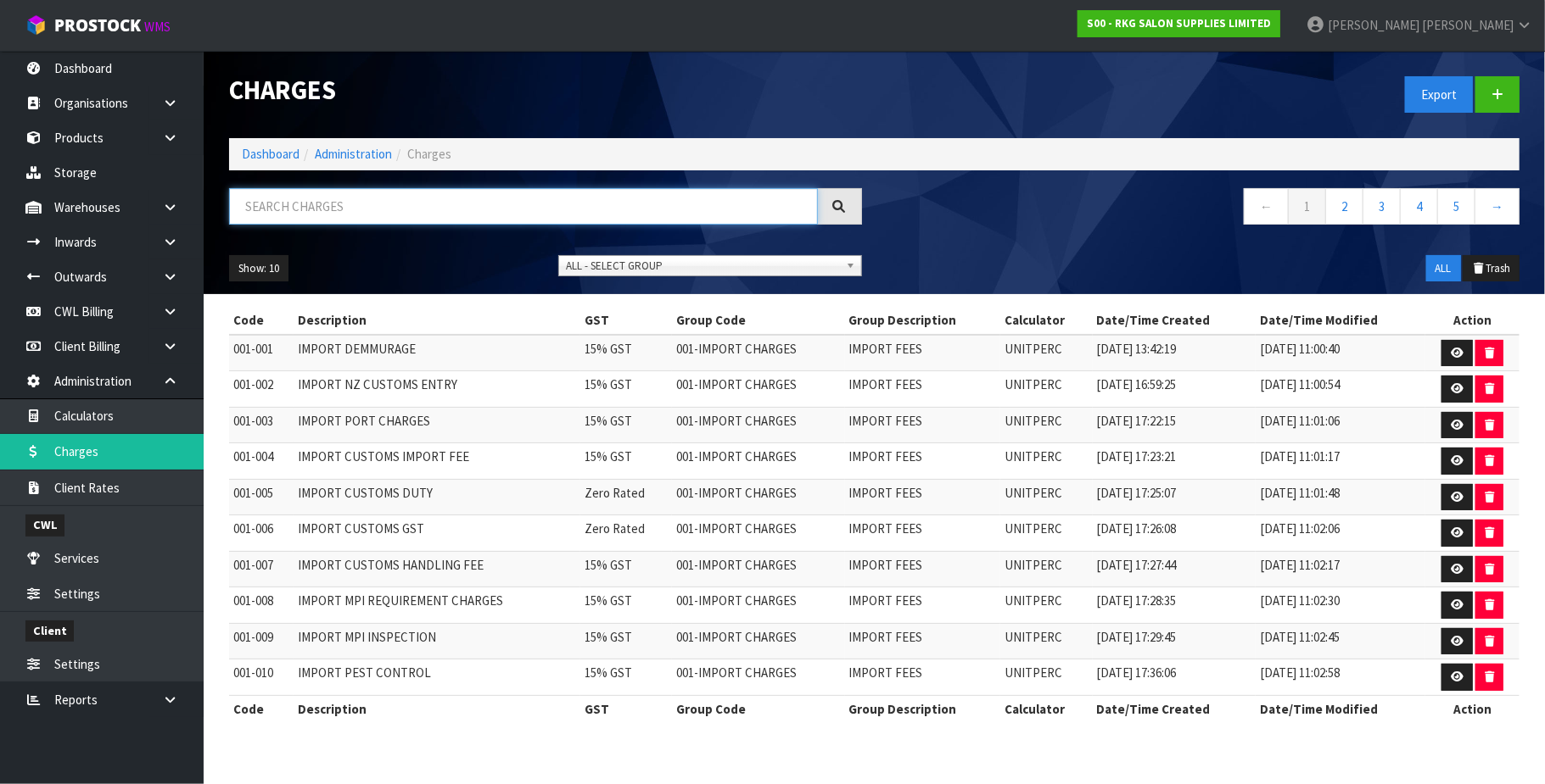
click at [342, 208] on input "text" at bounding box center [523, 206] width 589 height 36
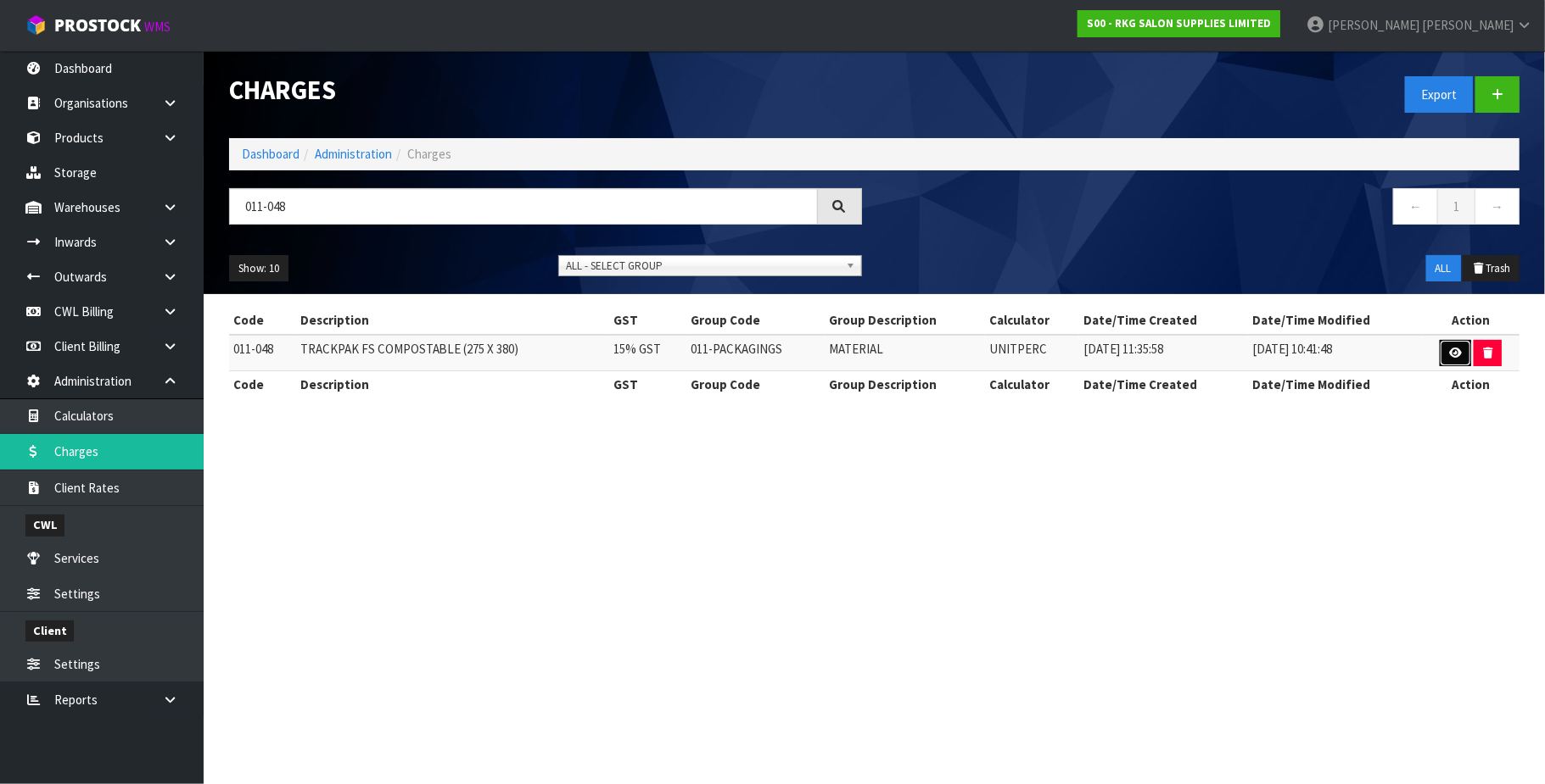
click at [1445, 353] on link at bounding box center [1455, 354] width 32 height 28
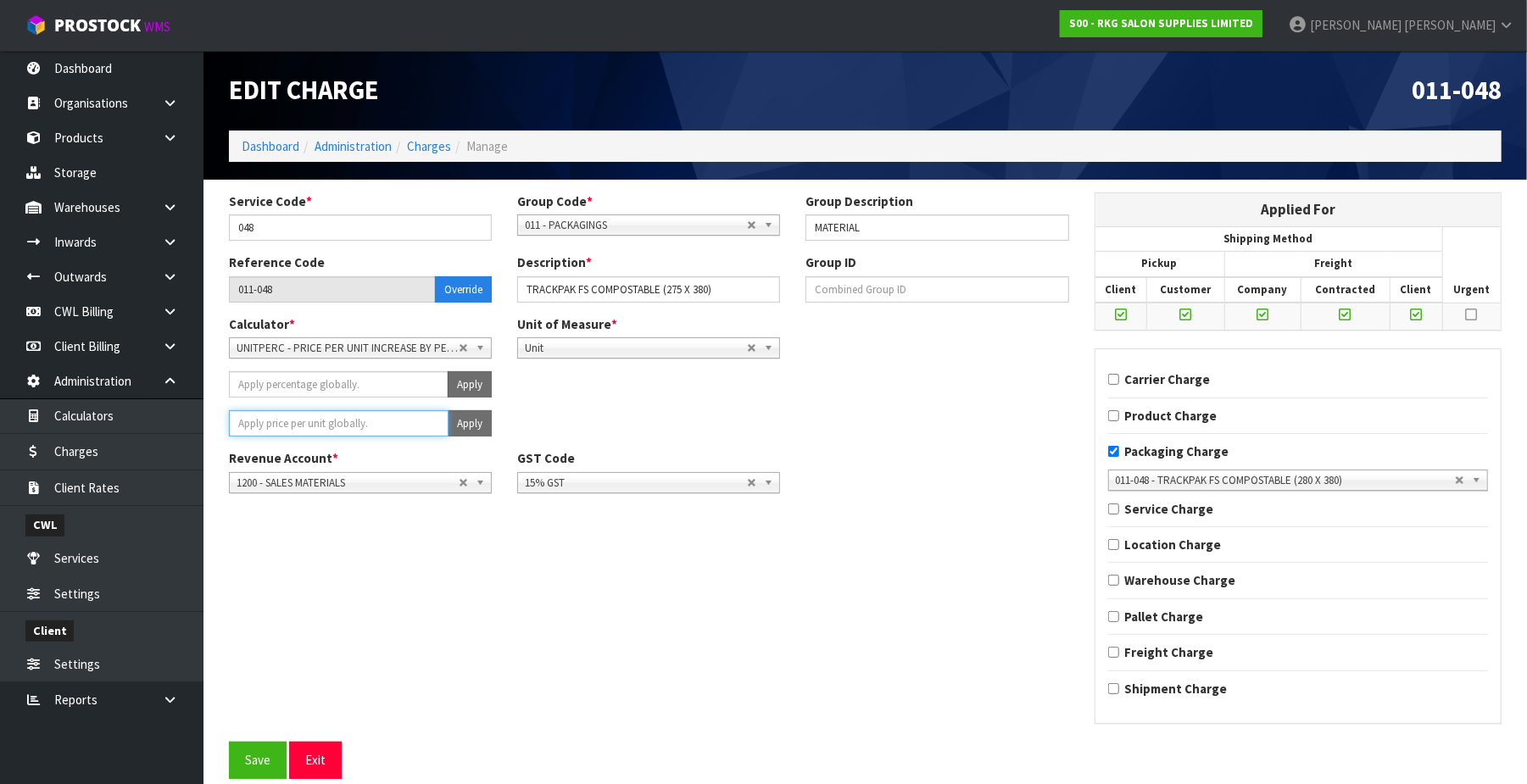
click at [364, 431] on input "number" at bounding box center [338, 423] width 220 height 27
click at [465, 418] on button "Apply" at bounding box center [470, 423] width 44 height 27
click at [456, 421] on button "Confirm Apply" at bounding box center [451, 423] width 82 height 27
click at [256, 764] on button "Save" at bounding box center [257, 759] width 57 height 36
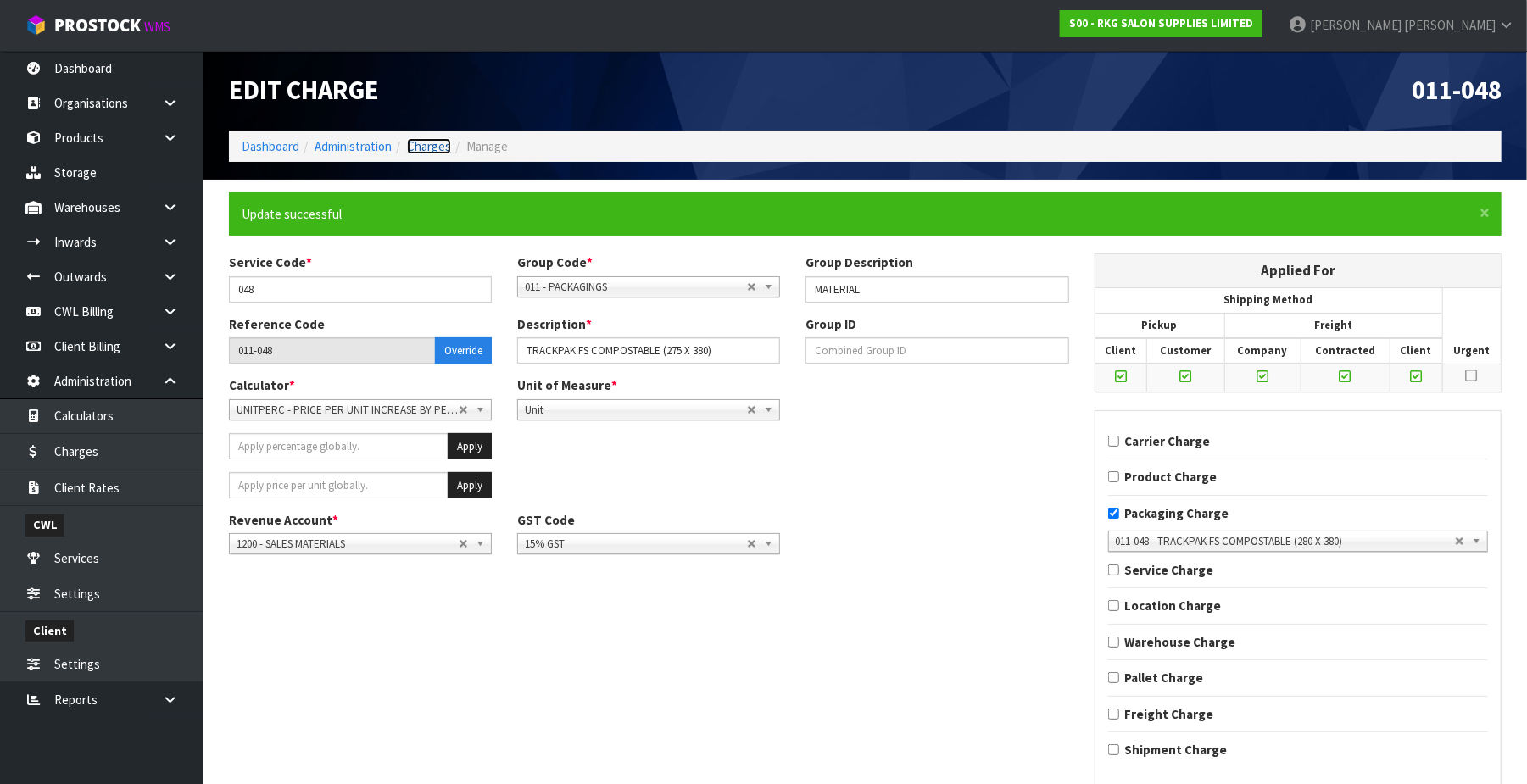
click at [438, 141] on link "Charges" at bounding box center [429, 146] width 44 height 16
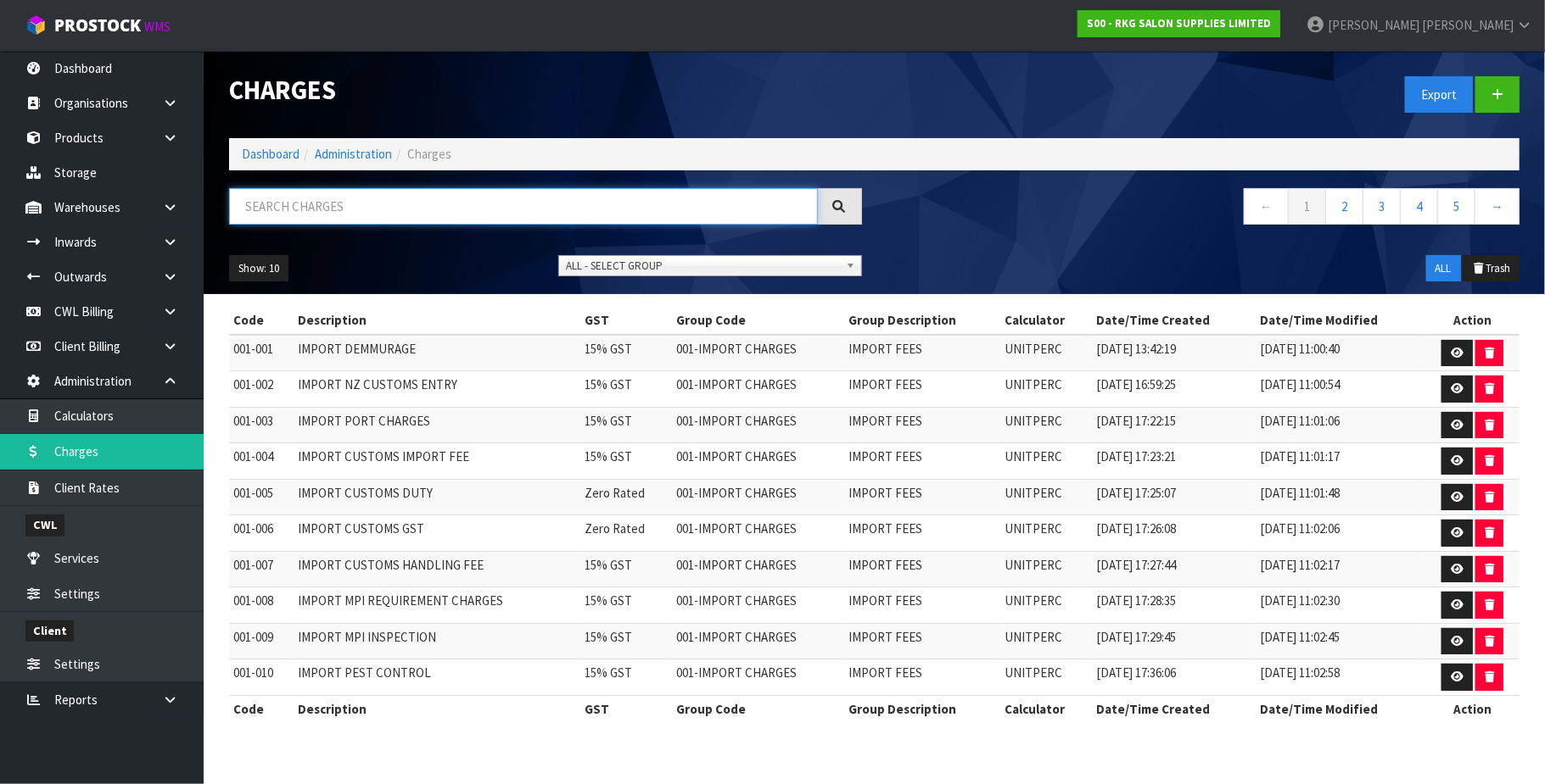
click at [332, 211] on input "text" at bounding box center [523, 206] width 589 height 36
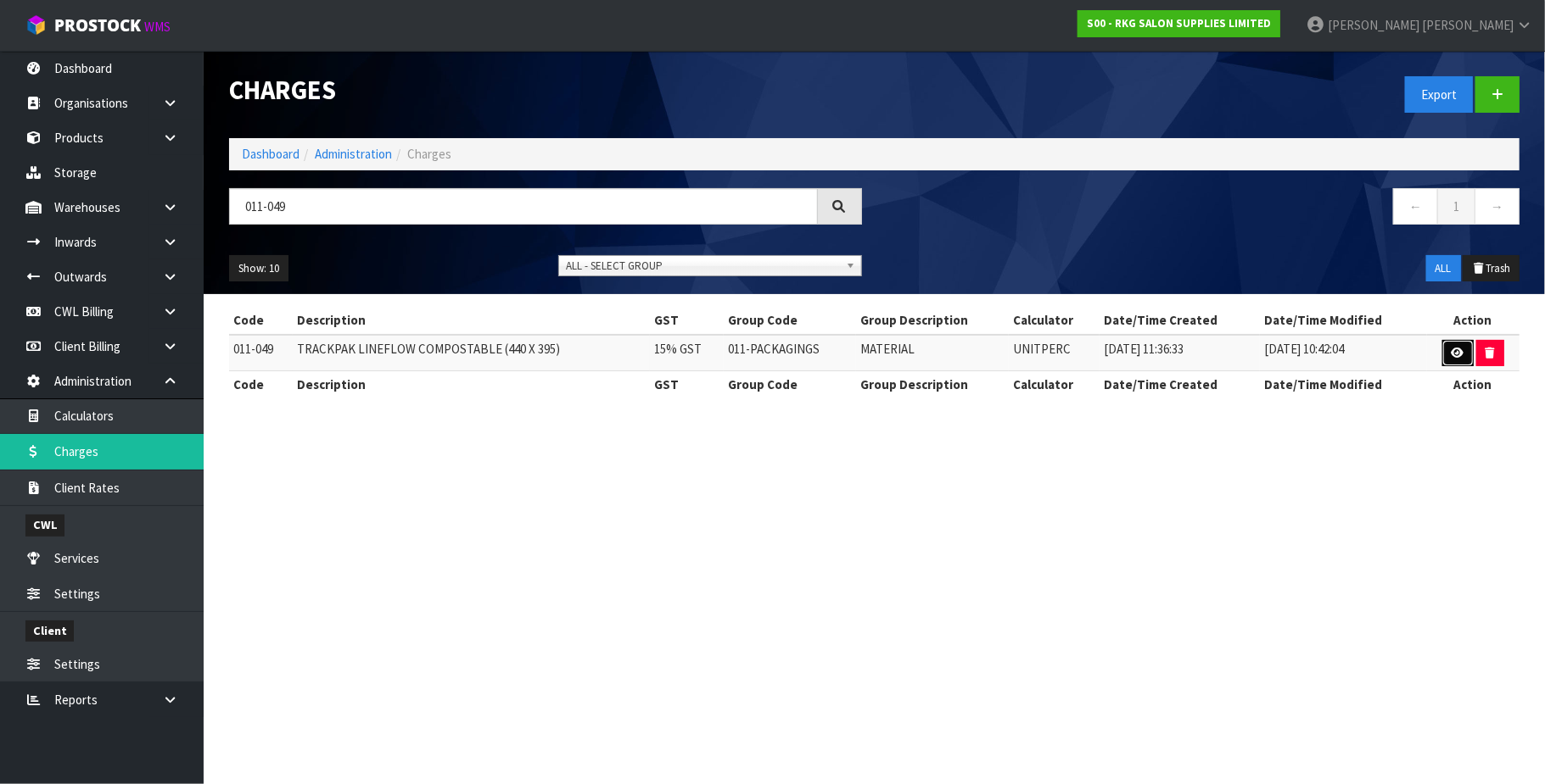
click at [1453, 356] on icon at bounding box center [1457, 352] width 13 height 11
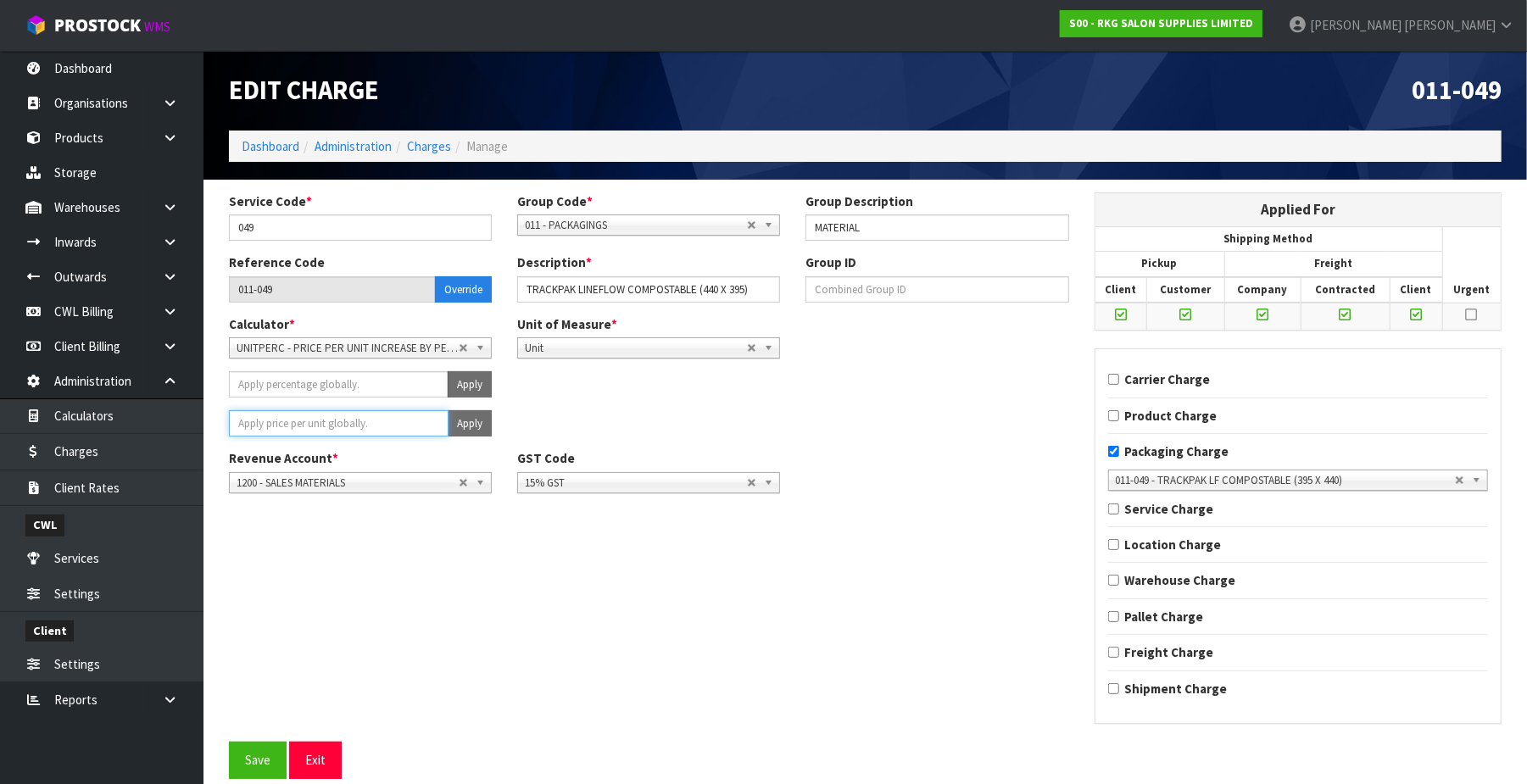
click at [389, 432] on input "number" at bounding box center [338, 423] width 220 height 27
click at [467, 420] on button "Apply" at bounding box center [470, 423] width 44 height 27
click at [467, 420] on button "Confirm Apply" at bounding box center [451, 423] width 82 height 27
click at [257, 763] on button "Save" at bounding box center [257, 759] width 57 height 36
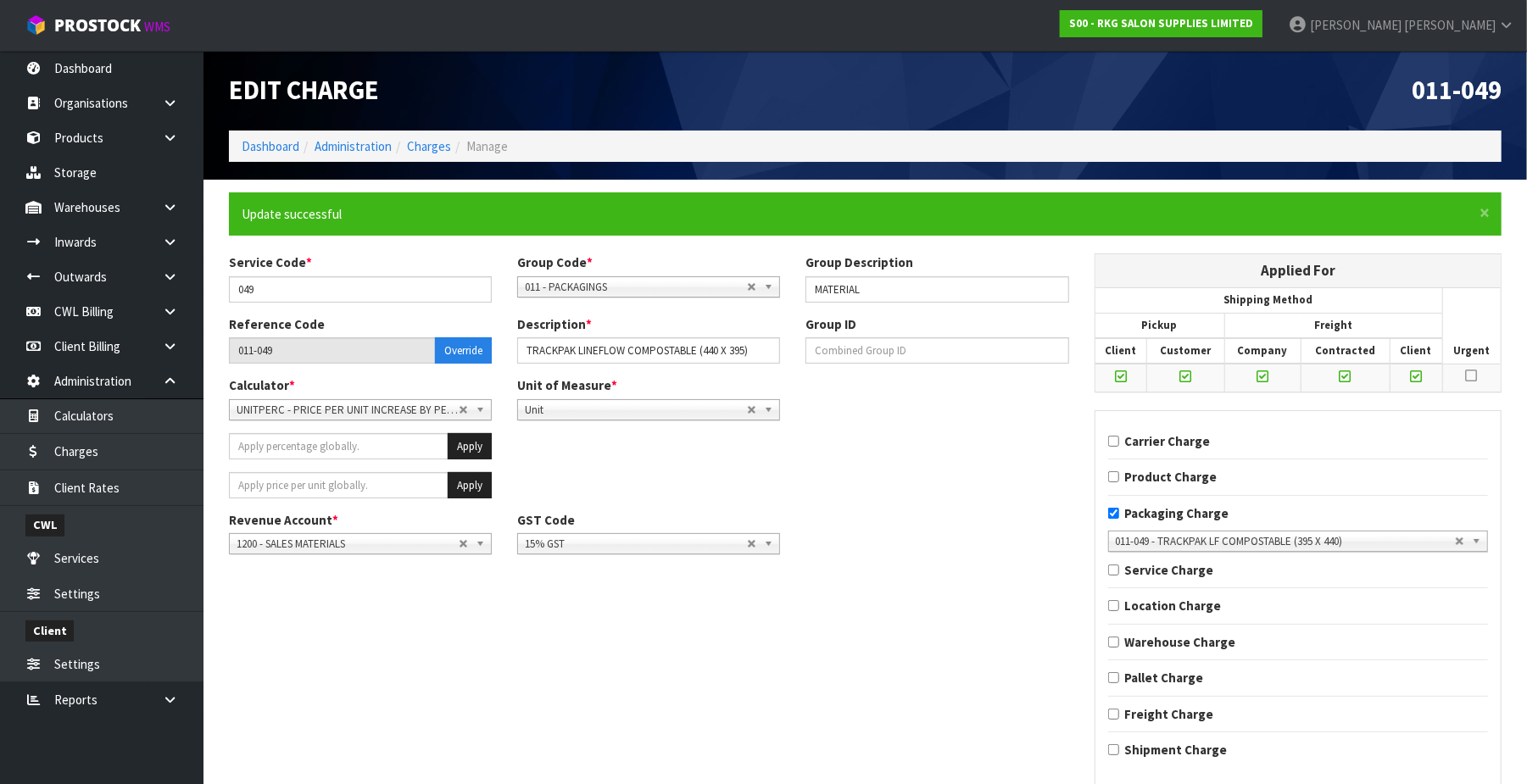
click at [438, 134] on ol "Dashboard Administration Charges Manage" at bounding box center [865, 146] width 1272 height 32
drag, startPoint x: 432, startPoint y: 141, endPoint x: 424, endPoint y: 153, distance: 14.4
click at [432, 142] on link "Charges" at bounding box center [429, 146] width 44 height 16
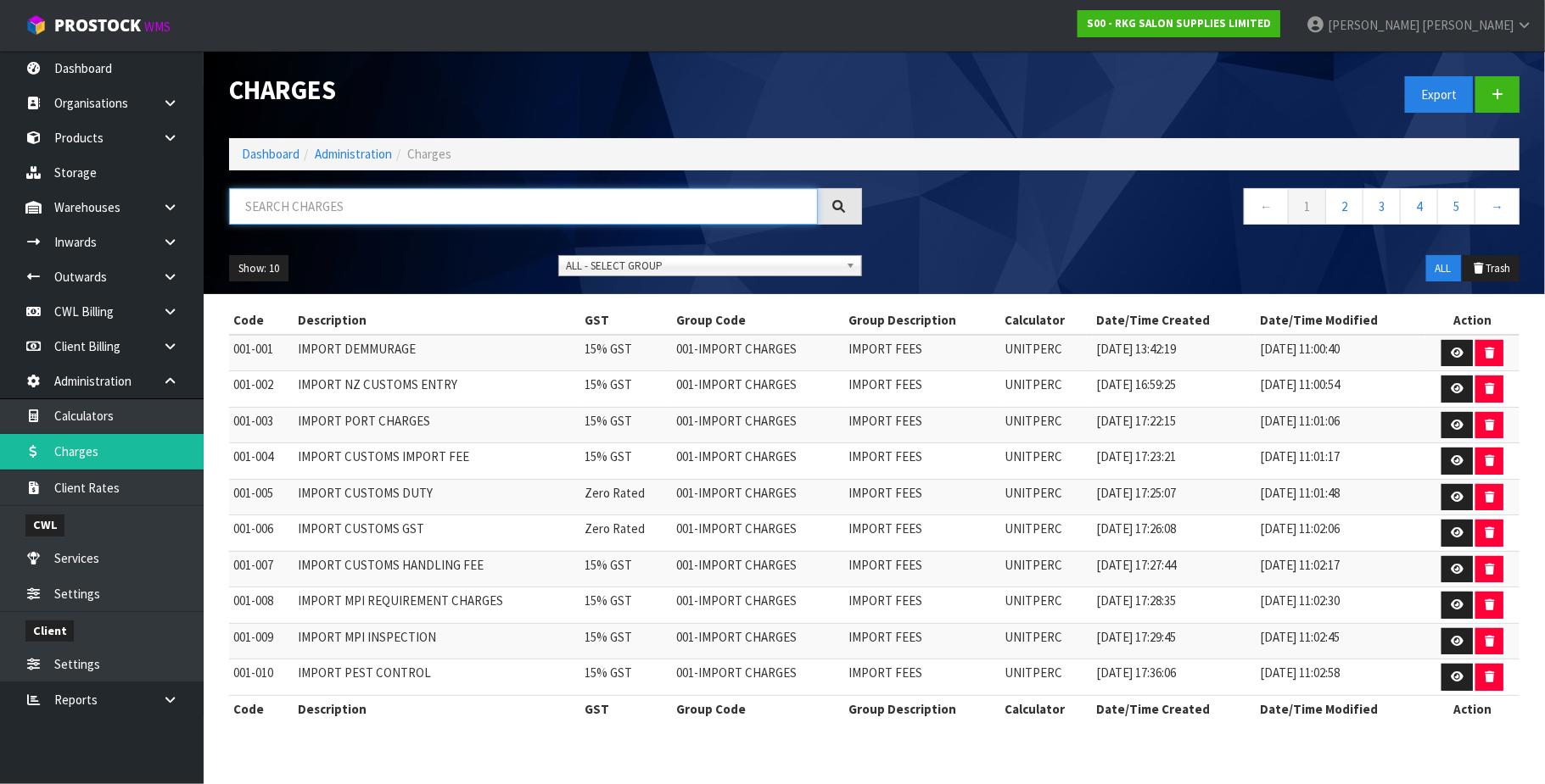
click at [331, 201] on input "text" at bounding box center [523, 206] width 589 height 36
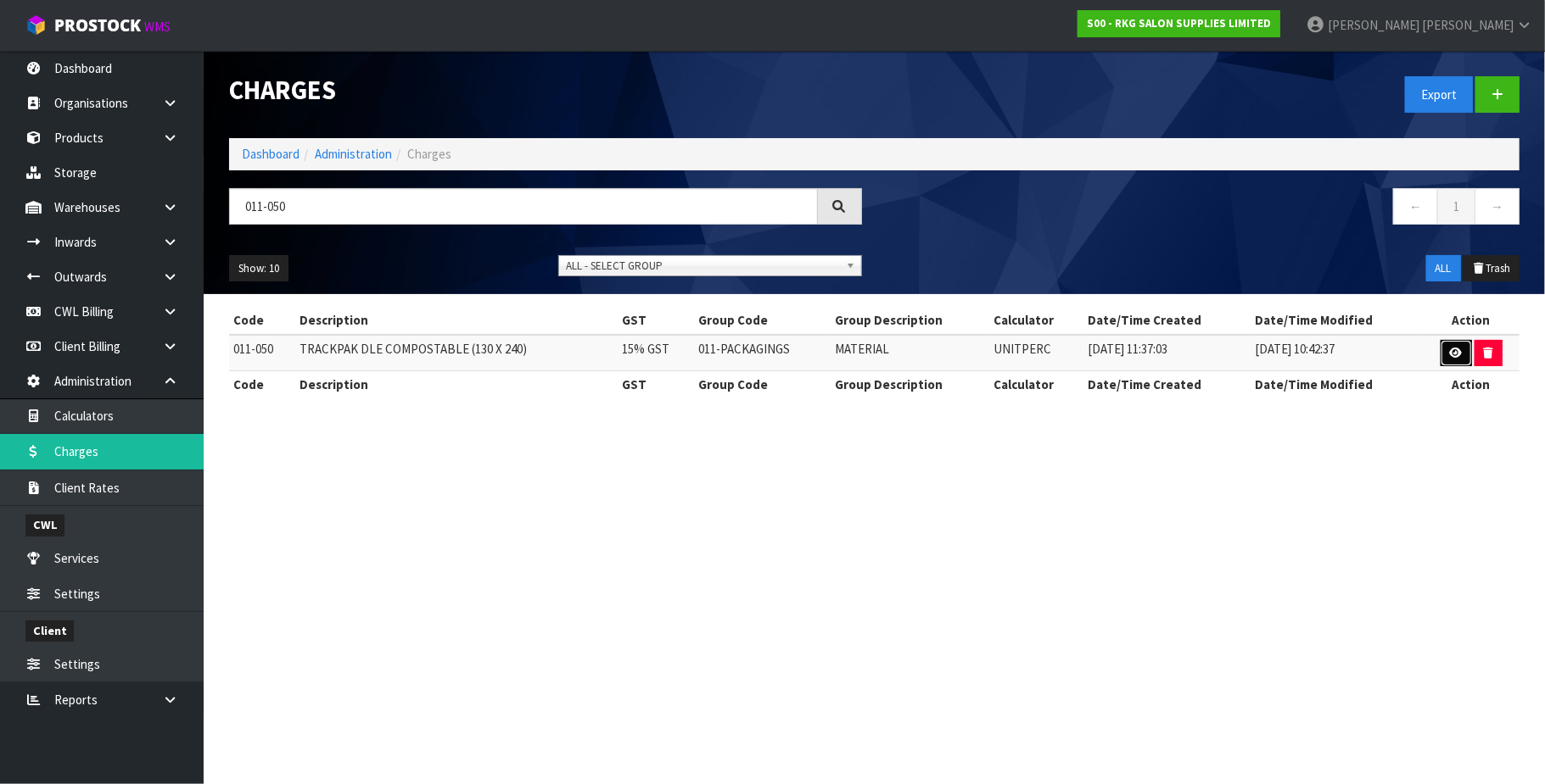
click at [1452, 363] on link at bounding box center [1456, 354] width 32 height 28
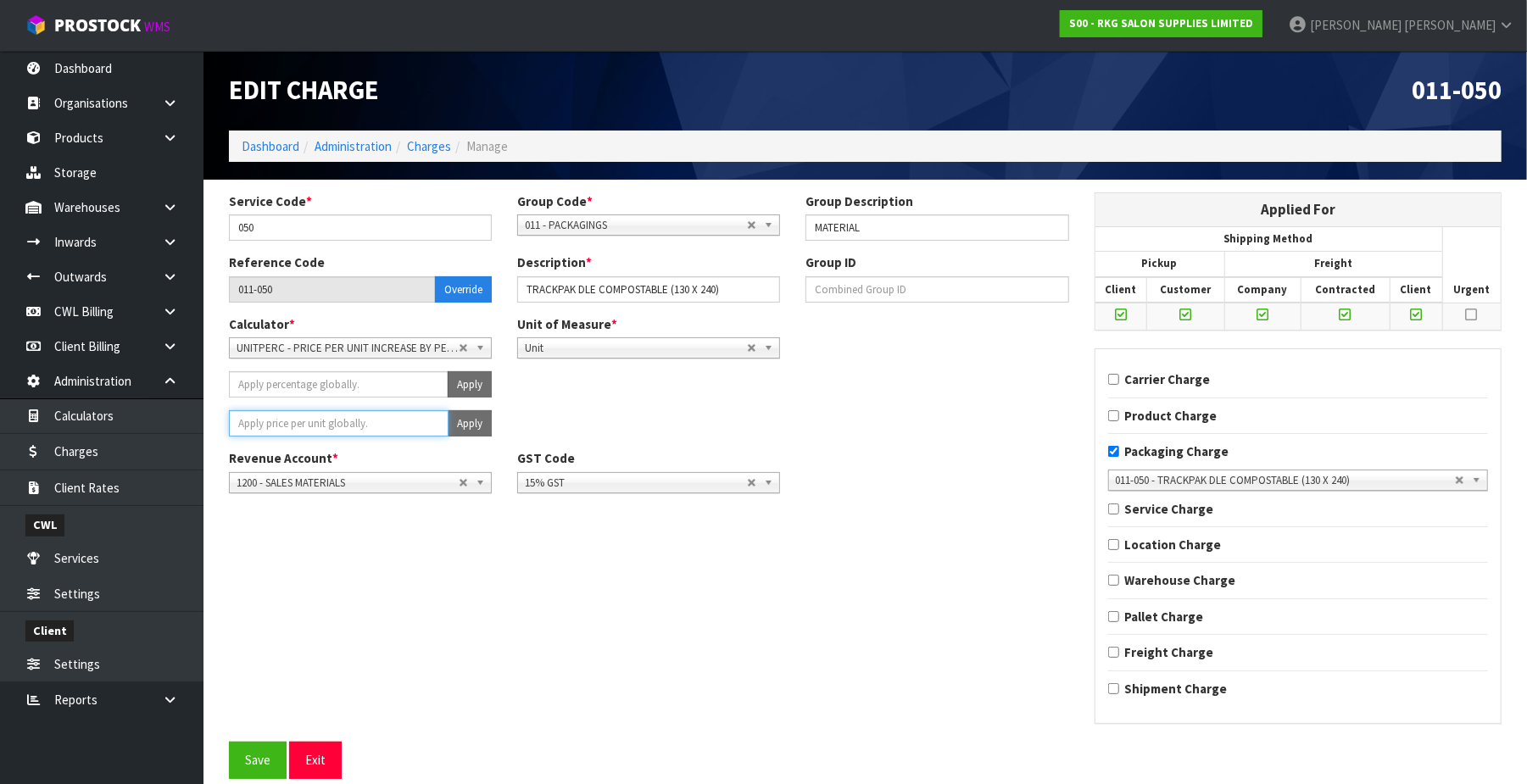
click at [366, 424] on input "number" at bounding box center [338, 423] width 220 height 27
click at [463, 420] on button "Apply" at bounding box center [470, 423] width 44 height 27
click at [434, 425] on span "Confirm" at bounding box center [439, 423] width 37 height 15
click at [278, 753] on button "Save" at bounding box center [257, 759] width 57 height 36
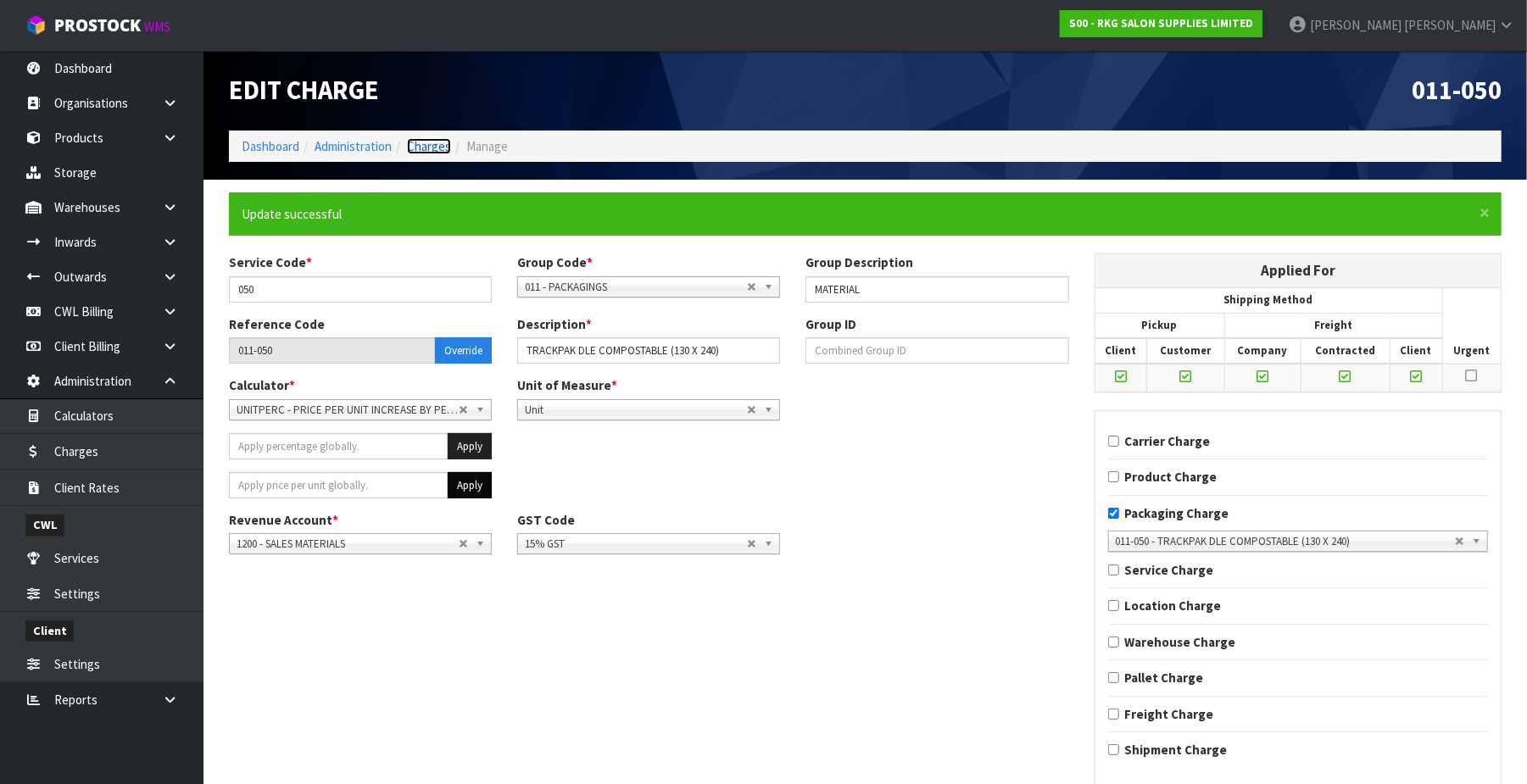
click at [442, 144] on link "Charges" at bounding box center [429, 146] width 44 height 16
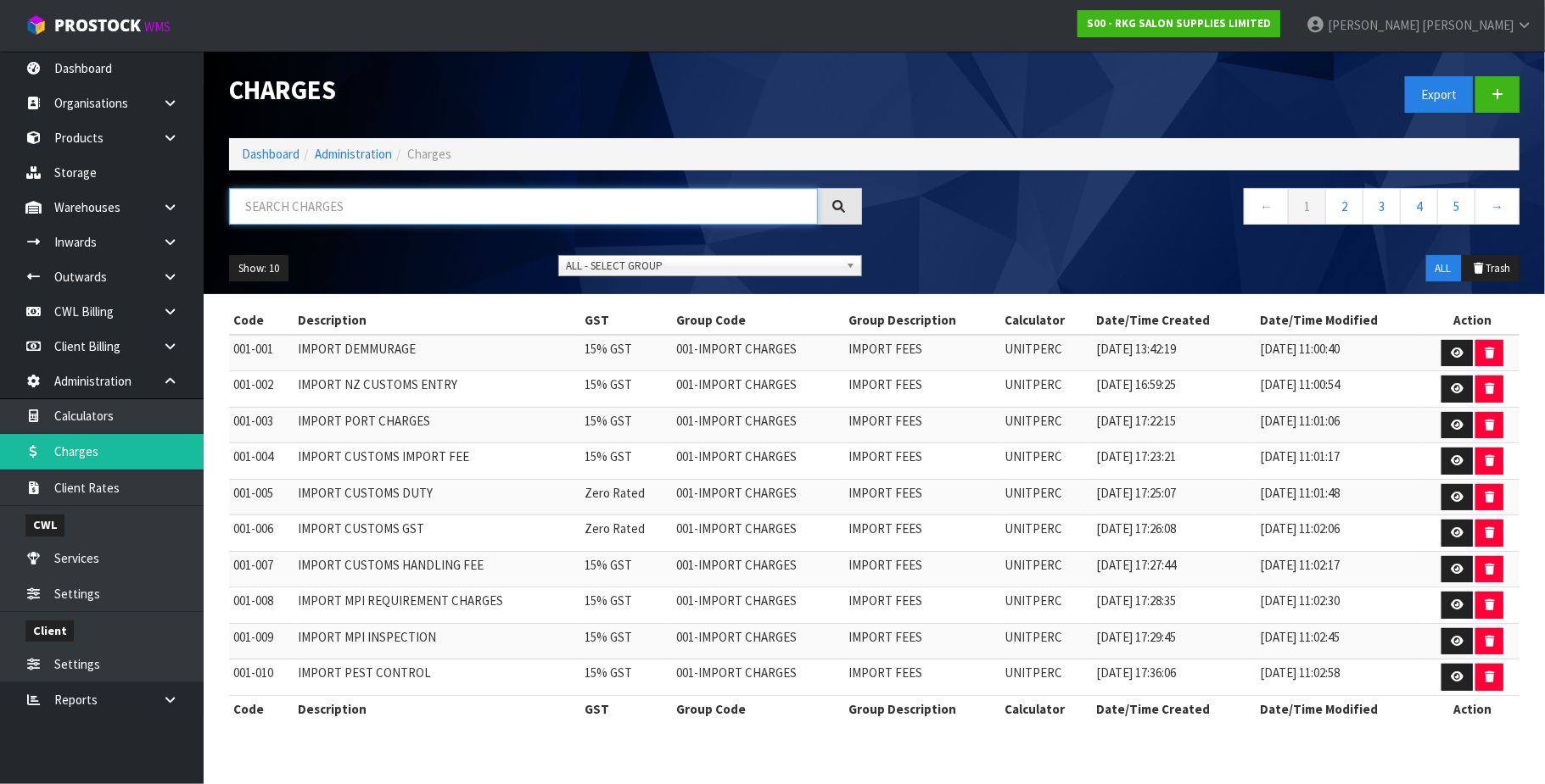
click at [378, 197] on input "text" at bounding box center [523, 206] width 589 height 36
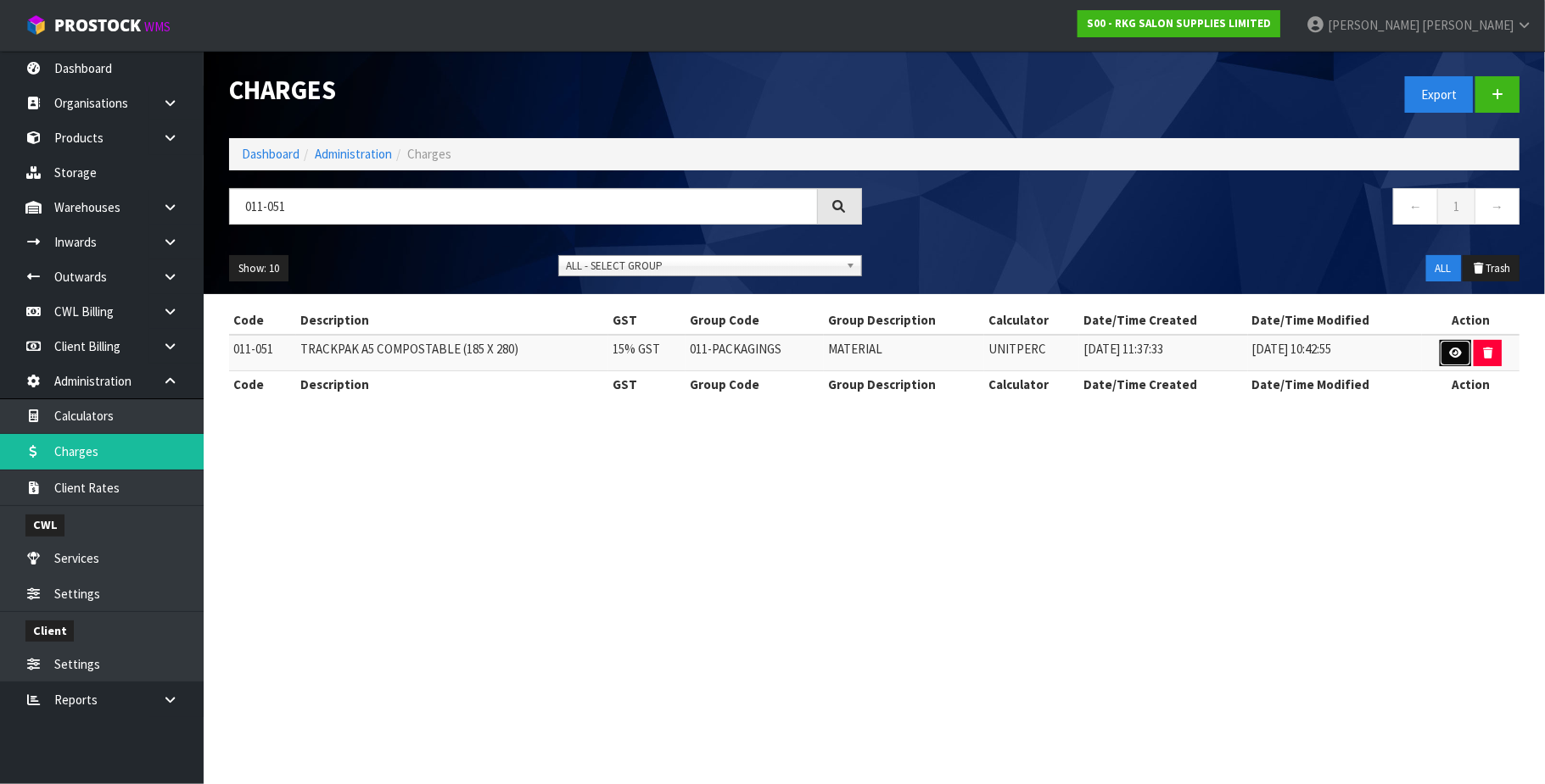
click at [1450, 353] on icon at bounding box center [1454, 352] width 13 height 11
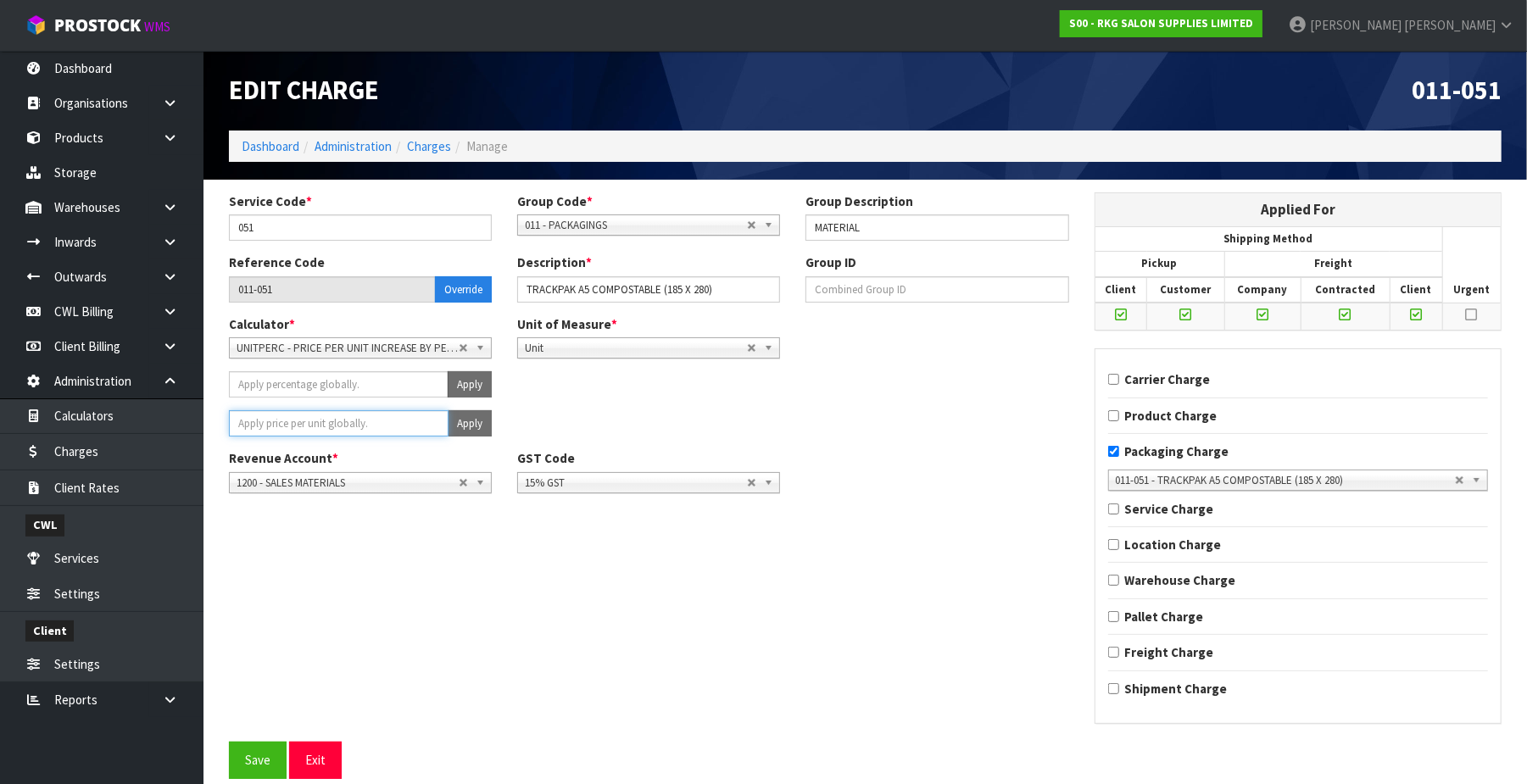
click at [303, 418] on input "number" at bounding box center [338, 423] width 220 height 27
click at [469, 429] on button "Apply" at bounding box center [470, 423] width 44 height 27
click at [469, 425] on button "Confirm Apply" at bounding box center [451, 423] width 82 height 27
click at [278, 758] on button "Save" at bounding box center [257, 759] width 57 height 36
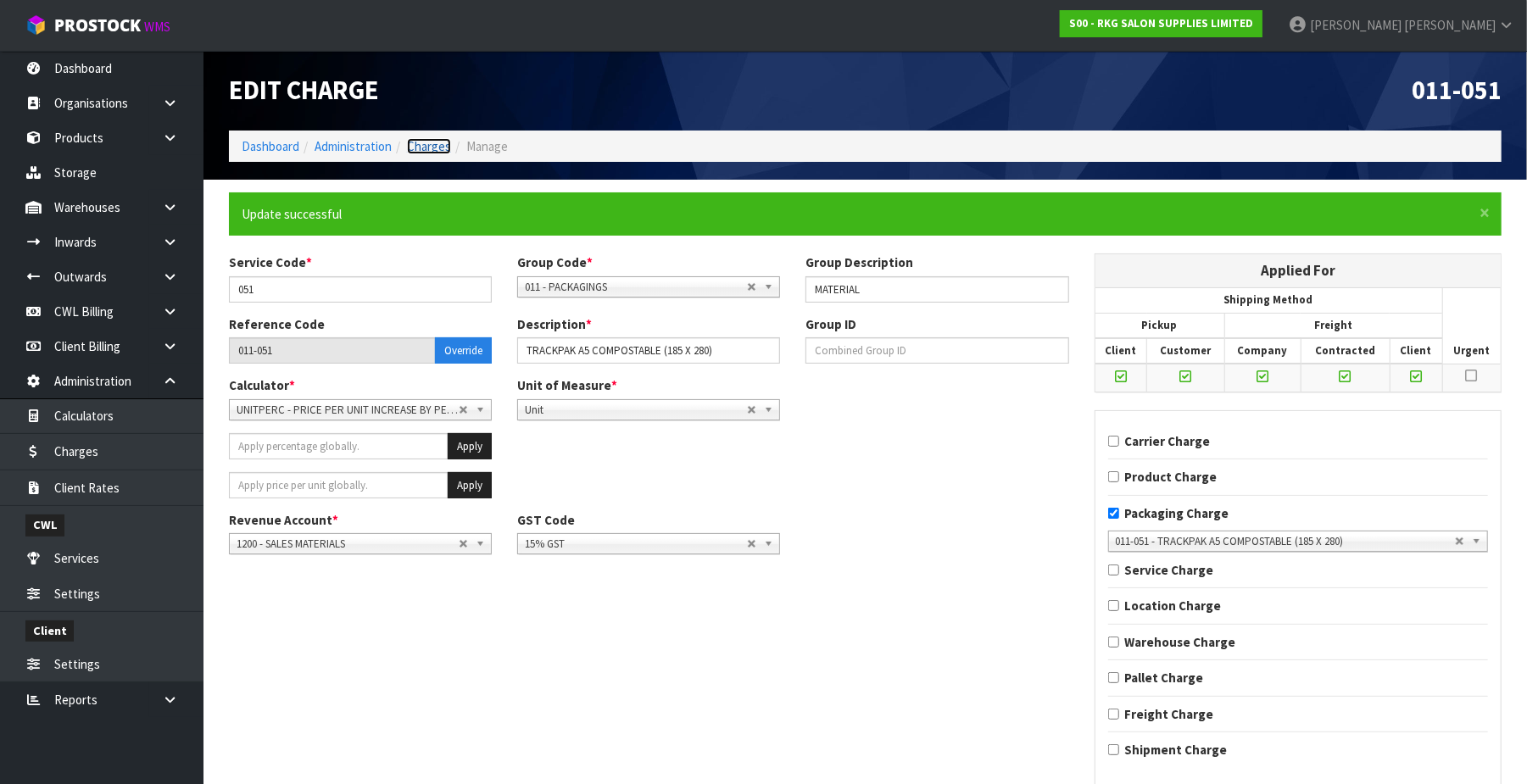
click at [445, 148] on link "Charges" at bounding box center [429, 146] width 44 height 16
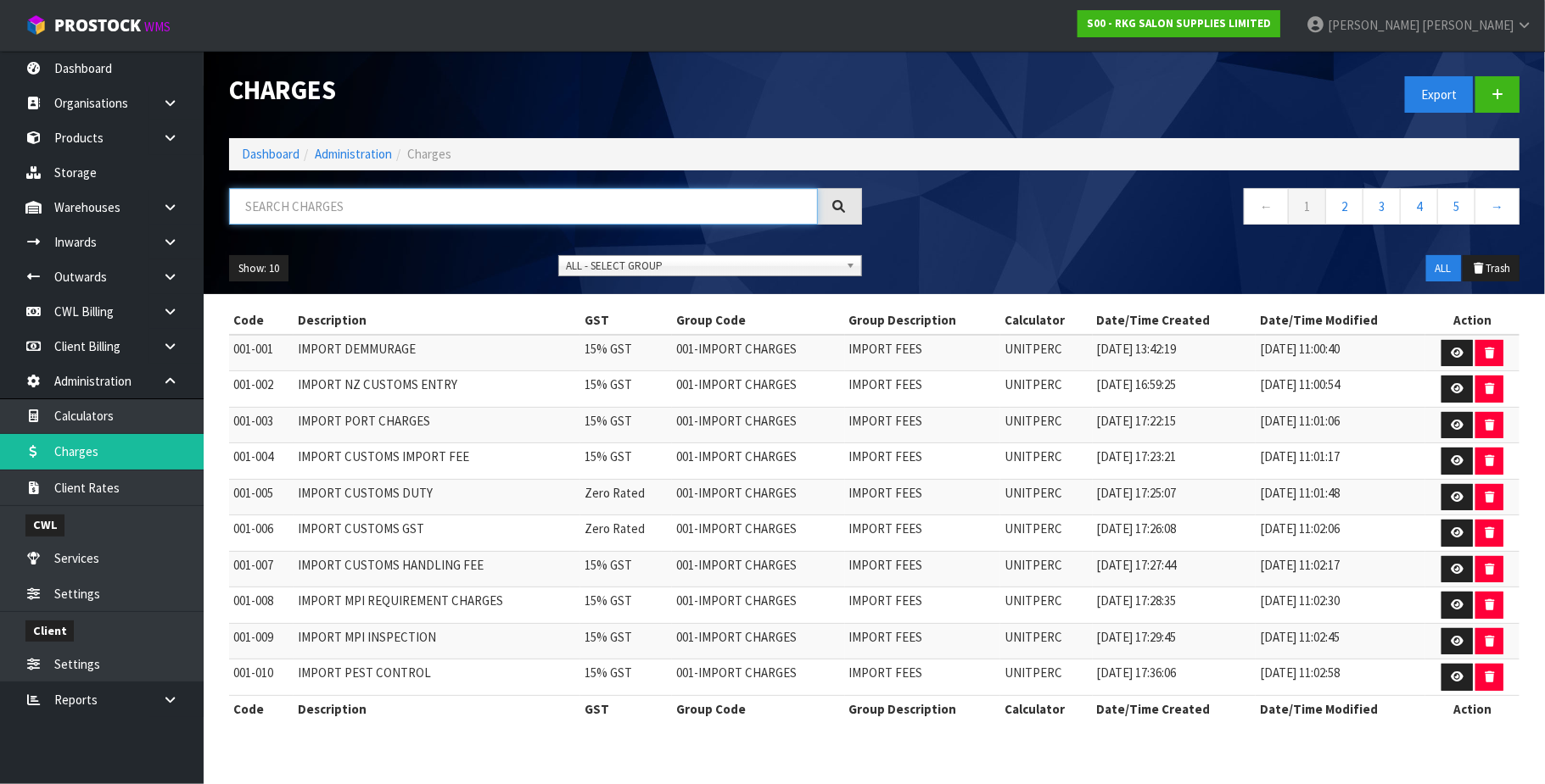
click at [303, 208] on input "text" at bounding box center [523, 206] width 589 height 36
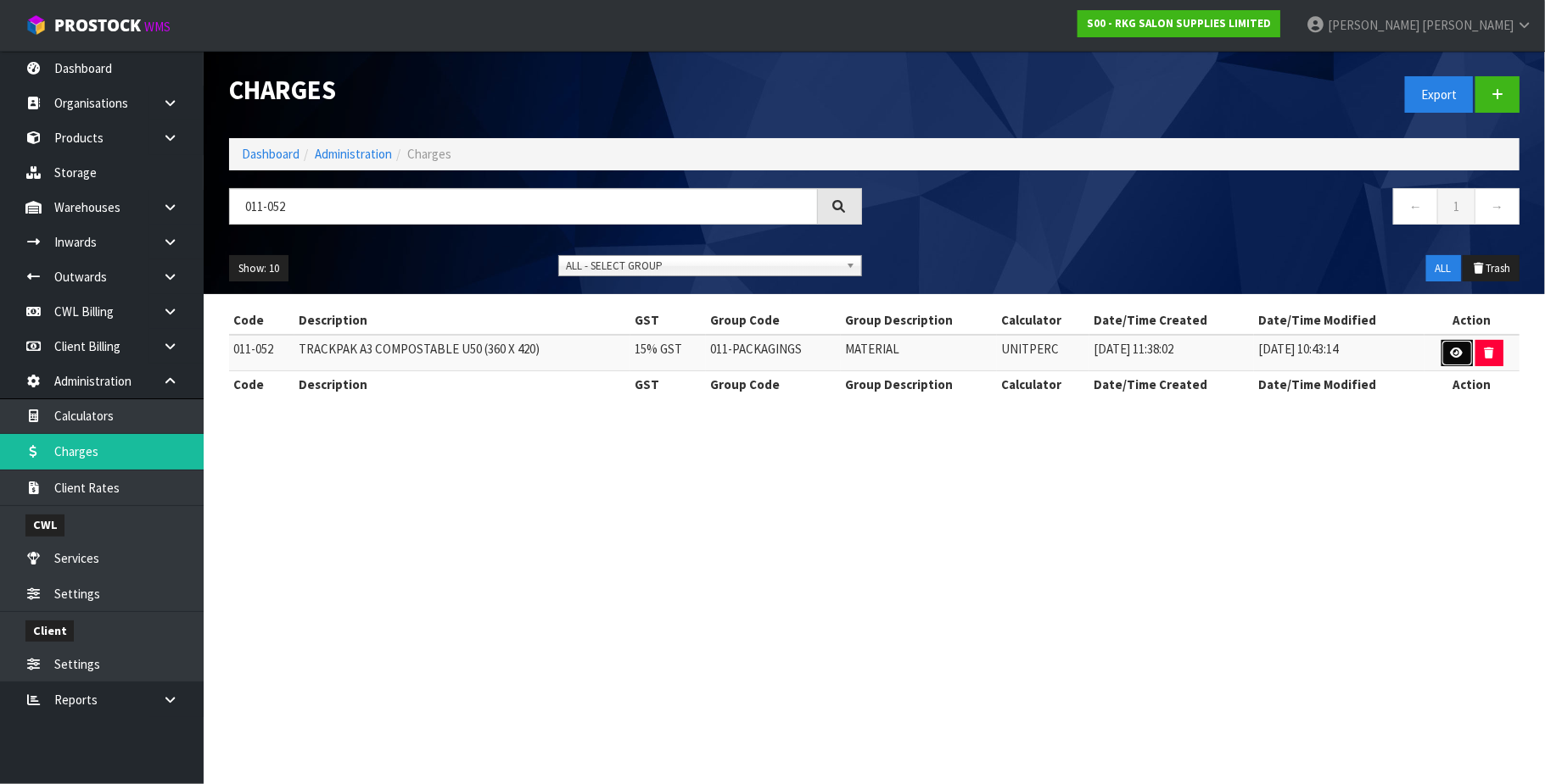
click at [1459, 351] on icon at bounding box center [1456, 352] width 13 height 11
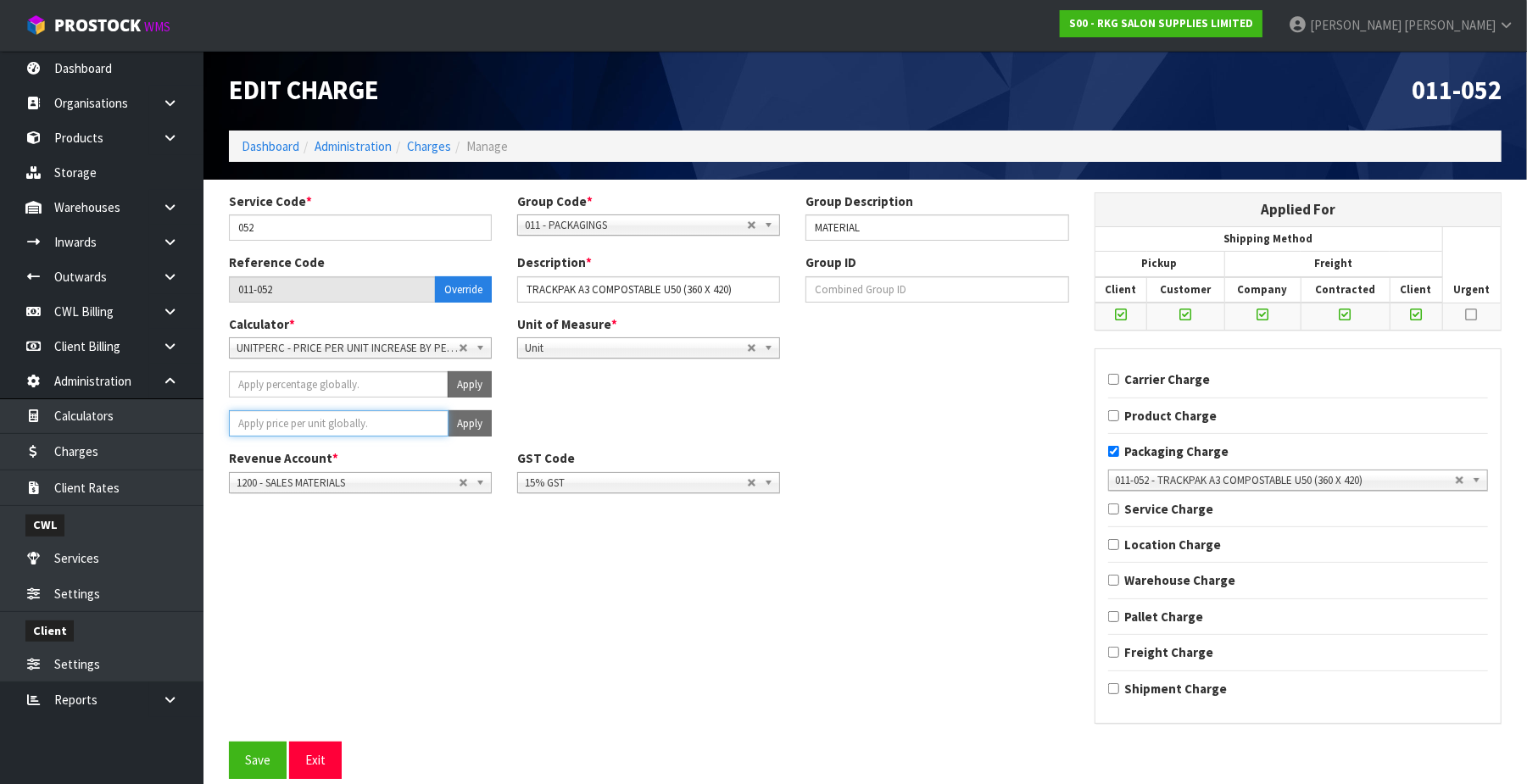
click at [332, 414] on input "number" at bounding box center [338, 423] width 220 height 27
click at [478, 424] on button "Apply" at bounding box center [470, 423] width 44 height 27
click at [478, 424] on button "Confirm Apply" at bounding box center [451, 423] width 82 height 27
click at [253, 753] on button "Save" at bounding box center [257, 759] width 57 height 36
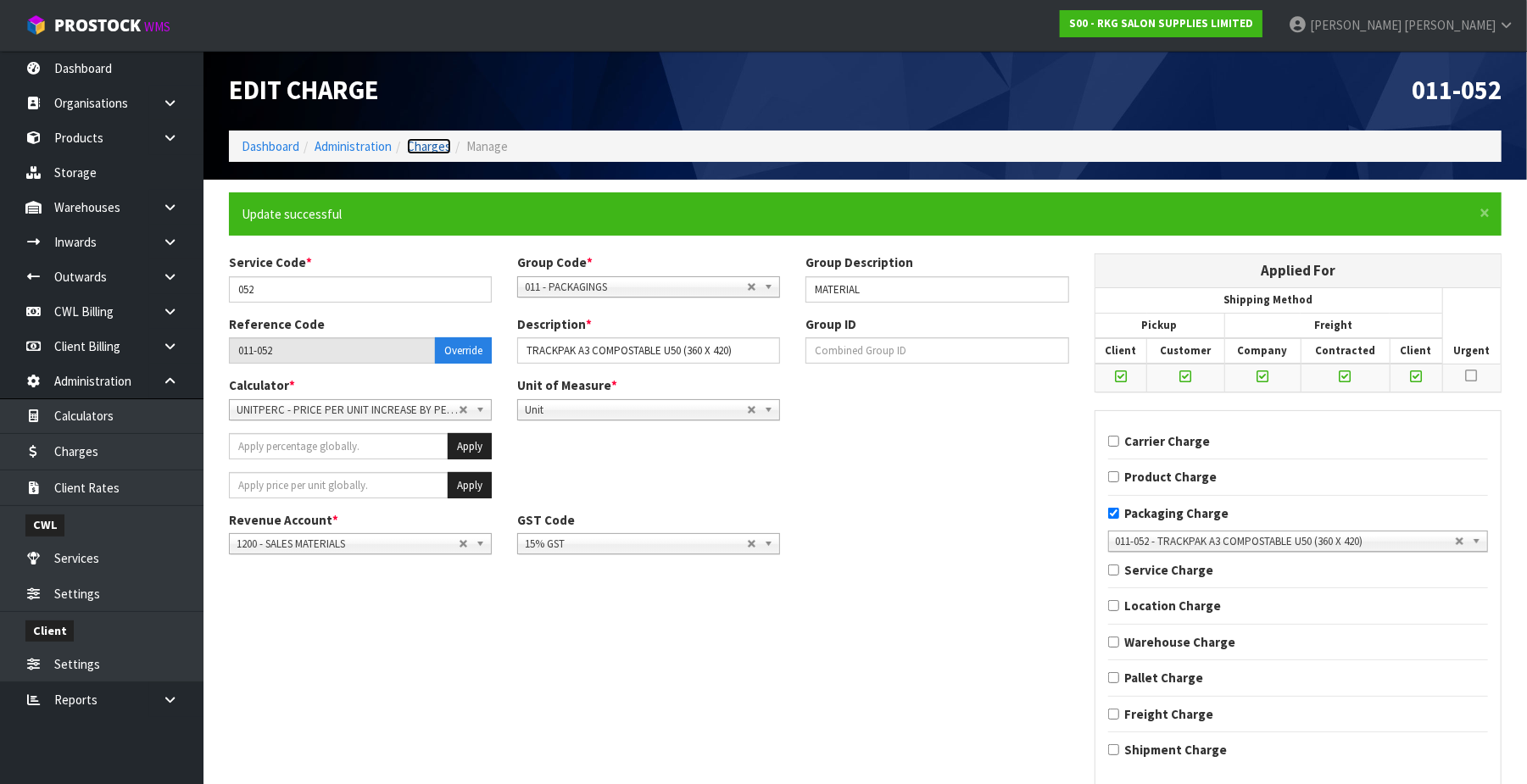
click at [443, 149] on link "Charges" at bounding box center [429, 146] width 44 height 16
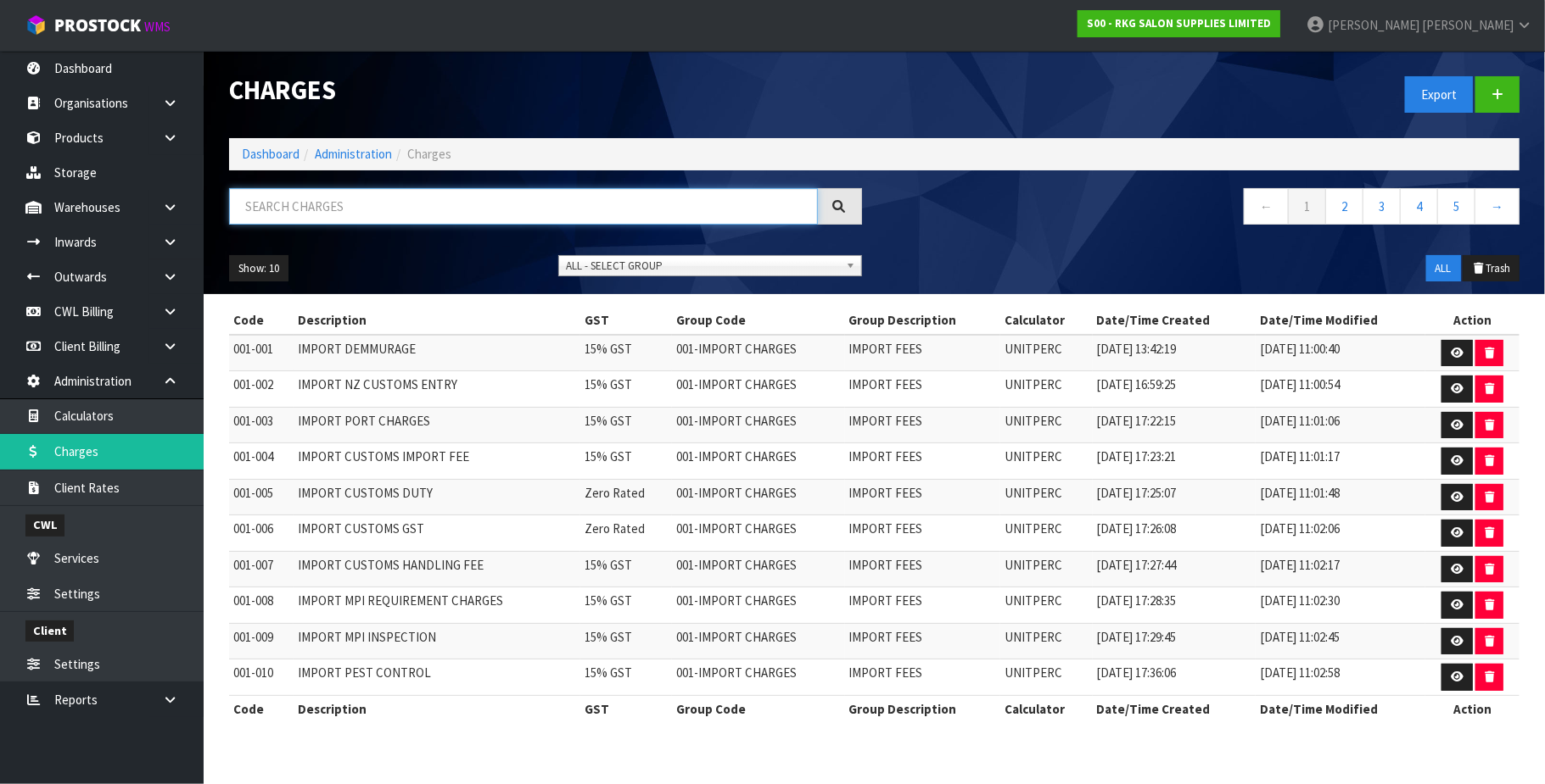
click at [358, 203] on input "text" at bounding box center [523, 206] width 589 height 36
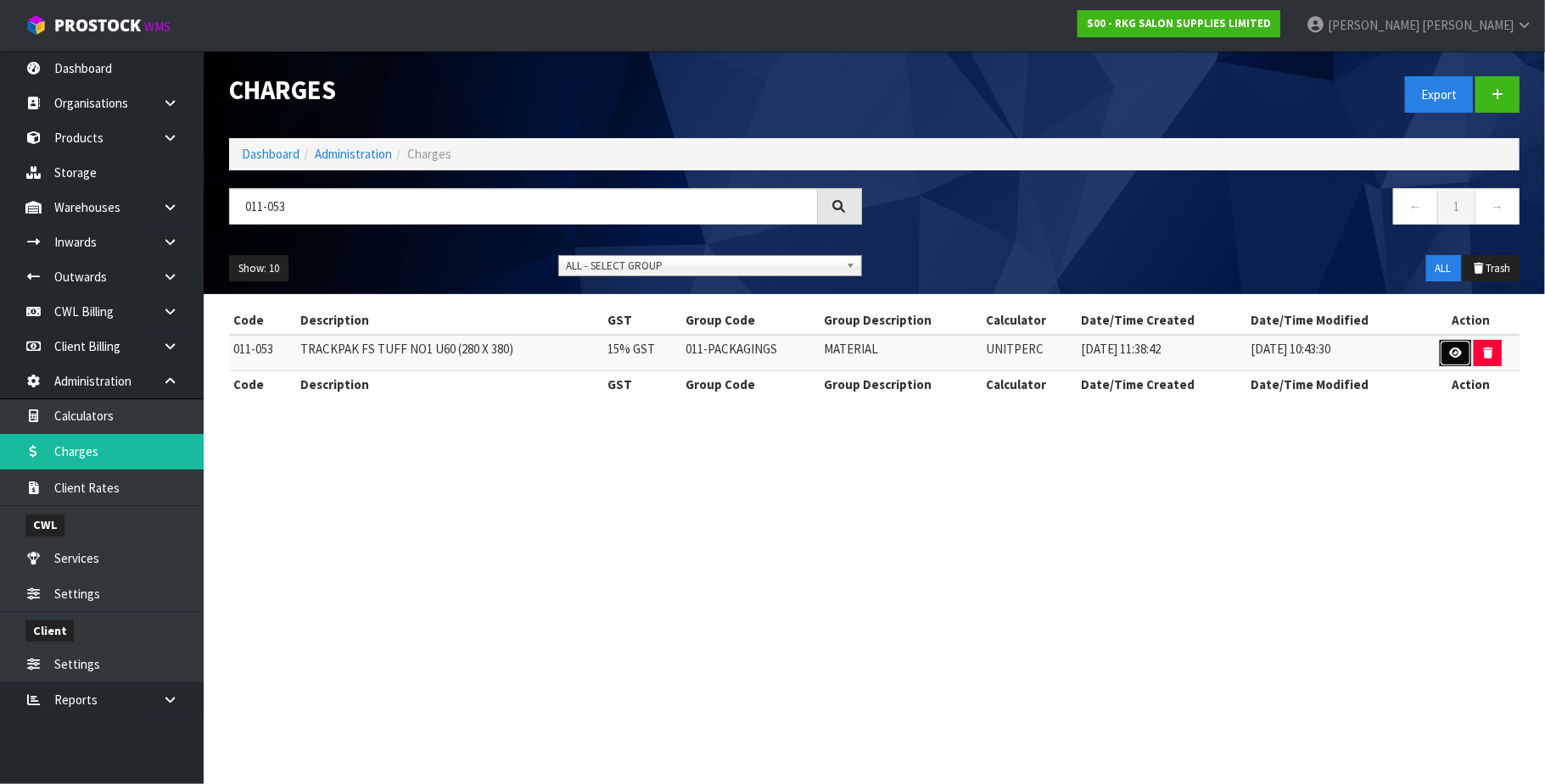
click at [1448, 349] on icon at bounding box center [1454, 352] width 13 height 11
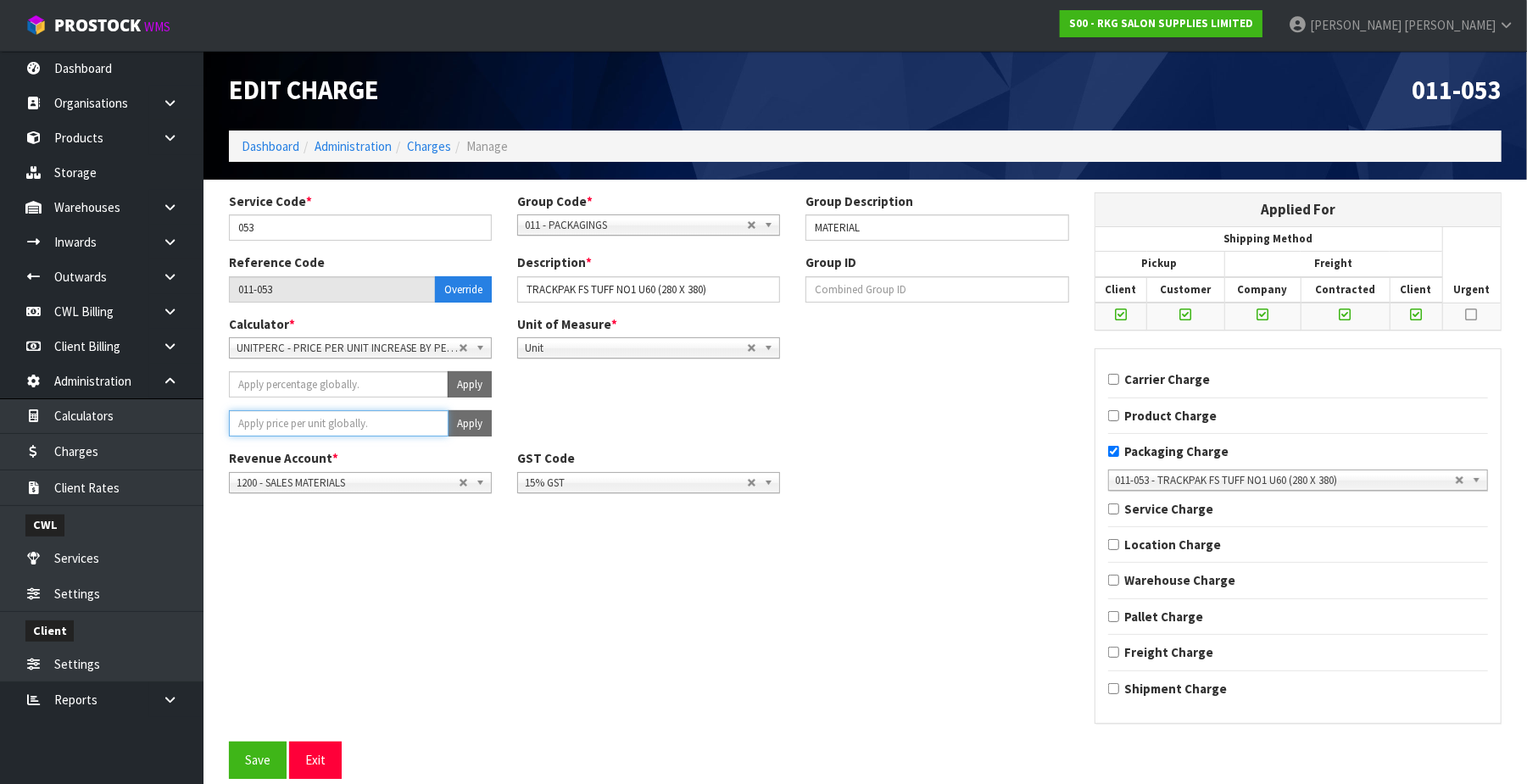
click at [354, 424] on input "number" at bounding box center [338, 423] width 220 height 27
click at [463, 417] on button "Apply" at bounding box center [470, 423] width 44 height 27
click at [451, 427] on span "Confirm" at bounding box center [439, 423] width 37 height 15
click at [241, 757] on button "Save" at bounding box center [257, 759] width 57 height 36
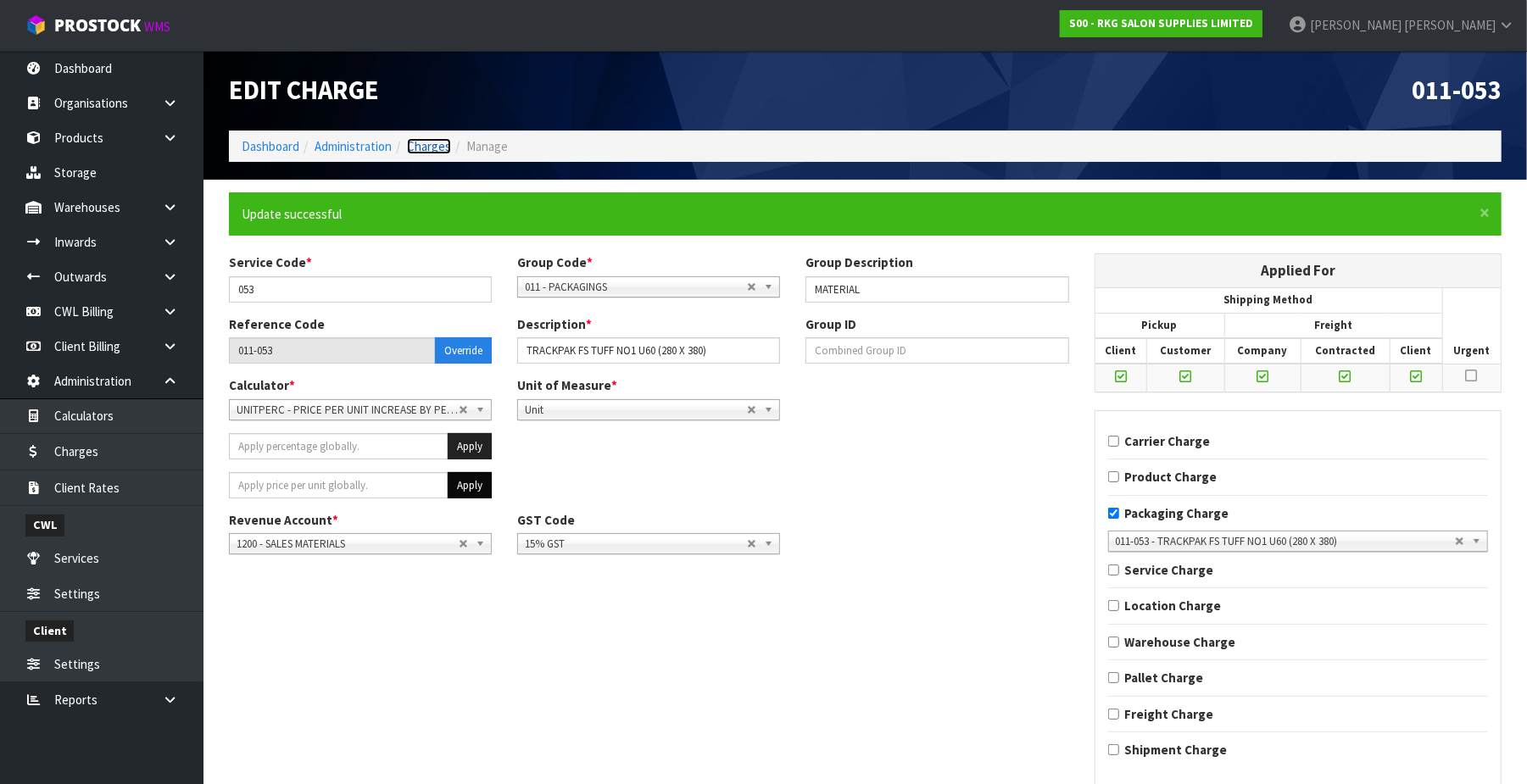
click at [435, 140] on link "Charges" at bounding box center [429, 146] width 44 height 16
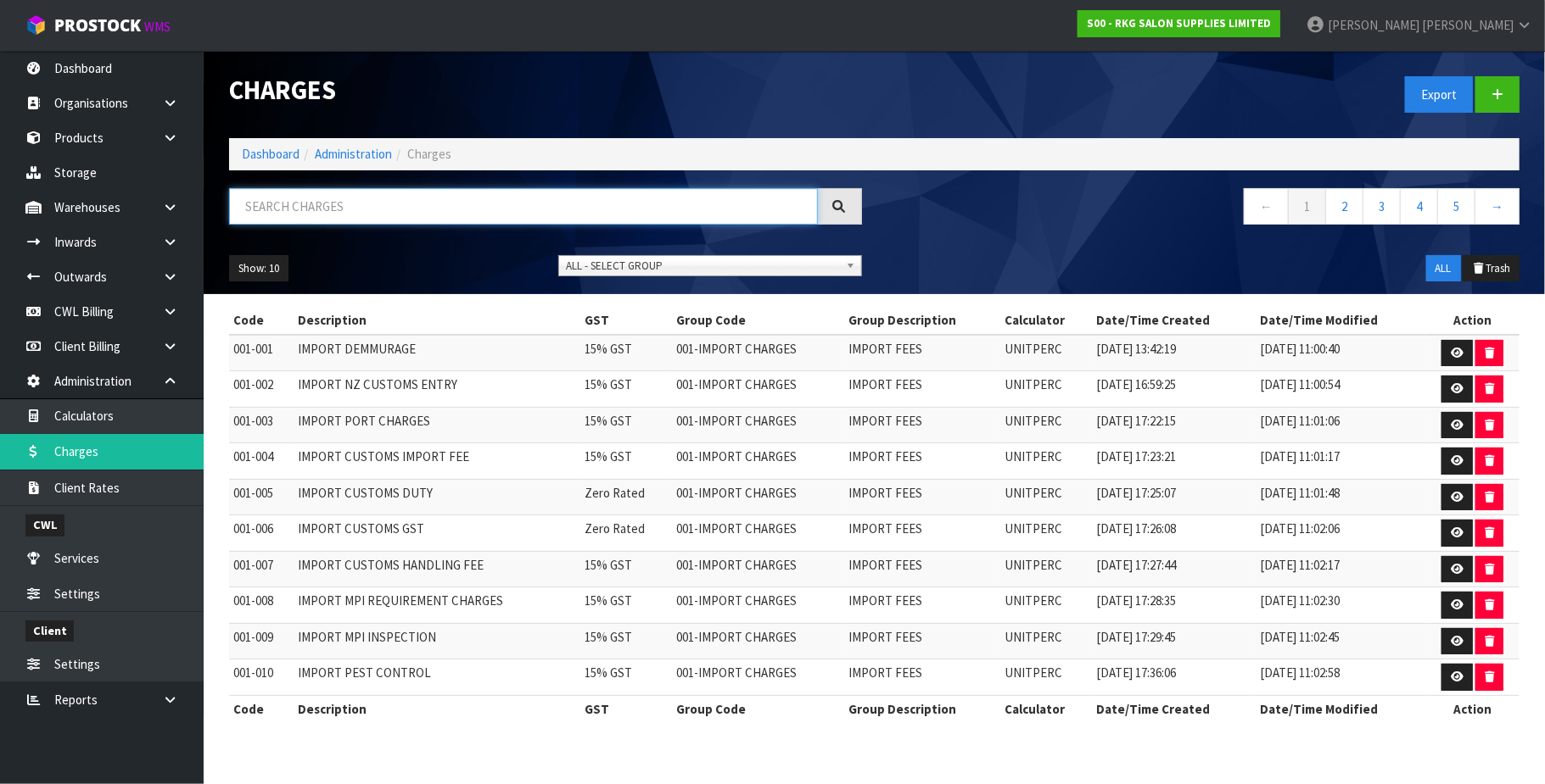
click at [364, 208] on input "text" at bounding box center [523, 206] width 589 height 36
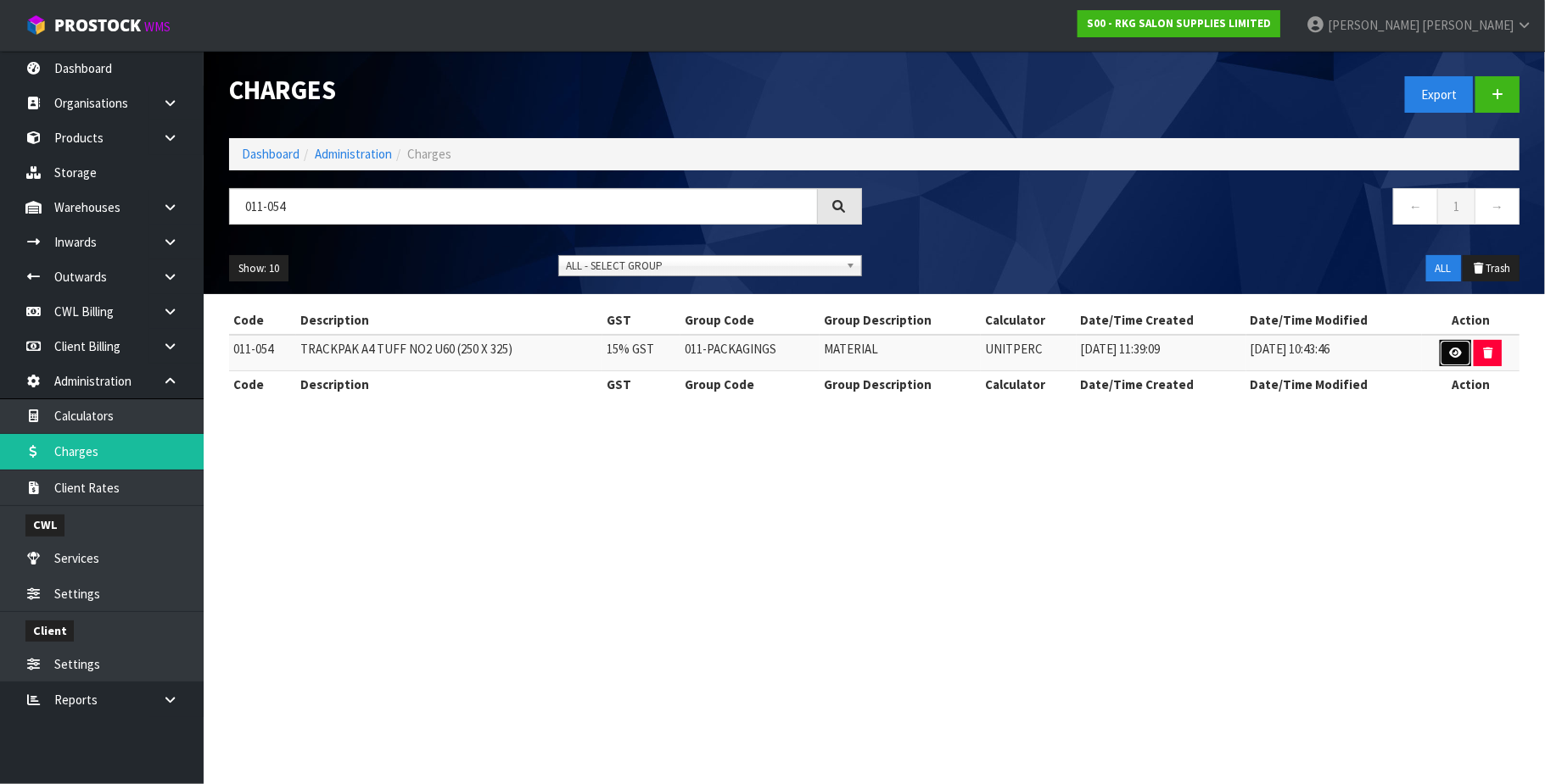
click at [1445, 353] on link at bounding box center [1455, 354] width 32 height 28
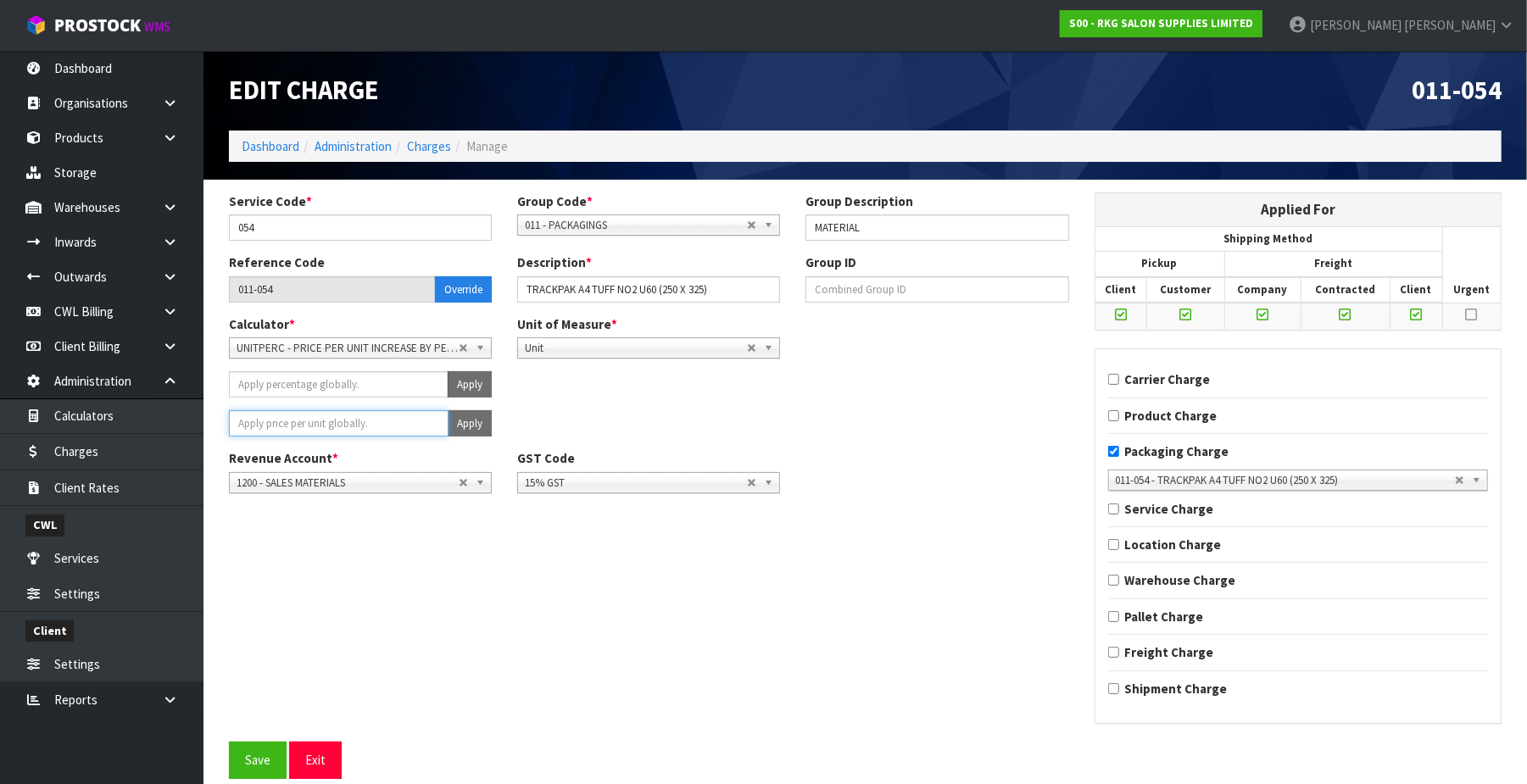
click at [347, 420] on input "number" at bounding box center [338, 423] width 220 height 27
click at [462, 420] on button "Apply" at bounding box center [470, 423] width 44 height 27
click at [429, 425] on span "Confirm" at bounding box center [439, 423] width 37 height 15
click at [245, 770] on button "Save" at bounding box center [257, 759] width 57 height 36
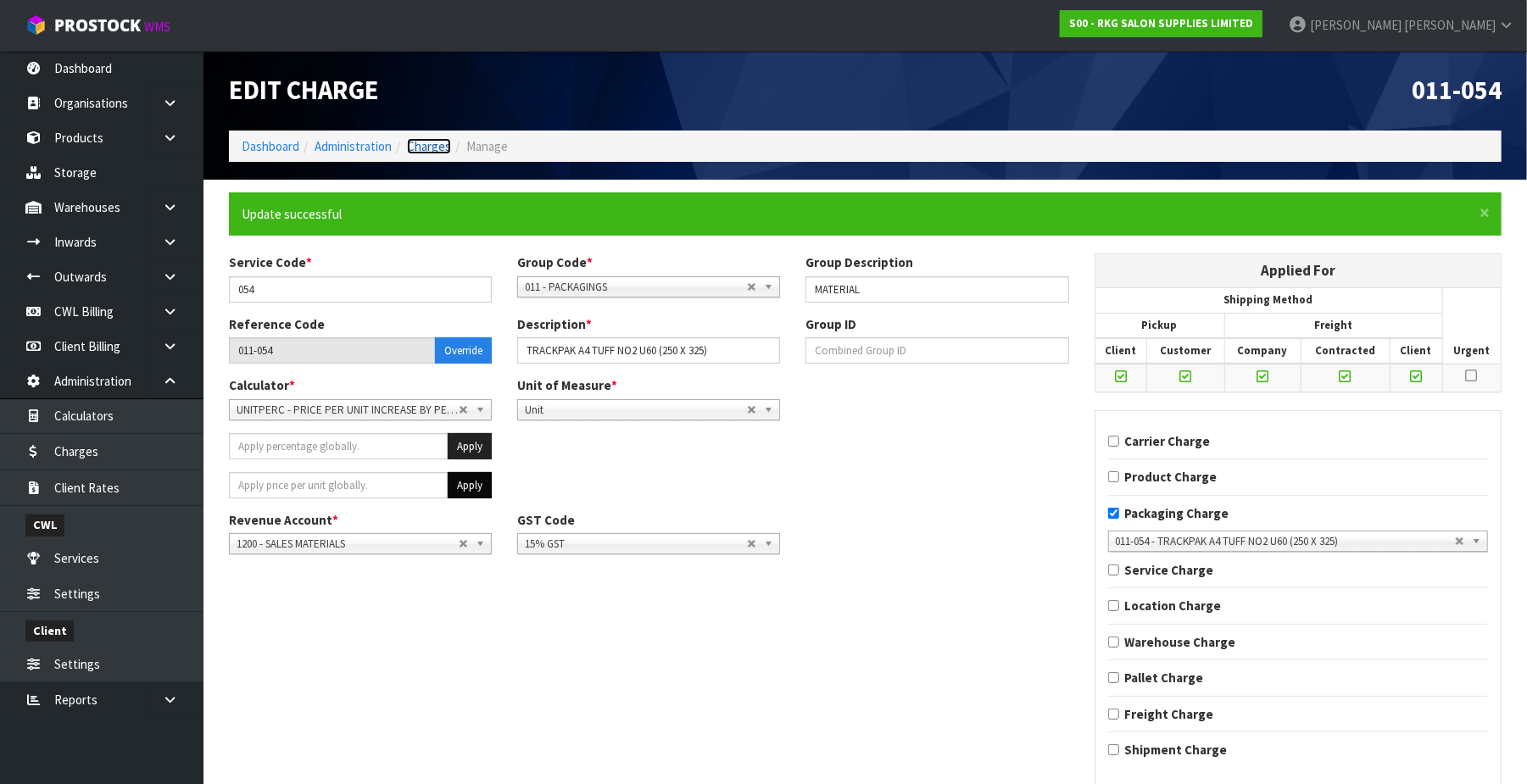
click at [429, 146] on link "Charges" at bounding box center [429, 146] width 44 height 16
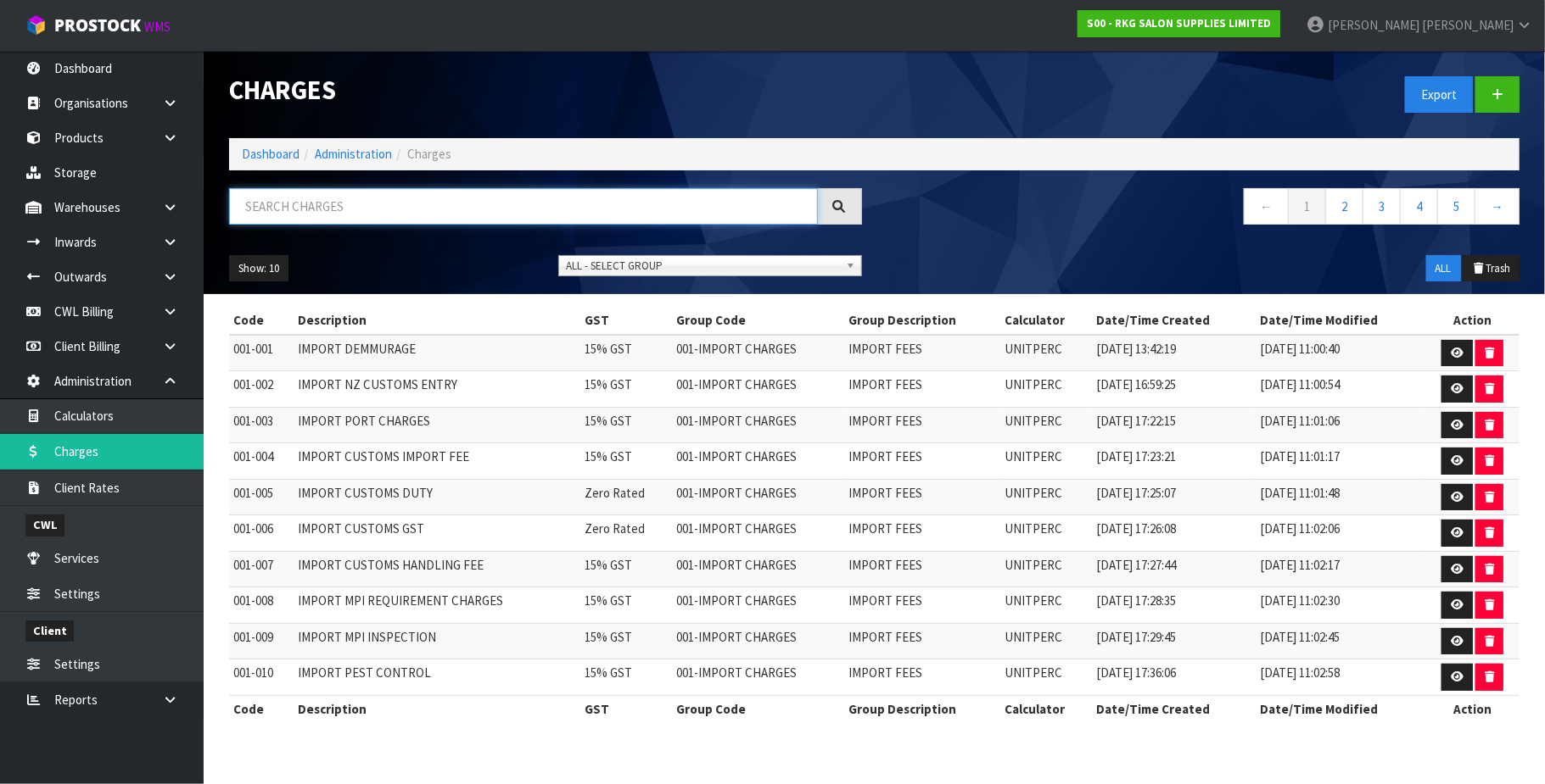
click at [314, 197] on input "text" at bounding box center [523, 206] width 589 height 36
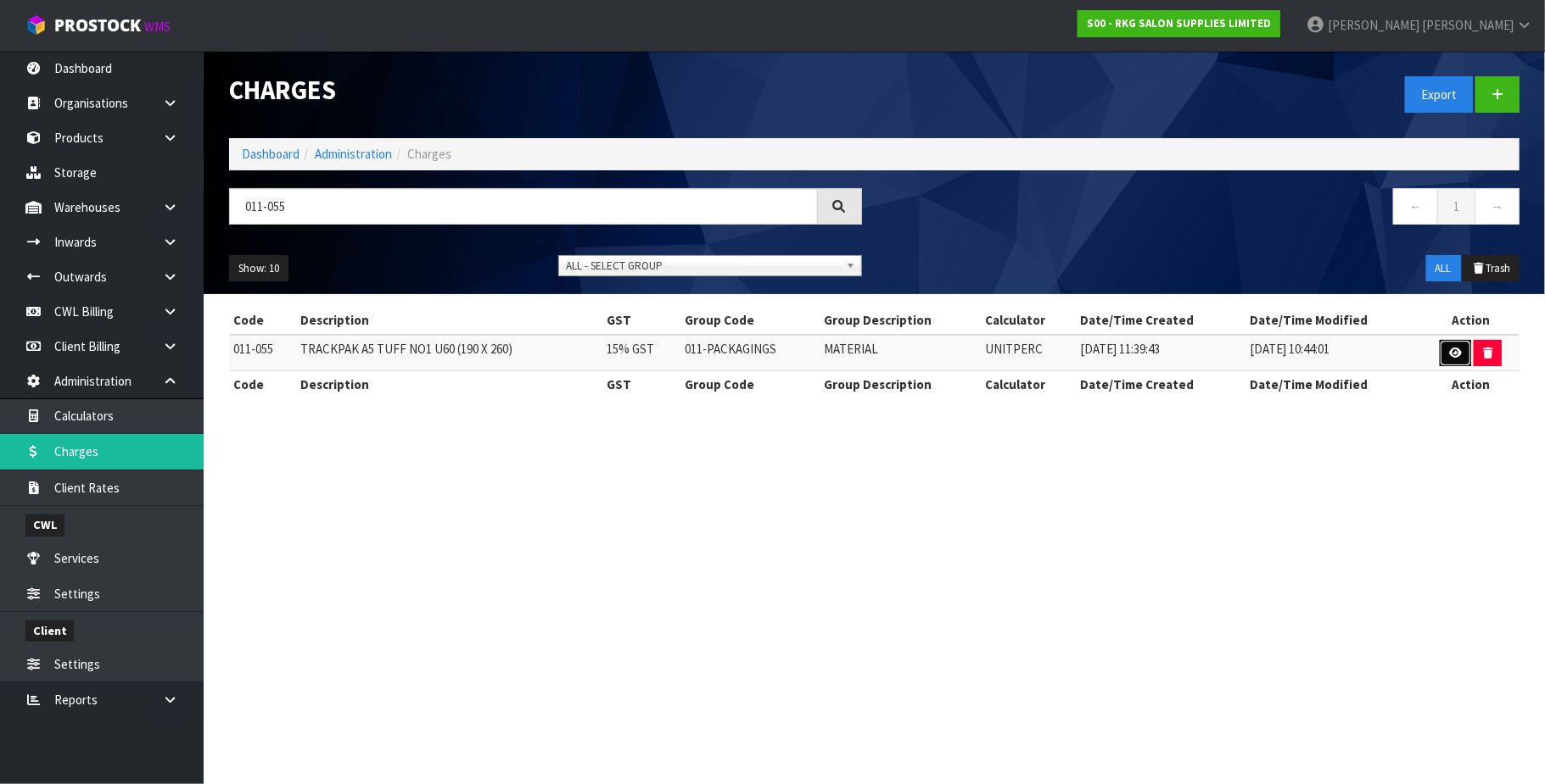
click at [1457, 349] on icon at bounding box center [1454, 352] width 13 height 11
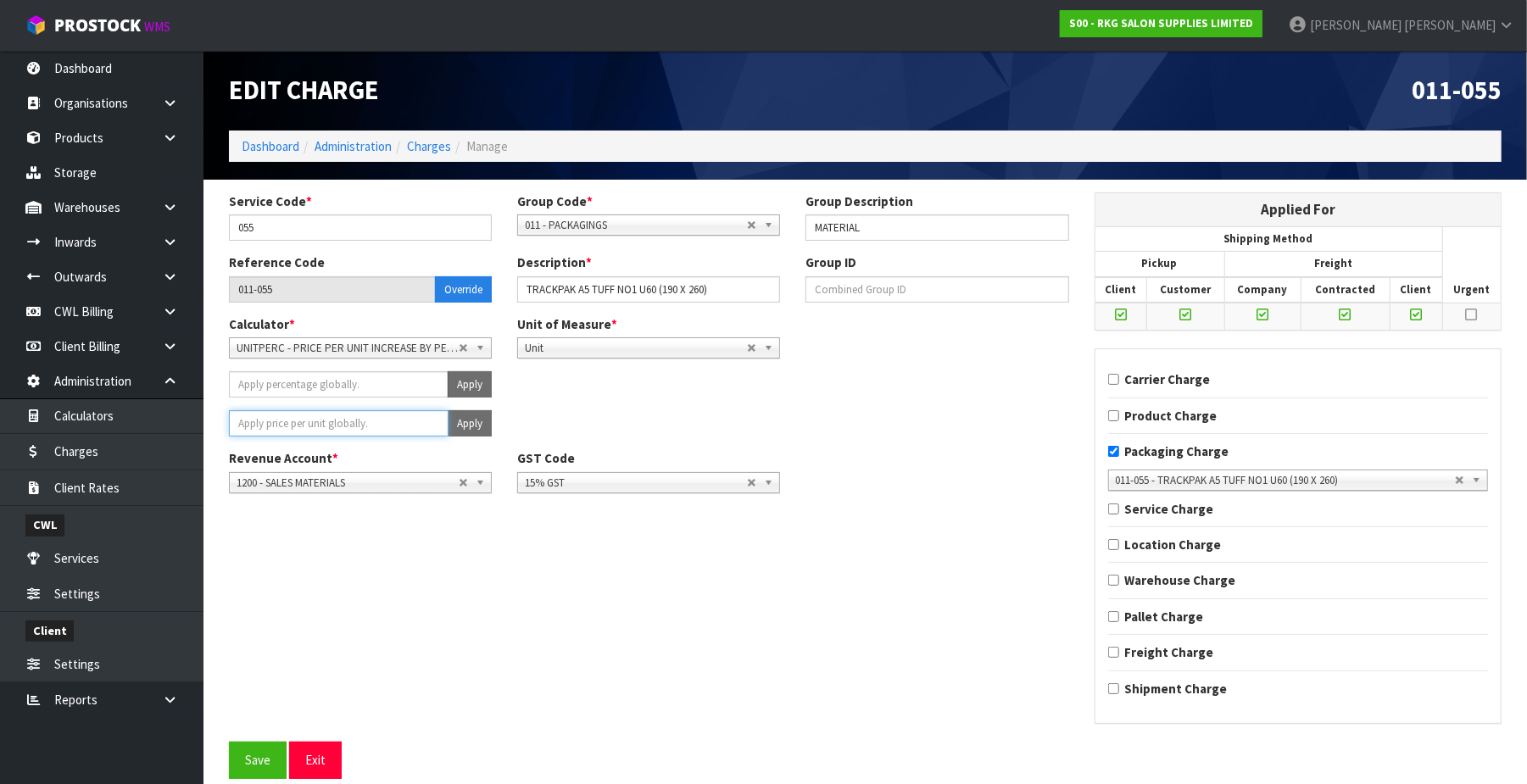
click at [415, 420] on input "number" at bounding box center [338, 423] width 220 height 27
click at [473, 415] on button "Apply" at bounding box center [470, 423] width 44 height 27
click at [472, 419] on button "Confirm Apply" at bounding box center [451, 423] width 82 height 27
click at [261, 768] on button "Save" at bounding box center [257, 759] width 57 height 36
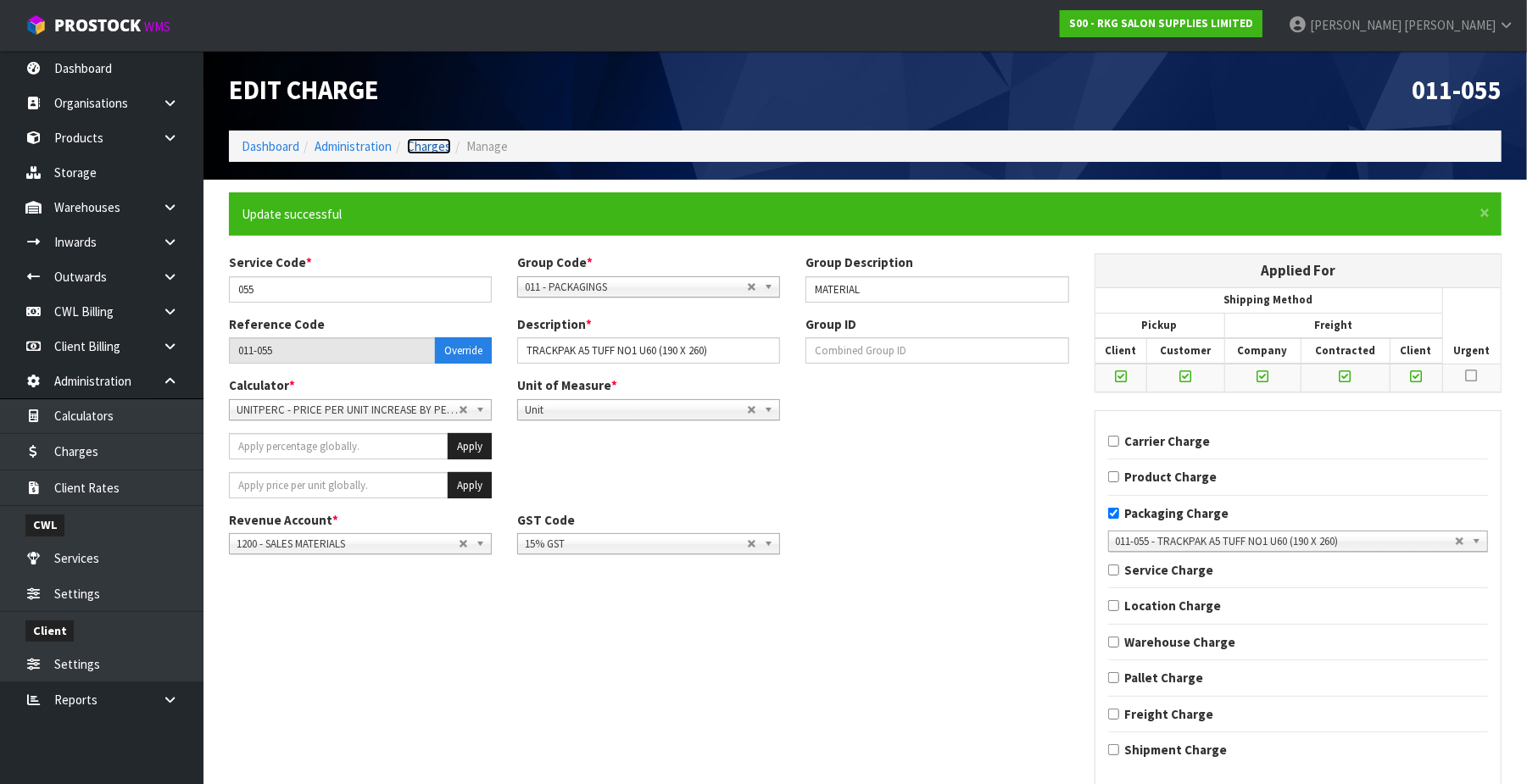
click at [419, 150] on link "Charges" at bounding box center [429, 146] width 44 height 16
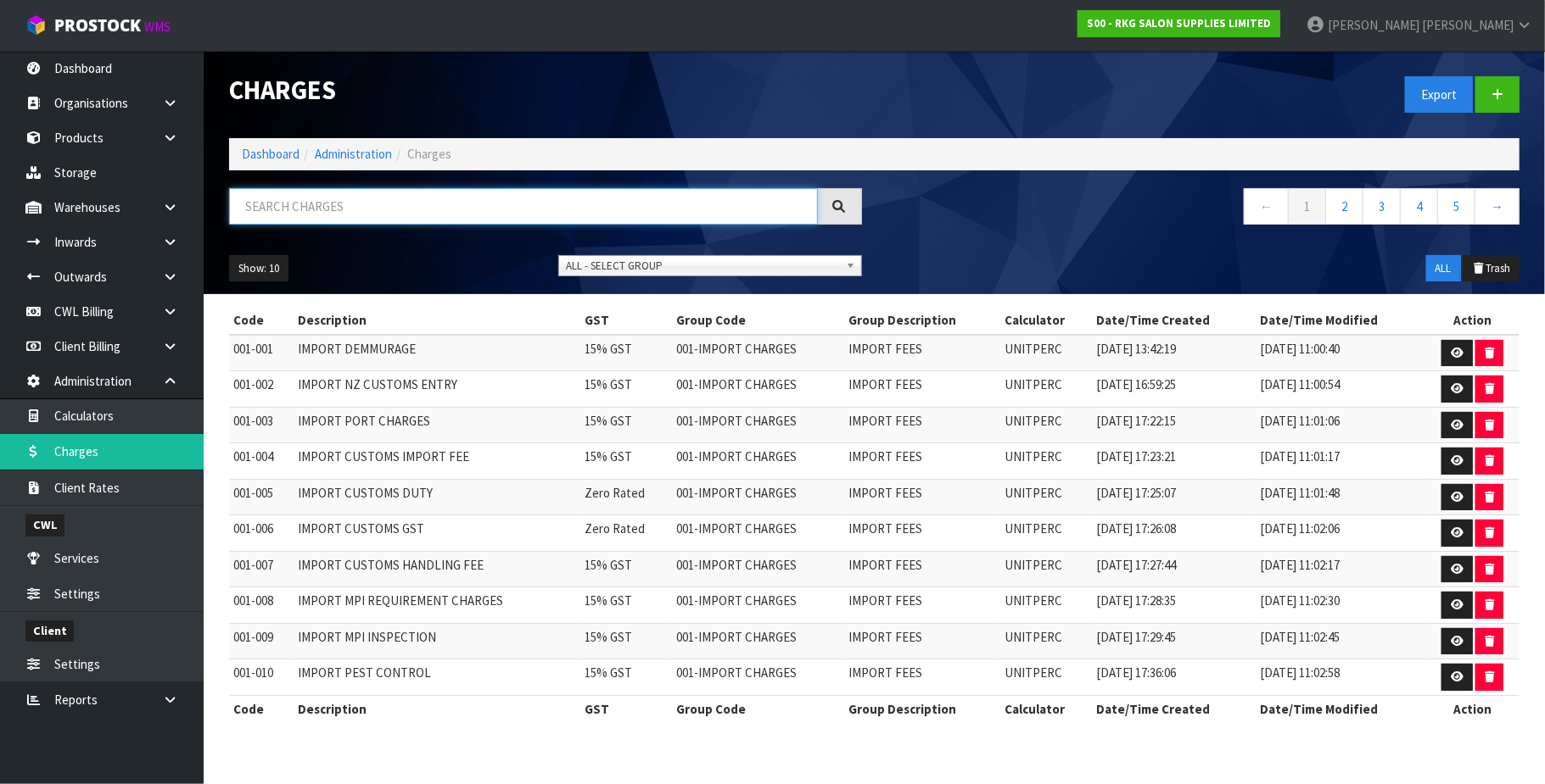
click at [336, 191] on input "text" at bounding box center [523, 206] width 589 height 36
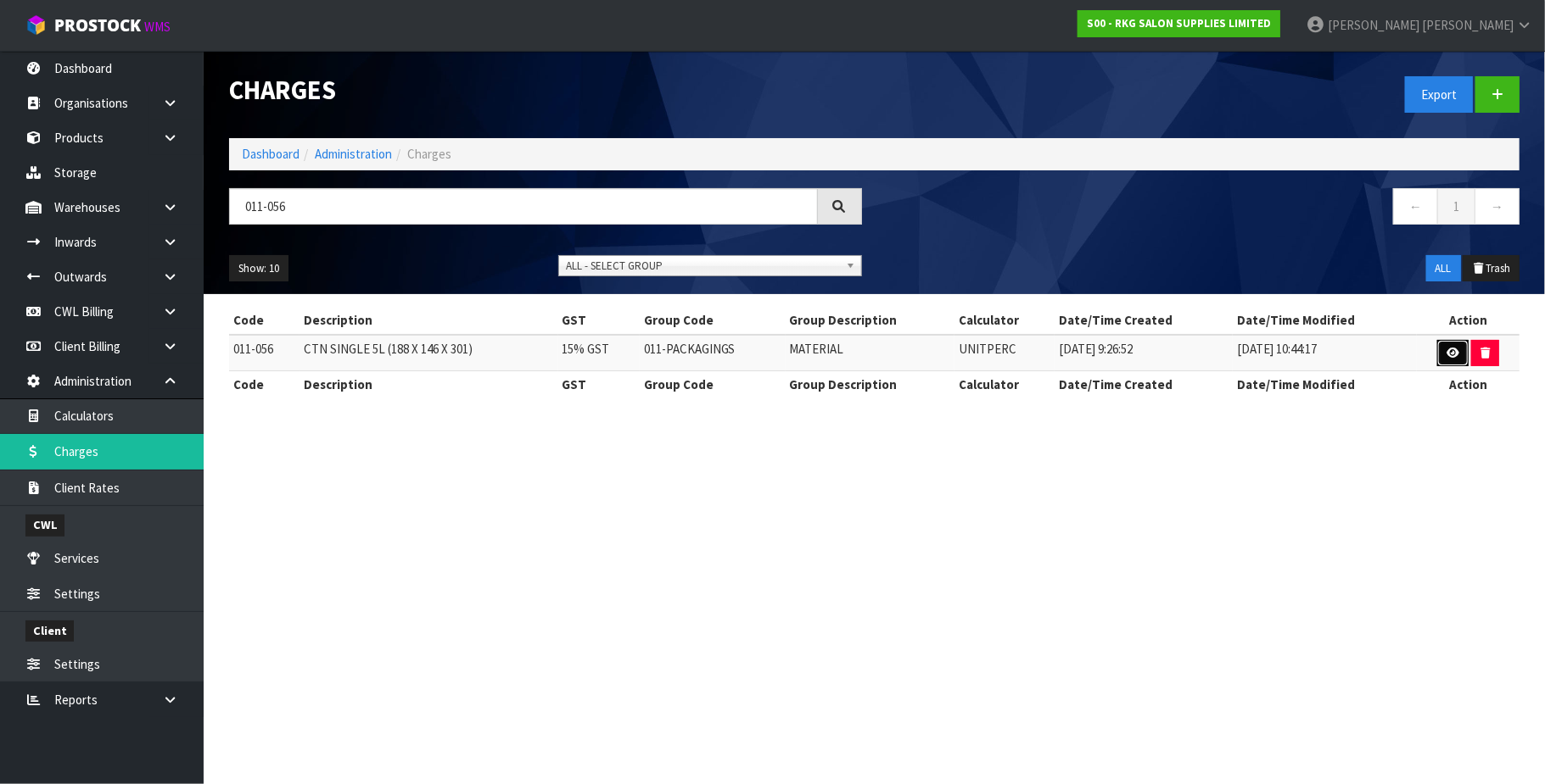
click at [1446, 353] on icon at bounding box center [1452, 352] width 13 height 11
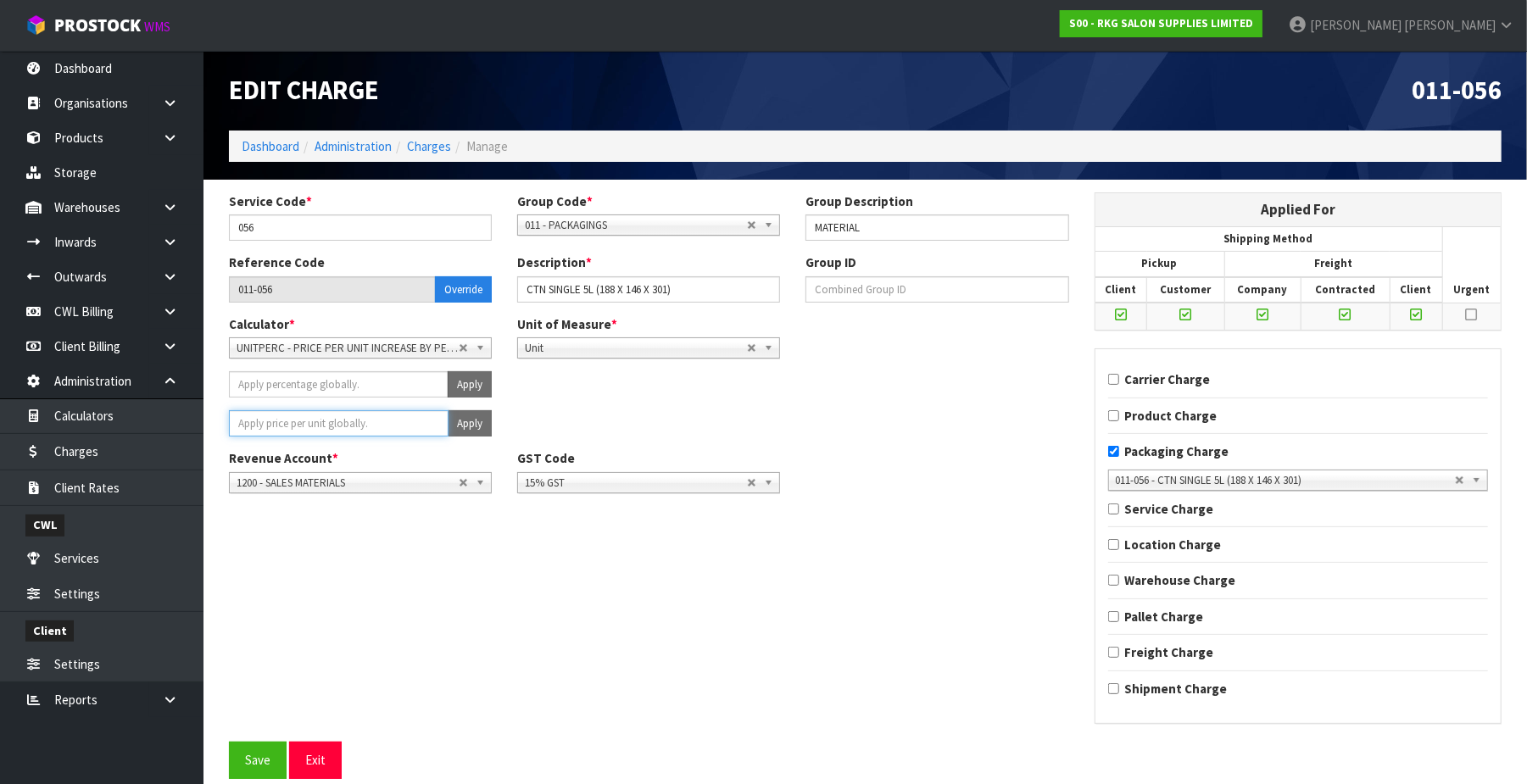
click at [344, 408] on div "Service Code * 056 Group Code * 001 - IMPORT CHARGES 002 - CONTRACTED FREIGHT I…" at bounding box center [649, 349] width 866 height 314
click at [473, 428] on button "Apply" at bounding box center [470, 423] width 44 height 27
click at [467, 421] on button "Confirm Apply" at bounding box center [451, 423] width 82 height 27
click at [269, 768] on button "Save" at bounding box center [257, 759] width 57 height 36
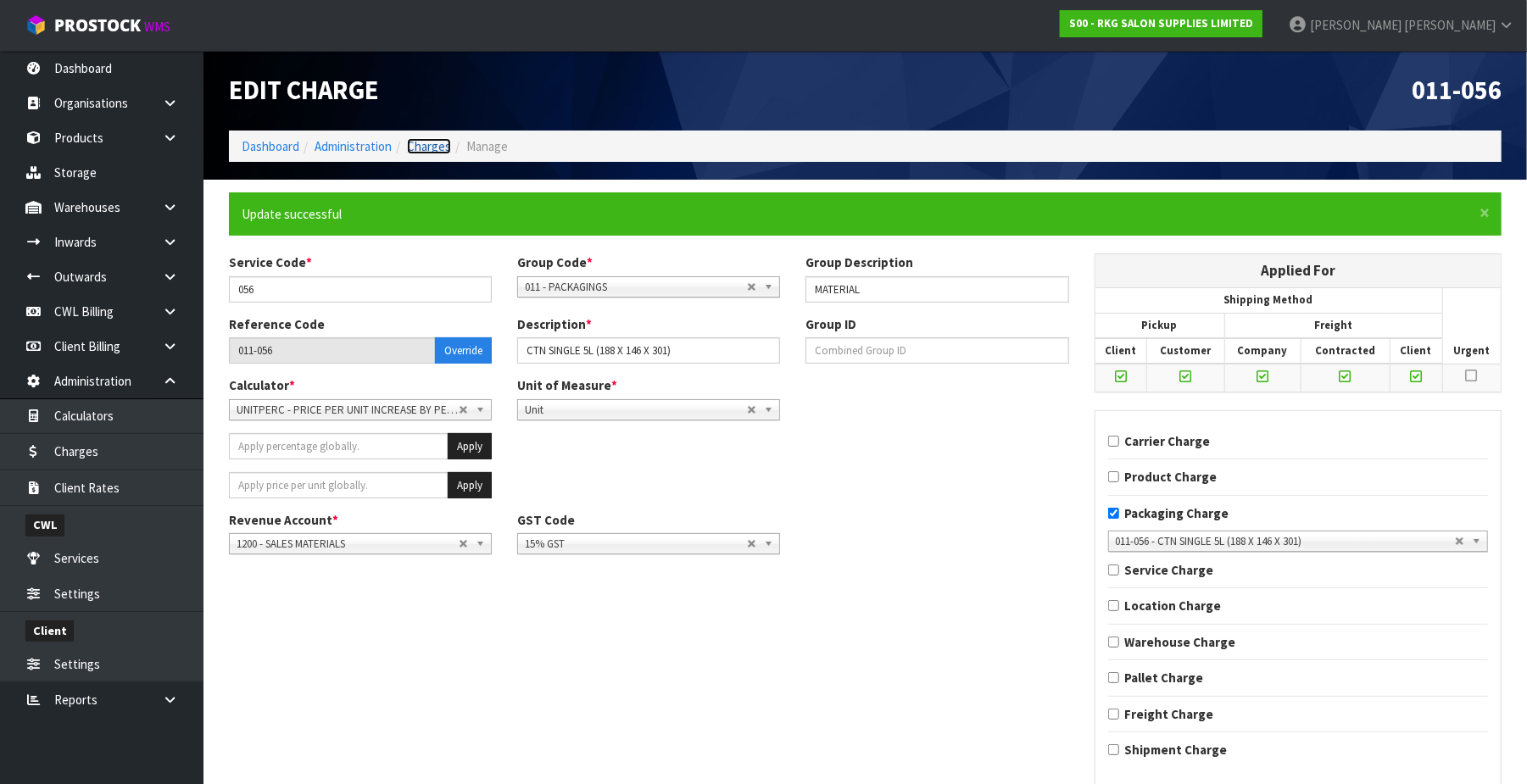
drag, startPoint x: 438, startPoint y: 137, endPoint x: 404, endPoint y: 163, distance: 42.8
click at [436, 139] on link "Charges" at bounding box center [429, 146] width 44 height 16
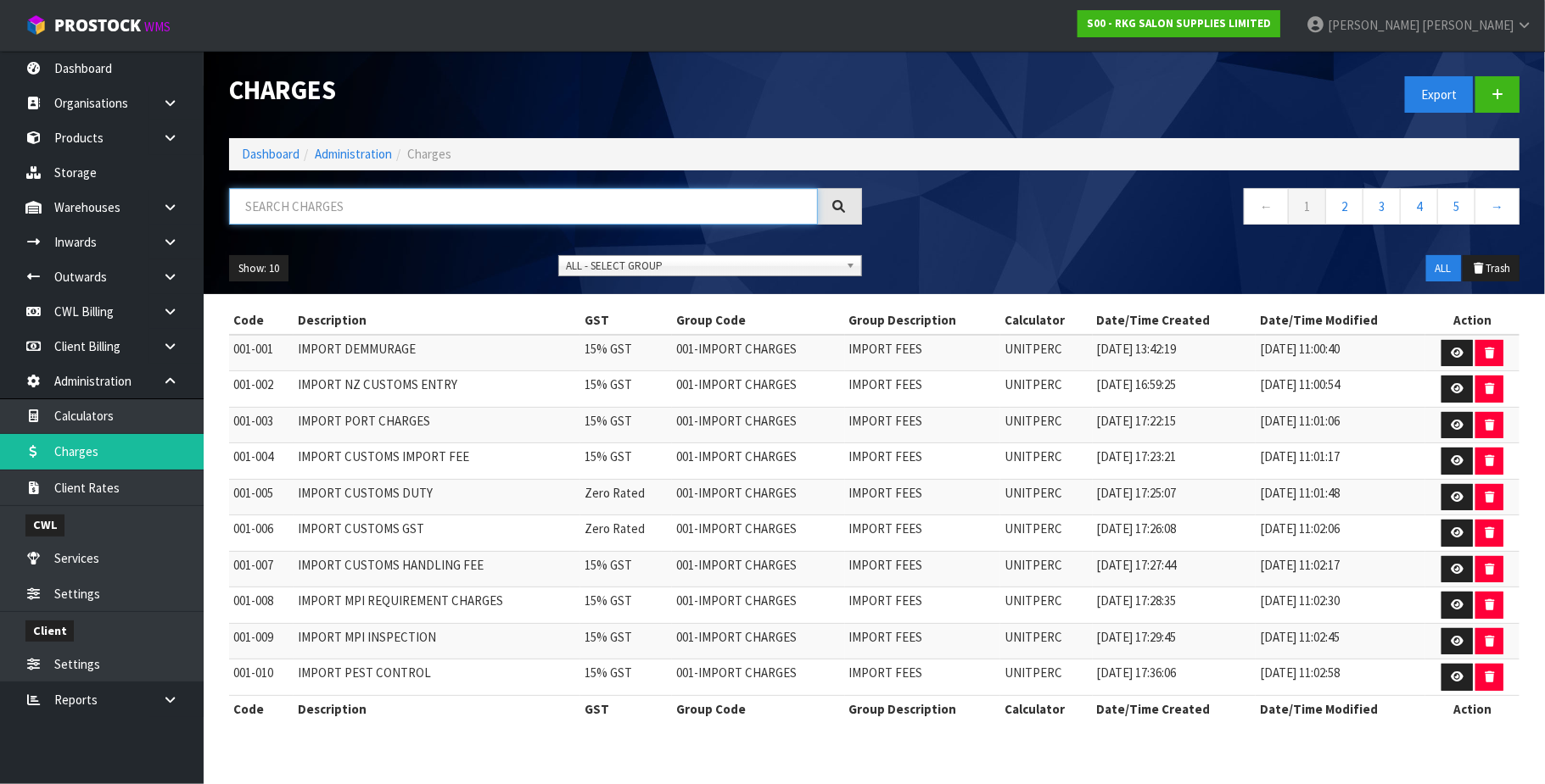
click at [320, 208] on input "text" at bounding box center [523, 206] width 589 height 36
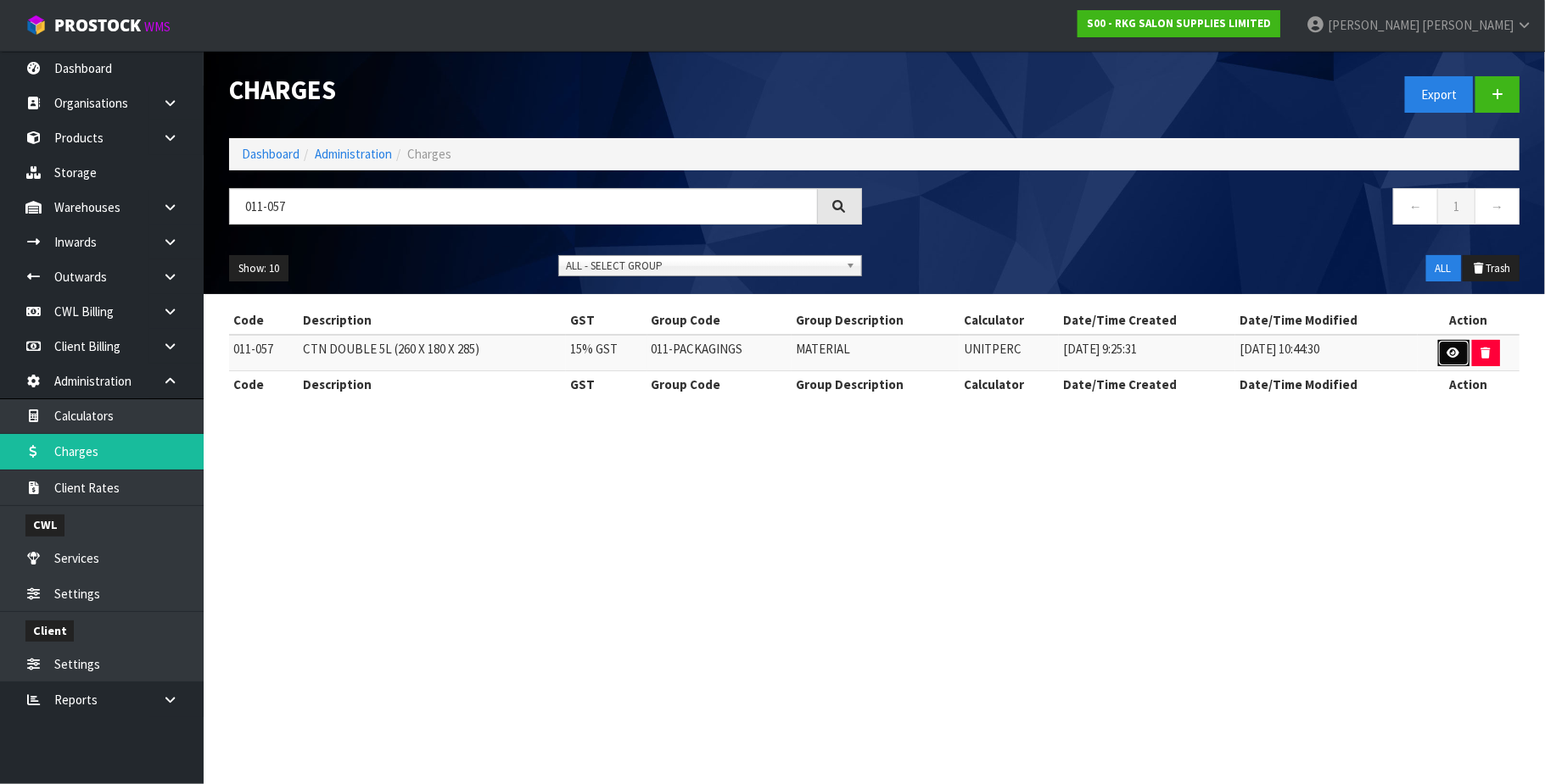
click at [1448, 351] on icon at bounding box center [1453, 352] width 13 height 11
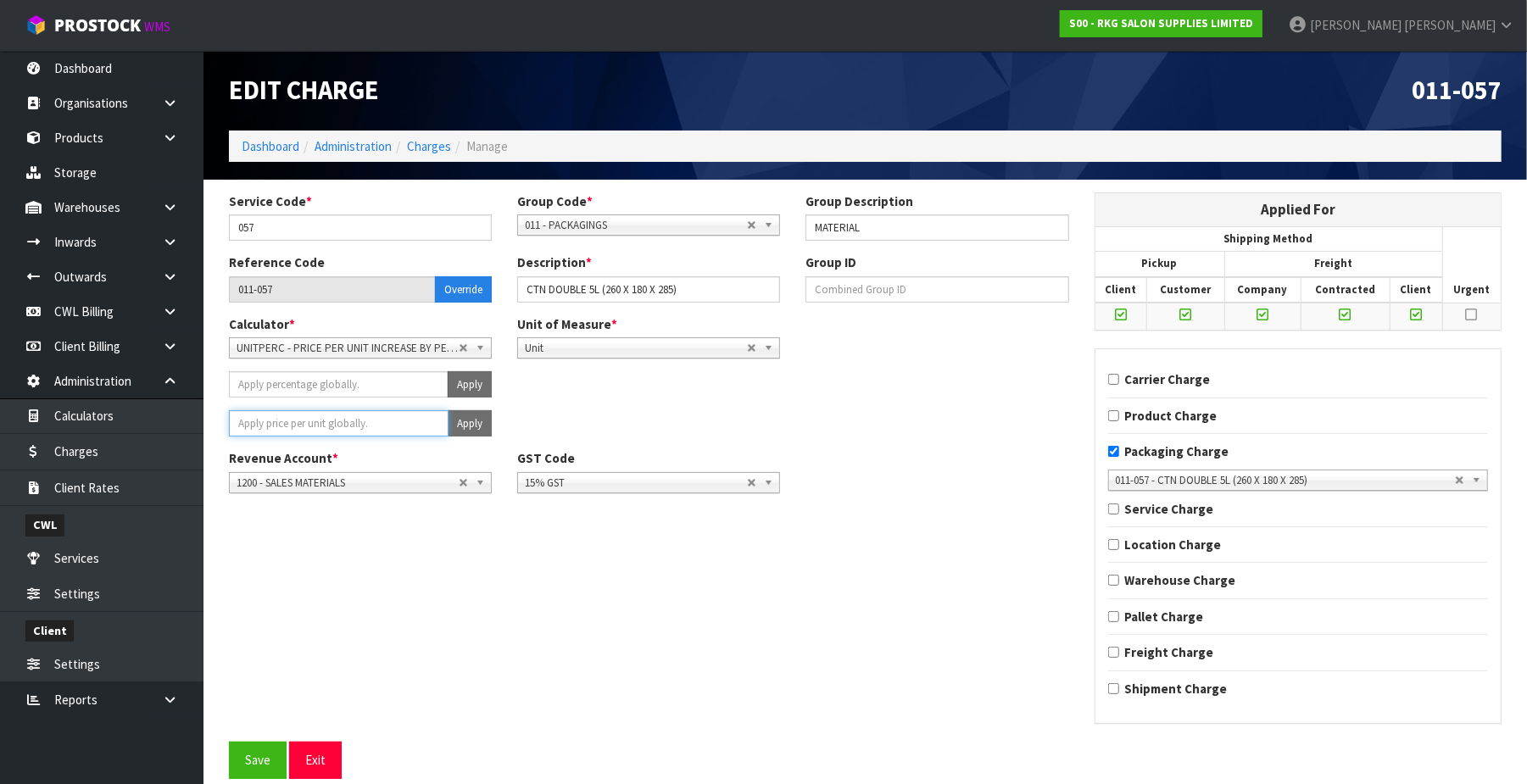
click at [347, 424] on input "number" at bounding box center [338, 423] width 220 height 27
click at [473, 418] on button "Apply" at bounding box center [470, 423] width 44 height 27
click at [463, 421] on button "Confirm Apply" at bounding box center [451, 423] width 82 height 27
click at [255, 768] on button "Save" at bounding box center [257, 759] width 57 height 36
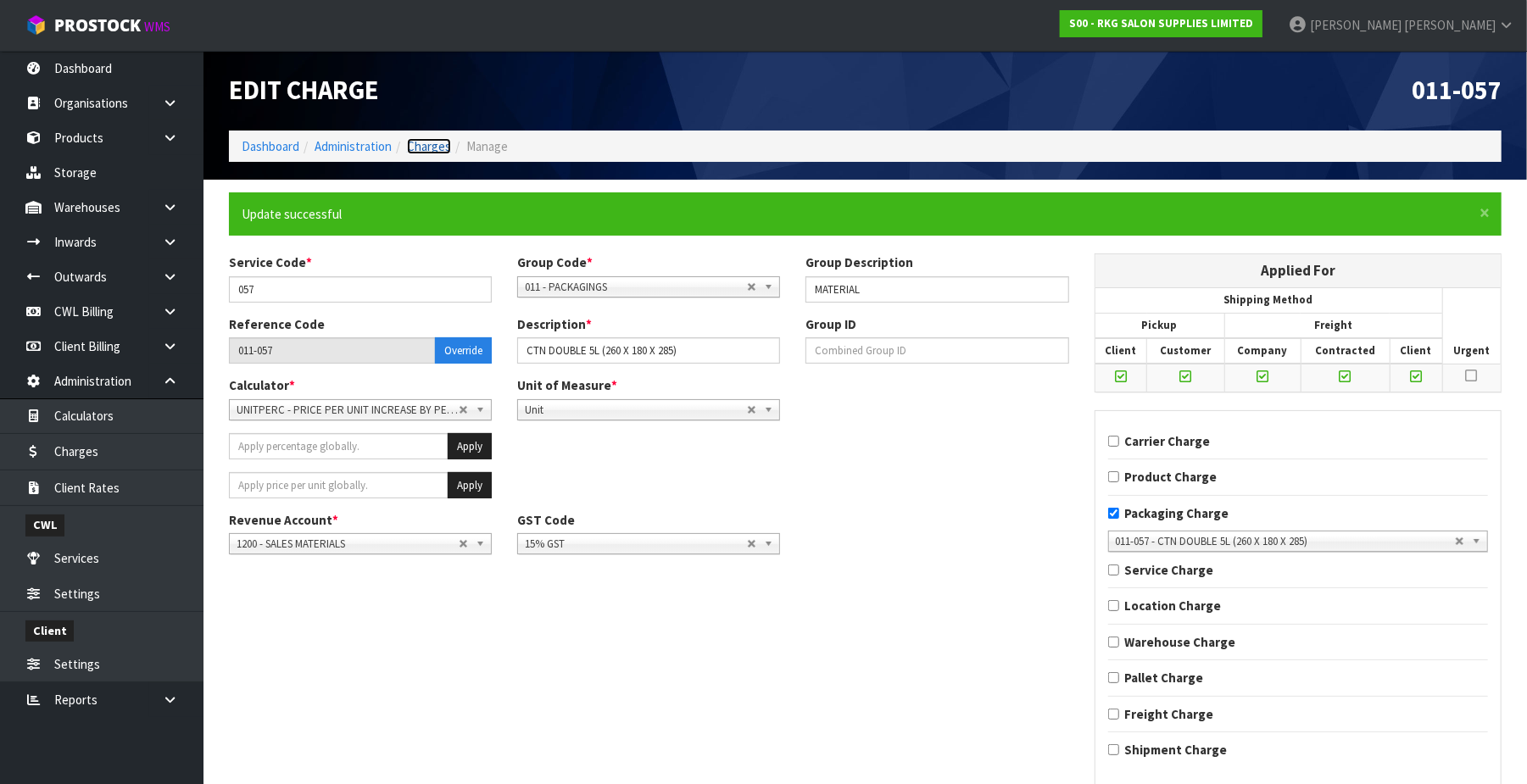
click at [439, 150] on link "Charges" at bounding box center [429, 146] width 44 height 16
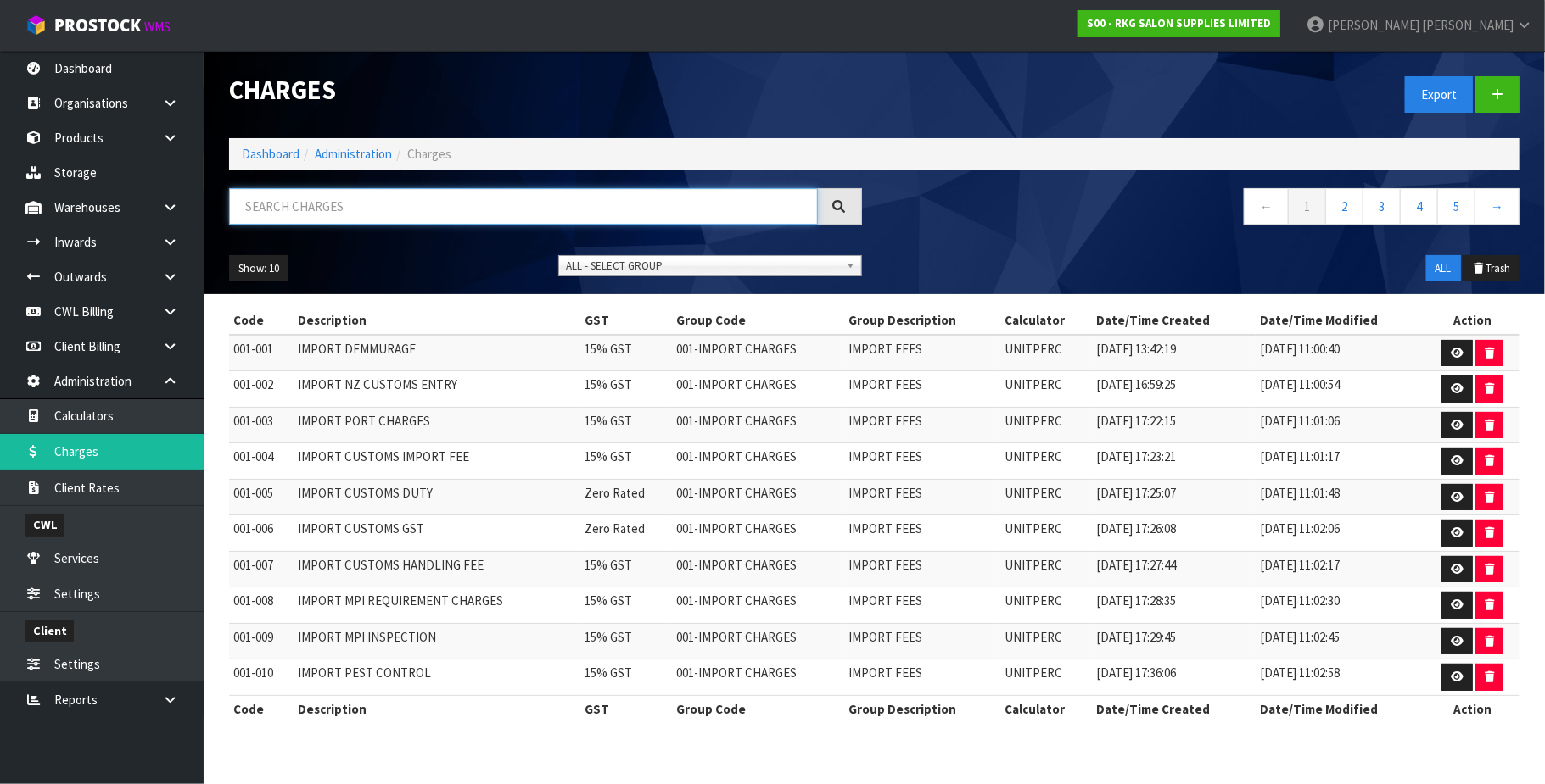
click at [307, 203] on input "text" at bounding box center [523, 206] width 589 height 36
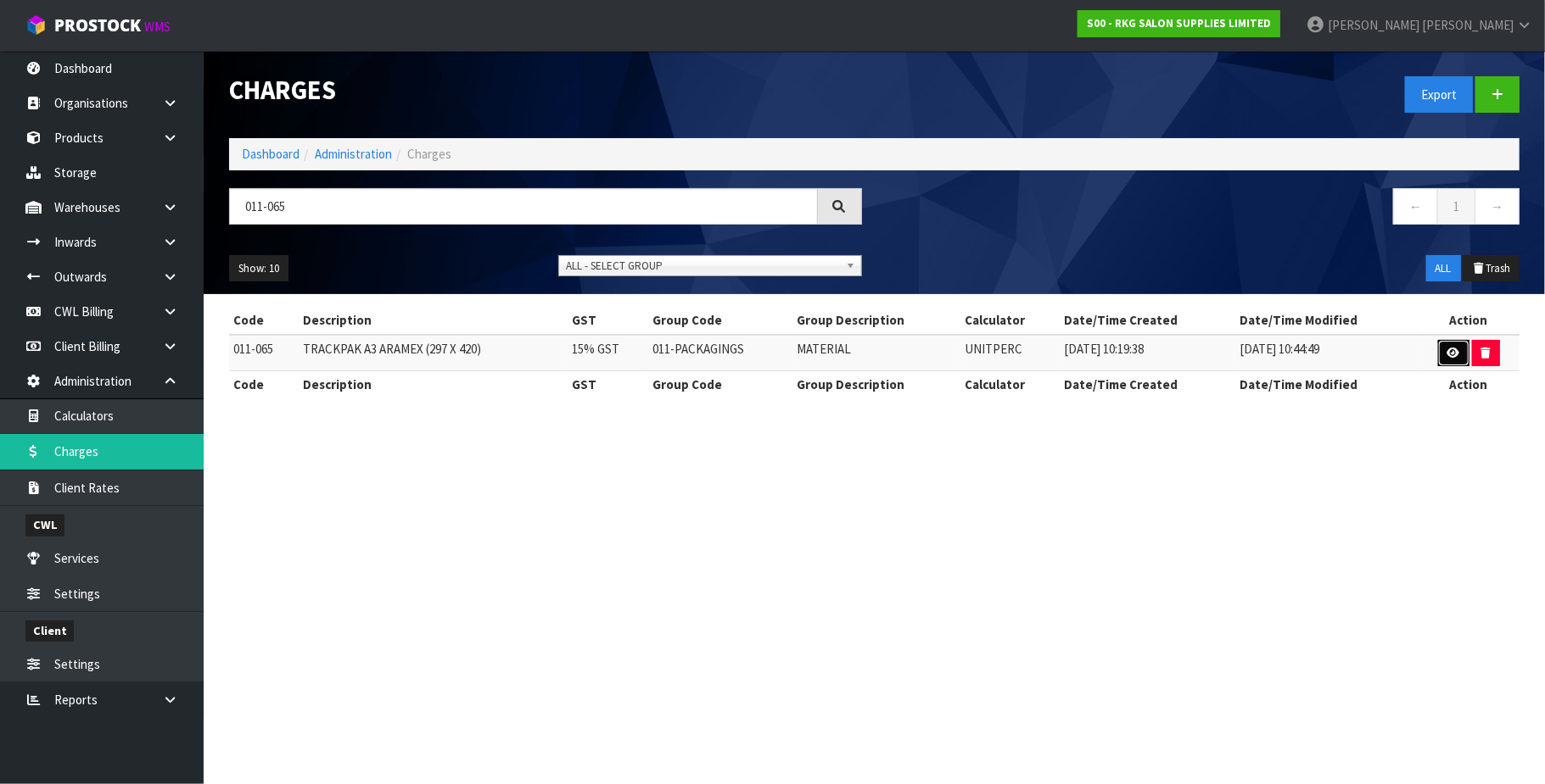
click at [1455, 353] on icon at bounding box center [1453, 352] width 13 height 11
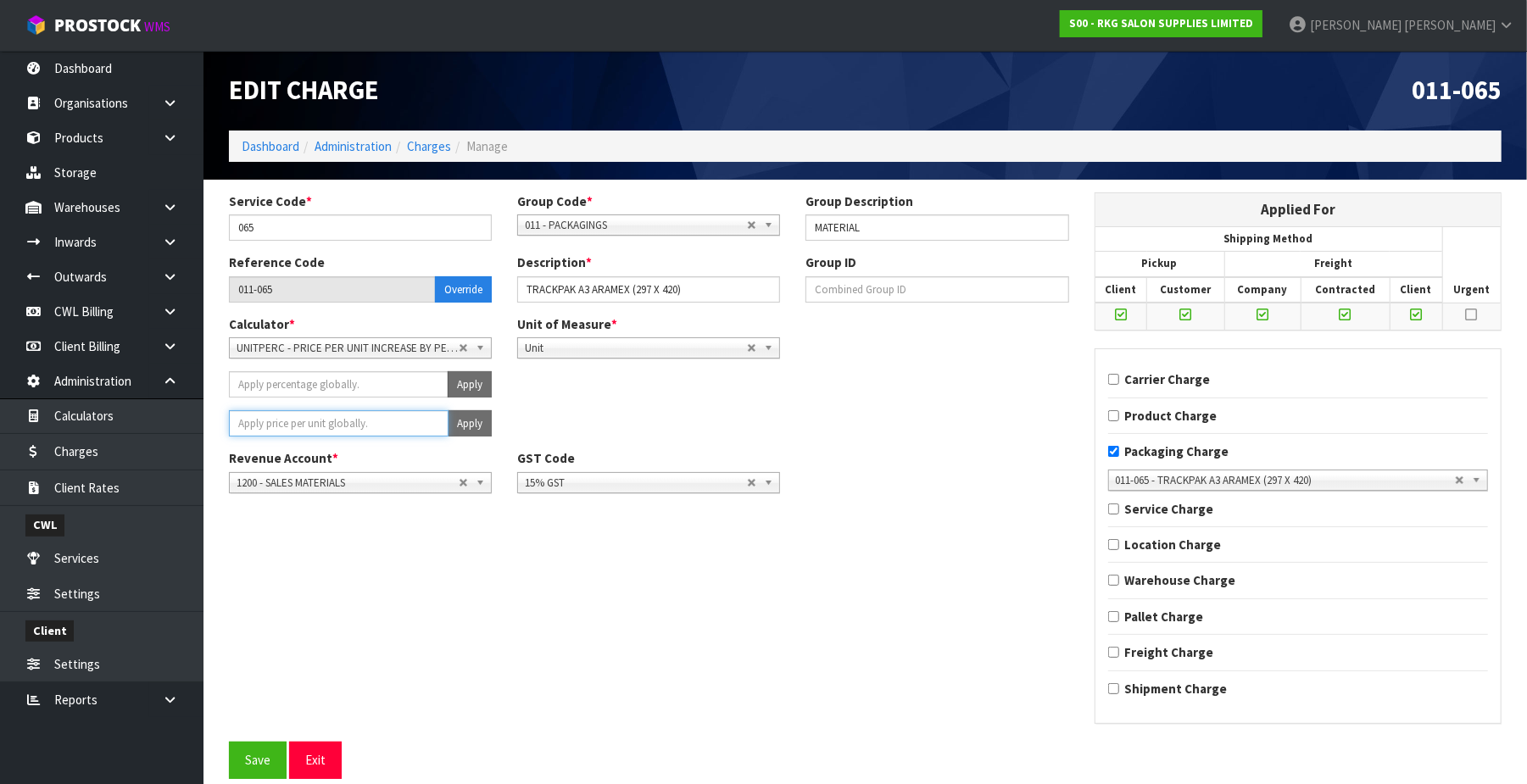
click at [300, 420] on input "number" at bounding box center [338, 423] width 220 height 27
click at [475, 422] on button "Apply" at bounding box center [470, 423] width 44 height 27
click at [474, 422] on button "Confirm Apply" at bounding box center [451, 423] width 82 height 27
click at [252, 756] on button "Save" at bounding box center [257, 759] width 57 height 36
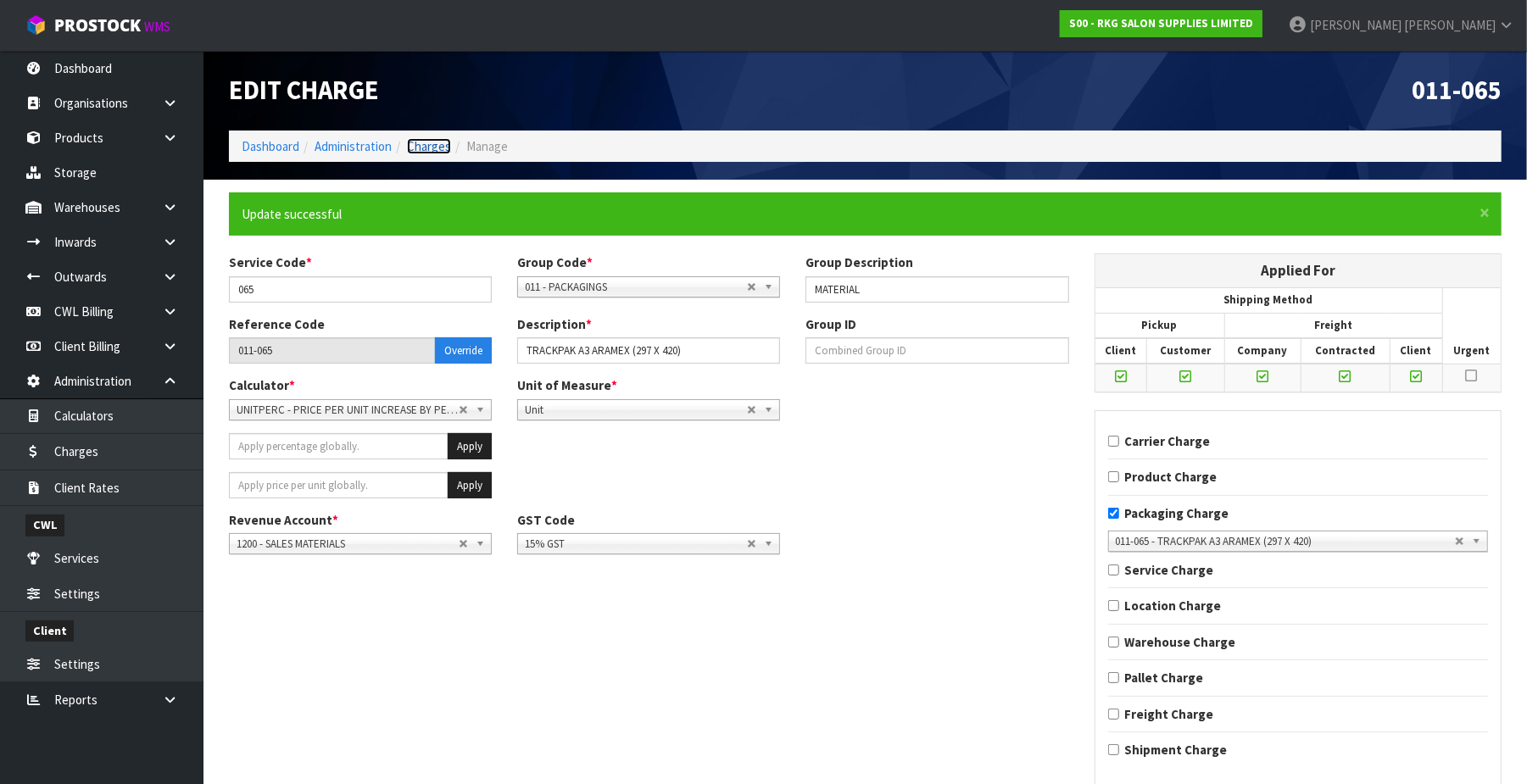
click at [429, 149] on link "Charges" at bounding box center [429, 146] width 44 height 16
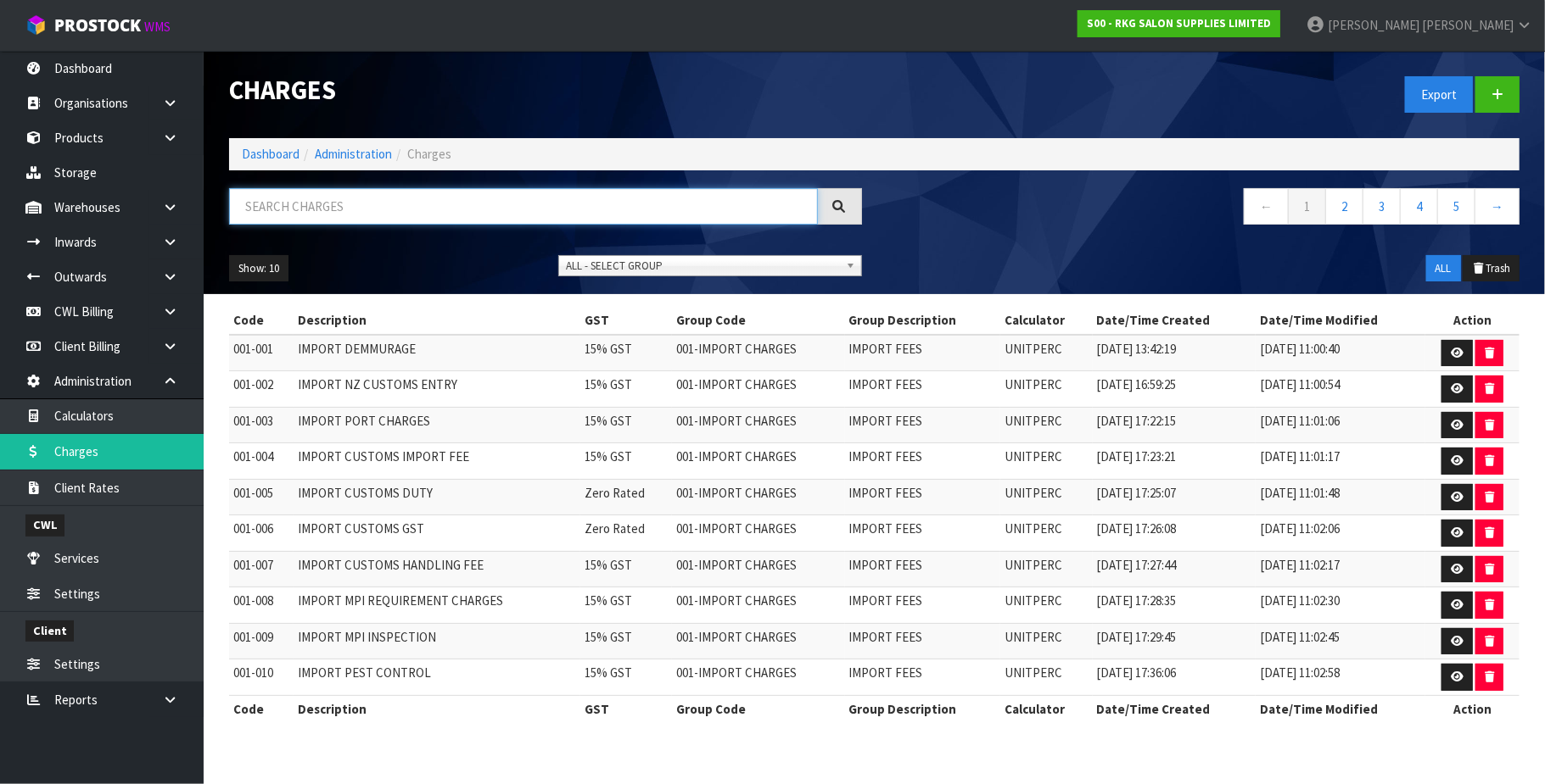
click at [255, 207] on input "text" at bounding box center [523, 206] width 589 height 36
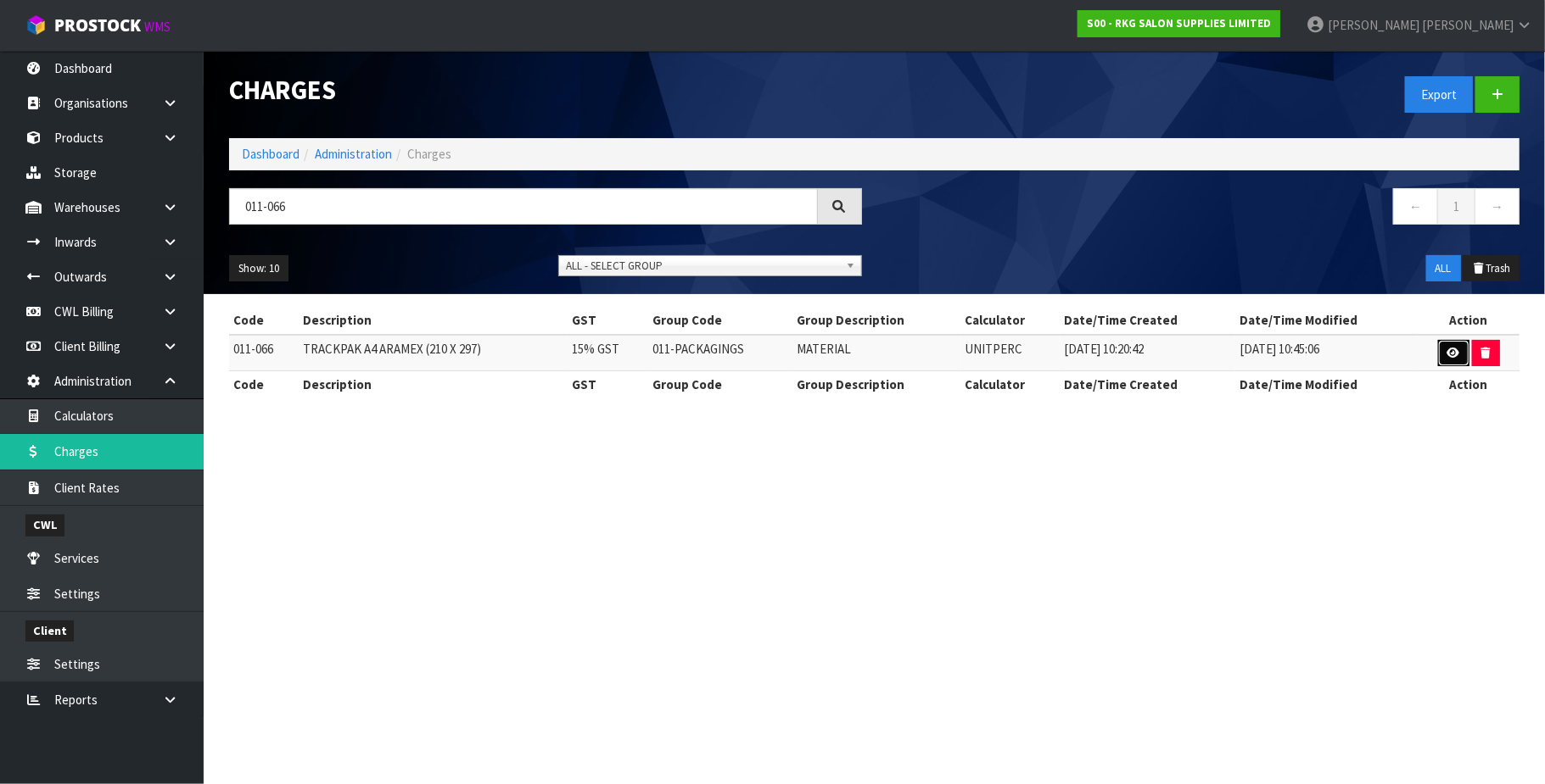
click at [1455, 353] on icon at bounding box center [1453, 352] width 13 height 11
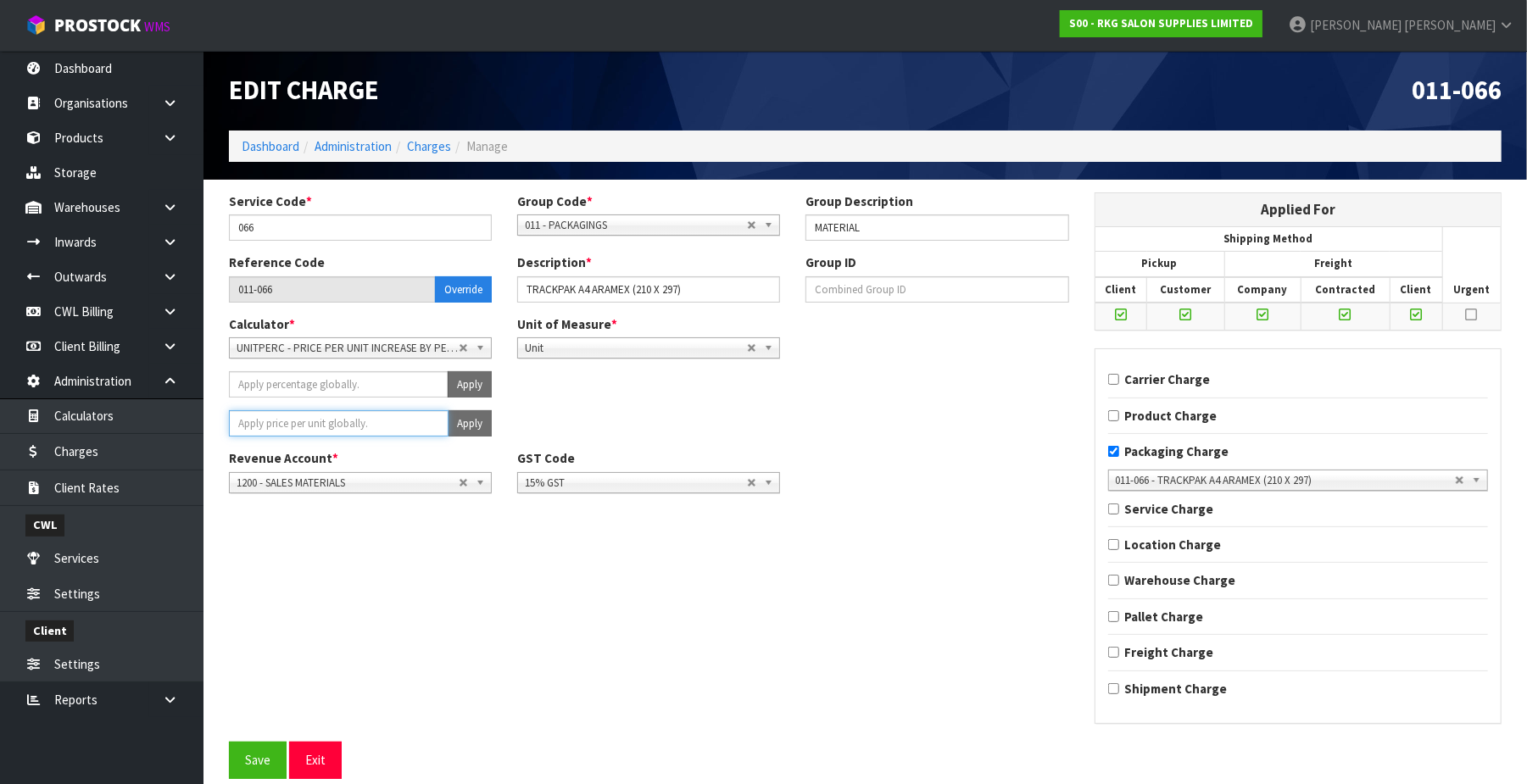
click at [336, 428] on input "number" at bounding box center [338, 423] width 220 height 27
click at [466, 419] on button "Apply" at bounding box center [470, 423] width 44 height 27
click at [466, 420] on button "Confirm Apply" at bounding box center [451, 423] width 82 height 27
drag, startPoint x: 258, startPoint y: 766, endPoint x: 469, endPoint y: 299, distance: 512.5
click at [258, 764] on button "Save" at bounding box center [257, 759] width 57 height 36
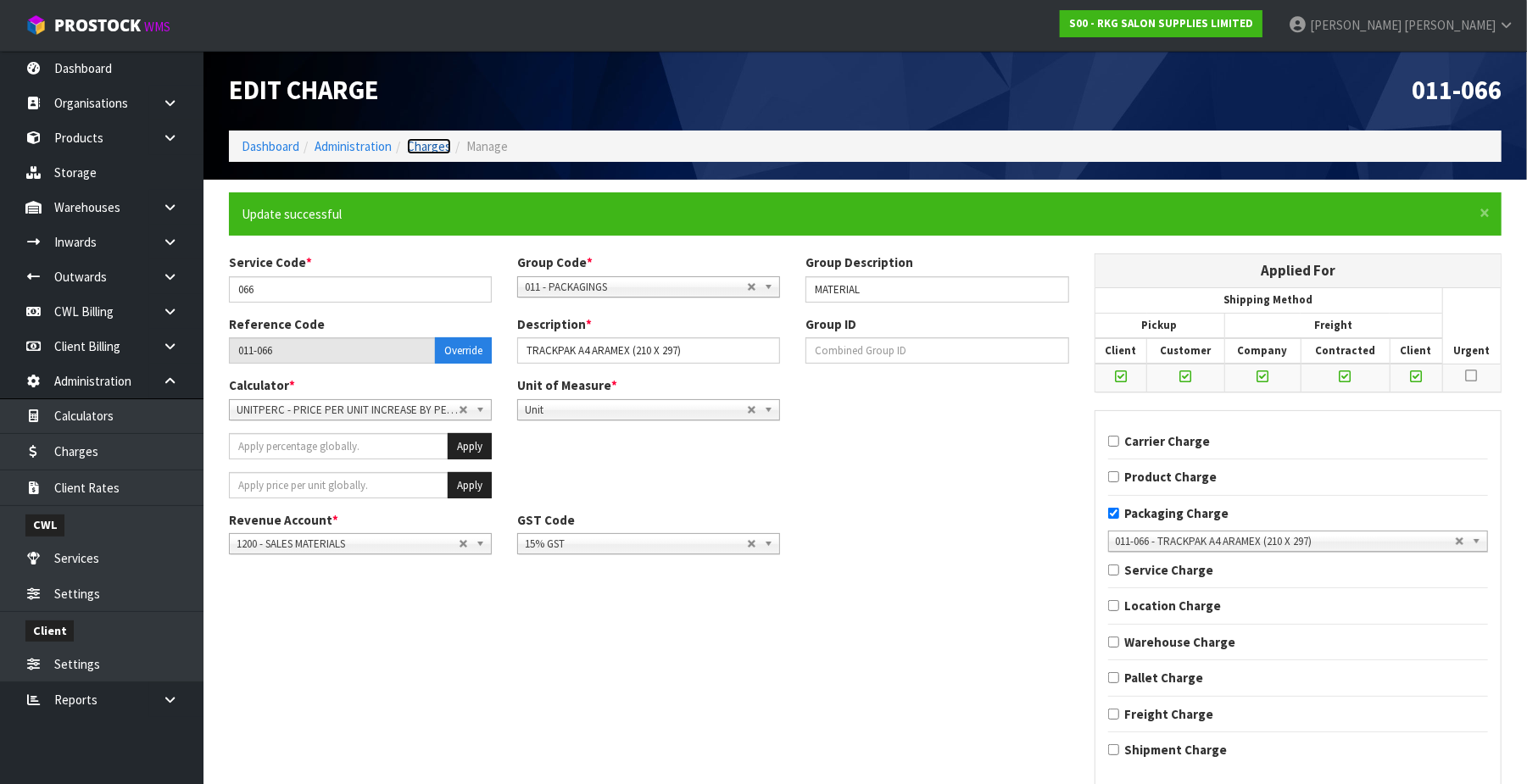
click at [439, 147] on link "Charges" at bounding box center [429, 146] width 44 height 16
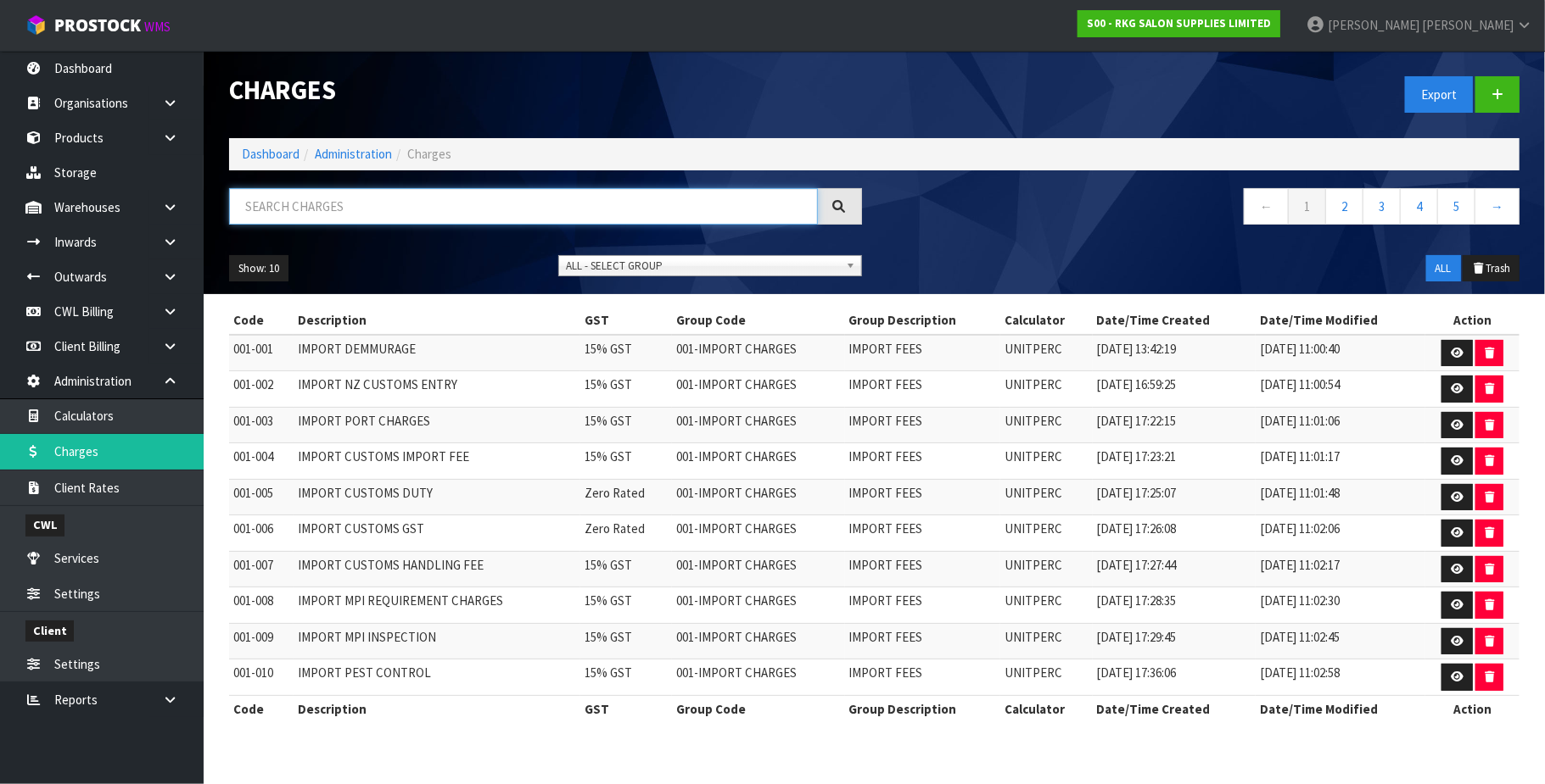
click at [343, 201] on input "text" at bounding box center [523, 206] width 589 height 36
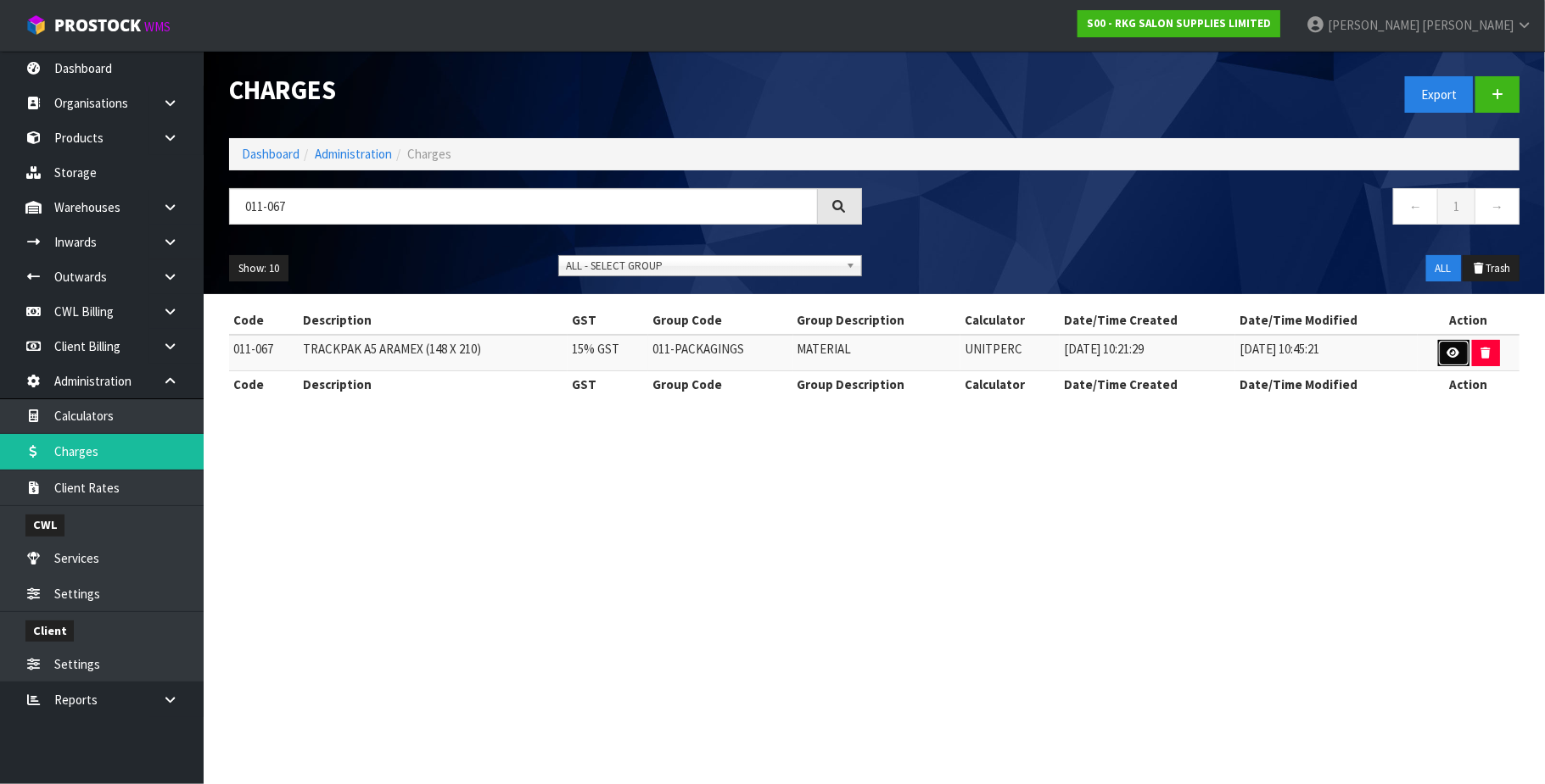
click at [1447, 350] on icon at bounding box center [1453, 352] width 13 height 11
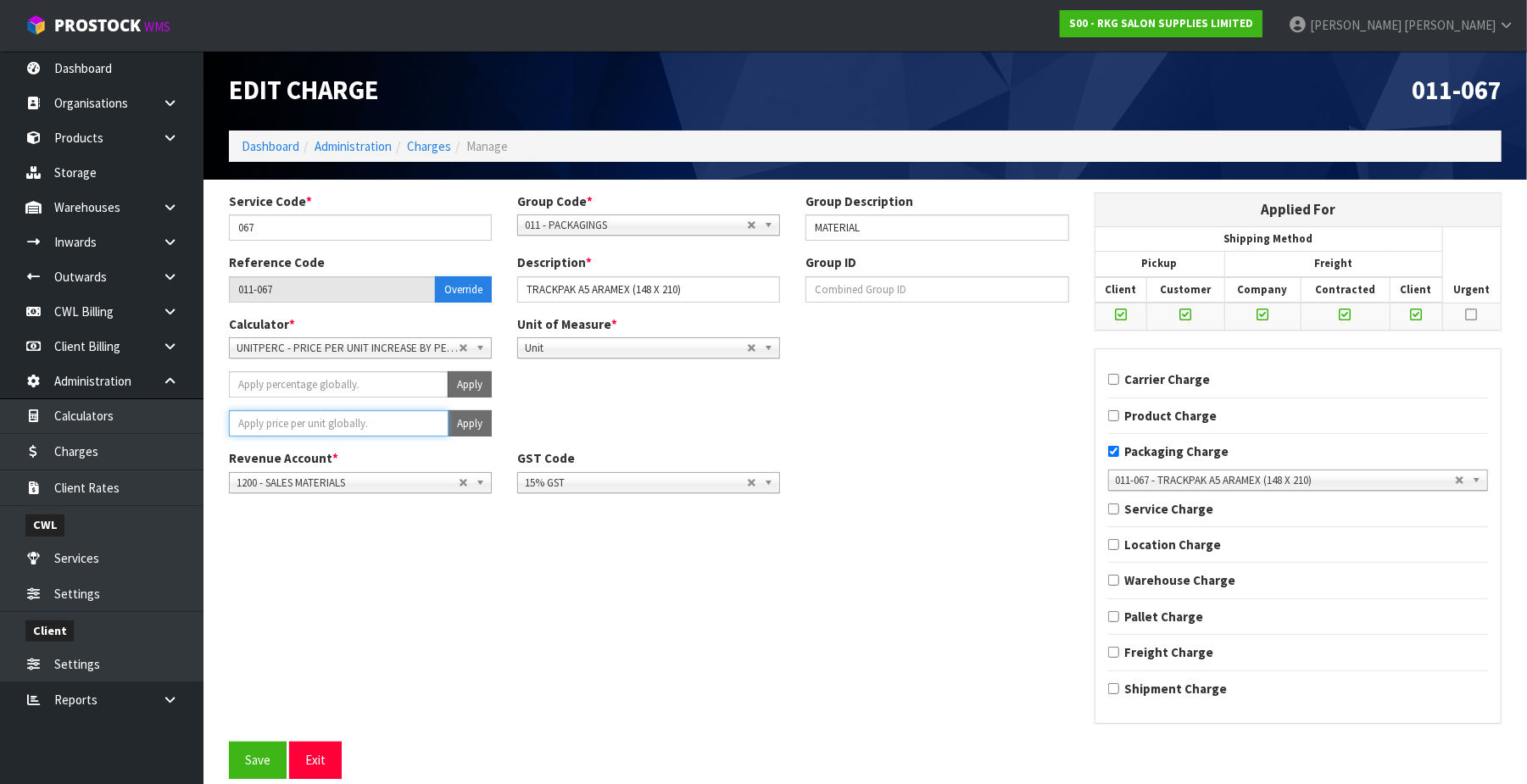
click at [299, 424] on input "number" at bounding box center [338, 423] width 220 height 27
click at [472, 428] on button "Apply" at bounding box center [470, 423] width 44 height 27
click at [438, 422] on span "Confirm" at bounding box center [439, 423] width 37 height 15
click at [253, 749] on button "Save" at bounding box center [257, 759] width 57 height 36
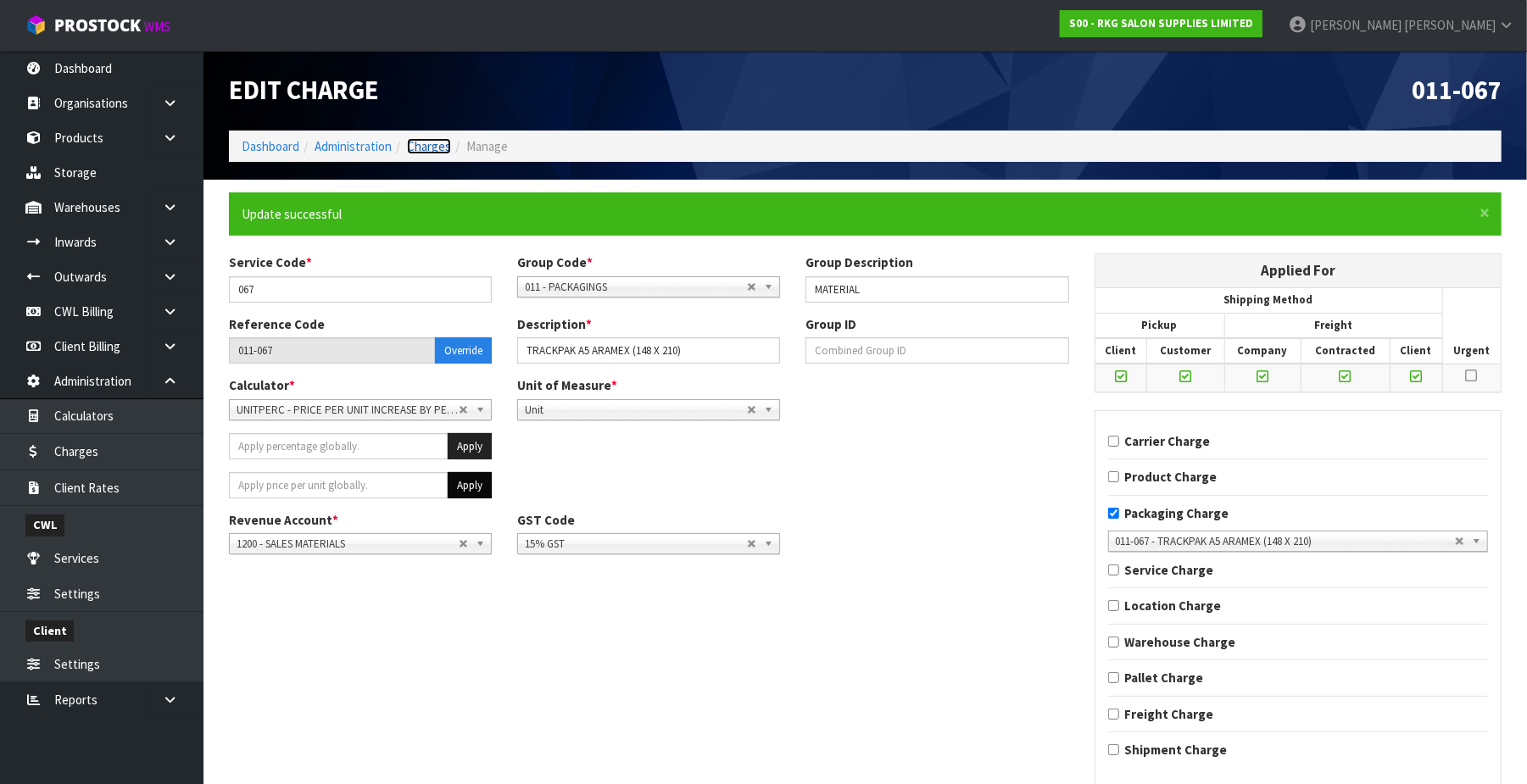
click at [434, 147] on link "Charges" at bounding box center [429, 146] width 44 height 16
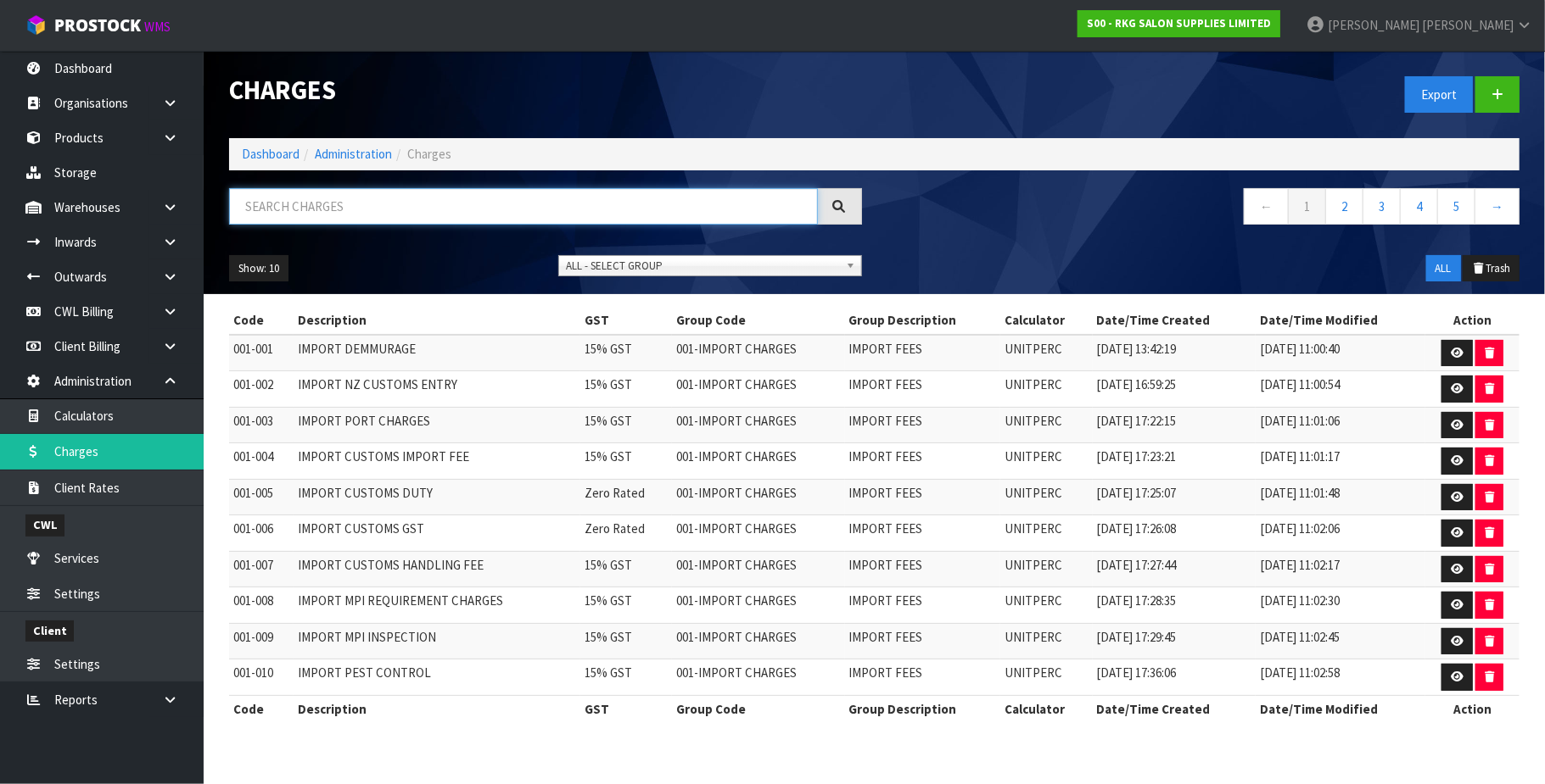
click at [389, 211] on input "text" at bounding box center [523, 206] width 589 height 36
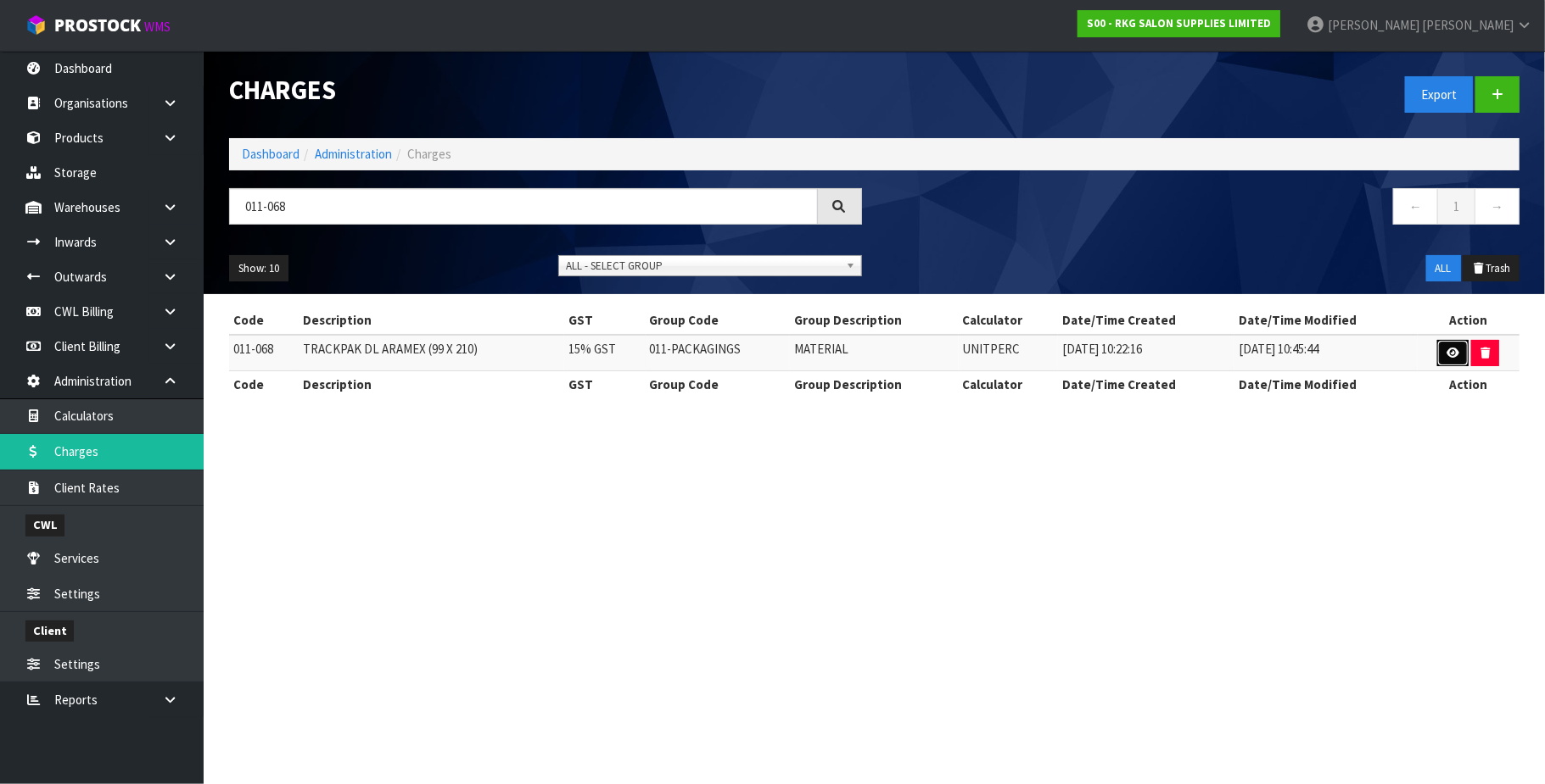
drag, startPoint x: 1453, startPoint y: 350, endPoint x: 1381, endPoint y: 356, distance: 72.2
click at [1452, 350] on icon at bounding box center [1452, 352] width 13 height 11
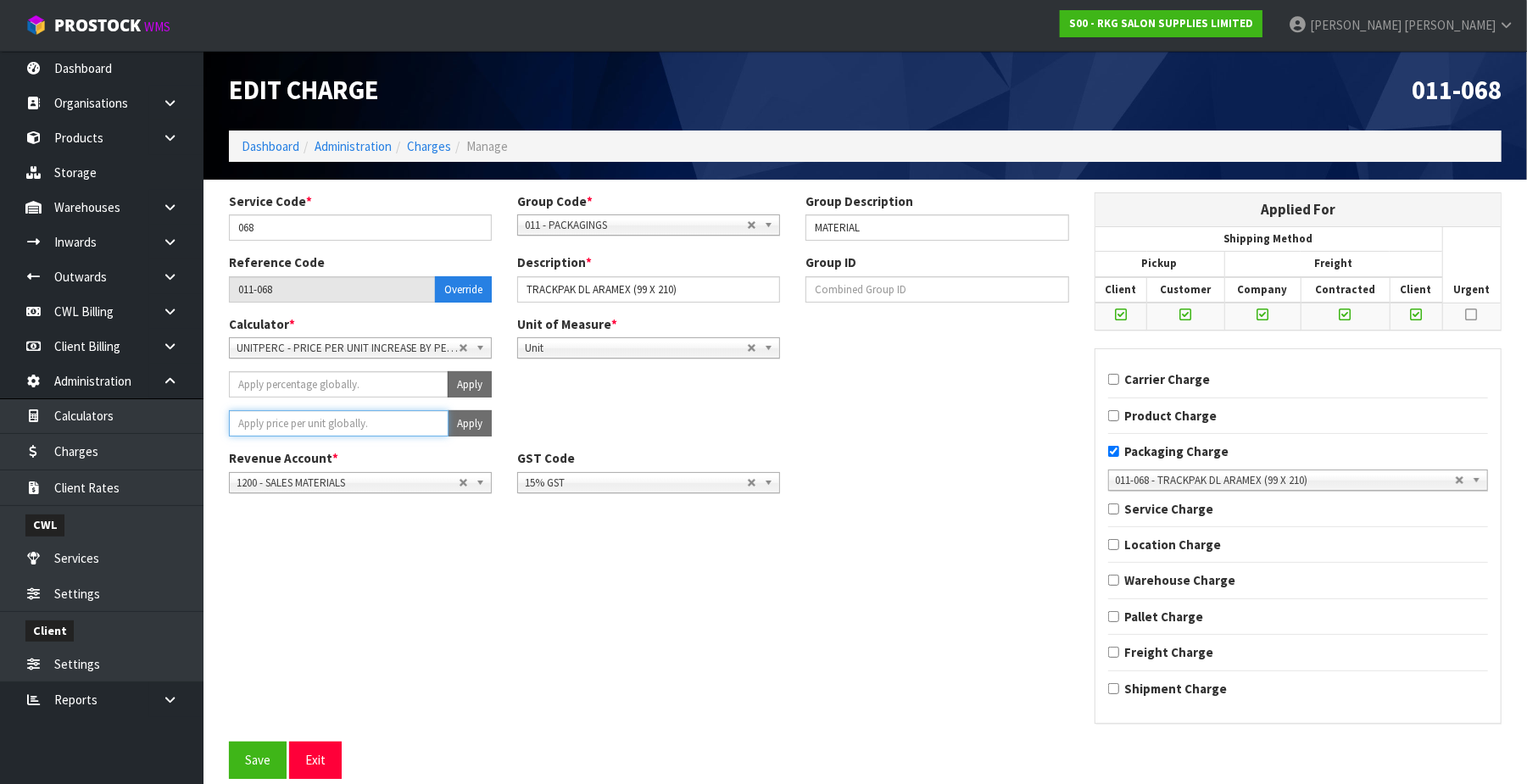
click at [388, 422] on input "number" at bounding box center [338, 423] width 220 height 27
click at [465, 420] on button "Apply" at bounding box center [470, 423] width 44 height 27
click at [465, 420] on button "Confirm Apply" at bounding box center [451, 423] width 82 height 27
click at [252, 759] on button "Save" at bounding box center [257, 759] width 57 height 36
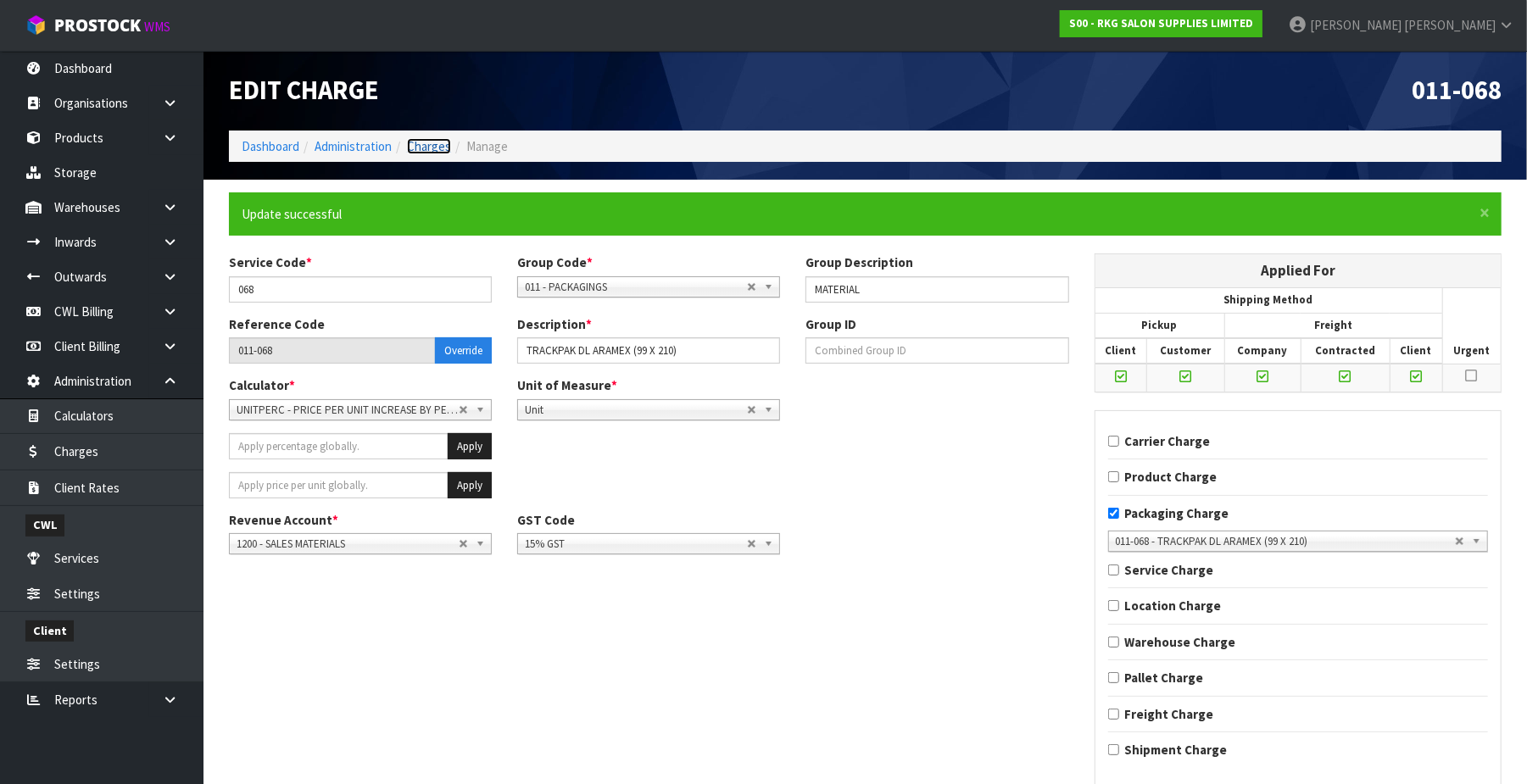
click at [432, 151] on link "Charges" at bounding box center [429, 146] width 44 height 16
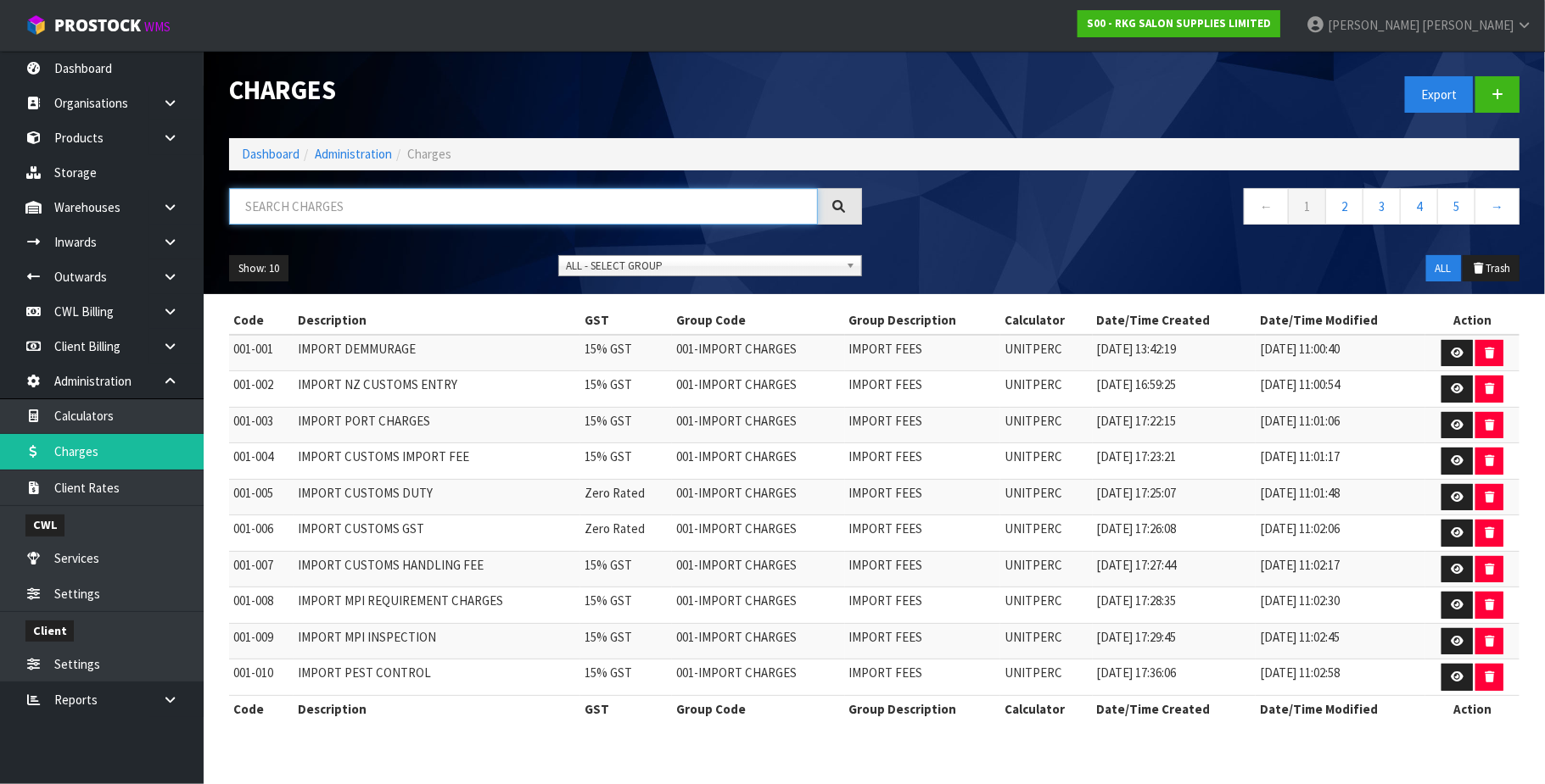
click at [299, 205] on input "text" at bounding box center [523, 206] width 589 height 36
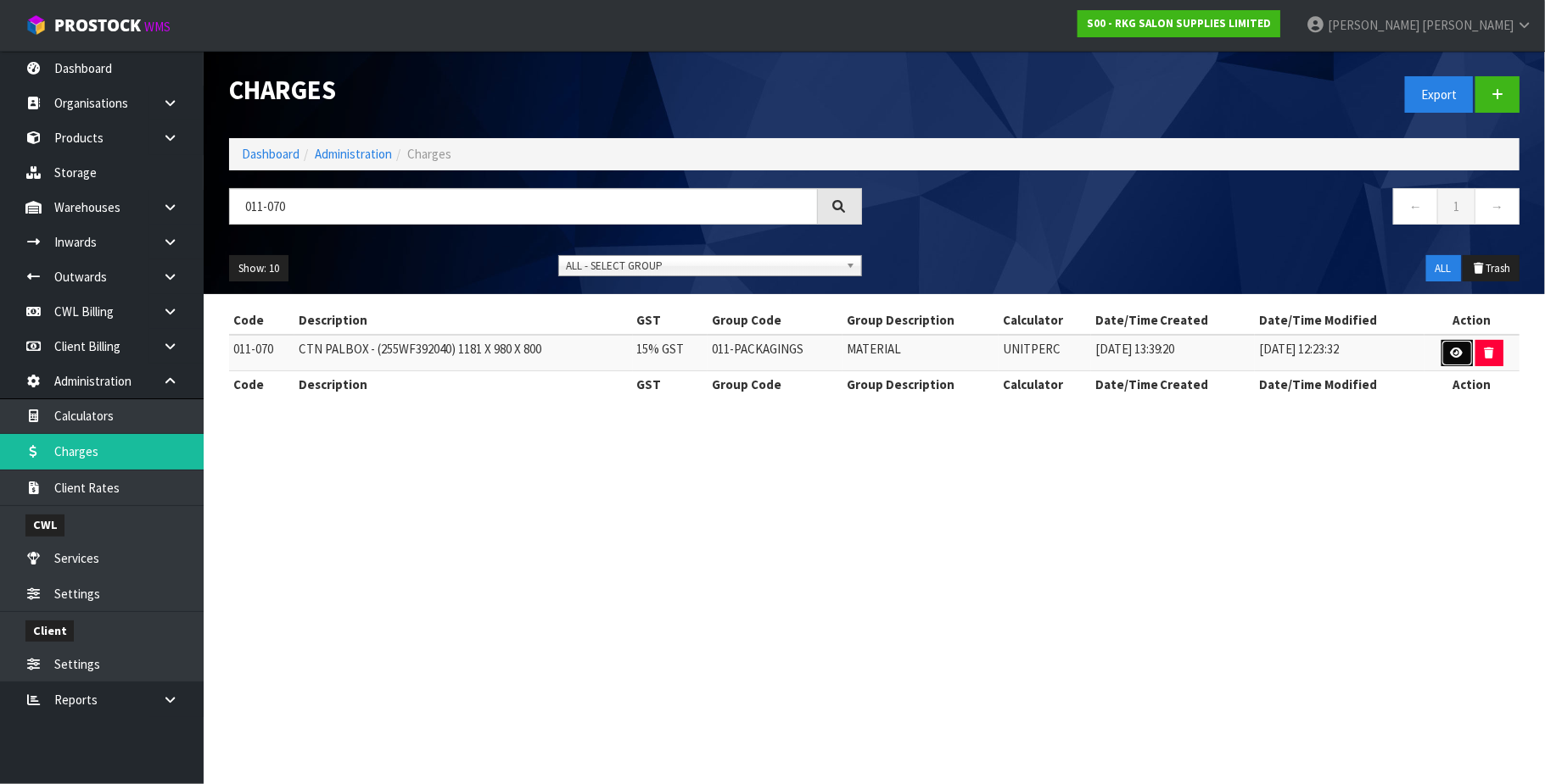
click at [1446, 350] on link at bounding box center [1457, 354] width 32 height 28
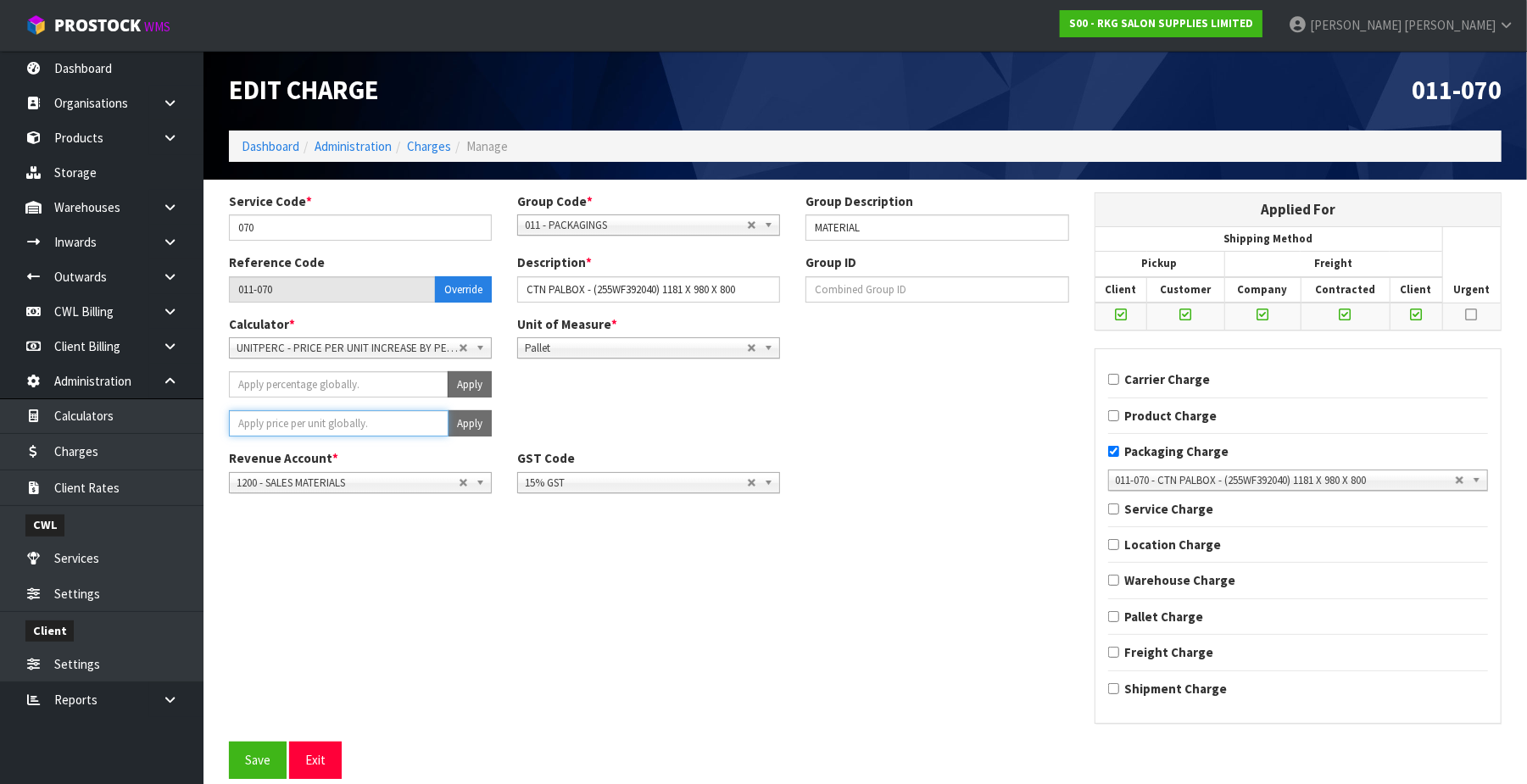
click at [309, 412] on input "number" at bounding box center [338, 423] width 220 height 27
click at [479, 424] on button "Apply" at bounding box center [470, 423] width 44 height 27
click at [474, 426] on button "Confirm Apply" at bounding box center [451, 423] width 82 height 27
click at [253, 756] on button "Save" at bounding box center [257, 759] width 57 height 36
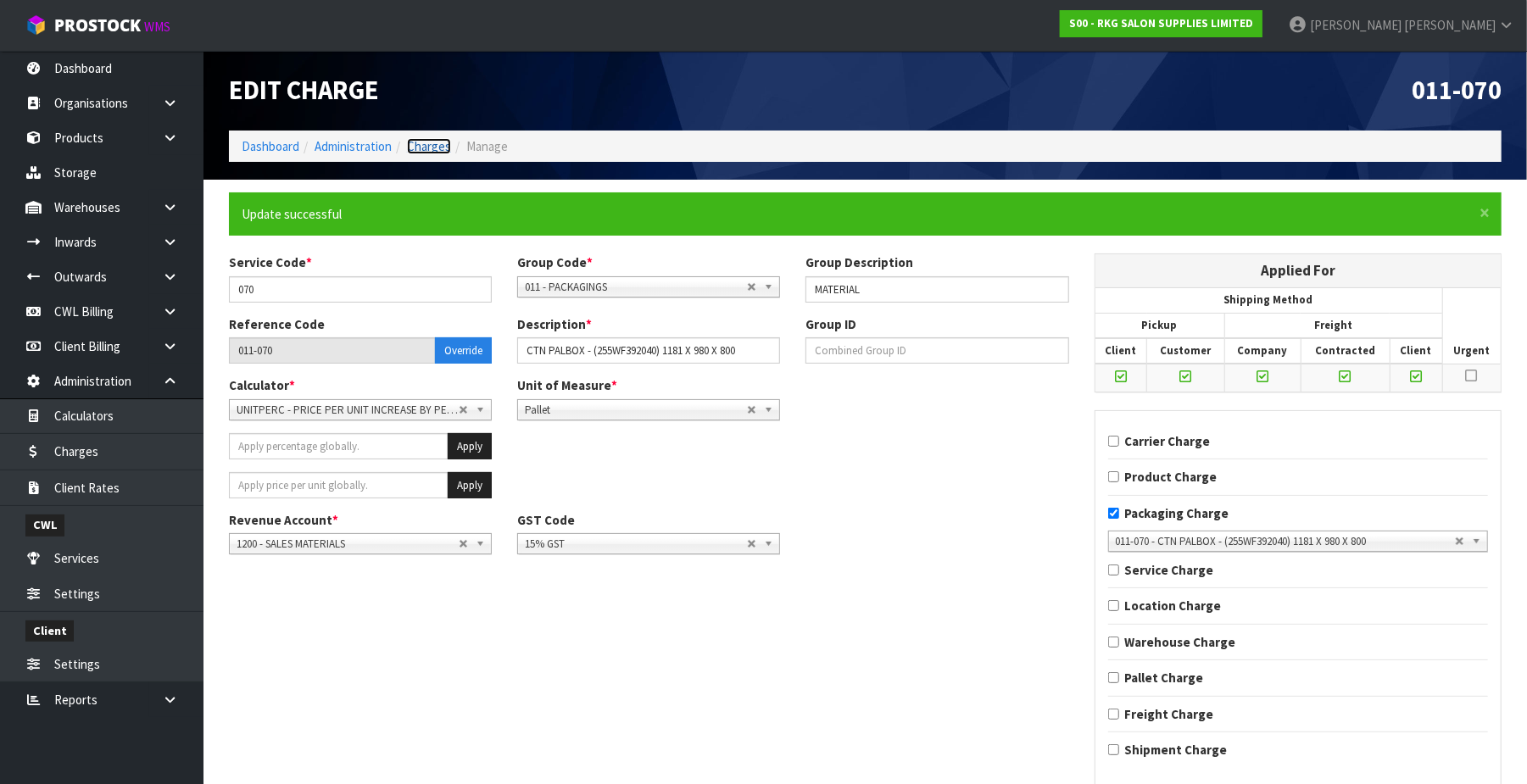
click at [431, 146] on link "Charges" at bounding box center [429, 146] width 44 height 16
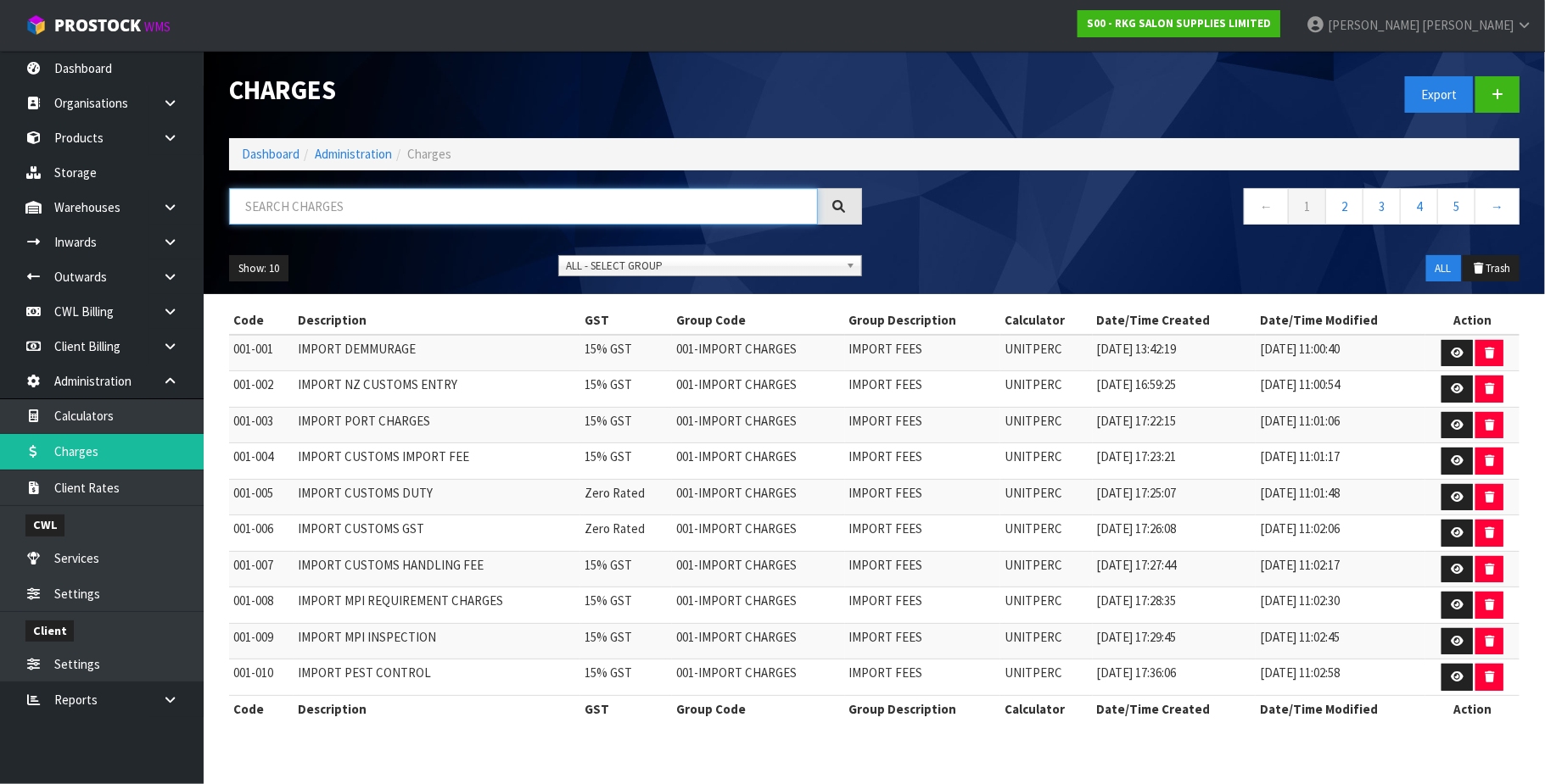
click at [342, 193] on input "text" at bounding box center [523, 206] width 589 height 36
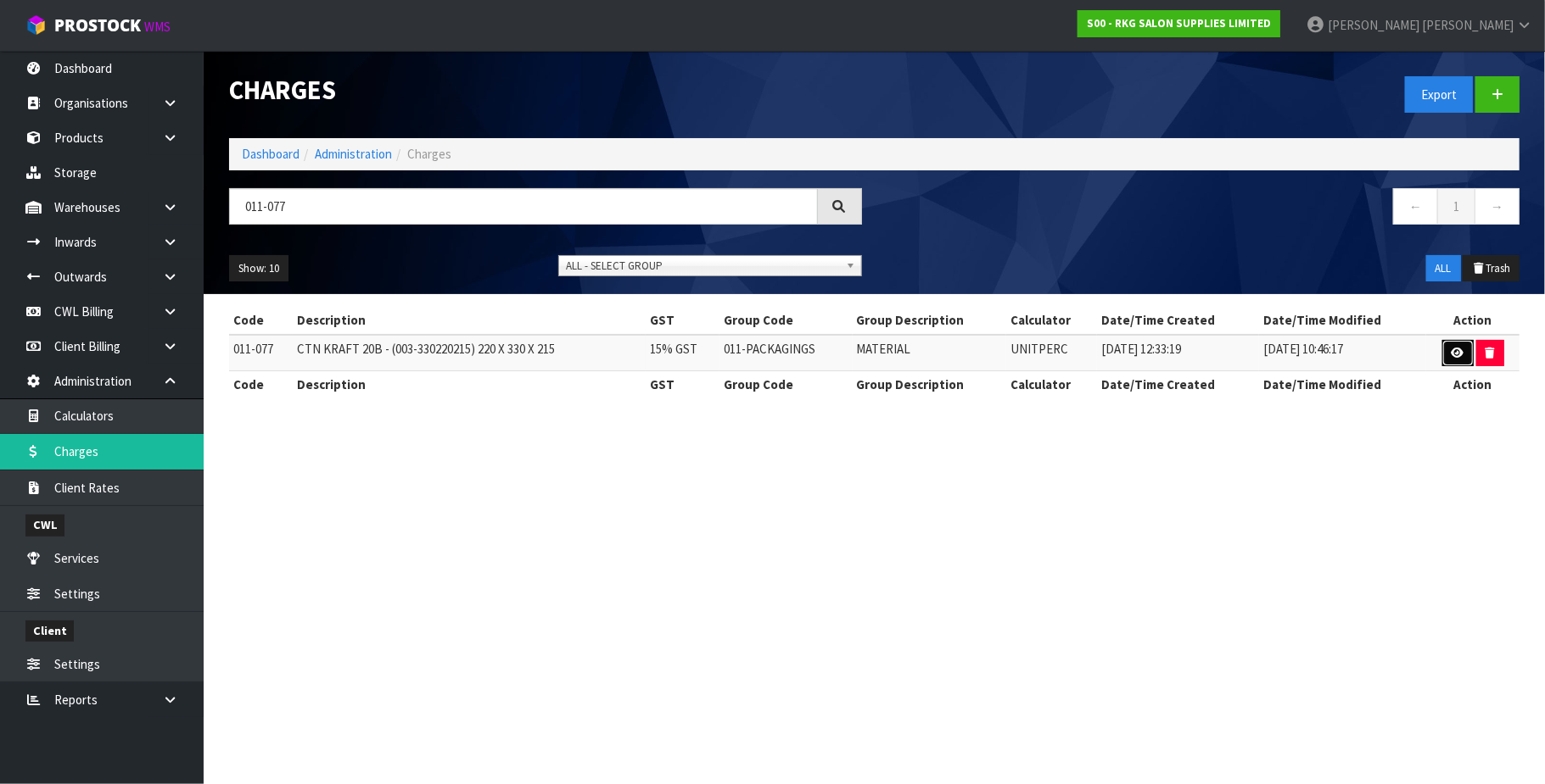
click at [1453, 353] on icon at bounding box center [1457, 352] width 13 height 11
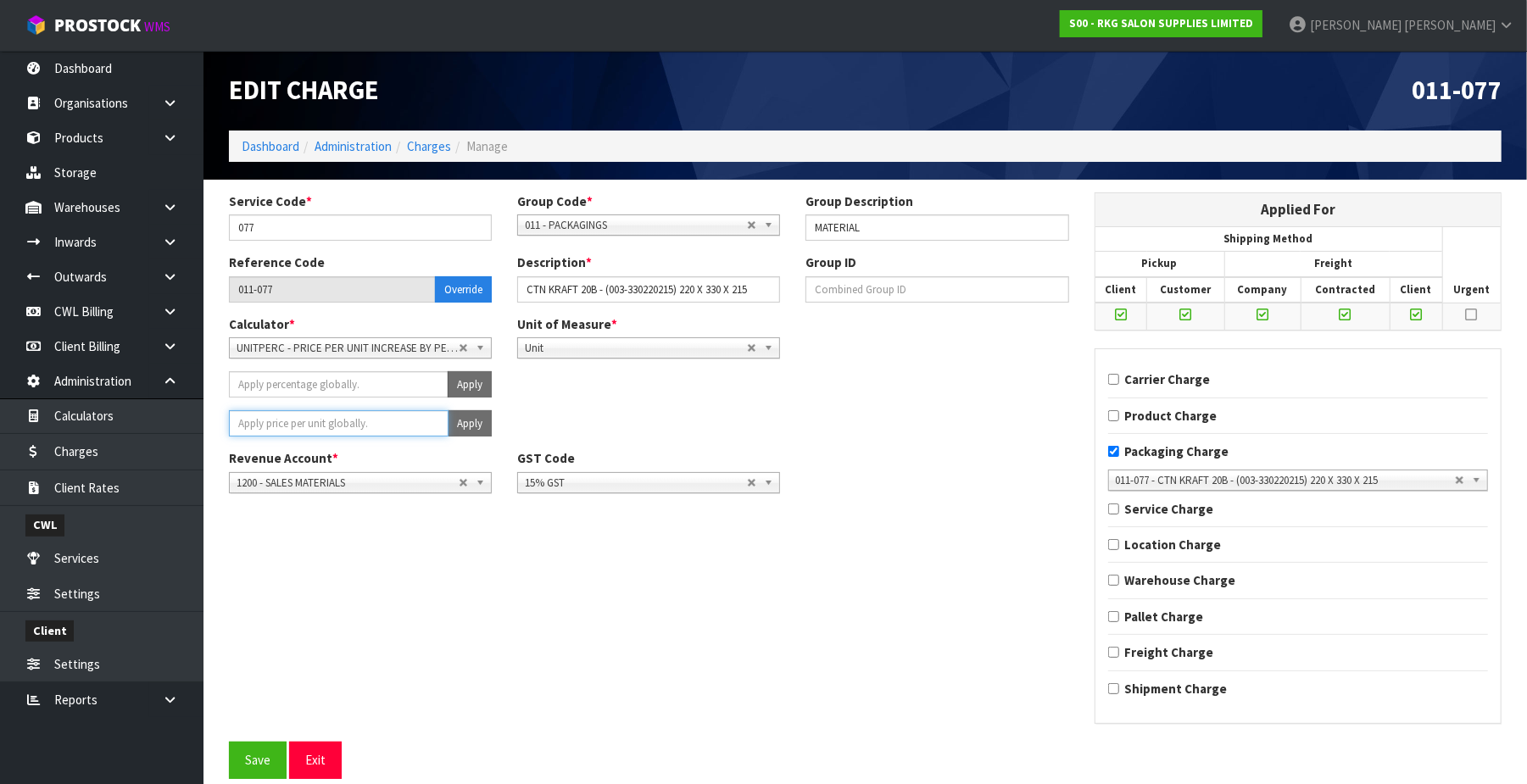
click at [314, 425] on input "number" at bounding box center [338, 423] width 220 height 27
click at [457, 420] on button "Apply" at bounding box center [470, 423] width 44 height 27
click at [457, 420] on button "Confirm Apply" at bounding box center [451, 423] width 82 height 27
click at [256, 751] on button "Save" at bounding box center [257, 759] width 57 height 36
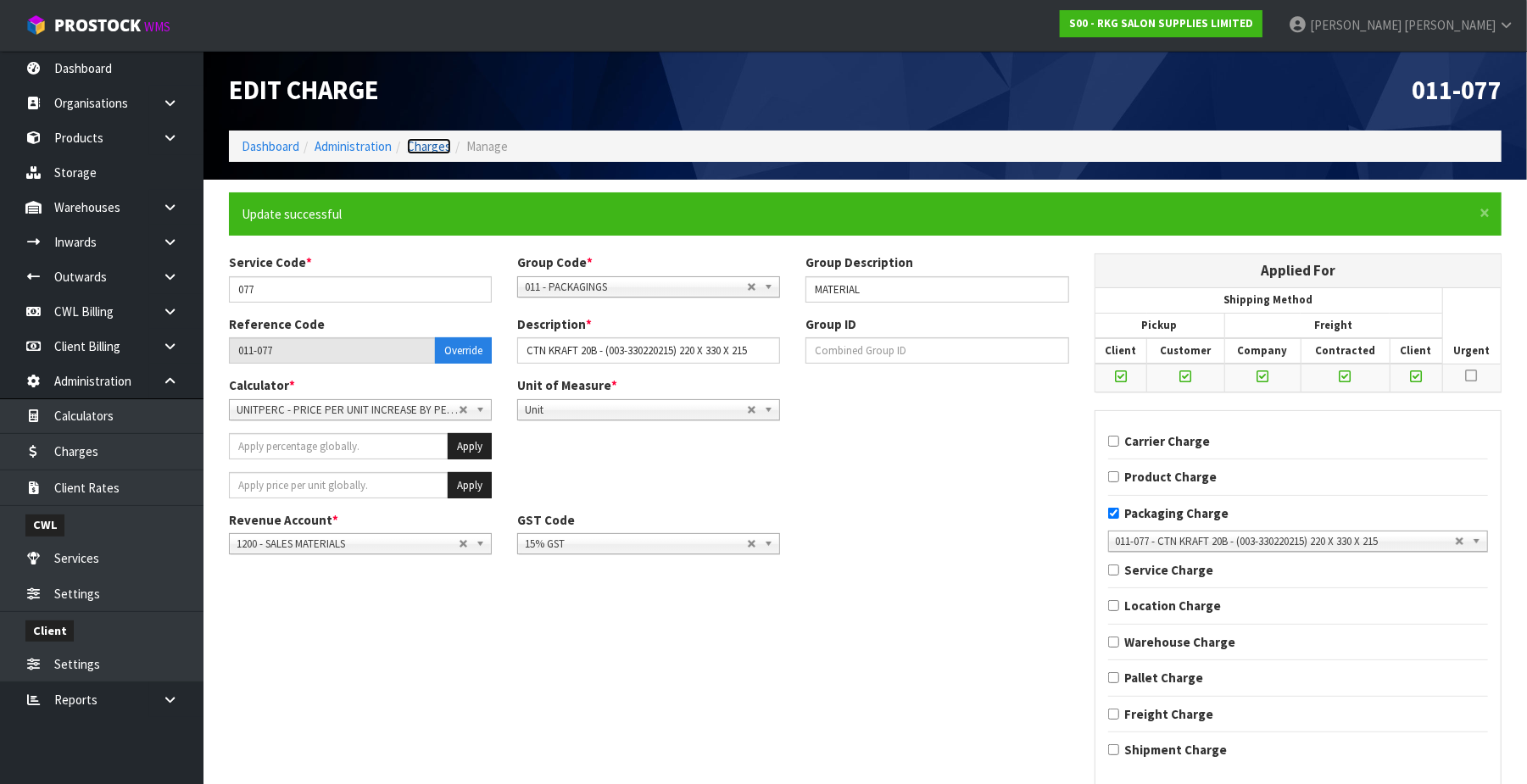
click at [414, 143] on link "Charges" at bounding box center [429, 146] width 44 height 16
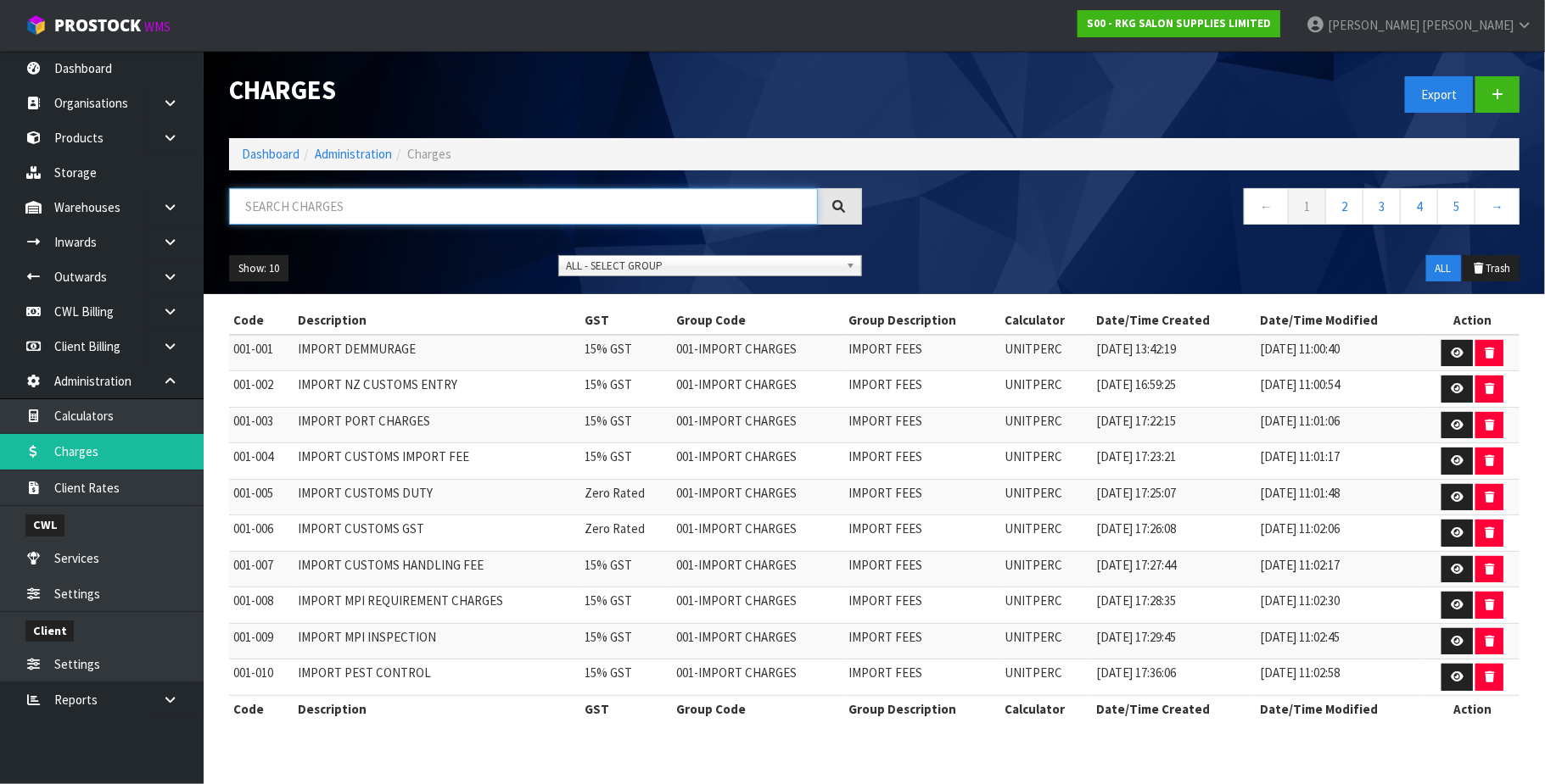
click at [328, 201] on input "text" at bounding box center [523, 206] width 589 height 36
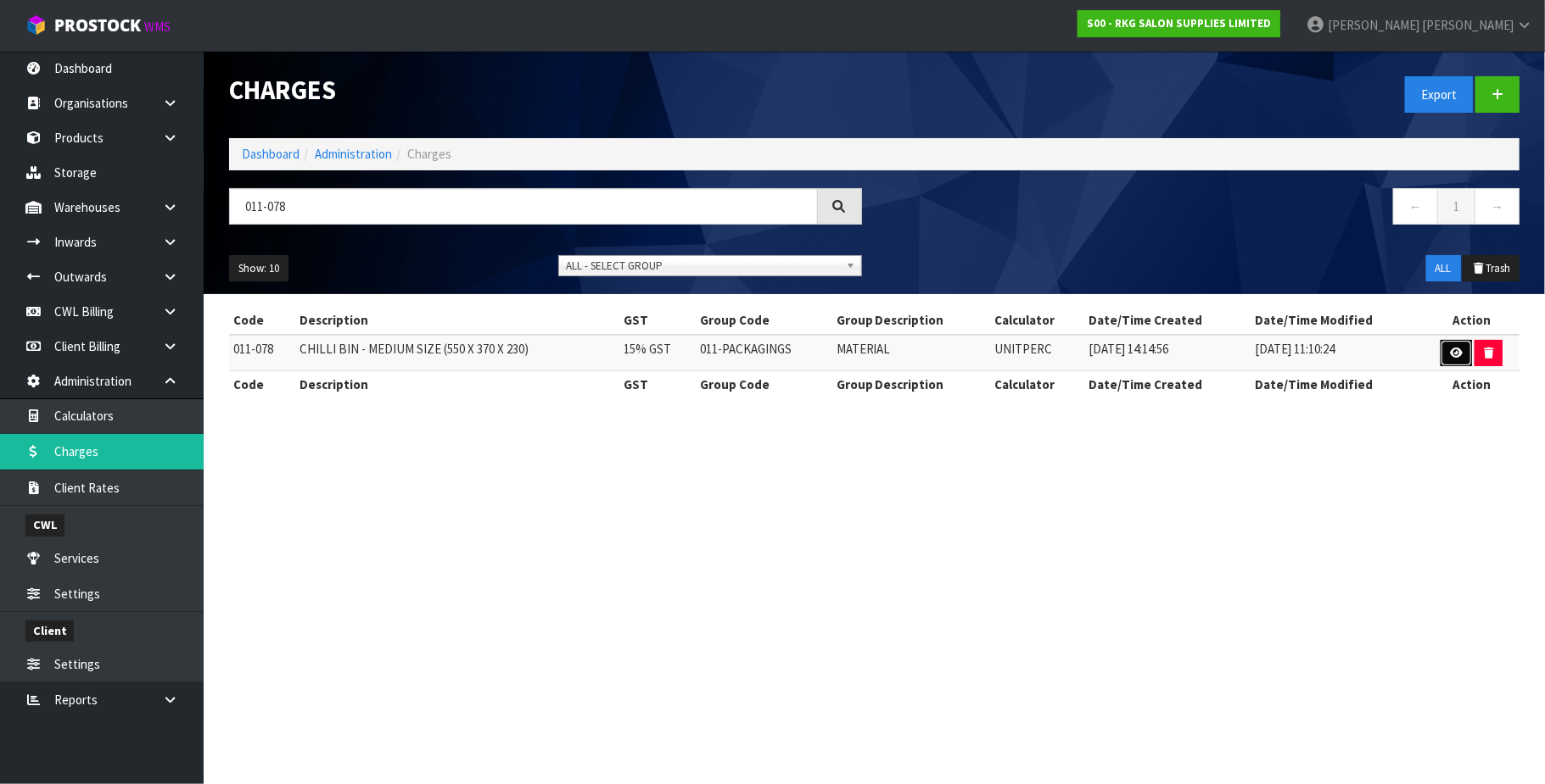
click at [1449, 356] on icon at bounding box center [1455, 352] width 13 height 11
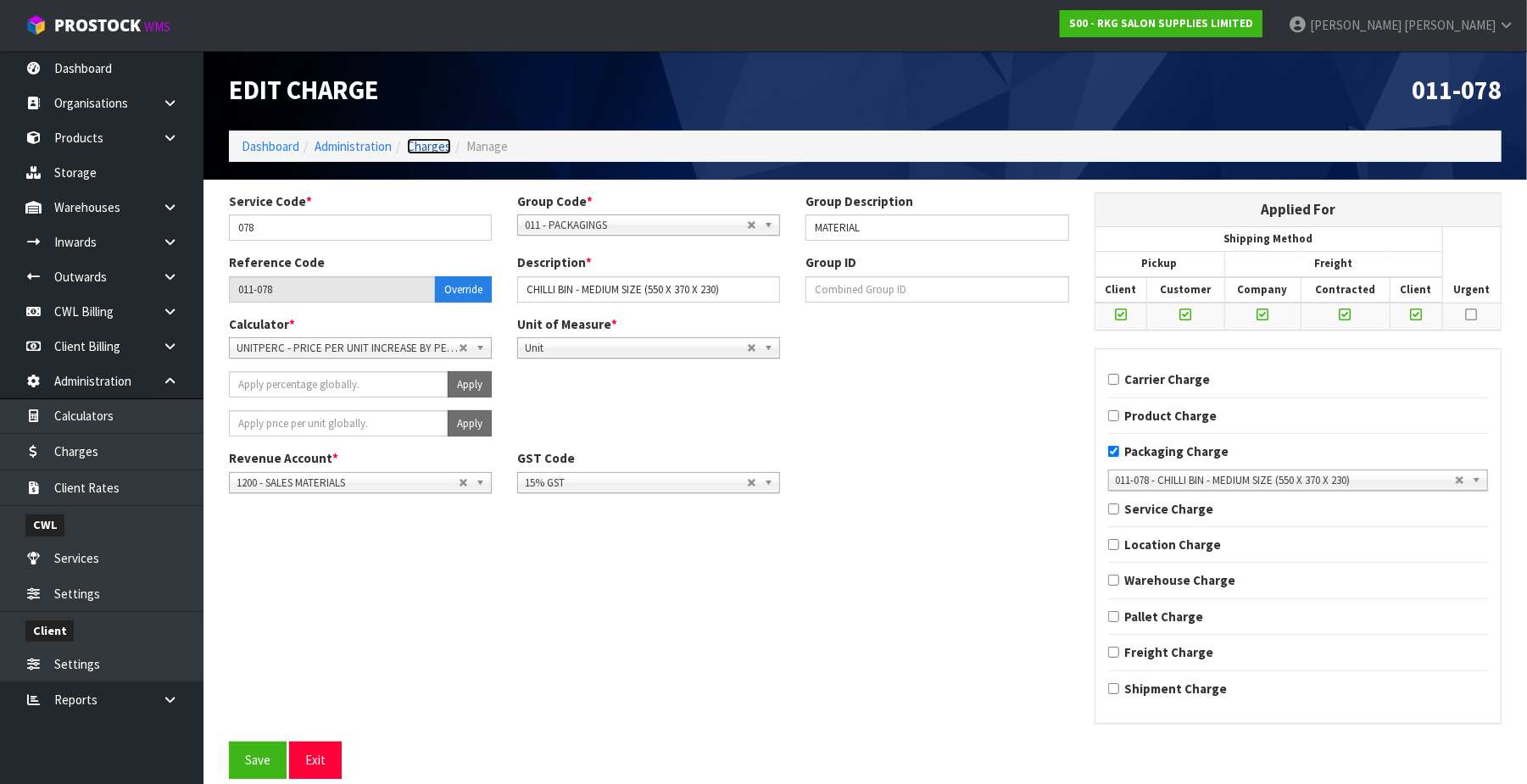
click at [444, 143] on link "Charges" at bounding box center [429, 146] width 44 height 16
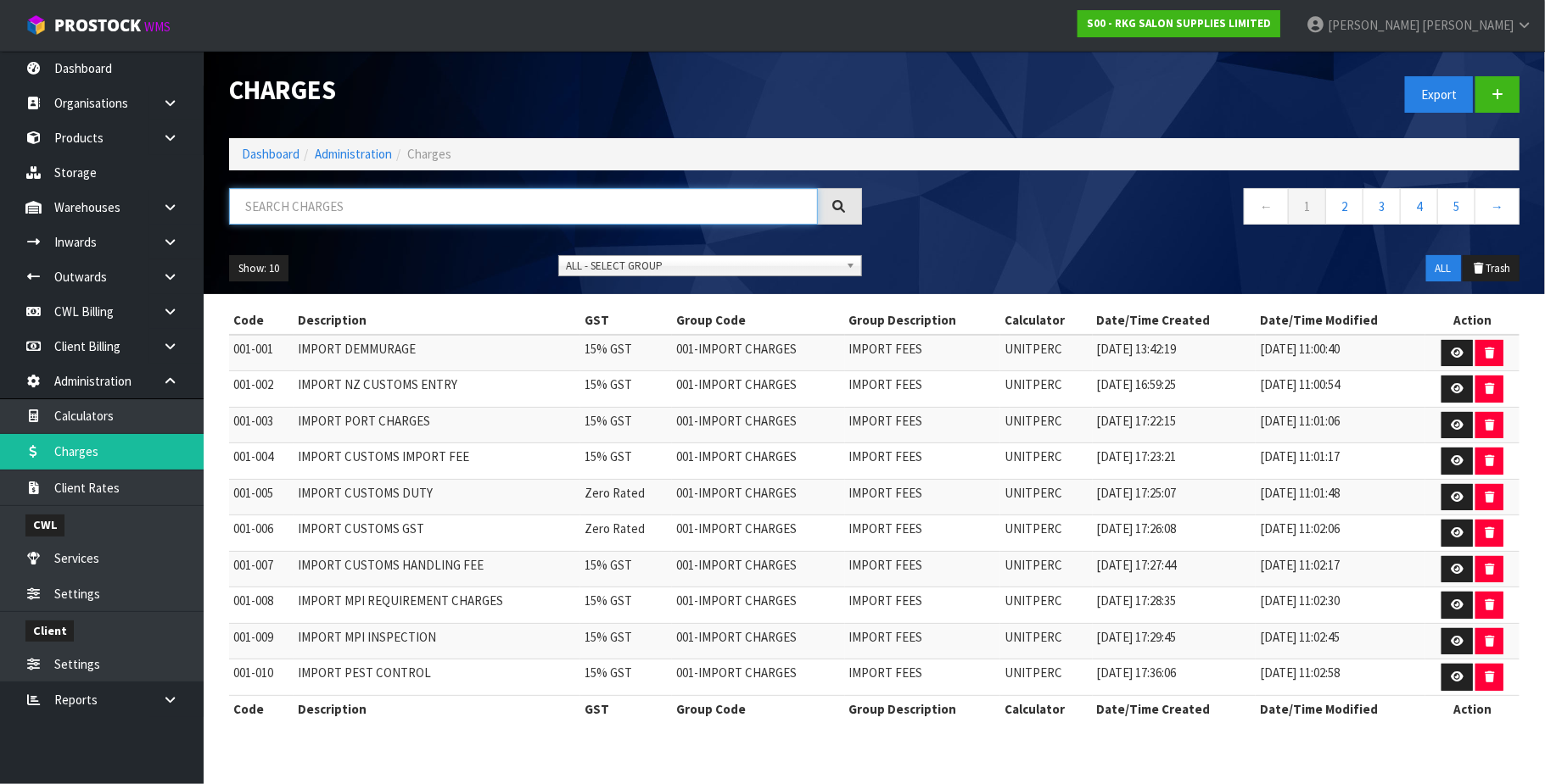
click at [344, 197] on input "text" at bounding box center [523, 206] width 589 height 36
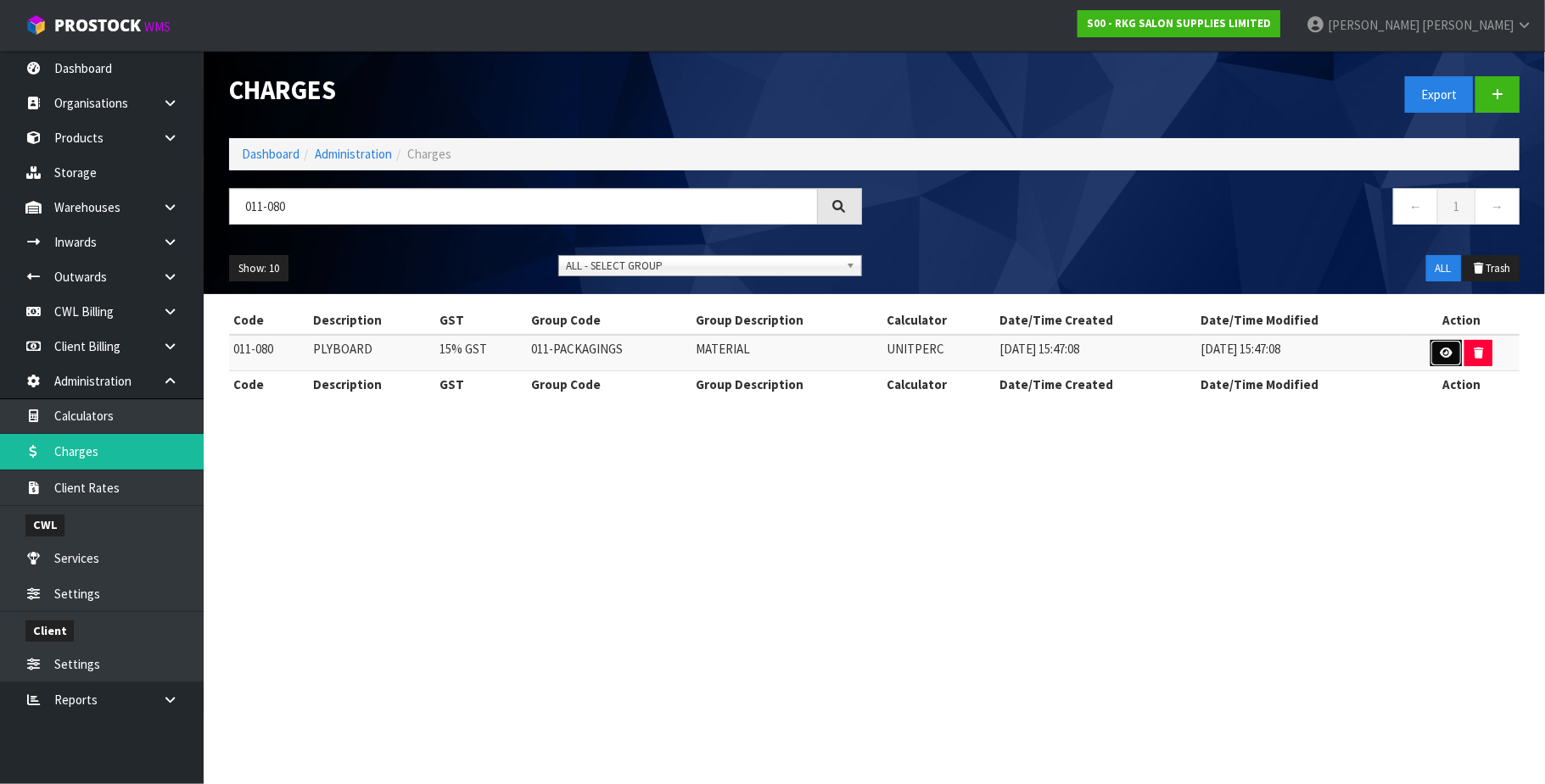
click at [1445, 356] on icon at bounding box center [1445, 352] width 13 height 11
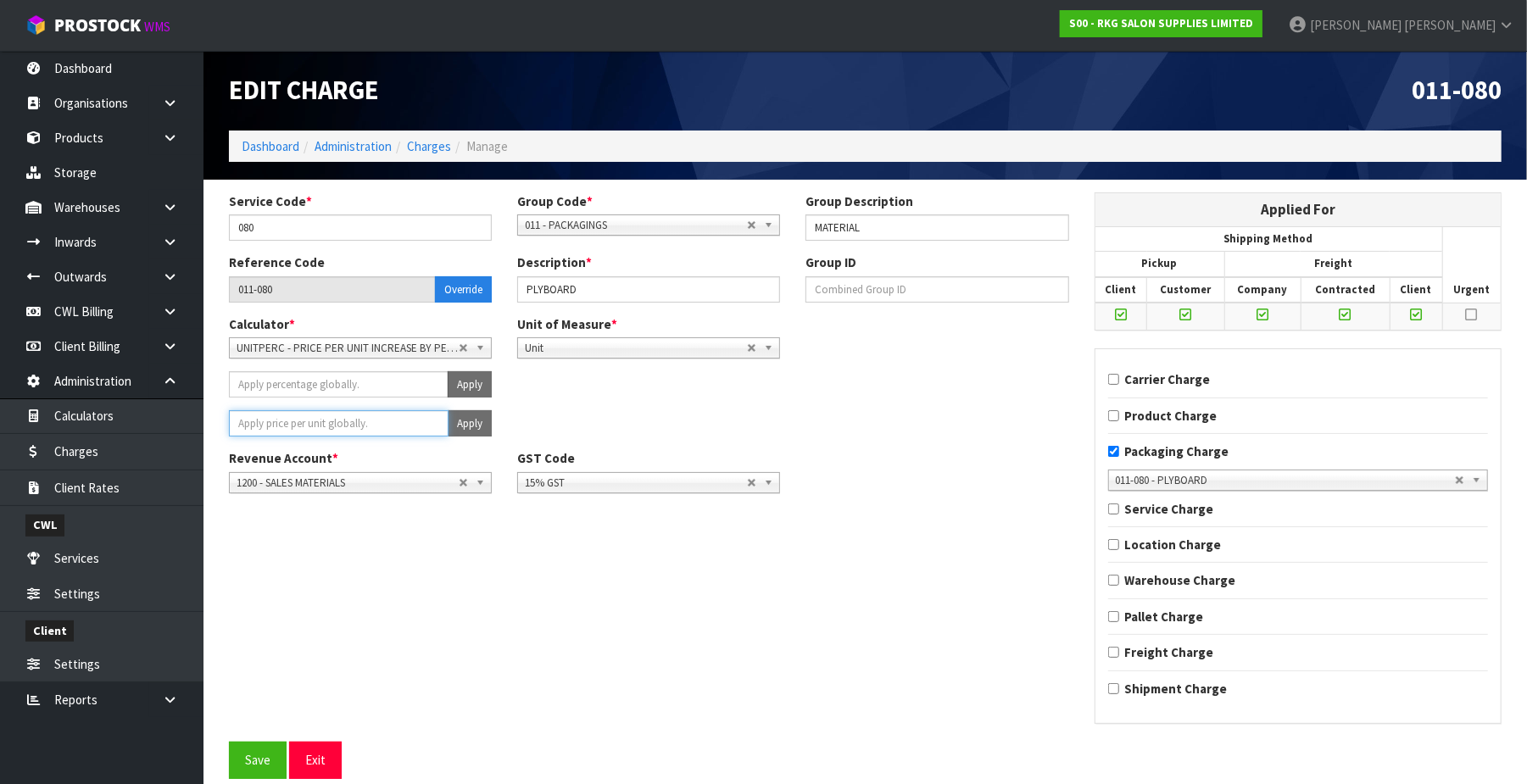
click at [293, 421] on input "number" at bounding box center [338, 423] width 220 height 27
click at [460, 421] on button "Apply" at bounding box center [470, 423] width 44 height 27
click at [460, 421] on button "Confirm Apply" at bounding box center [451, 423] width 82 height 27
click at [261, 767] on button "Save" at bounding box center [257, 759] width 57 height 36
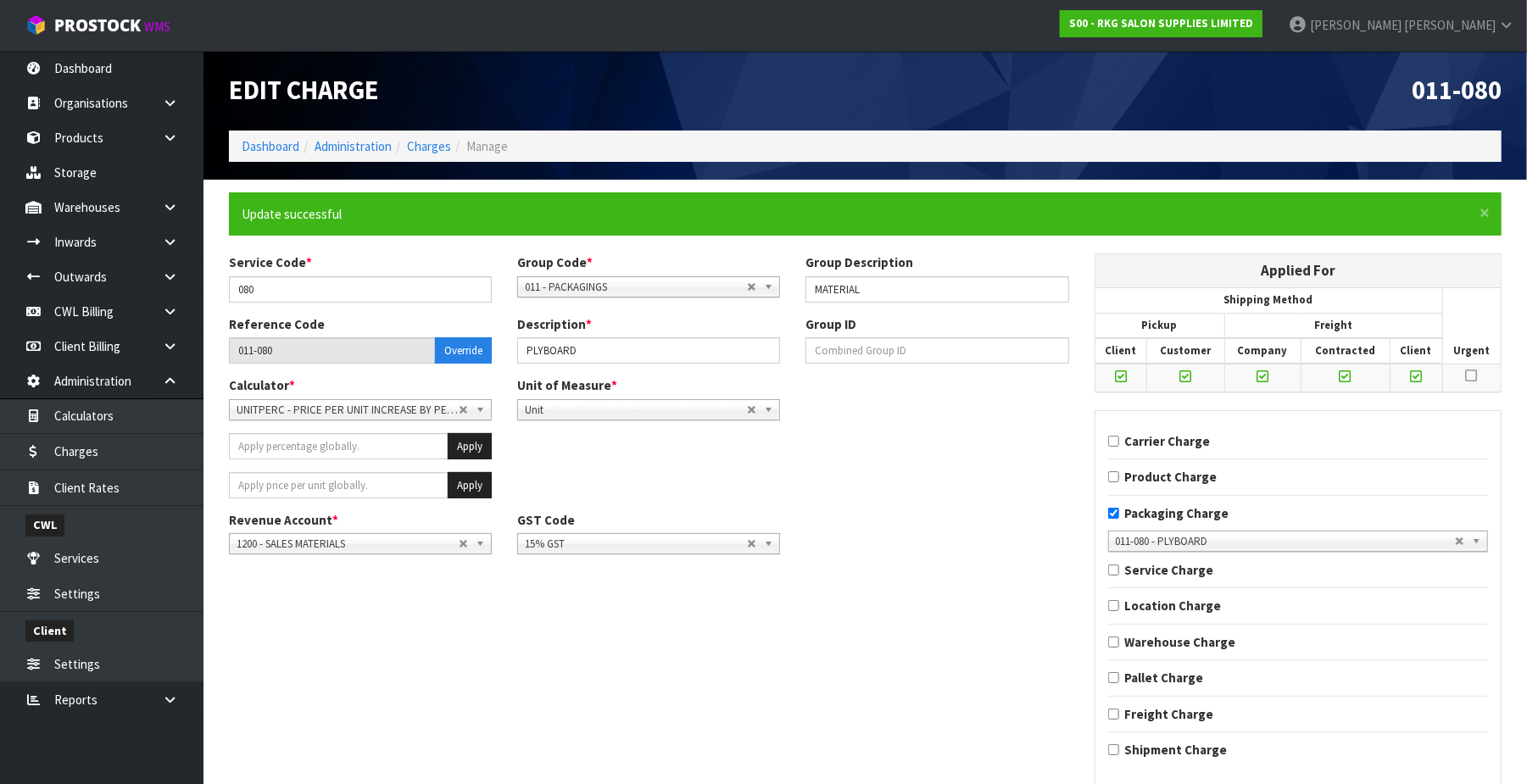
click at [442, 133] on ol "Dashboard Administration Charges Manage" at bounding box center [865, 146] width 1272 height 32
click at [438, 143] on link "Charges" at bounding box center [429, 146] width 44 height 16
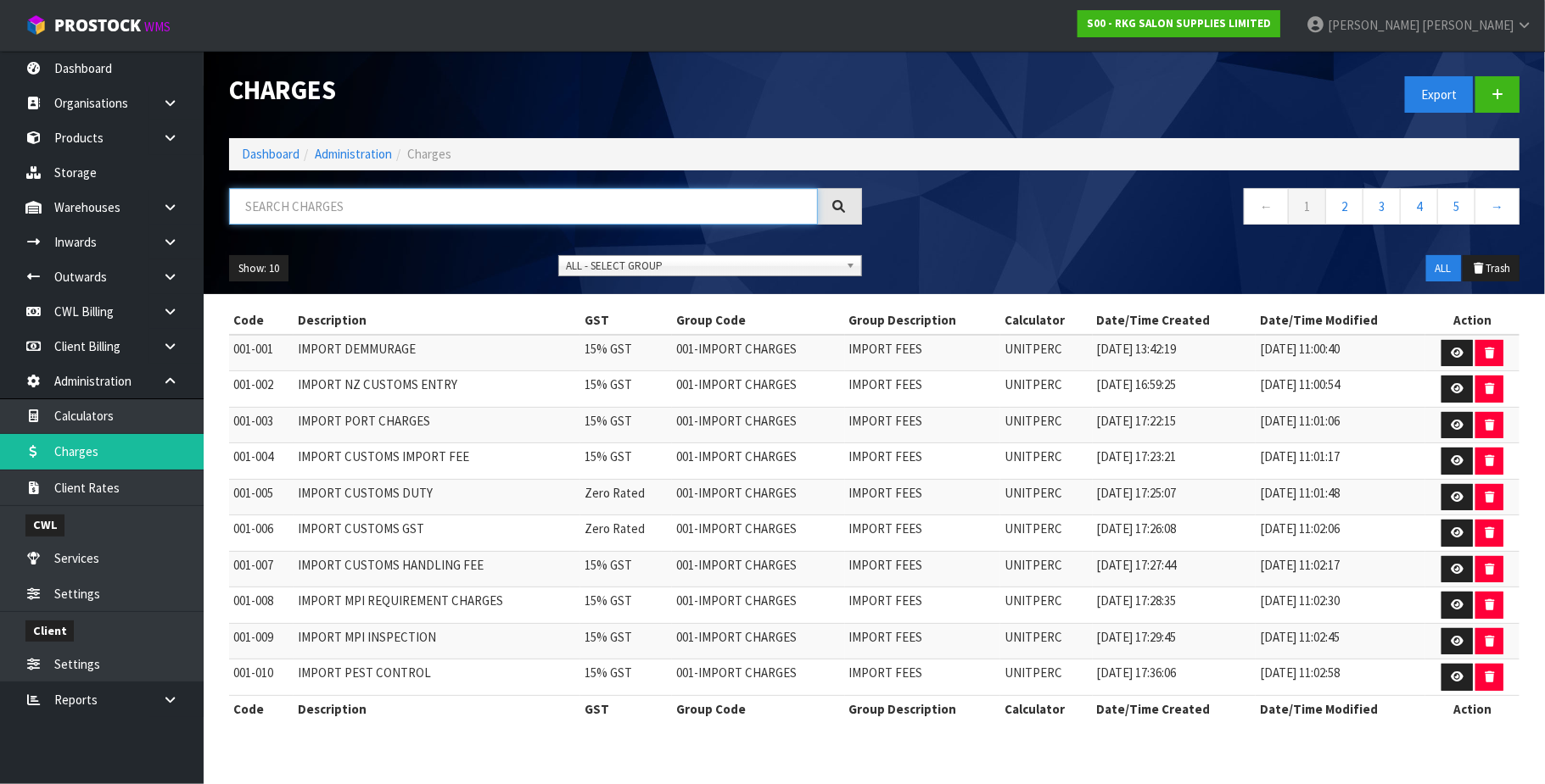
click at [295, 212] on input "text" at bounding box center [523, 206] width 589 height 36
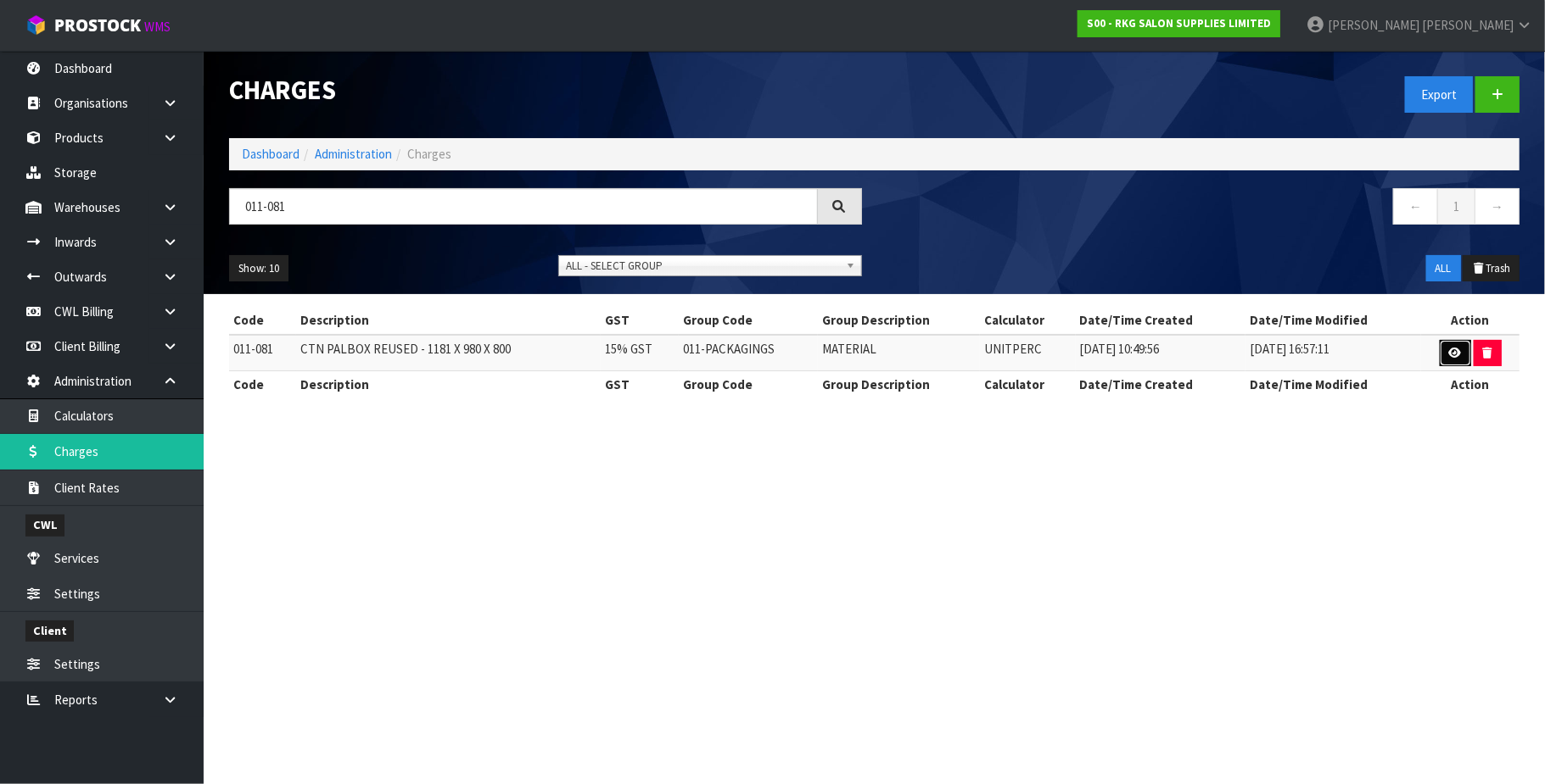
click at [1454, 353] on icon at bounding box center [1454, 352] width 13 height 11
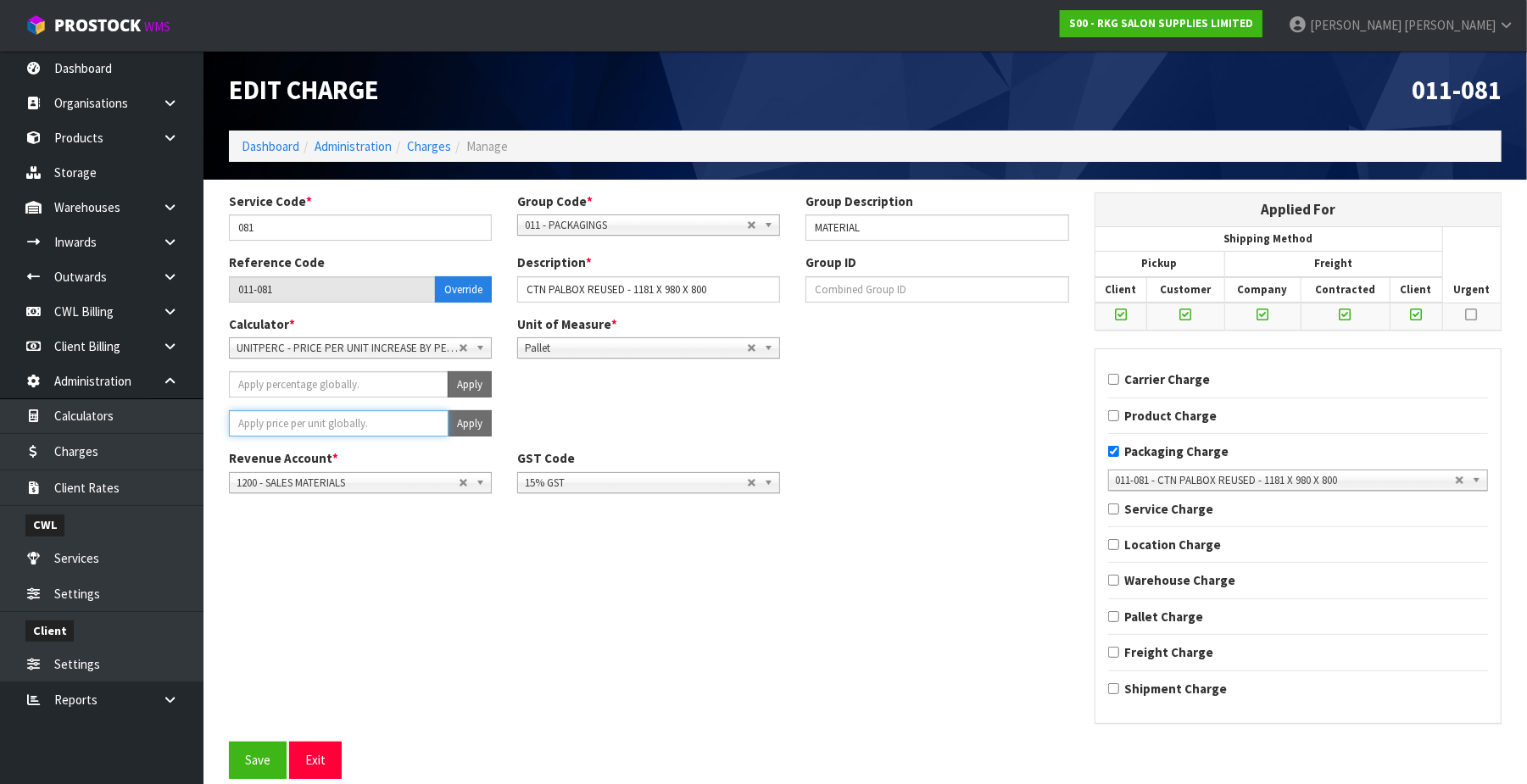
click at [329, 422] on input "number" at bounding box center [338, 423] width 220 height 27
click at [254, 771] on button "Save" at bounding box center [257, 759] width 57 height 36
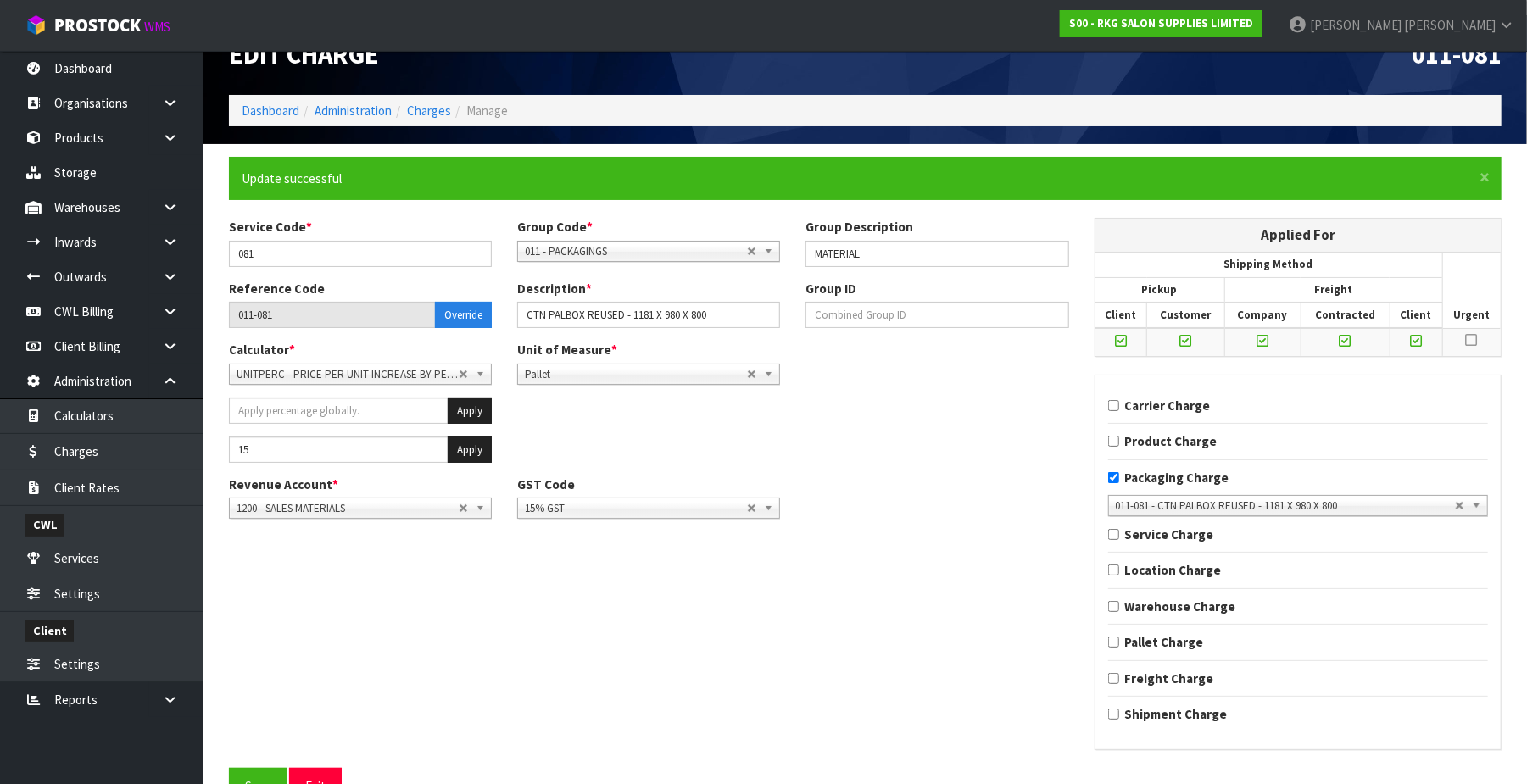
scroll to position [72, 0]
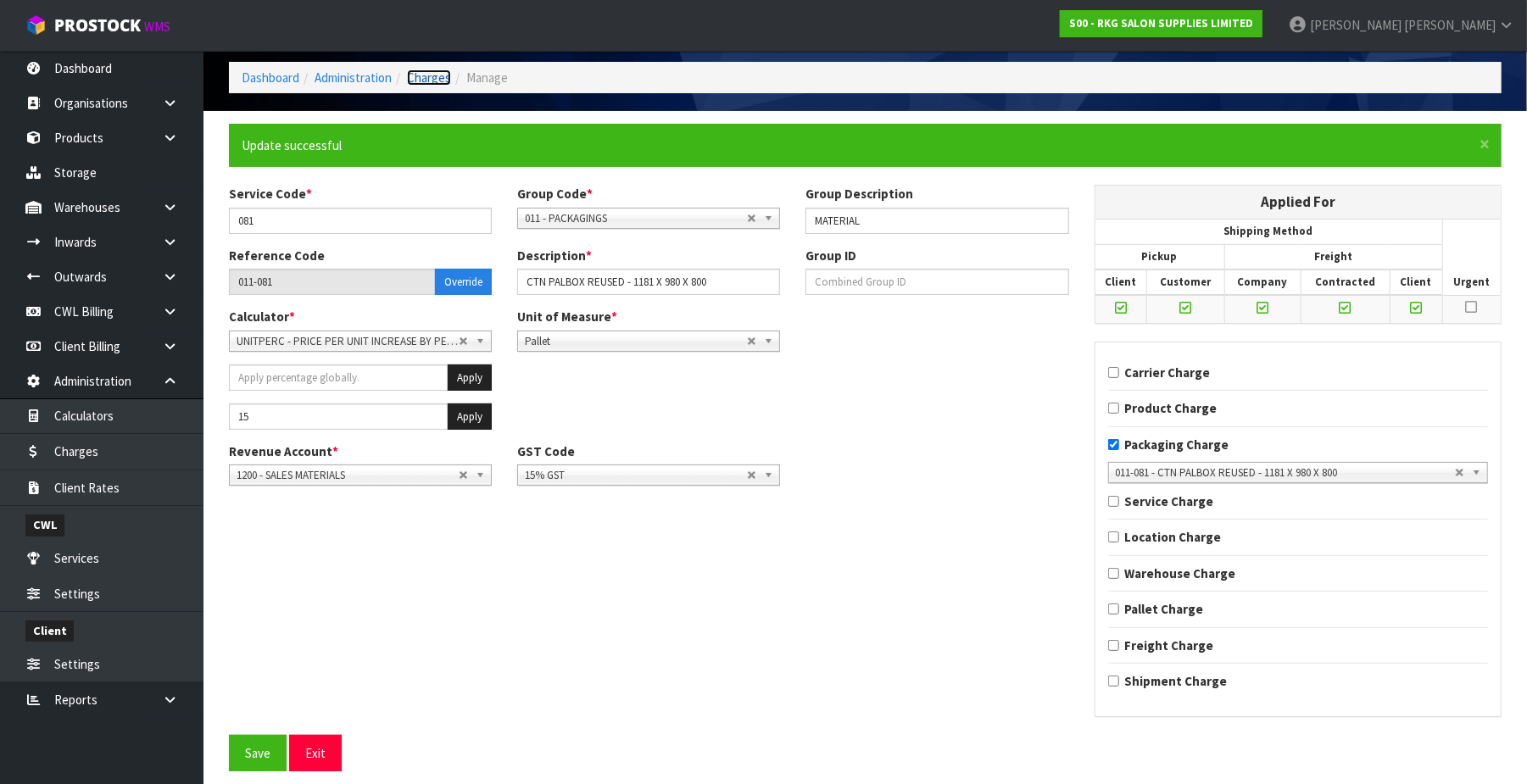
click at [429, 80] on link "Charges" at bounding box center [429, 77] width 44 height 16
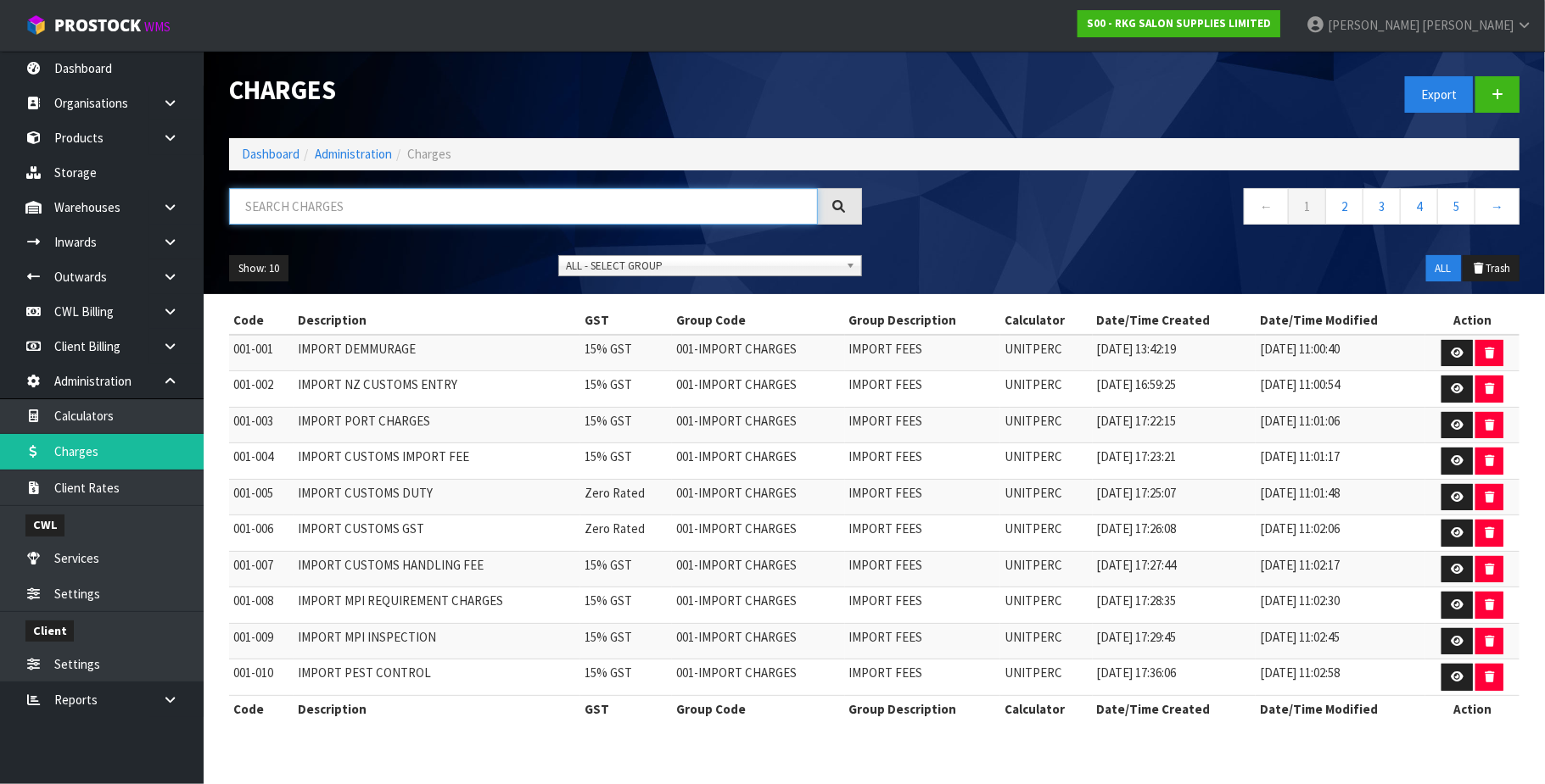
click at [330, 194] on input "text" at bounding box center [523, 206] width 589 height 36
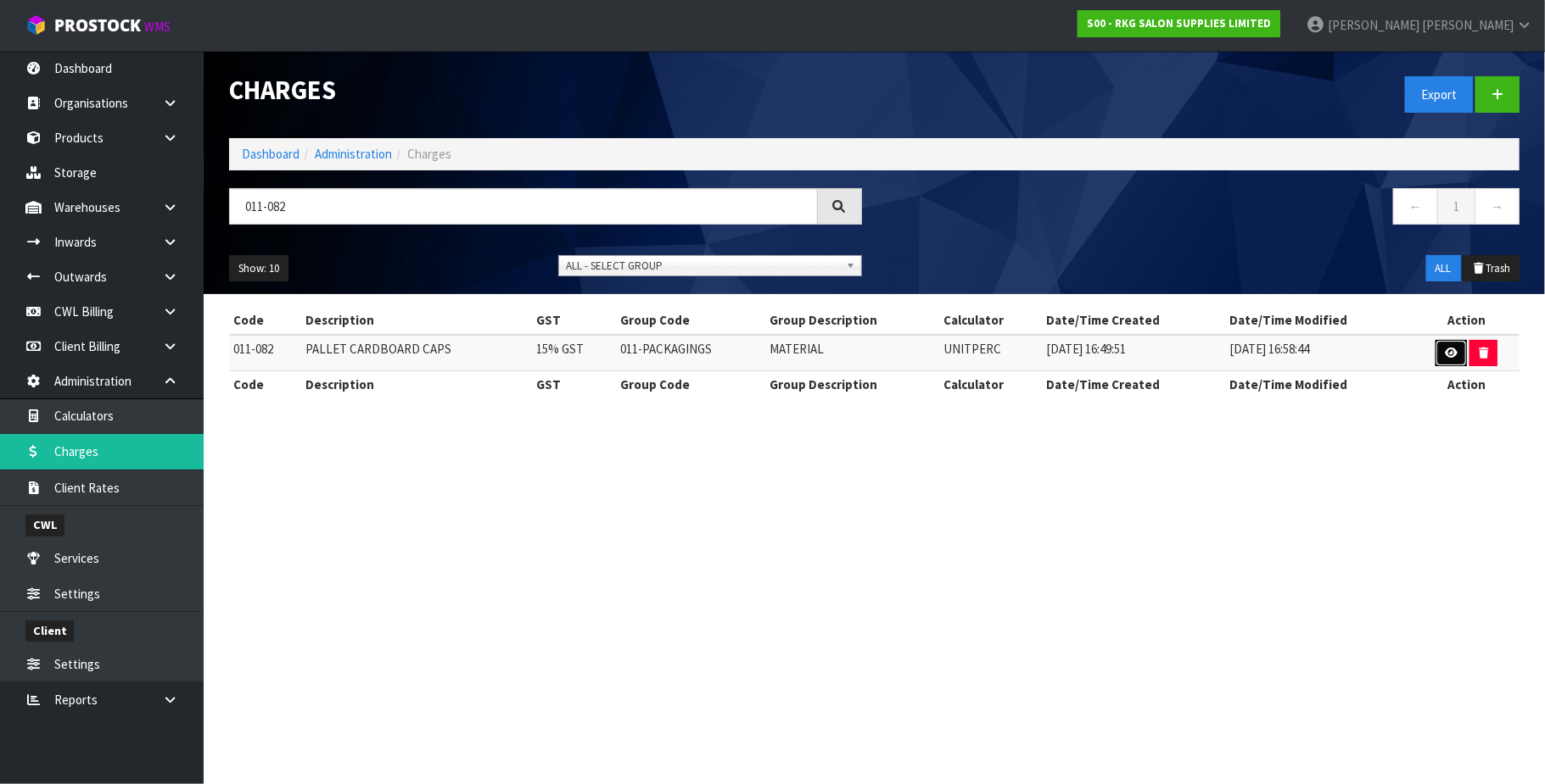
click at [1444, 356] on icon at bounding box center [1450, 352] width 13 height 11
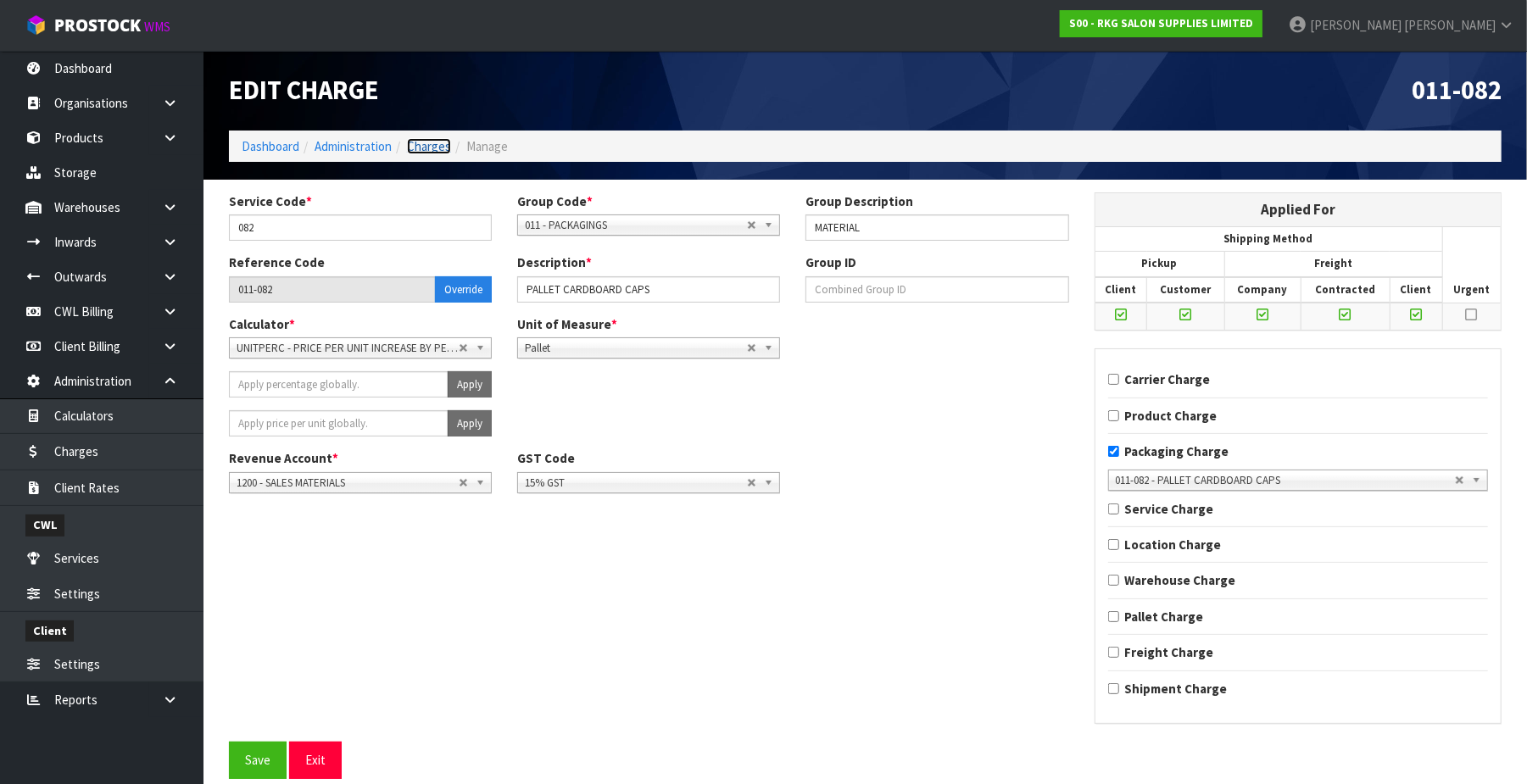
click at [432, 142] on link "Charges" at bounding box center [429, 146] width 44 height 16
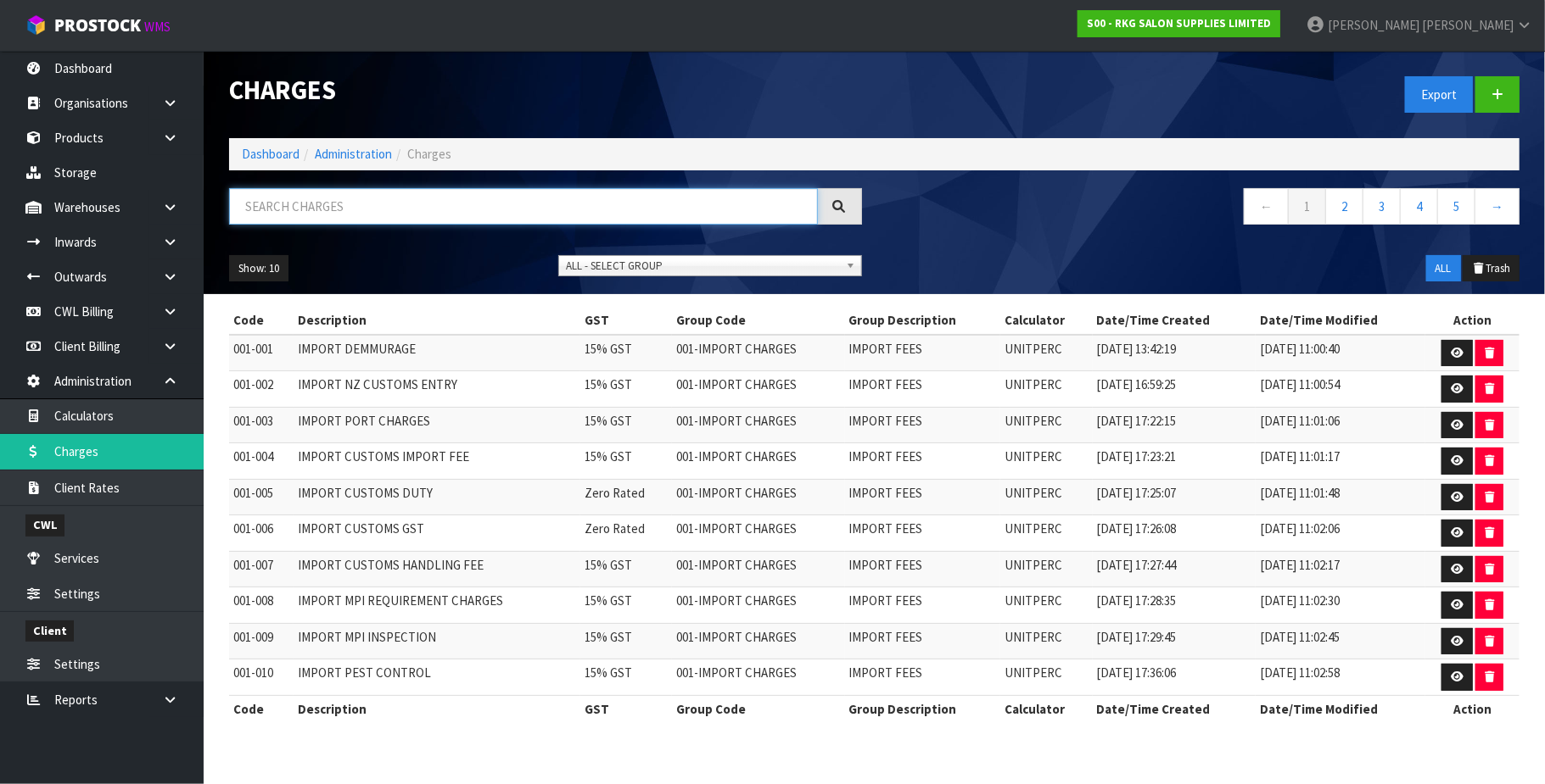
click at [296, 204] on input "text" at bounding box center [523, 206] width 589 height 36
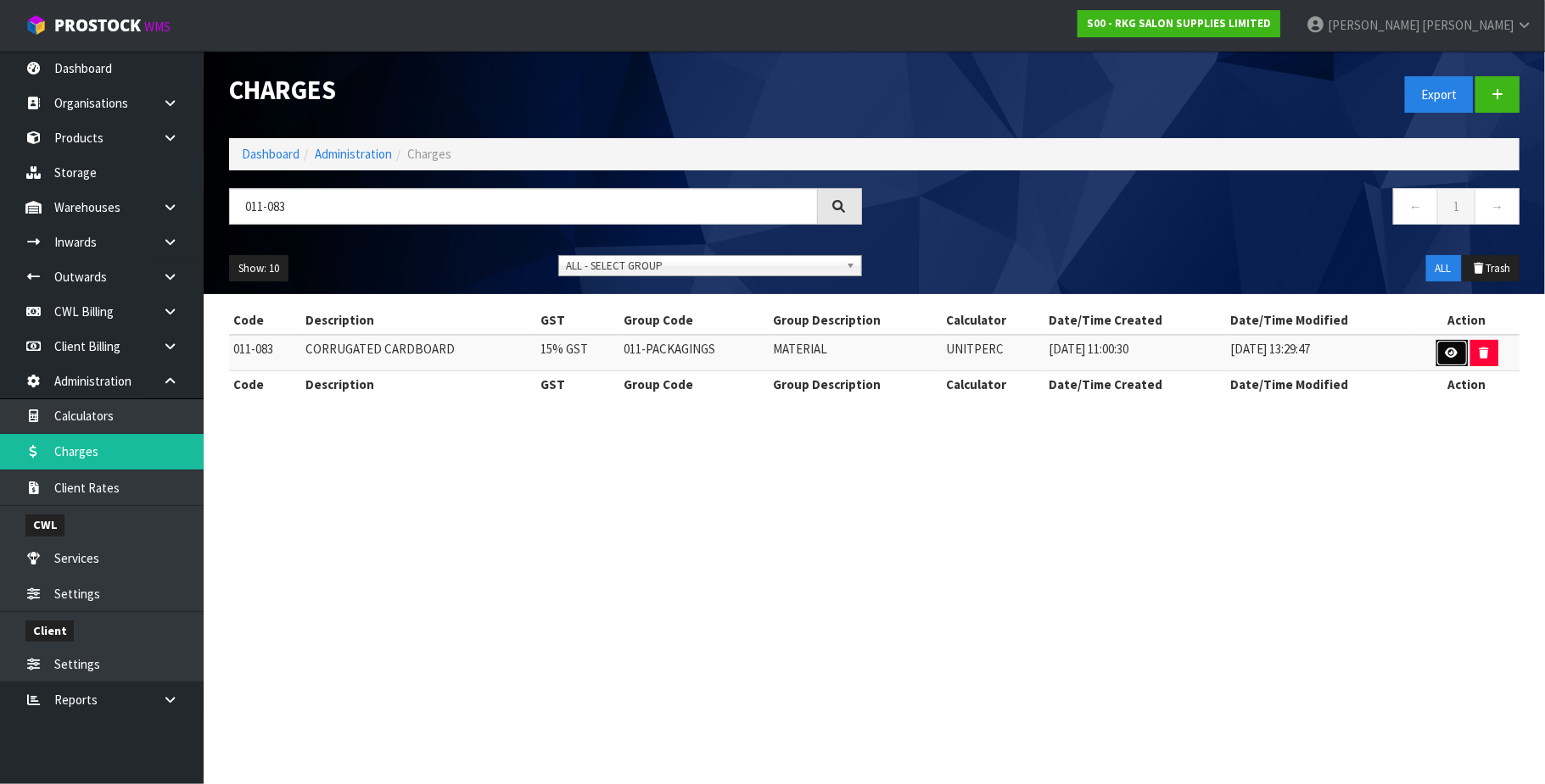
click at [1440, 351] on link at bounding box center [1451, 354] width 32 height 28
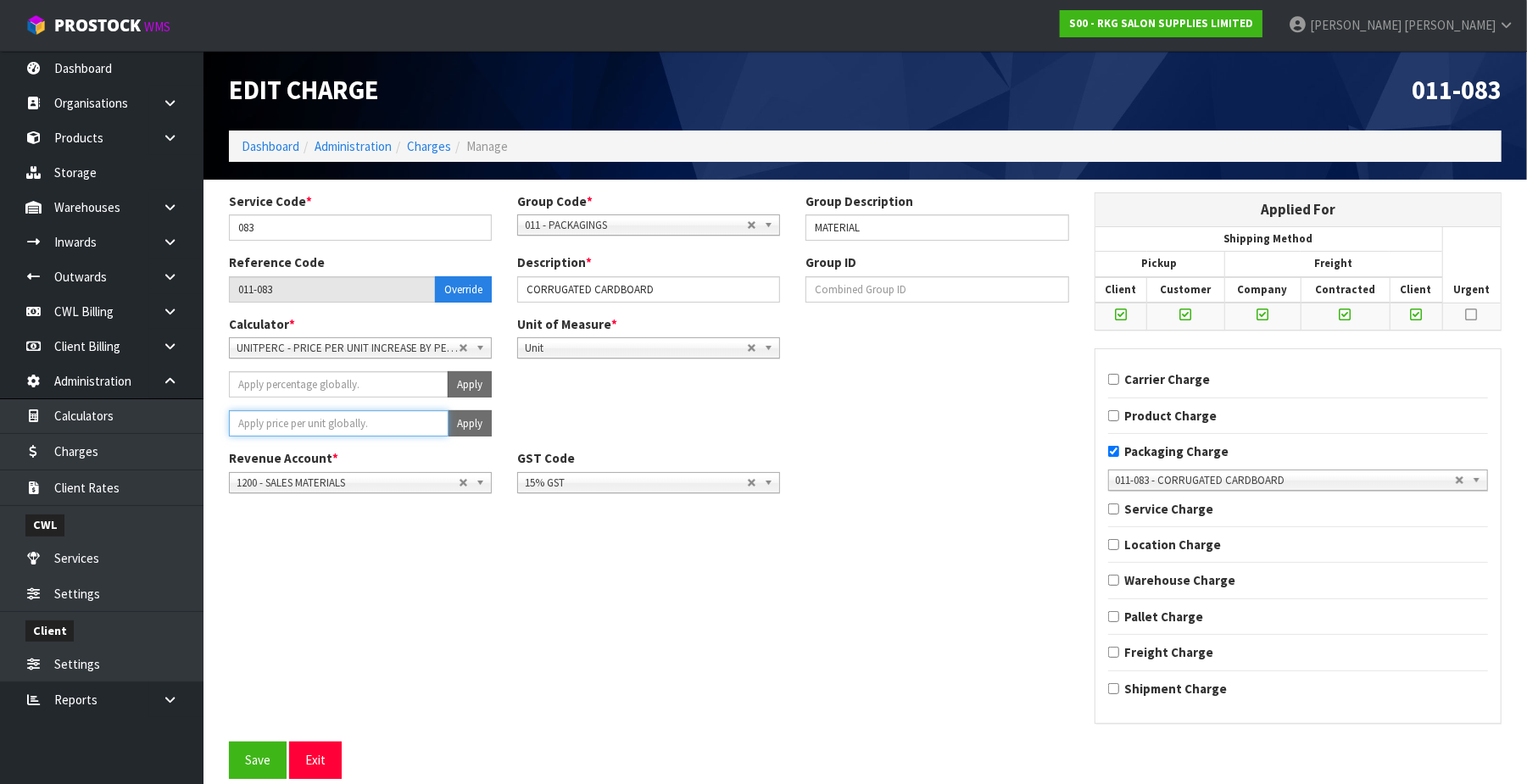
click at [335, 431] on input "number" at bounding box center [338, 423] width 220 height 27
click at [467, 415] on button "Apply" at bounding box center [470, 423] width 44 height 27
click at [444, 421] on span "Confirm" at bounding box center [439, 423] width 37 height 15
click at [268, 766] on button "Save" at bounding box center [257, 759] width 57 height 36
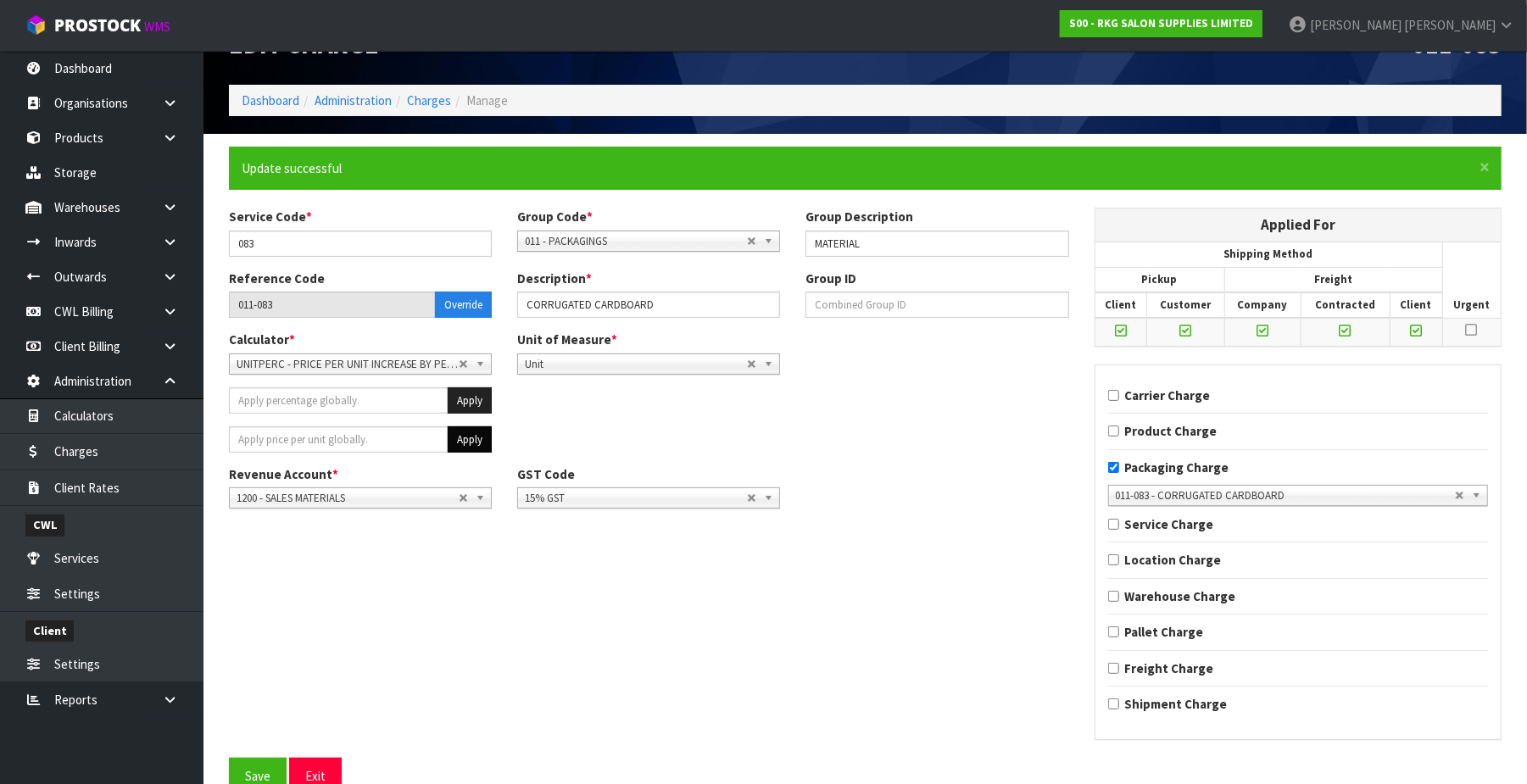
scroll to position [72, 0]
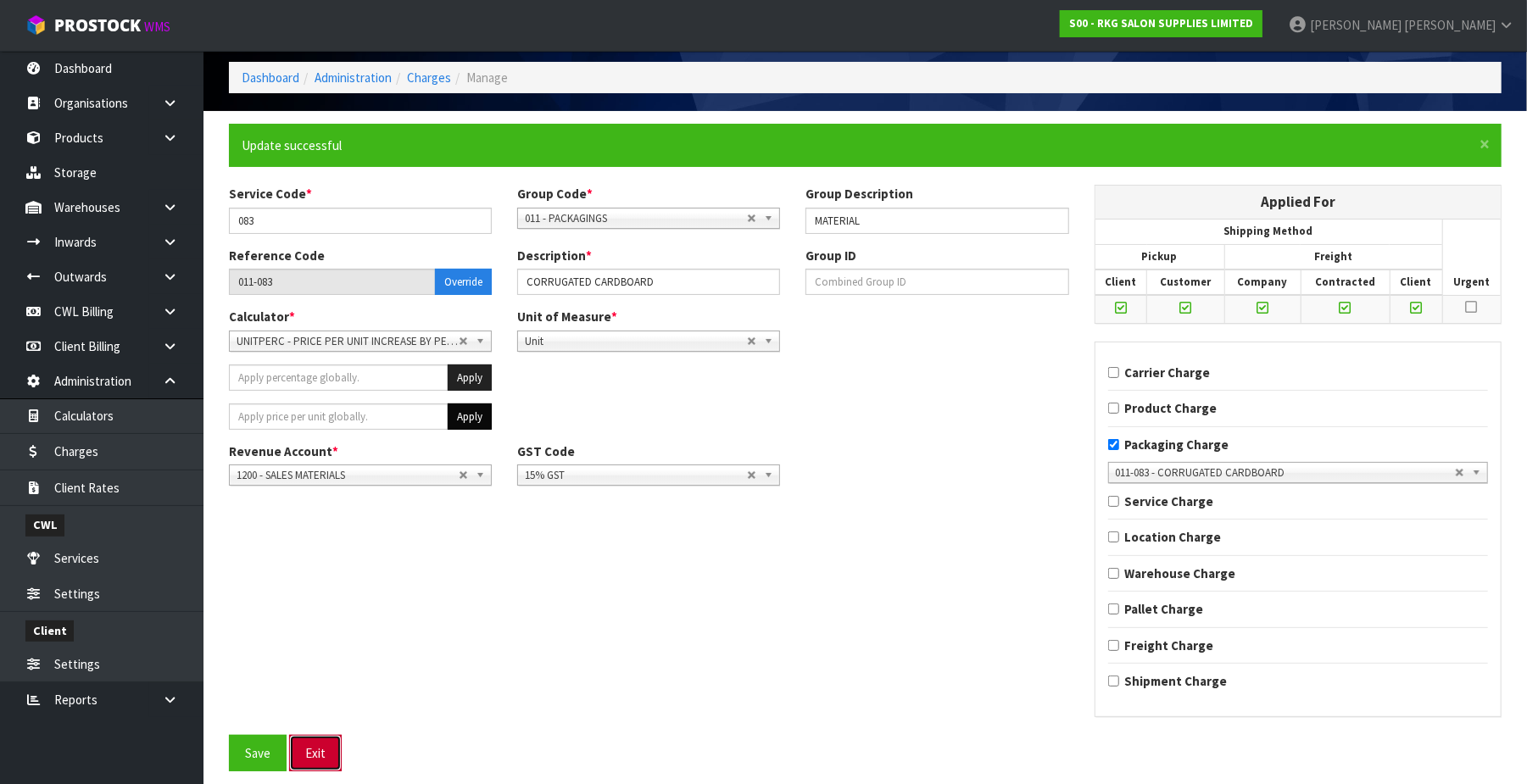
click at [317, 753] on button "Exit" at bounding box center [315, 752] width 52 height 36
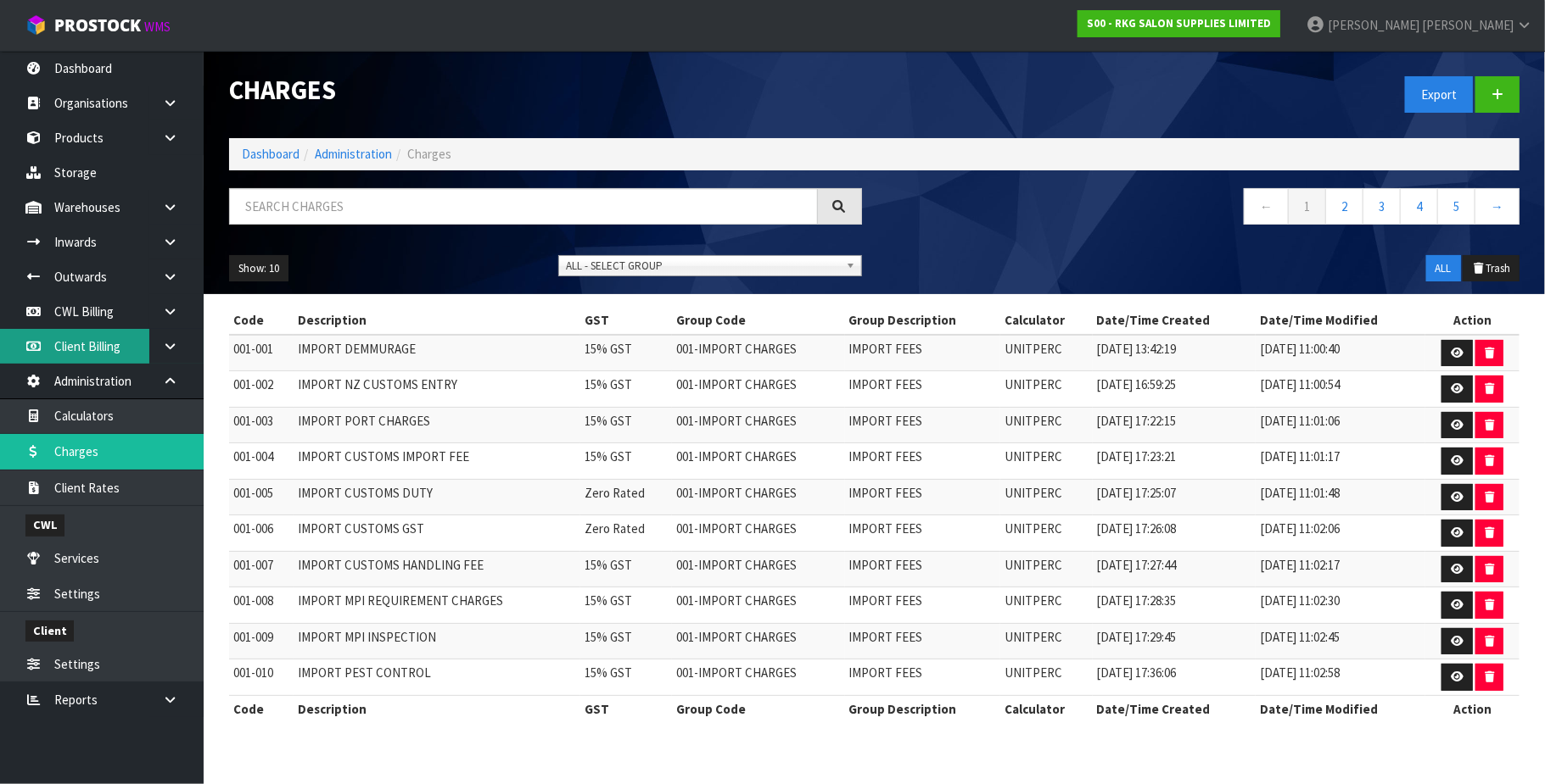
click at [106, 334] on link "Client Billing" at bounding box center [102, 346] width 203 height 35
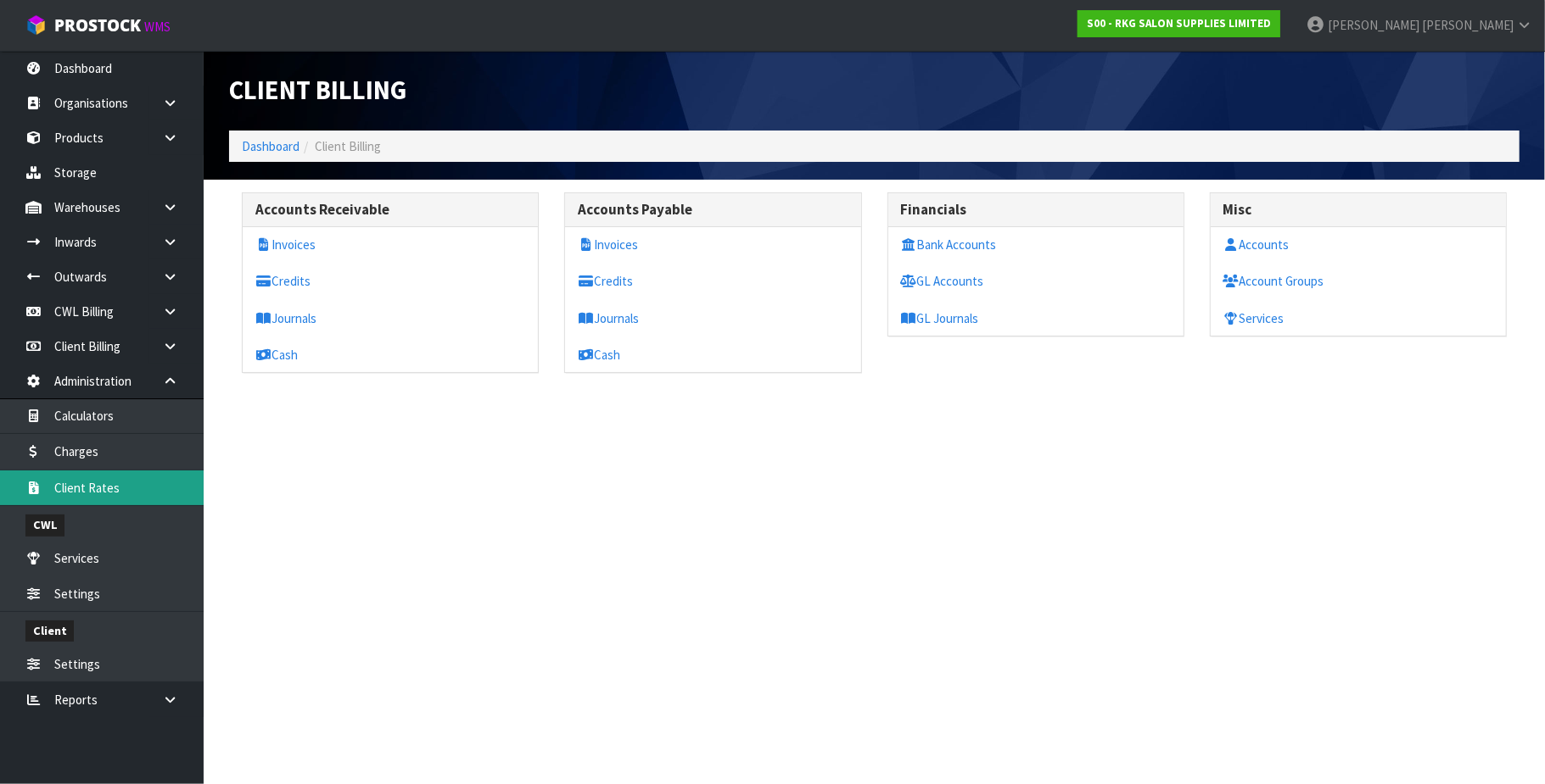
click at [141, 497] on link "Client Rates" at bounding box center [102, 487] width 203 height 35
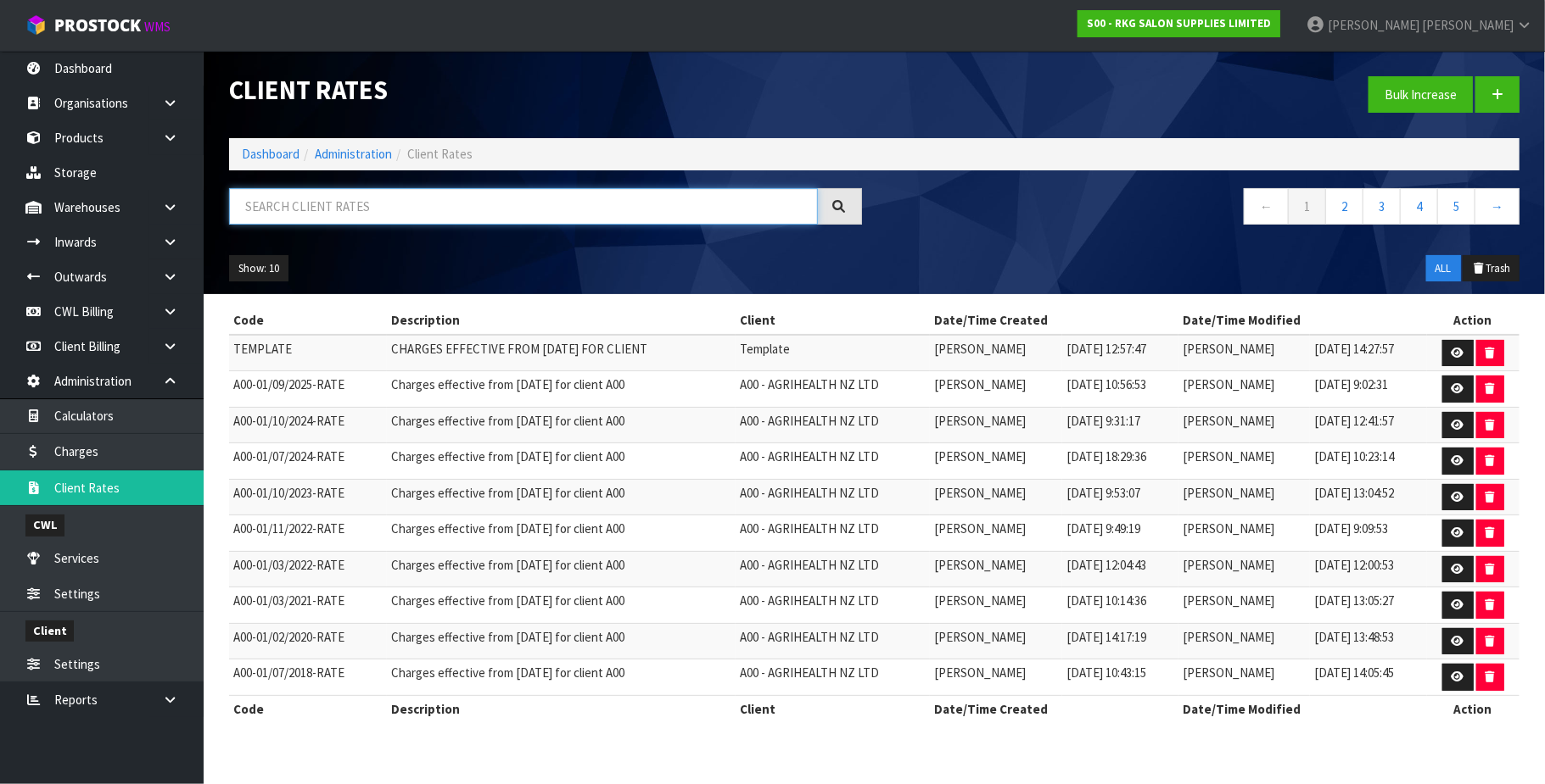
click at [366, 207] on input "text" at bounding box center [523, 206] width 589 height 36
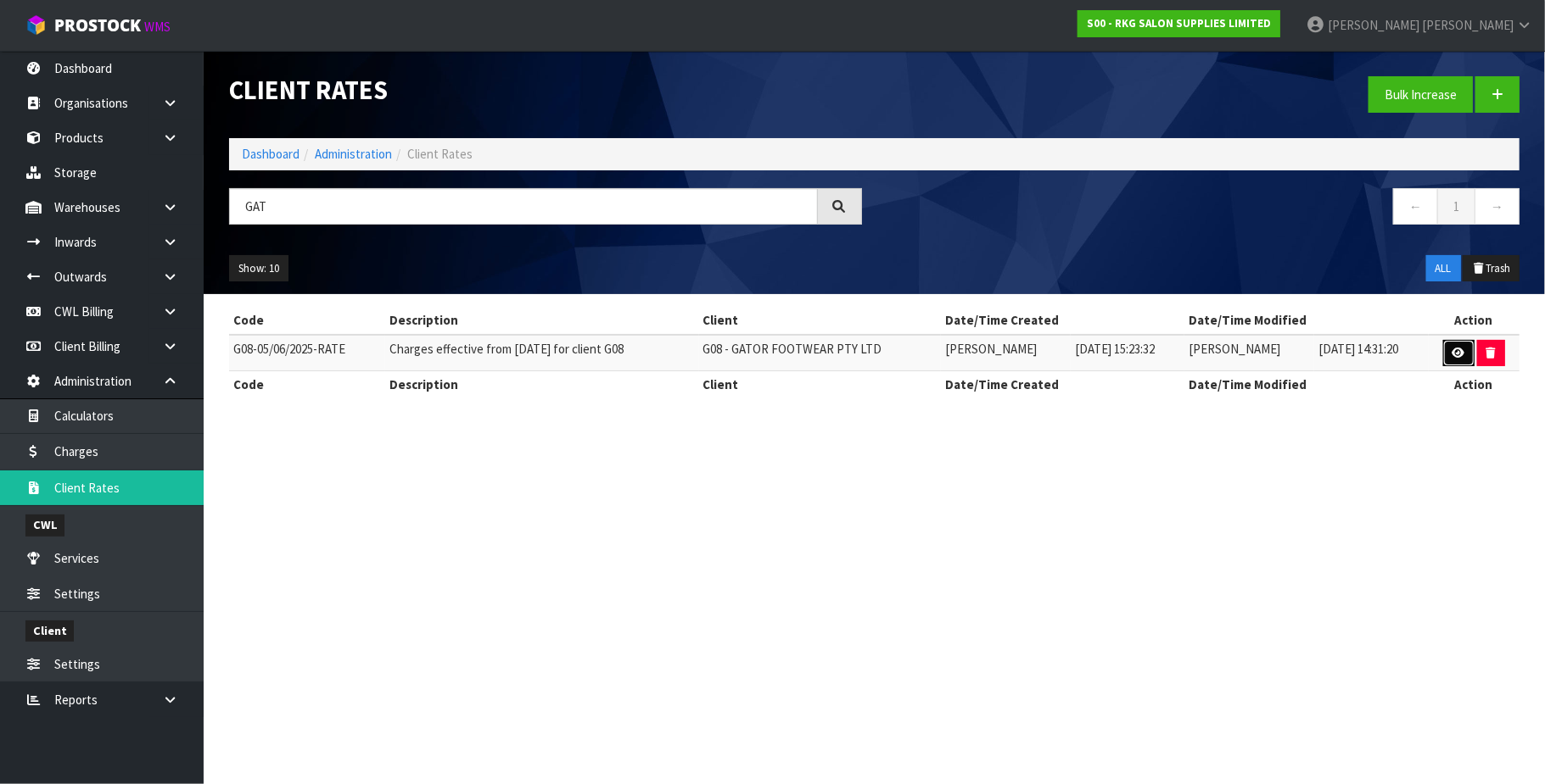
click at [1462, 351] on icon at bounding box center [1458, 352] width 13 height 11
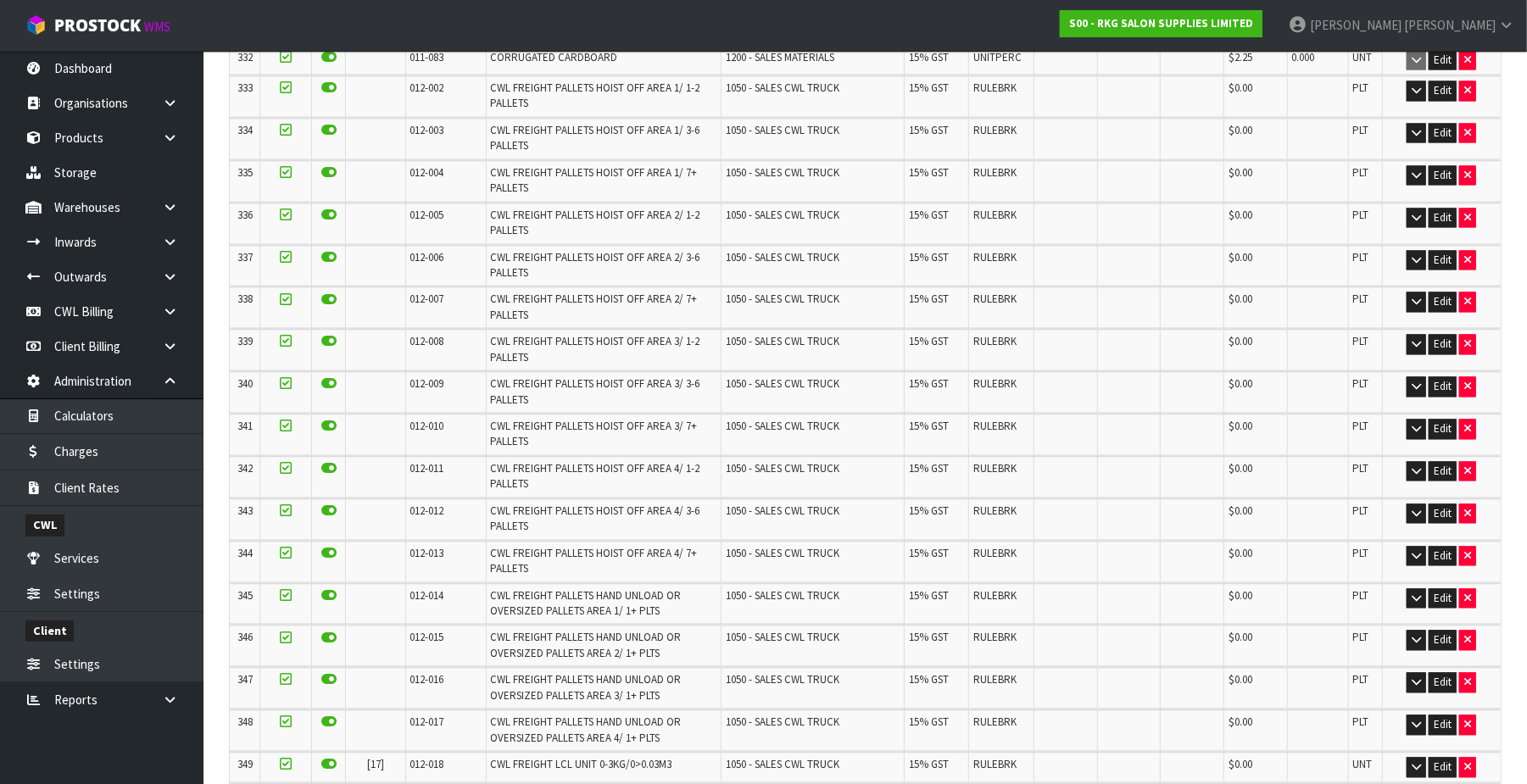
scroll to position [11938, 0]
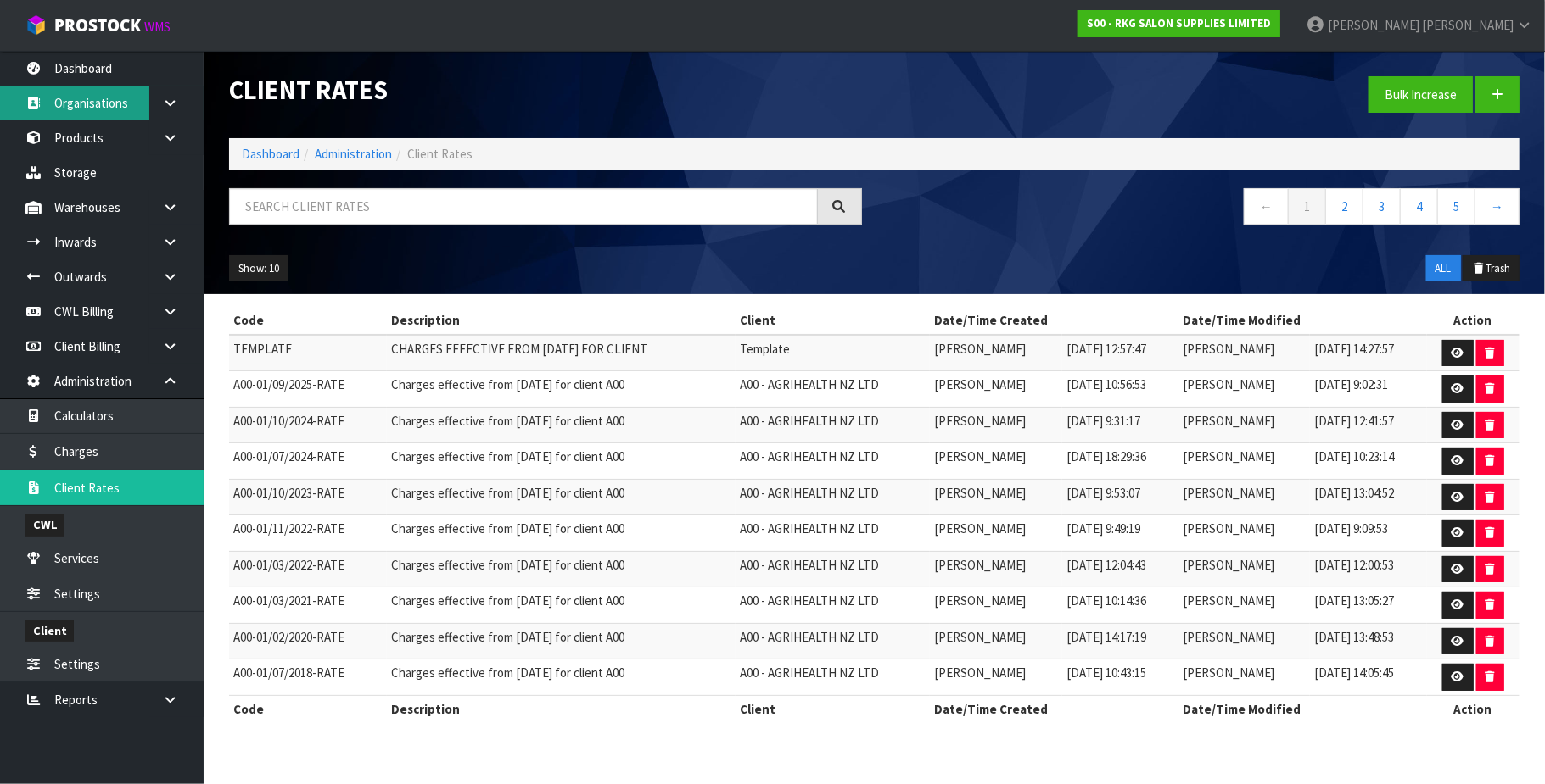
click at [106, 100] on link "Organisations" at bounding box center [102, 103] width 203 height 35
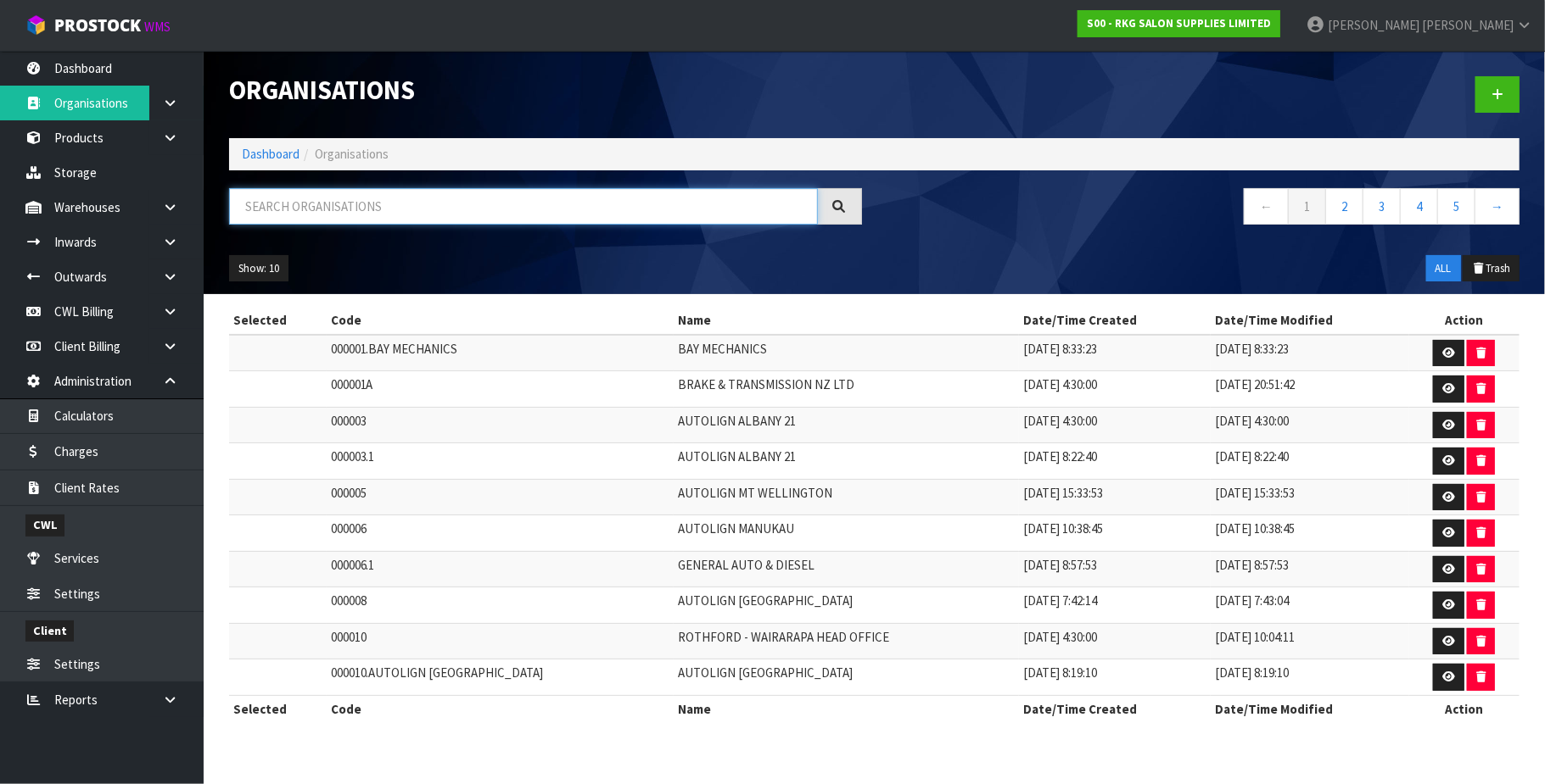
click at [346, 207] on input "text" at bounding box center [523, 206] width 589 height 36
click at [170, 103] on icon at bounding box center [170, 103] width 16 height 13
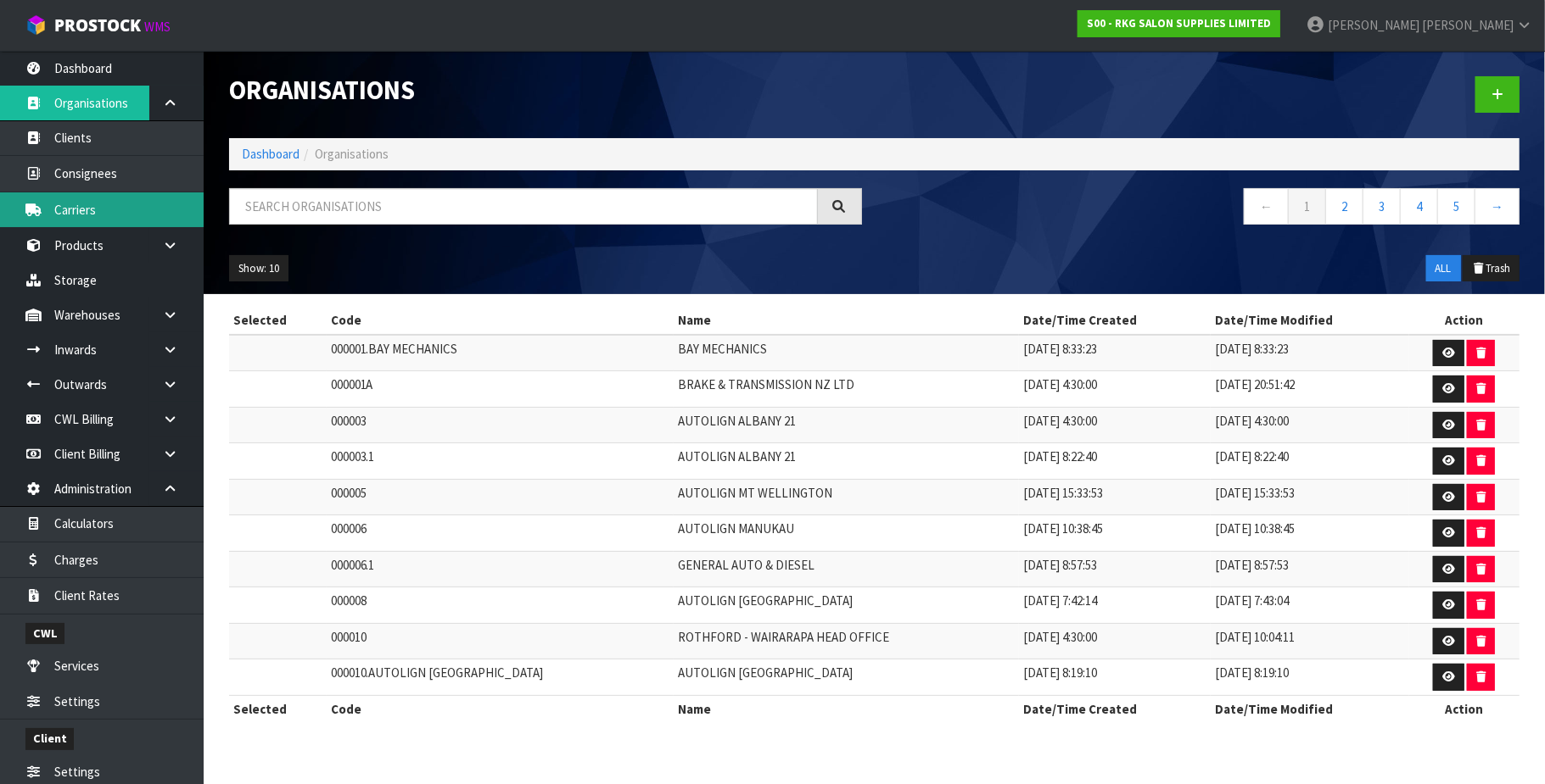
click at [123, 210] on link "Carriers" at bounding box center [102, 209] width 203 height 35
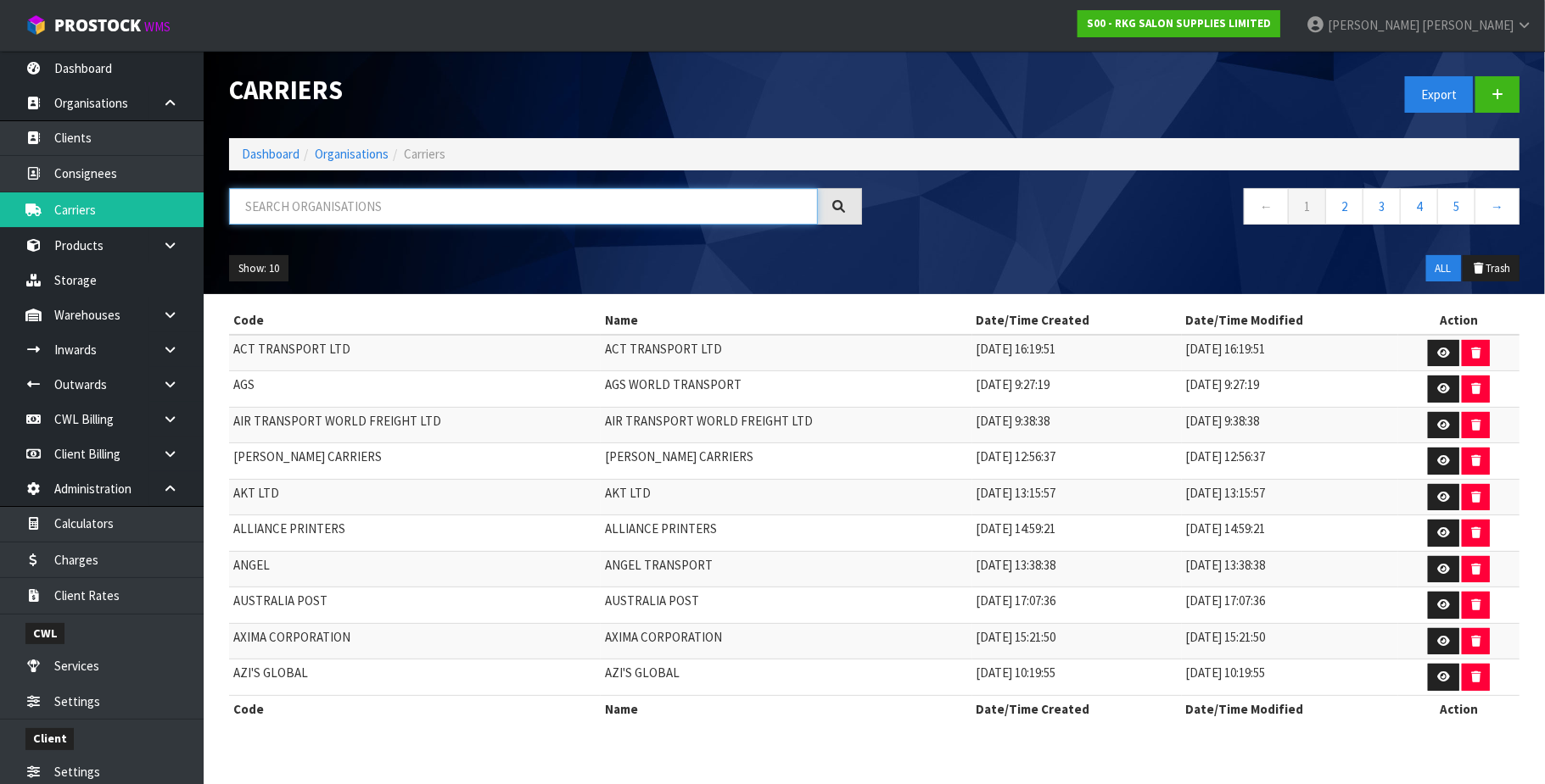
click at [313, 210] on input "text" at bounding box center [523, 206] width 589 height 36
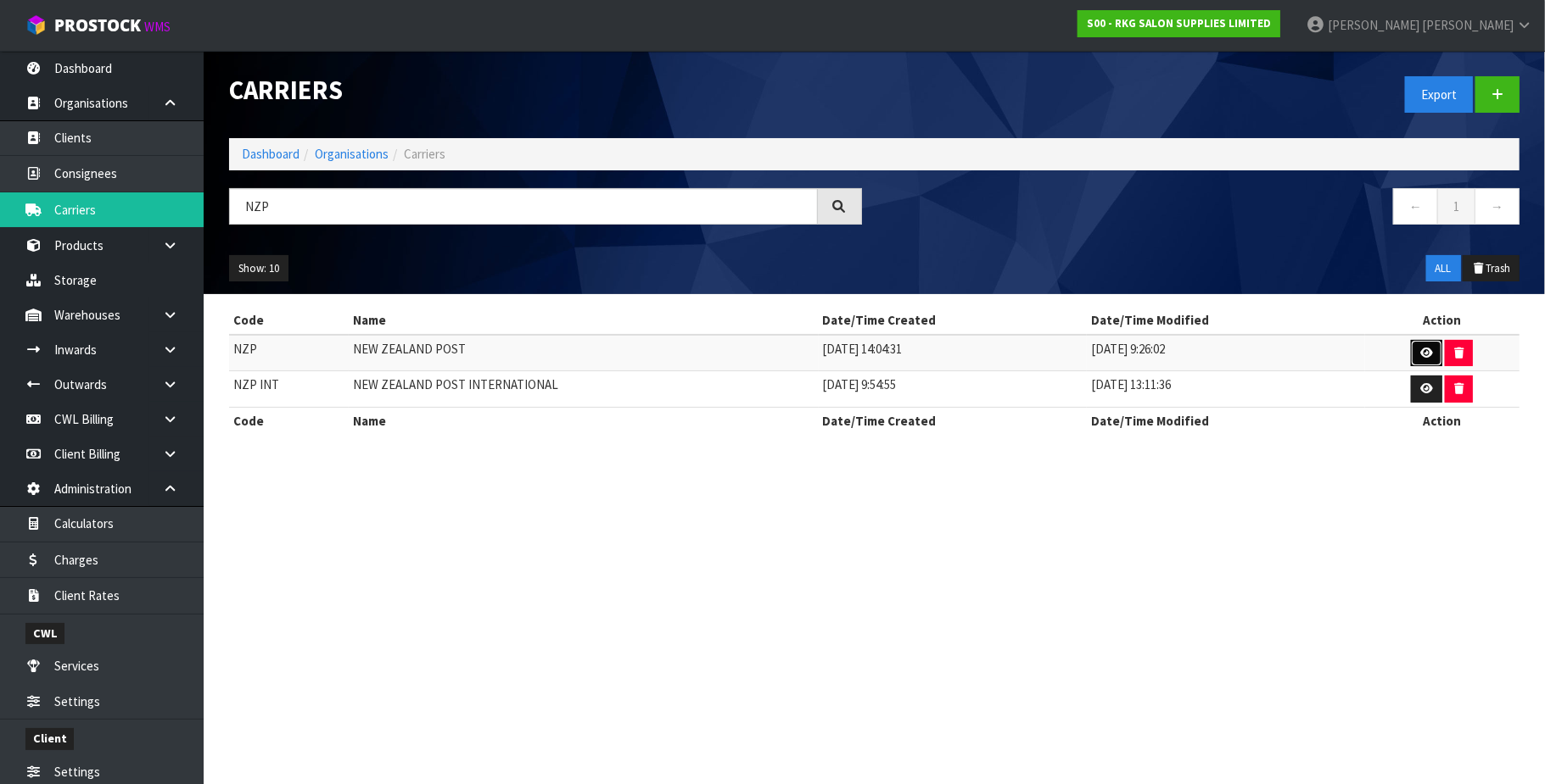
click at [1420, 350] on icon at bounding box center [1426, 352] width 13 height 11
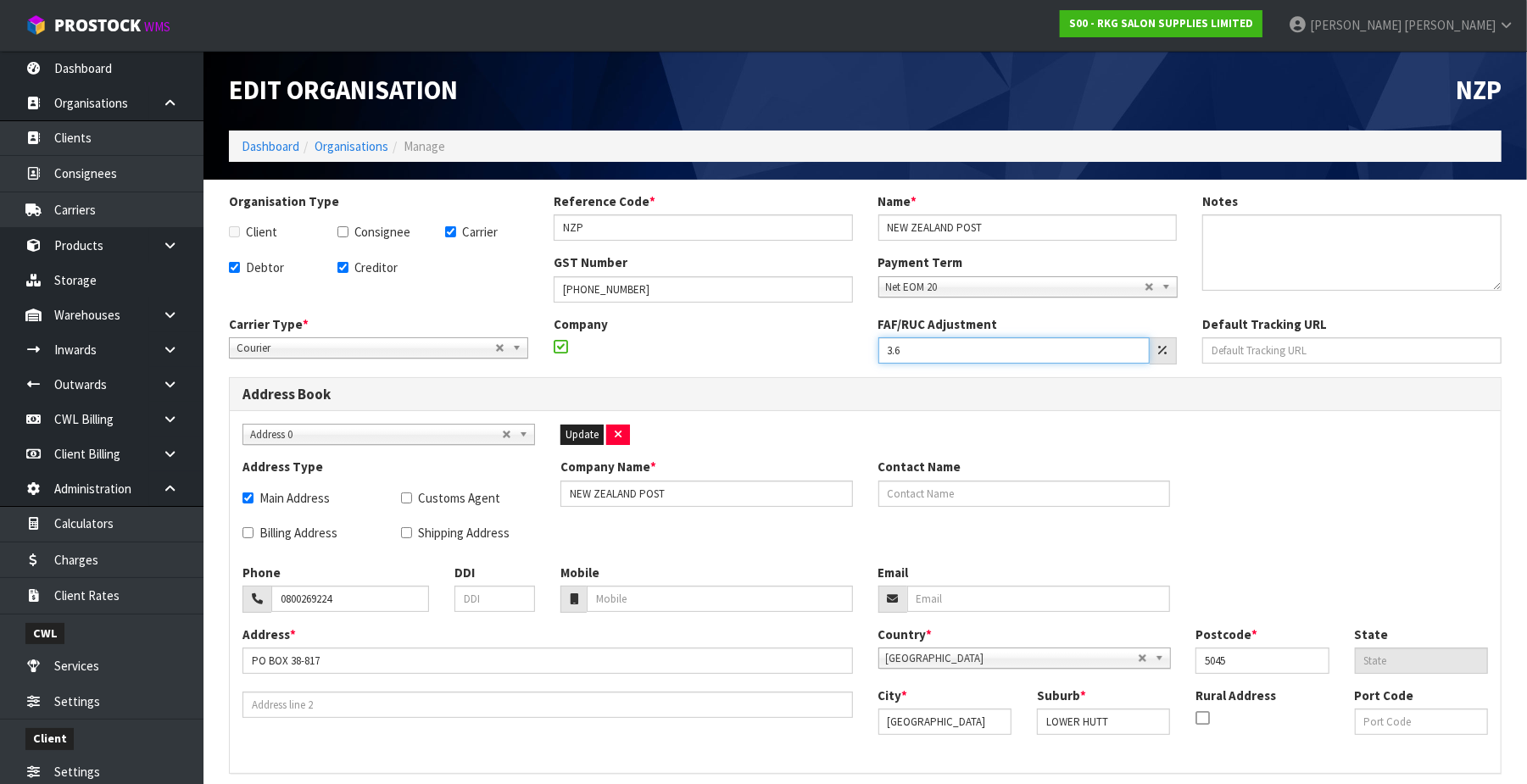
click at [979, 342] on input "3.6" at bounding box center [1015, 350] width 272 height 27
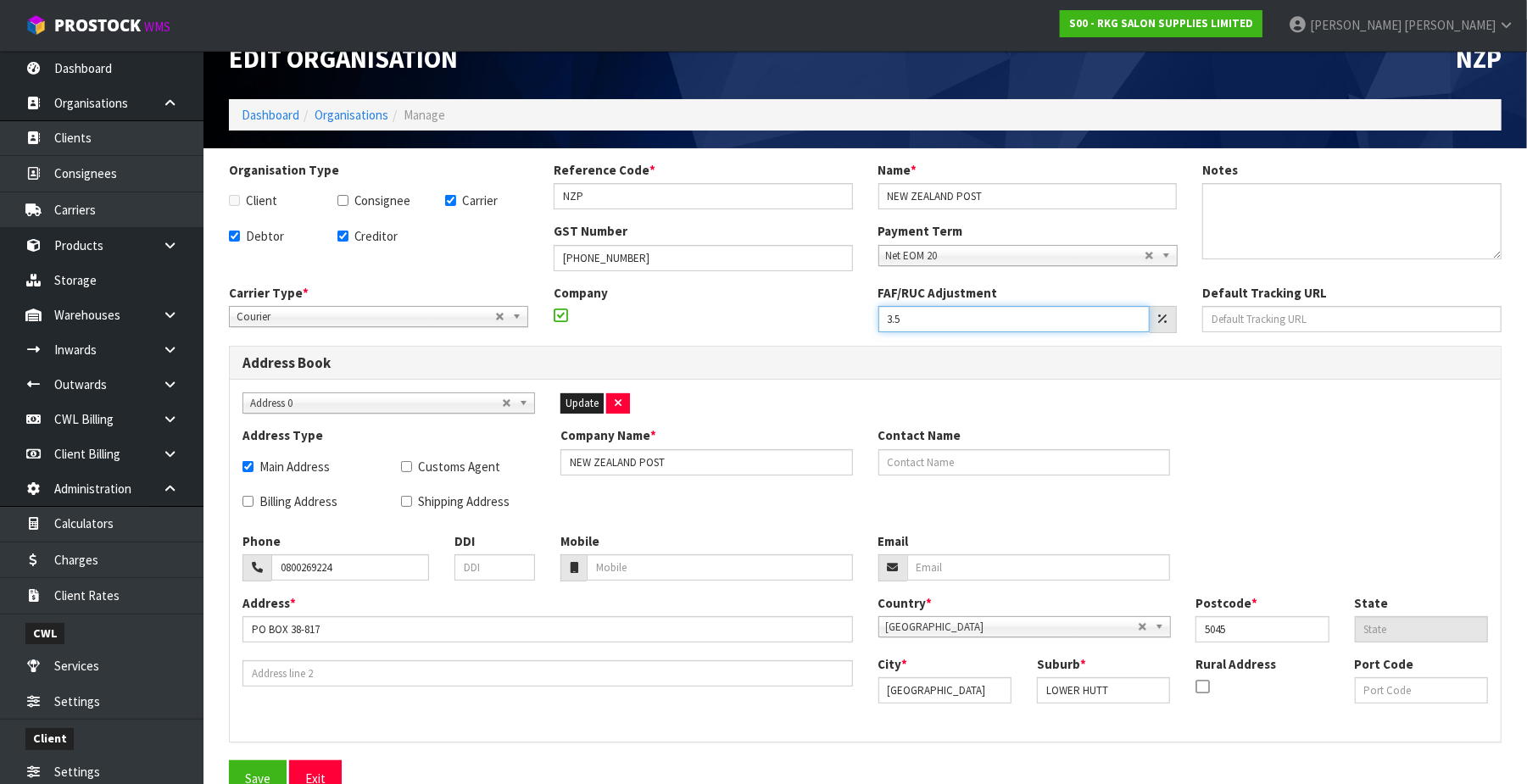
scroll to position [59, 0]
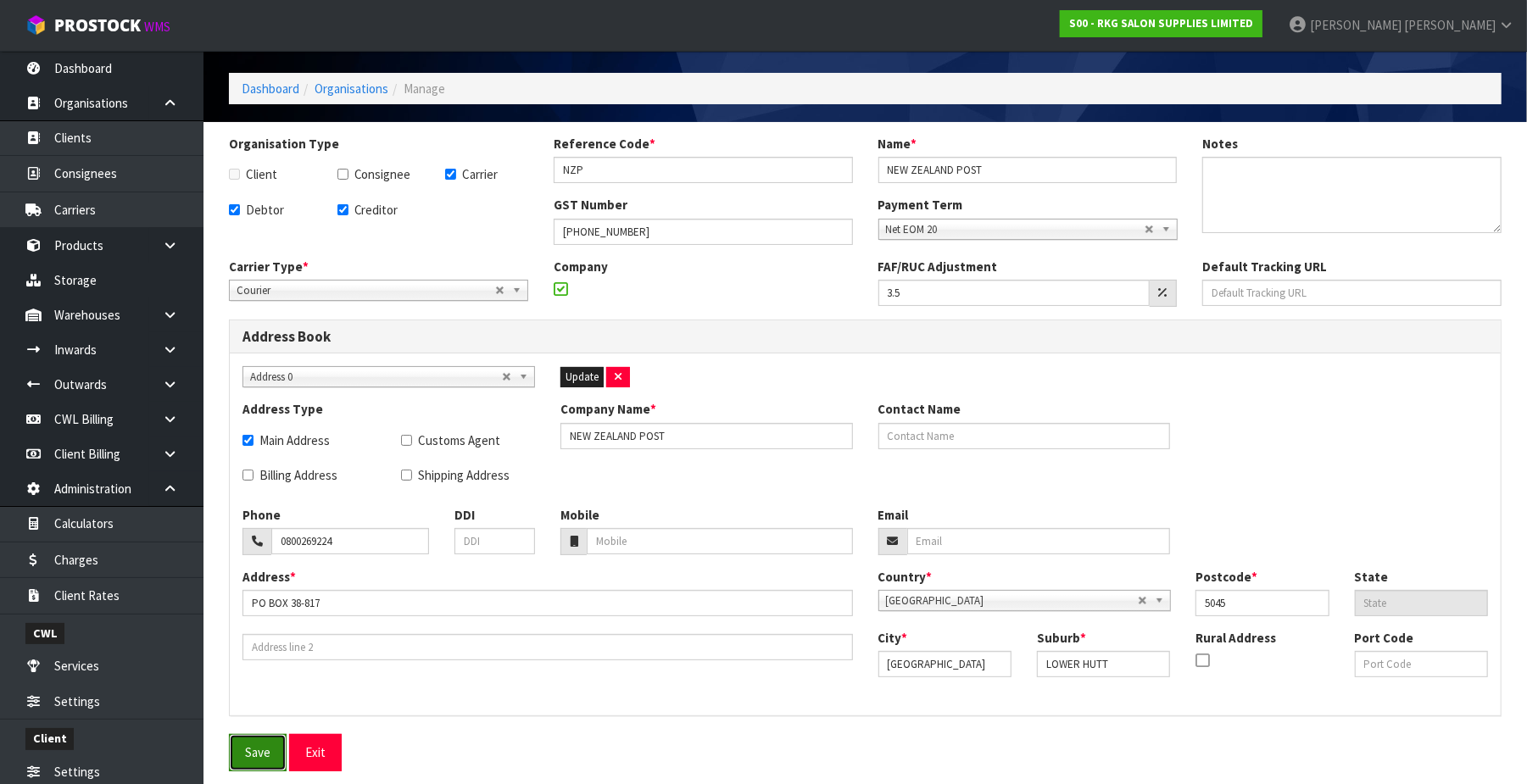
click at [272, 749] on button "Save" at bounding box center [257, 752] width 57 height 36
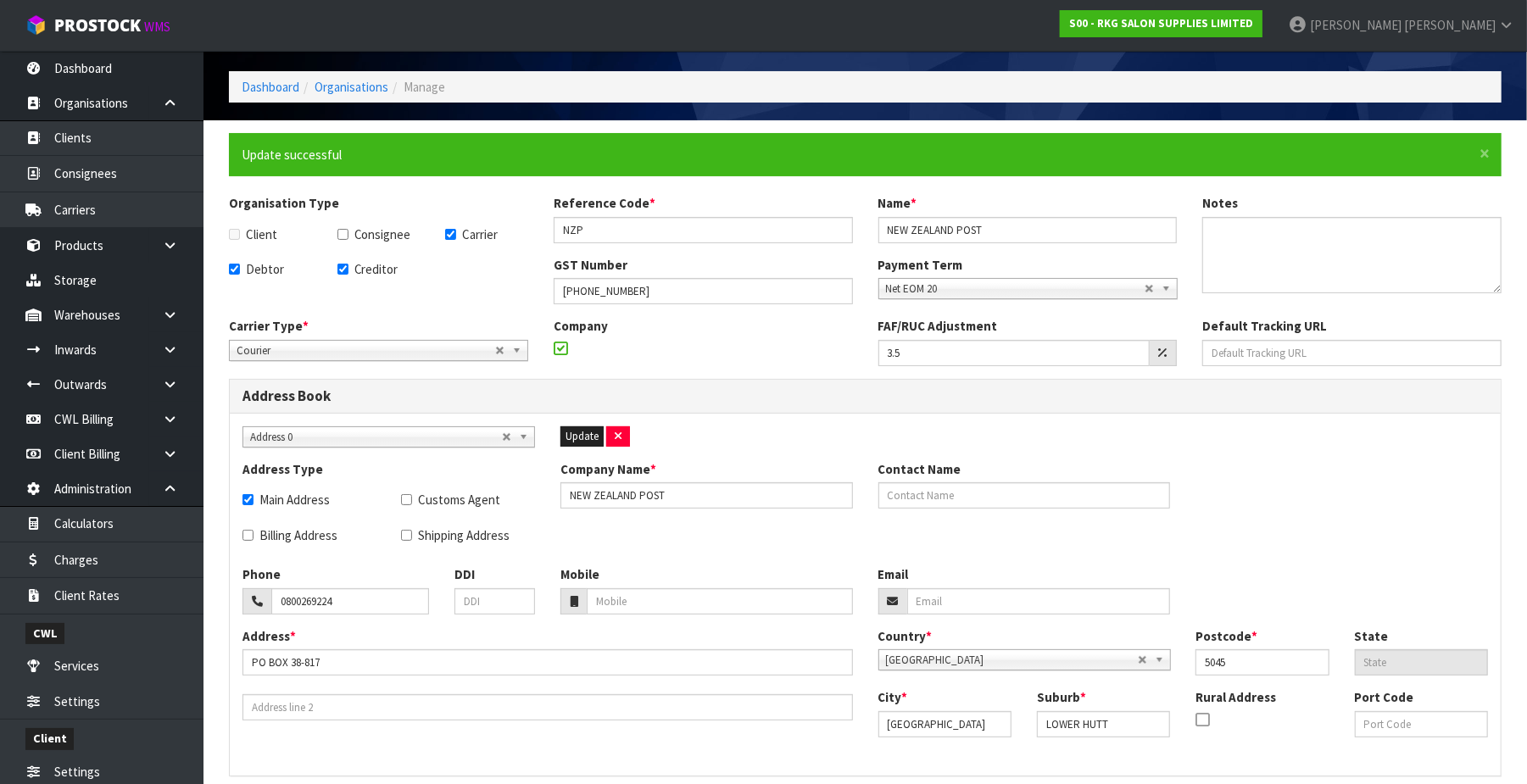
scroll to position [0, 0]
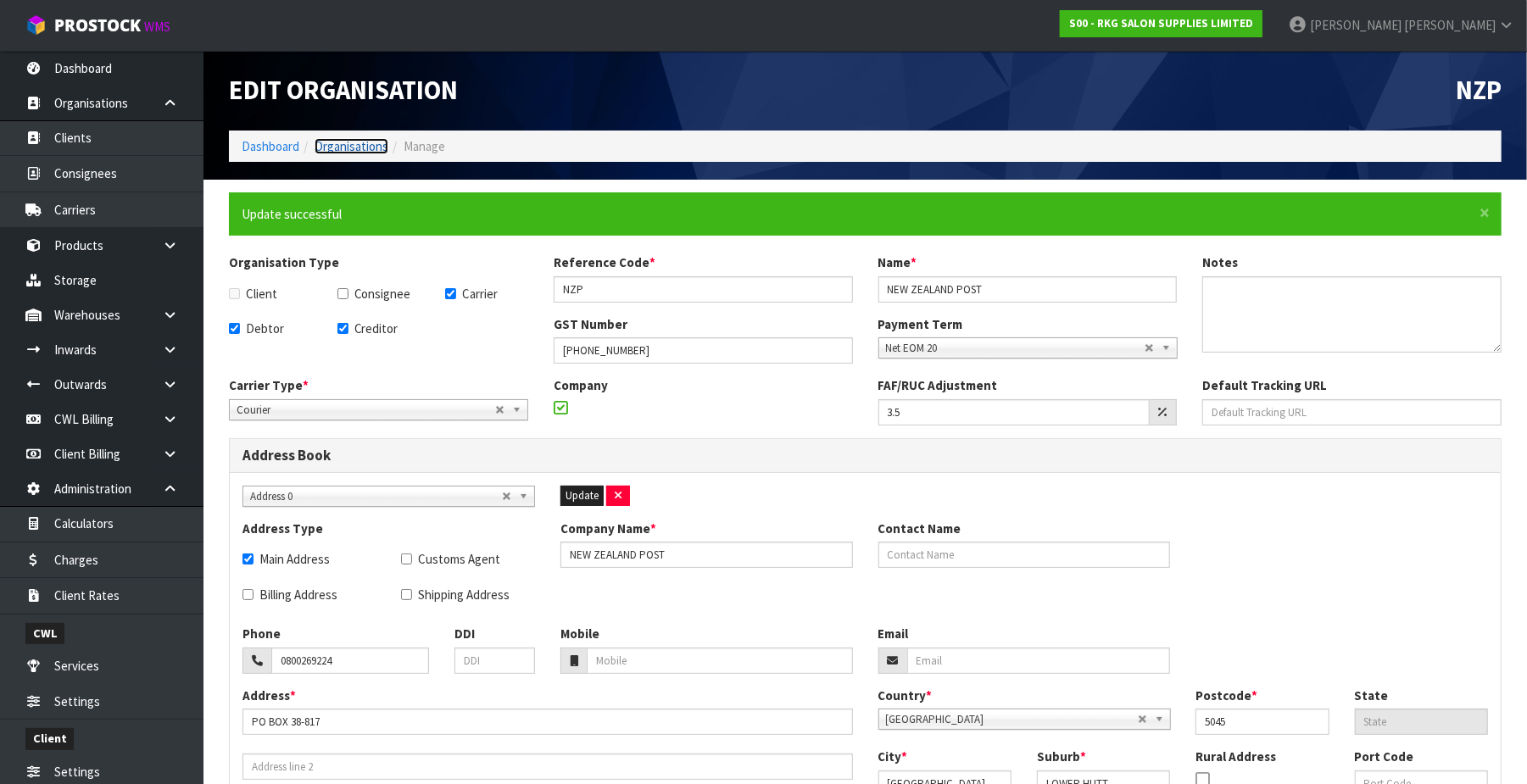
click at [366, 142] on link "Organisations" at bounding box center [351, 146] width 74 height 16
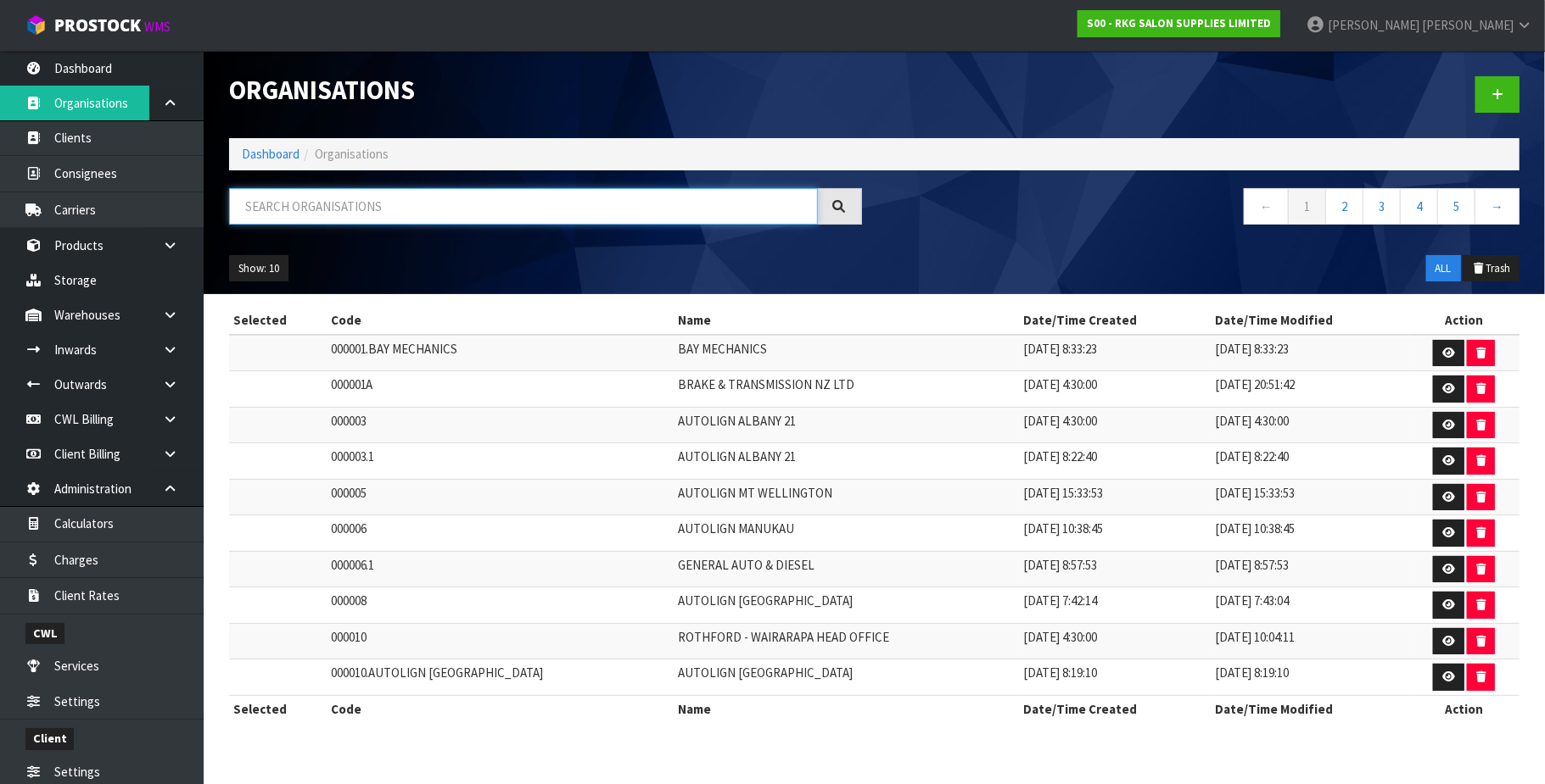
click at [402, 205] on input "text" at bounding box center [523, 206] width 589 height 36
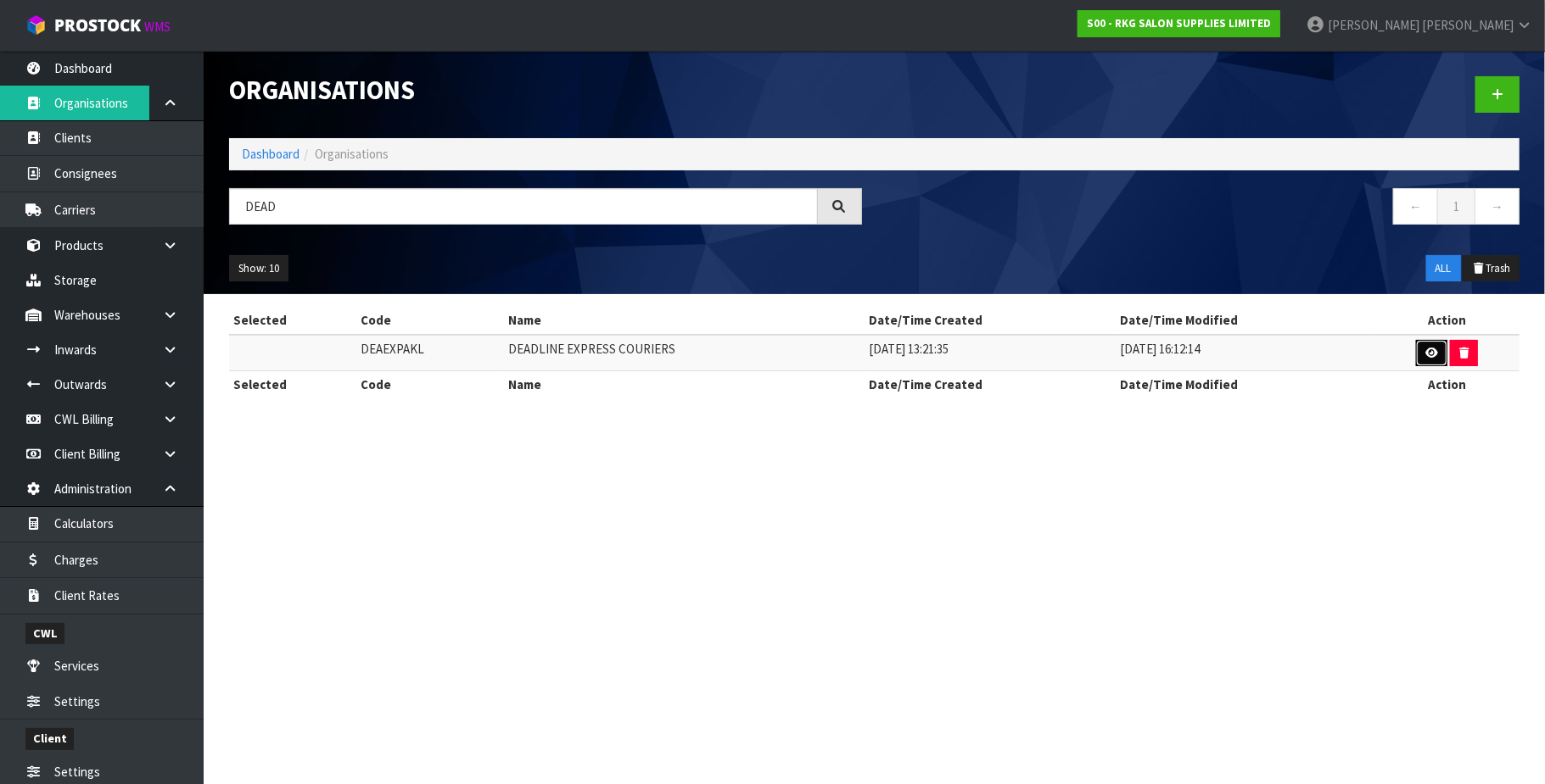
click at [1422, 344] on link at bounding box center [1432, 354] width 32 height 28
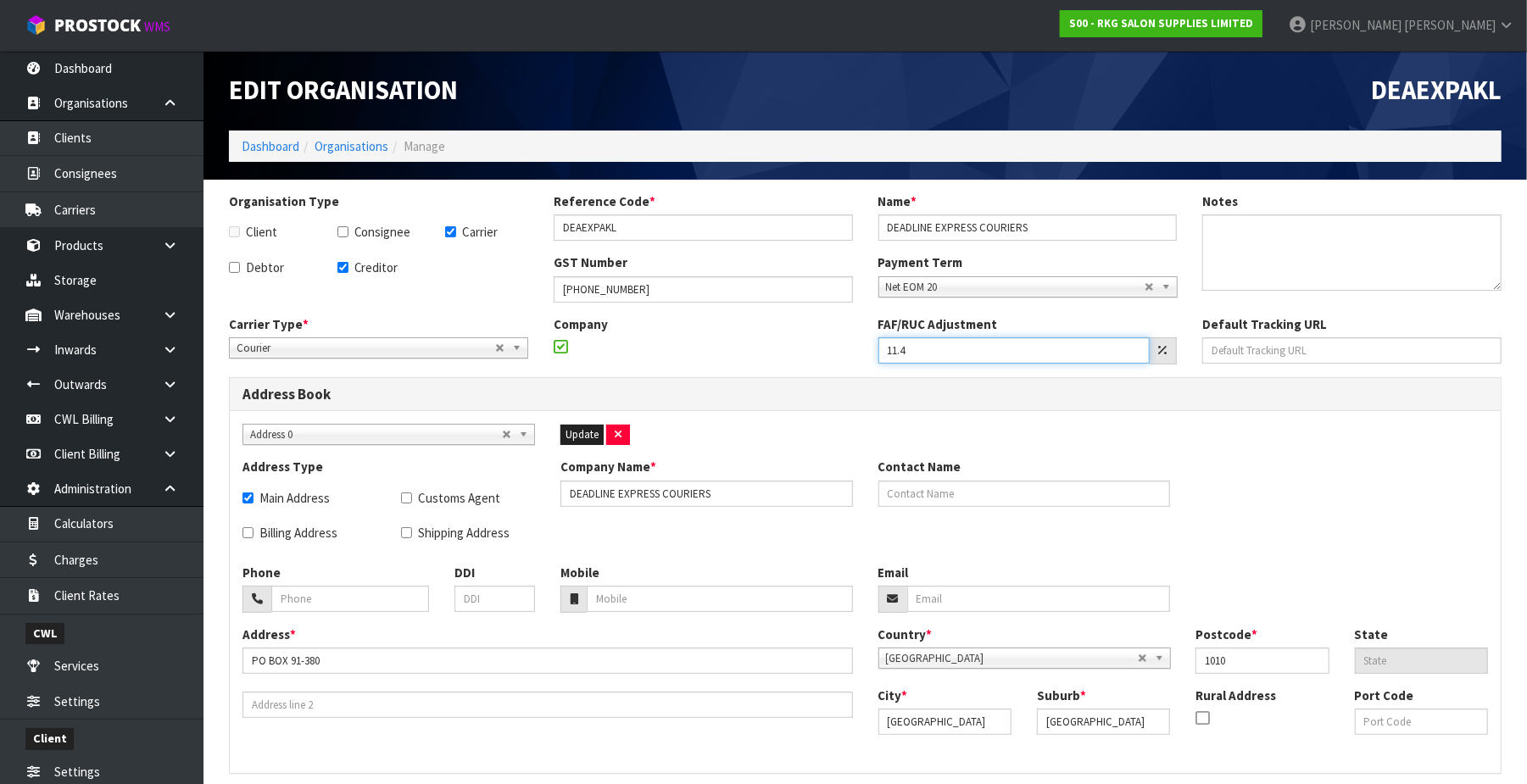
click at [915, 353] on input "11.4" at bounding box center [1015, 350] width 272 height 27
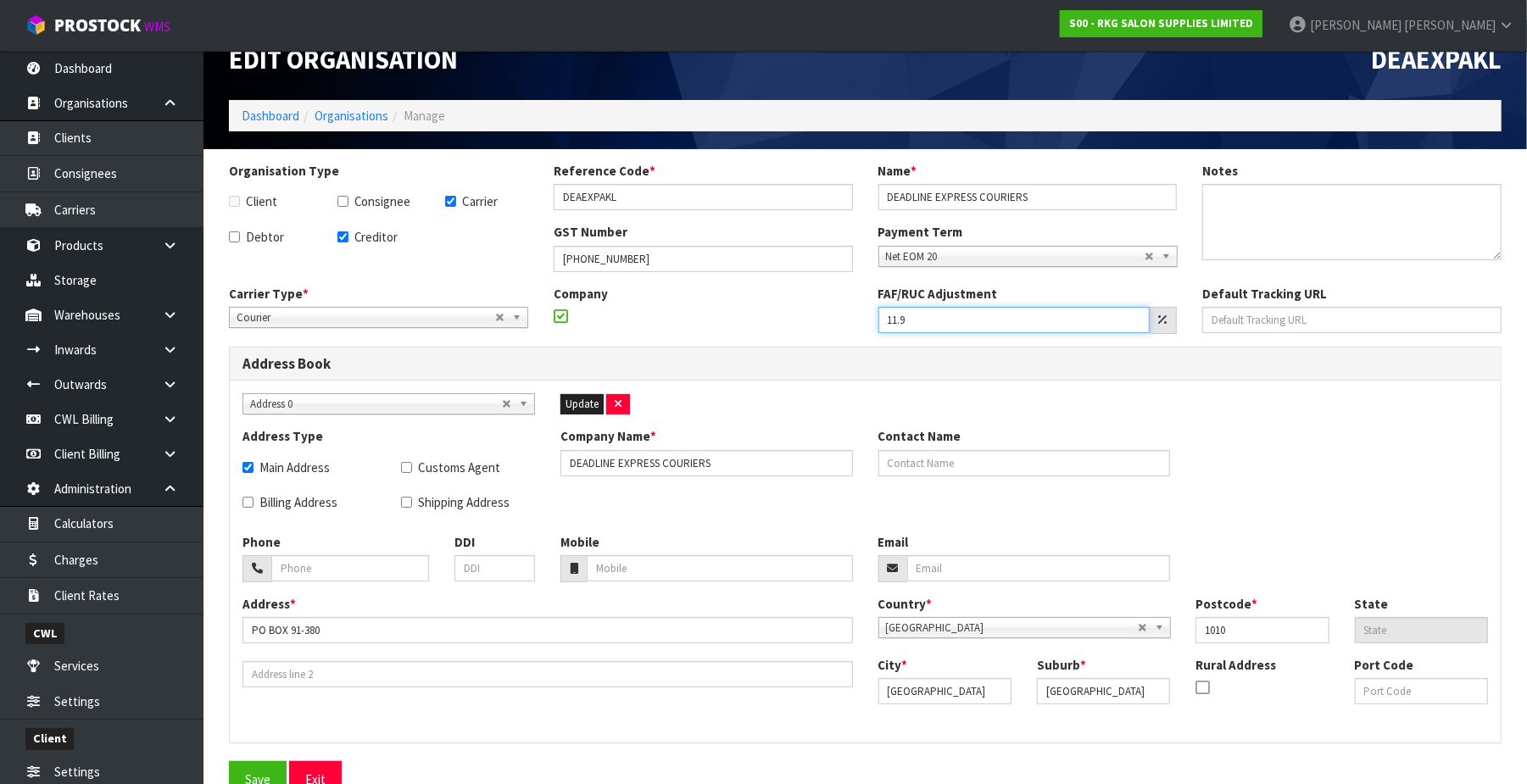
scroll to position [59, 0]
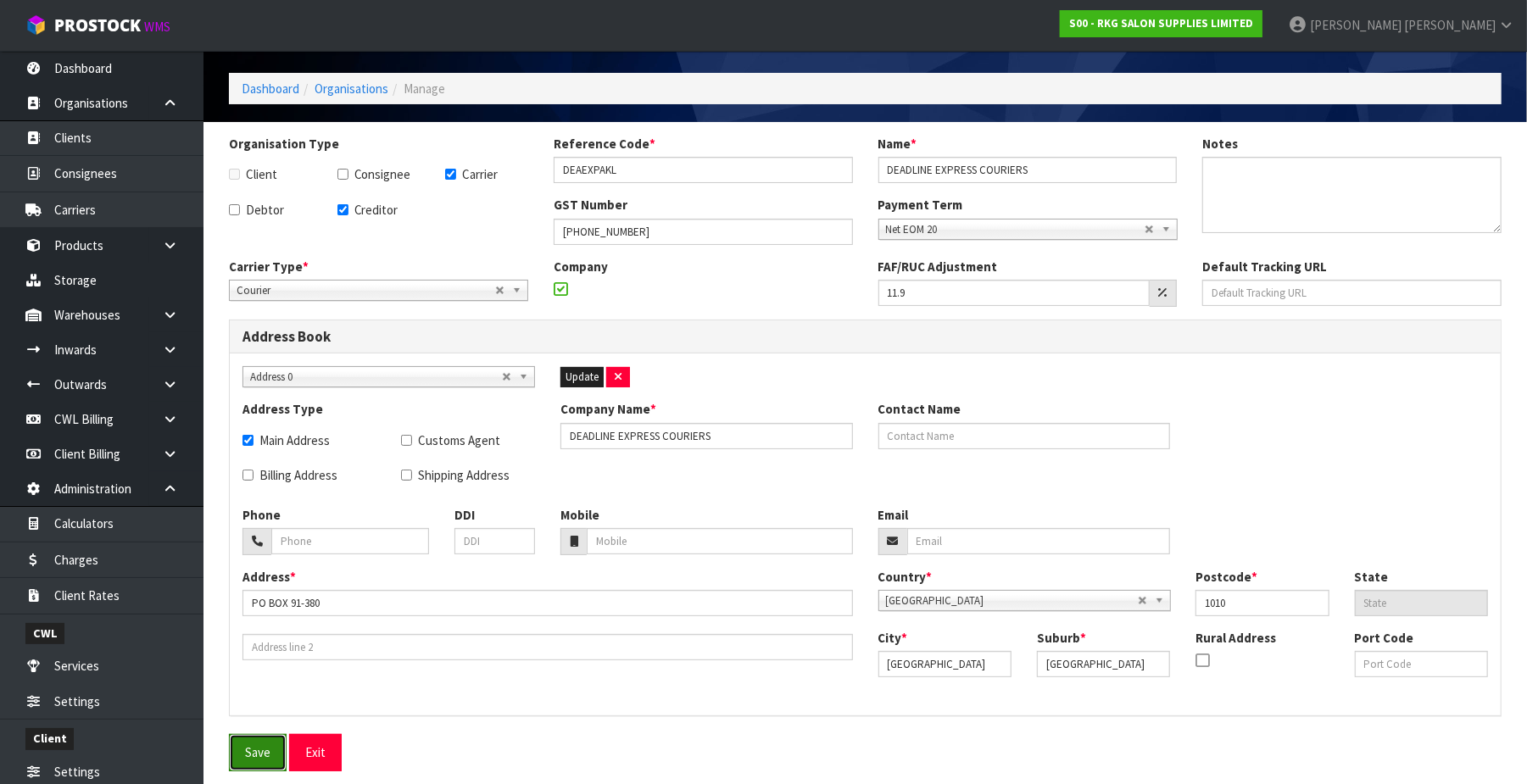
click at [255, 743] on button "Save" at bounding box center [257, 752] width 57 height 36
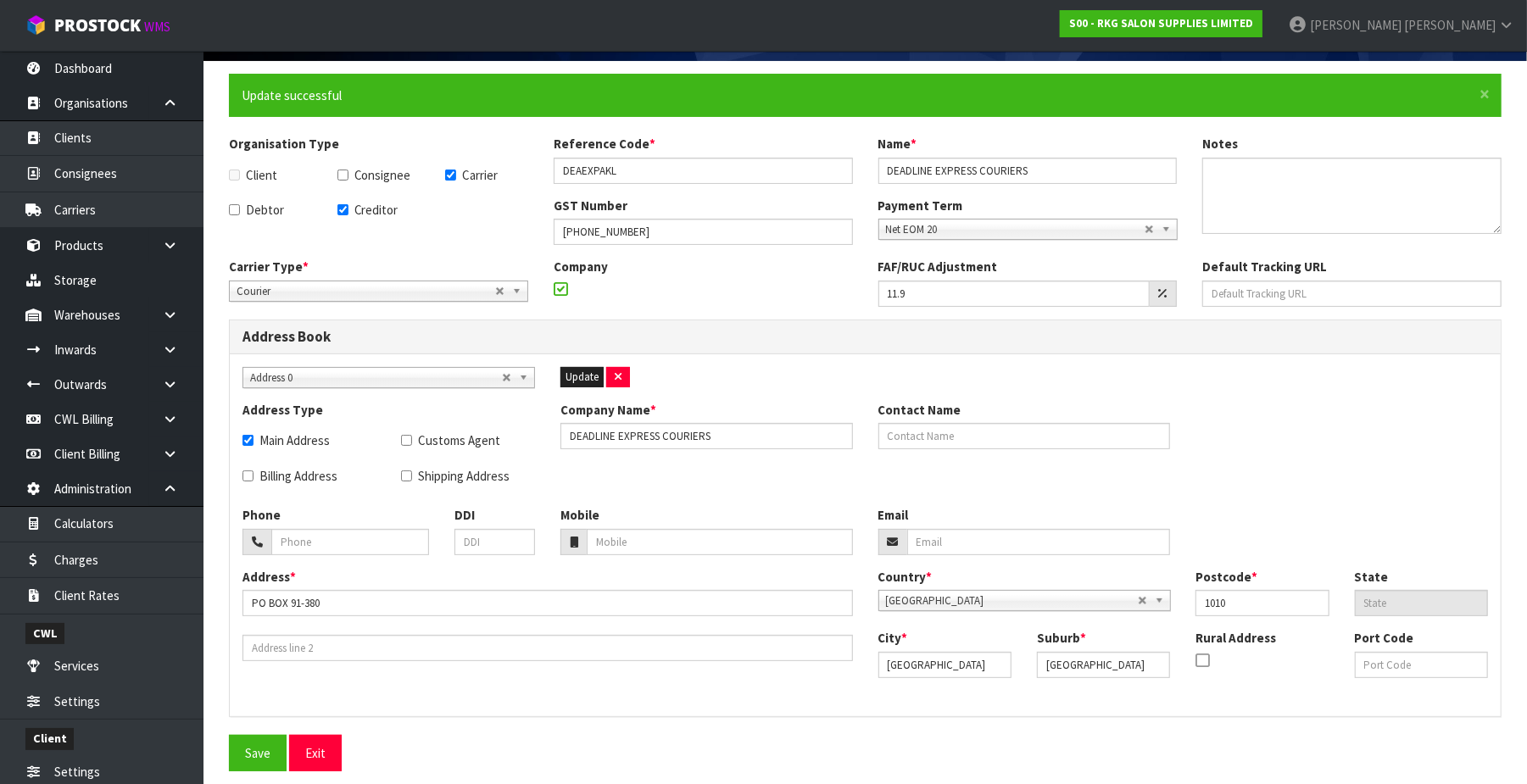
scroll to position [120, 0]
click at [313, 756] on button "Exit" at bounding box center [315, 752] width 52 height 36
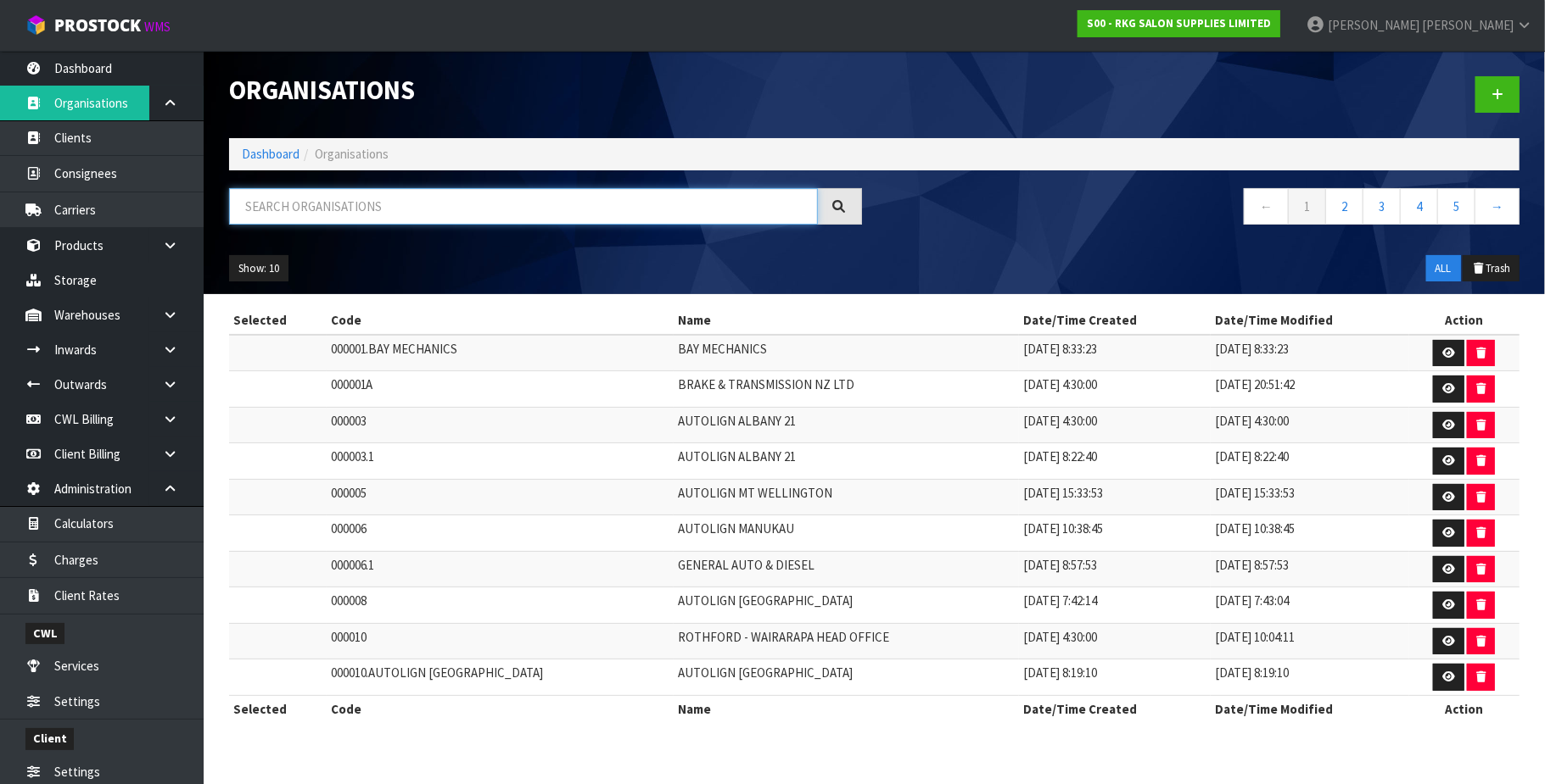
click at [347, 217] on input "text" at bounding box center [523, 206] width 589 height 36
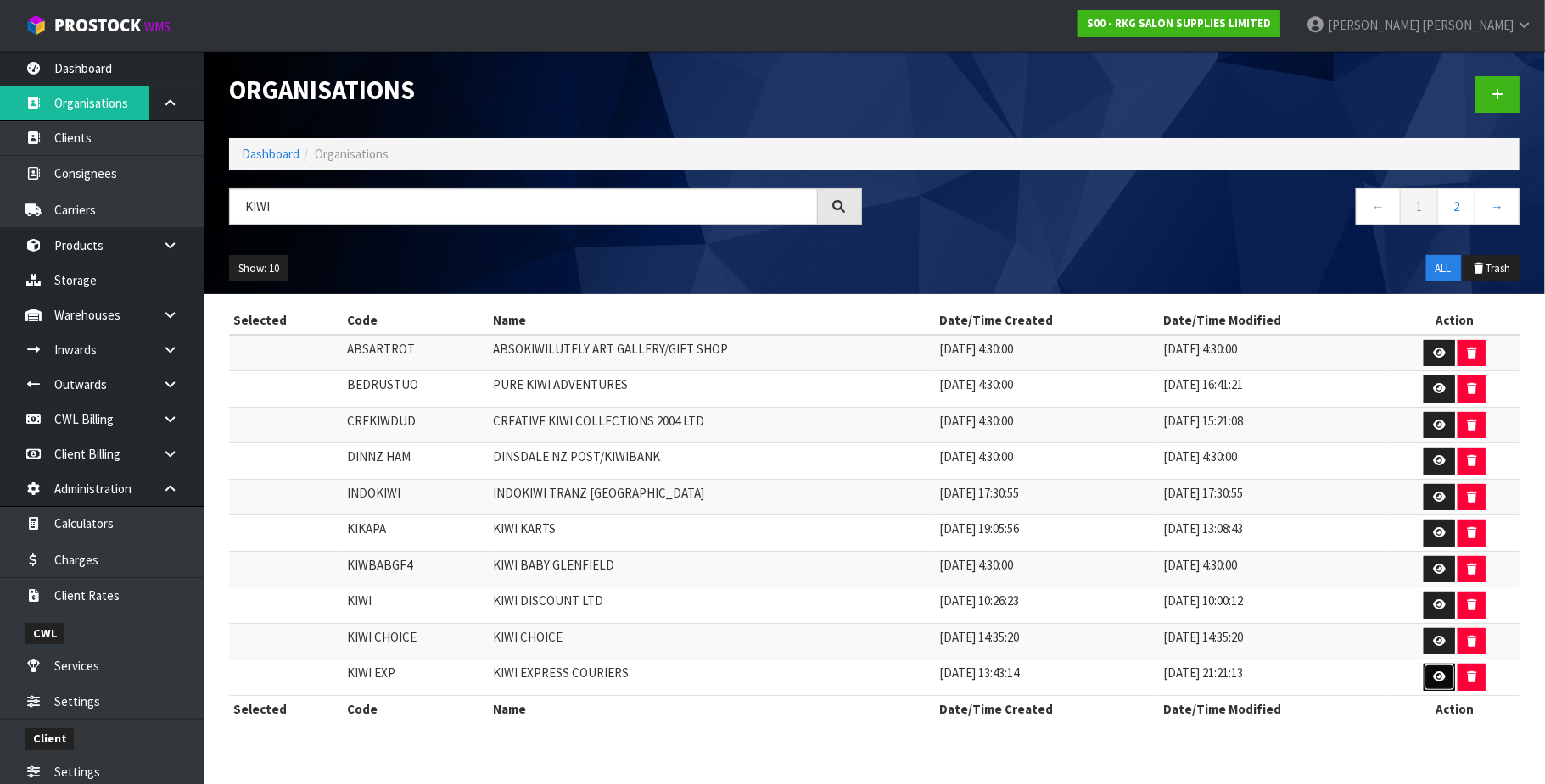
click at [1436, 682] on icon at bounding box center [1438, 677] width 13 height 11
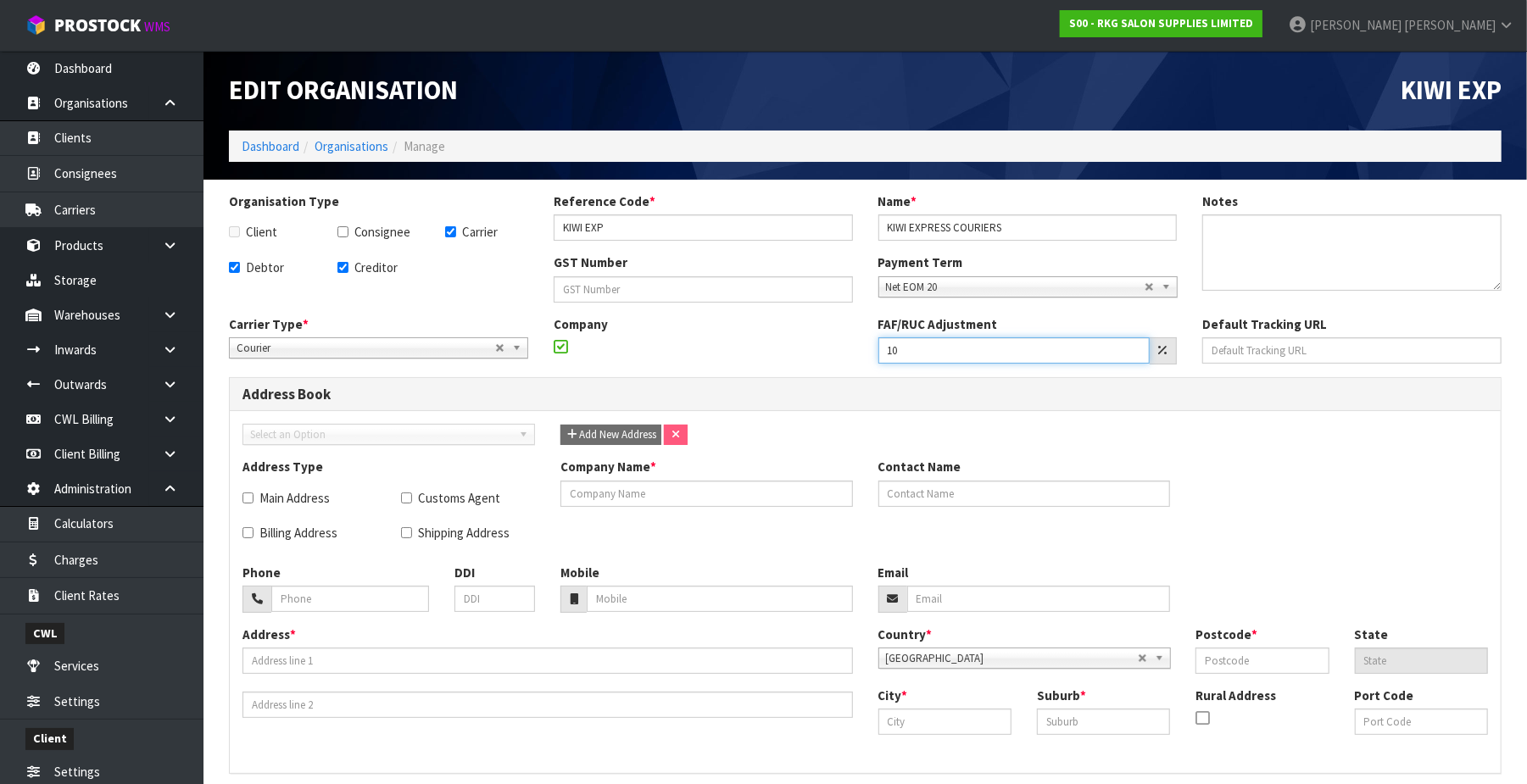
click at [967, 350] on input "10" at bounding box center [1015, 350] width 272 height 27
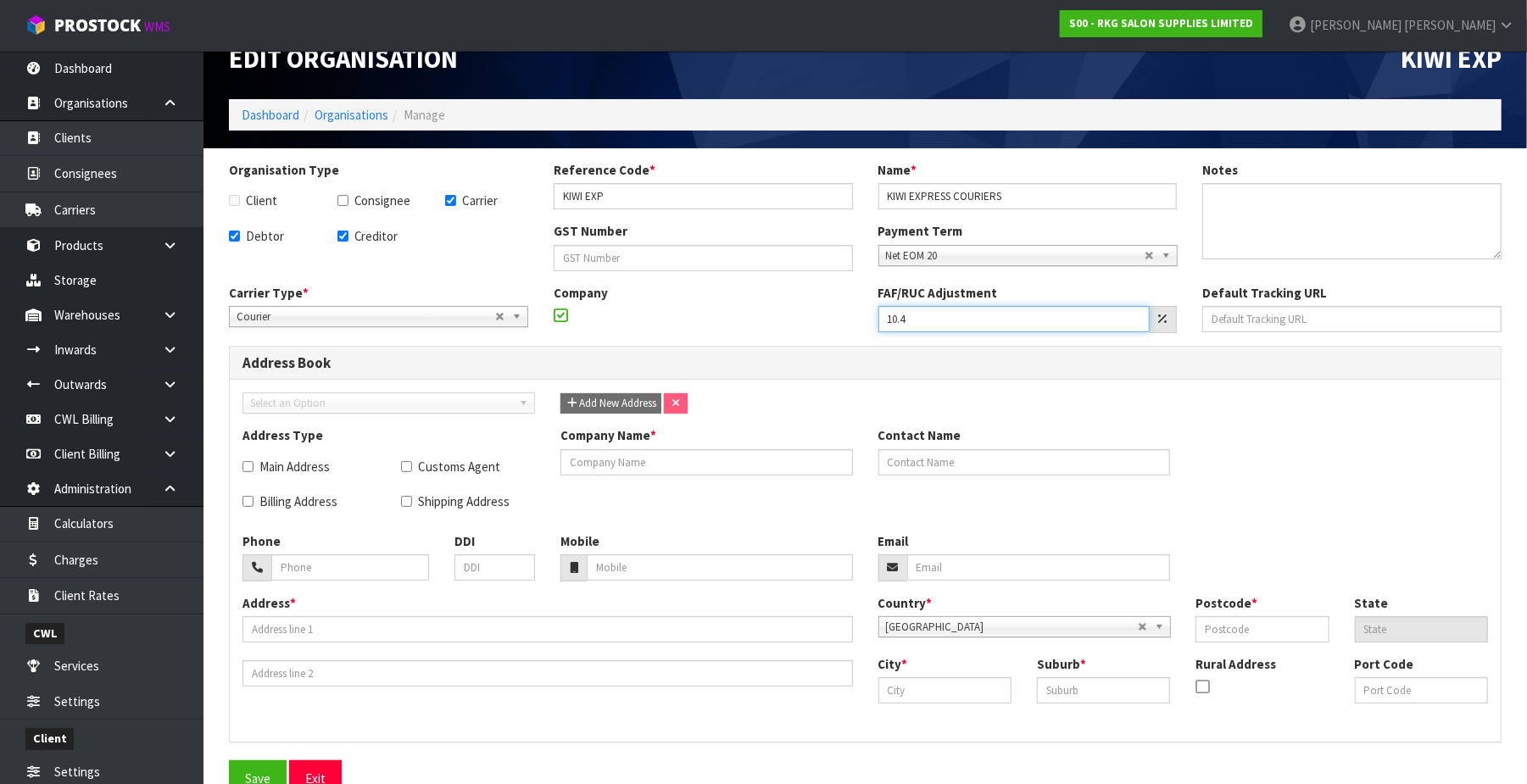
scroll to position [59, 0]
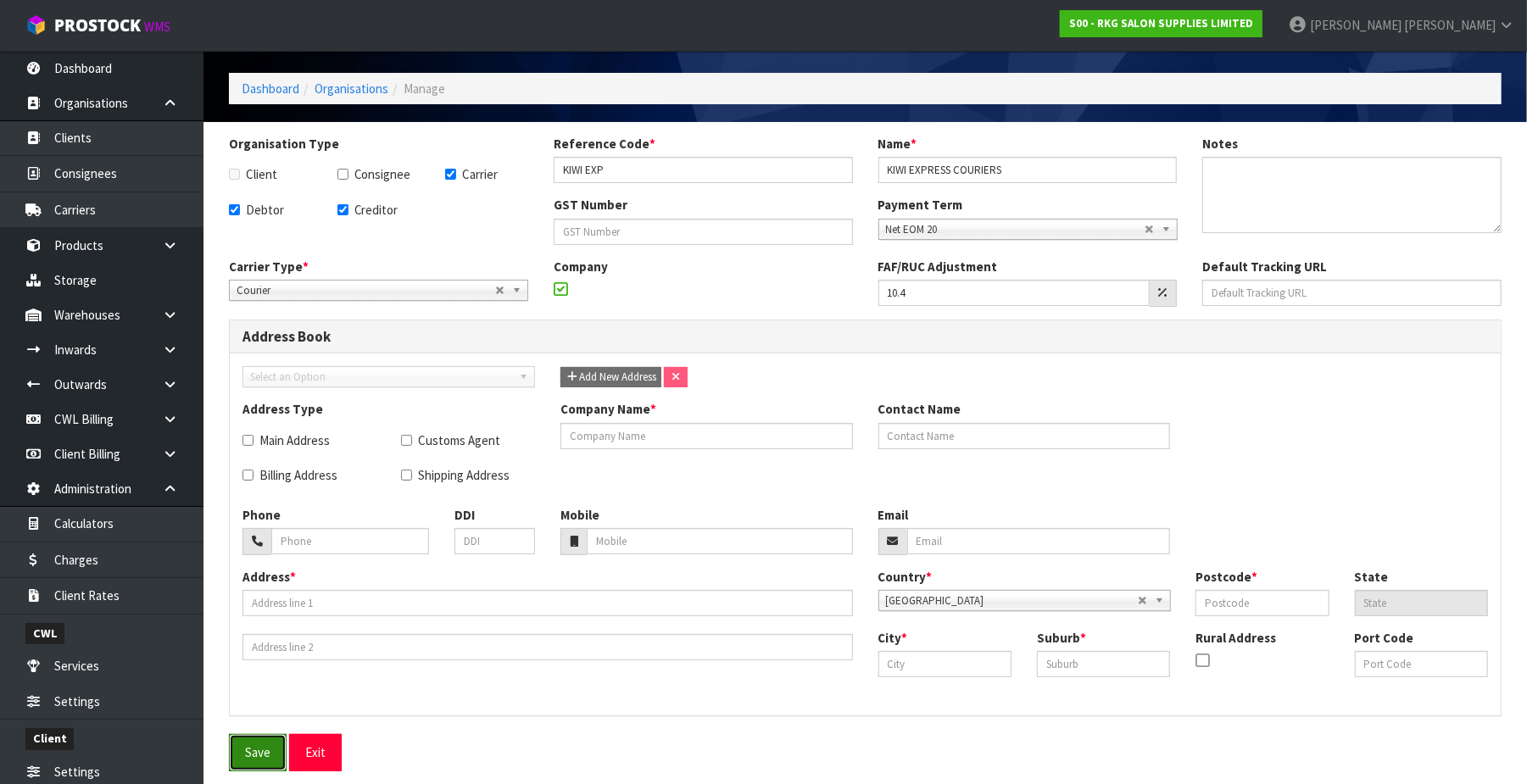
click at [250, 753] on button "Save" at bounding box center [257, 752] width 57 height 36
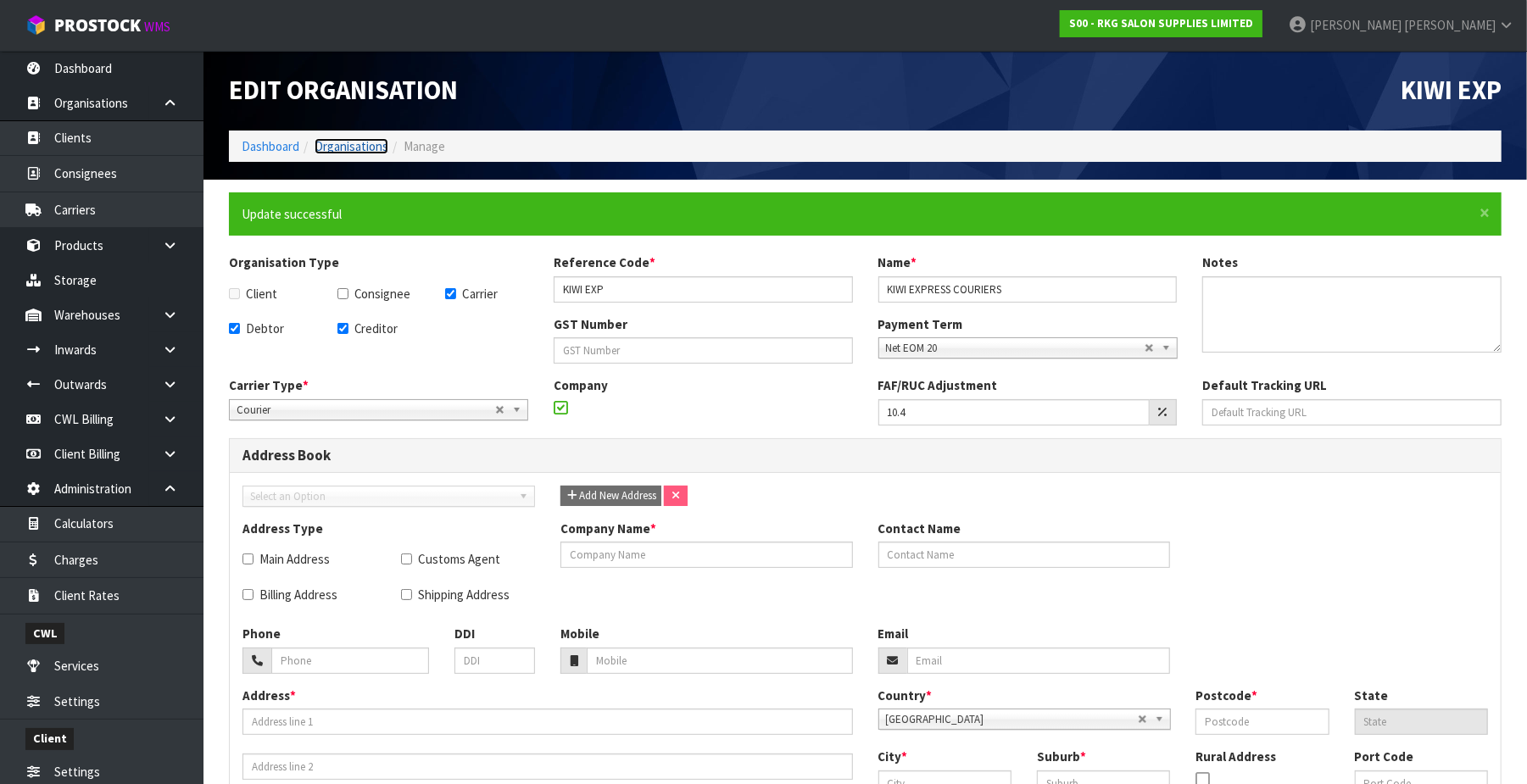
click at [366, 146] on link "Organisations" at bounding box center [351, 146] width 74 height 16
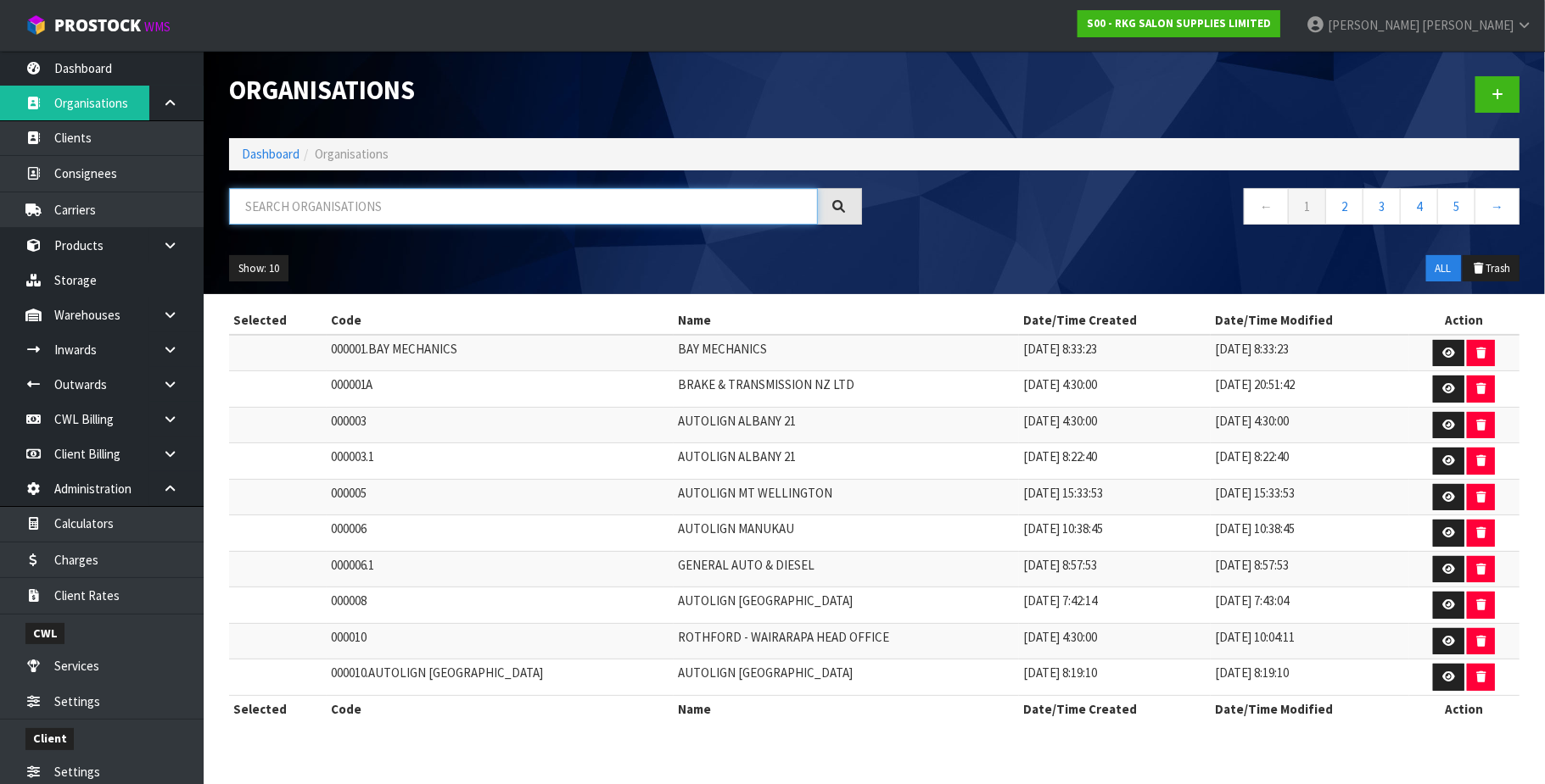
click at [378, 207] on input "text" at bounding box center [523, 206] width 589 height 36
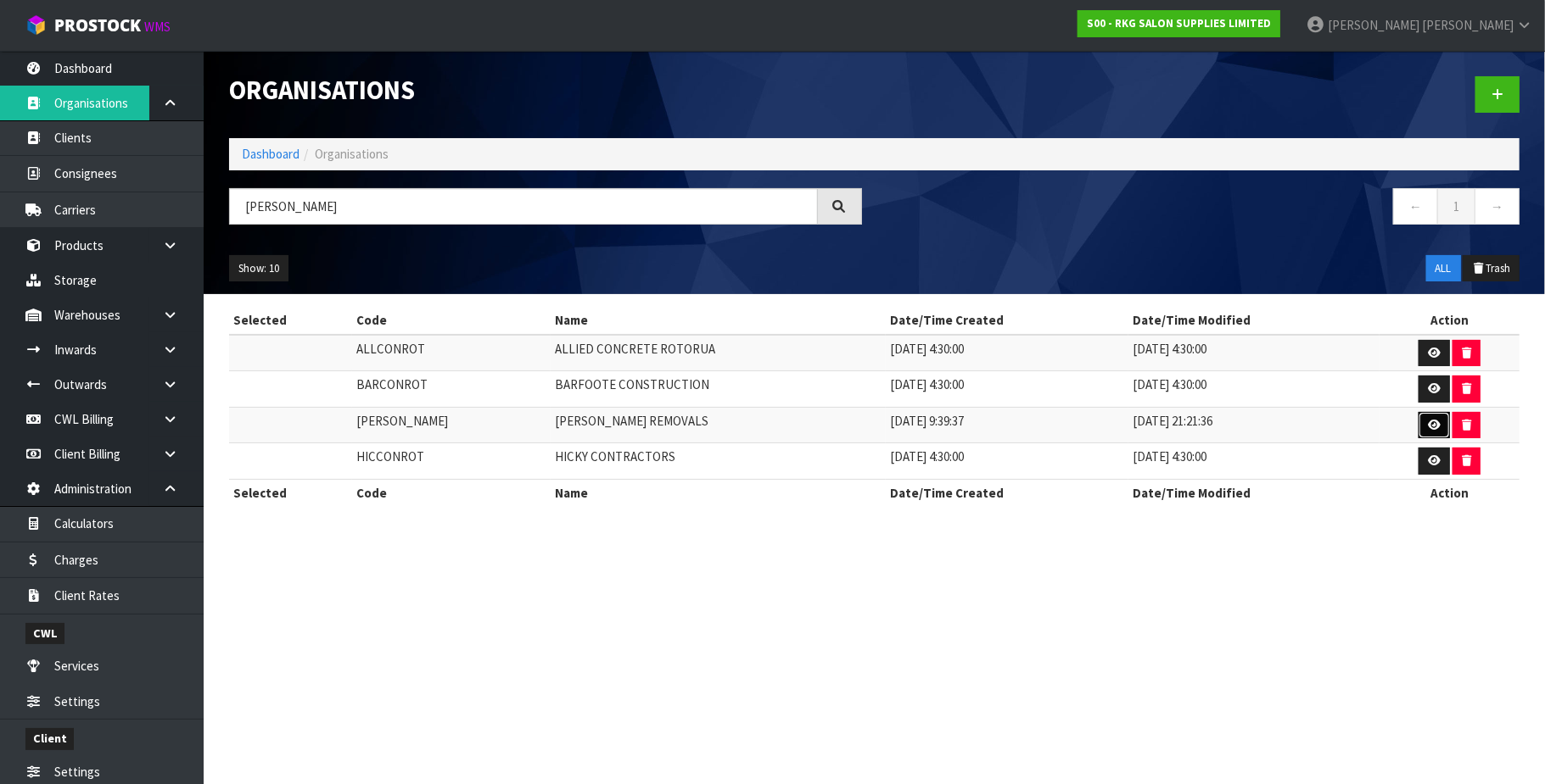
click at [1418, 429] on link at bounding box center [1434, 426] width 32 height 28
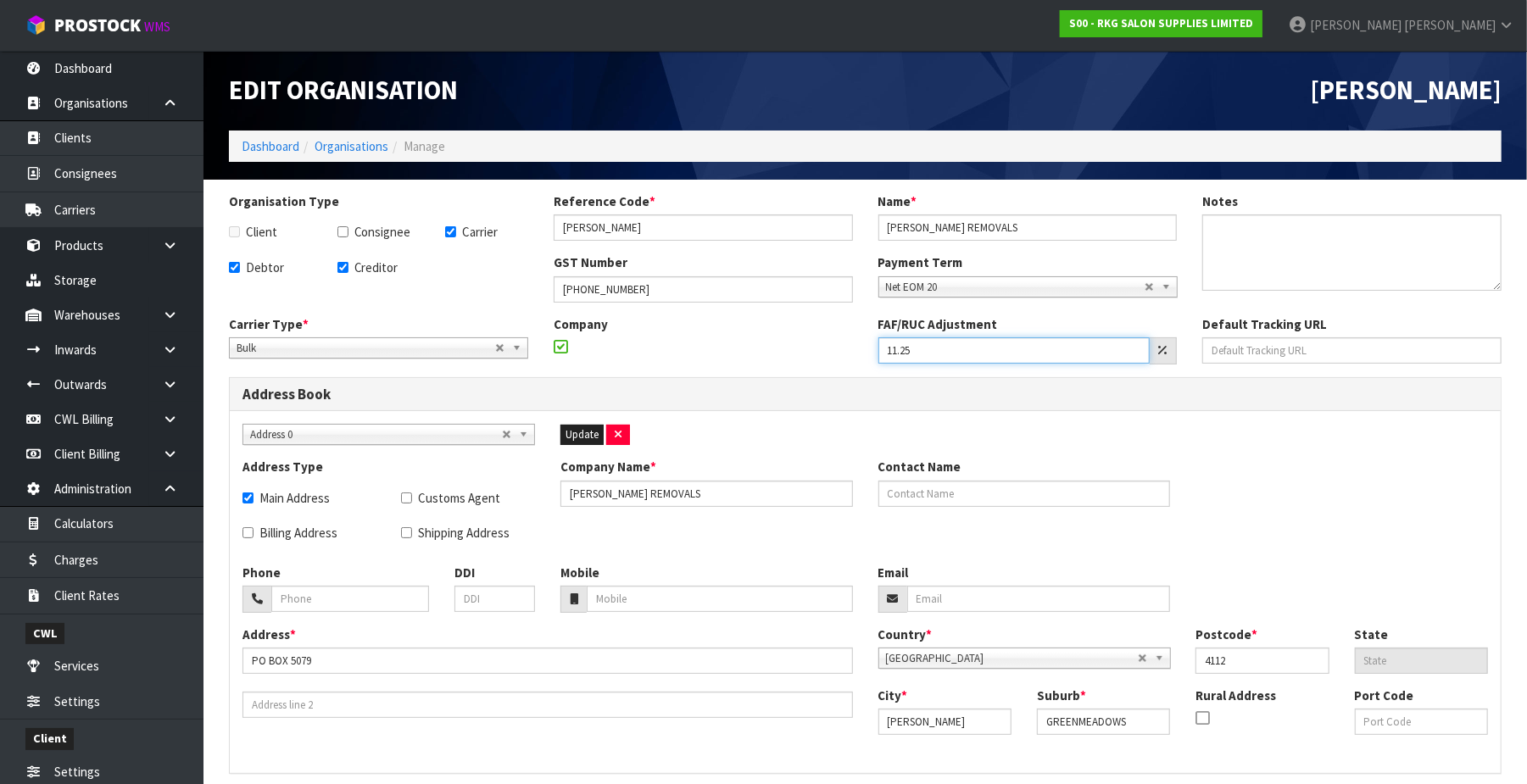
click at [1018, 353] on input "11.25" at bounding box center [1015, 350] width 272 height 27
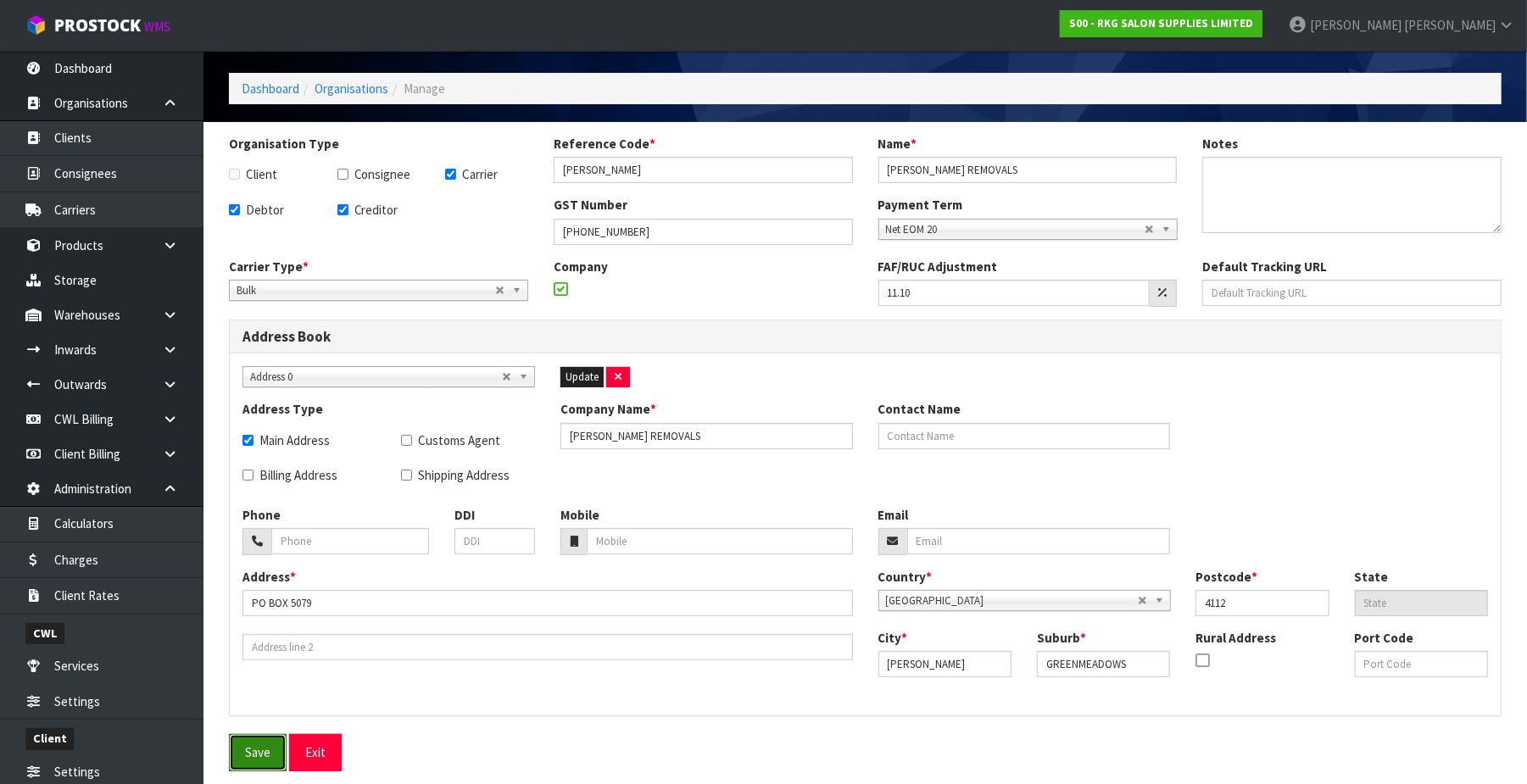
click at [266, 754] on button "Save" at bounding box center [257, 752] width 57 height 36
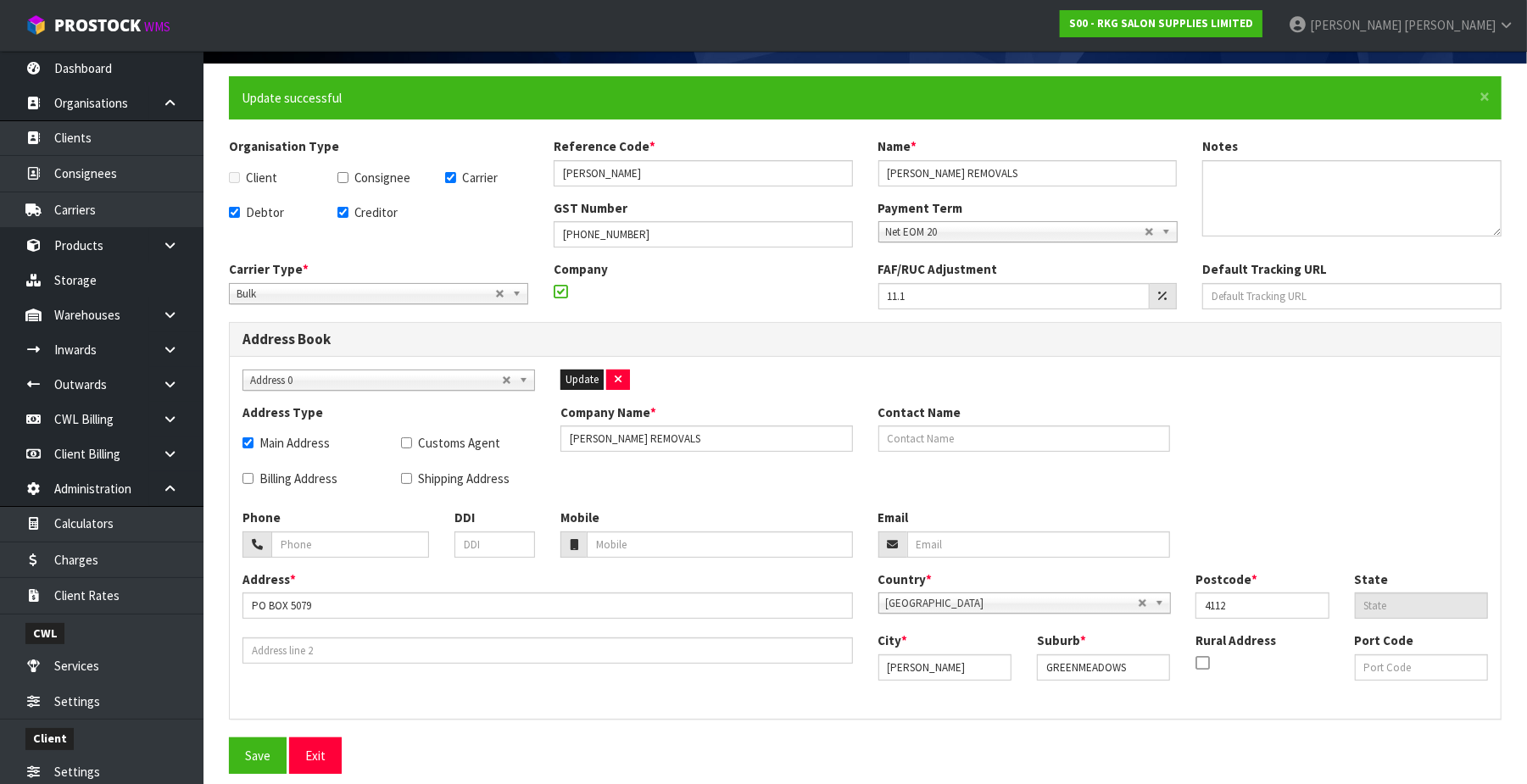
scroll to position [120, 0]
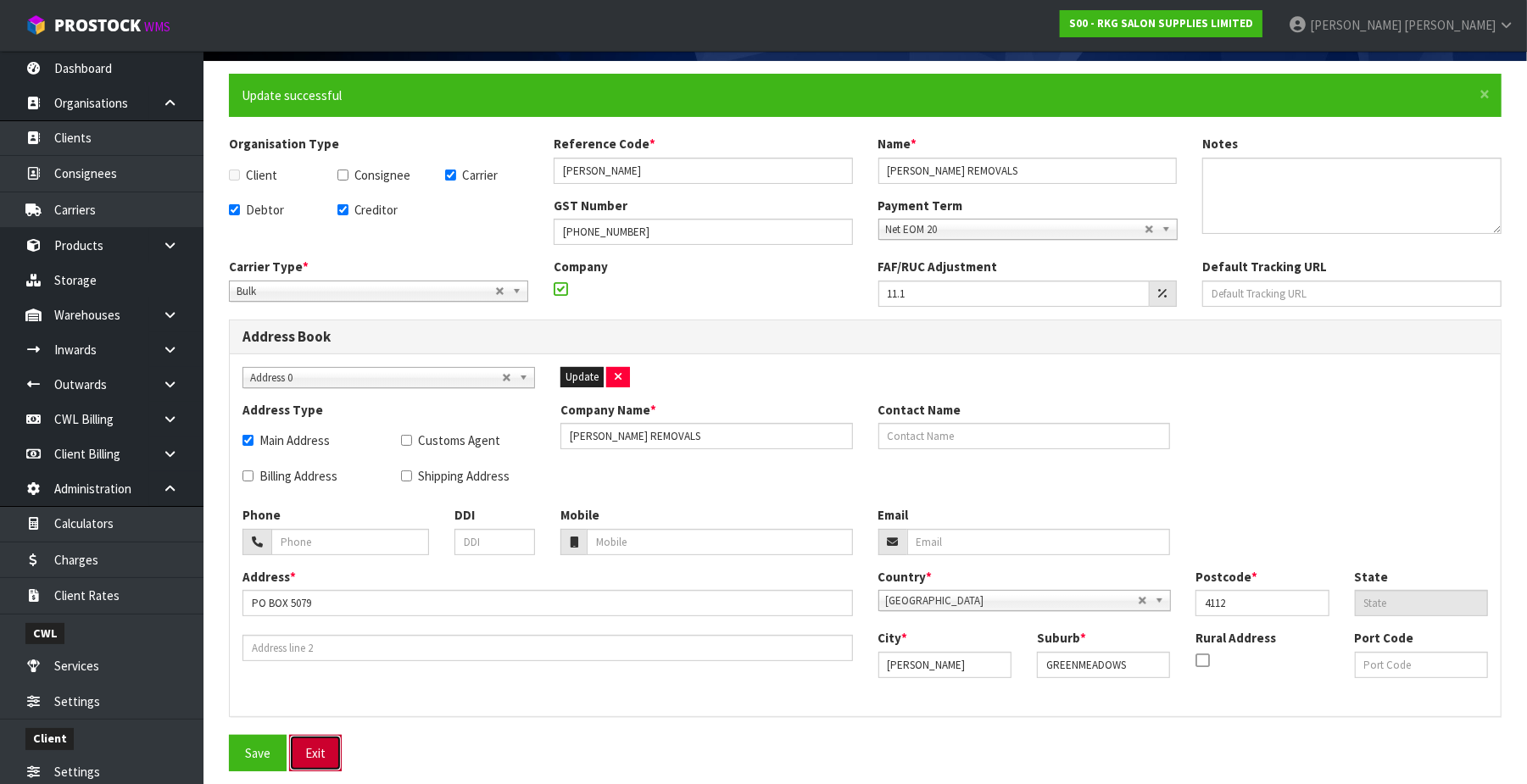
click at [324, 749] on button "Exit" at bounding box center [315, 752] width 52 height 36
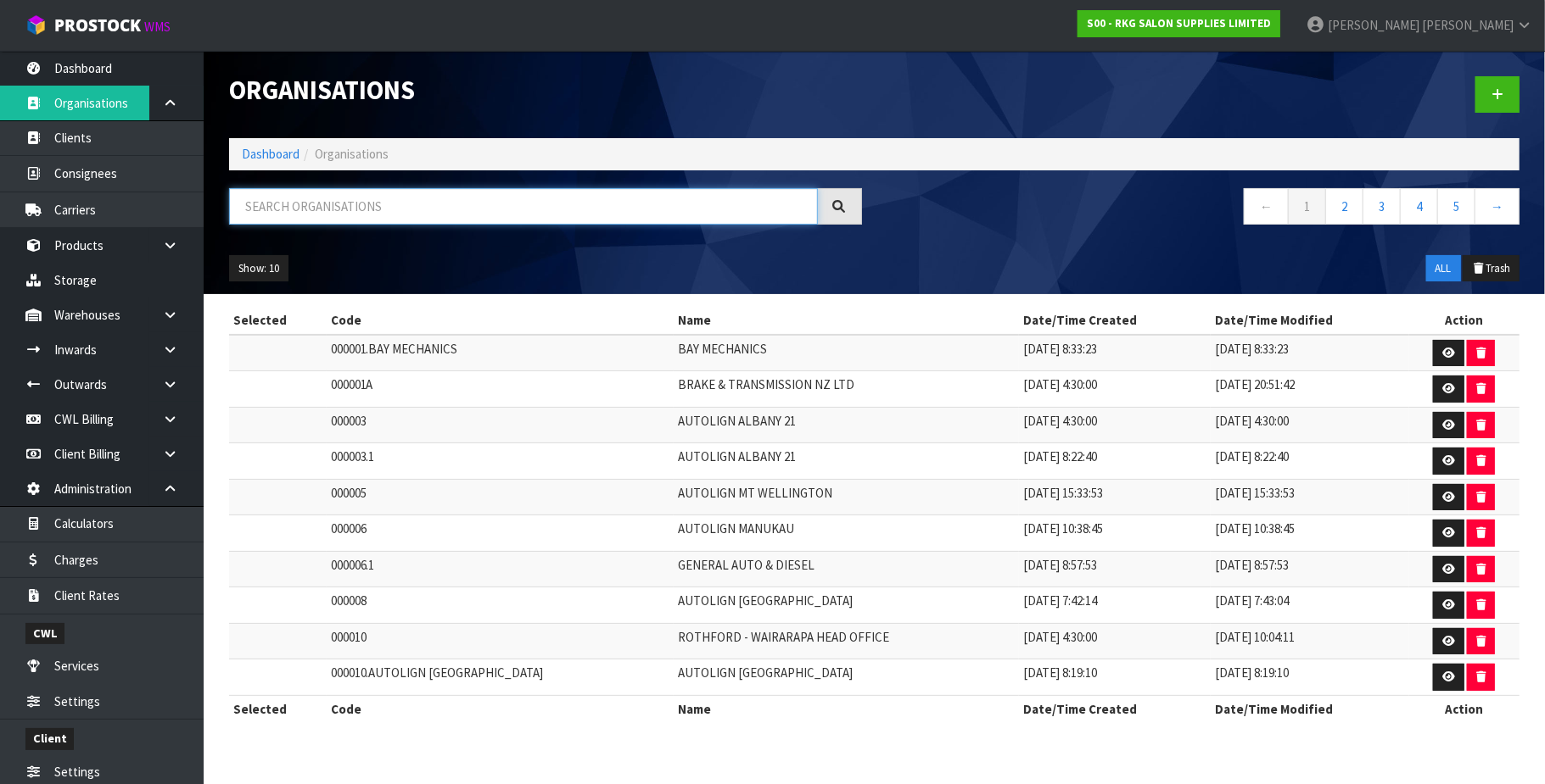
click at [347, 188] on input "text" at bounding box center [523, 206] width 589 height 36
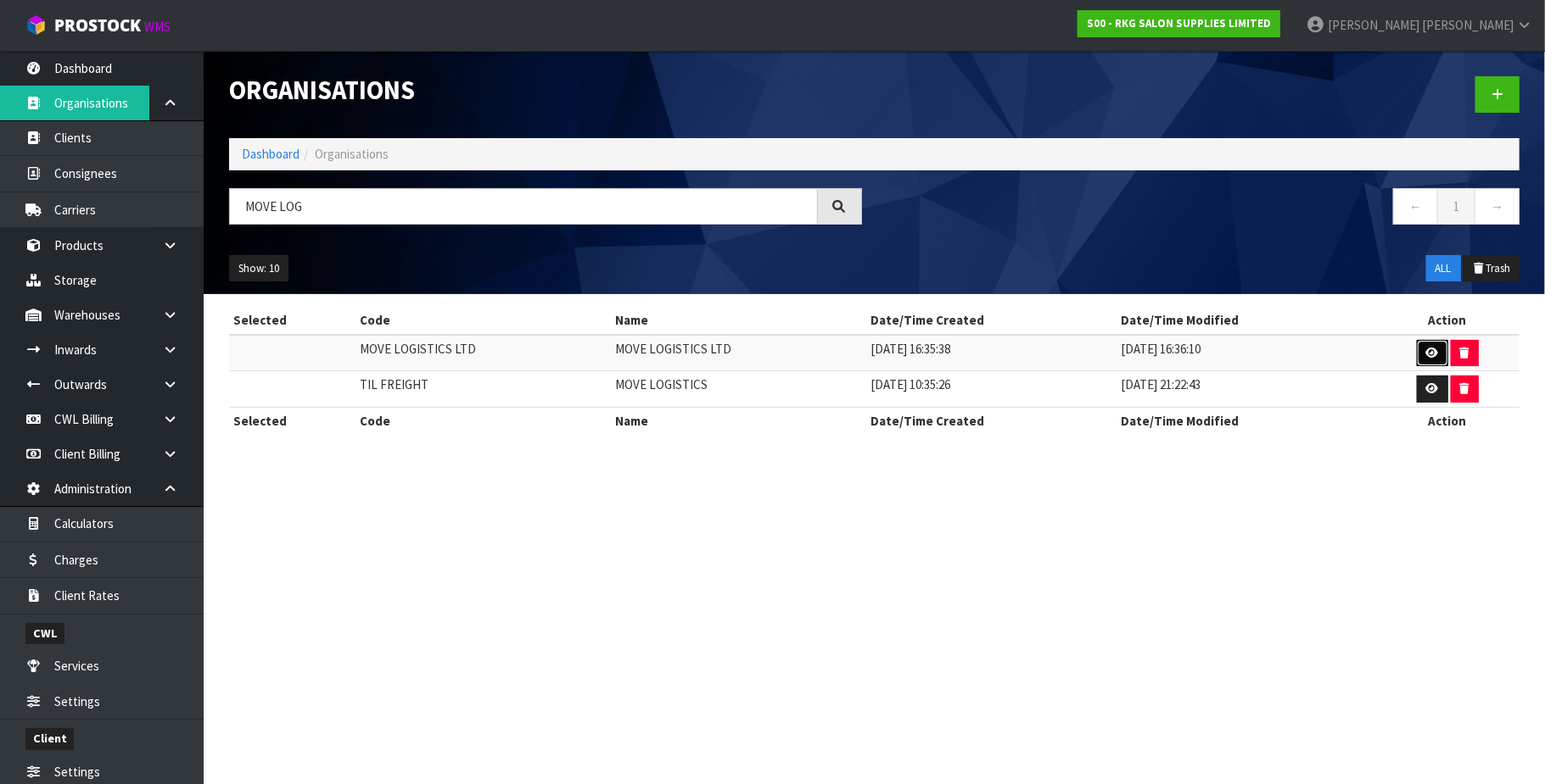
click at [1426, 356] on icon at bounding box center [1432, 352] width 13 height 11
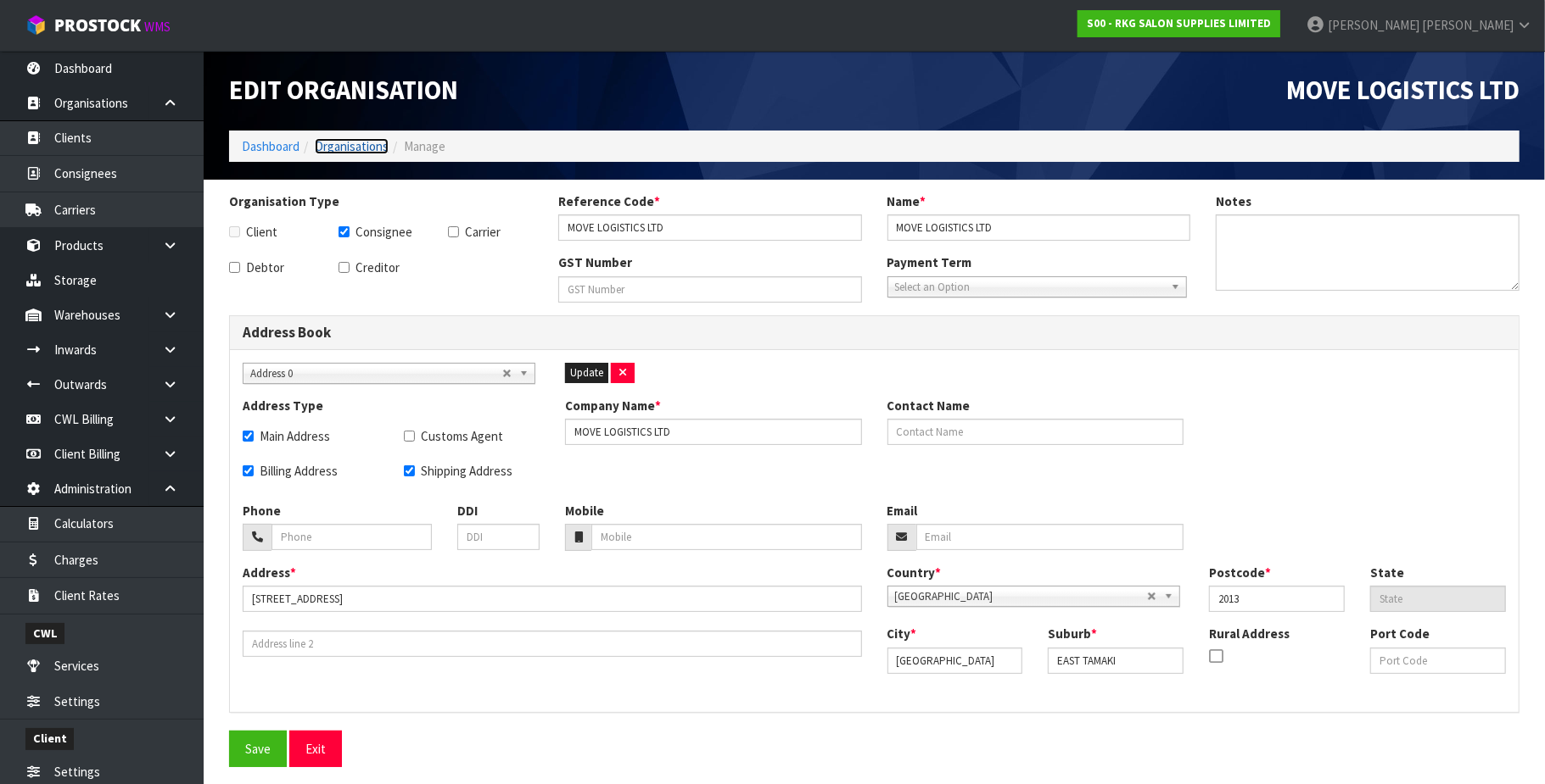
click at [366, 151] on link "Organisations" at bounding box center [351, 146] width 74 height 16
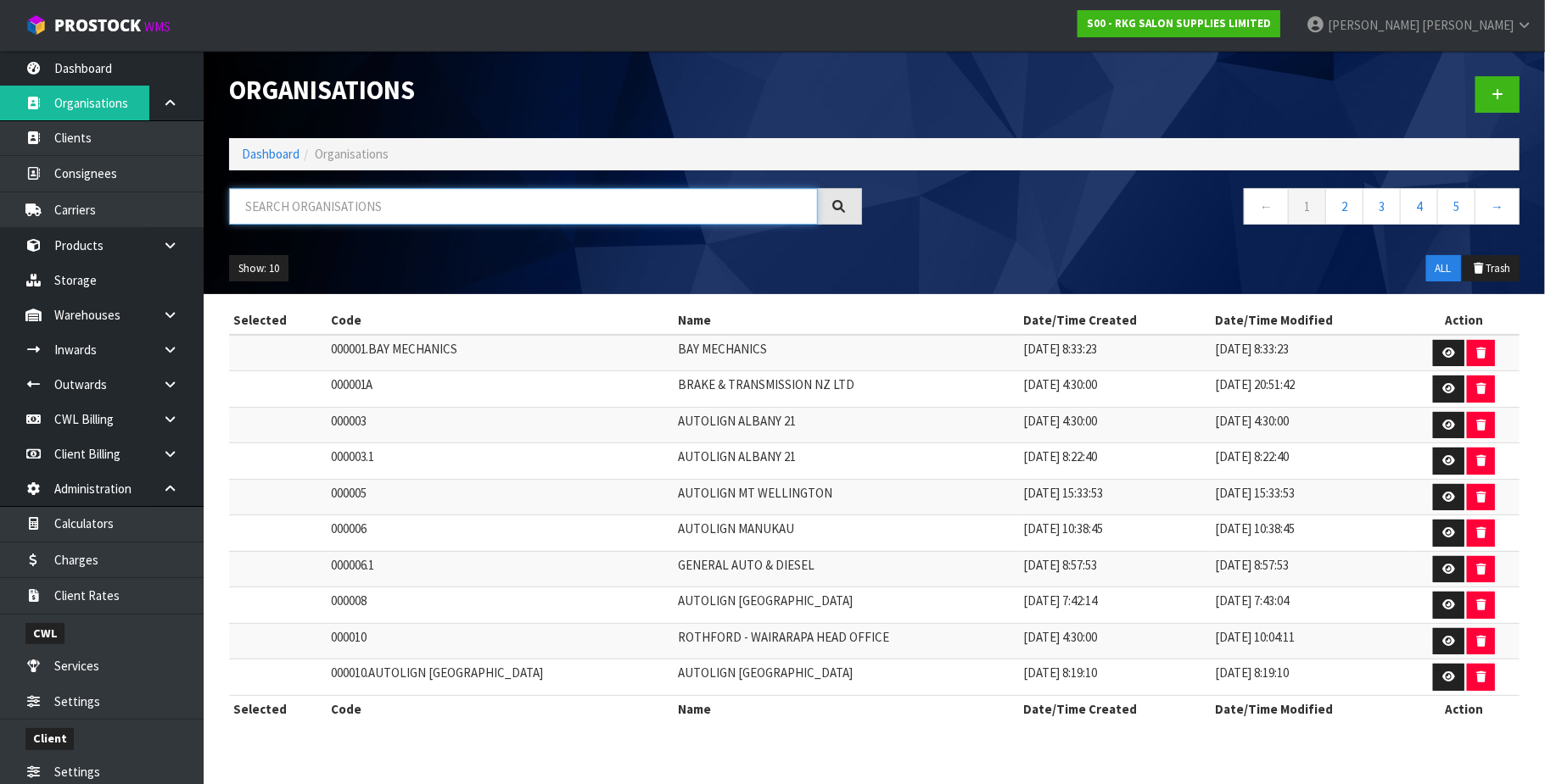
click at [324, 197] on input "text" at bounding box center [523, 206] width 589 height 36
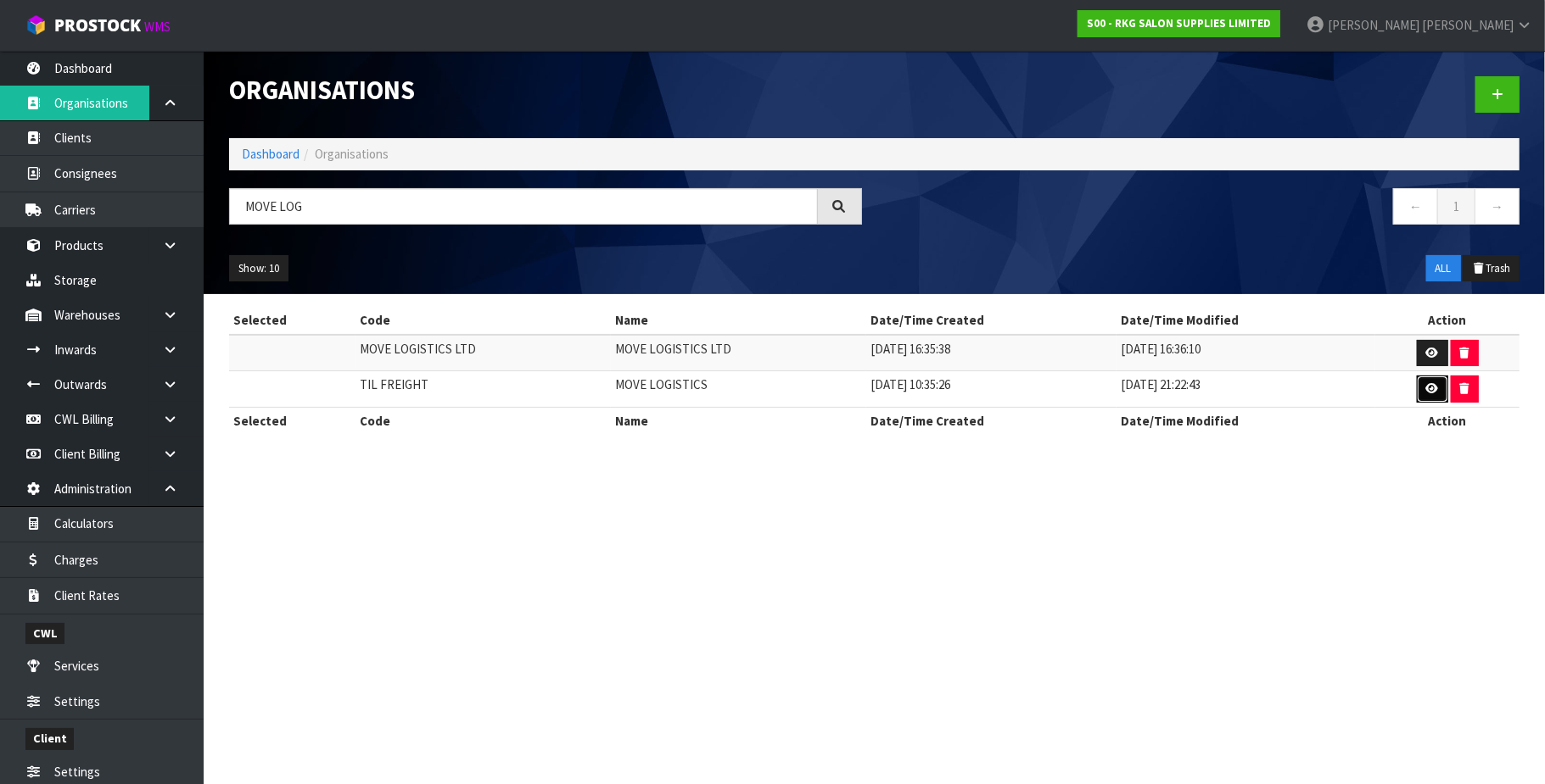
click at [1426, 390] on icon at bounding box center [1432, 389] width 13 height 11
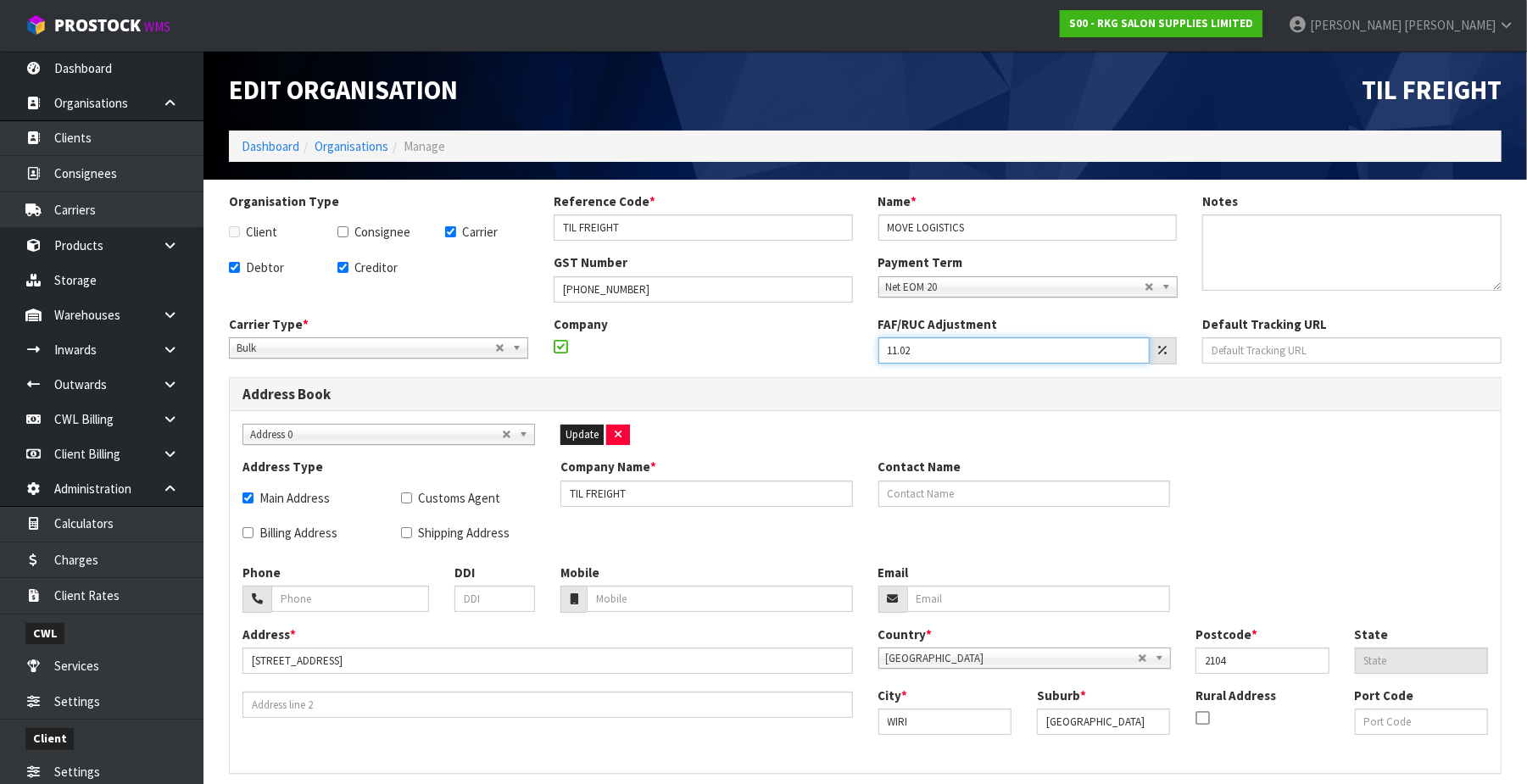
click at [964, 351] on input "11.02" at bounding box center [1015, 350] width 272 height 27
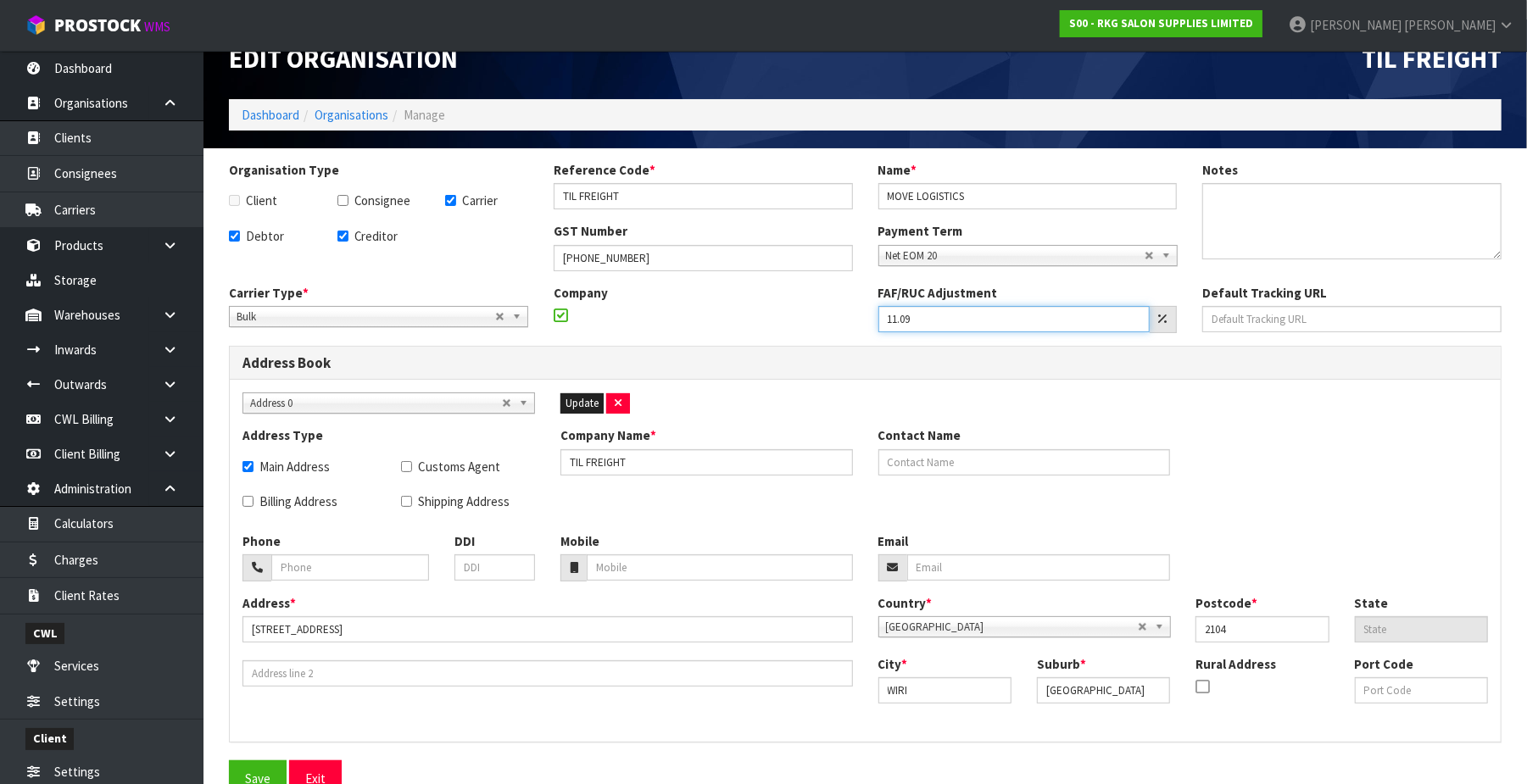
scroll to position [59, 0]
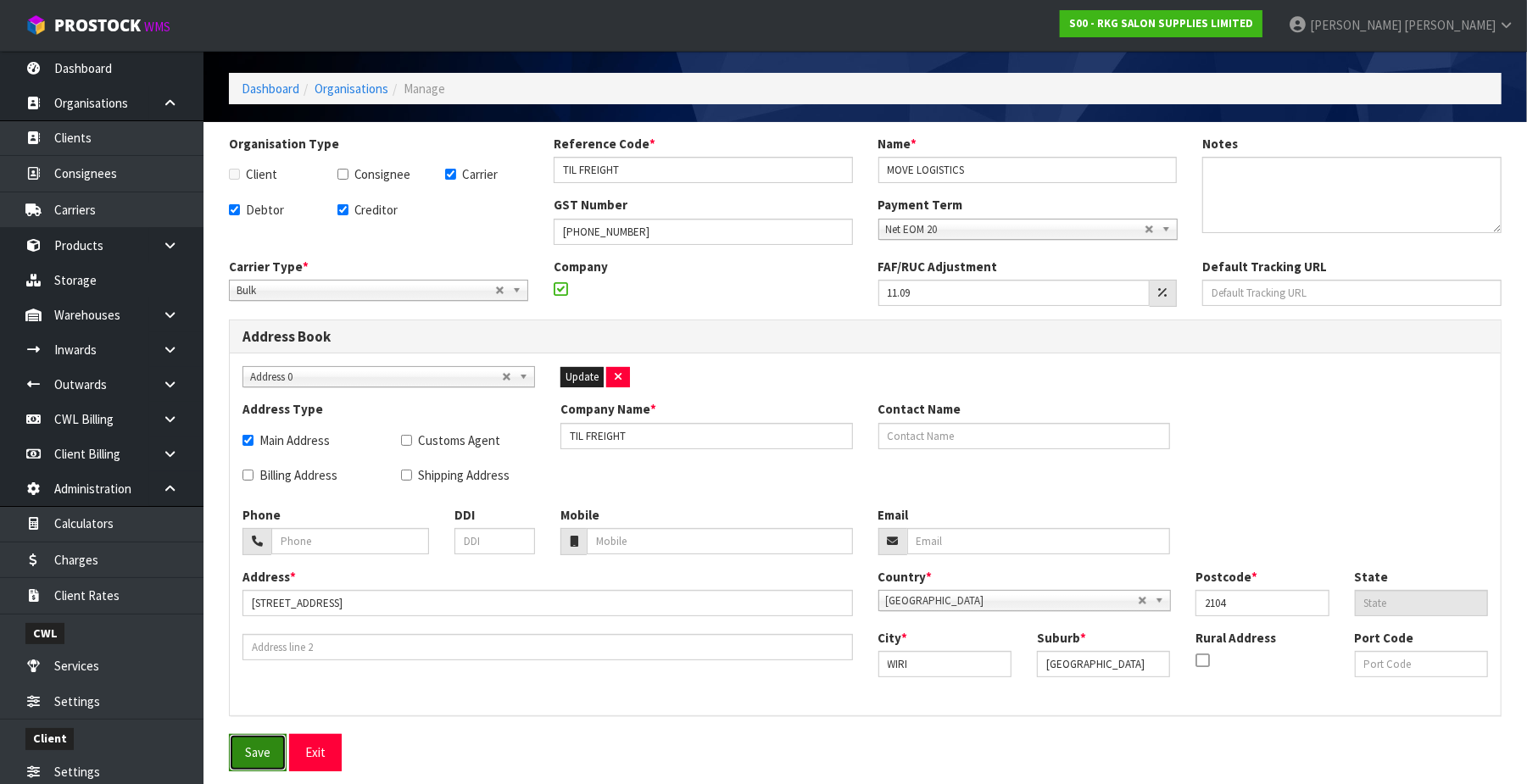
click at [251, 752] on button "Save" at bounding box center [257, 752] width 57 height 36
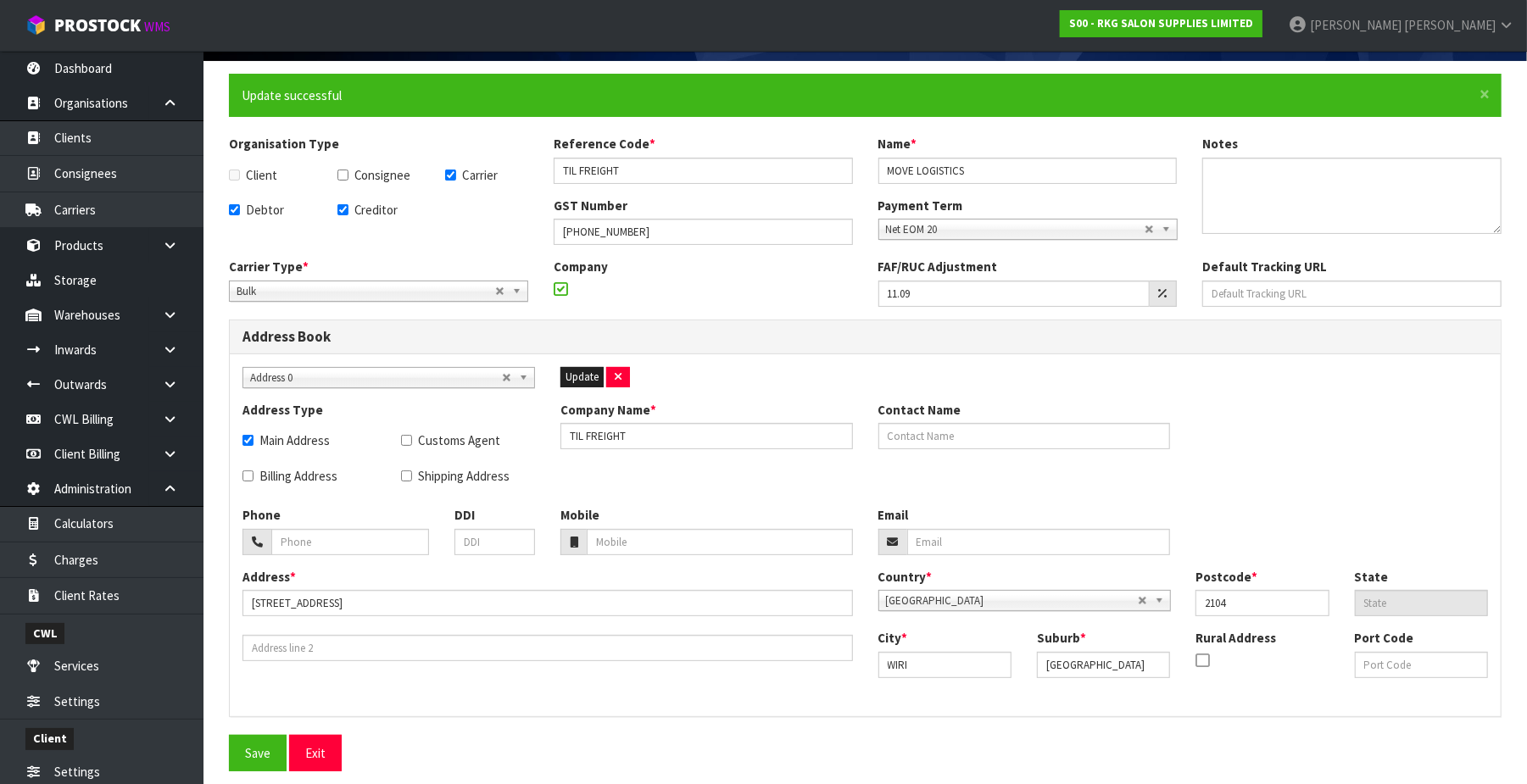
scroll to position [120, 0]
click at [324, 754] on button "Exit" at bounding box center [315, 752] width 52 height 36
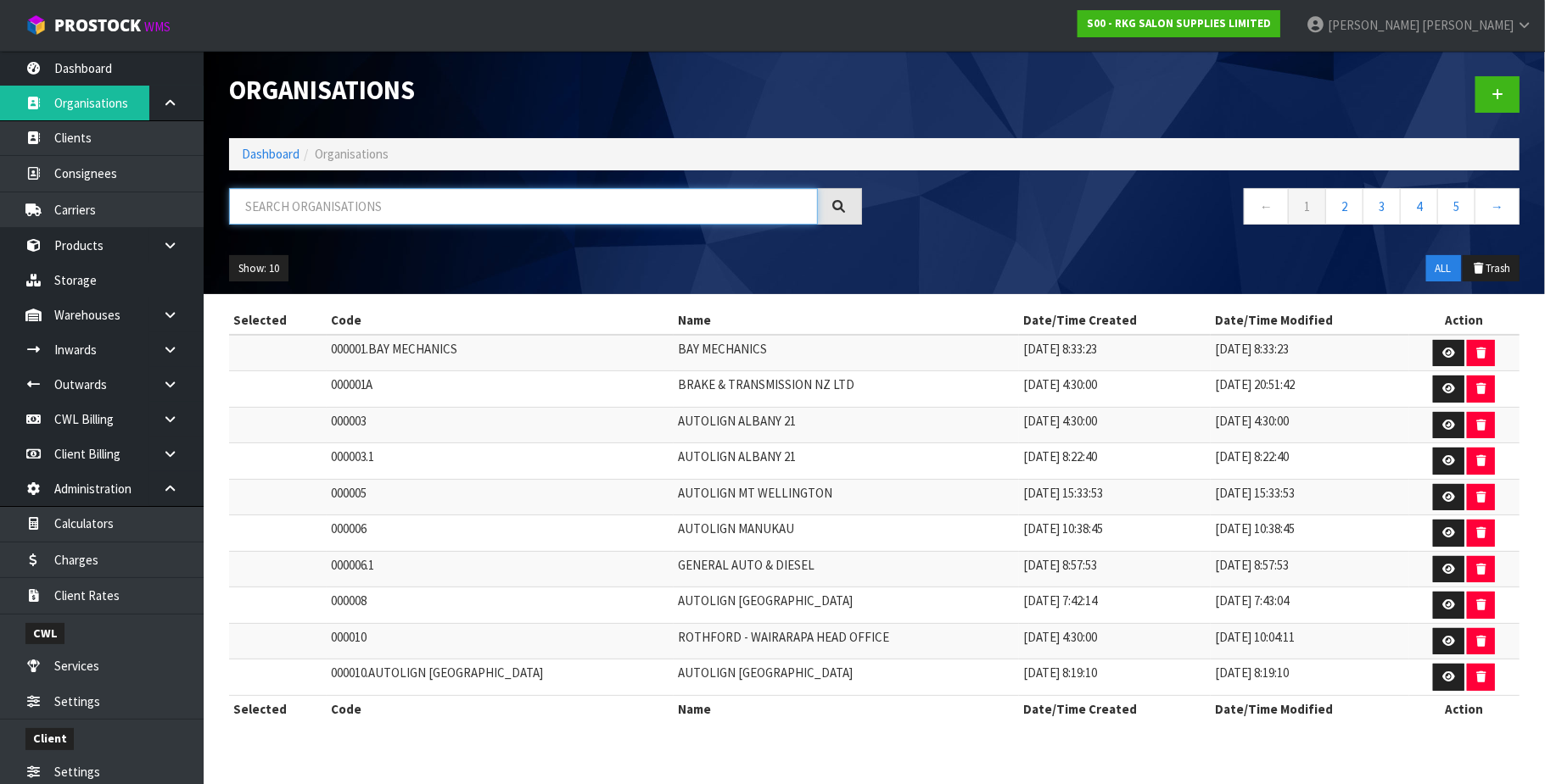
click at [335, 211] on input "text" at bounding box center [523, 206] width 589 height 36
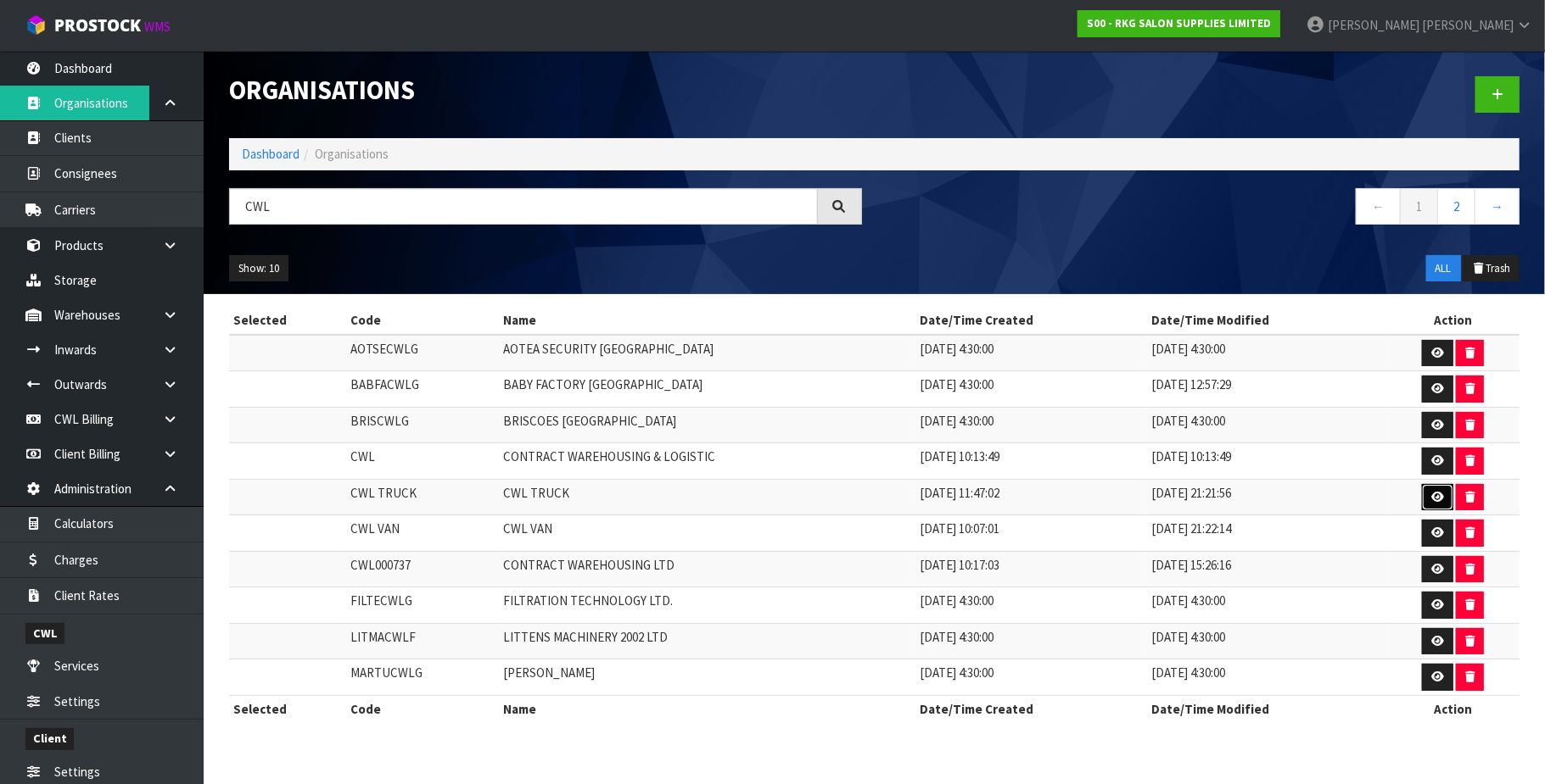
click at [1433, 499] on icon at bounding box center [1436, 497] width 13 height 11
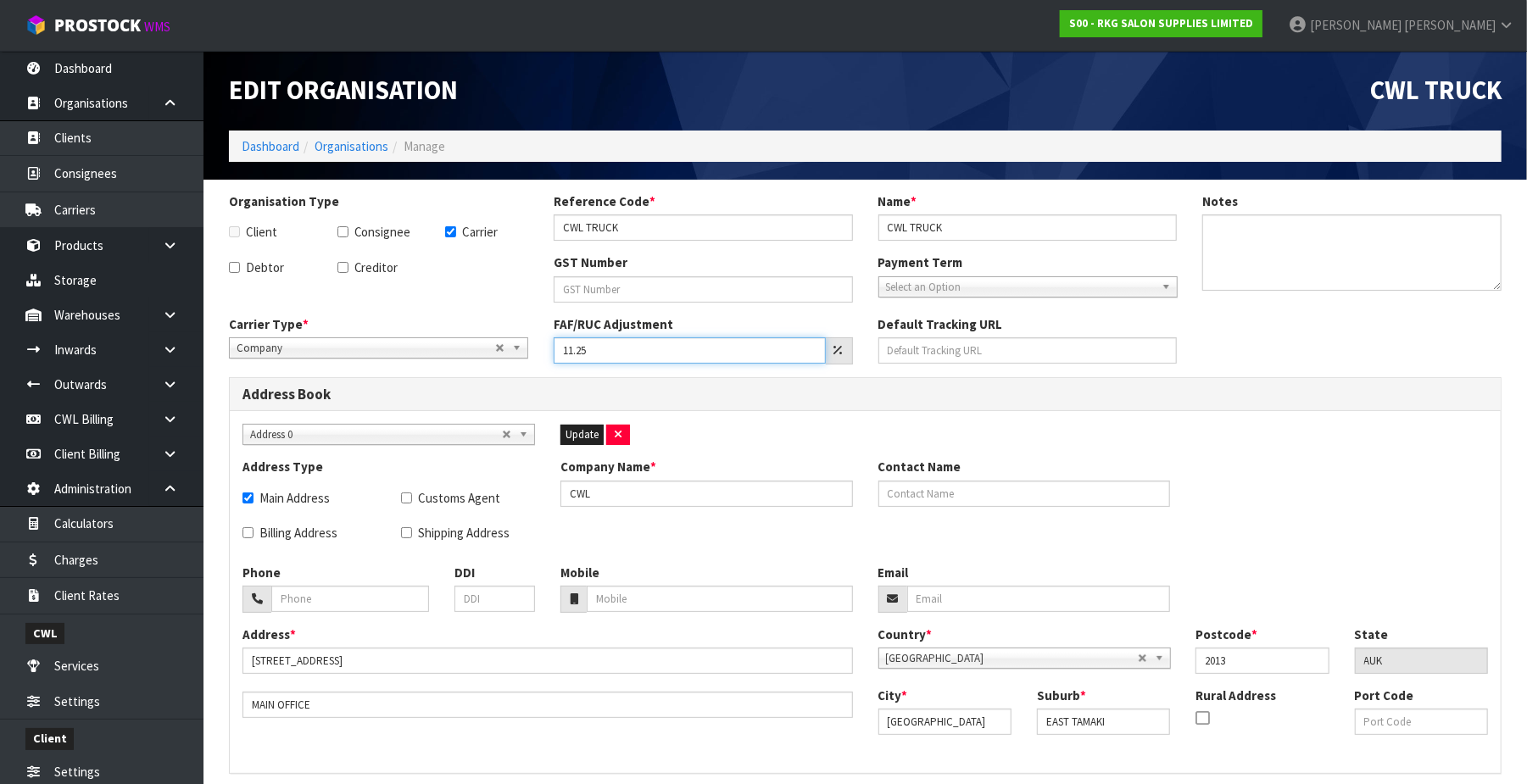
click at [612, 340] on input "11.25" at bounding box center [690, 350] width 272 height 27
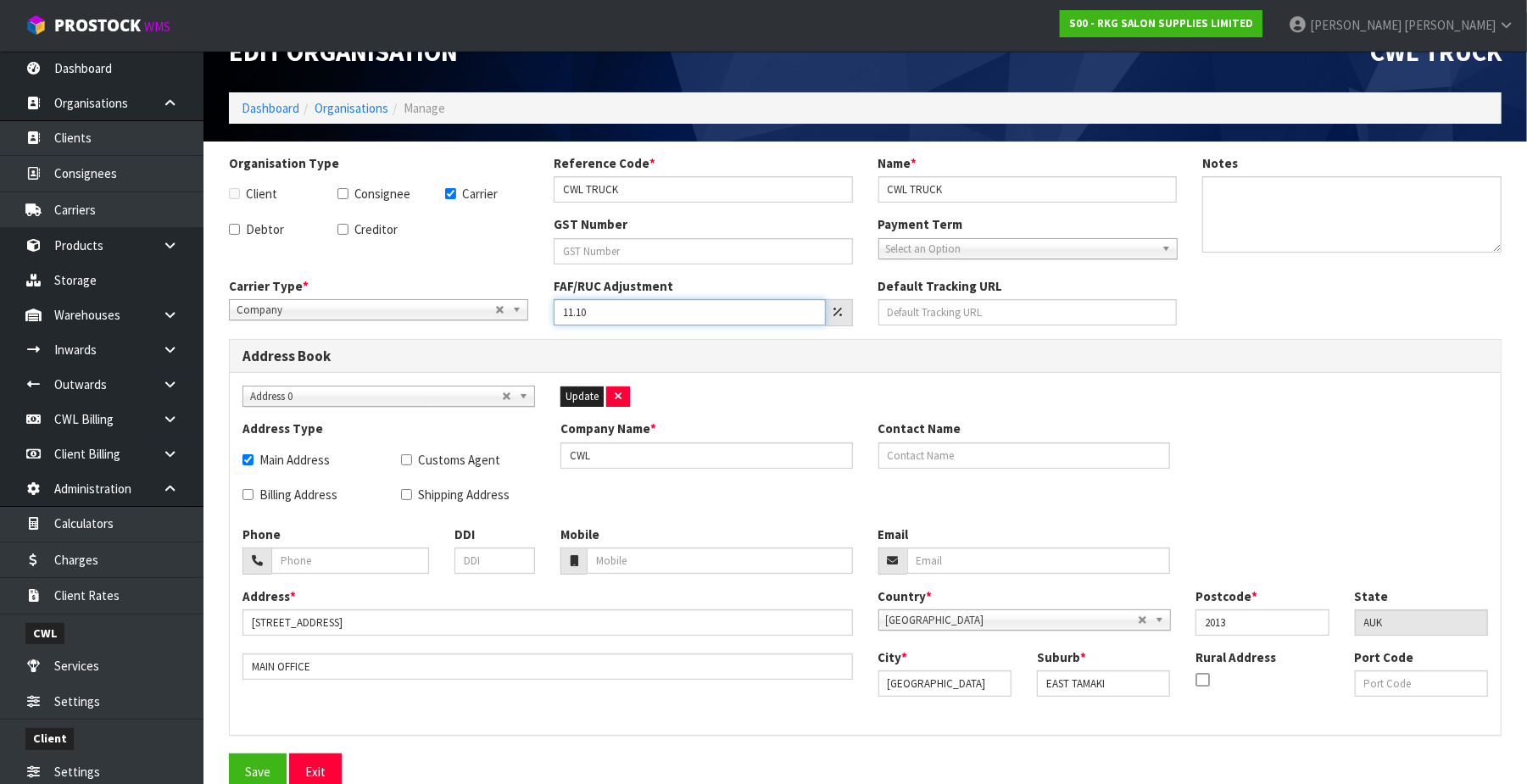
scroll to position [59, 0]
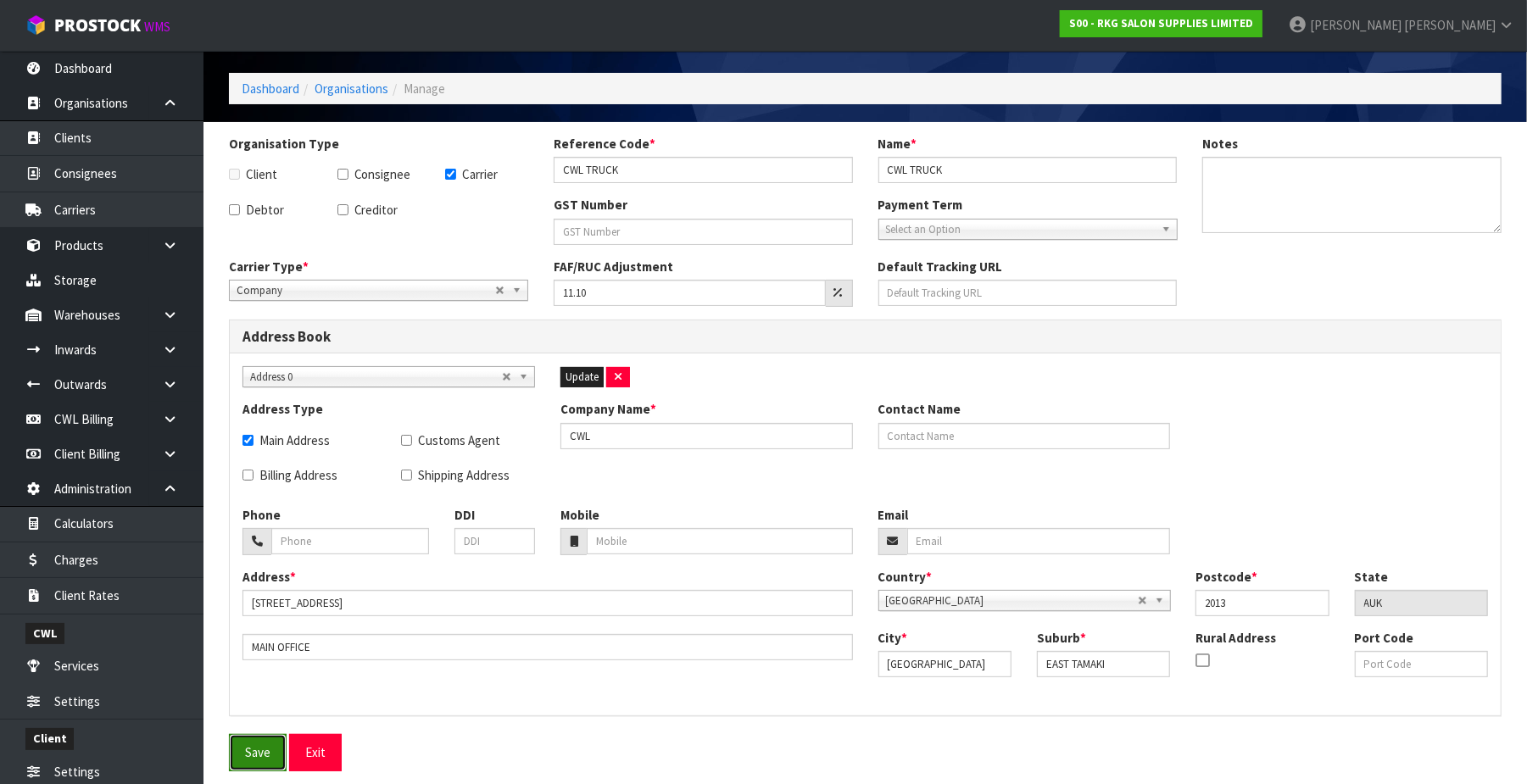
click at [256, 749] on button "Save" at bounding box center [257, 752] width 57 height 36
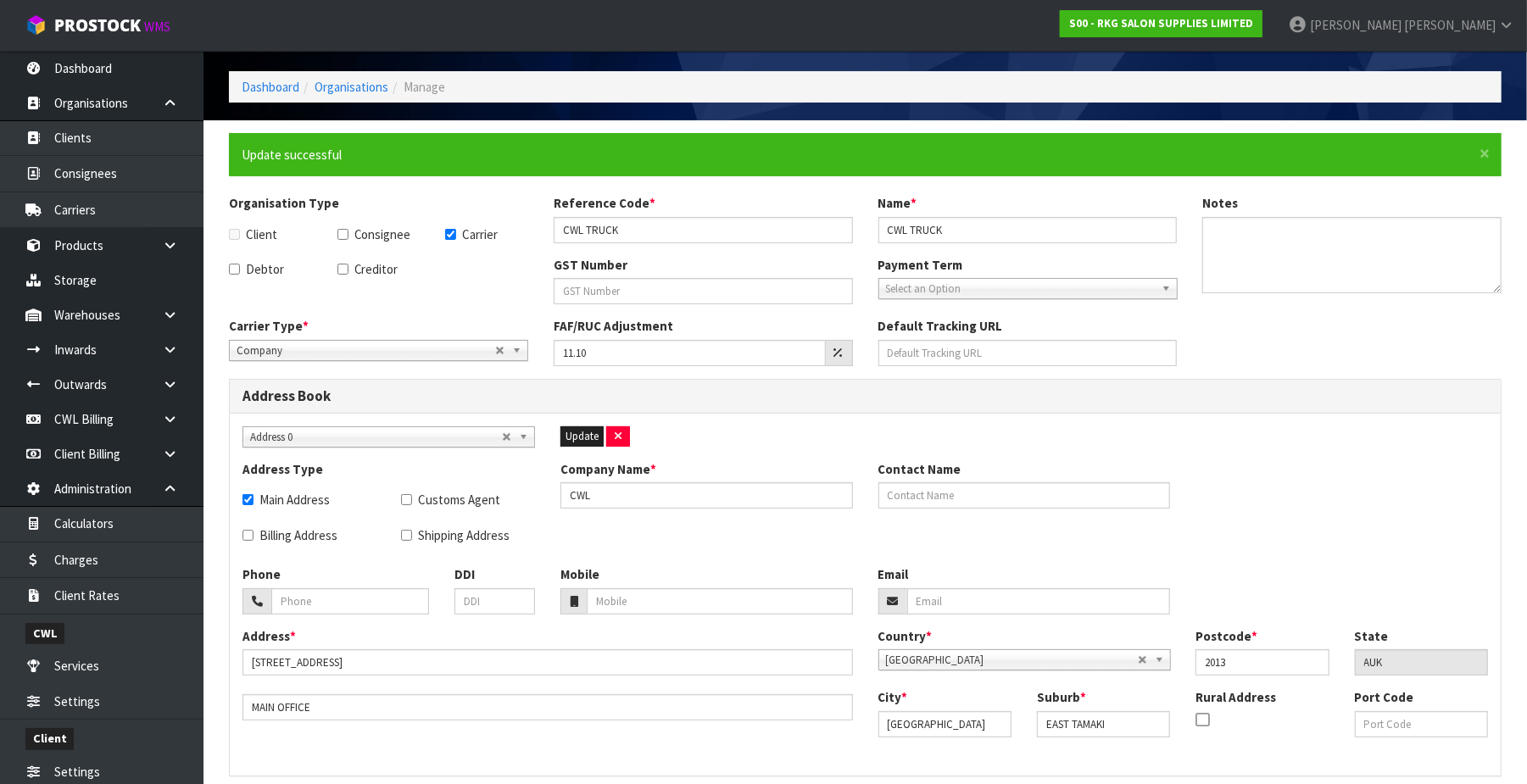
scroll to position [0, 0]
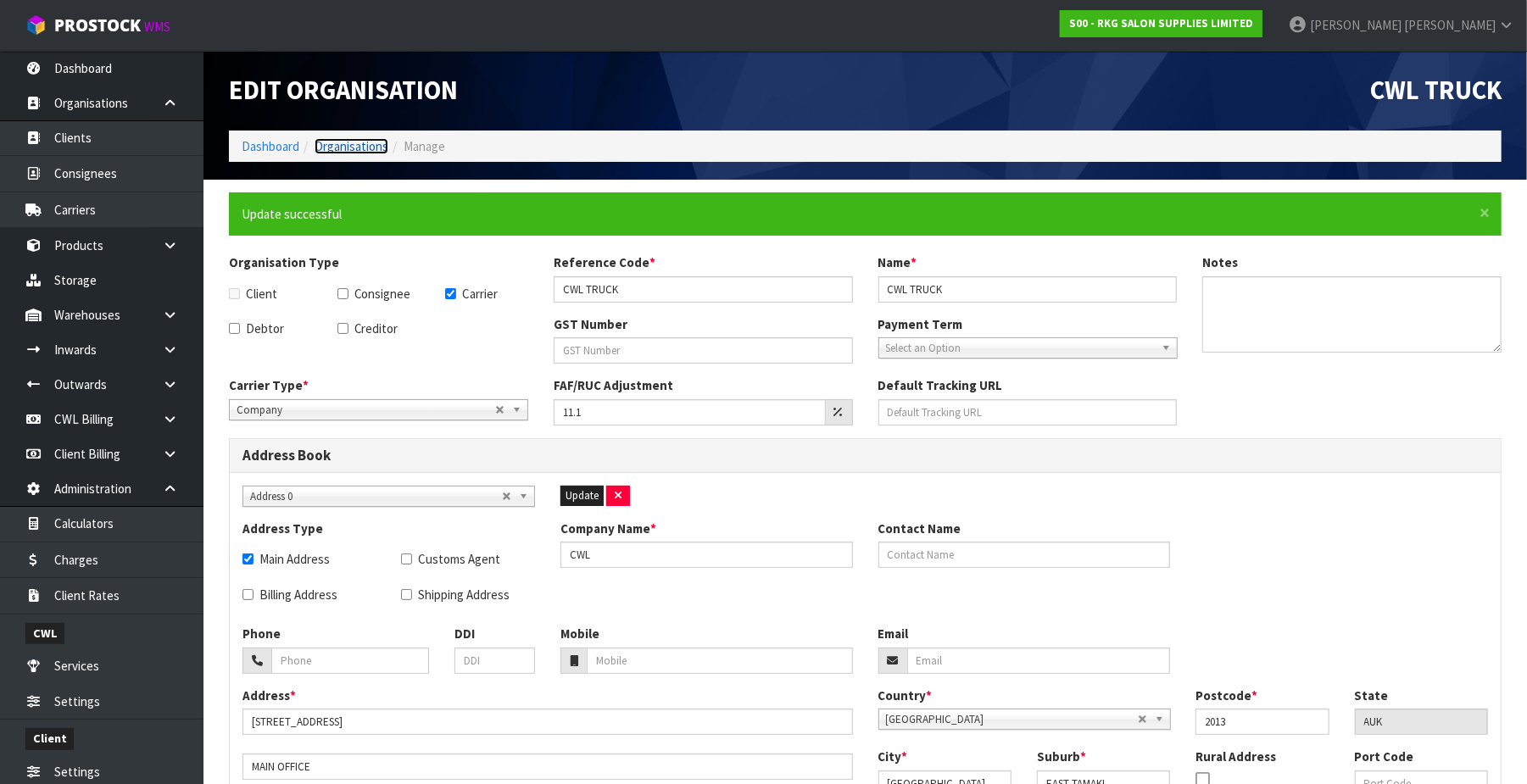
click at [350, 148] on link "Organisations" at bounding box center [351, 146] width 74 height 16
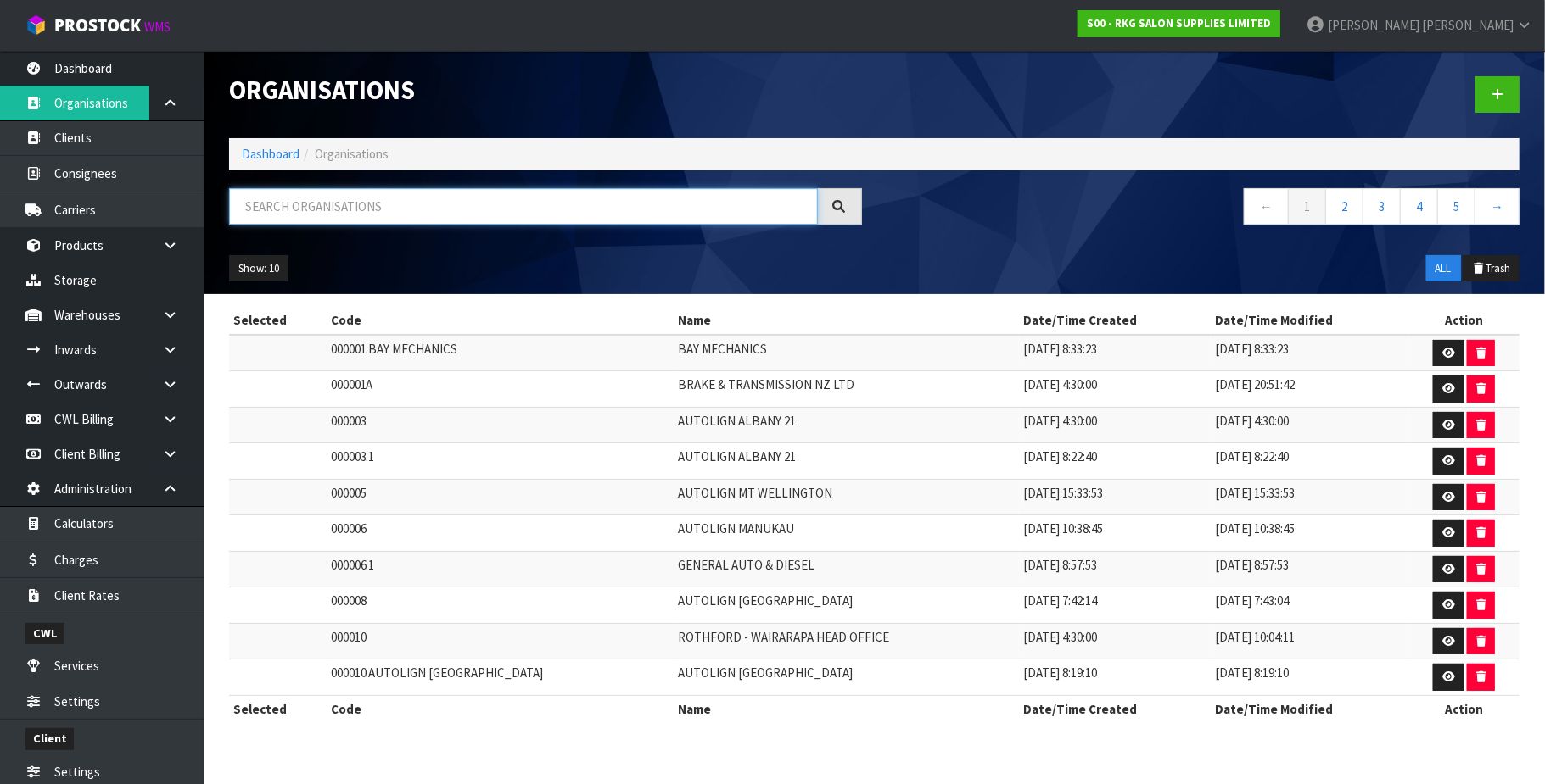
click at [324, 207] on input "text" at bounding box center [523, 206] width 589 height 36
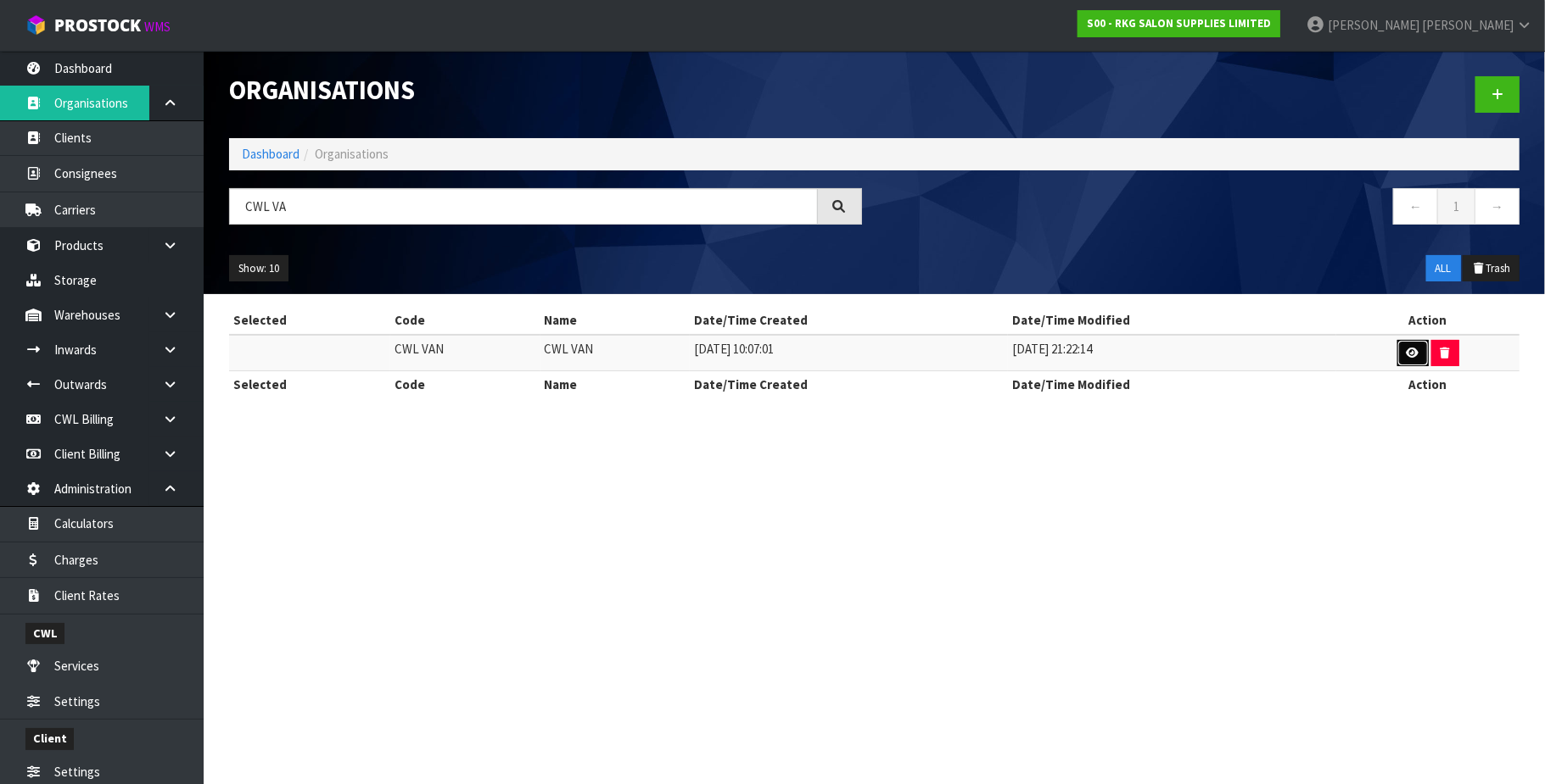
click at [1406, 351] on icon at bounding box center [1412, 352] width 13 height 11
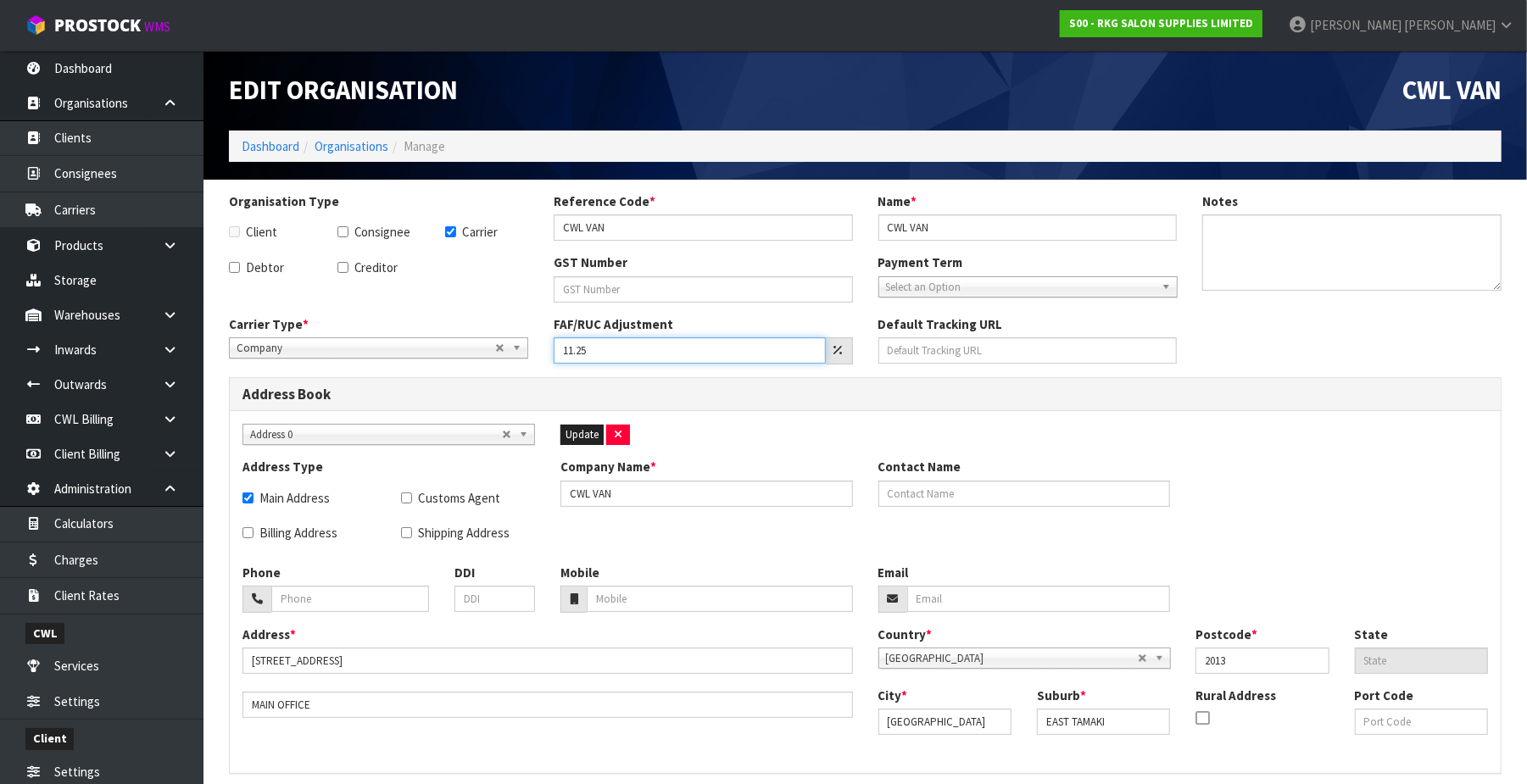
click at [638, 353] on input "11.25" at bounding box center [690, 350] width 272 height 27
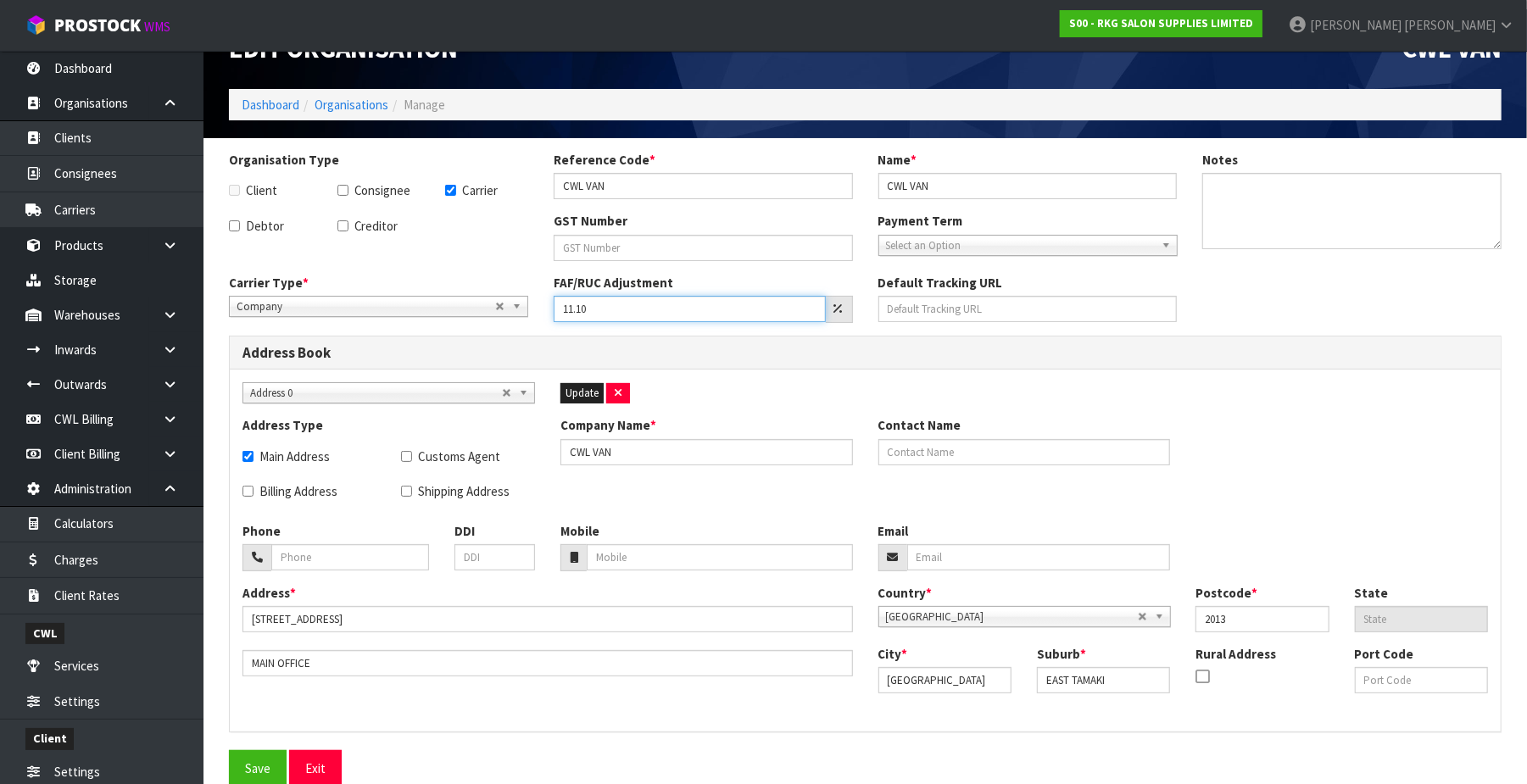
scroll to position [59, 0]
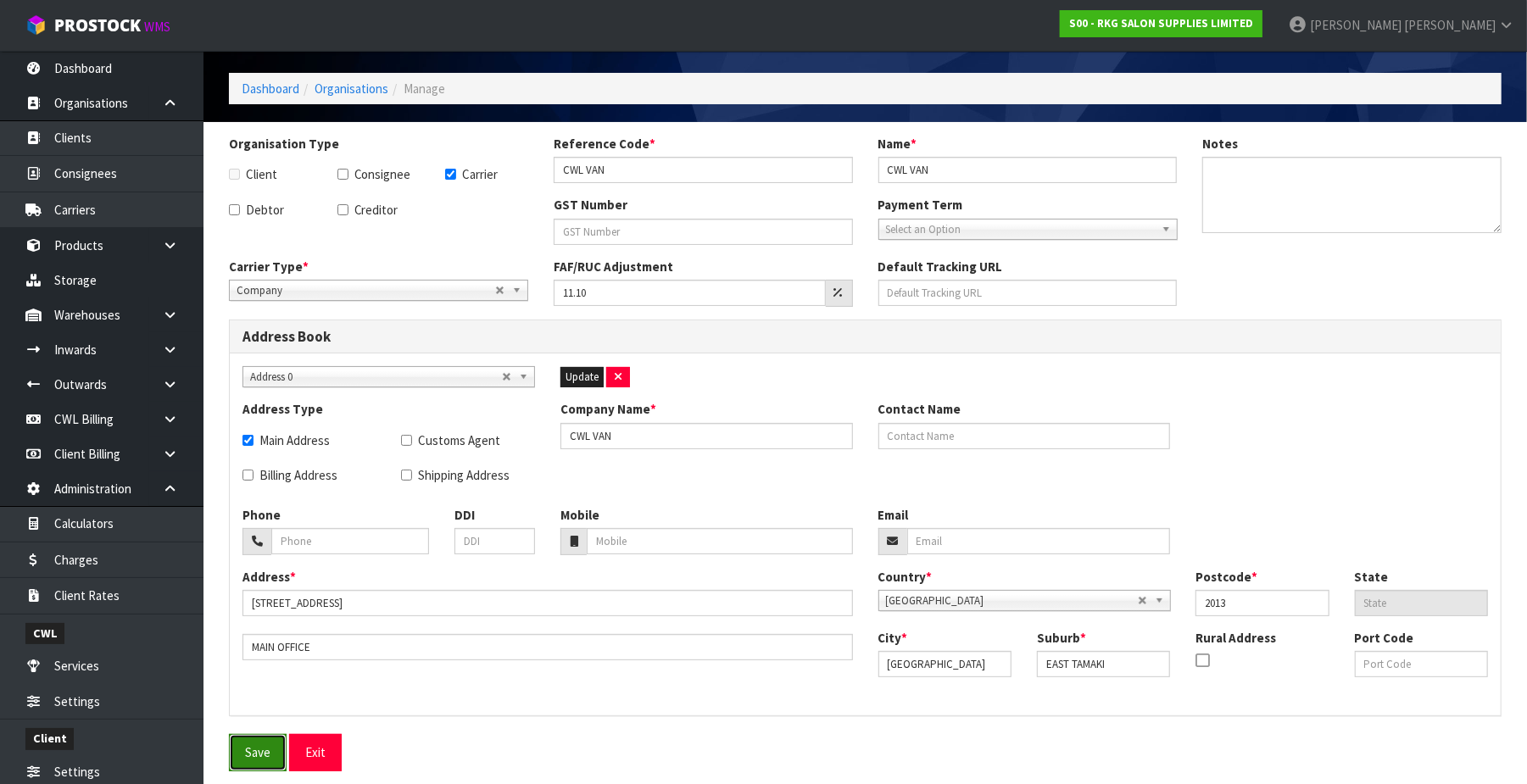
click at [245, 745] on button "Save" at bounding box center [257, 752] width 57 height 36
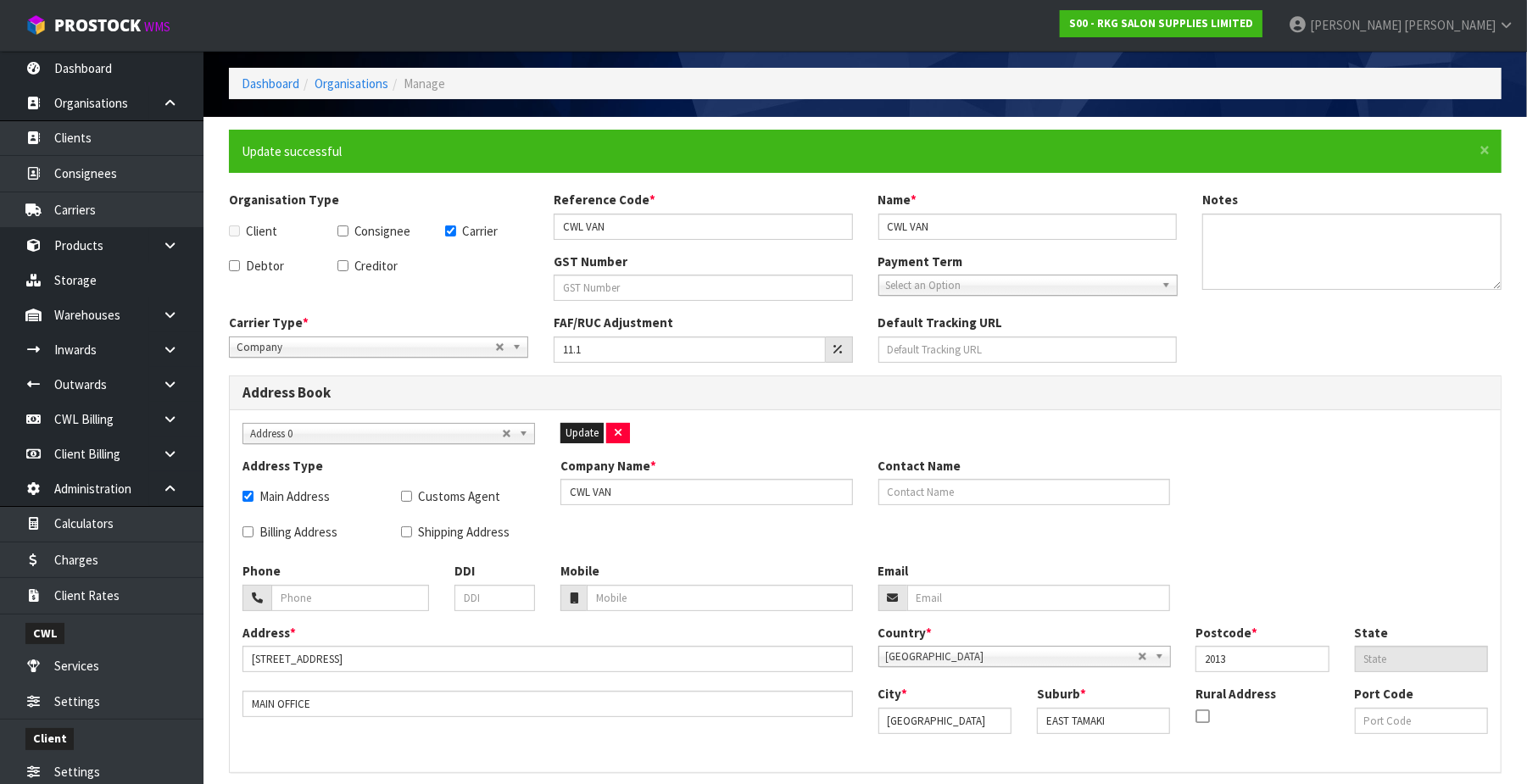
scroll to position [120, 0]
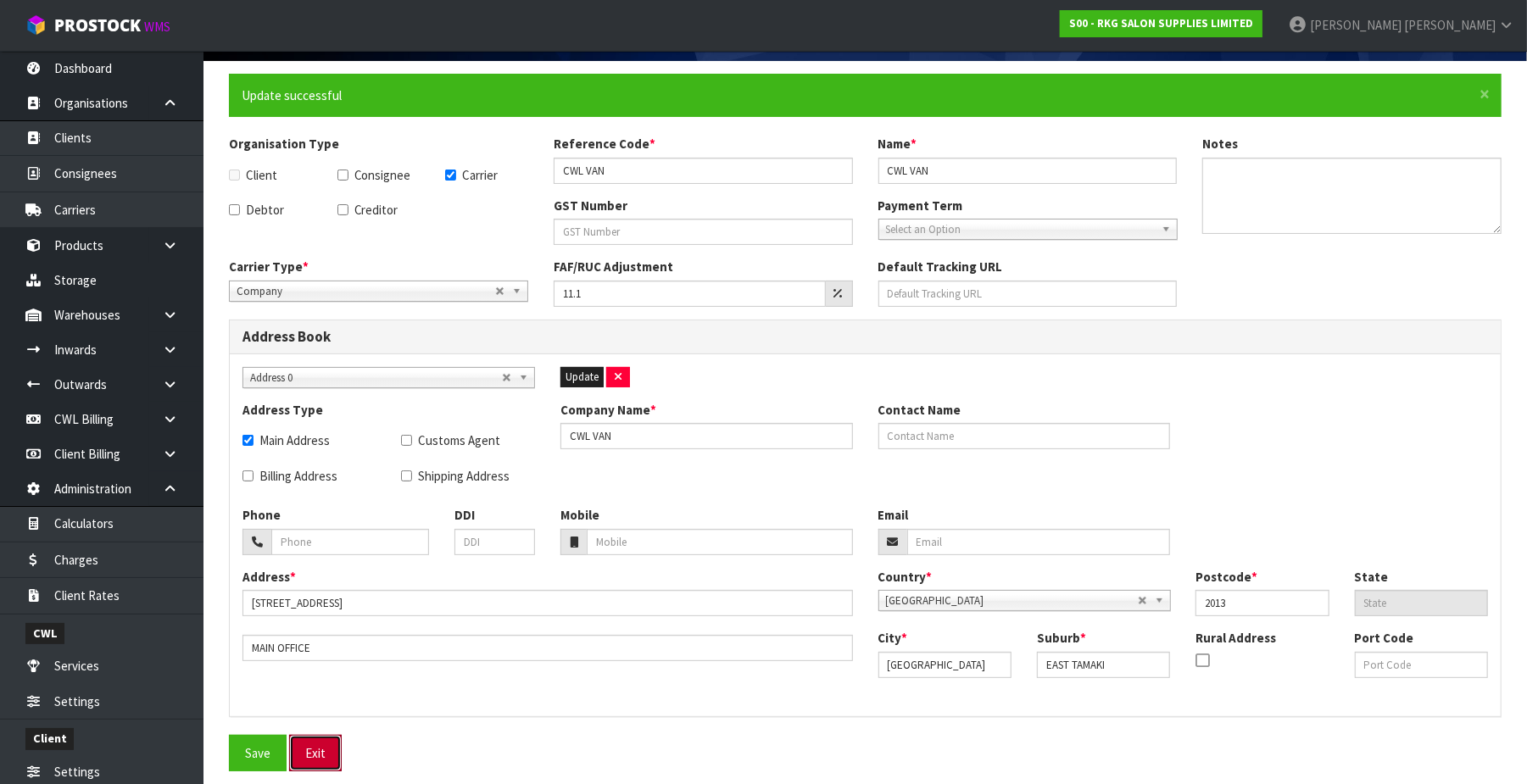
drag, startPoint x: 324, startPoint y: 756, endPoint x: 425, endPoint y: 759, distance: 101.0
click at [324, 756] on button "Exit" at bounding box center [315, 752] width 52 height 36
